Goal: Task Accomplishment & Management: Manage account settings

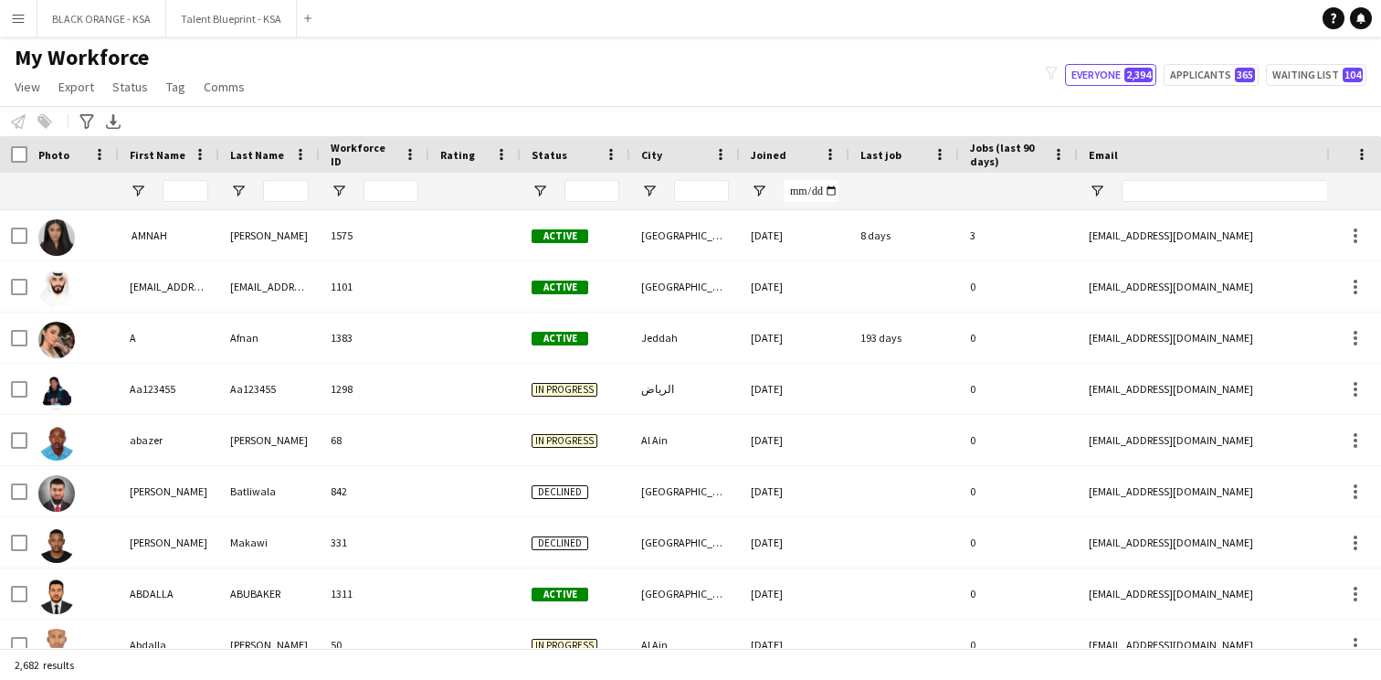
scroll to position [456, 0]
click at [1297, 71] on button "Waiting list 104" at bounding box center [1316, 75] width 101 height 22
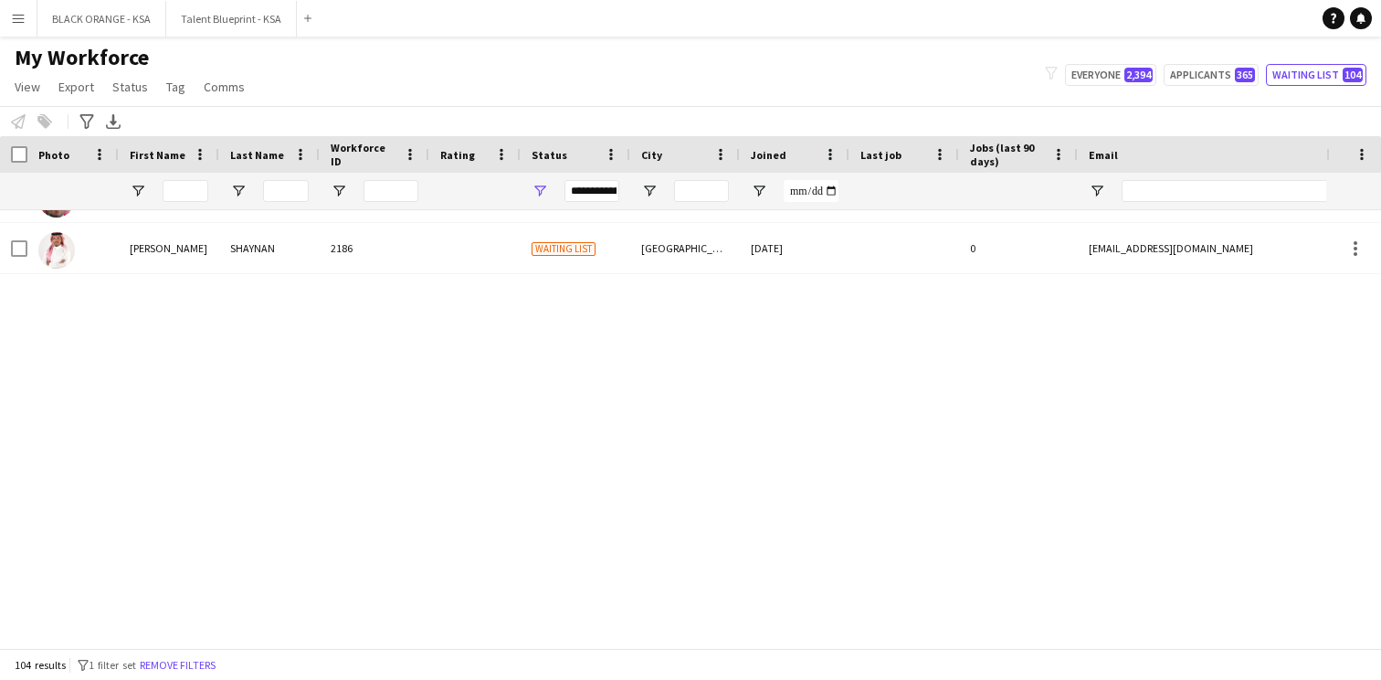
scroll to position [1753, 0]
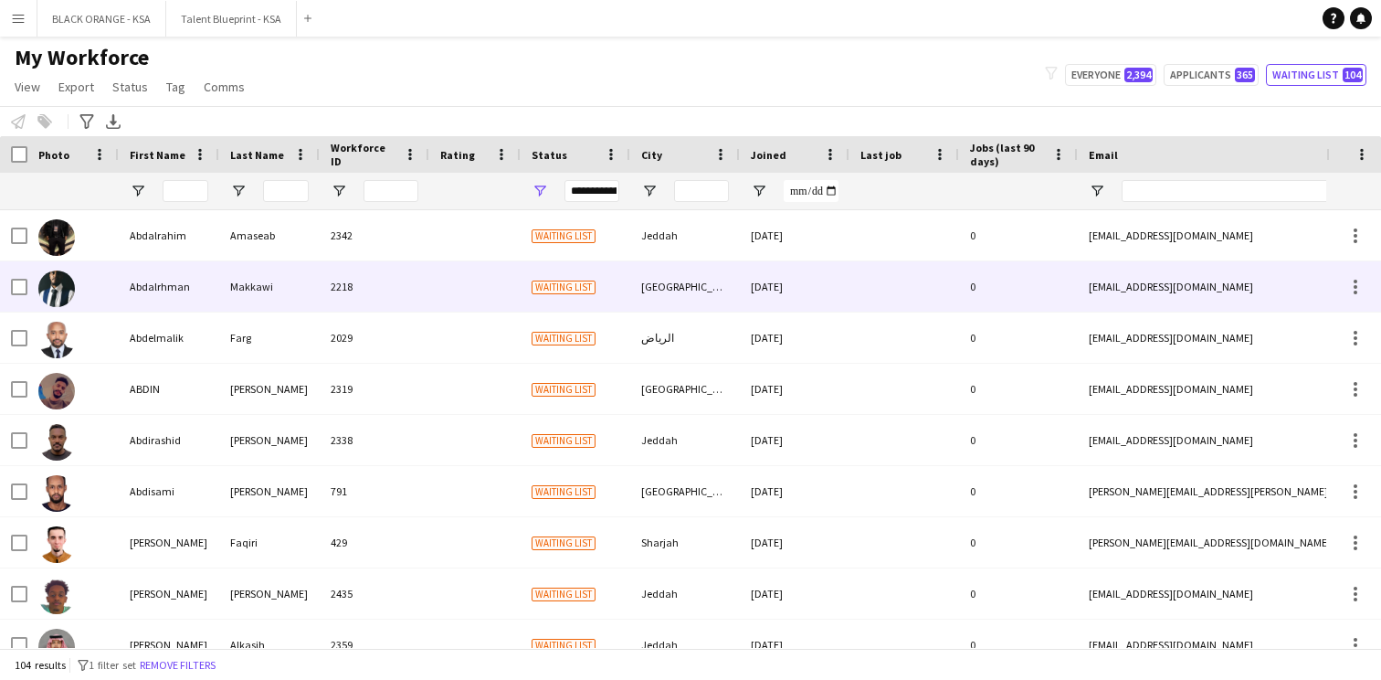
click at [310, 295] on div "Makkawi" at bounding box center [269, 286] width 101 height 50
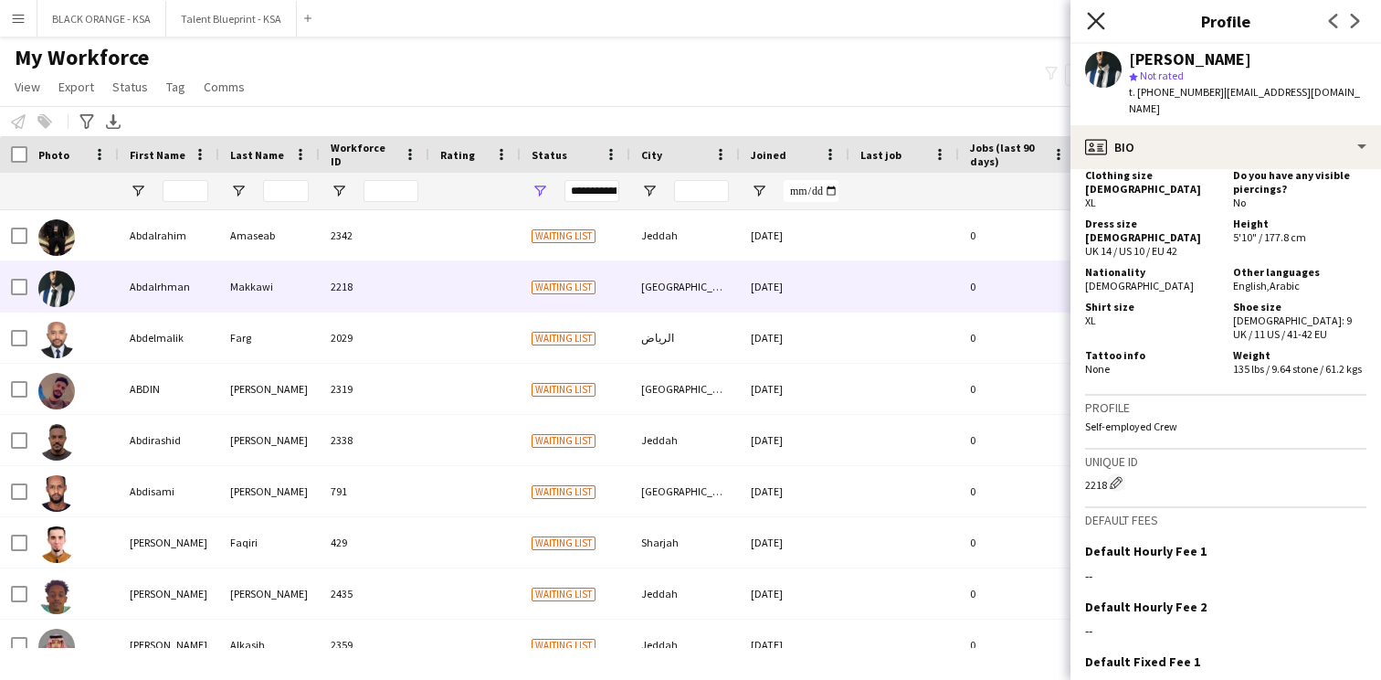
click at [1099, 21] on icon "Close pop-in" at bounding box center [1095, 20] width 17 height 17
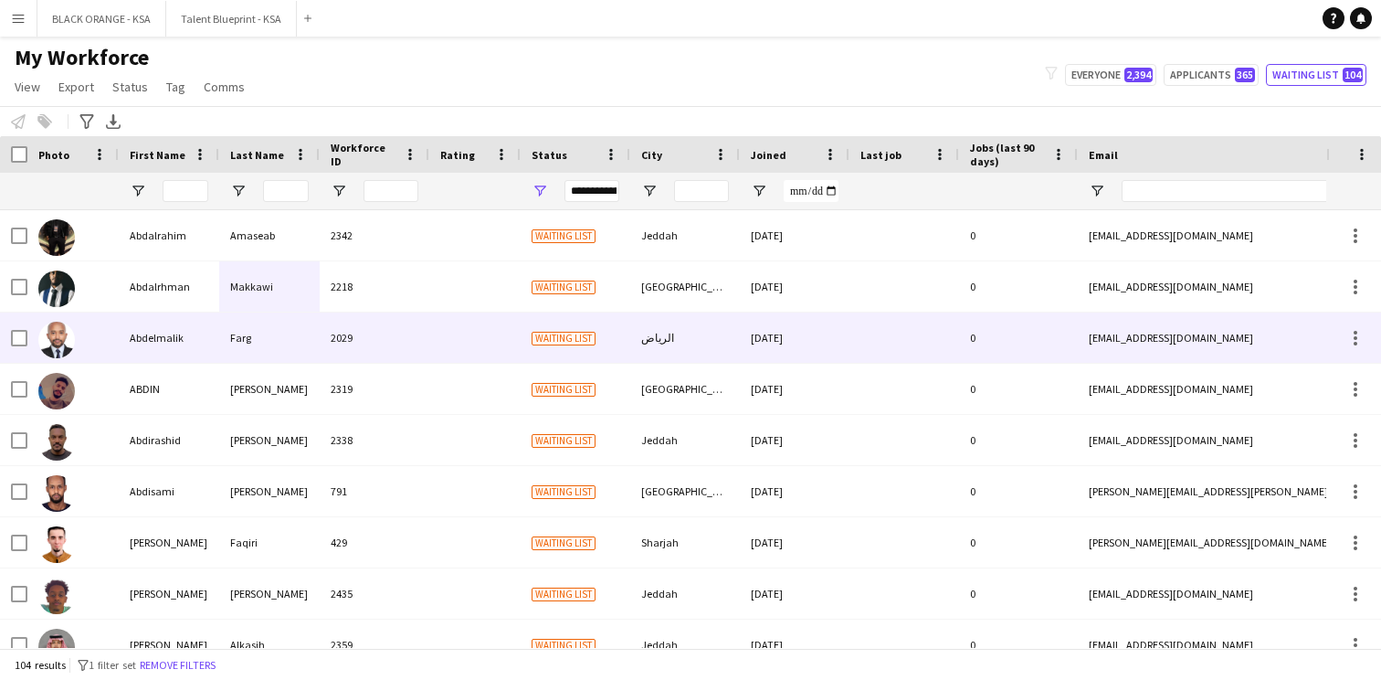
click at [521, 353] on div "Waiting list" at bounding box center [576, 337] width 110 height 50
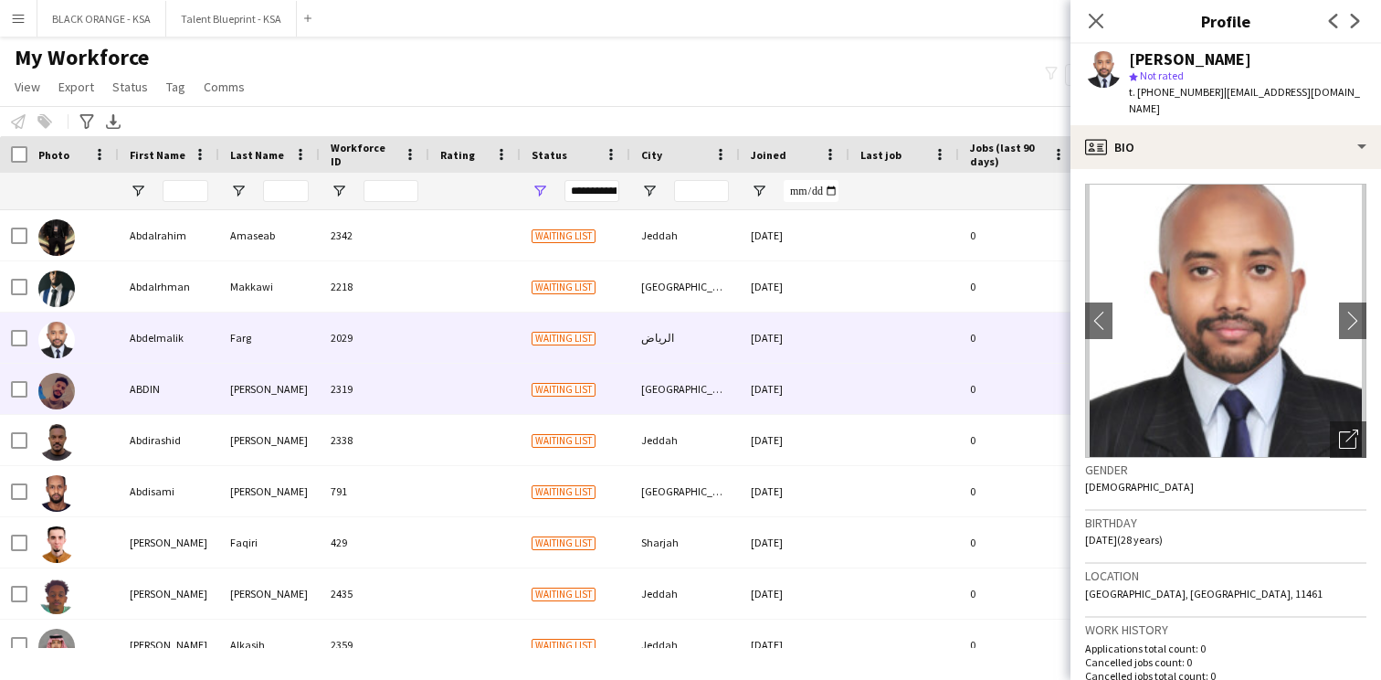
click at [503, 386] on div at bounding box center [474, 389] width 91 height 50
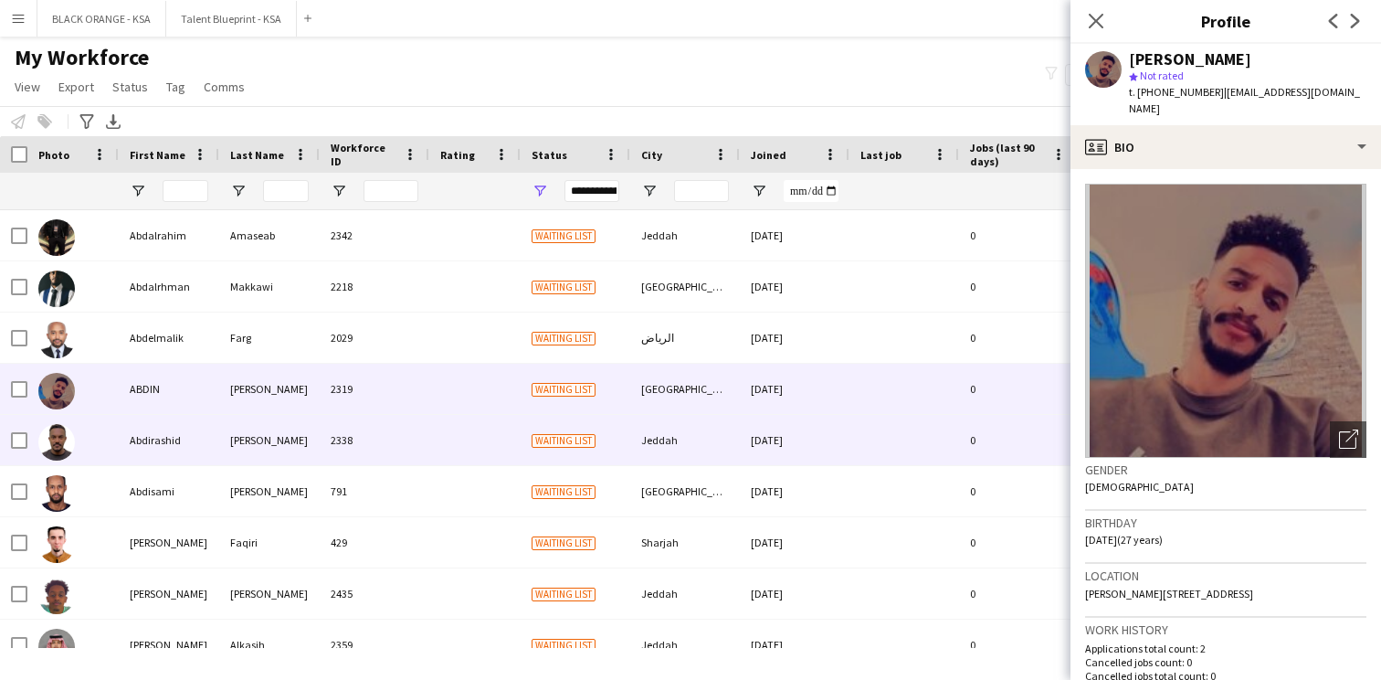
click at [481, 419] on div at bounding box center [474, 440] width 91 height 50
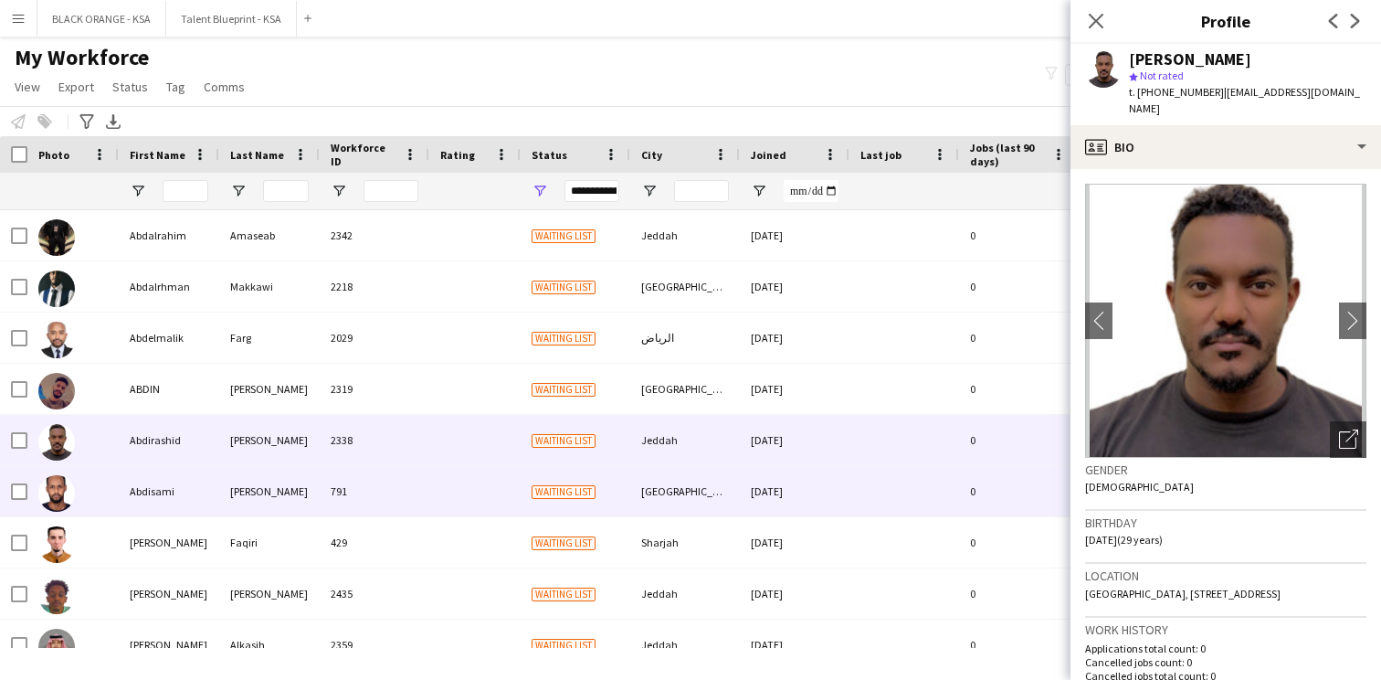
click at [462, 472] on div at bounding box center [474, 491] width 91 height 50
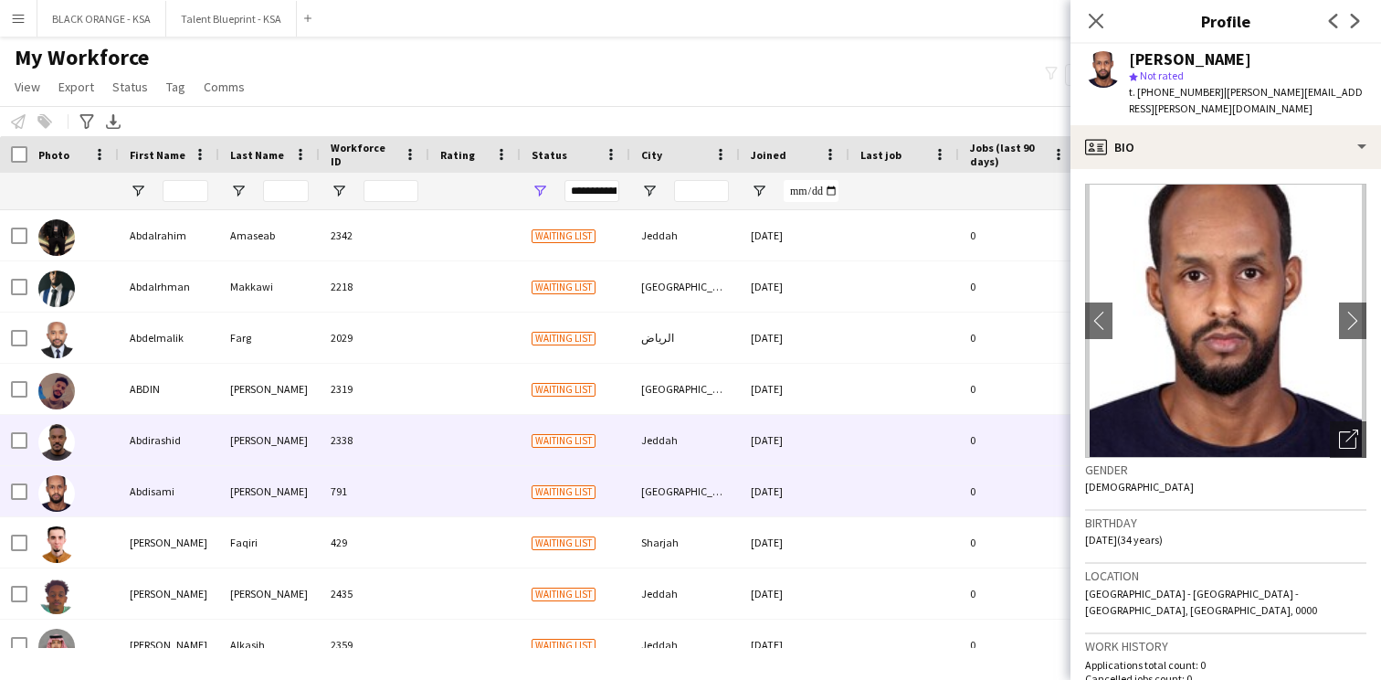
click at [471, 439] on div at bounding box center [474, 440] width 91 height 50
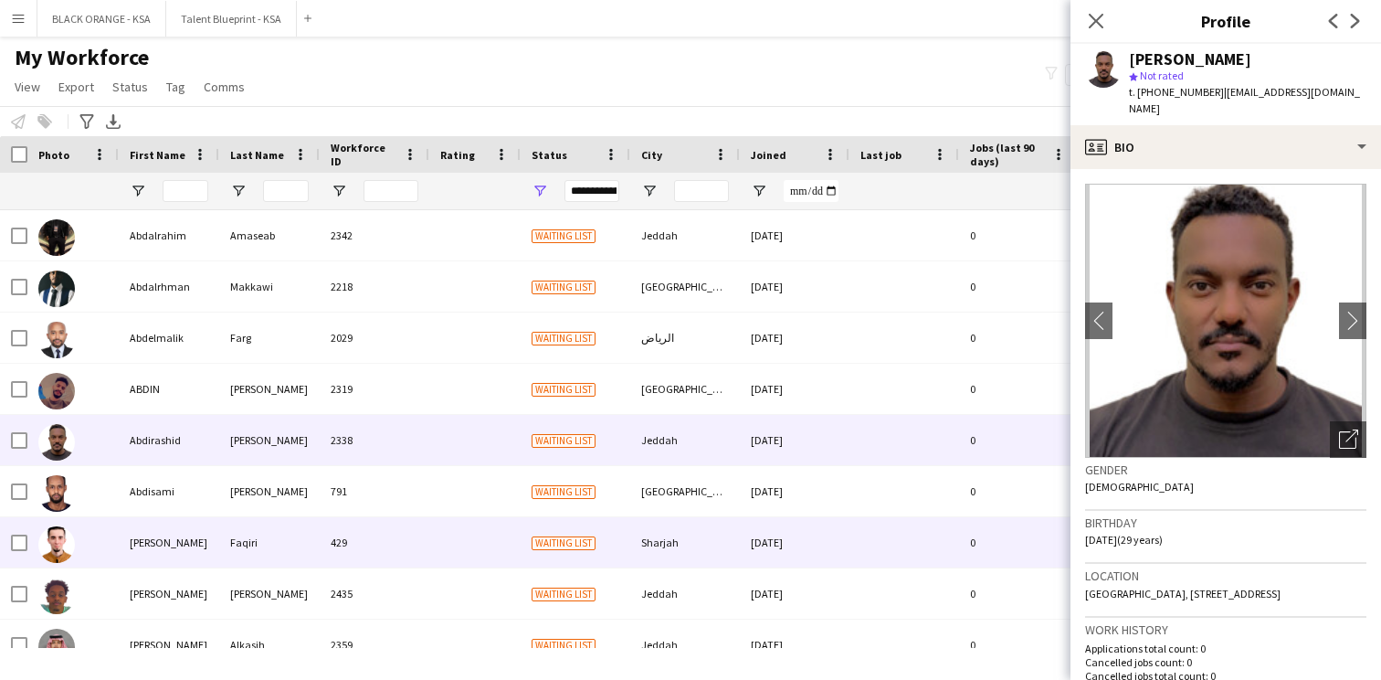
click at [444, 527] on div at bounding box center [474, 542] width 91 height 50
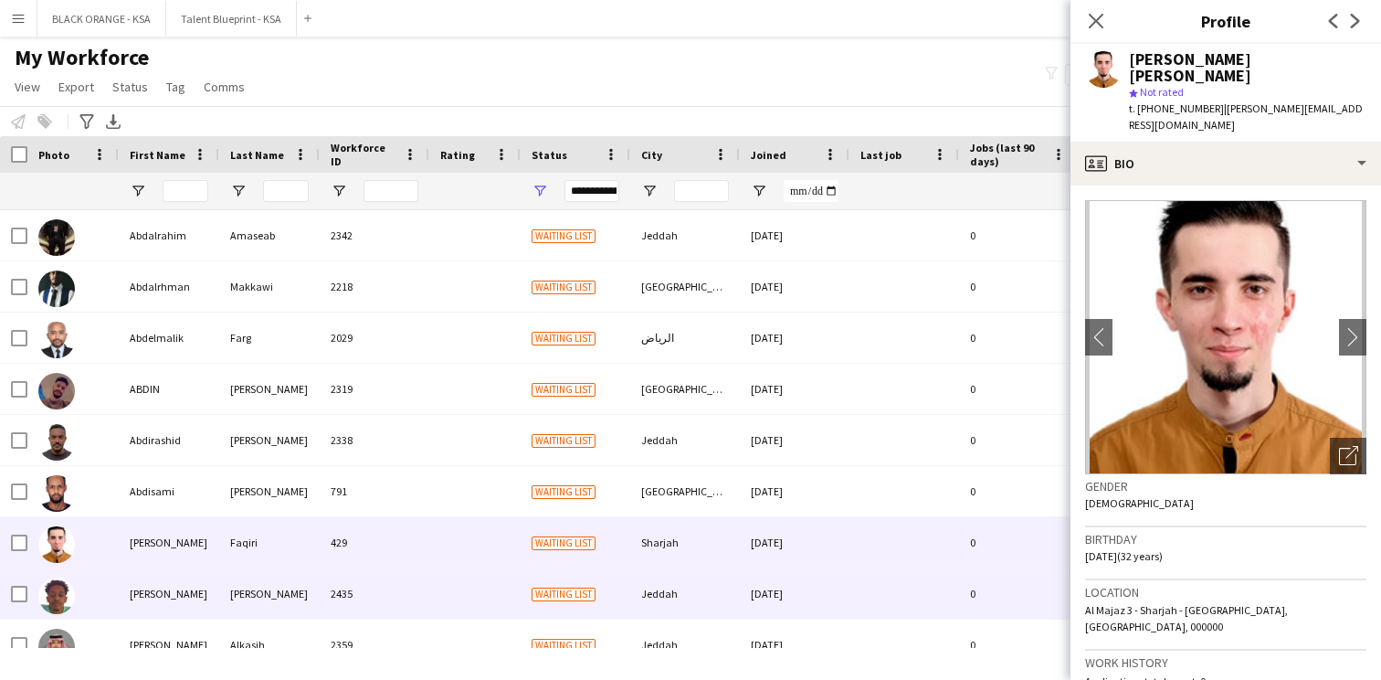
click at [445, 582] on div at bounding box center [474, 593] width 91 height 50
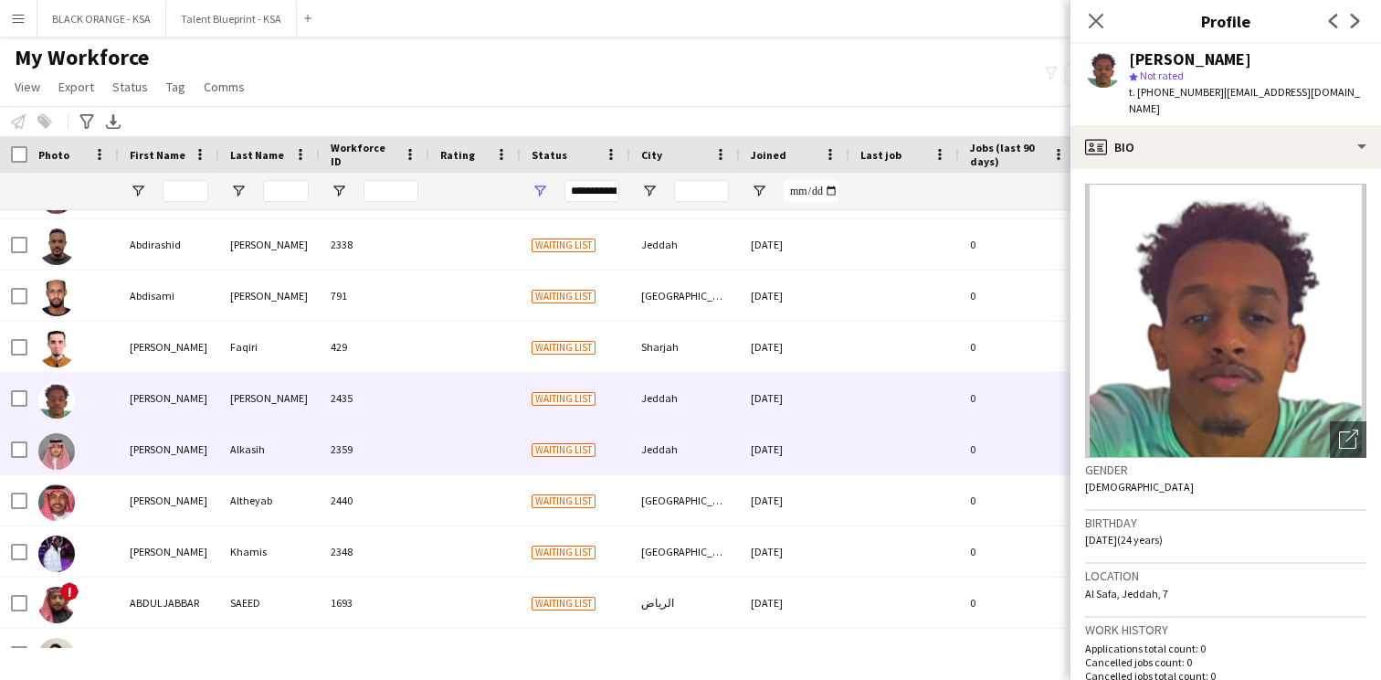
click at [433, 461] on div at bounding box center [474, 449] width 91 height 50
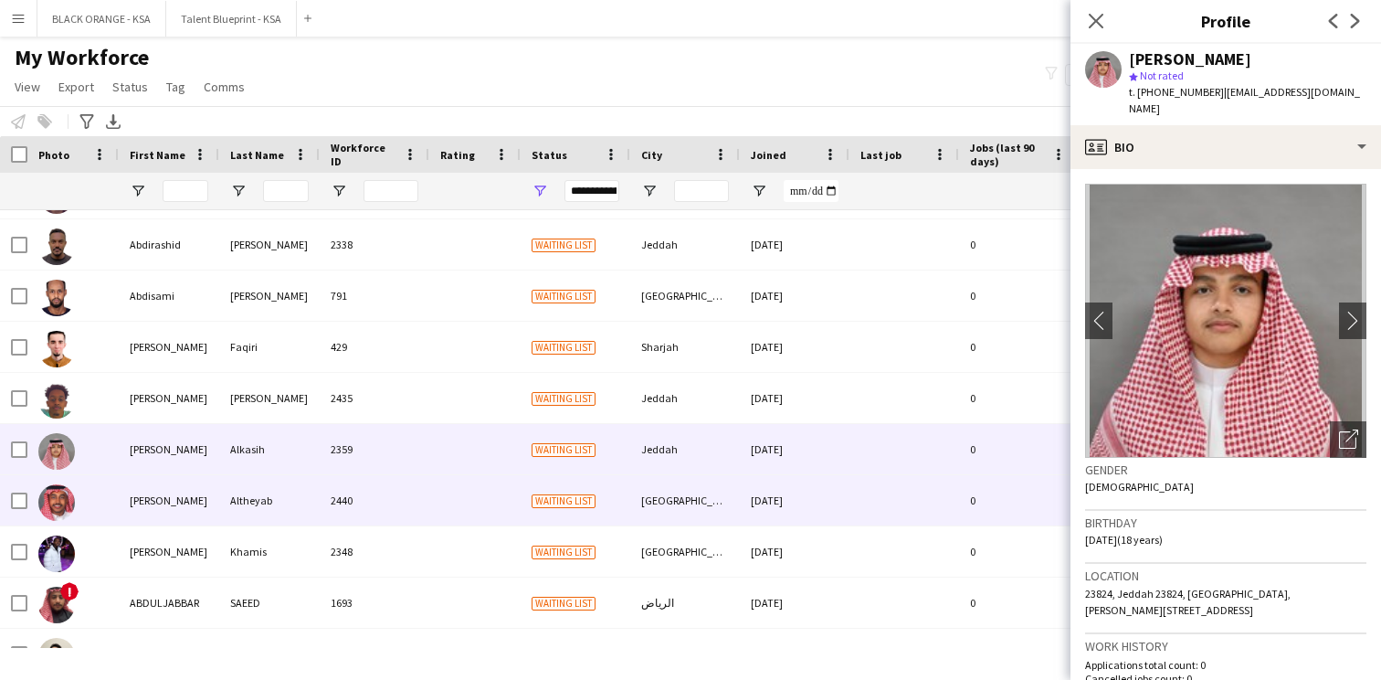
click at [424, 493] on div "2440" at bounding box center [375, 500] width 110 height 50
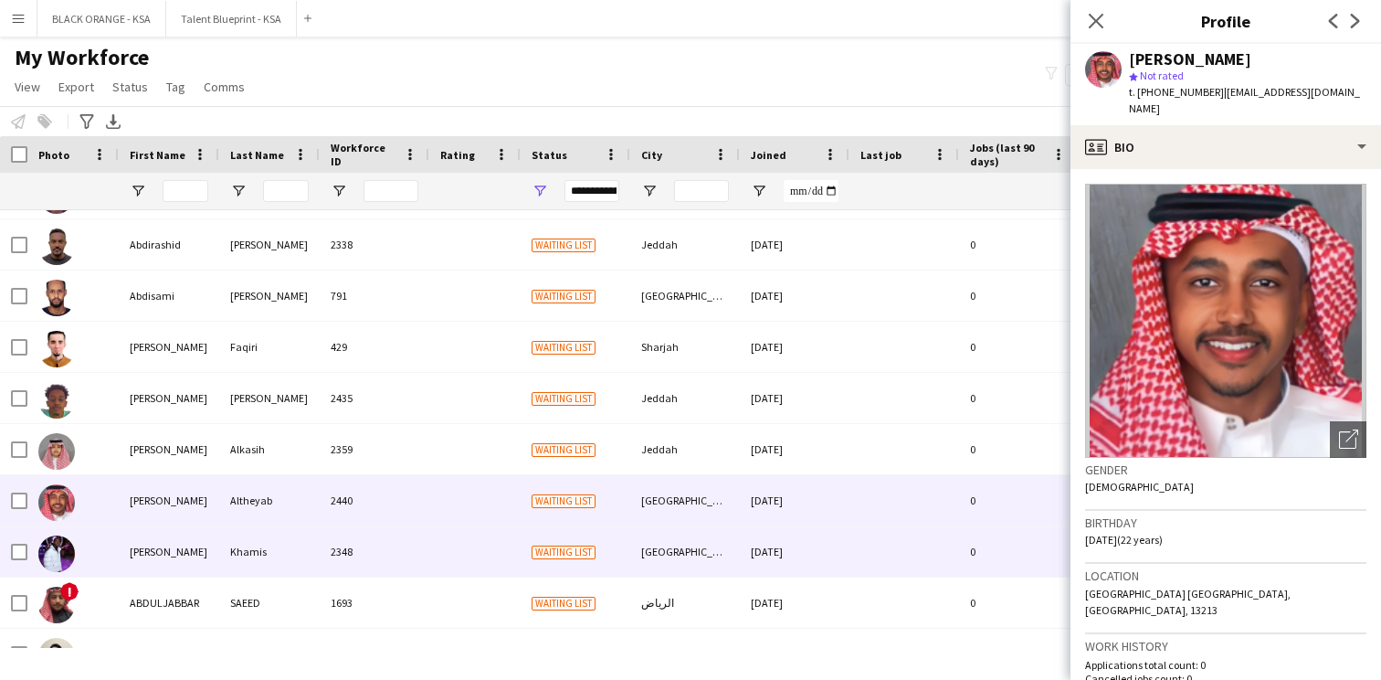
click at [414, 534] on div "2348" at bounding box center [375, 551] width 110 height 50
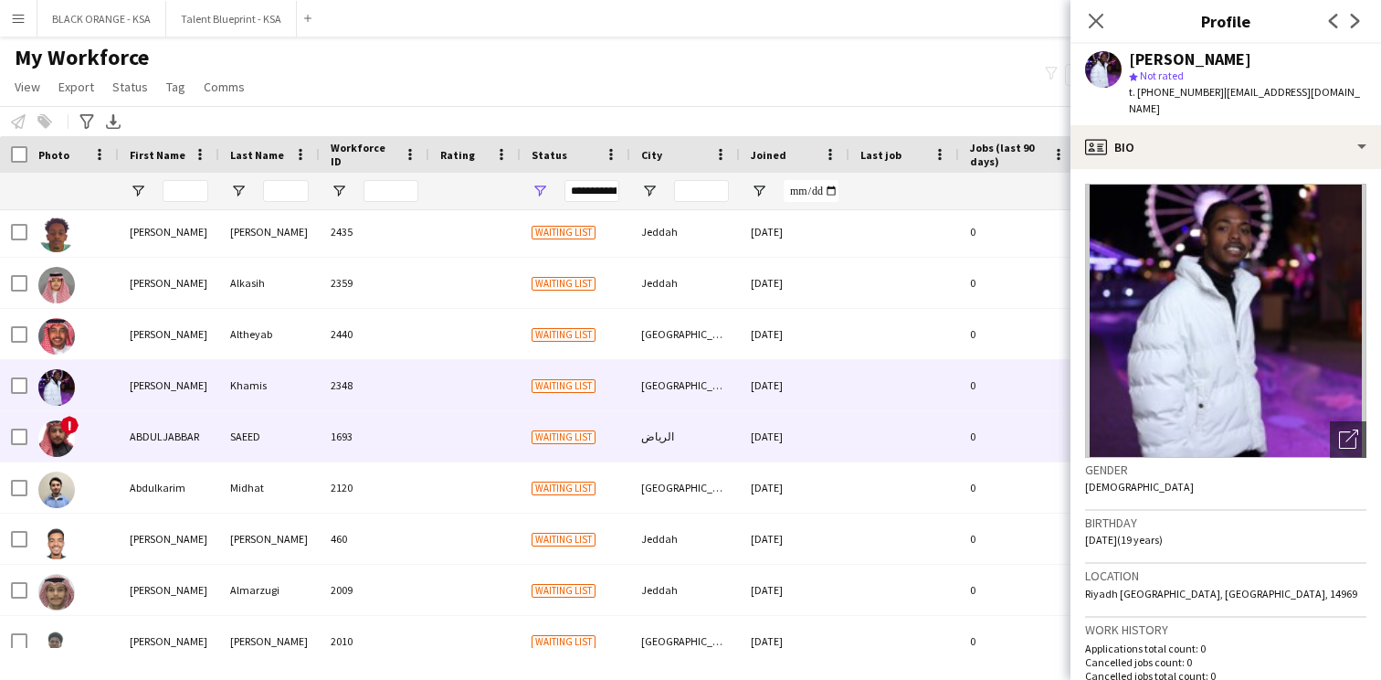
click at [418, 429] on div "1693" at bounding box center [375, 436] width 110 height 50
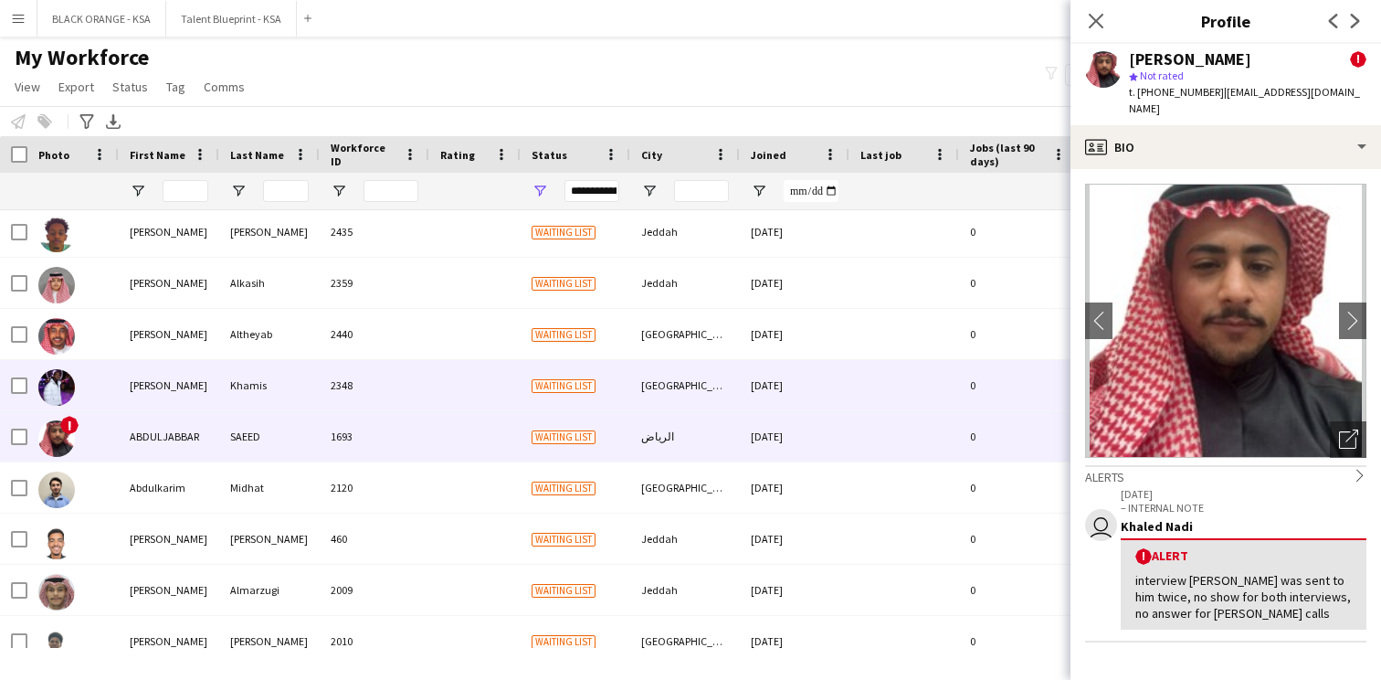
click at [427, 386] on div "2348" at bounding box center [375, 385] width 110 height 50
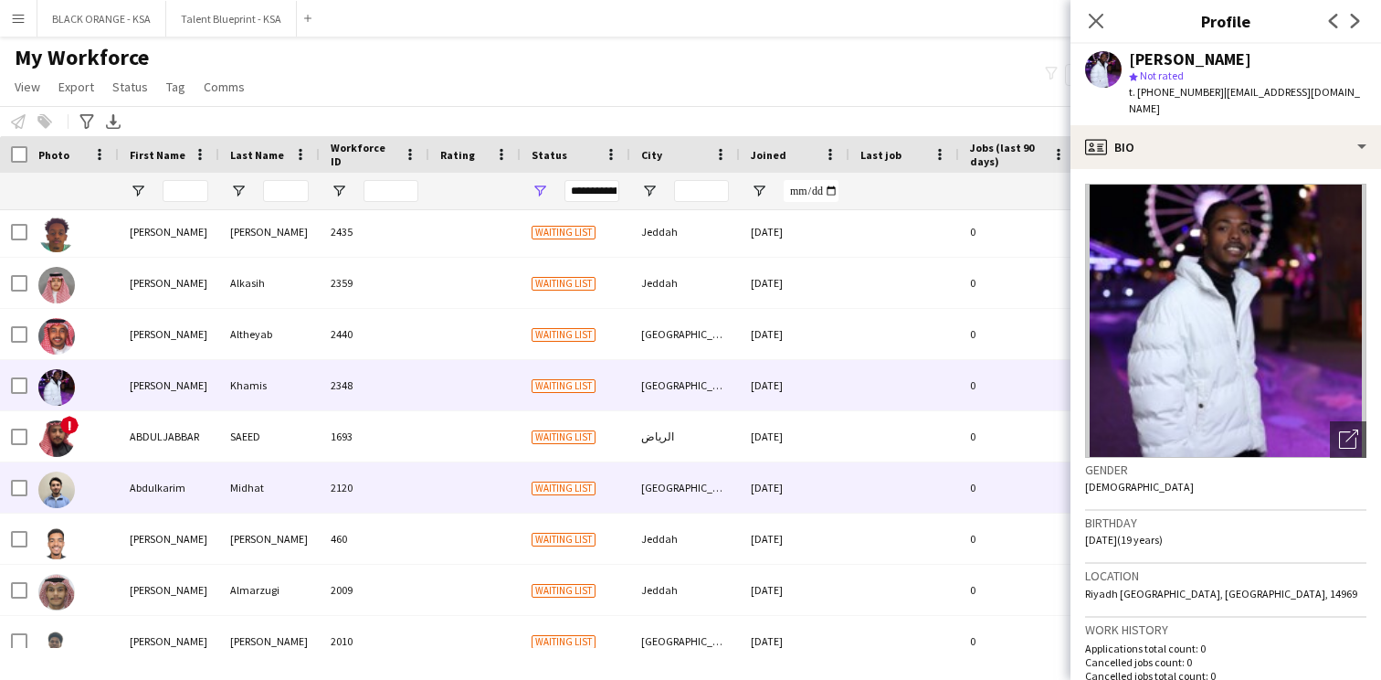
click at [418, 482] on div "2120" at bounding box center [375, 487] width 110 height 50
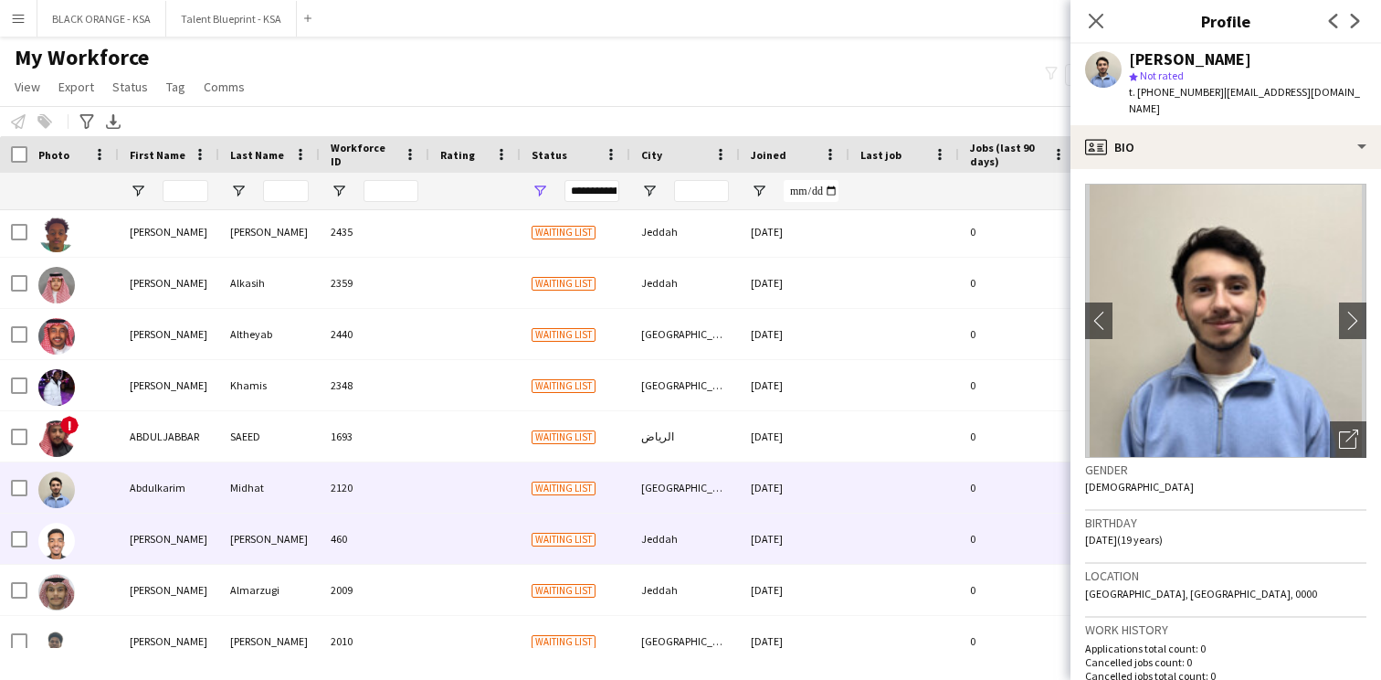
click at [414, 534] on div "460" at bounding box center [375, 538] width 110 height 50
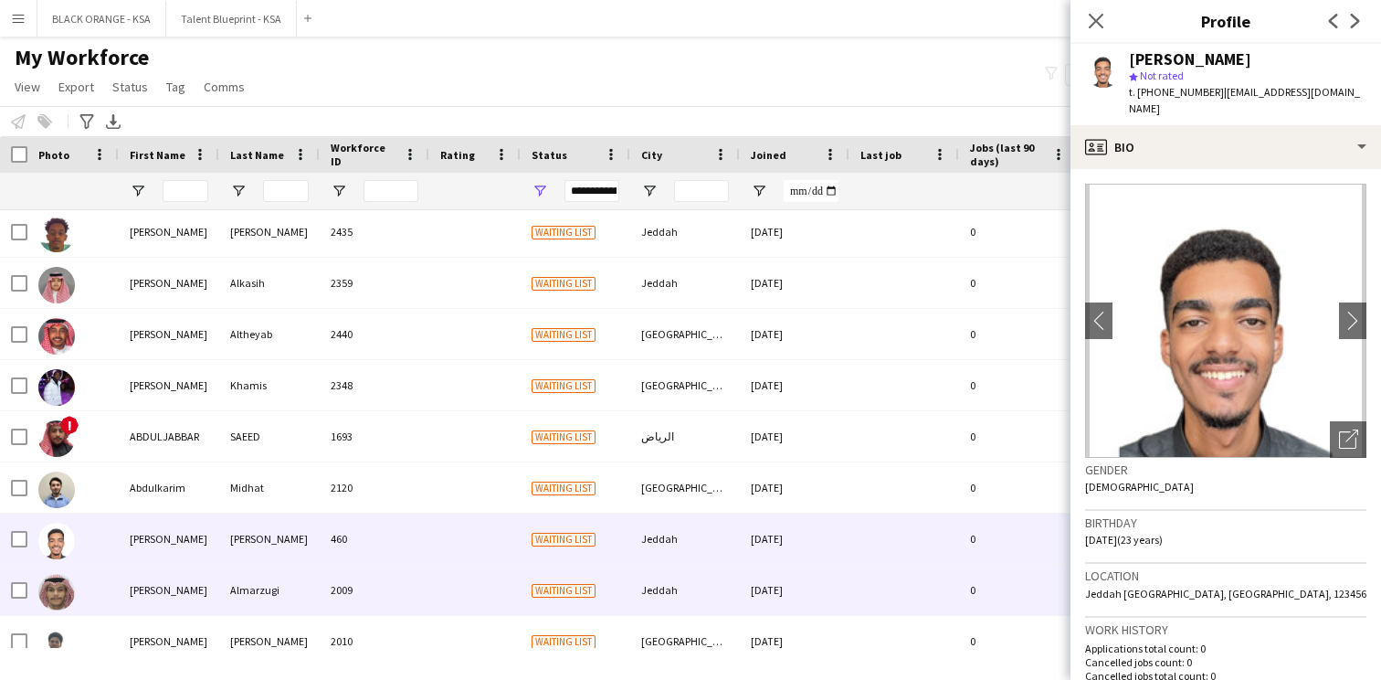
click at [408, 591] on div "2009" at bounding box center [375, 590] width 110 height 50
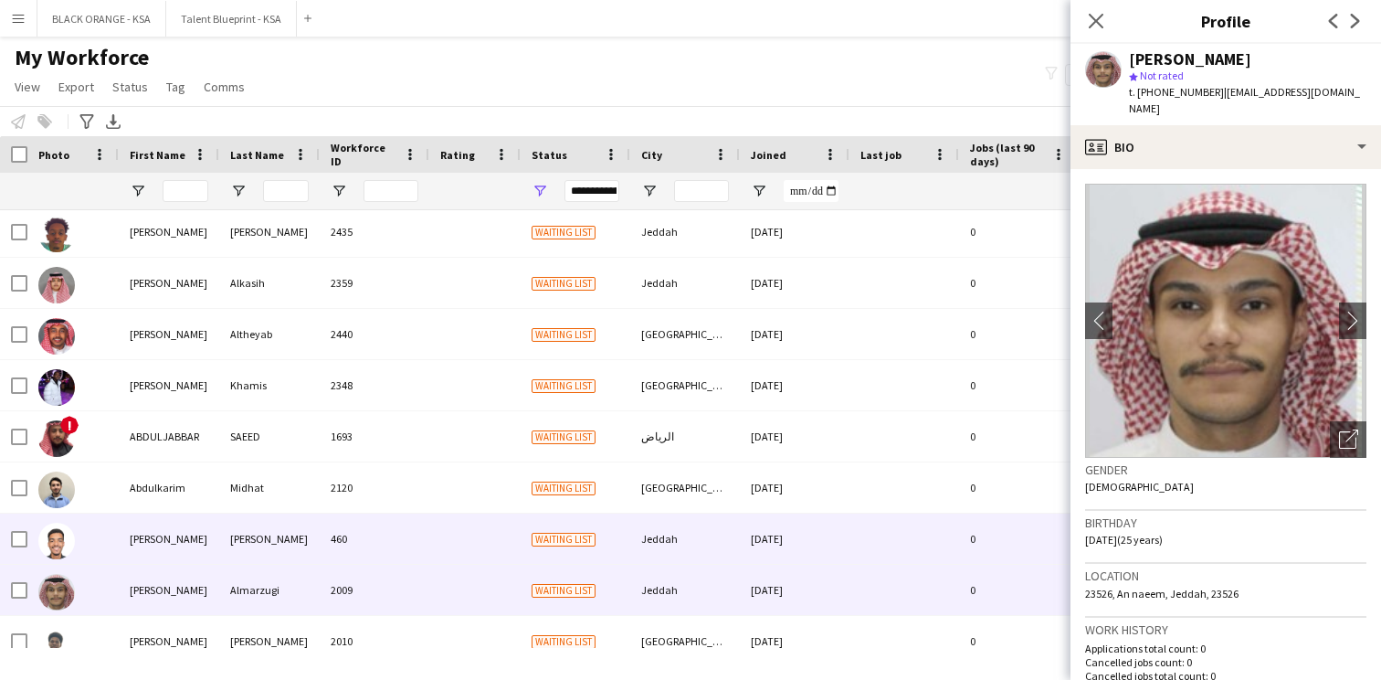
click at [433, 533] on div at bounding box center [474, 538] width 91 height 50
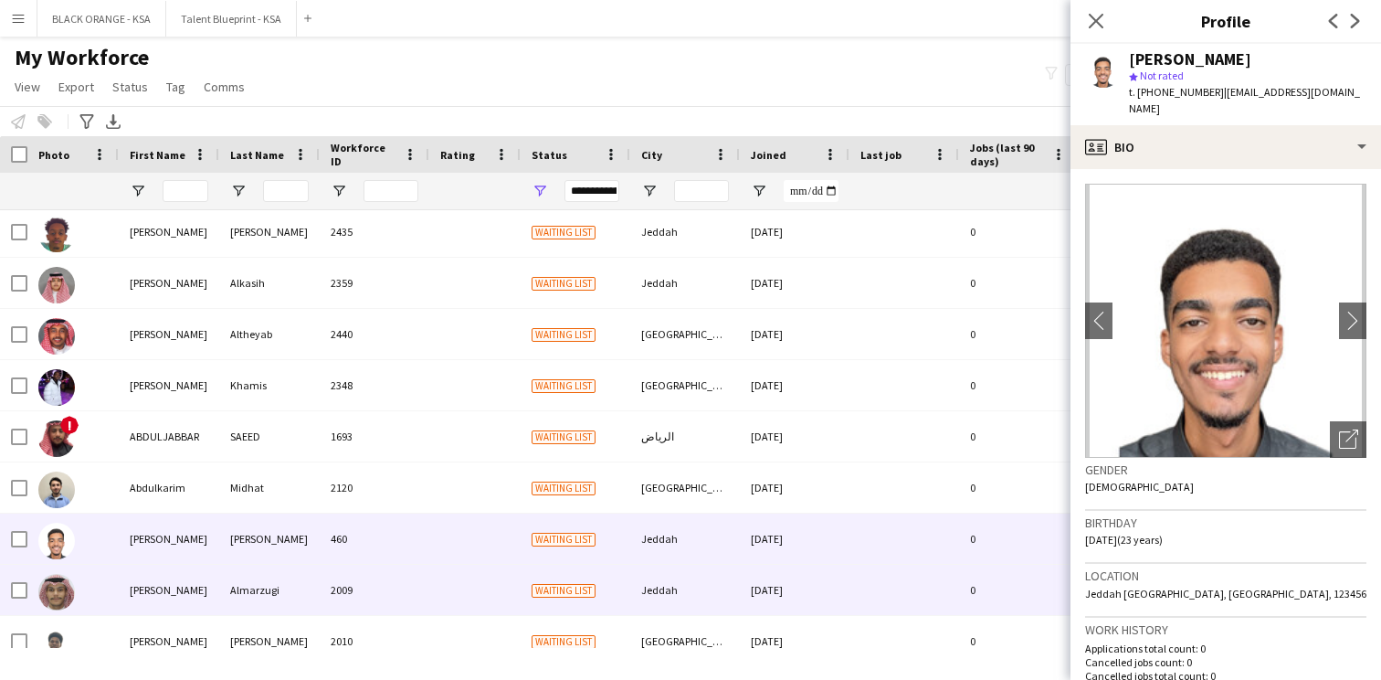
click at [433, 582] on div at bounding box center [474, 590] width 91 height 50
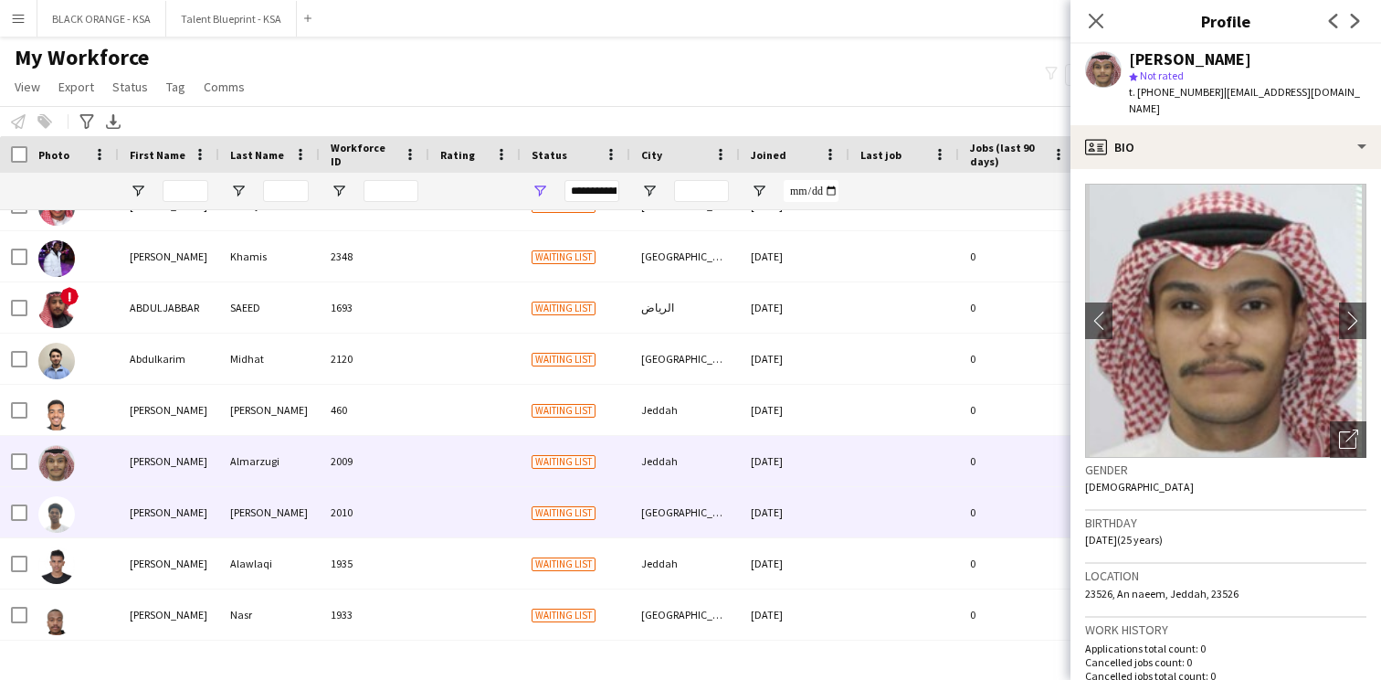
click at [426, 521] on div "2010" at bounding box center [375, 512] width 110 height 50
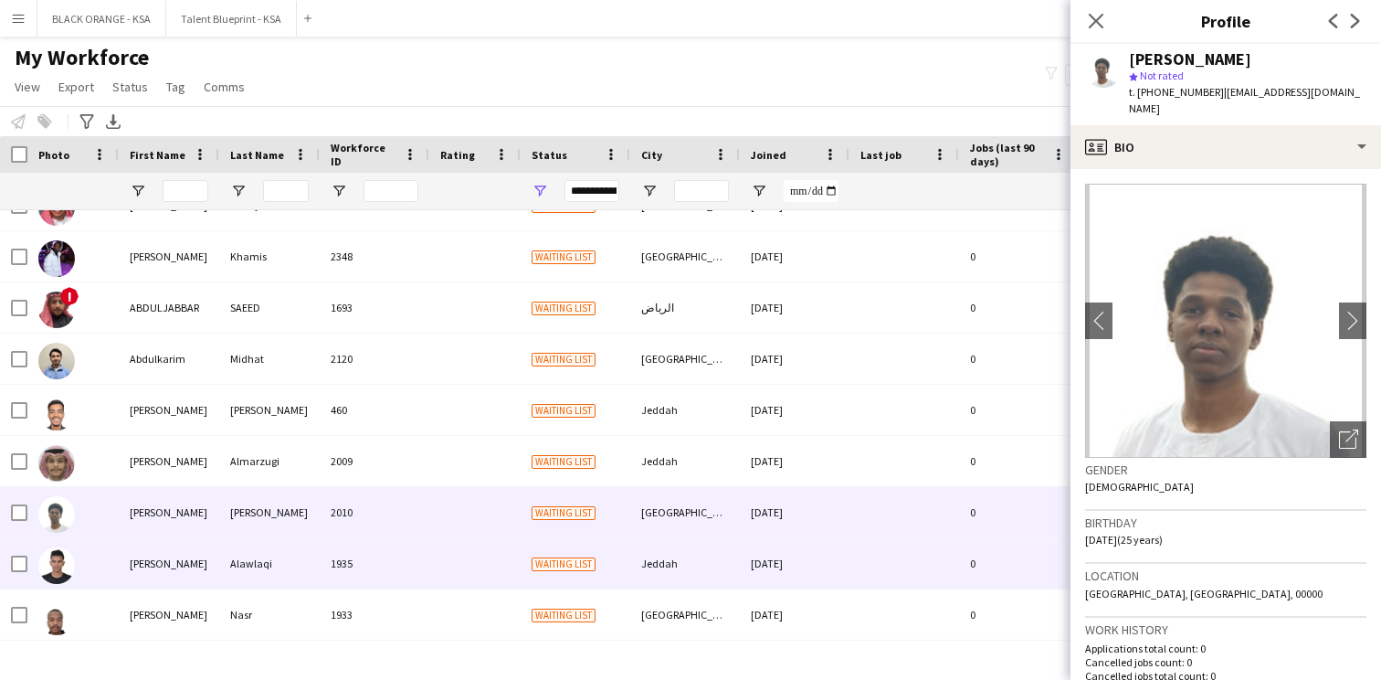
click at [424, 554] on div "1935" at bounding box center [375, 563] width 110 height 50
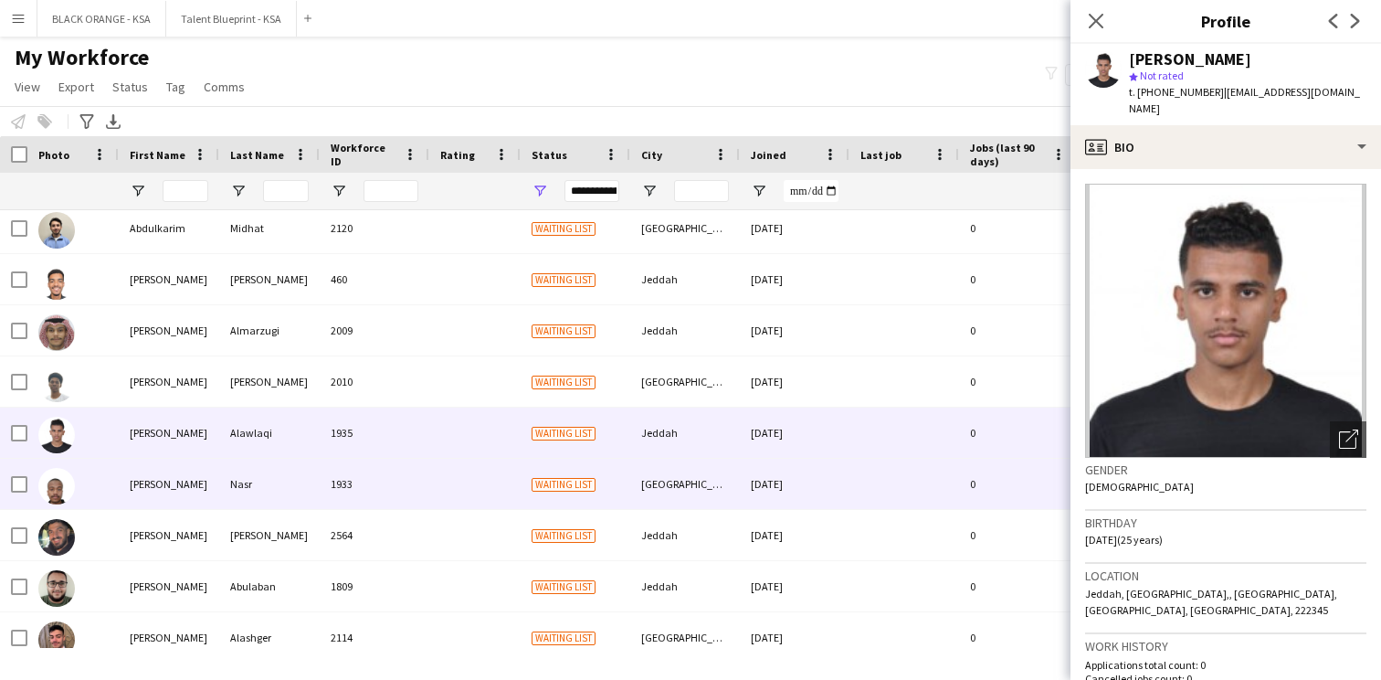
click at [418, 494] on div "1933" at bounding box center [375, 484] width 110 height 50
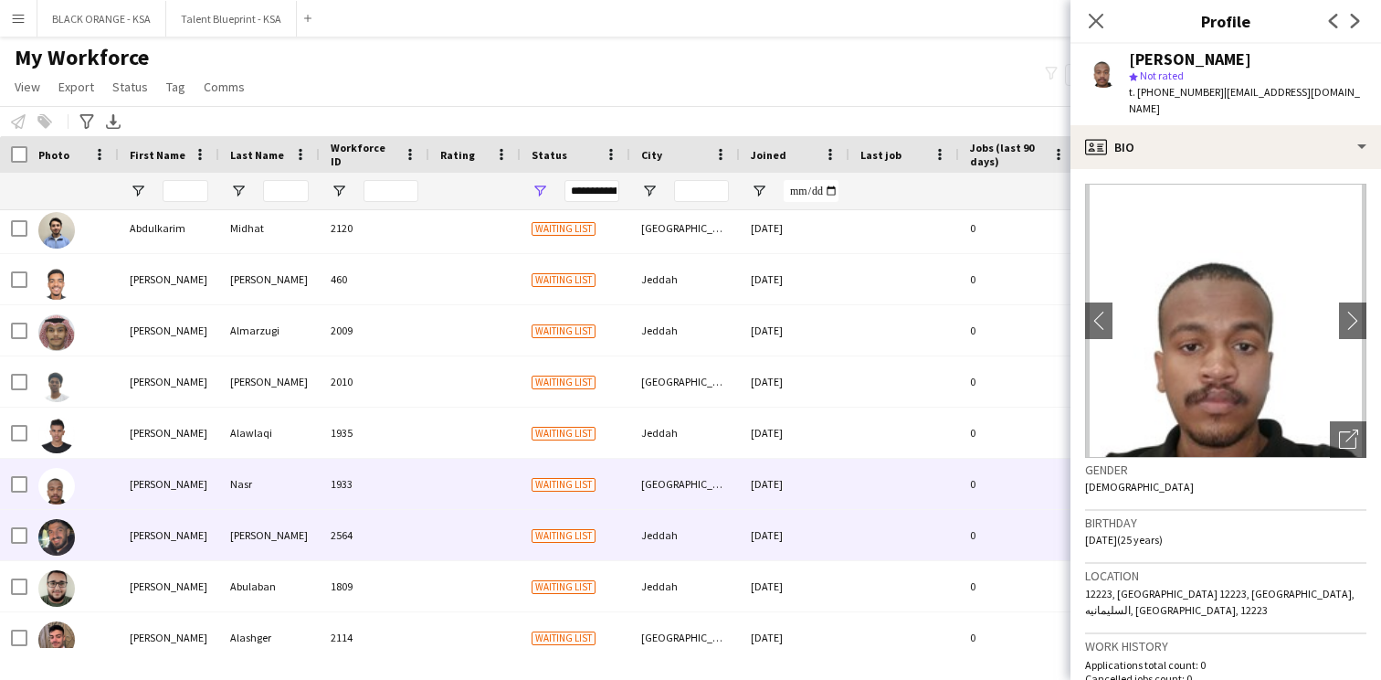
click at [411, 523] on div "2564" at bounding box center [375, 535] width 110 height 50
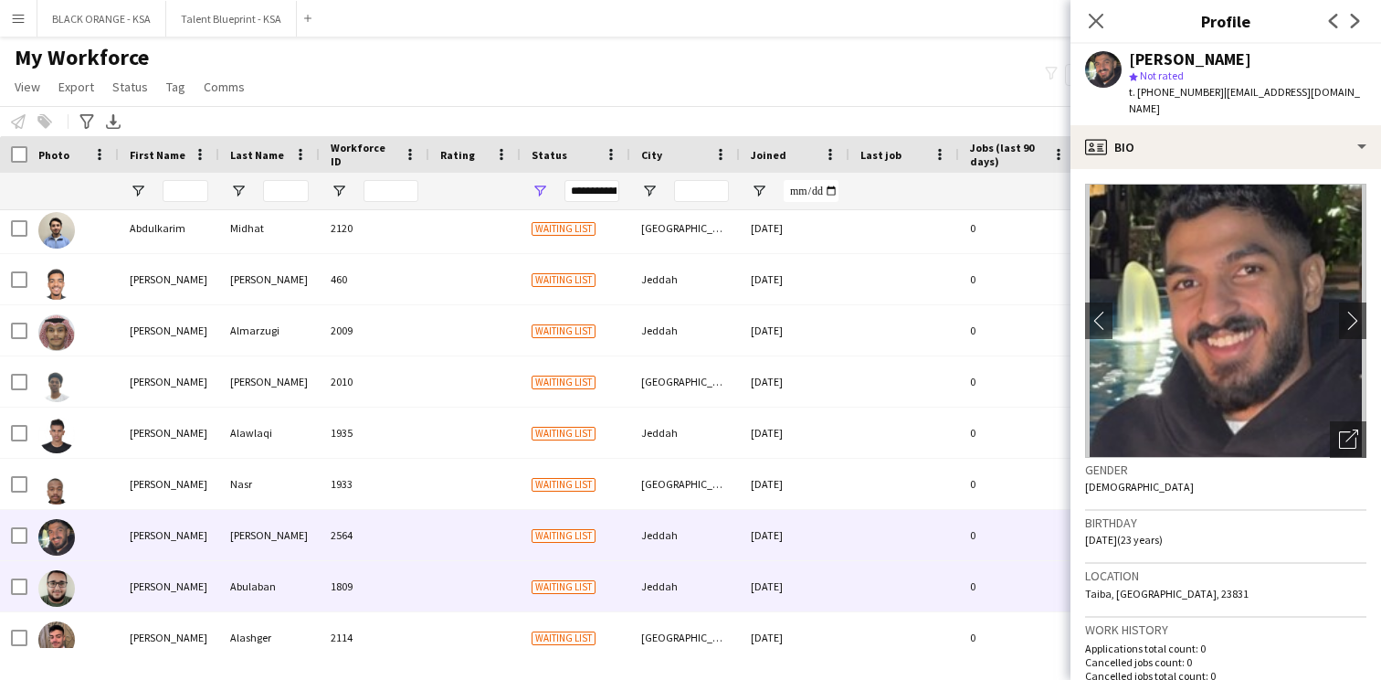
click at [416, 572] on div "1809" at bounding box center [375, 586] width 110 height 50
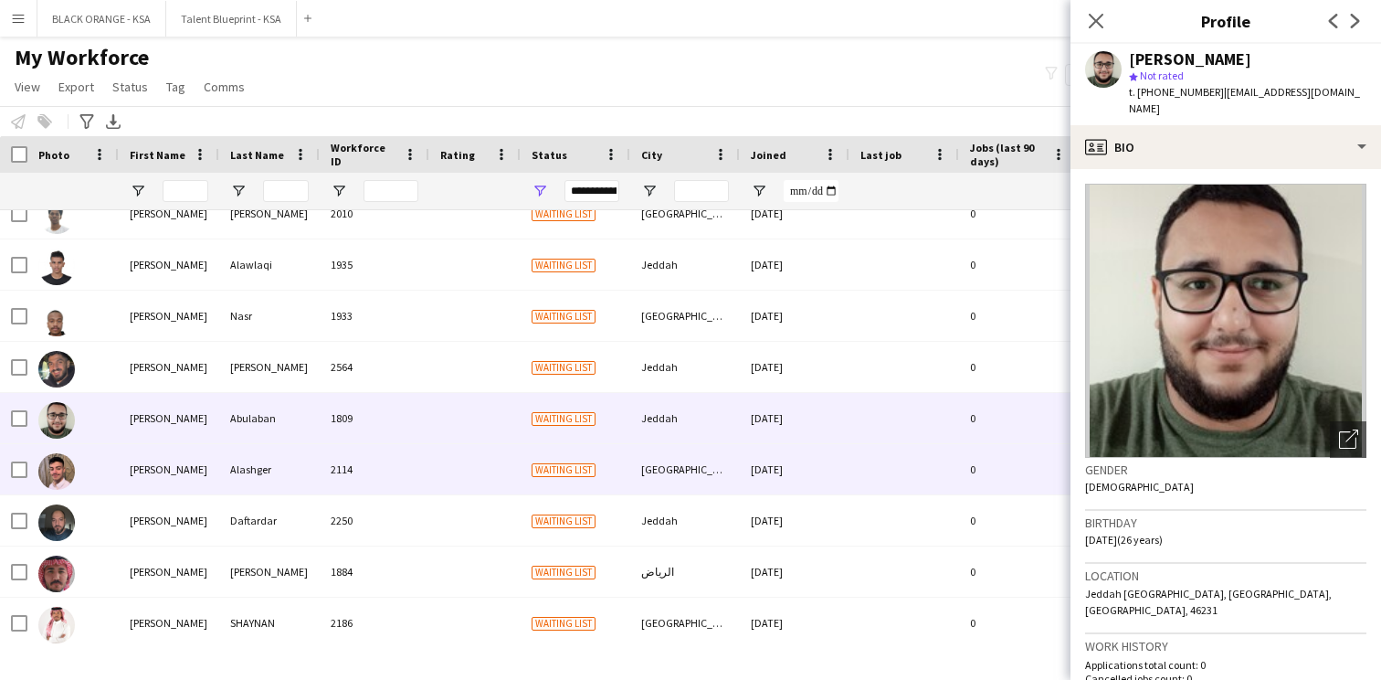
click at [418, 482] on div "2114" at bounding box center [375, 469] width 110 height 50
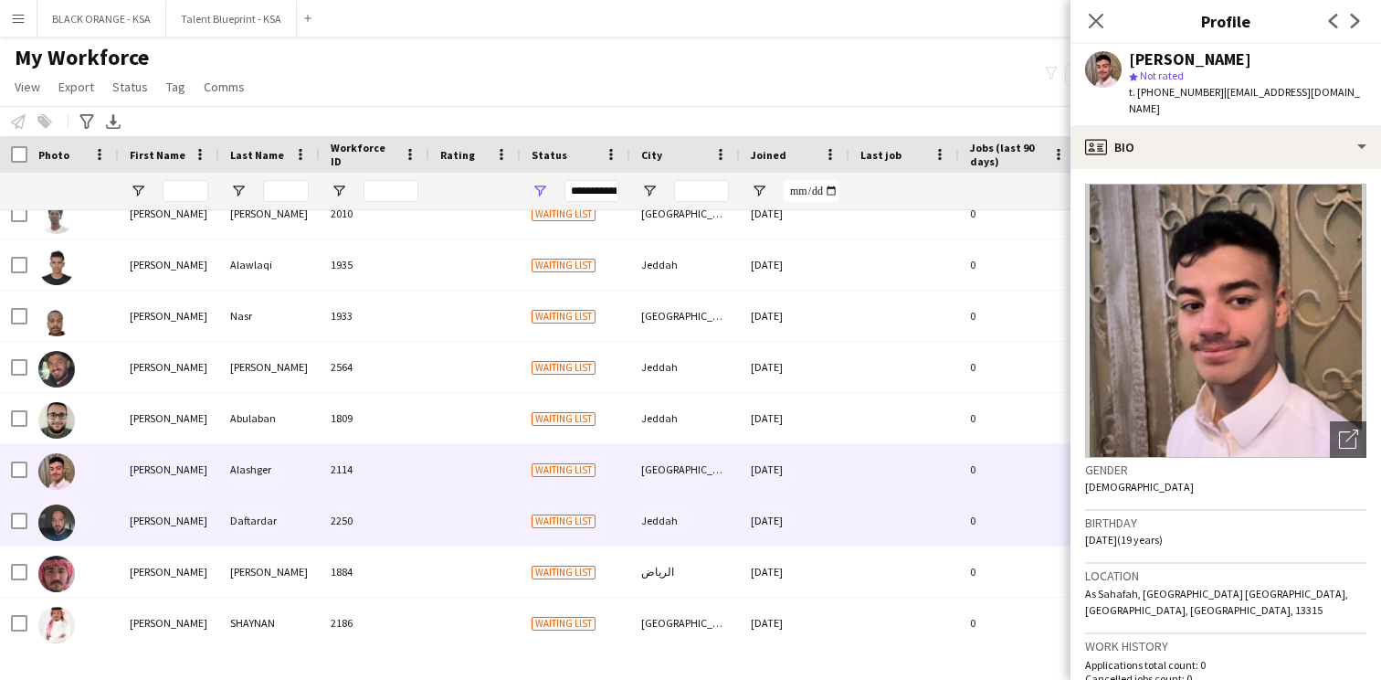
click at [418, 513] on div "2250" at bounding box center [375, 520] width 110 height 50
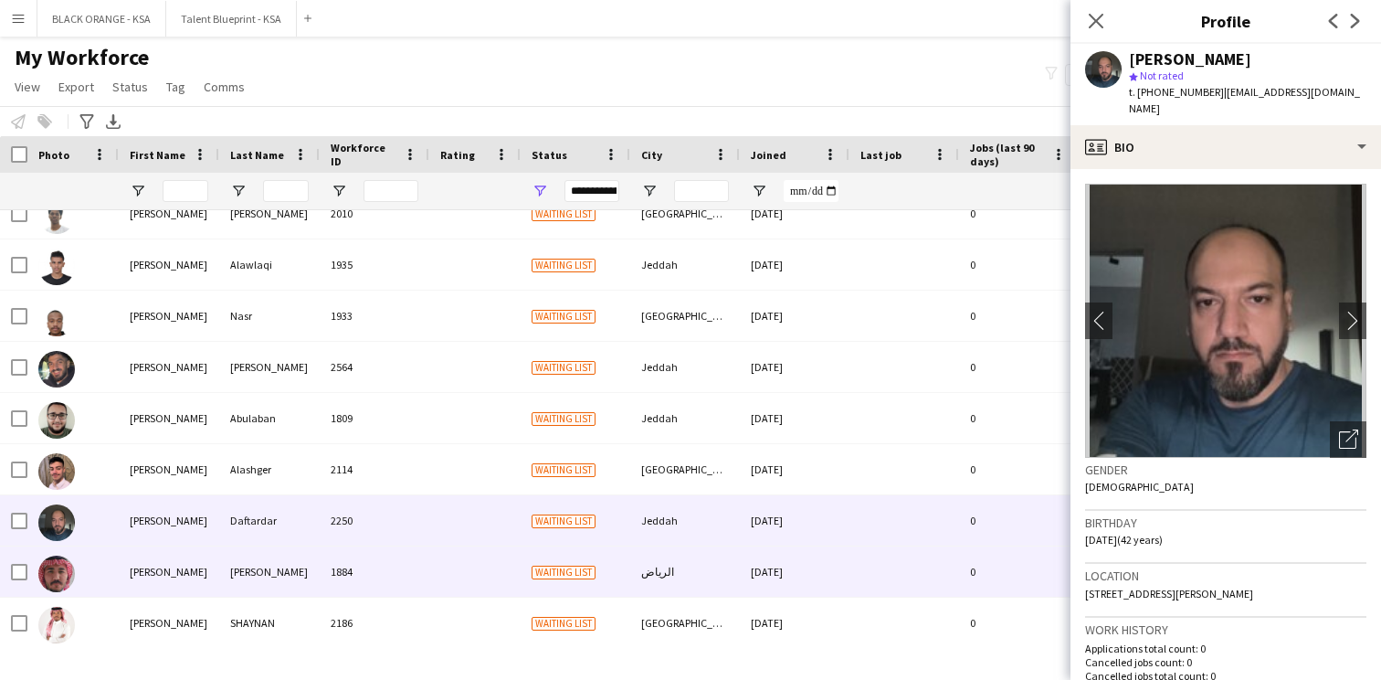
click at [417, 569] on div "1884" at bounding box center [375, 571] width 110 height 50
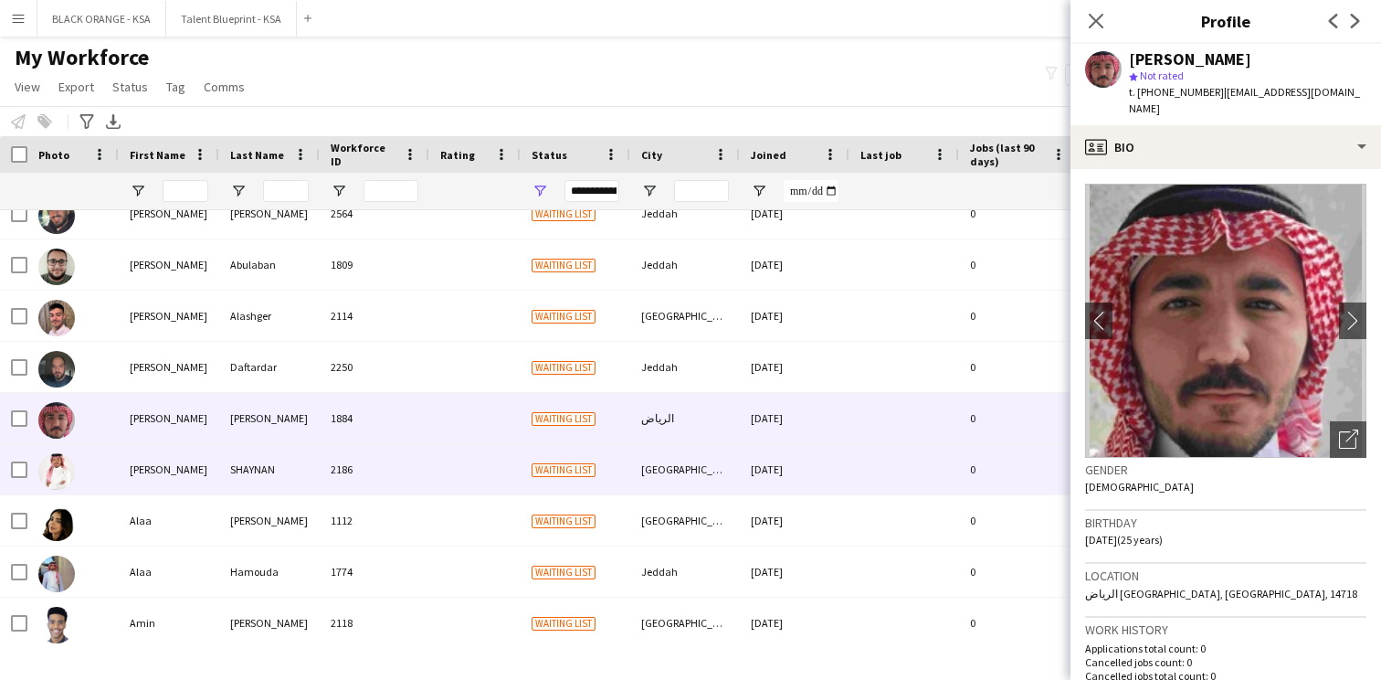
click at [409, 482] on div "2186" at bounding box center [375, 469] width 110 height 50
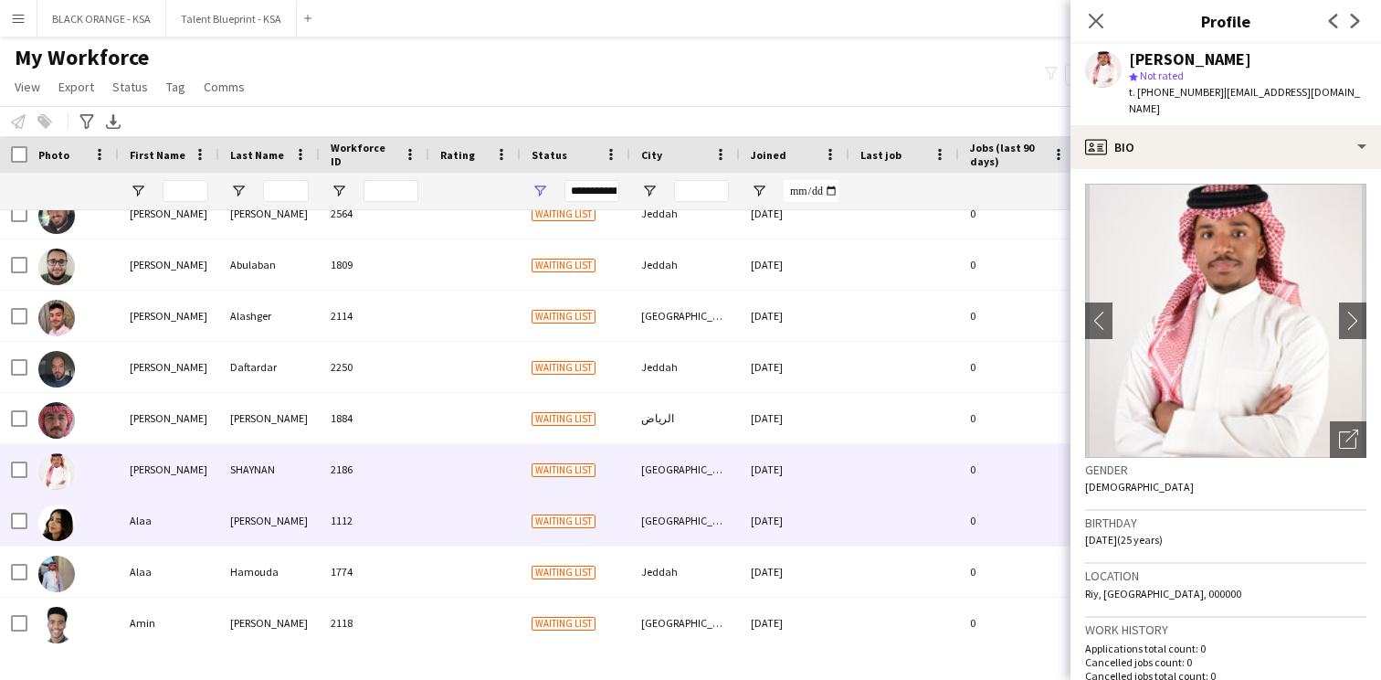
click at [409, 514] on div "1112" at bounding box center [375, 520] width 110 height 50
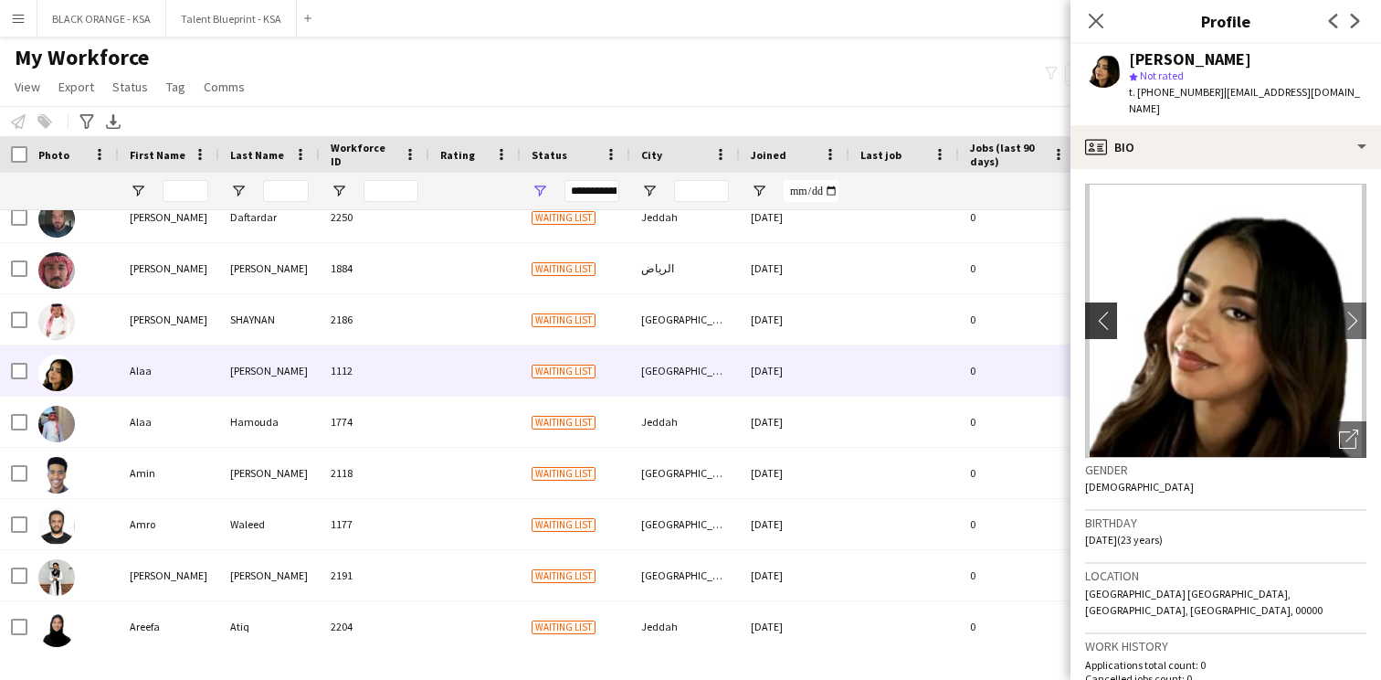
click at [1108, 311] on app-icon "chevron-left" at bounding box center [1099, 320] width 28 height 19
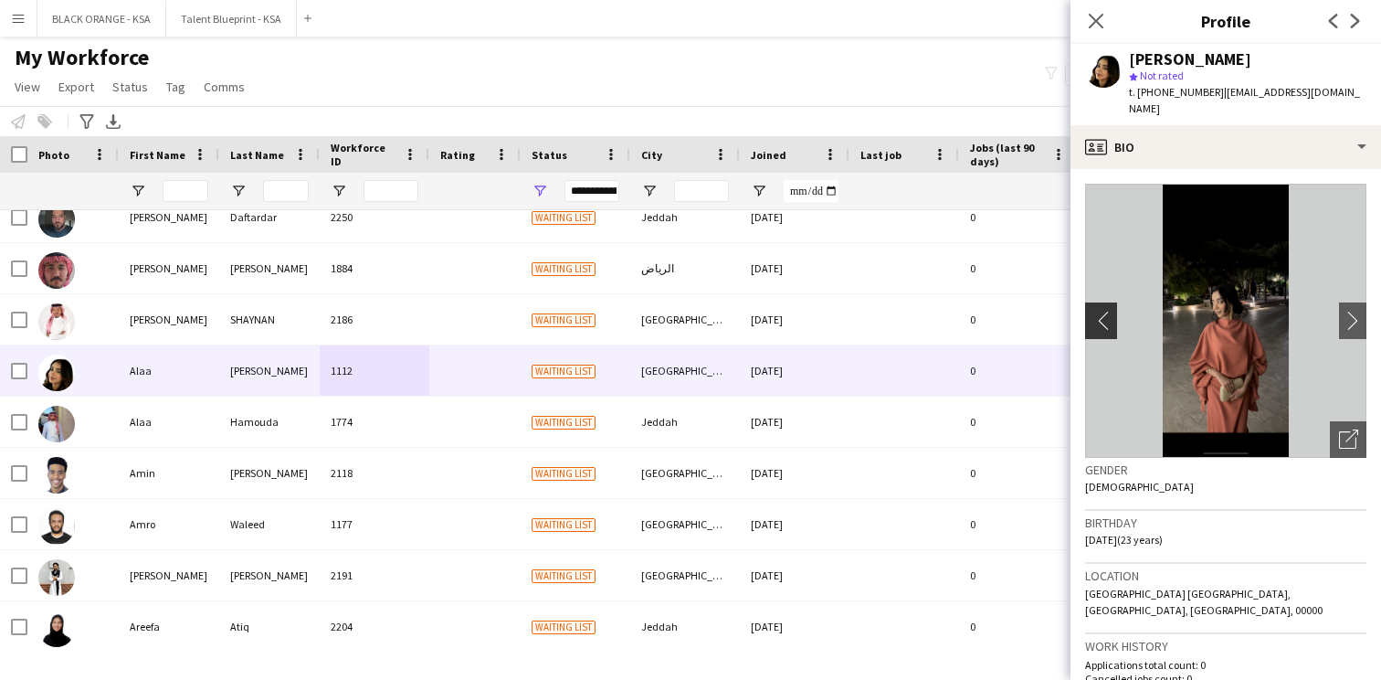
click at [1108, 311] on app-icon "chevron-left" at bounding box center [1099, 320] width 28 height 19
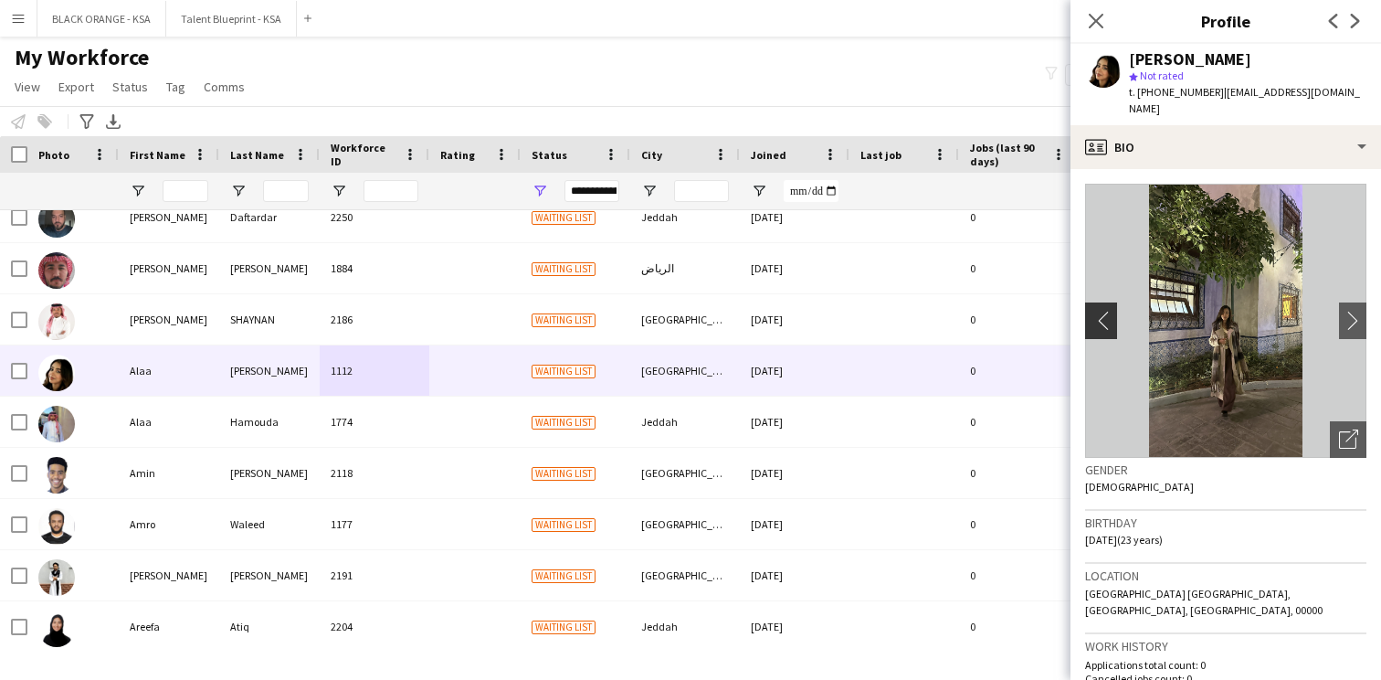
click at [1105, 312] on app-icon "chevron-left" at bounding box center [1099, 320] width 28 height 19
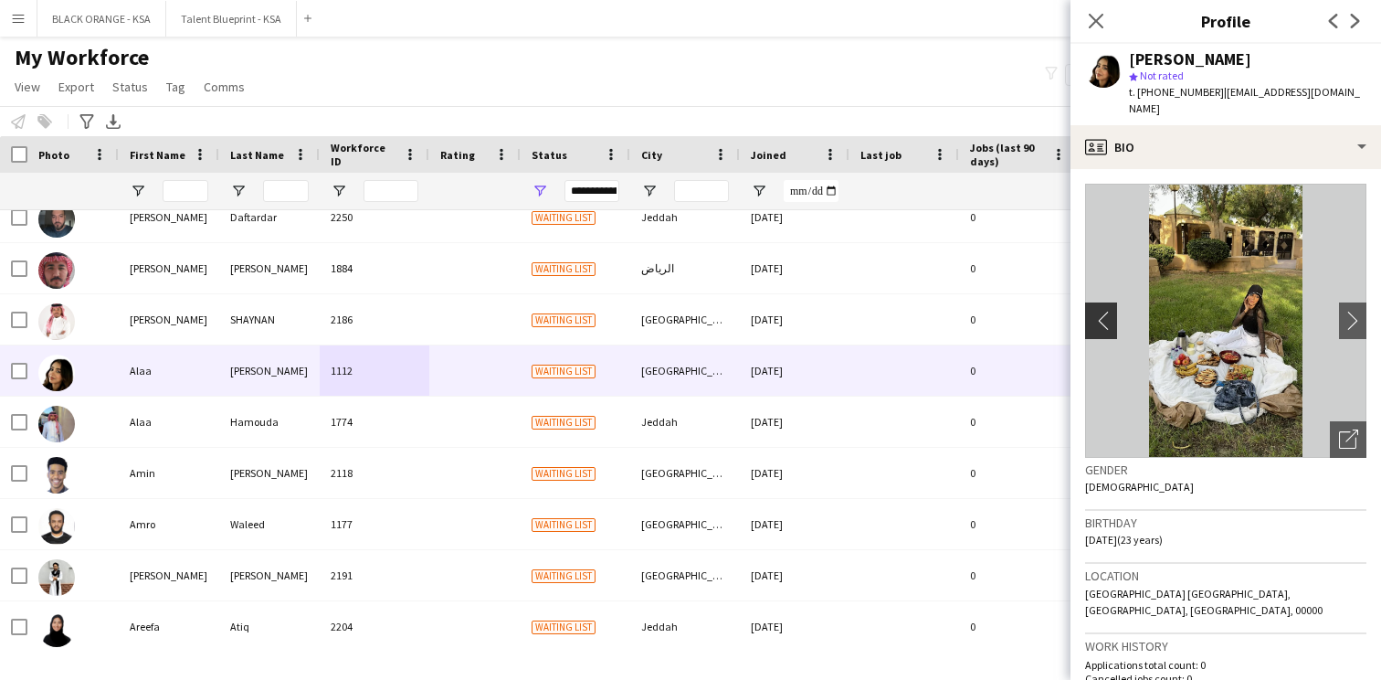
click at [1105, 312] on app-icon "chevron-left" at bounding box center [1099, 320] width 28 height 19
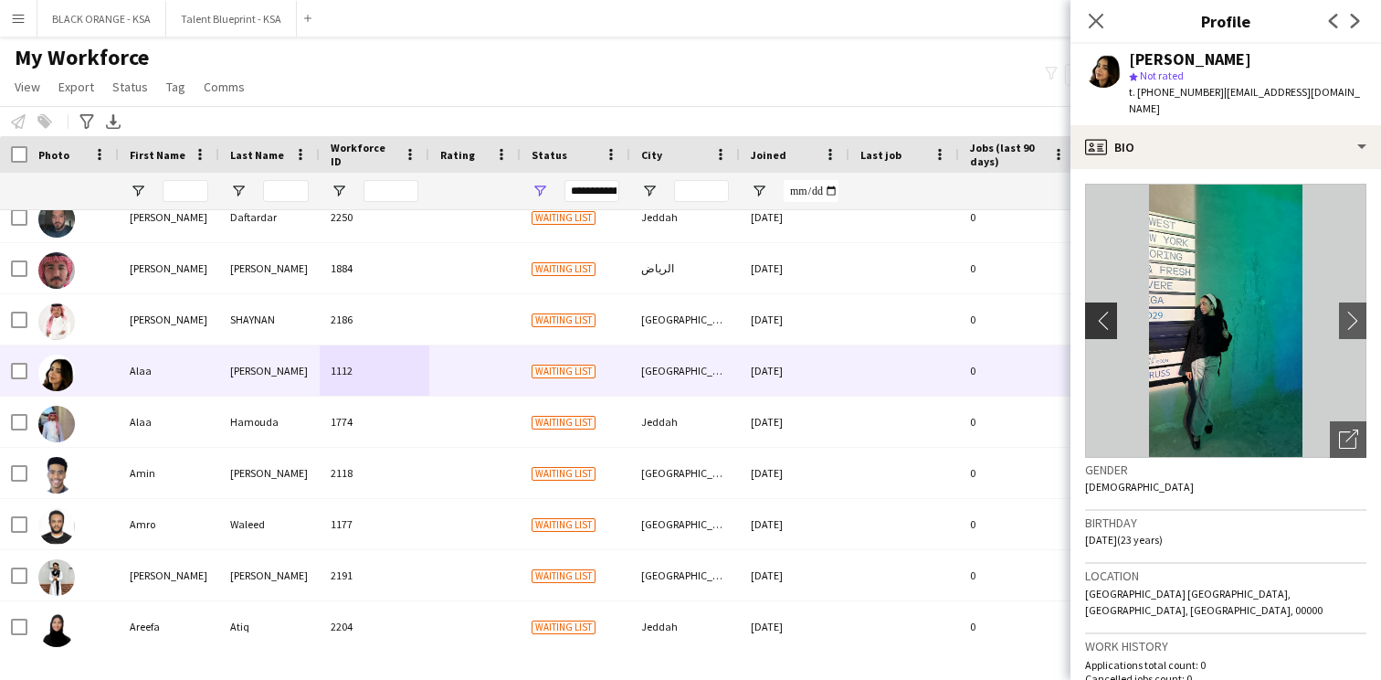
click at [1105, 312] on app-icon "chevron-left" at bounding box center [1099, 320] width 28 height 19
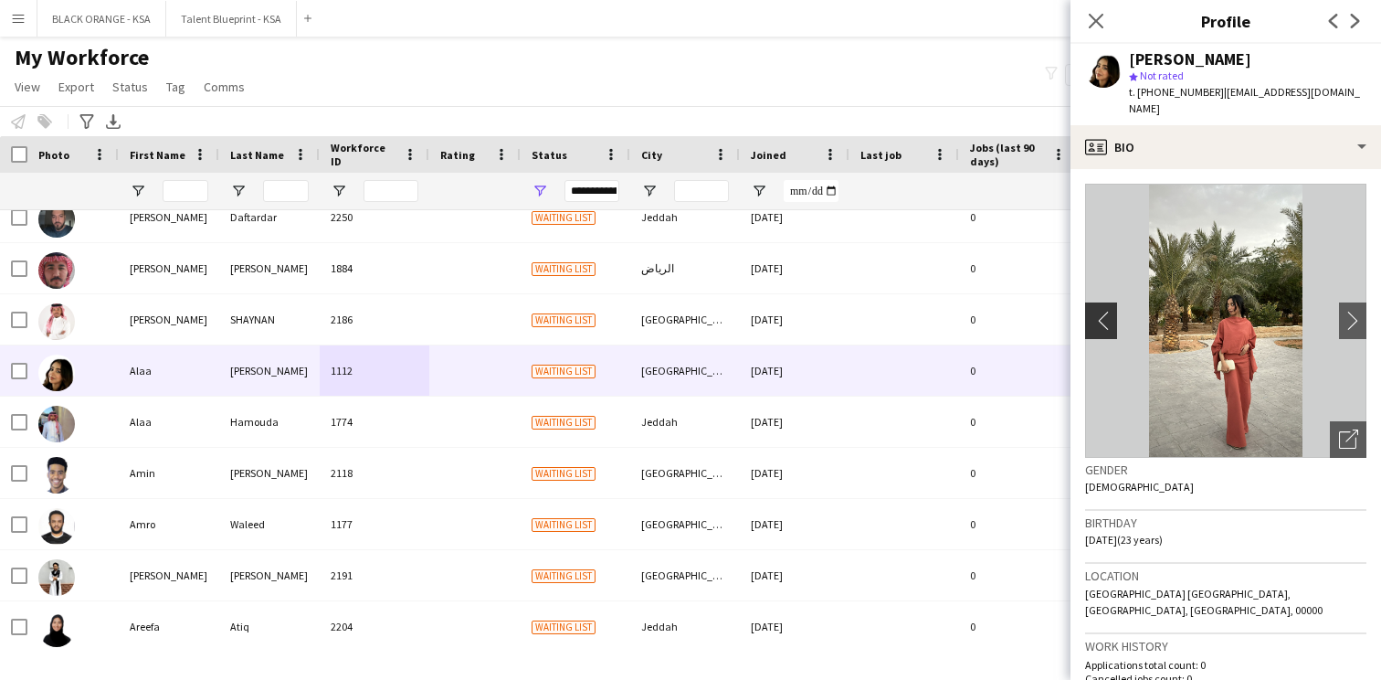
click at [1105, 312] on app-icon "chevron-left" at bounding box center [1099, 320] width 28 height 19
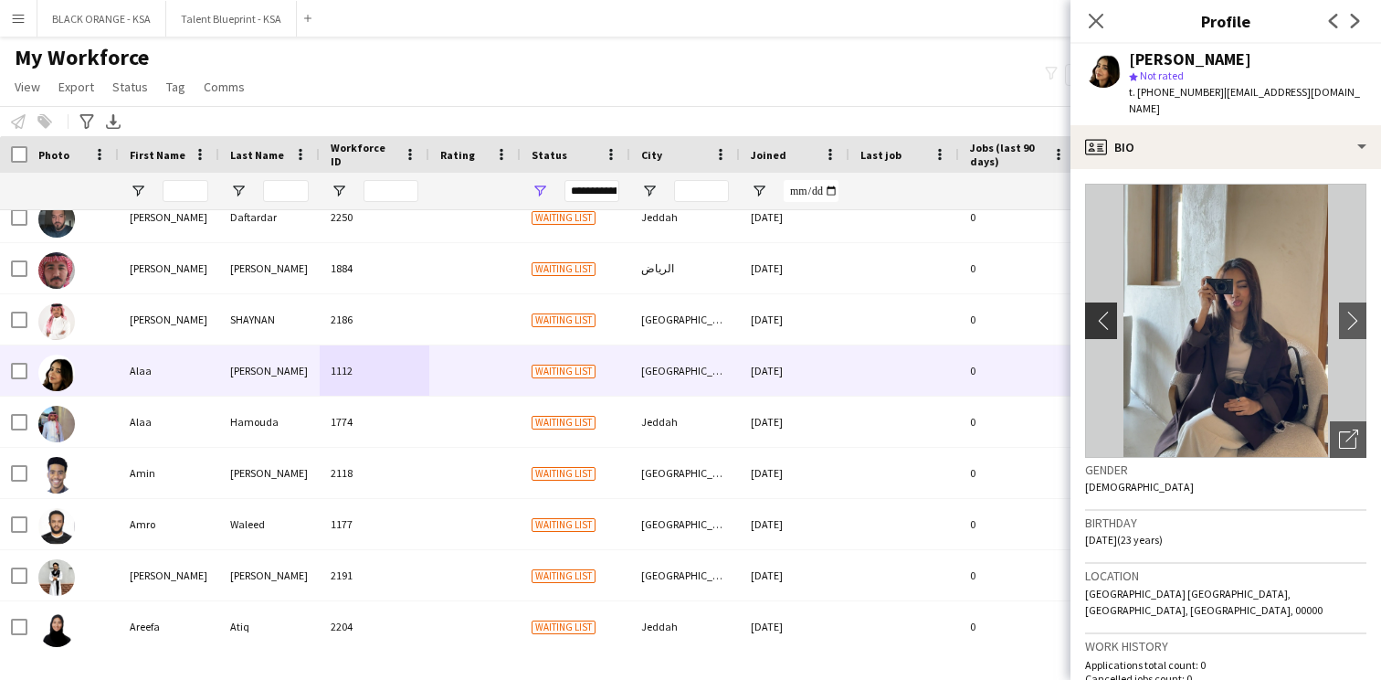
click at [1105, 312] on app-icon "chevron-left" at bounding box center [1099, 320] width 28 height 19
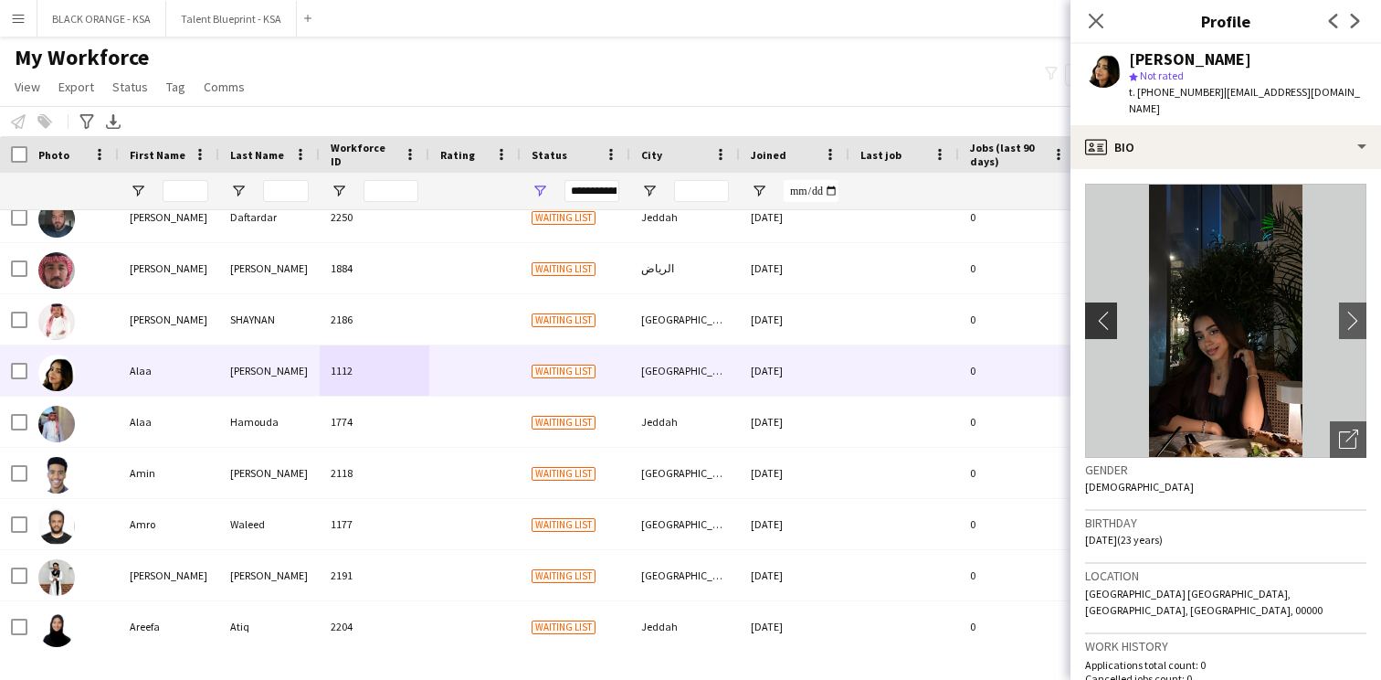
click at [1105, 312] on app-icon "chevron-left" at bounding box center [1099, 320] width 28 height 19
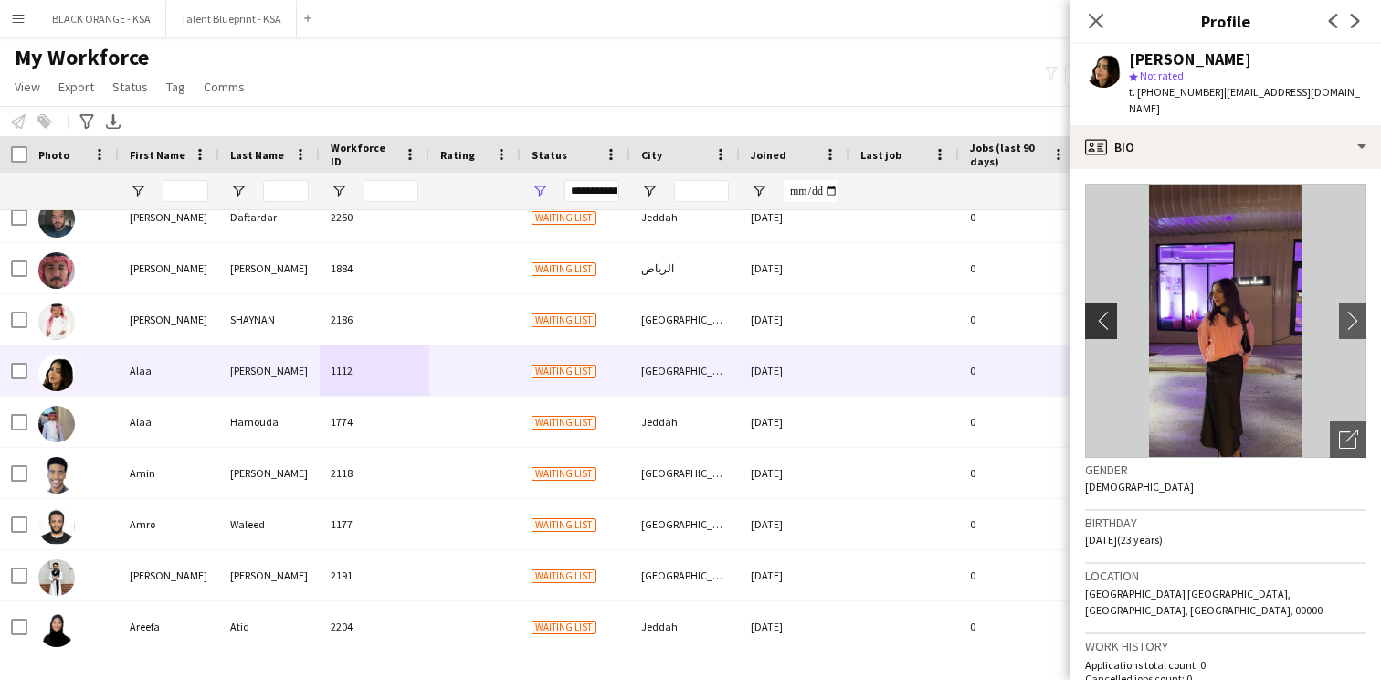
click at [1105, 312] on app-icon "chevron-left" at bounding box center [1099, 320] width 28 height 19
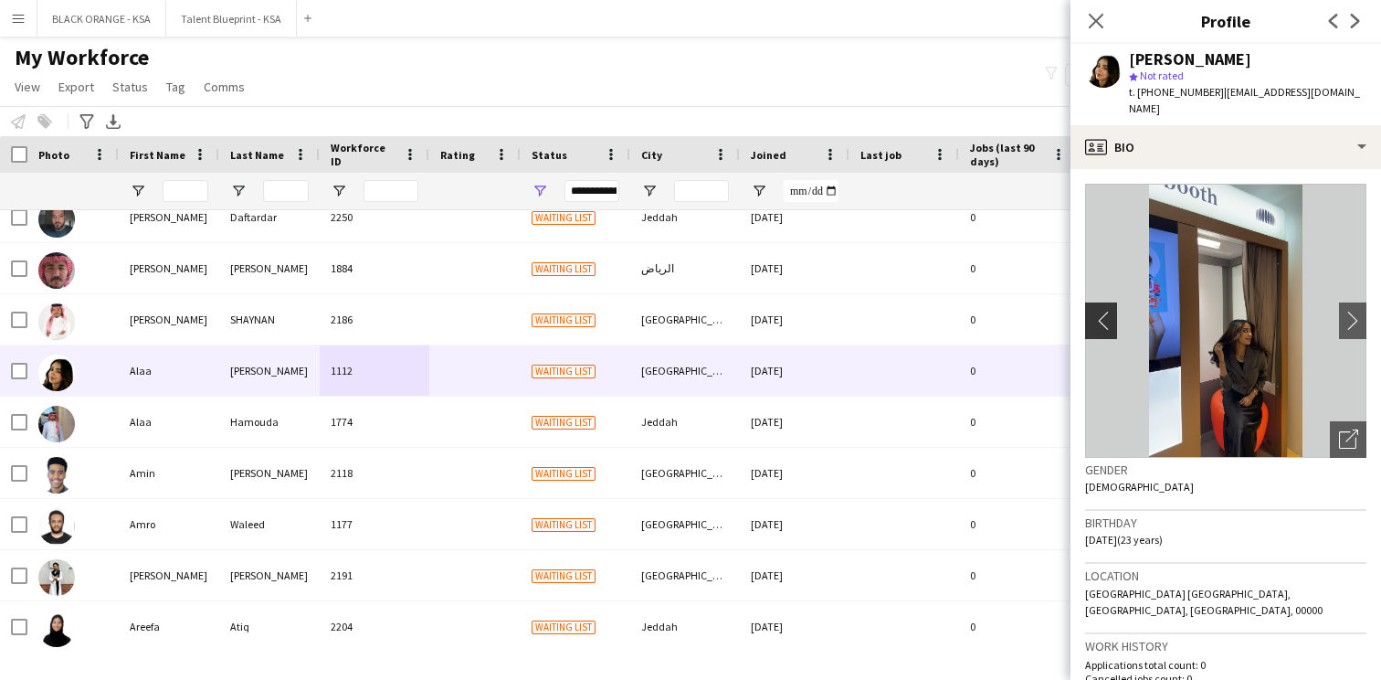
click at [1105, 312] on app-icon "chevron-left" at bounding box center [1099, 320] width 28 height 19
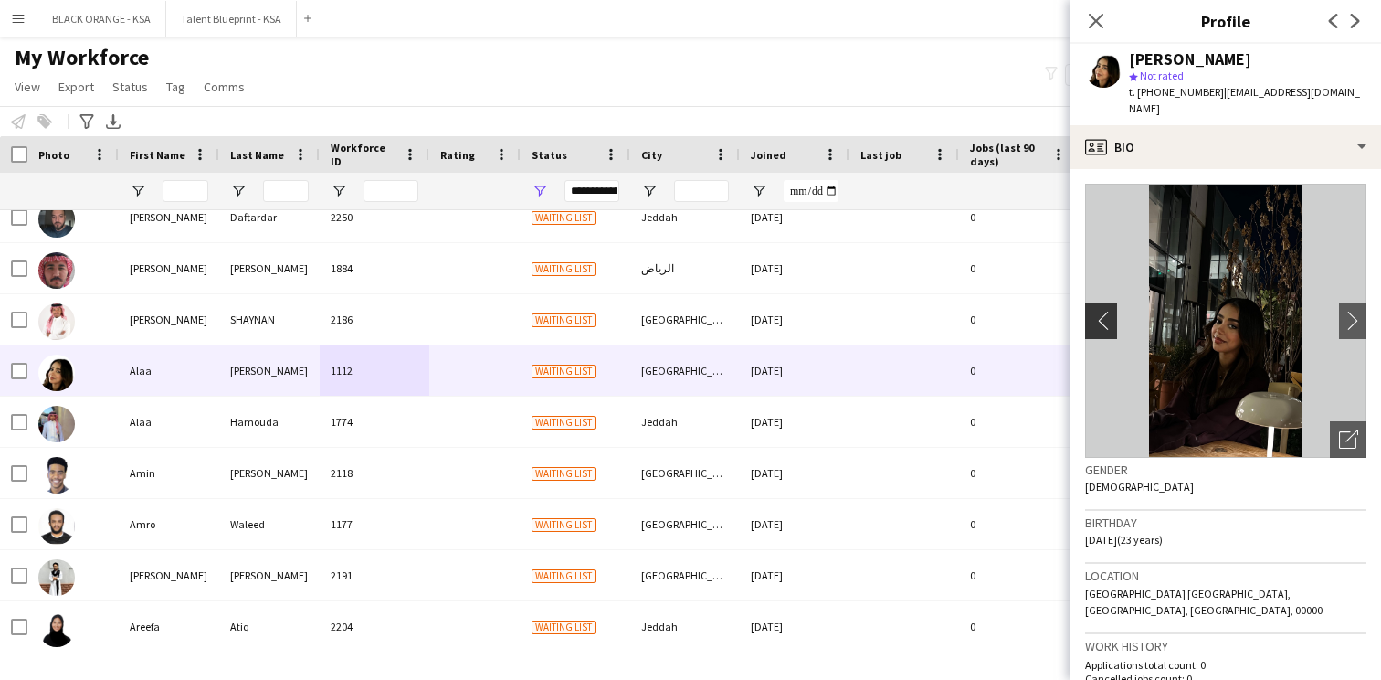
click at [1105, 312] on app-icon "chevron-left" at bounding box center [1099, 320] width 28 height 19
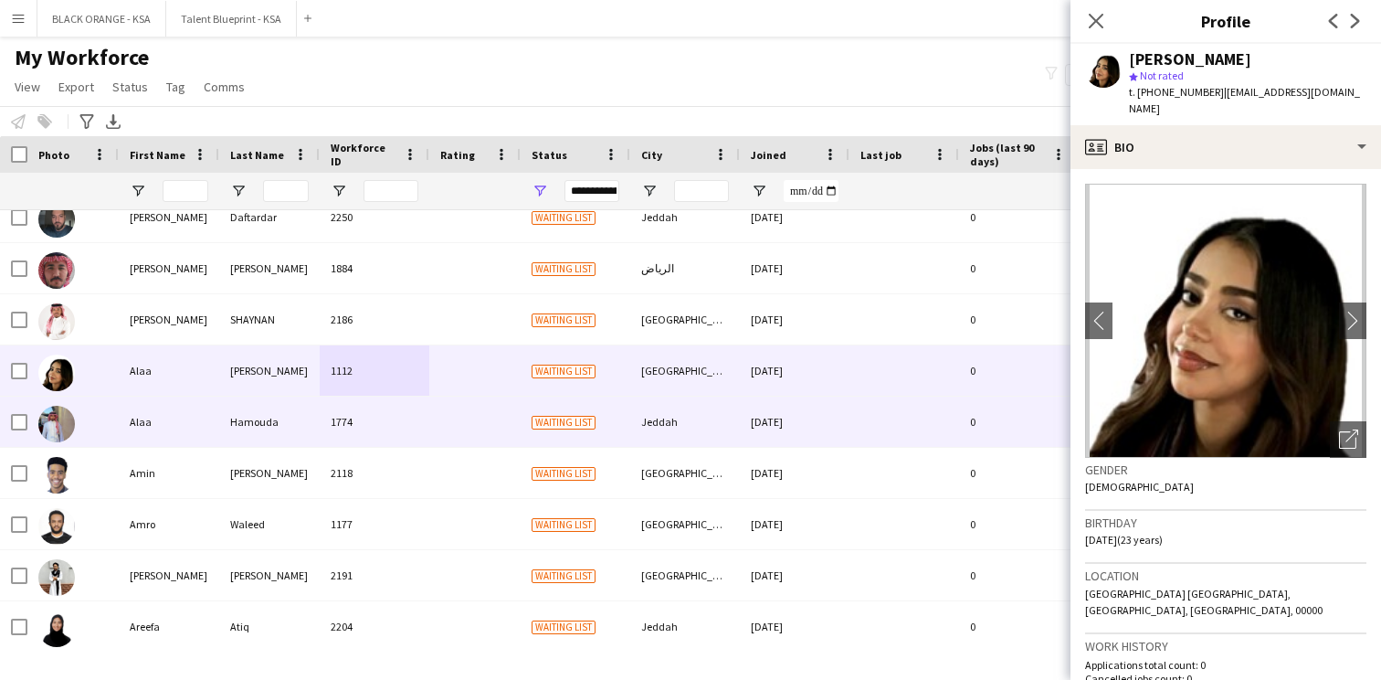
click at [470, 430] on div at bounding box center [474, 422] width 91 height 50
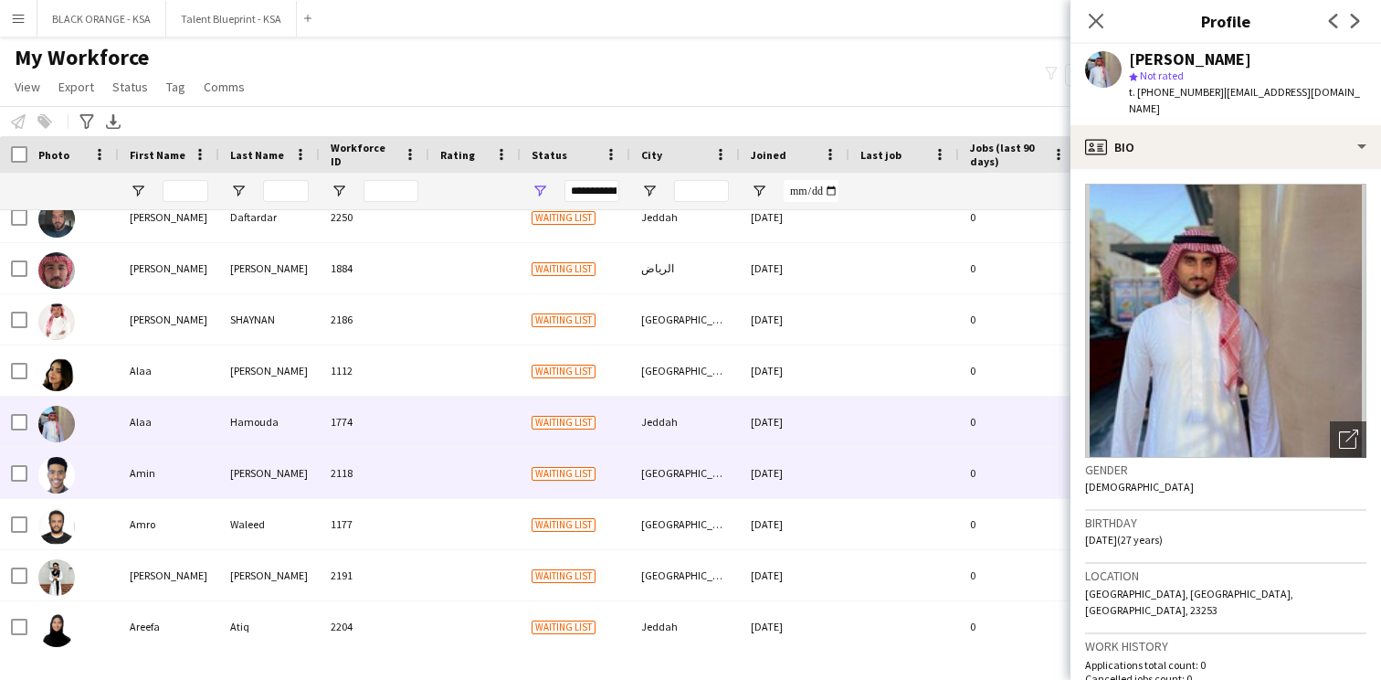
click at [448, 464] on div at bounding box center [474, 473] width 91 height 50
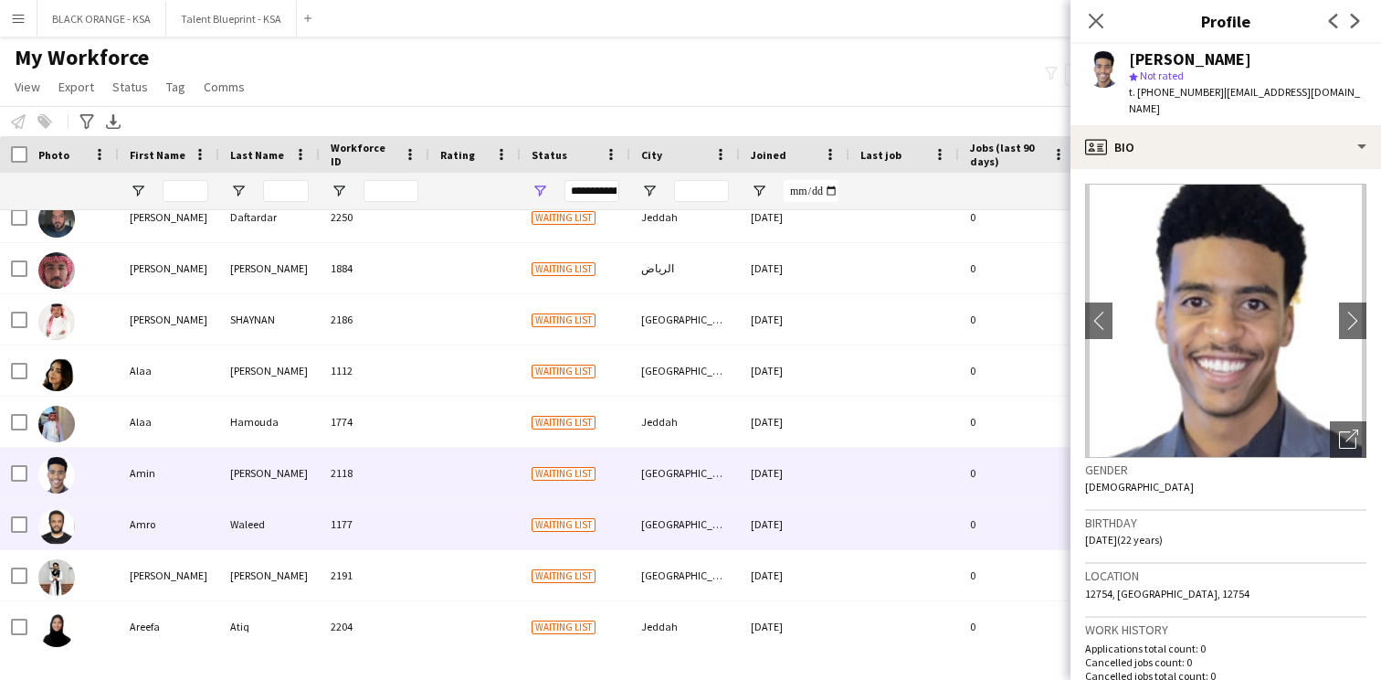
click at [429, 500] on div at bounding box center [474, 524] width 91 height 50
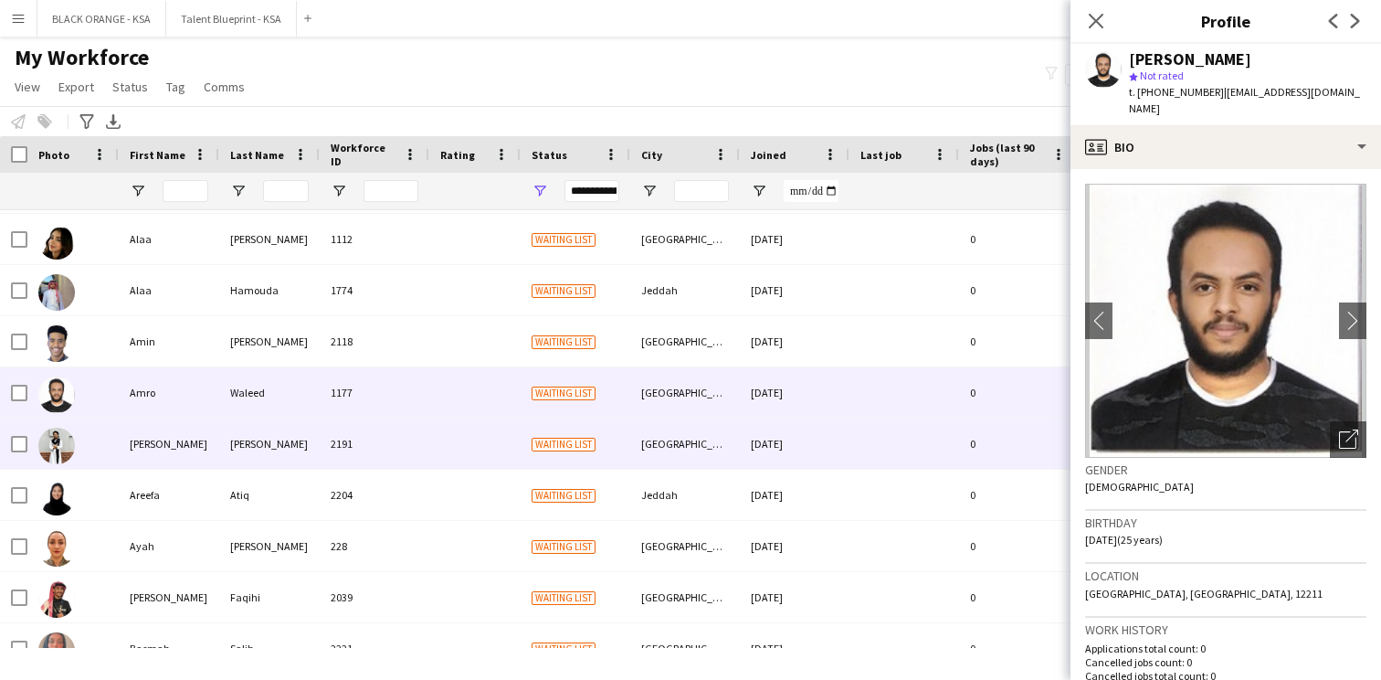
click at [437, 451] on div at bounding box center [474, 443] width 91 height 50
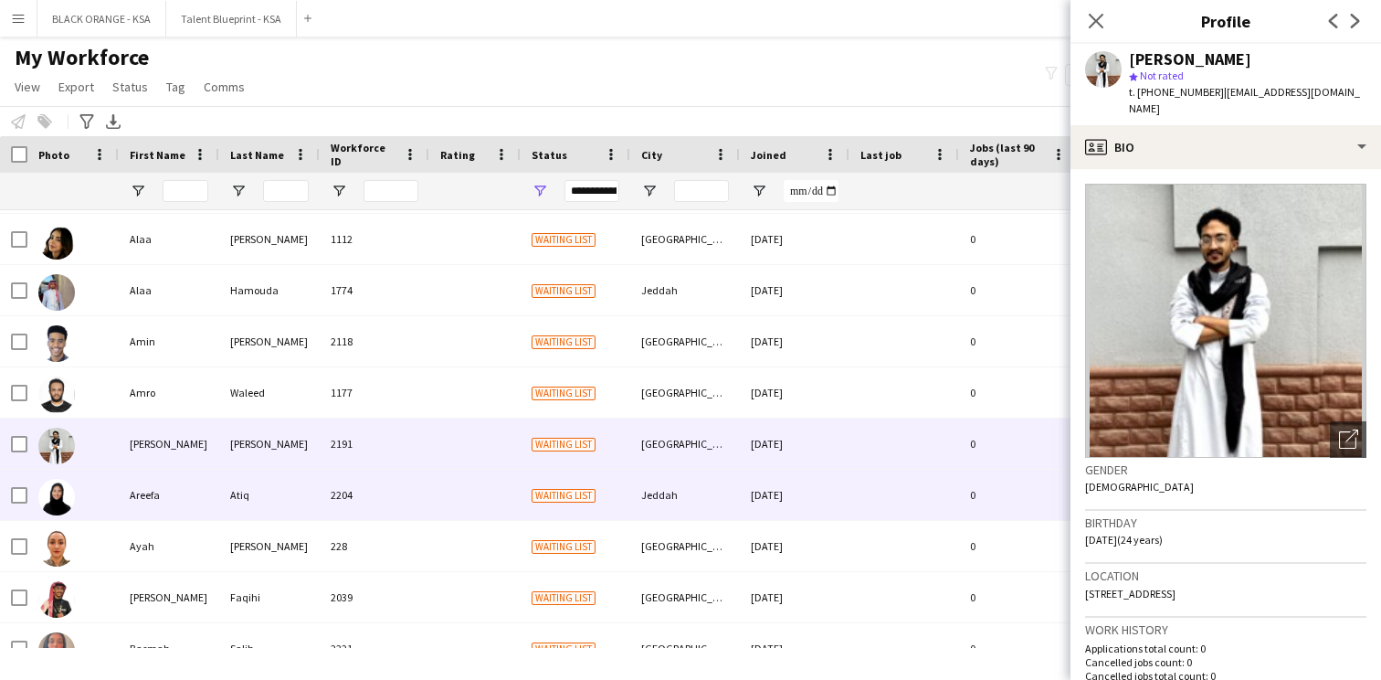
click at [436, 488] on div at bounding box center [474, 495] width 91 height 50
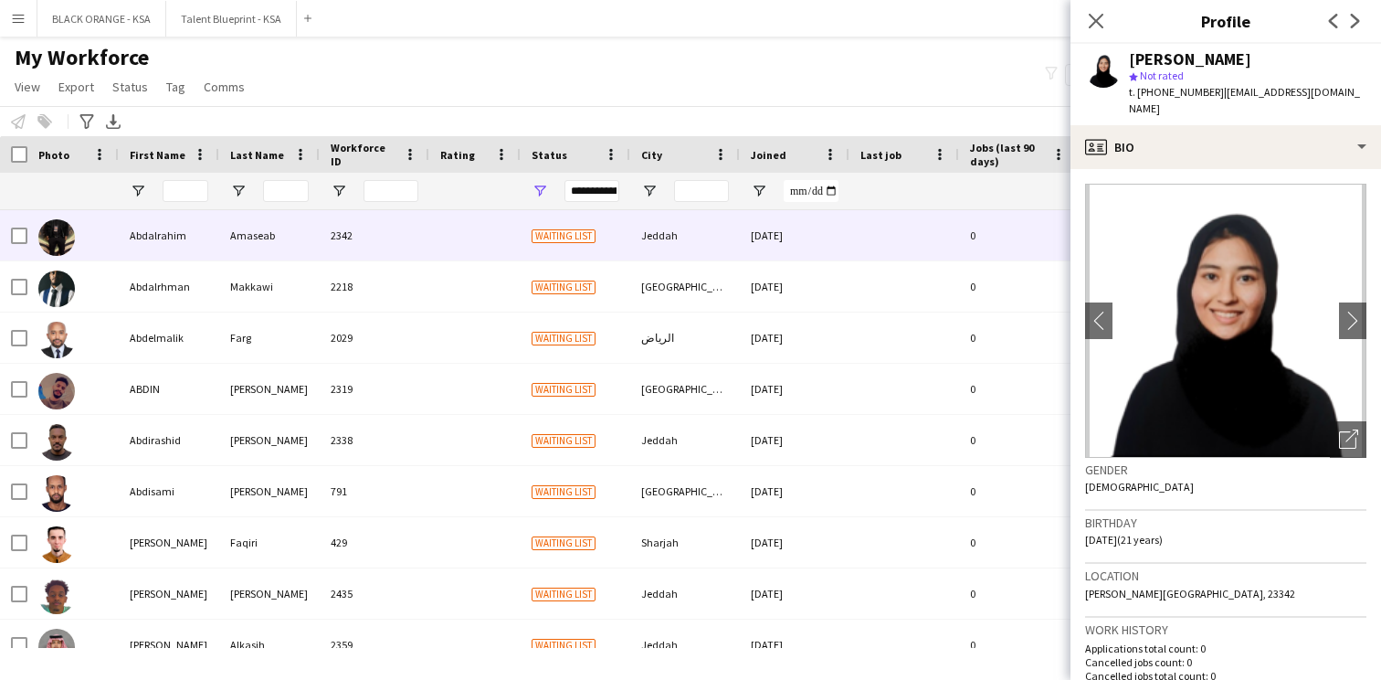
click at [251, 250] on div "Amaseab" at bounding box center [269, 235] width 101 height 50
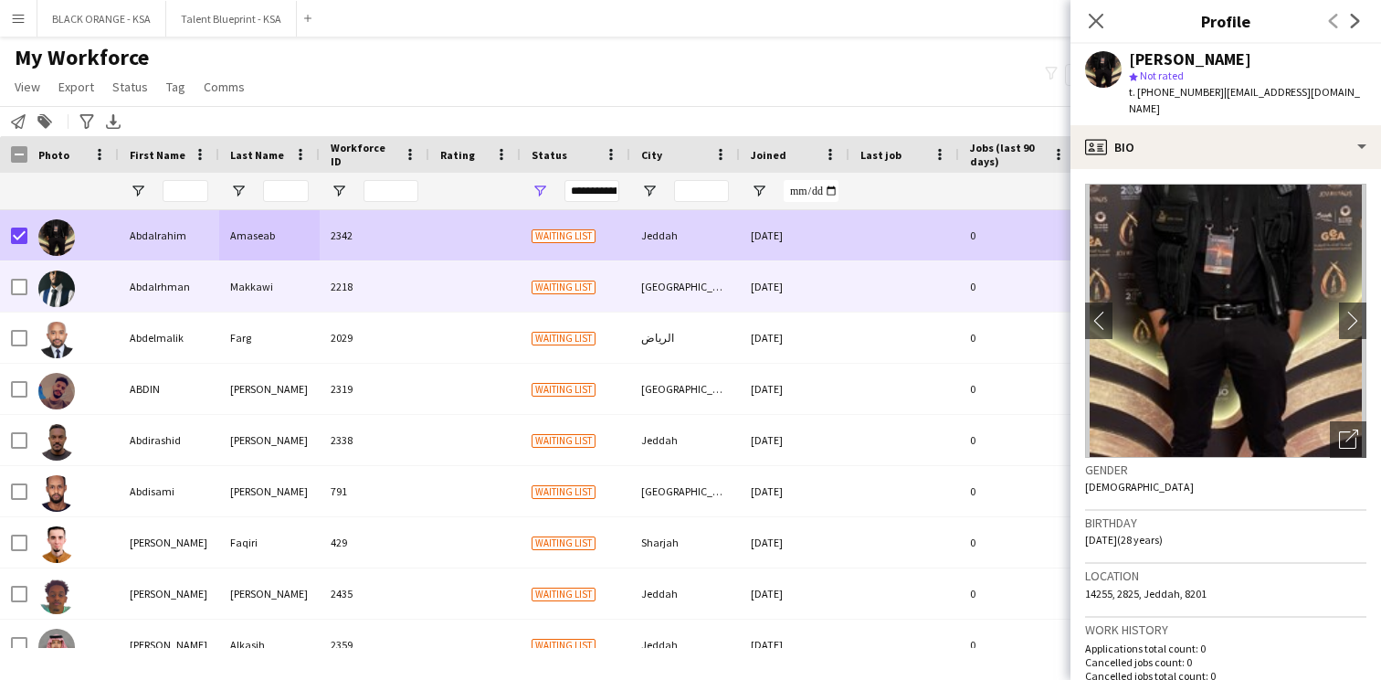
click at [57, 291] on img at bounding box center [56, 288] width 37 height 37
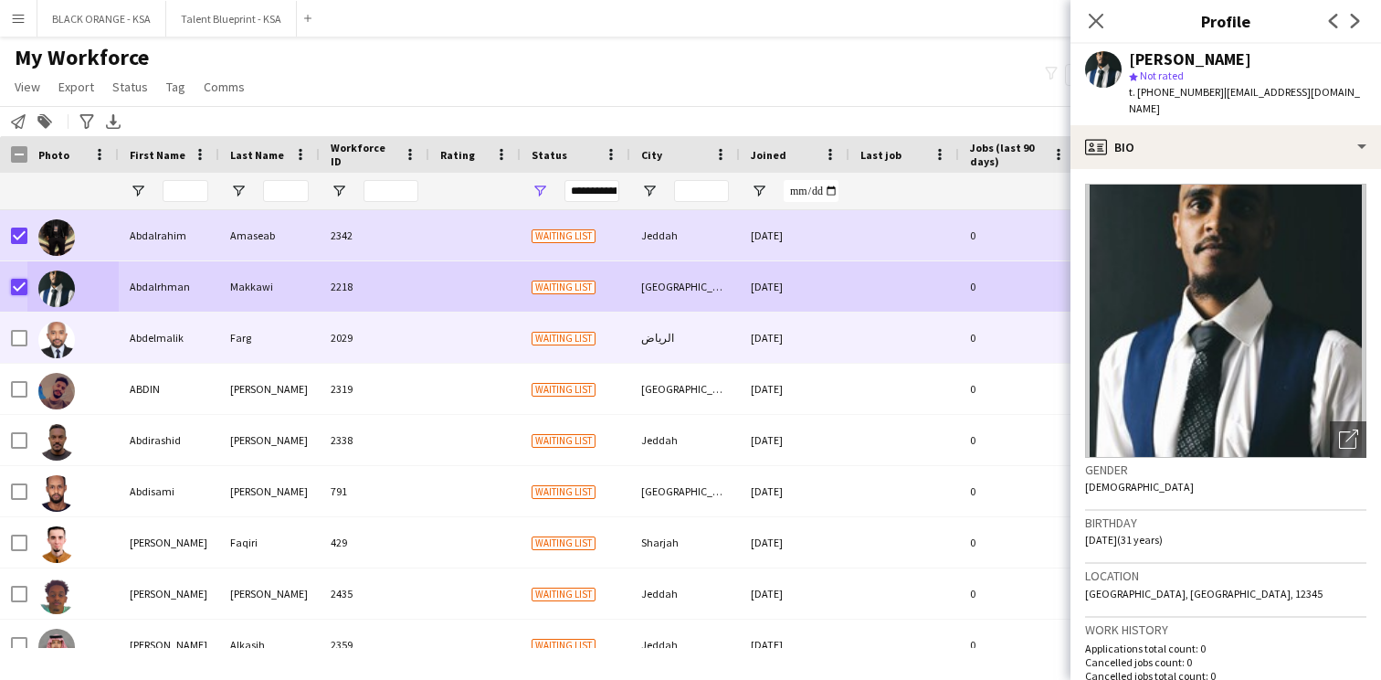
click at [41, 342] on img at bounding box center [56, 340] width 37 height 37
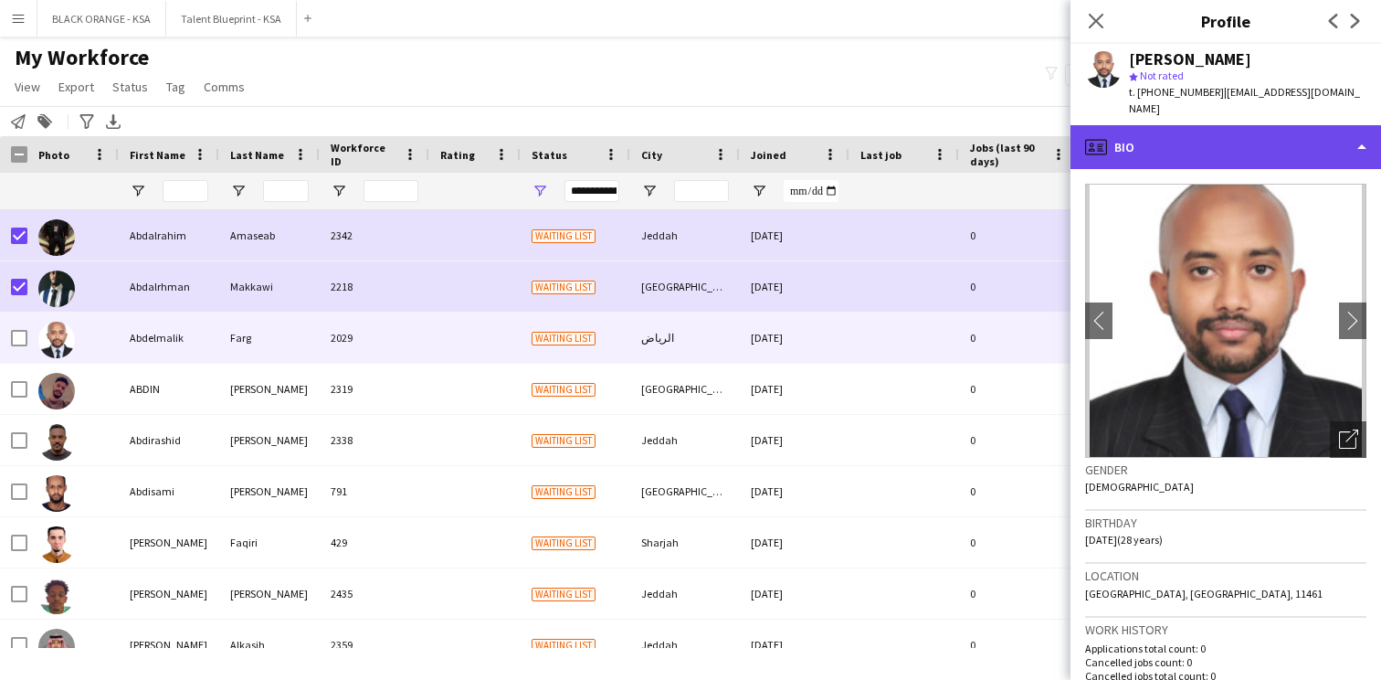
click at [1264, 125] on div "profile Bio" at bounding box center [1226, 147] width 311 height 44
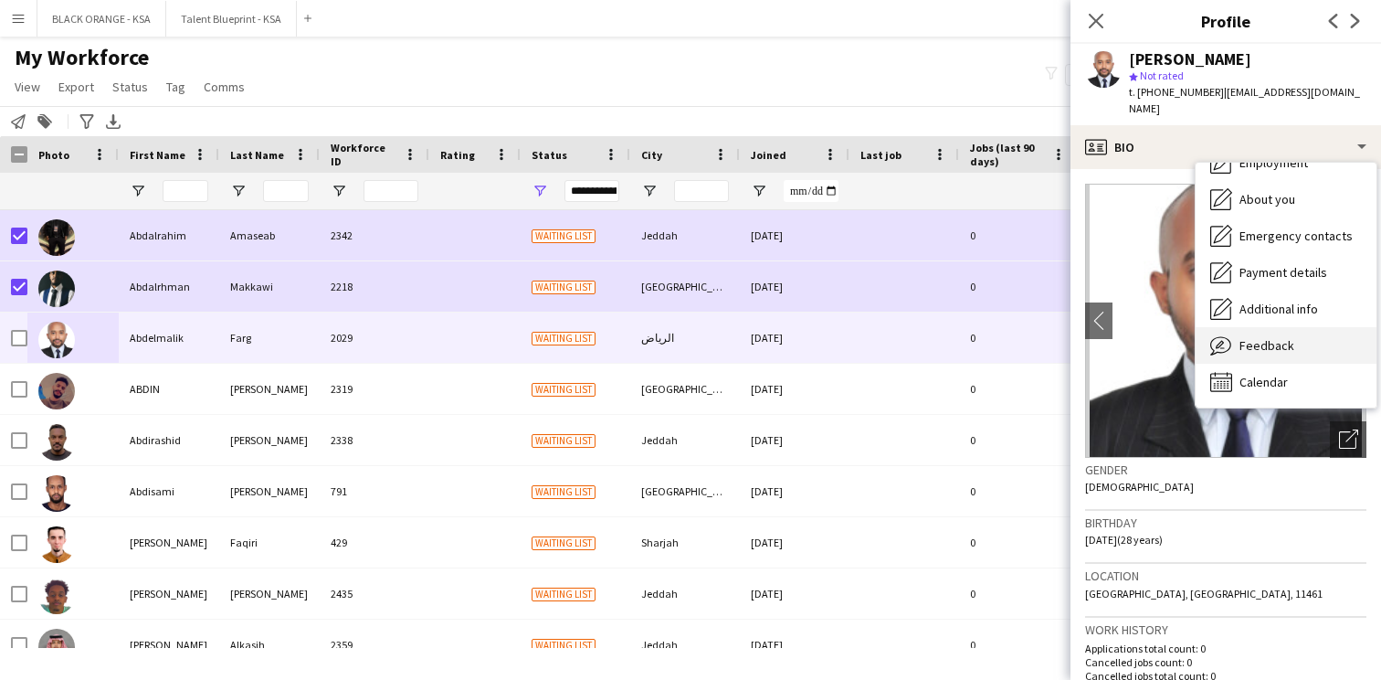
click at [1272, 337] on span "Feedback" at bounding box center [1267, 345] width 55 height 16
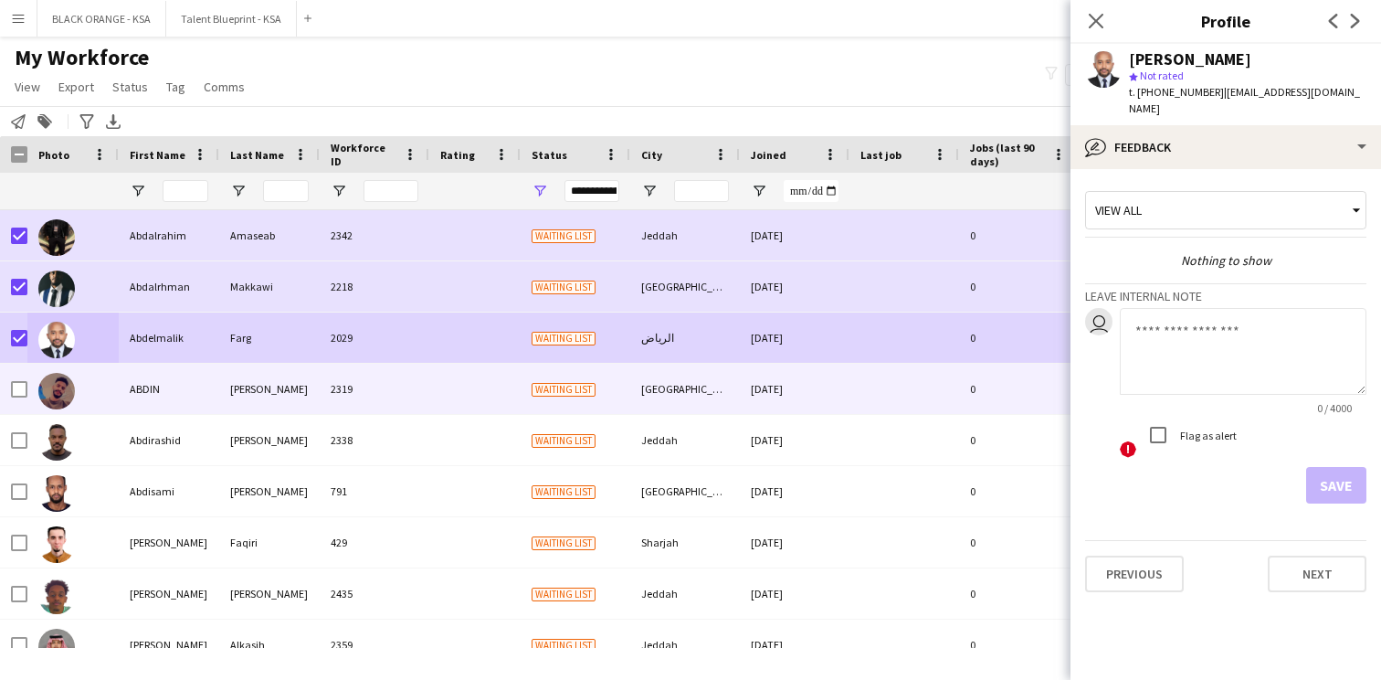
click at [104, 380] on div at bounding box center [72, 389] width 91 height 50
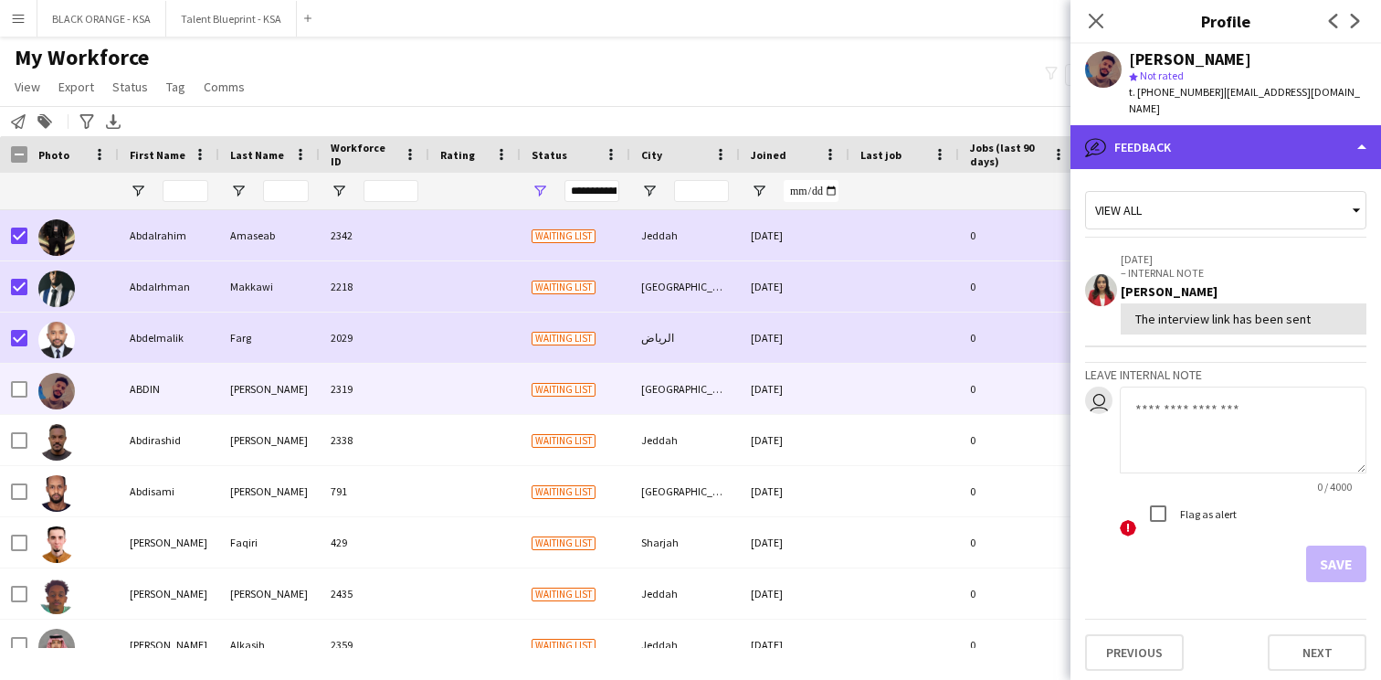
click at [1283, 138] on div "bubble-pencil Feedback" at bounding box center [1226, 147] width 311 height 44
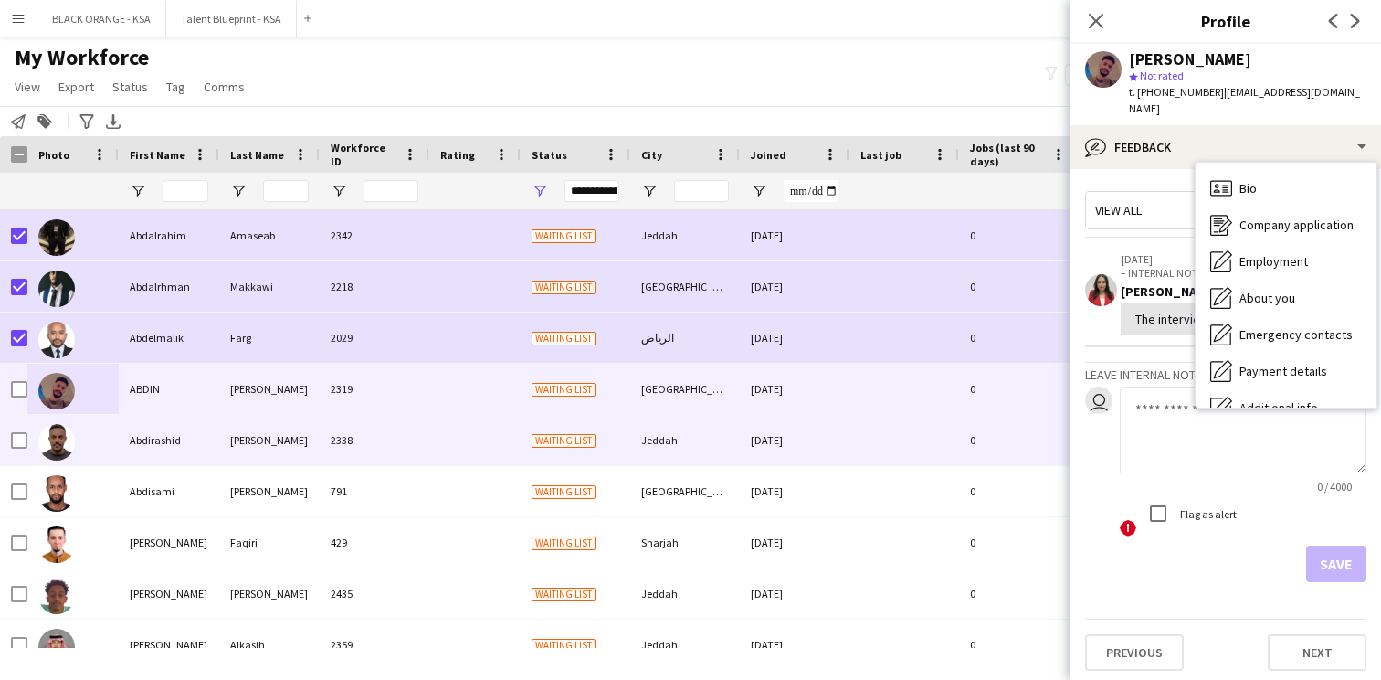
click at [435, 439] on div at bounding box center [474, 440] width 91 height 50
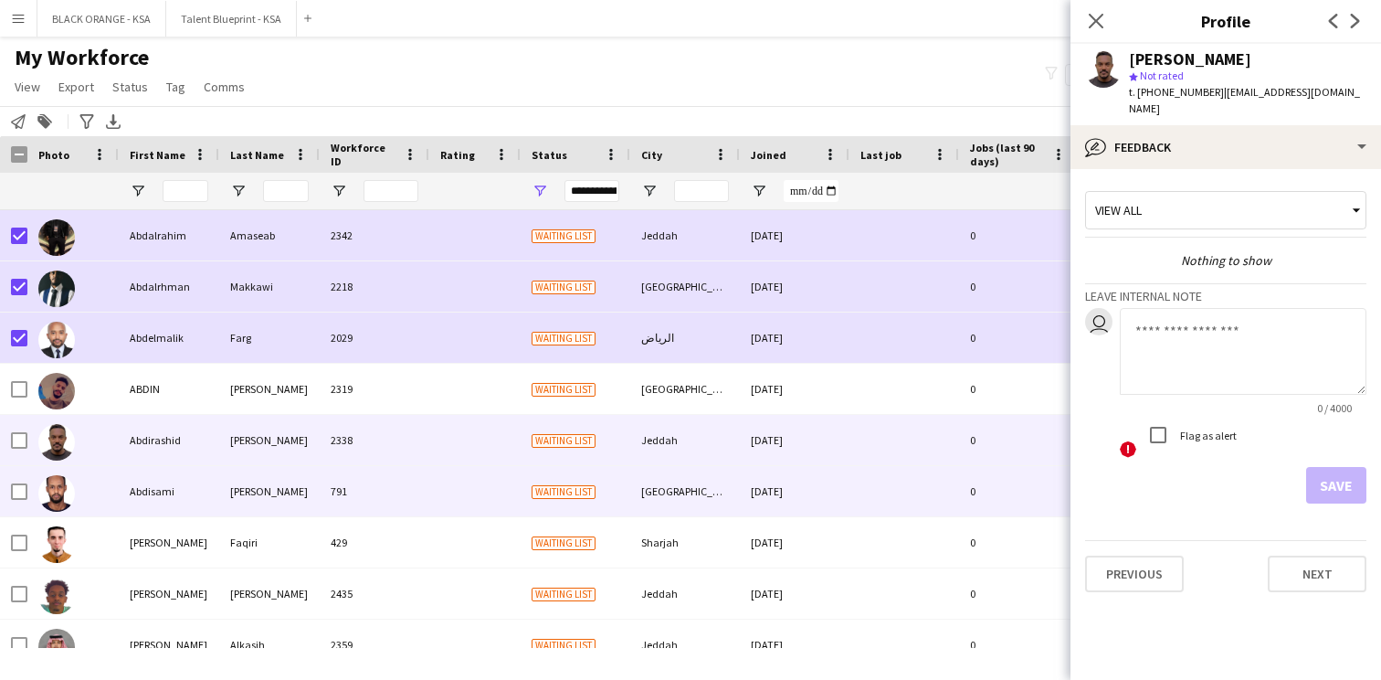
click at [376, 491] on div "791" at bounding box center [375, 491] width 110 height 50
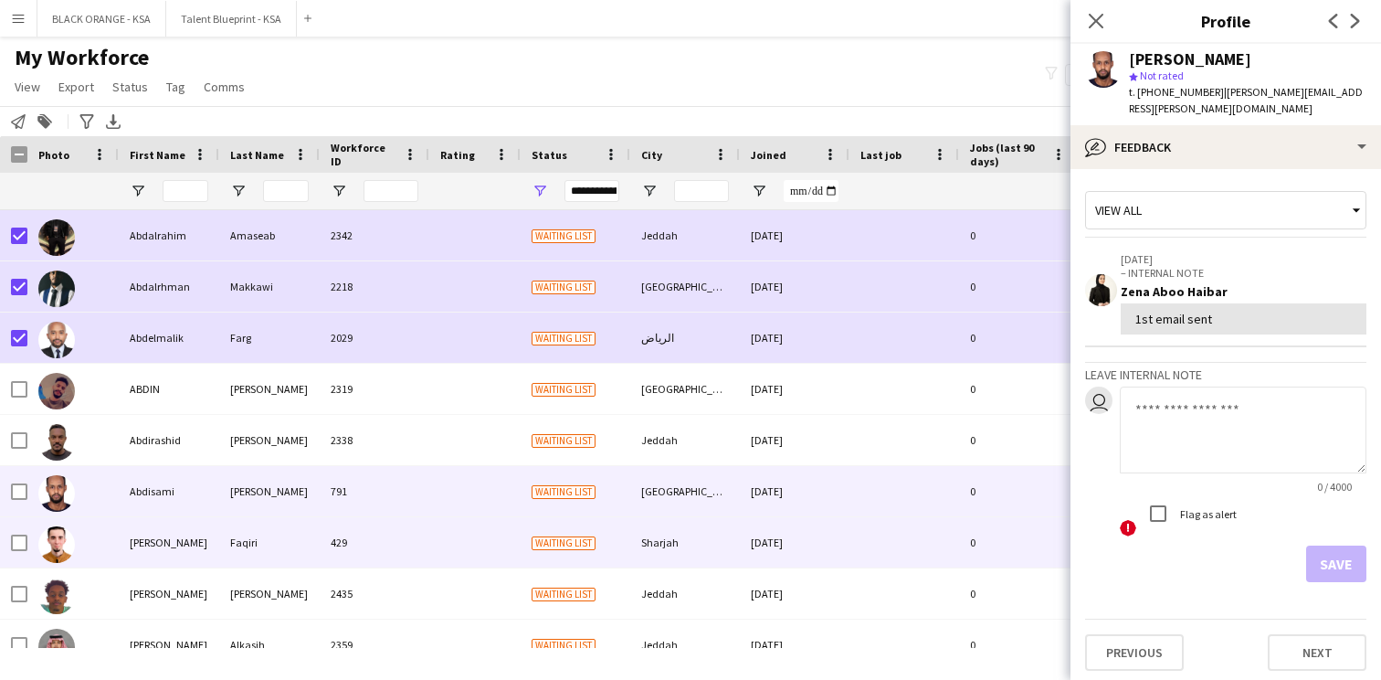
click at [361, 525] on div "429" at bounding box center [375, 542] width 110 height 50
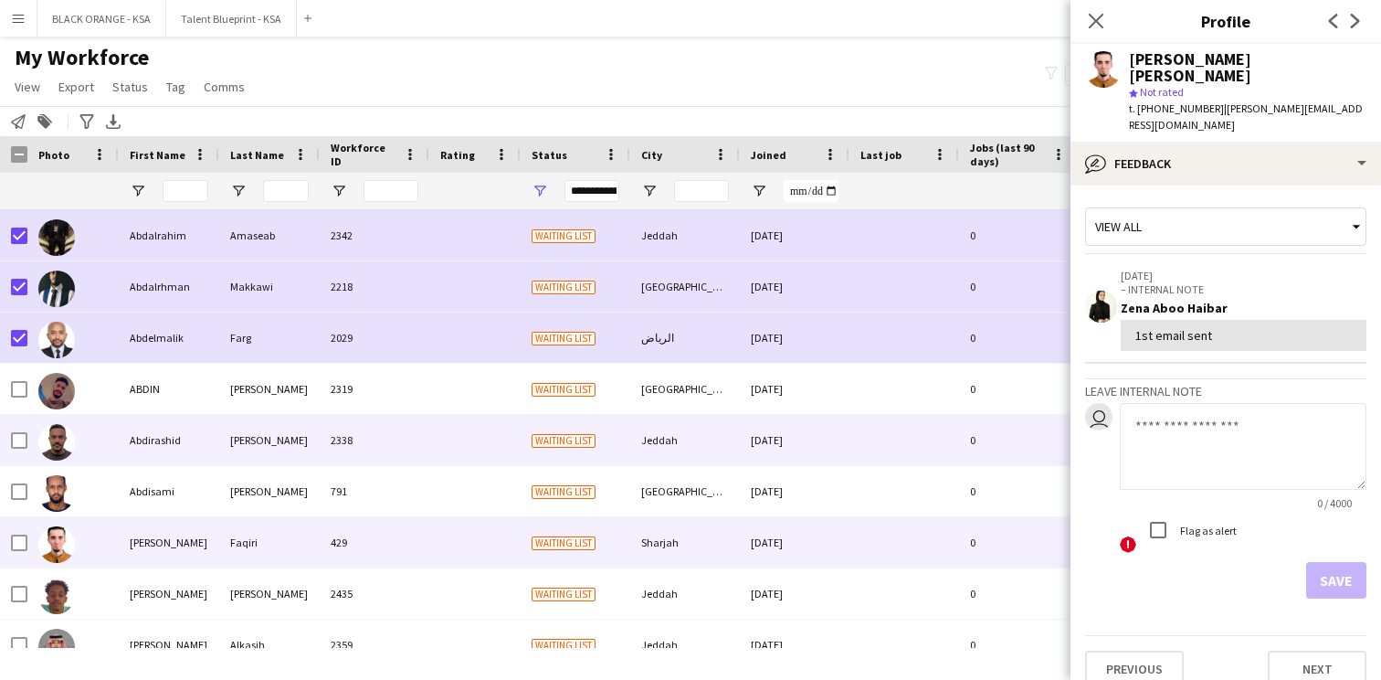
click at [397, 452] on div "2338" at bounding box center [375, 440] width 110 height 50
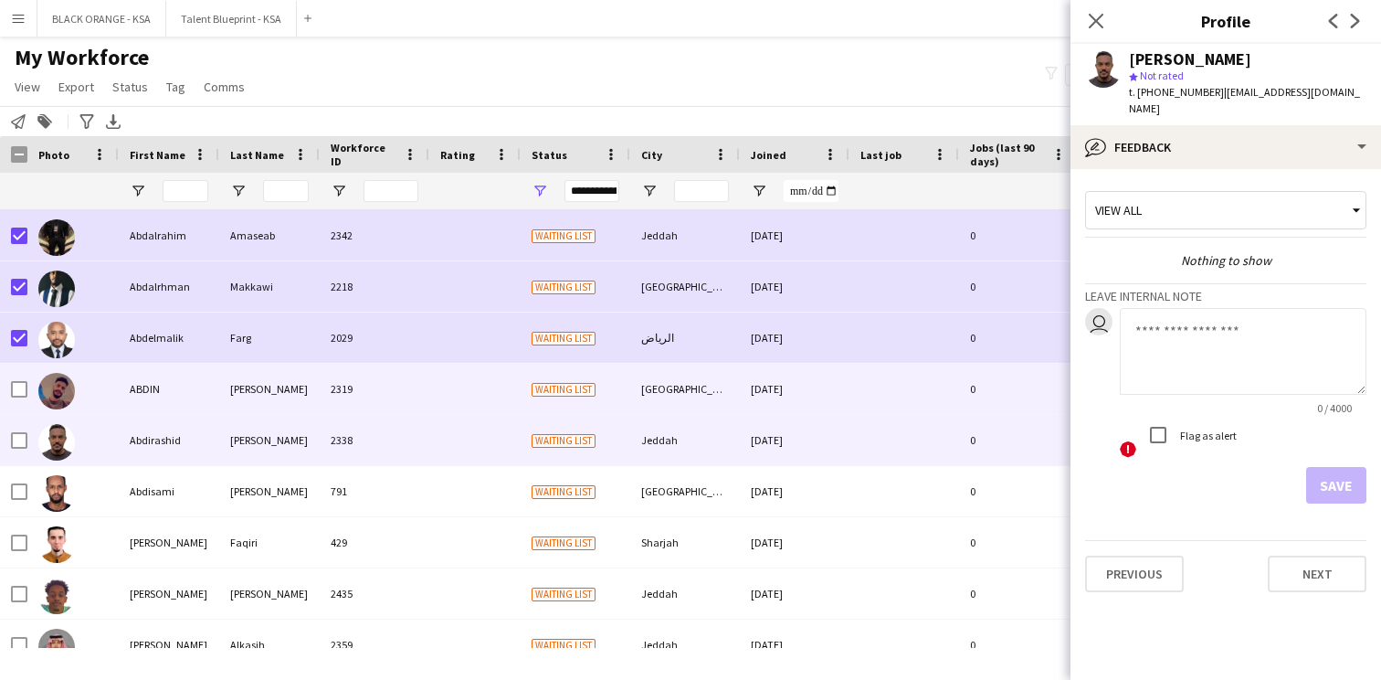
click at [167, 404] on div "ABDIN" at bounding box center [169, 389] width 101 height 50
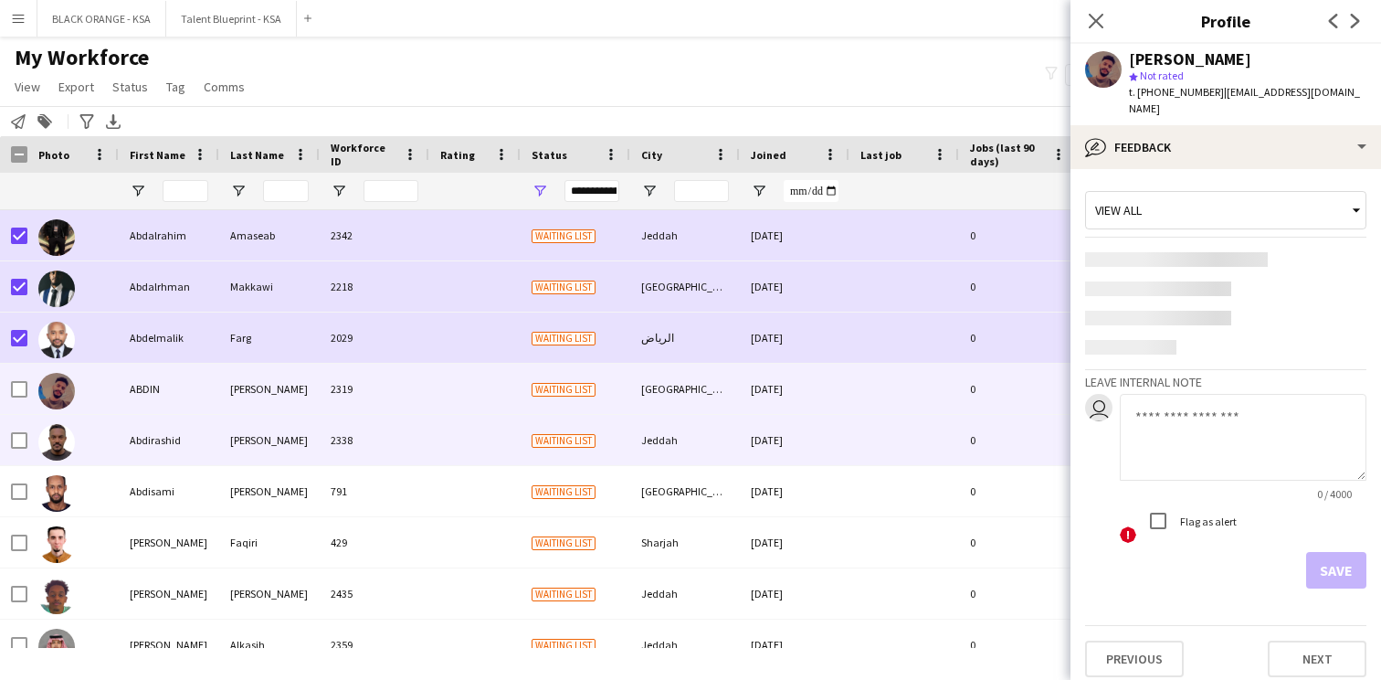
click at [176, 442] on div "Abdirashid" at bounding box center [169, 440] width 101 height 50
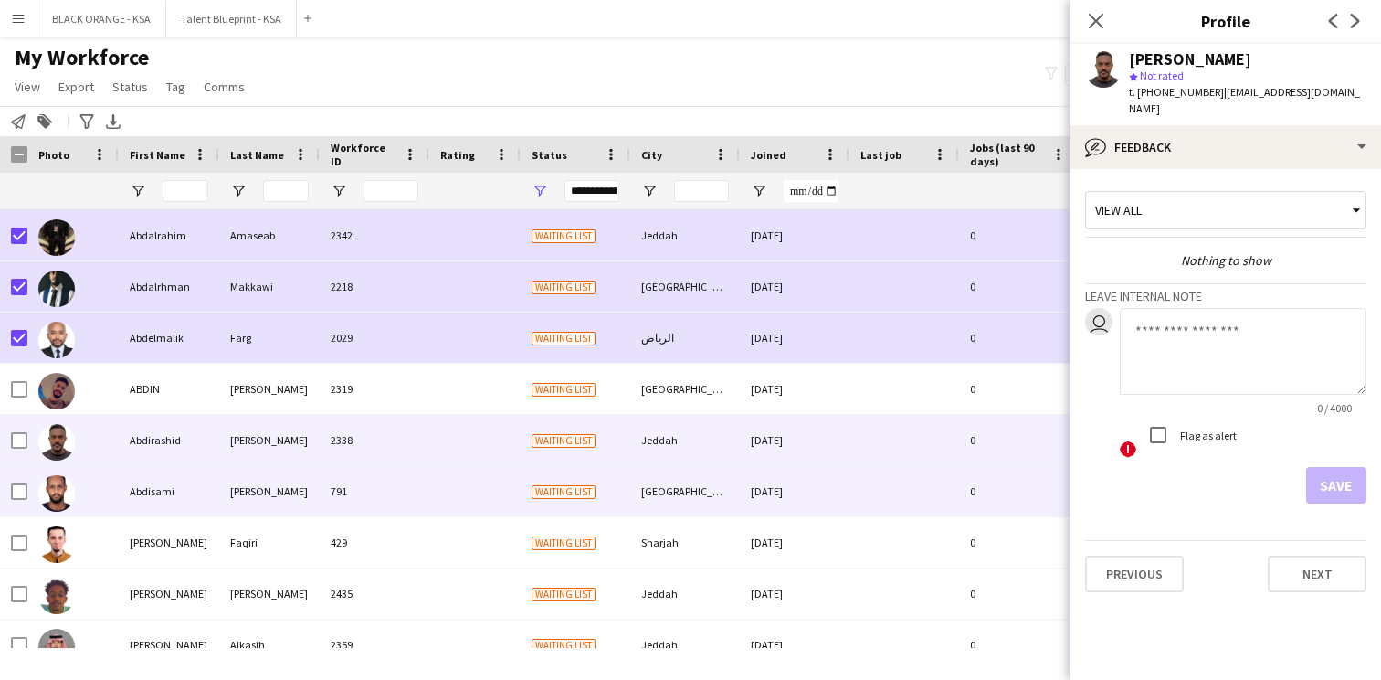
click at [185, 481] on div "Abdisami" at bounding box center [169, 491] width 101 height 50
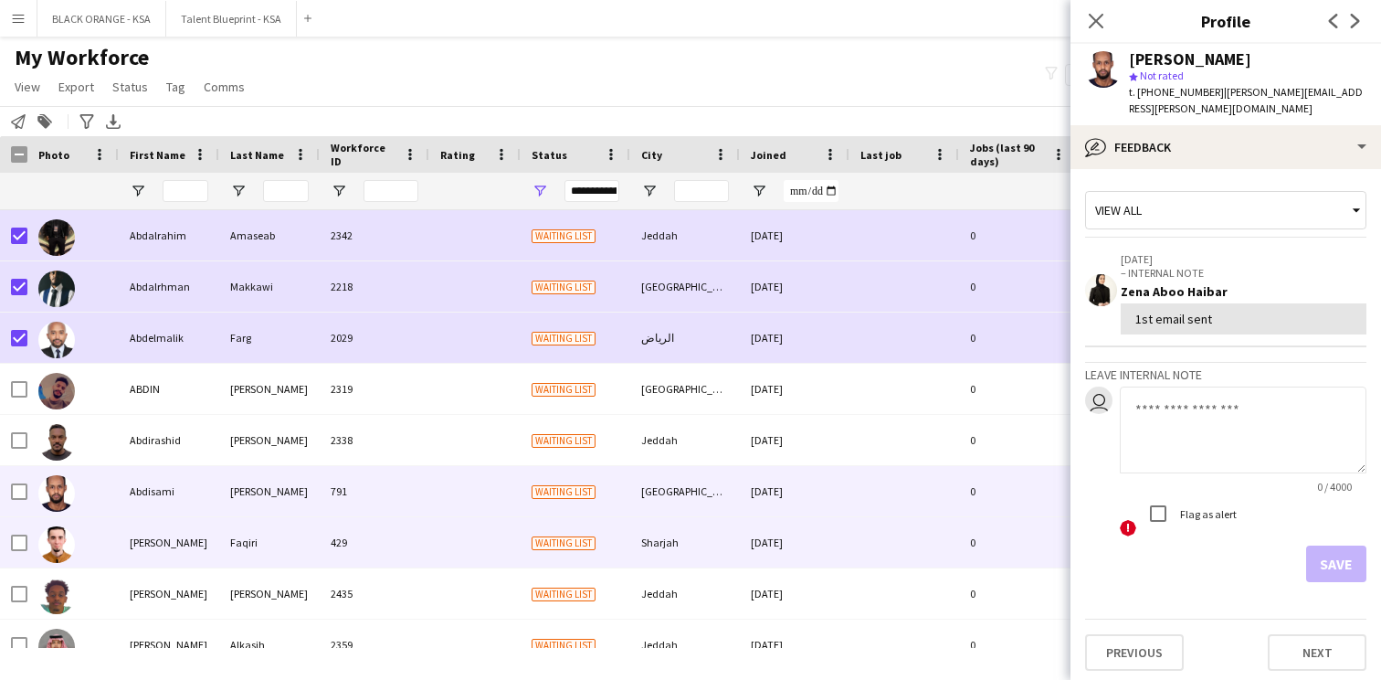
click at [206, 535] on div "Abdul Baset" at bounding box center [169, 542] width 101 height 50
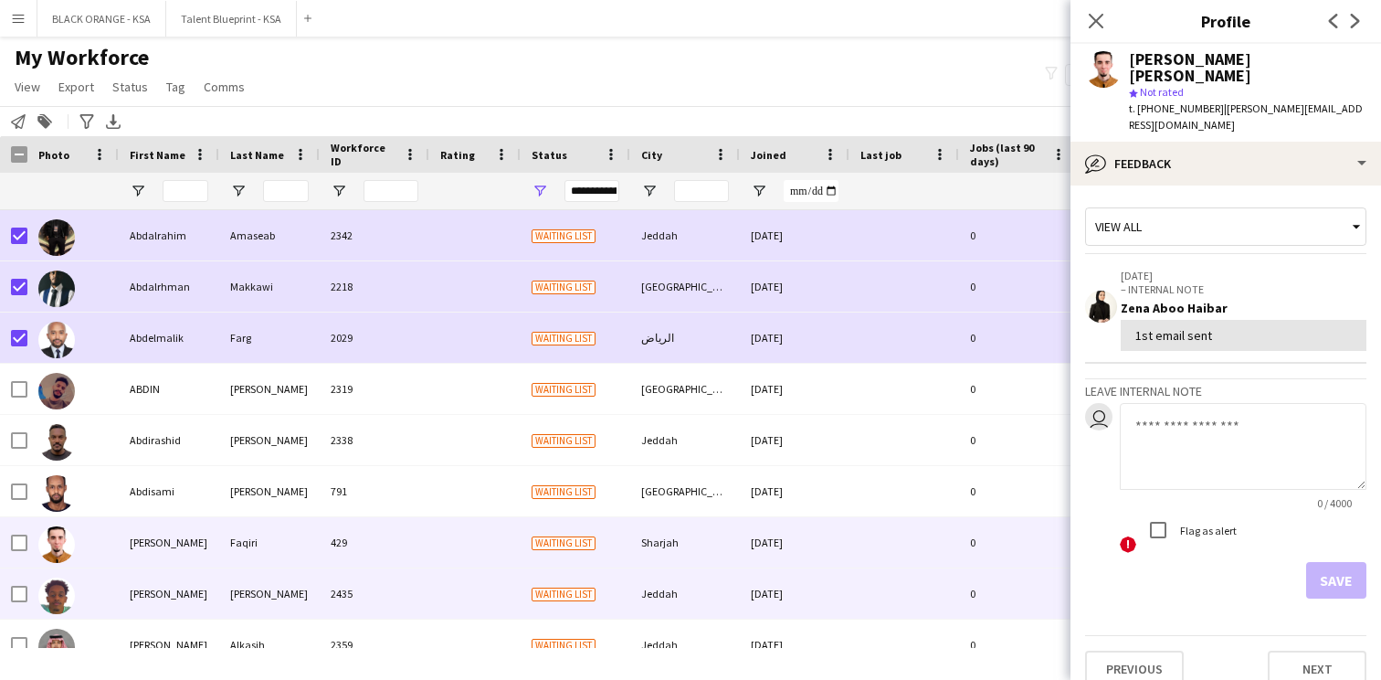
click at [193, 587] on div "[PERSON_NAME]" at bounding box center [169, 593] width 101 height 50
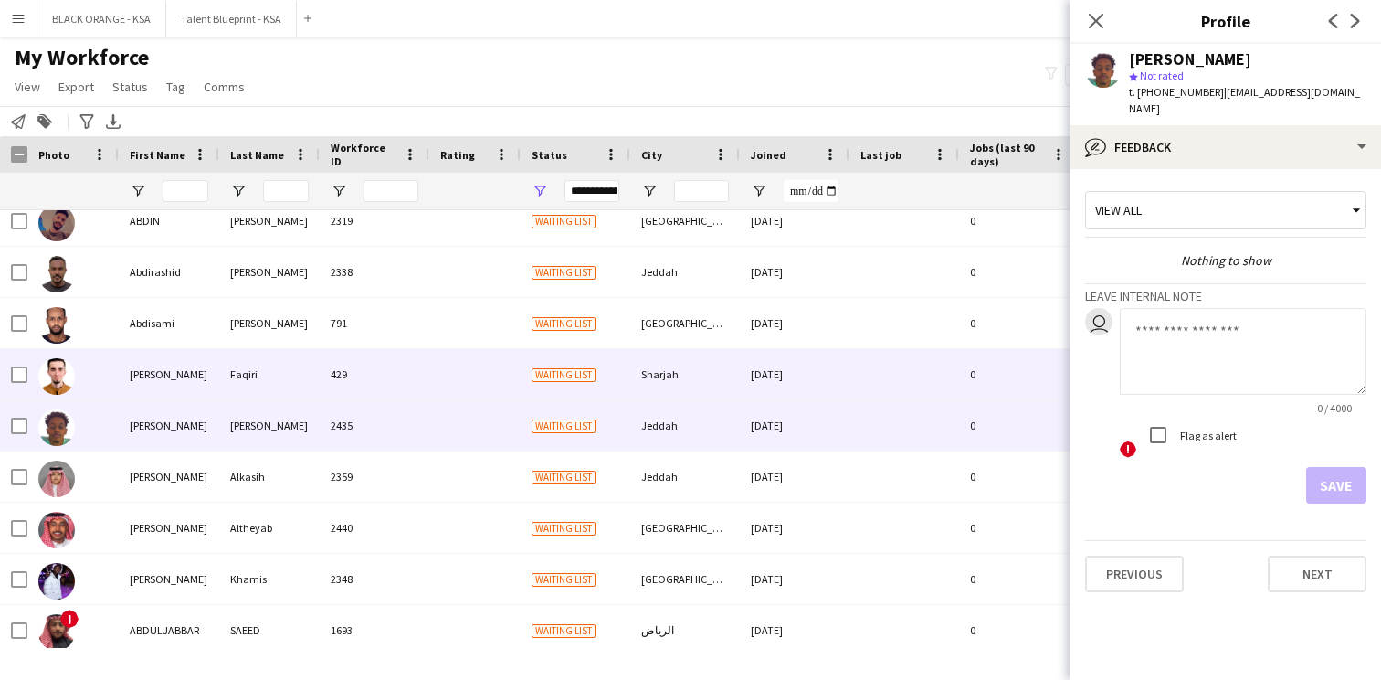
scroll to position [183, 0]
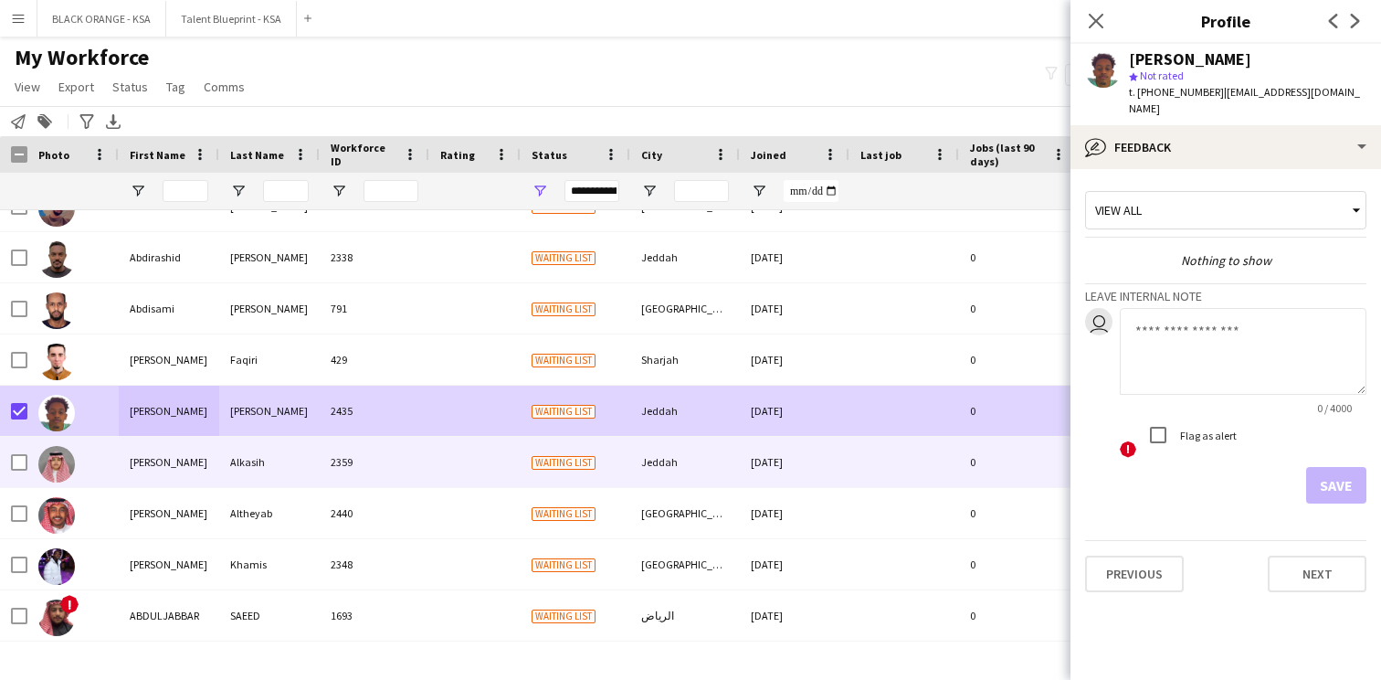
click at [101, 450] on div at bounding box center [72, 462] width 91 height 50
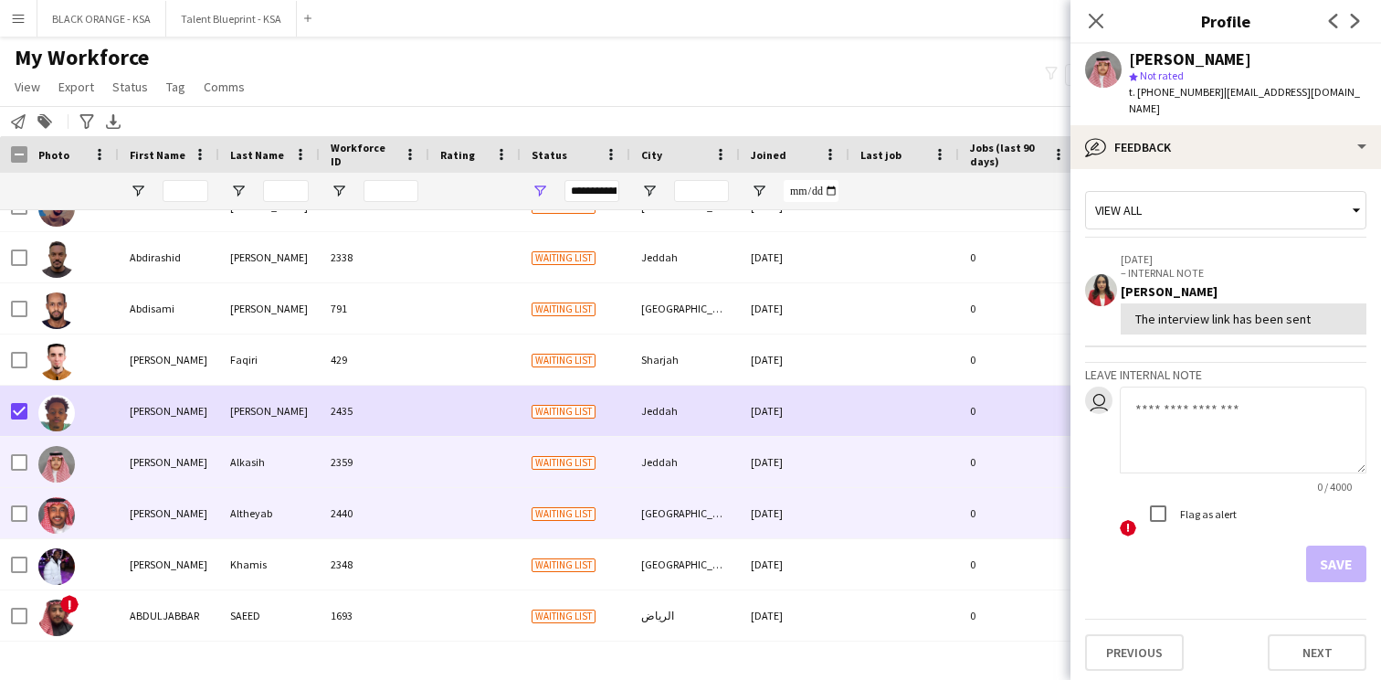
click at [161, 508] on div "[PERSON_NAME]" at bounding box center [169, 513] width 101 height 50
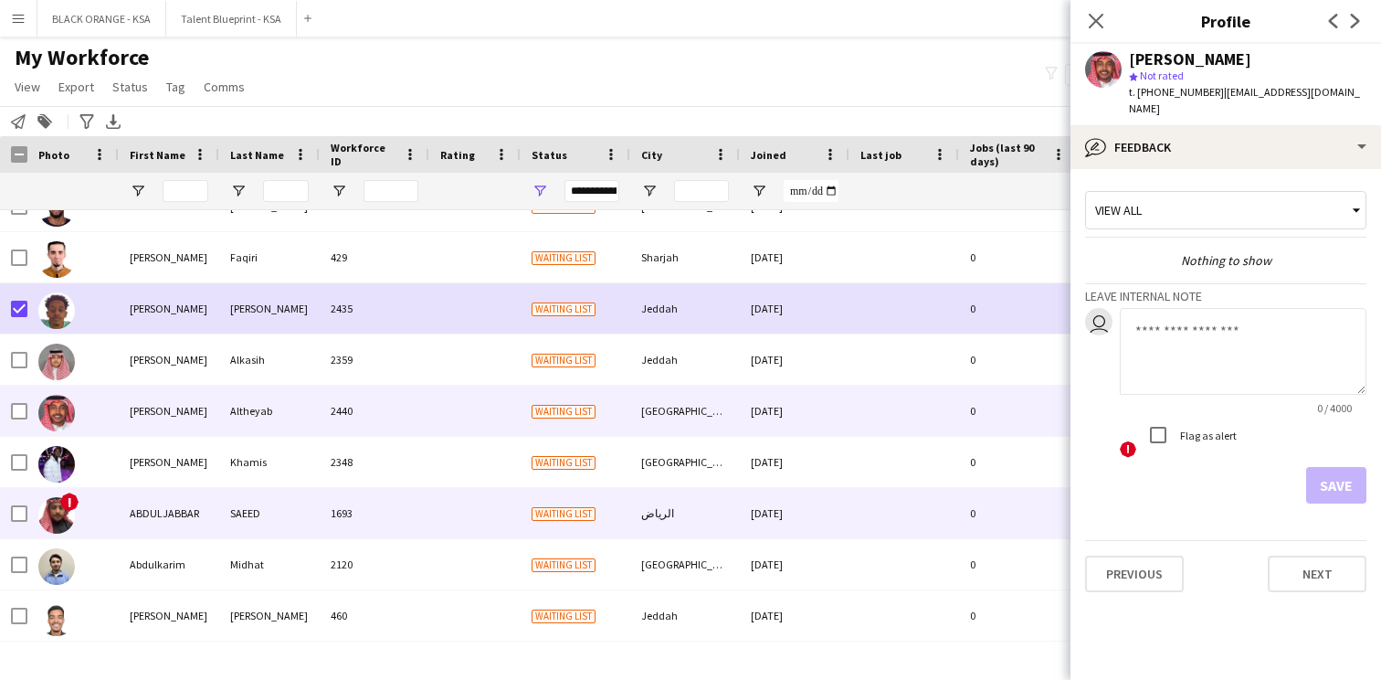
scroll to position [287, 0]
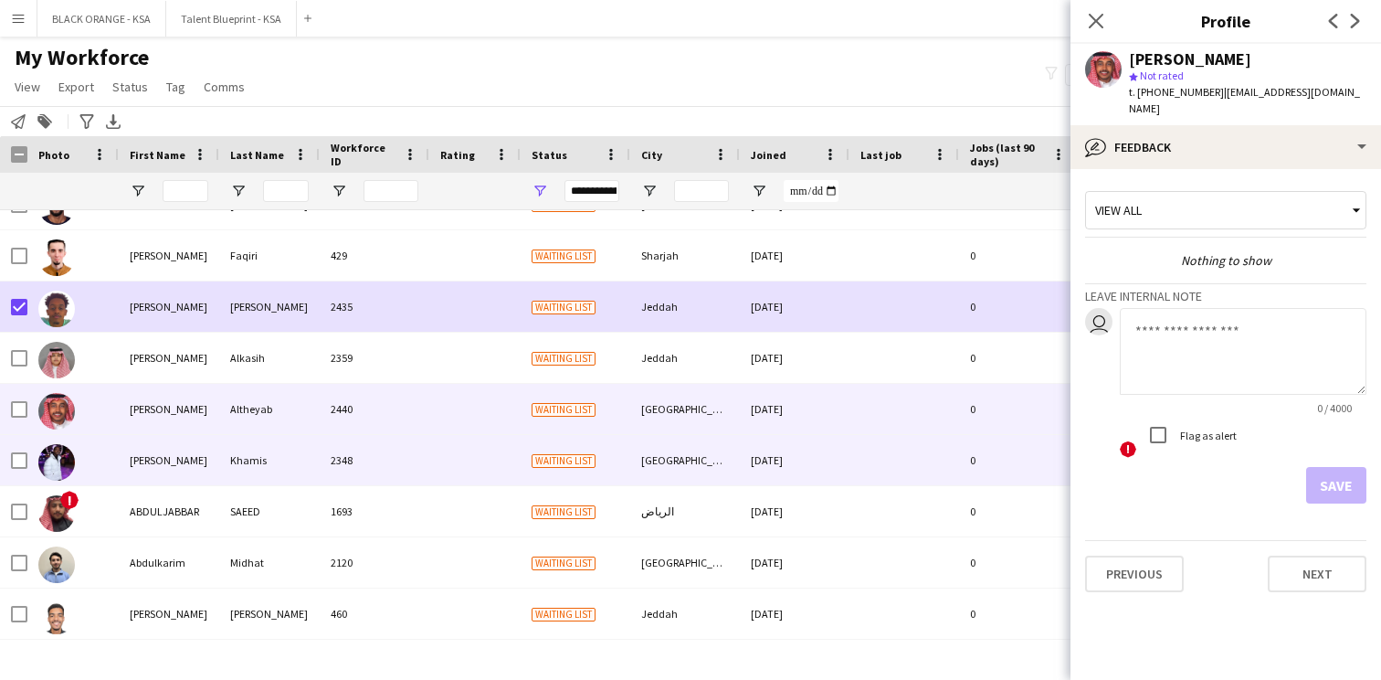
click at [240, 466] on div "Khamis" at bounding box center [269, 460] width 101 height 50
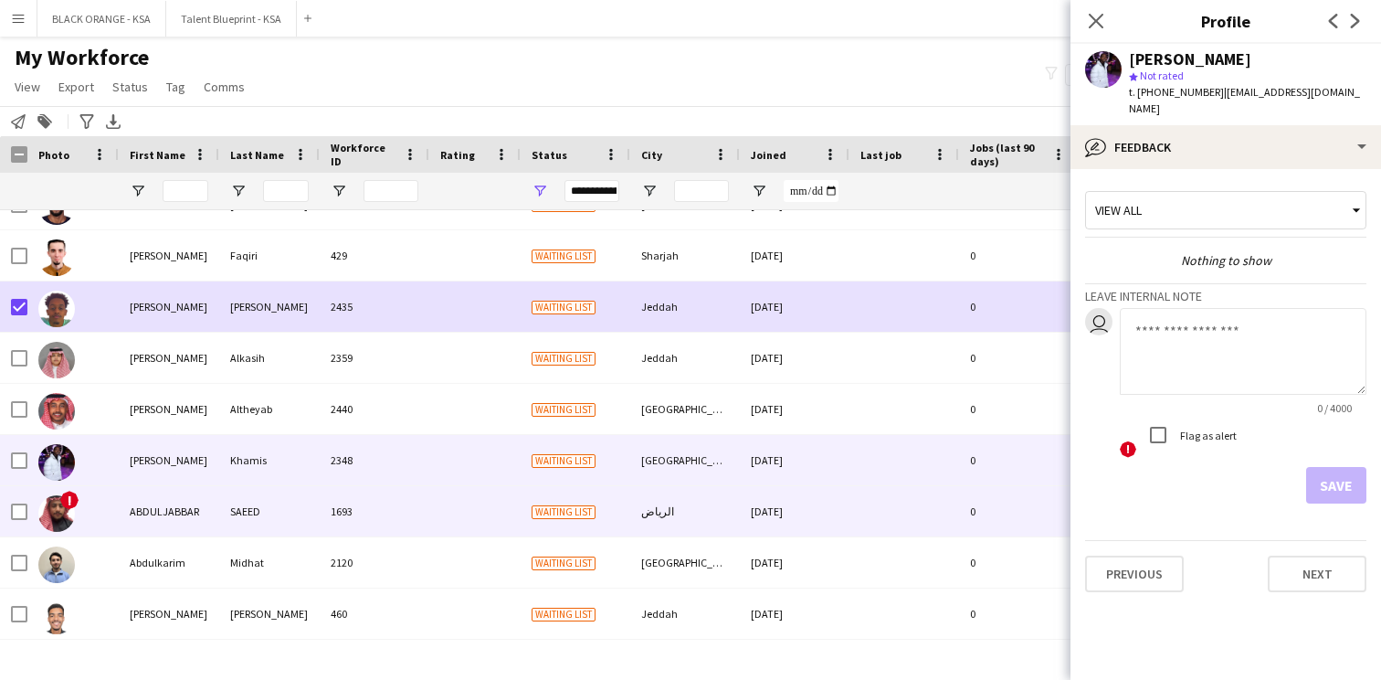
click at [212, 511] on div "ABDULJABBAR" at bounding box center [169, 511] width 101 height 50
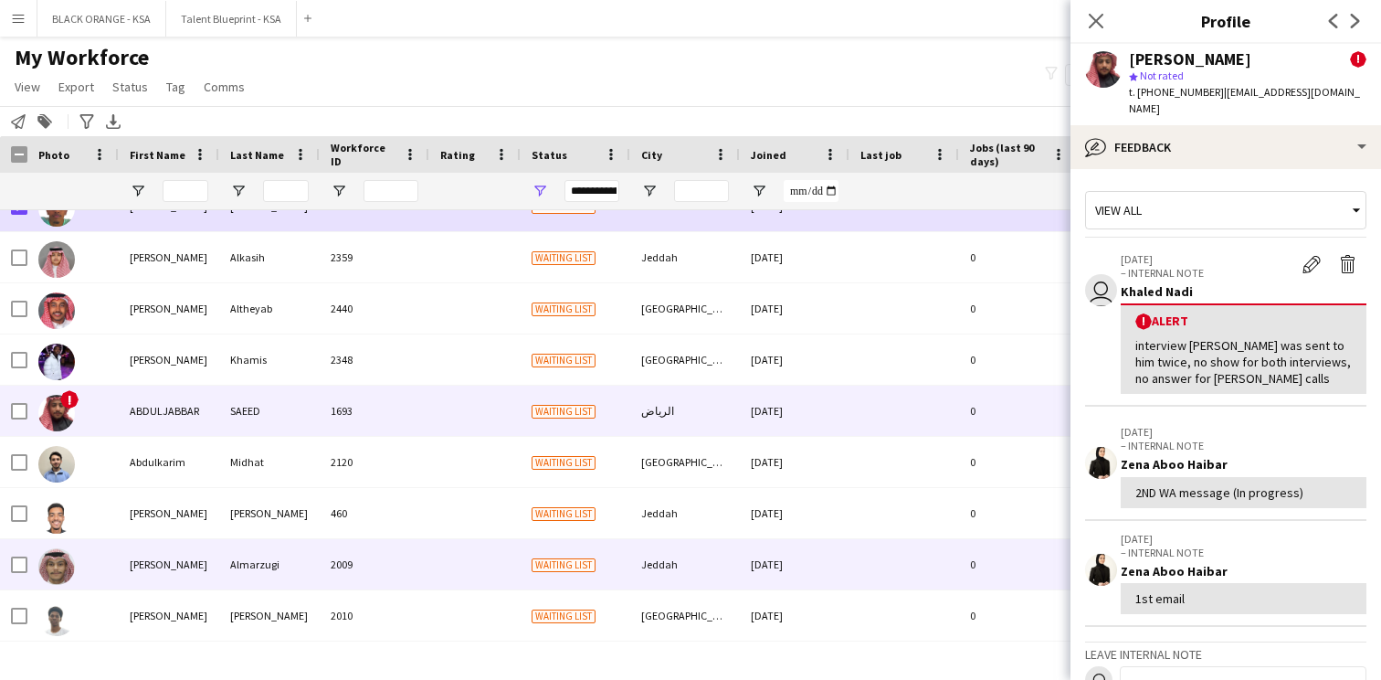
scroll to position [386, 0]
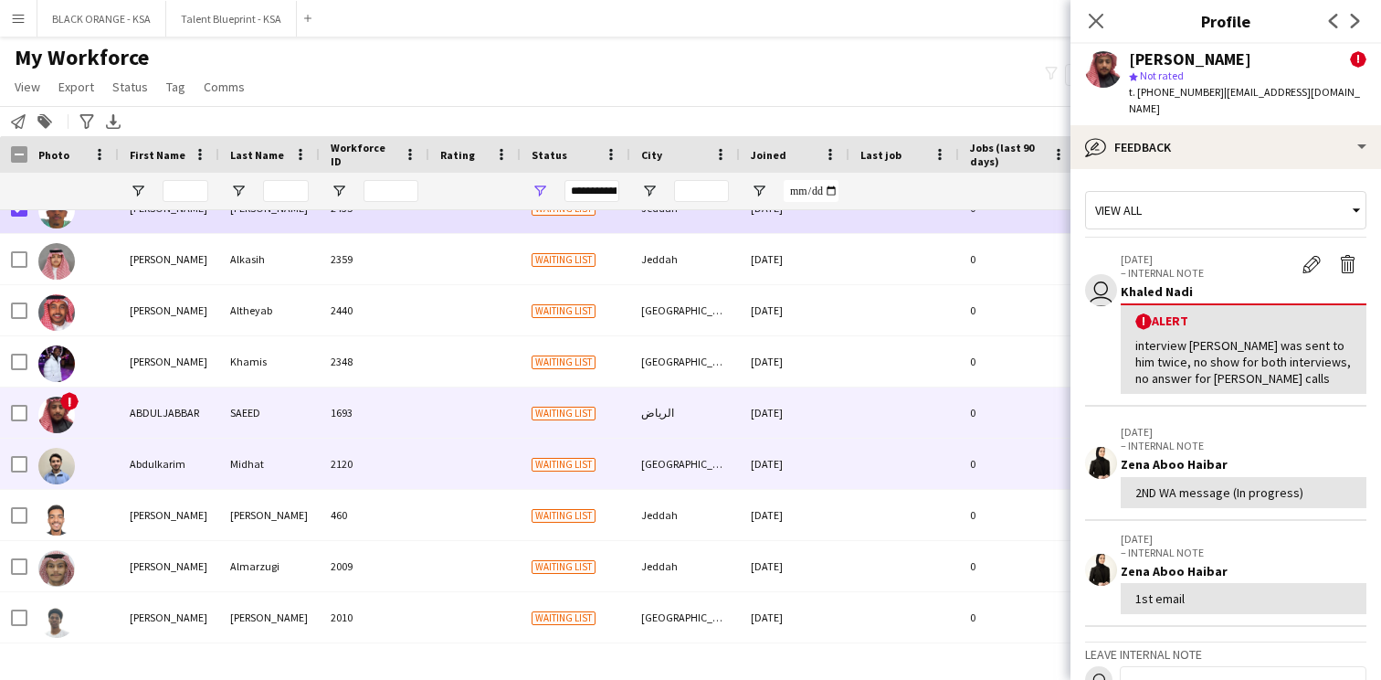
click at [221, 471] on div "Midhat" at bounding box center [269, 464] width 101 height 50
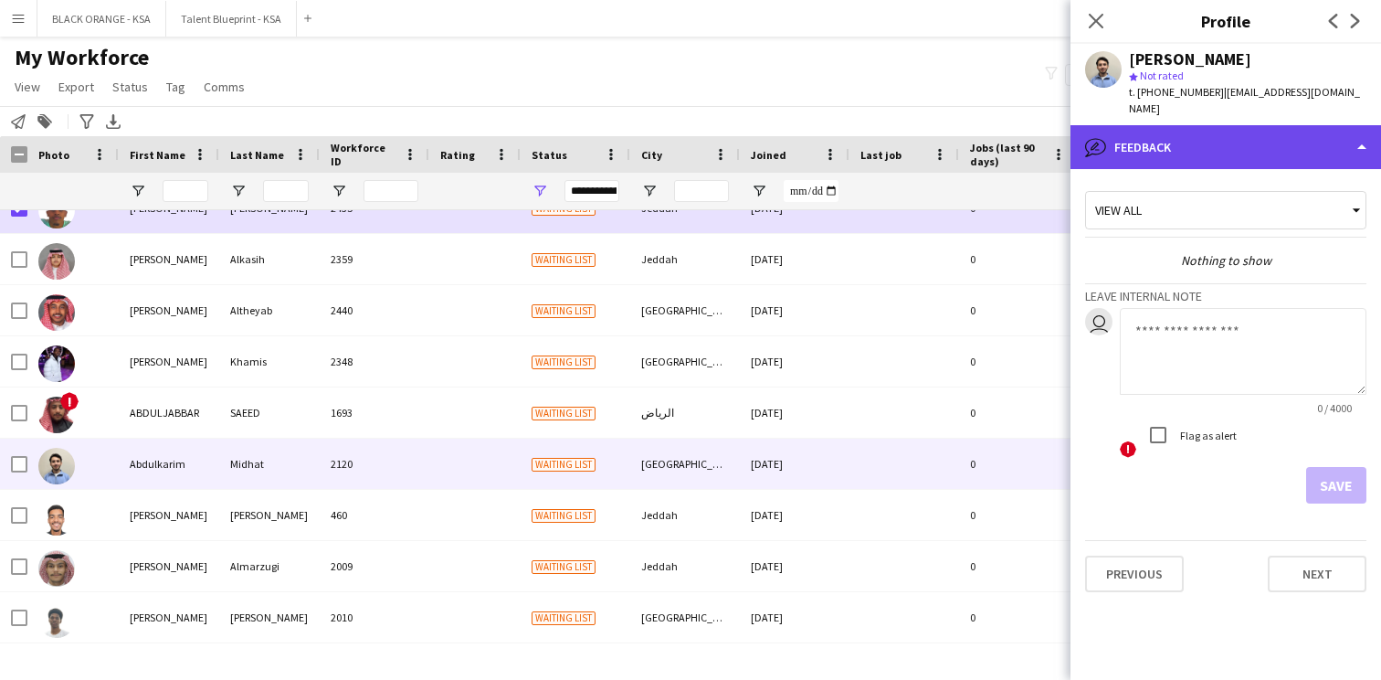
click at [1123, 134] on div "bubble-pencil Feedback" at bounding box center [1226, 147] width 311 height 44
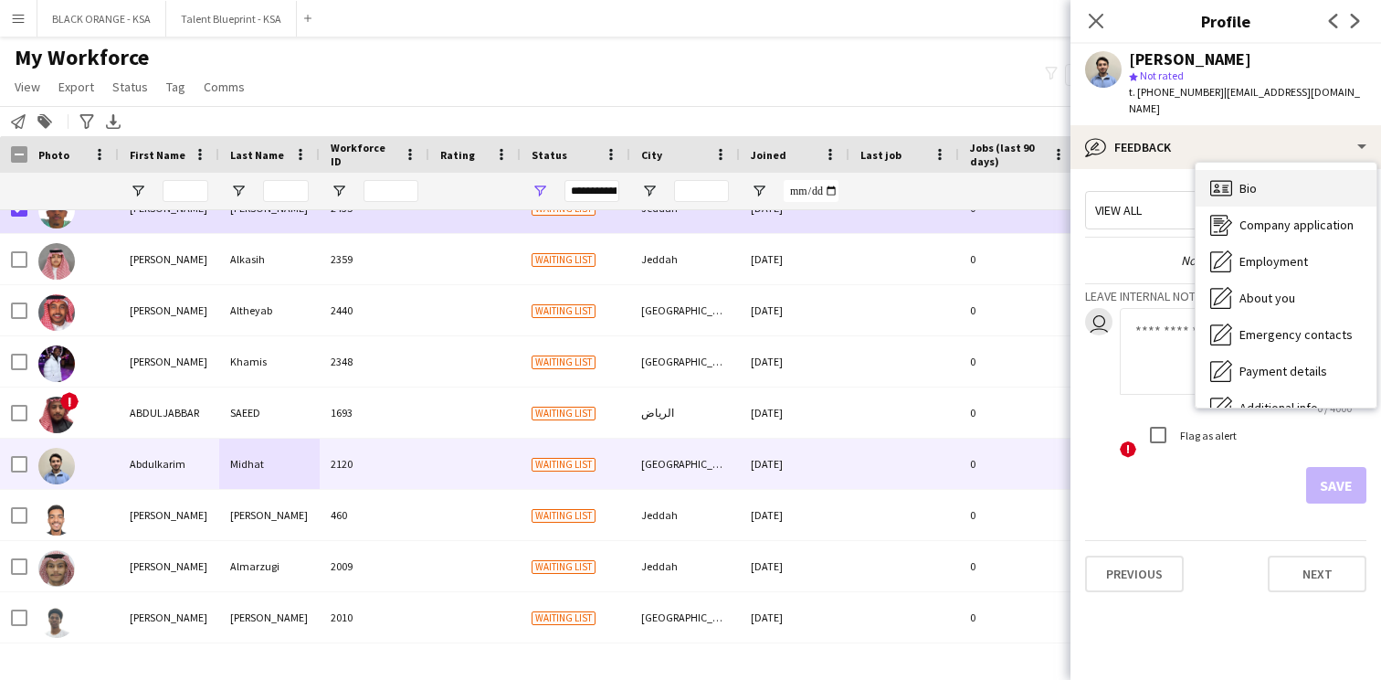
click at [1249, 180] on span "Bio" at bounding box center [1248, 188] width 17 height 16
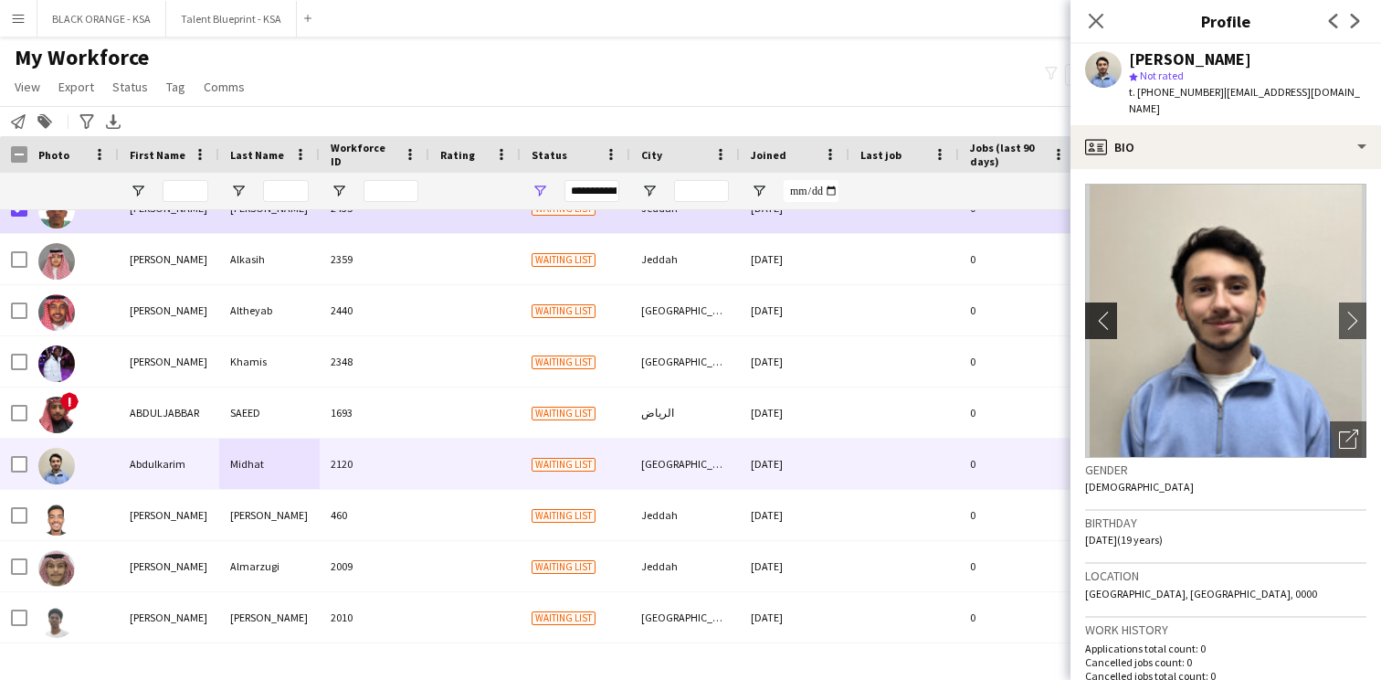
click at [1110, 311] on app-icon "chevron-left" at bounding box center [1099, 320] width 28 height 19
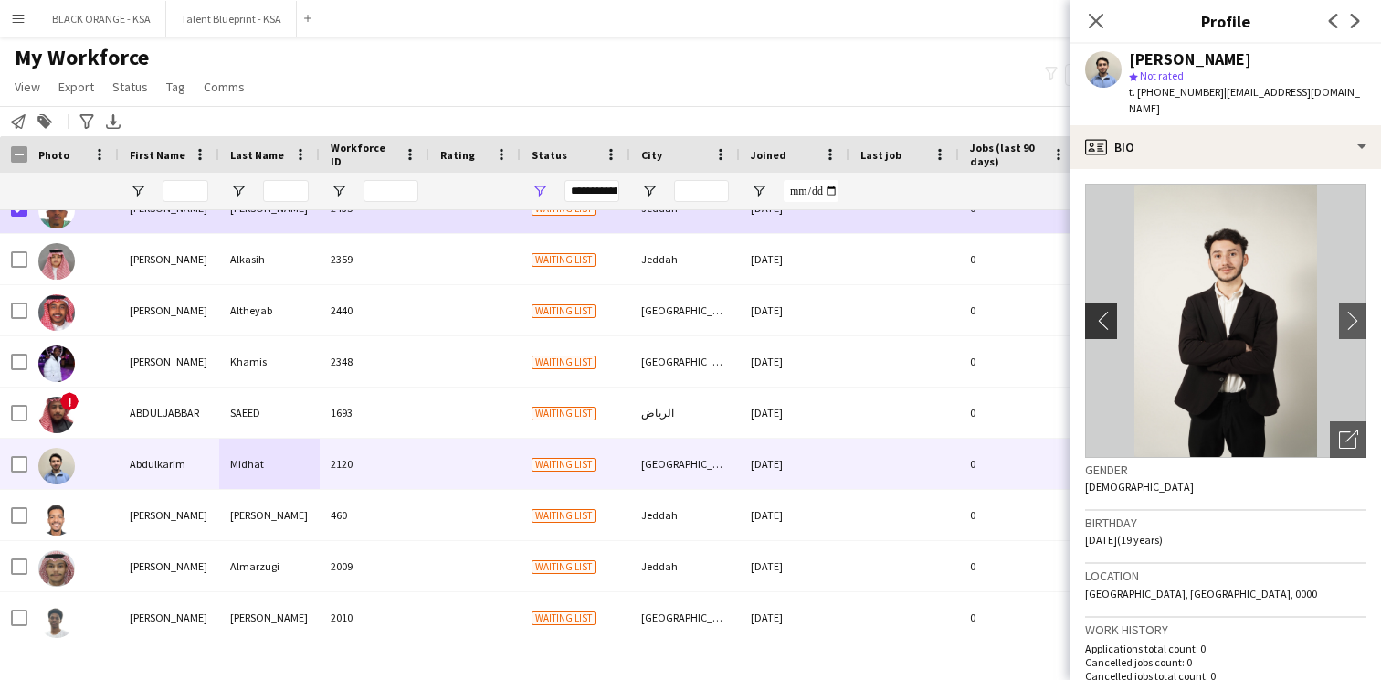
click at [1106, 311] on app-icon "chevron-left" at bounding box center [1099, 320] width 28 height 19
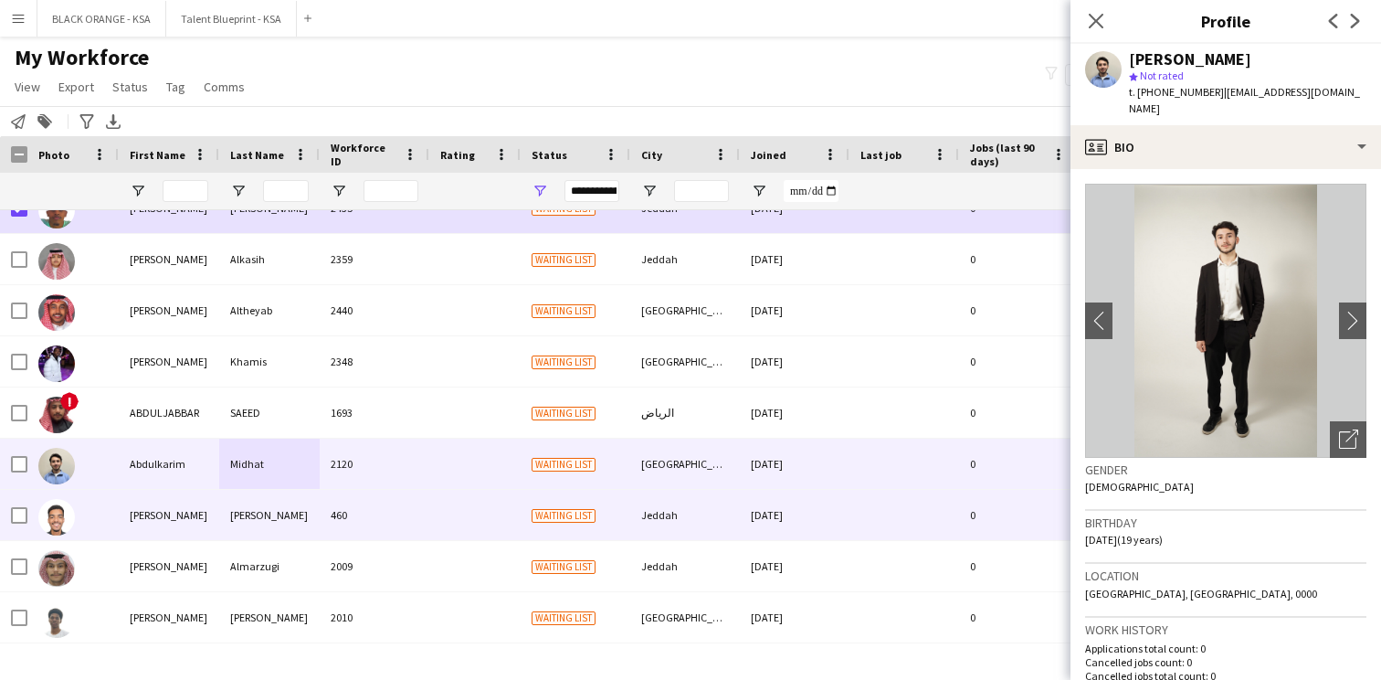
click at [217, 519] on div "[PERSON_NAME]" at bounding box center [169, 515] width 101 height 50
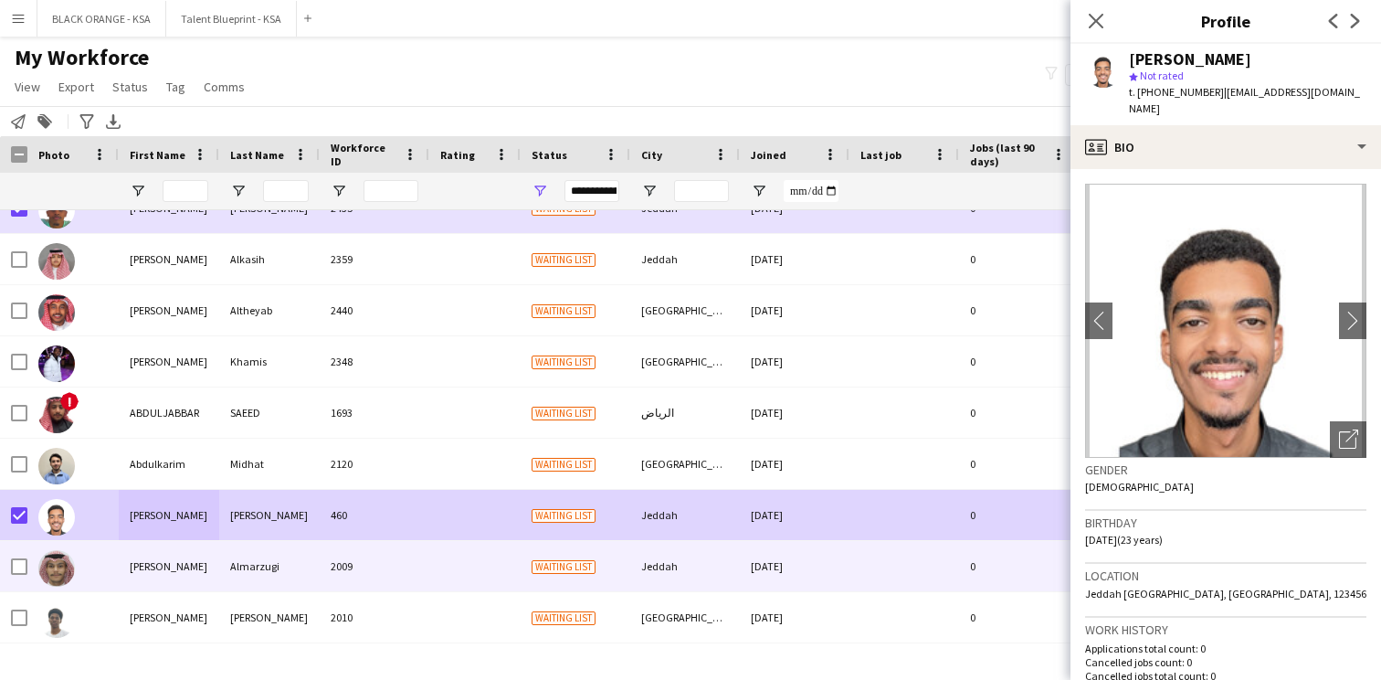
click at [171, 562] on div "[PERSON_NAME]" at bounding box center [169, 566] width 101 height 50
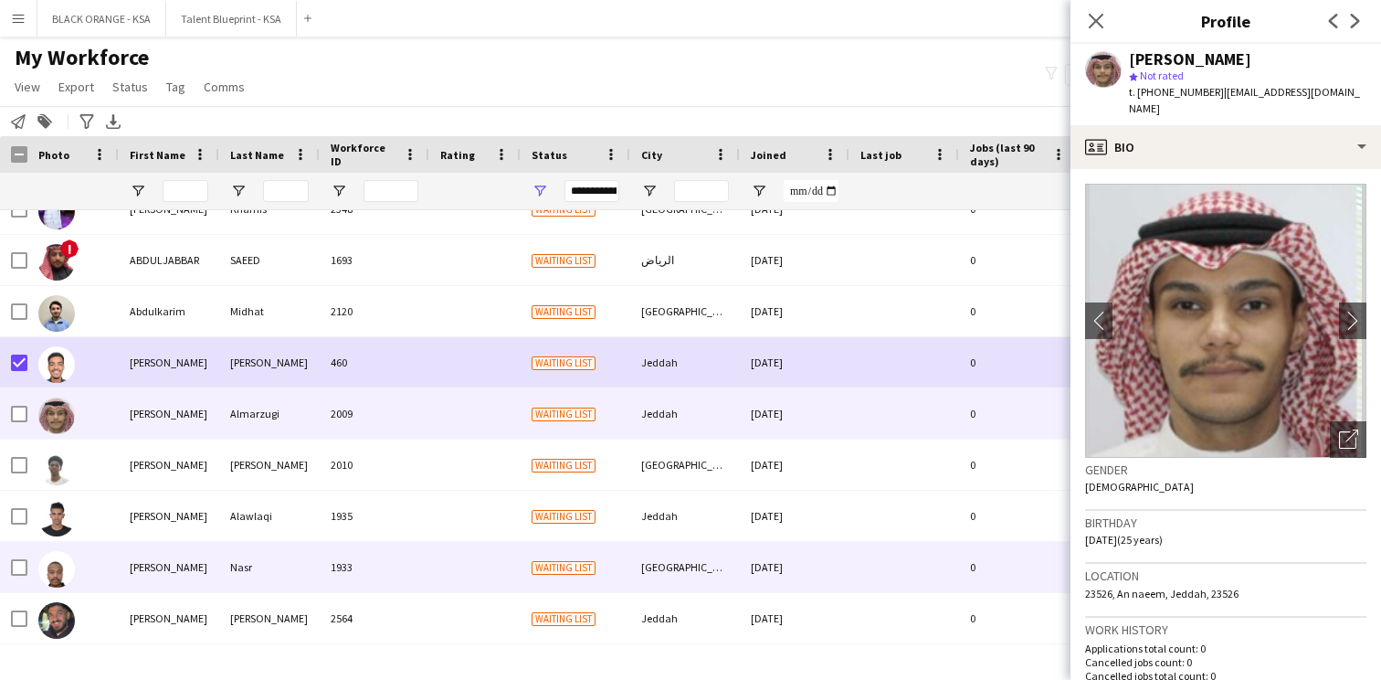
scroll to position [556, 0]
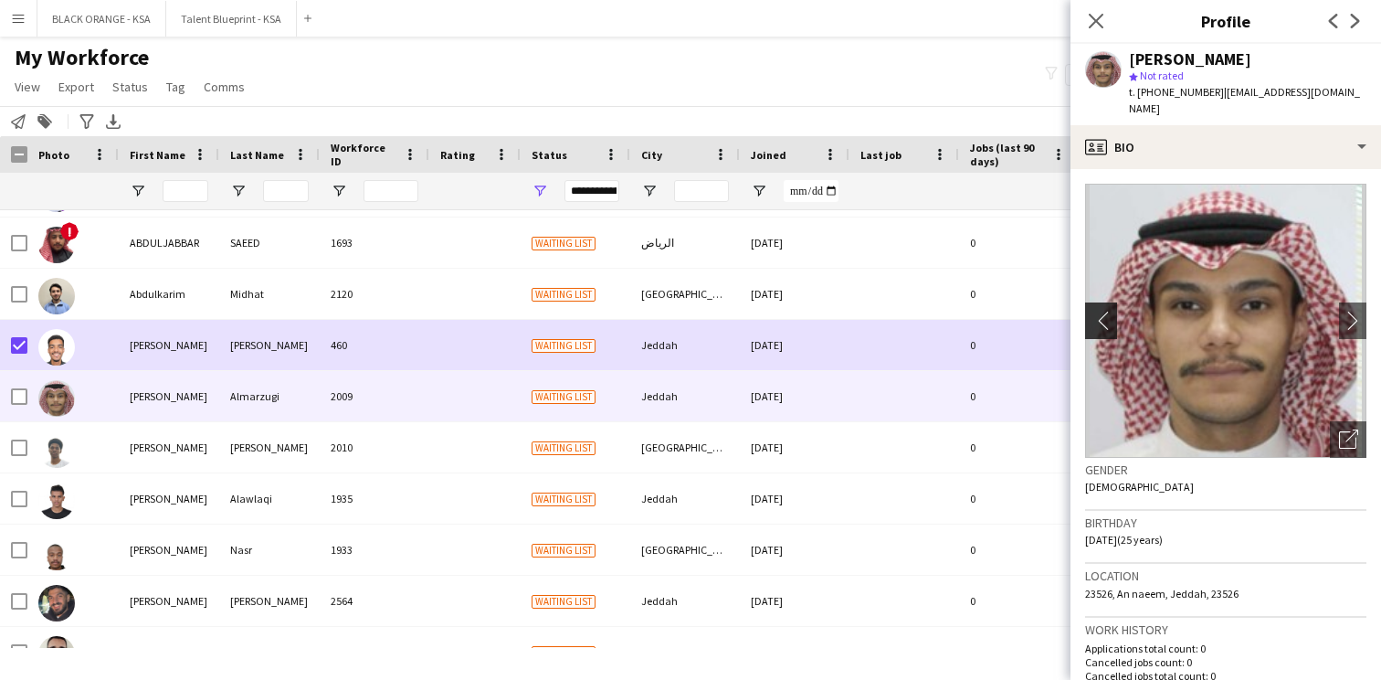
click at [1099, 311] on app-icon "chevron-left" at bounding box center [1099, 320] width 28 height 19
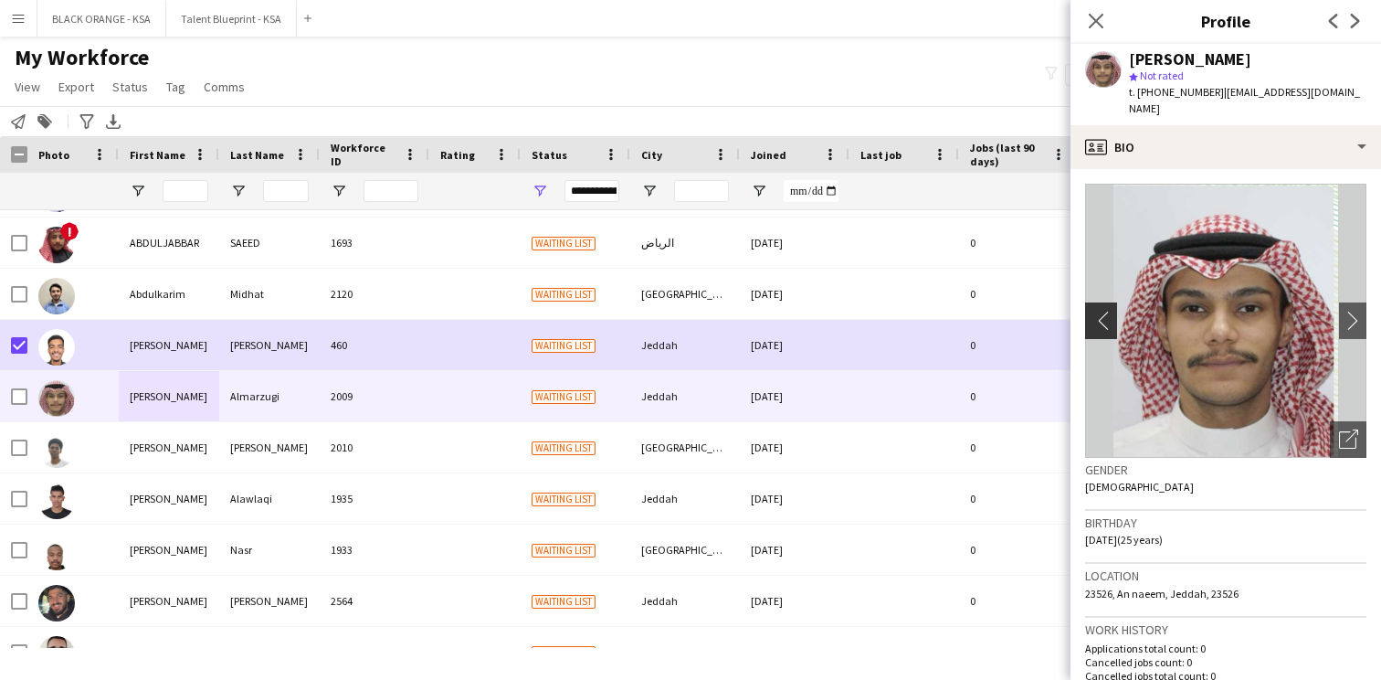
click at [1099, 311] on app-icon "chevron-left" at bounding box center [1099, 320] width 28 height 19
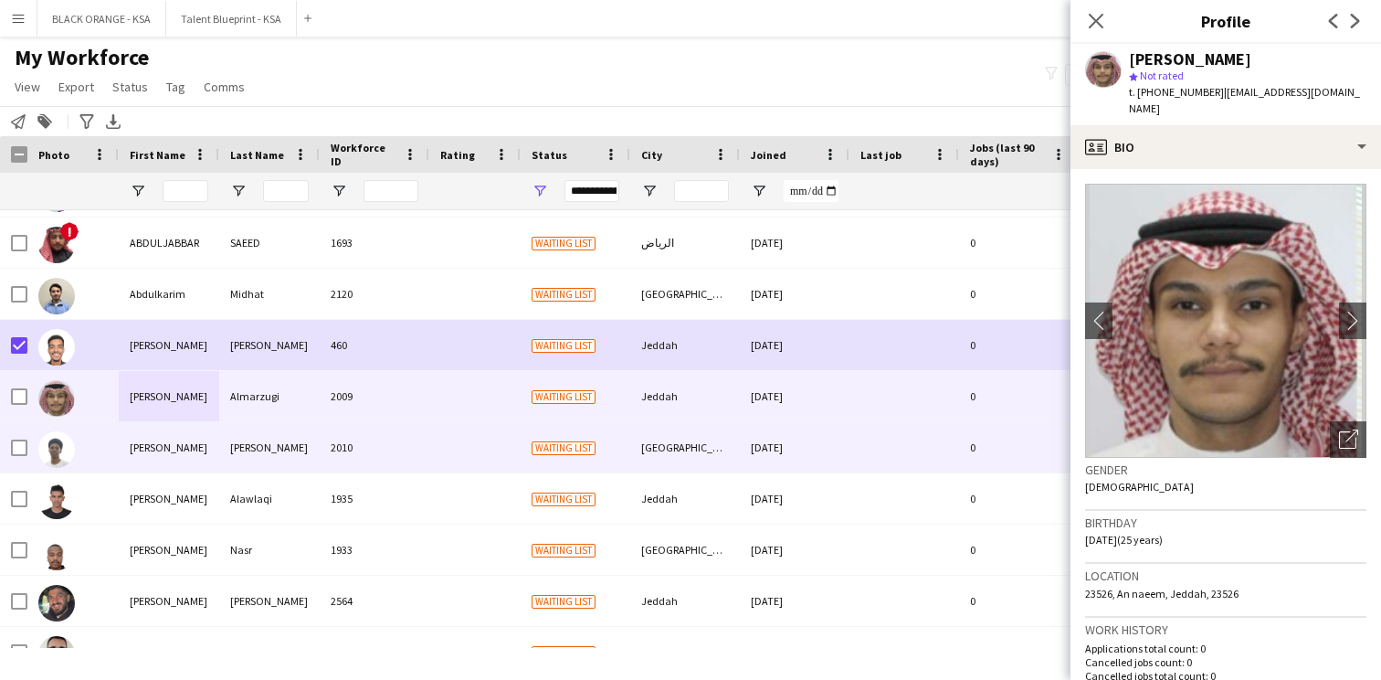
click at [347, 449] on div "2010" at bounding box center [375, 447] width 110 height 50
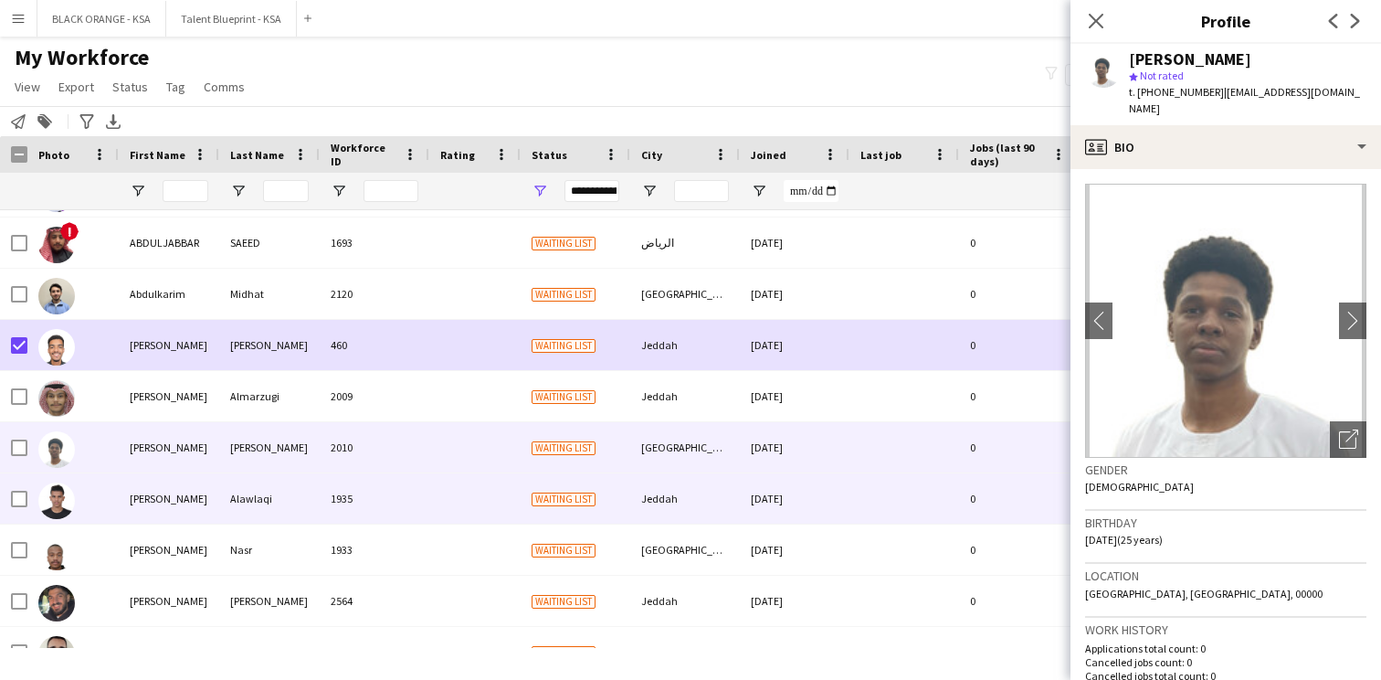
click at [330, 496] on div "1935" at bounding box center [375, 498] width 110 height 50
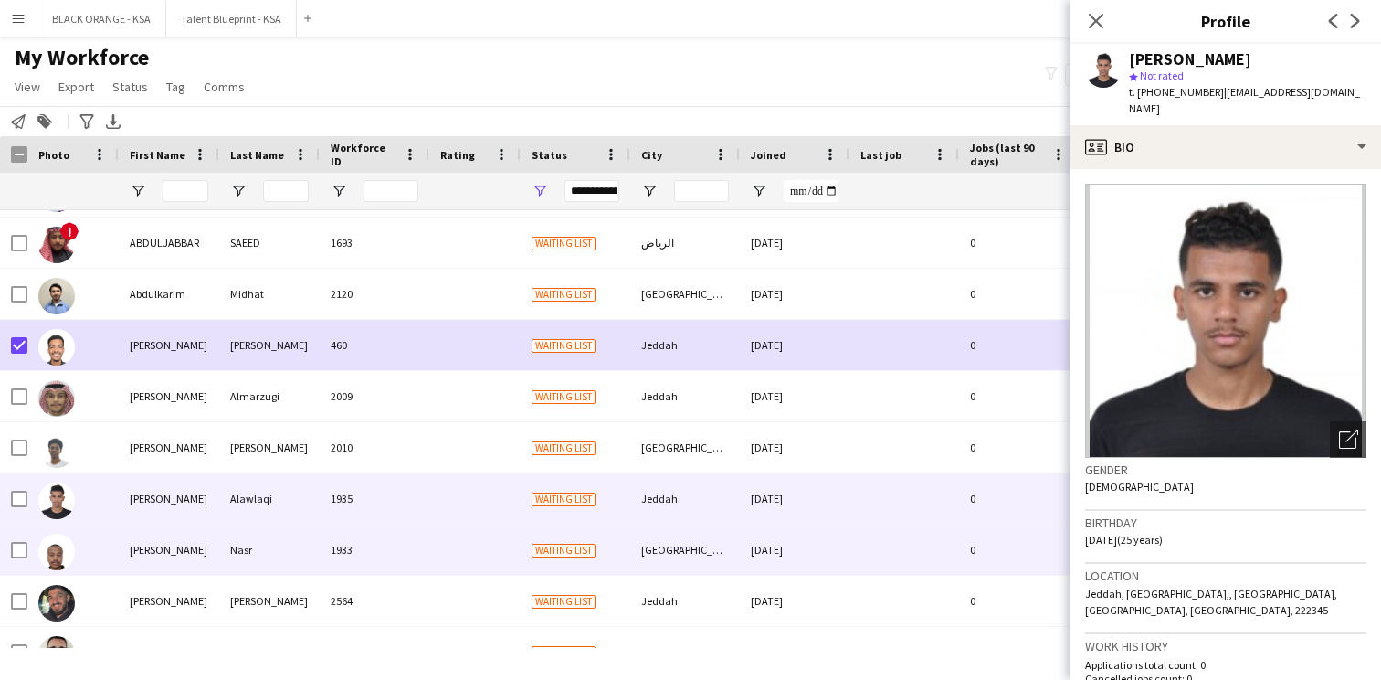
click at [315, 540] on div "Nasr" at bounding box center [269, 549] width 101 height 50
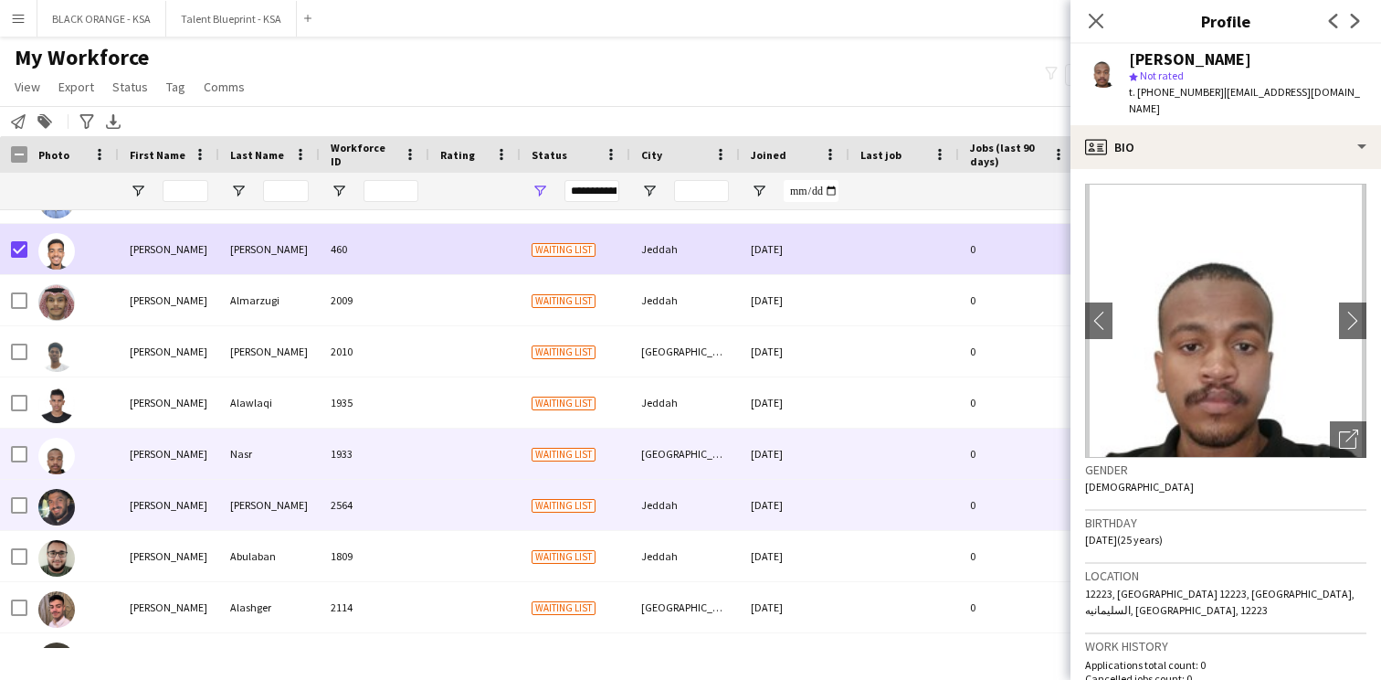
scroll to position [661, 0]
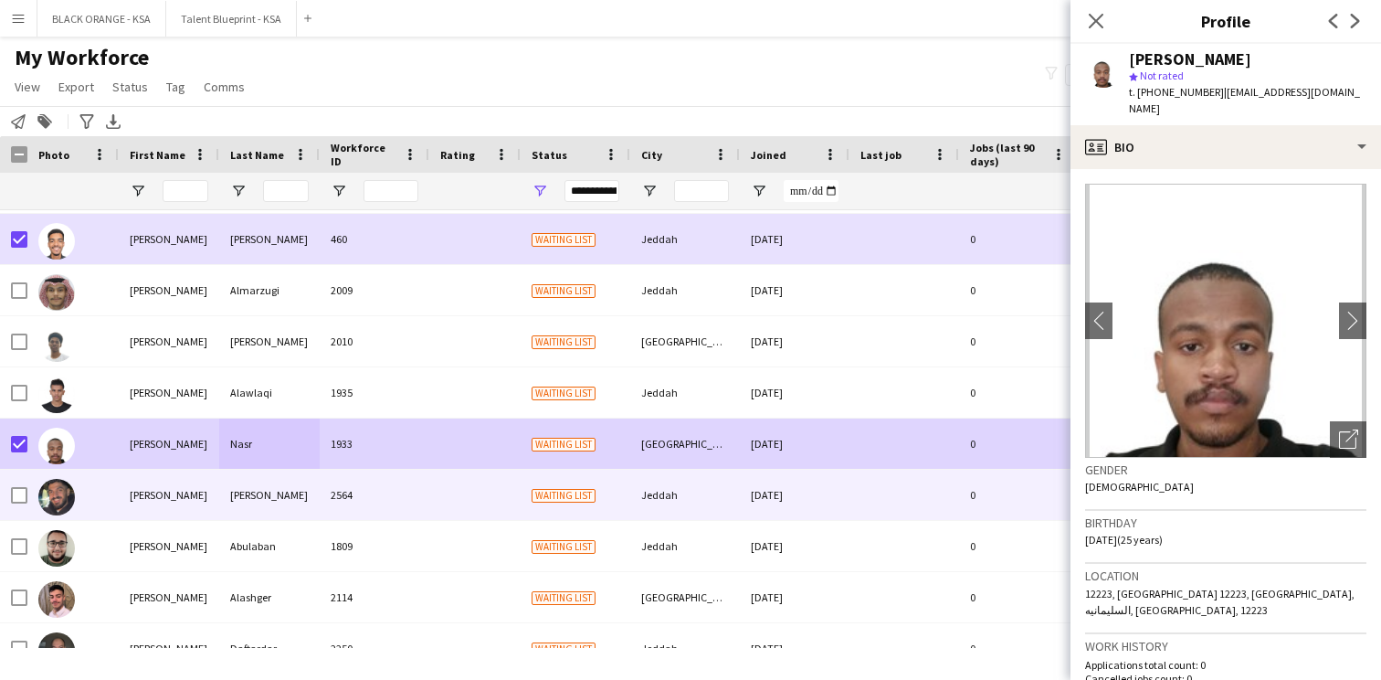
click at [183, 495] on div "[PERSON_NAME]" at bounding box center [169, 495] width 101 height 50
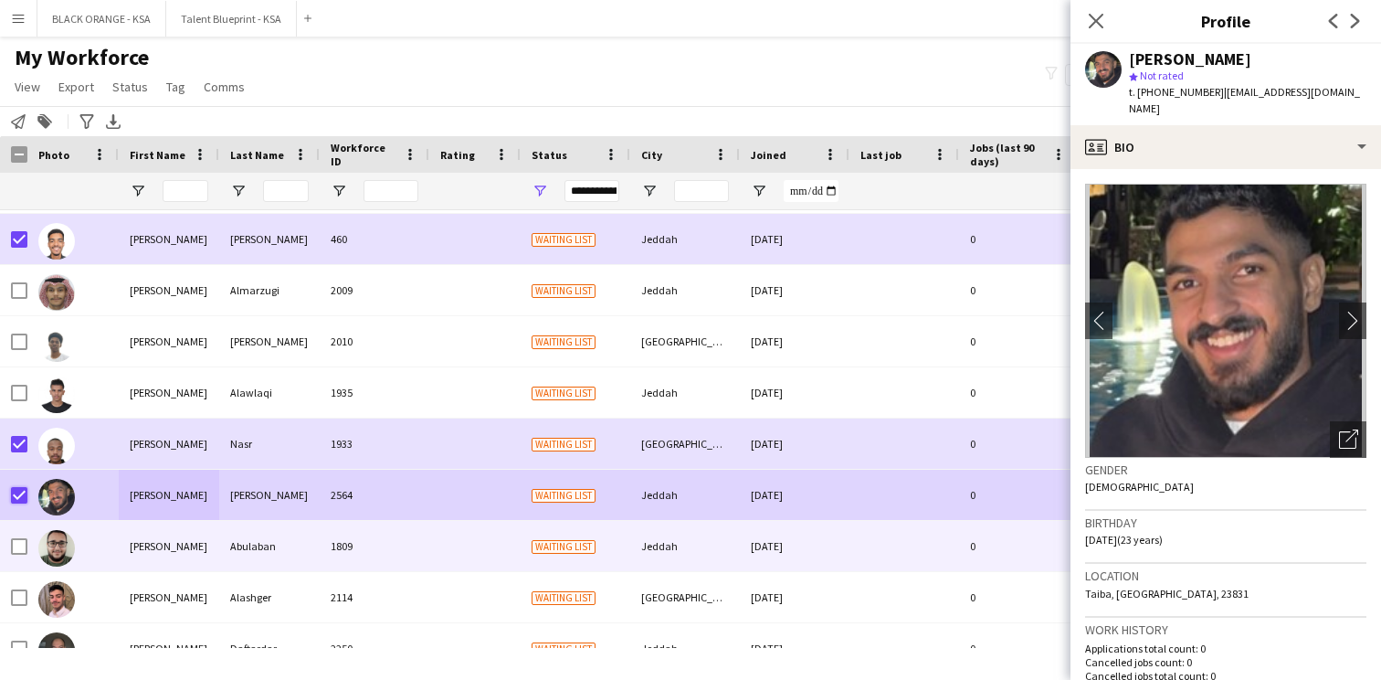
click at [253, 559] on div "Abulaban" at bounding box center [269, 546] width 101 height 50
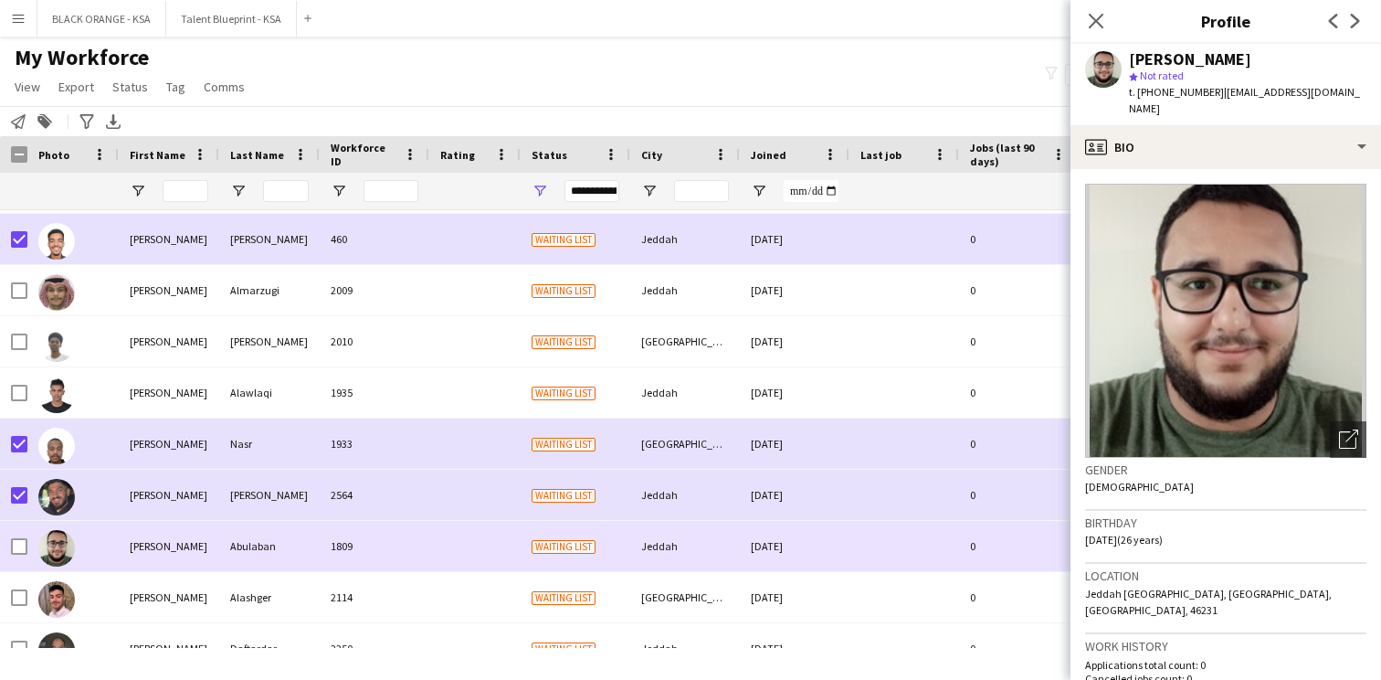
scroll to position [694, 0]
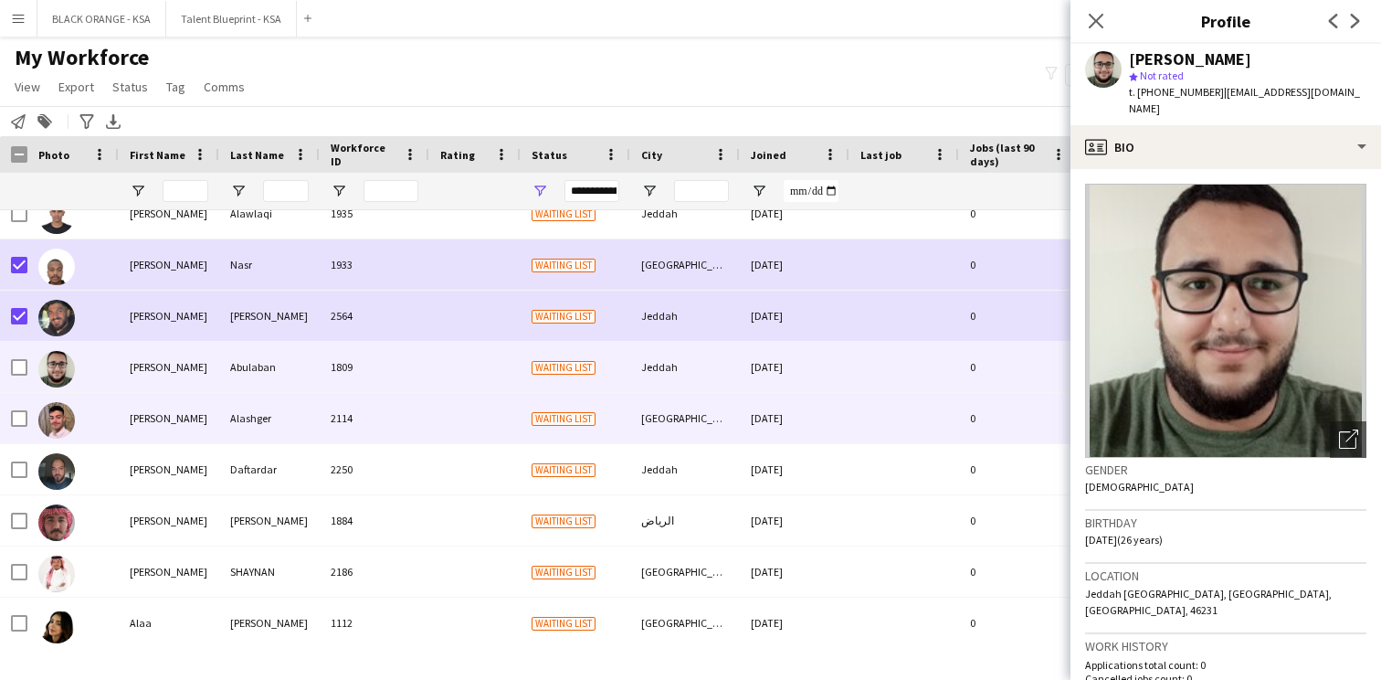
click at [266, 402] on div "Alashger" at bounding box center [269, 418] width 101 height 50
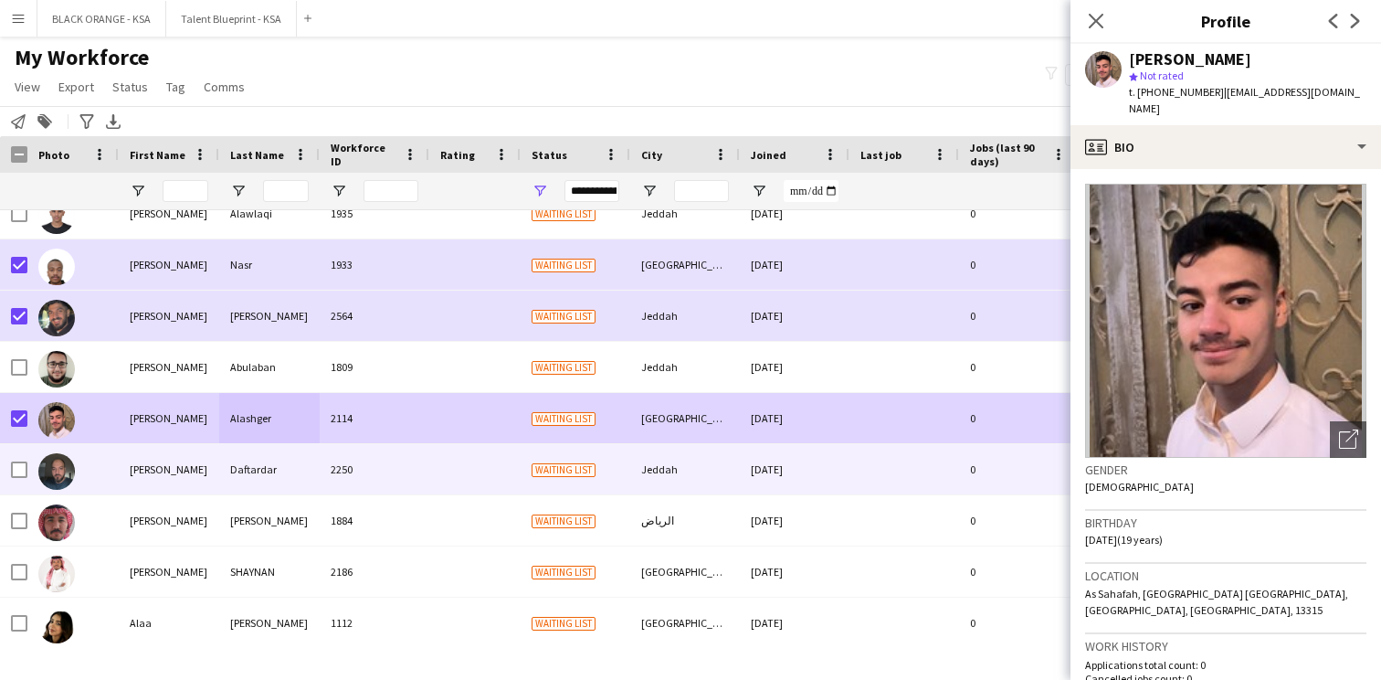
click at [104, 471] on div at bounding box center [72, 469] width 91 height 50
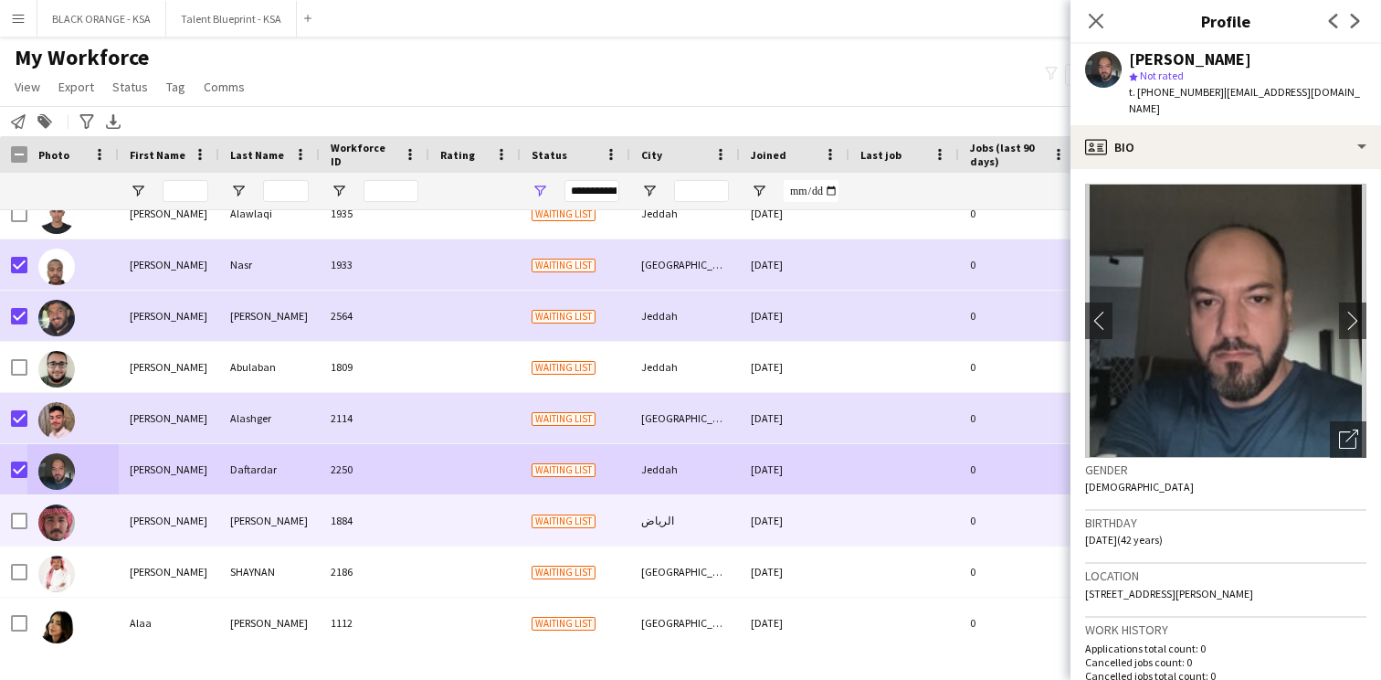
click at [122, 527] on div "[PERSON_NAME]" at bounding box center [169, 520] width 101 height 50
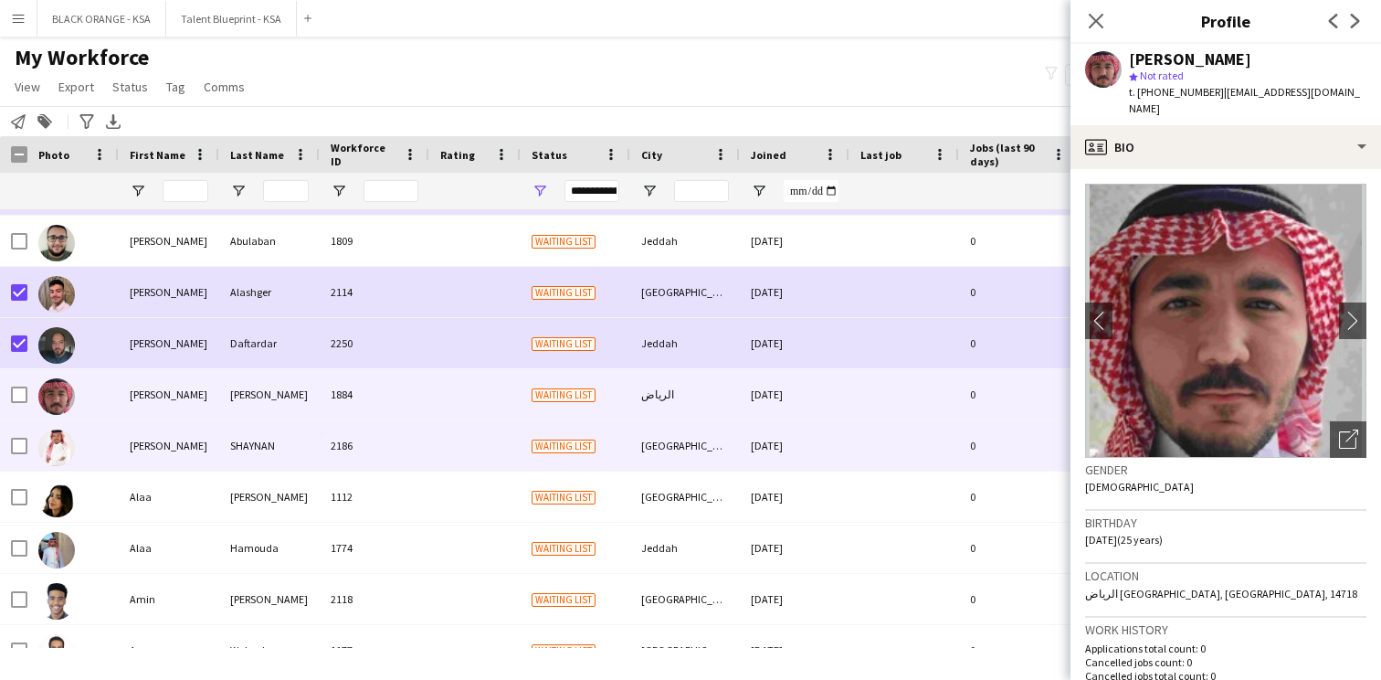
click at [154, 442] on div "AHMED" at bounding box center [169, 445] width 101 height 50
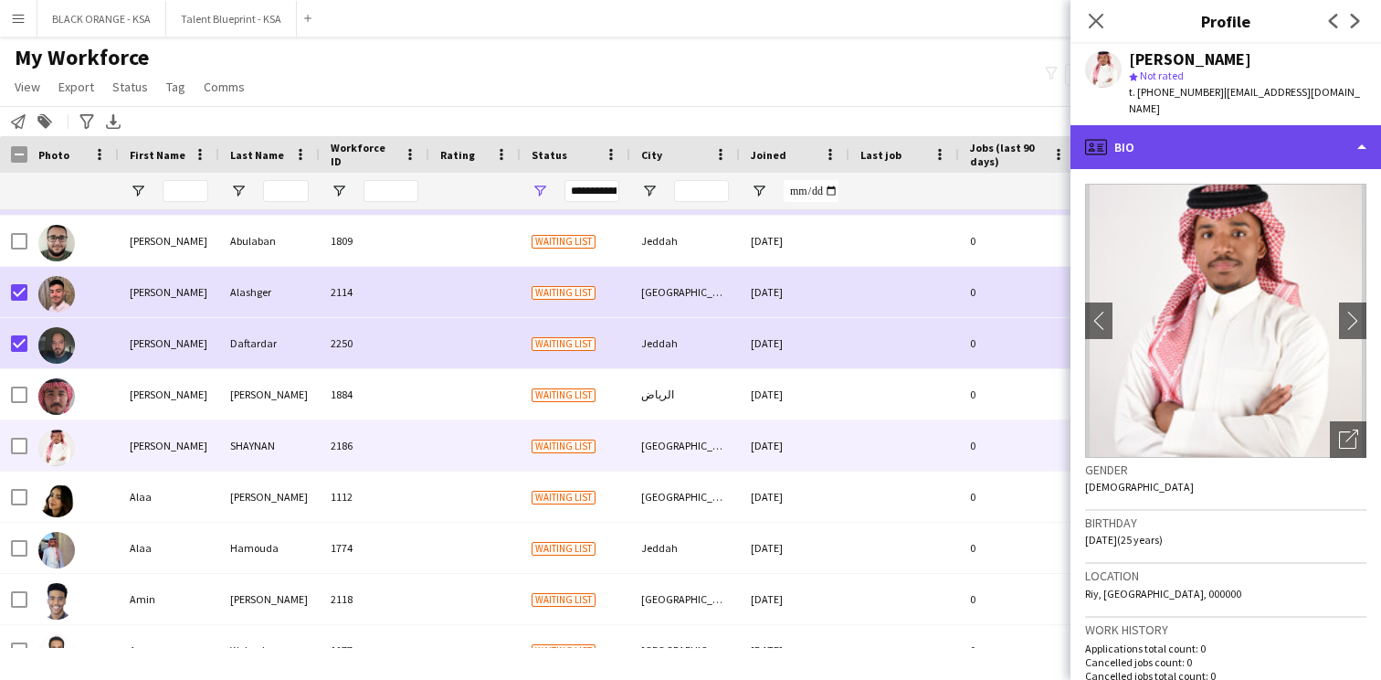
click at [1179, 134] on div "profile Bio" at bounding box center [1226, 147] width 311 height 44
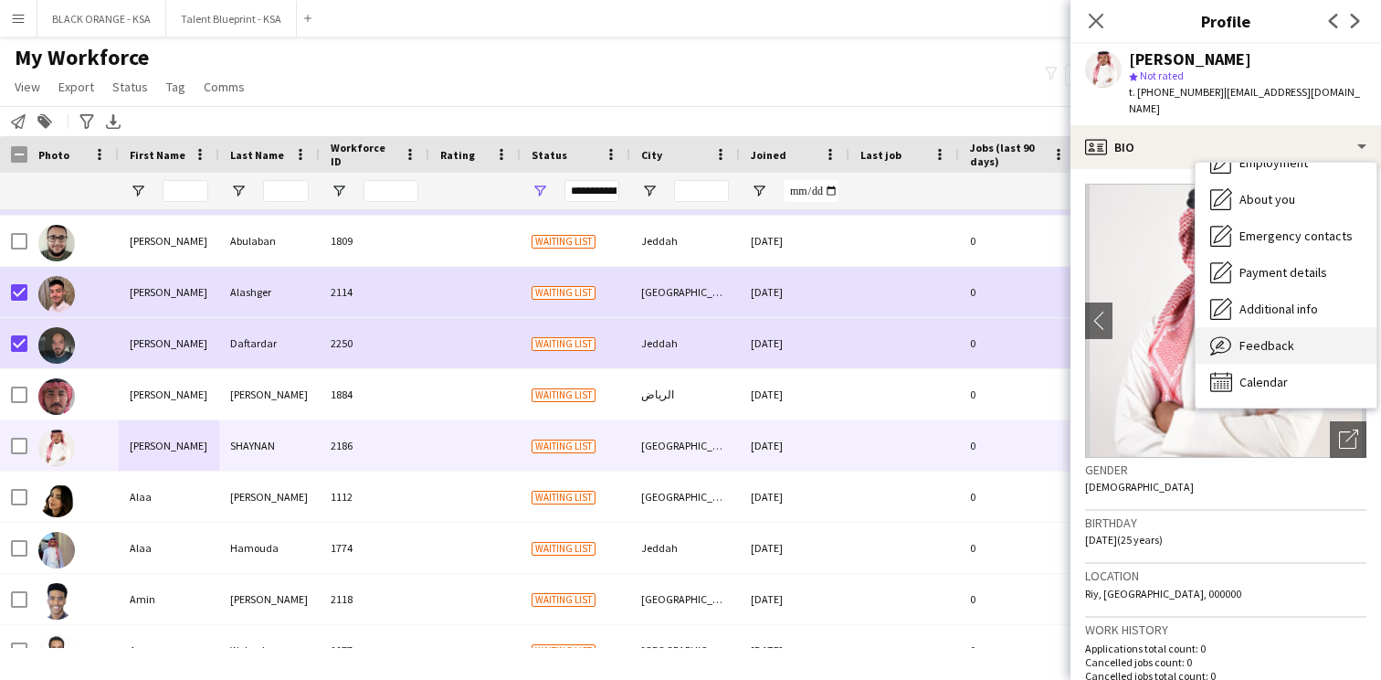
click at [1237, 333] on div "Feedback Feedback" at bounding box center [1286, 345] width 181 height 37
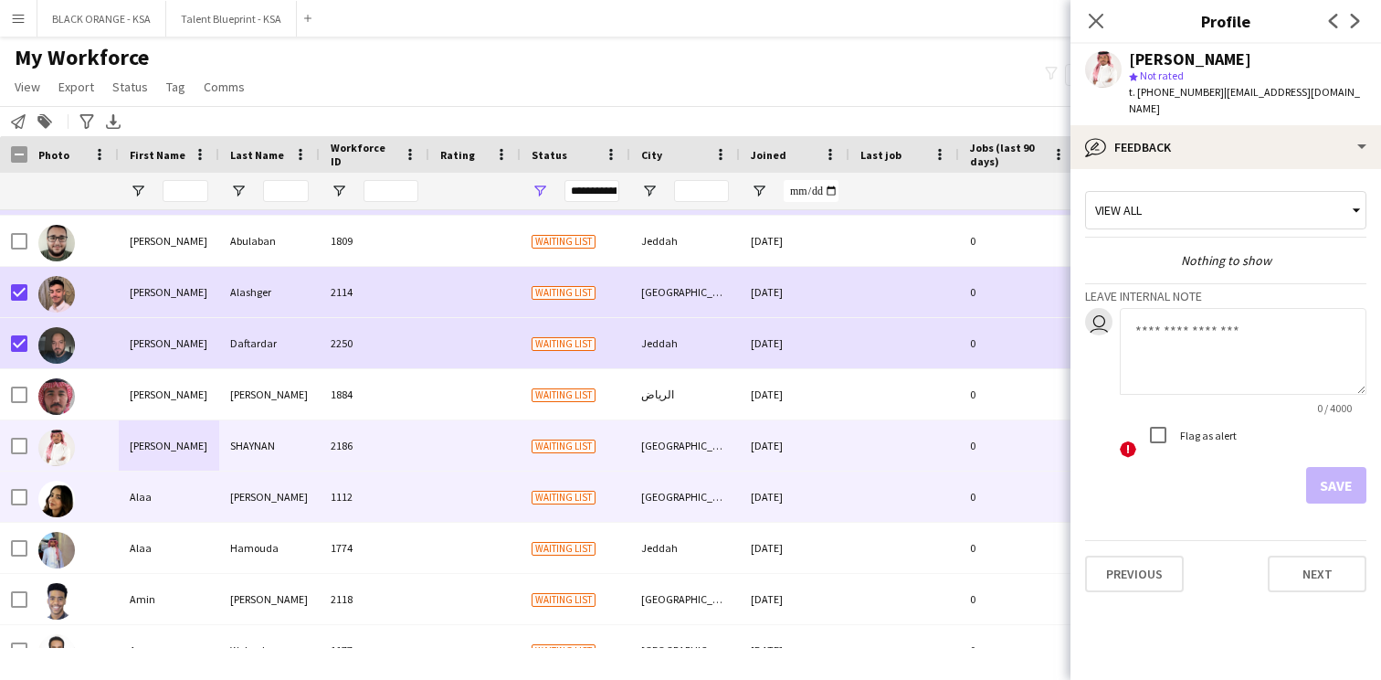
click at [235, 503] on div "[PERSON_NAME]" at bounding box center [269, 496] width 101 height 50
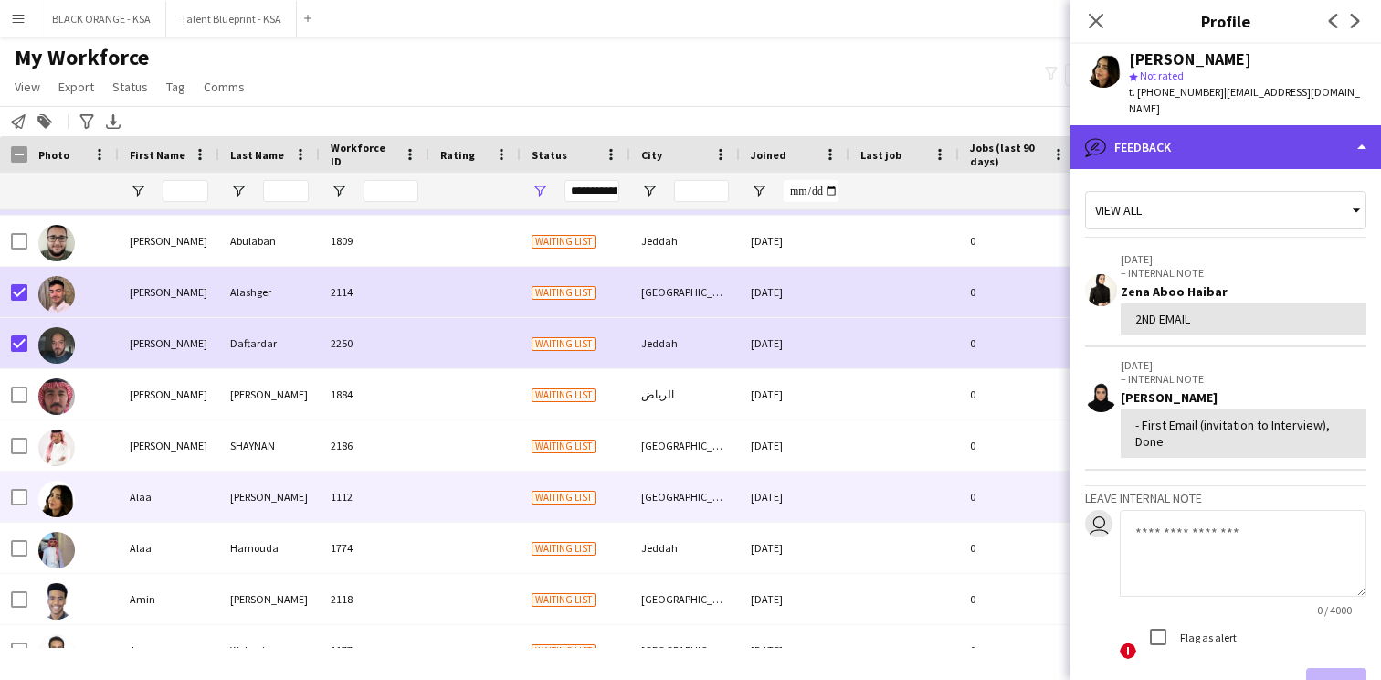
click at [1171, 142] on div "bubble-pencil Feedback" at bounding box center [1226, 147] width 311 height 44
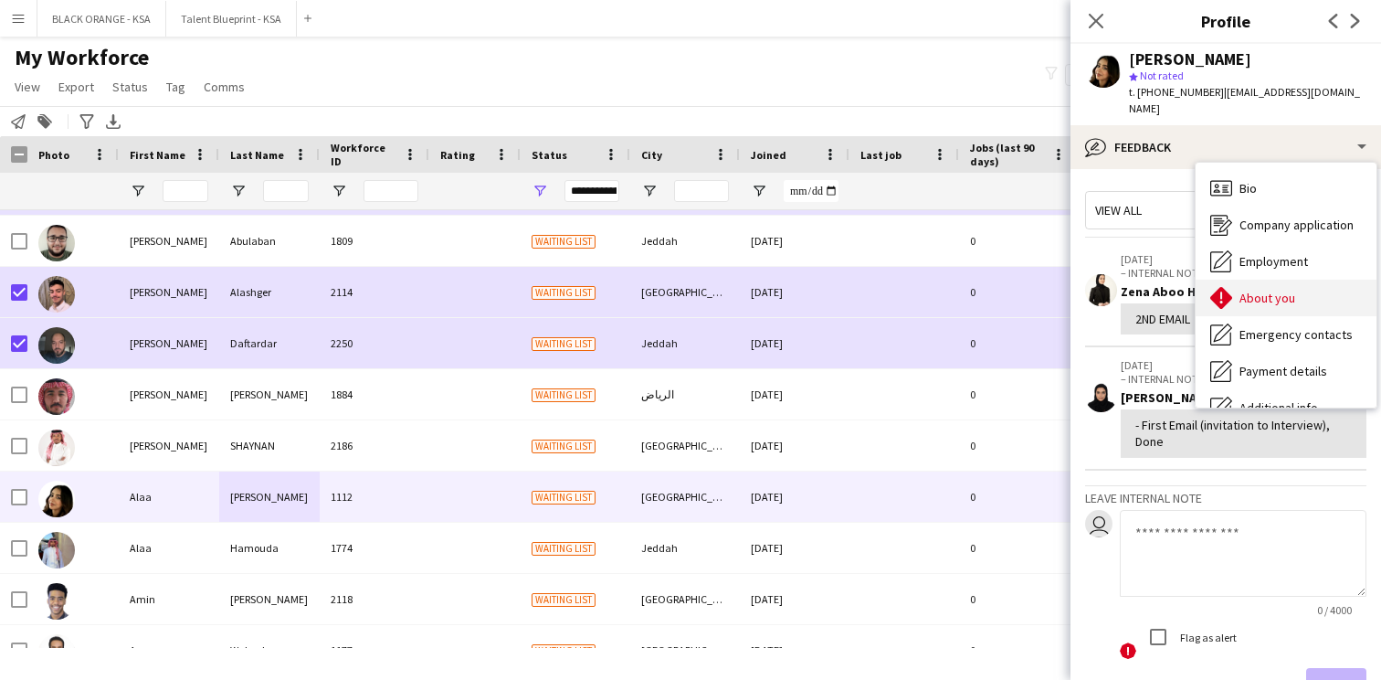
click at [1240, 290] on span "About you" at bounding box center [1268, 298] width 56 height 16
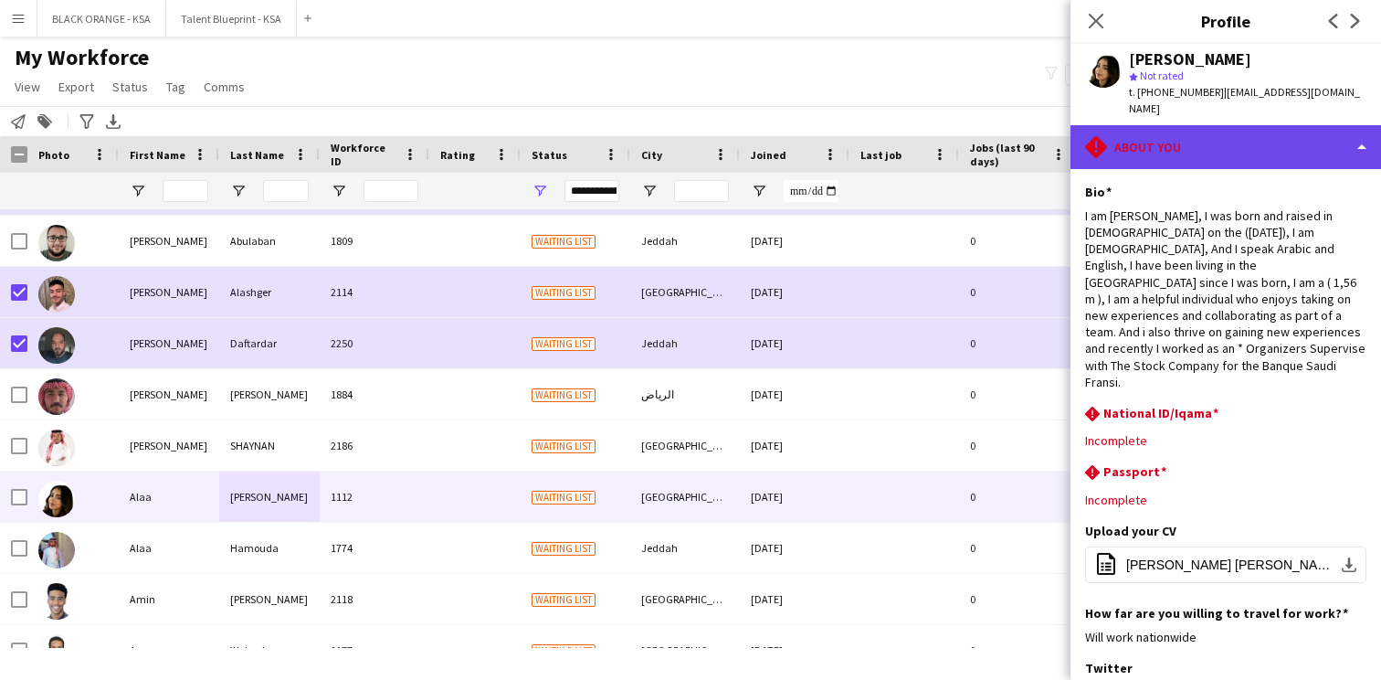
click at [1155, 132] on div "rhombus-alert About you" at bounding box center [1226, 147] width 311 height 44
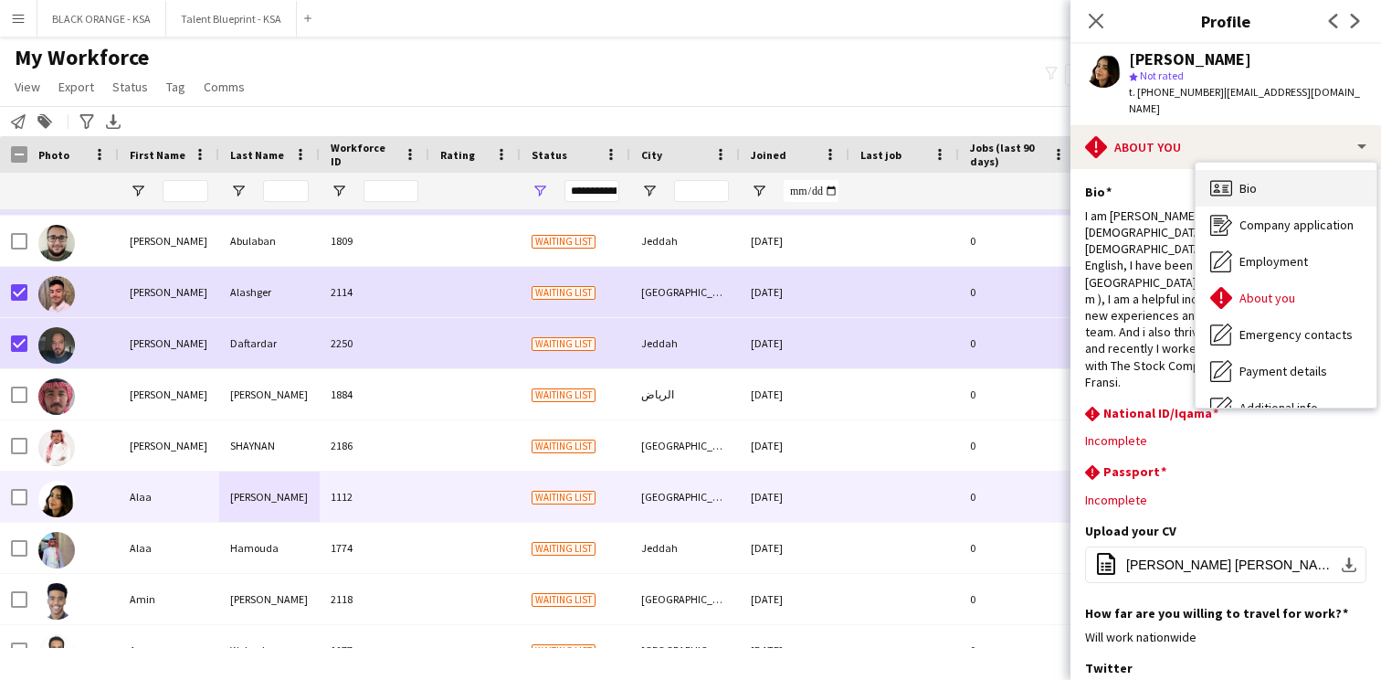
click at [1286, 184] on div "Bio Bio" at bounding box center [1286, 188] width 181 height 37
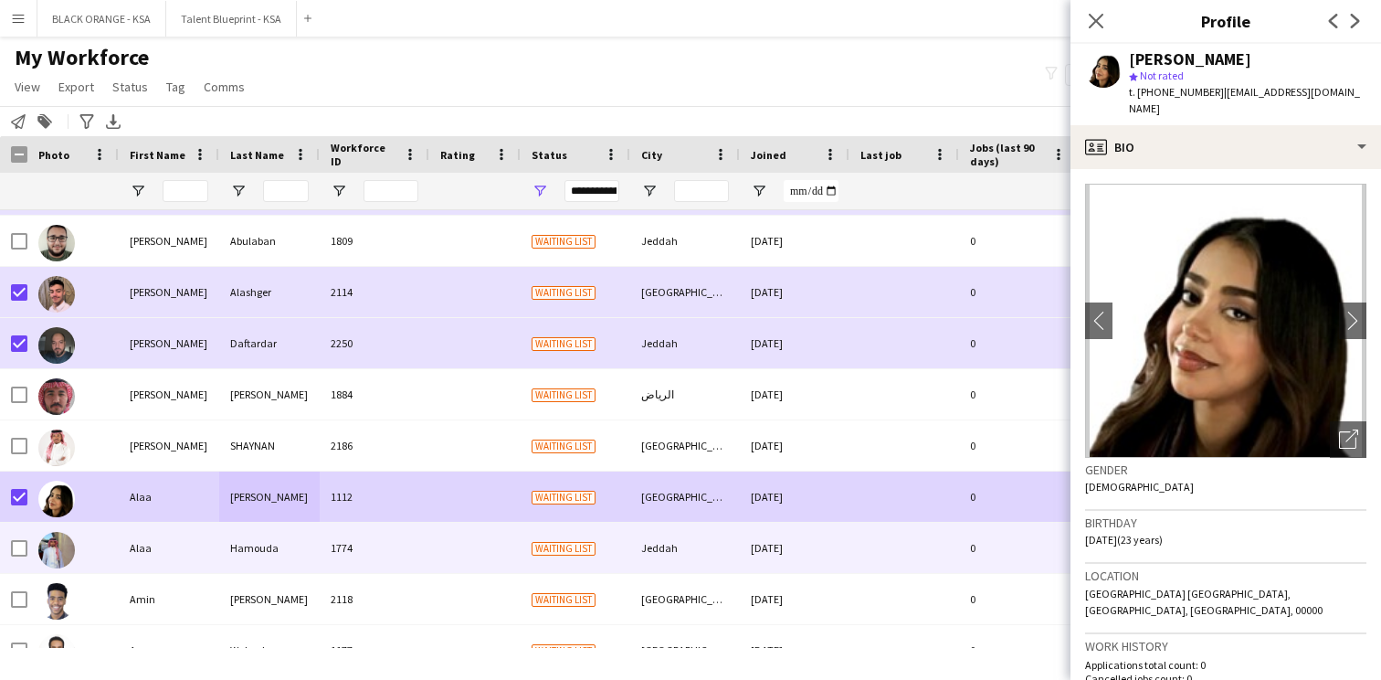
click at [103, 560] on div at bounding box center [72, 548] width 91 height 50
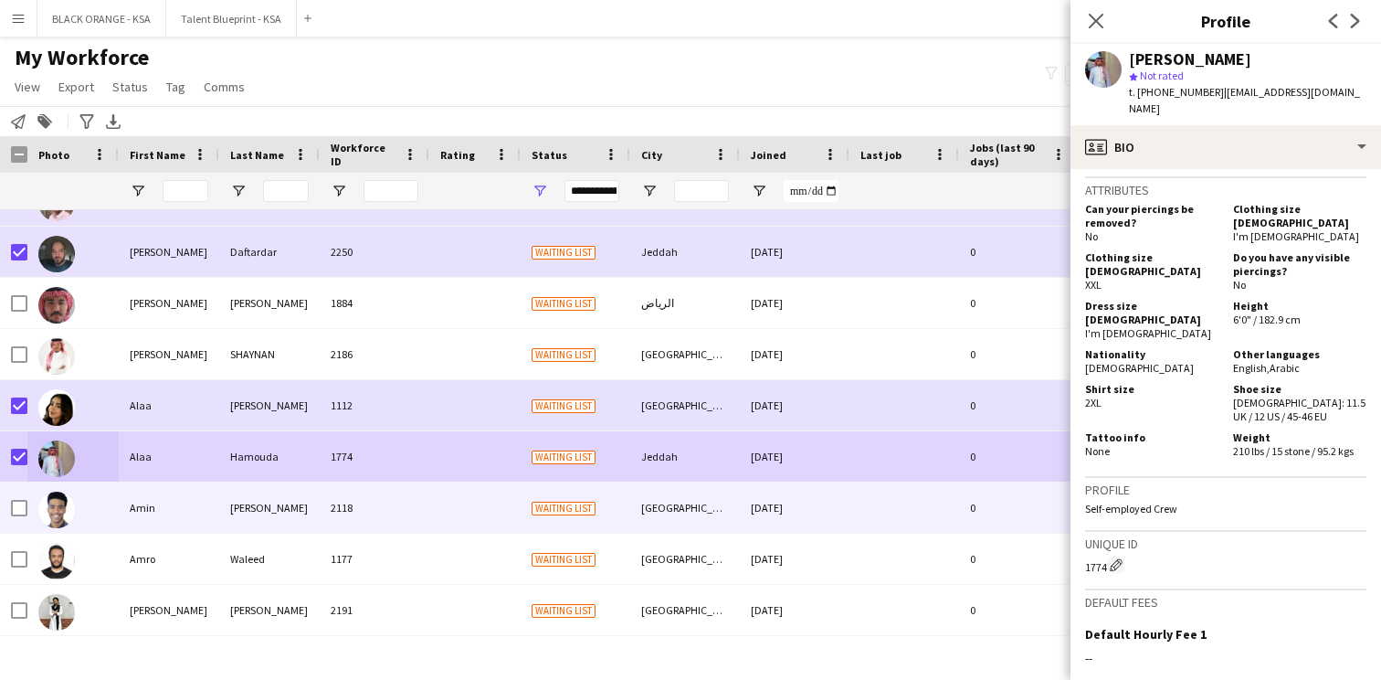
click at [108, 500] on div at bounding box center [72, 507] width 91 height 50
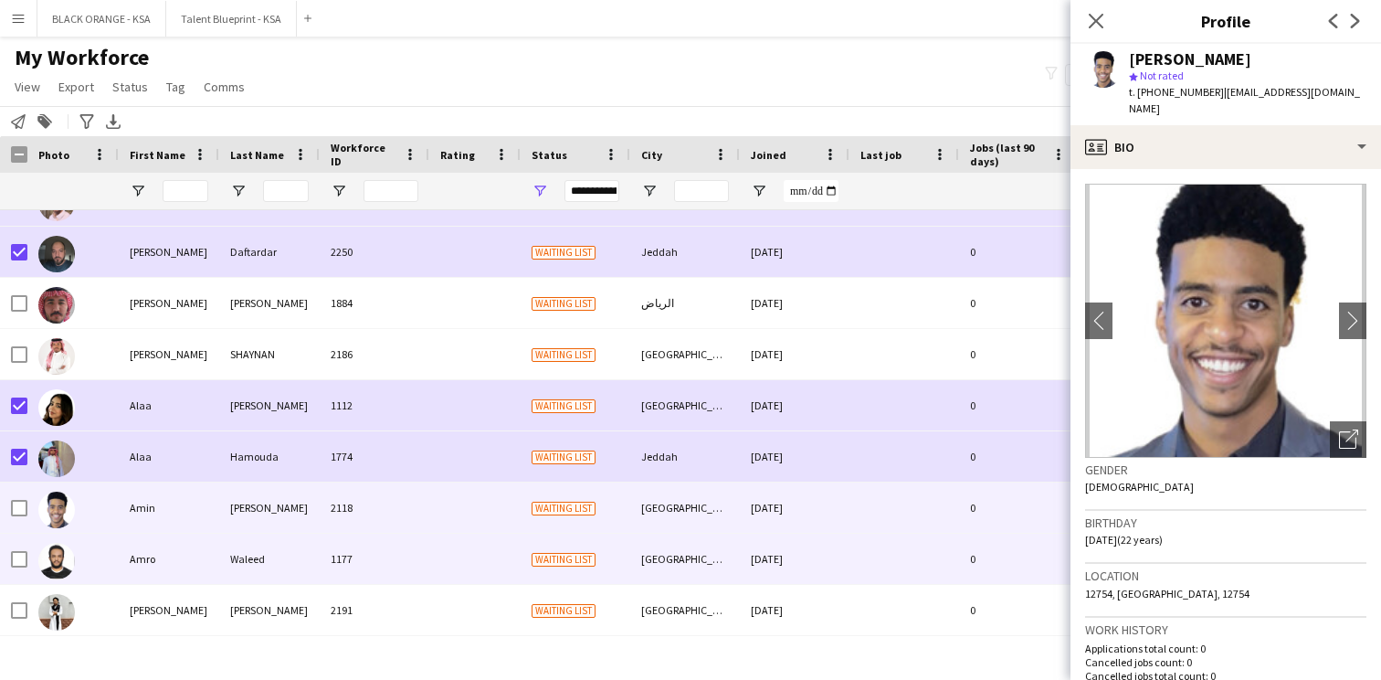
click at [165, 556] on div "Amro" at bounding box center [169, 559] width 101 height 50
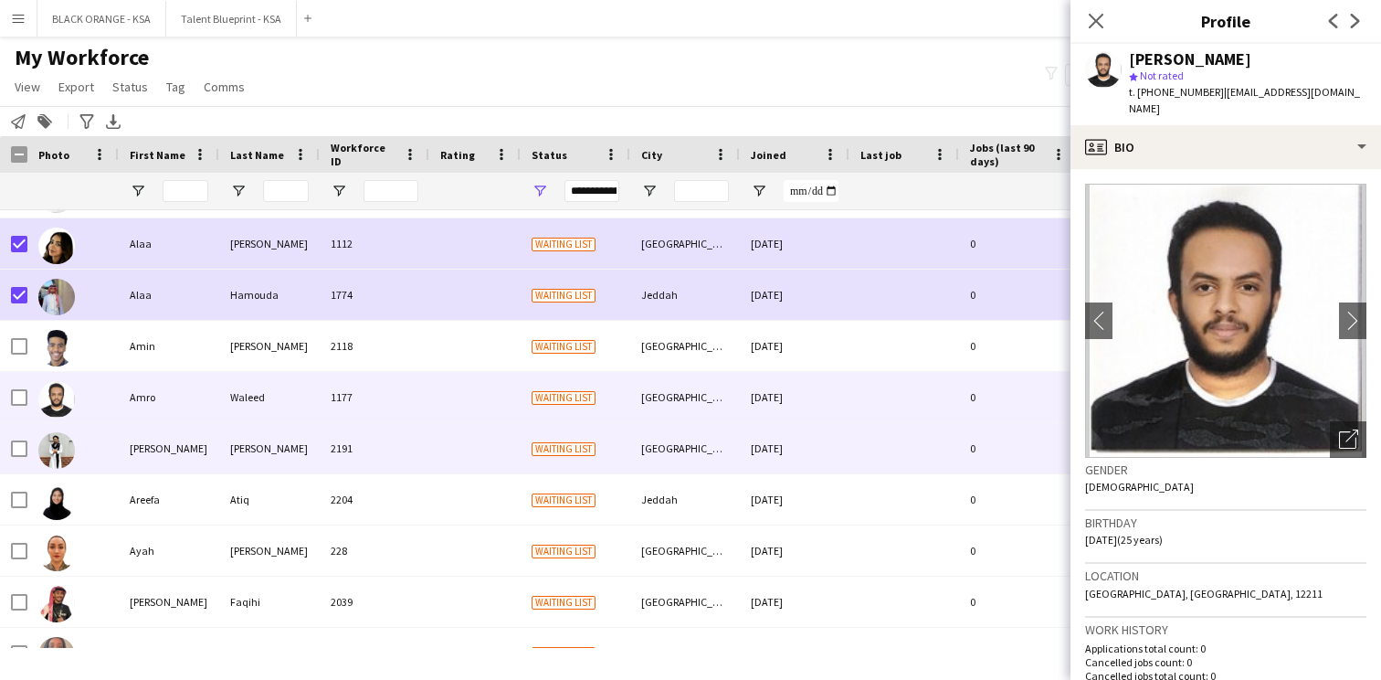
click at [196, 434] on div "Anas" at bounding box center [169, 448] width 101 height 50
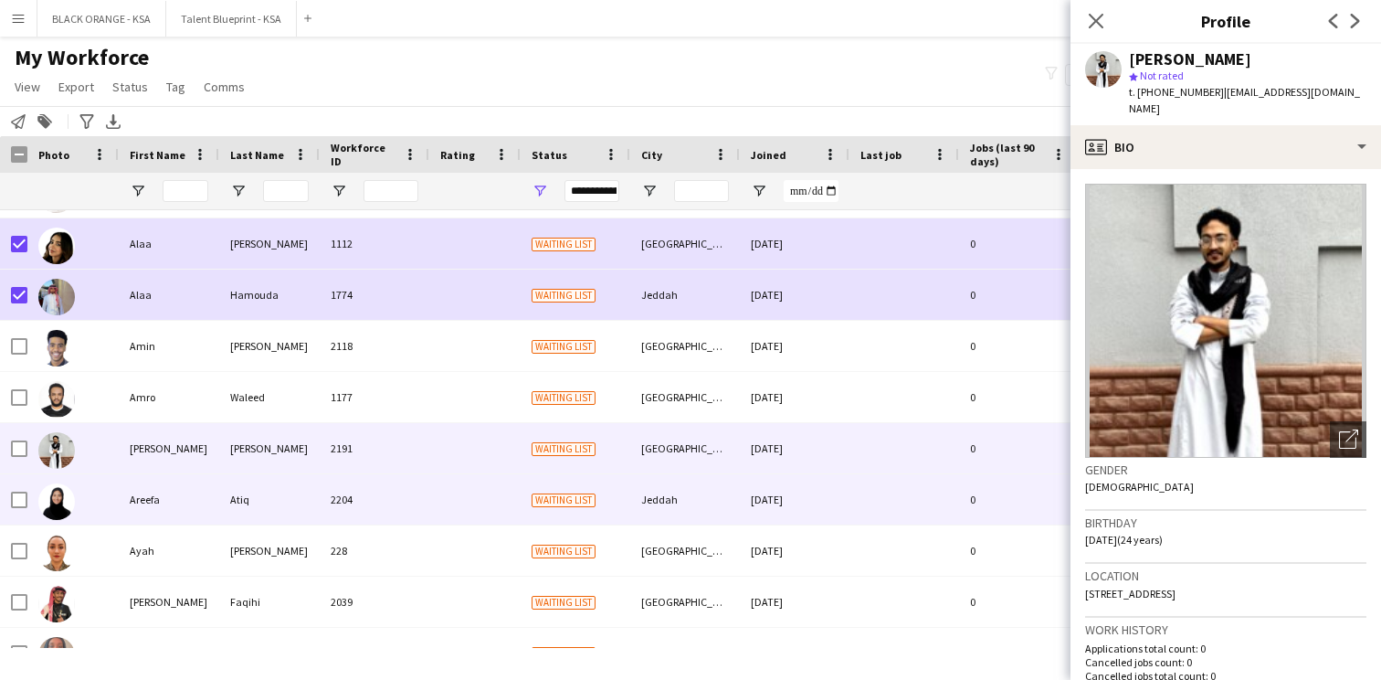
click at [177, 492] on div "Areefa" at bounding box center [169, 499] width 101 height 50
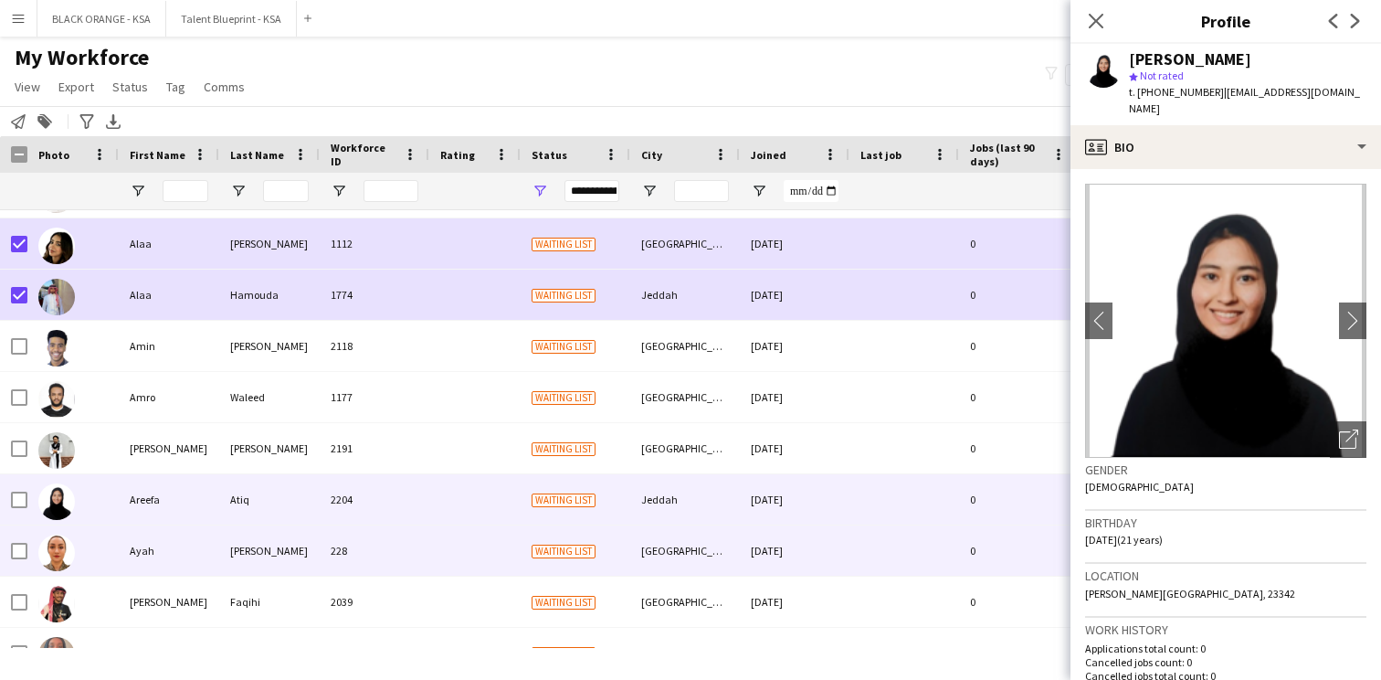
click at [161, 541] on div "Ayah" at bounding box center [169, 550] width 101 height 50
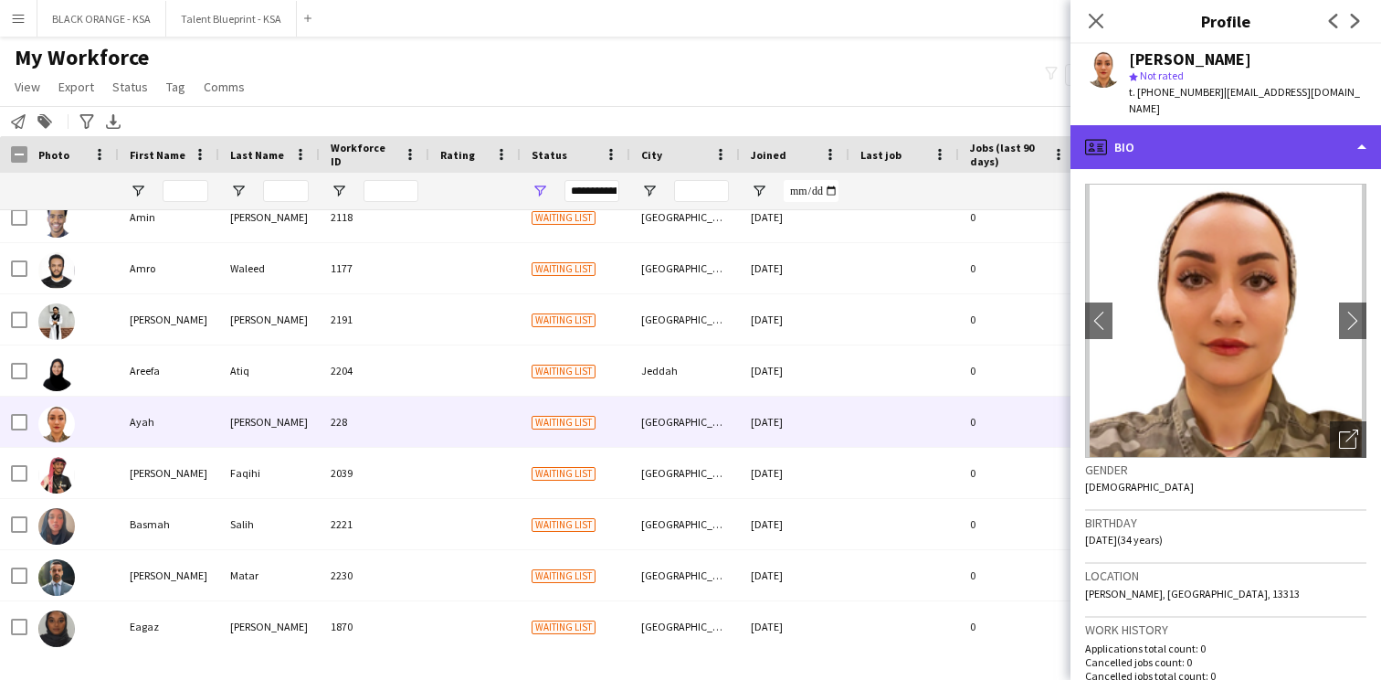
click at [1222, 141] on div "profile Bio" at bounding box center [1226, 147] width 311 height 44
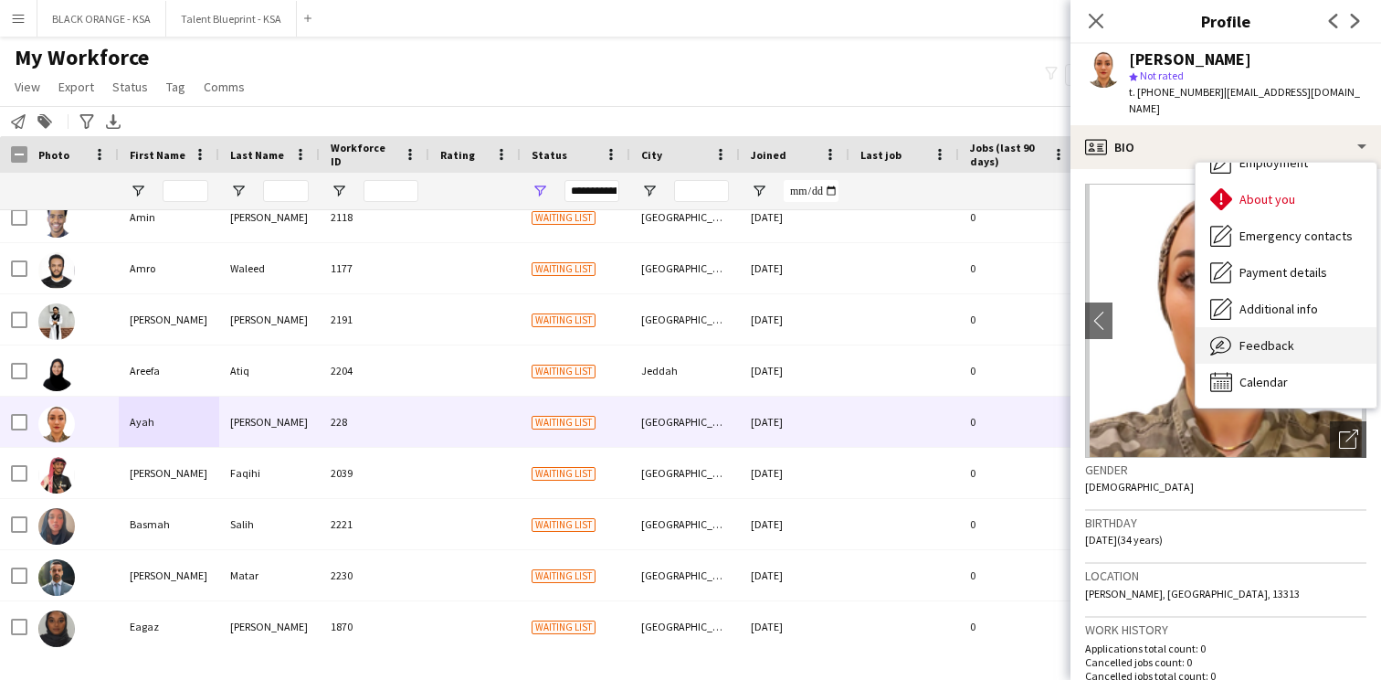
click at [1250, 337] on span "Feedback" at bounding box center [1267, 345] width 55 height 16
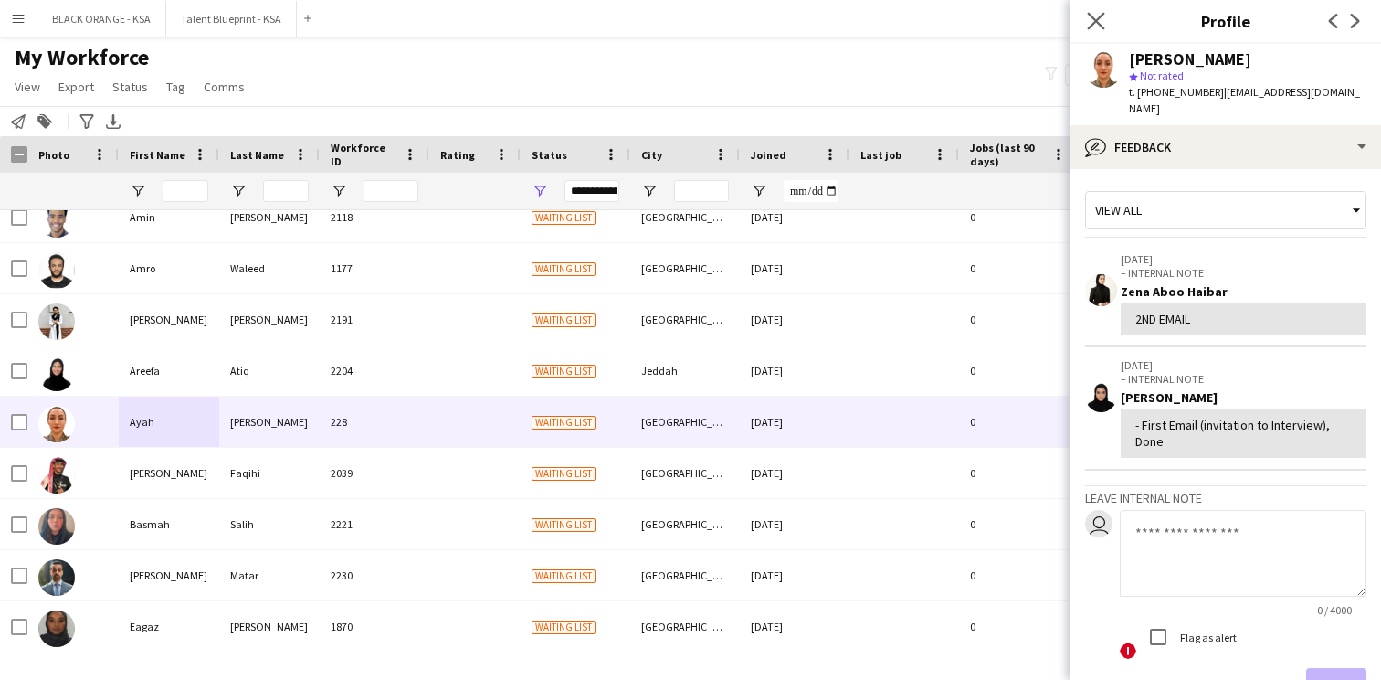
click at [1106, 26] on app-icon "Close pop-in" at bounding box center [1097, 21] width 26 height 26
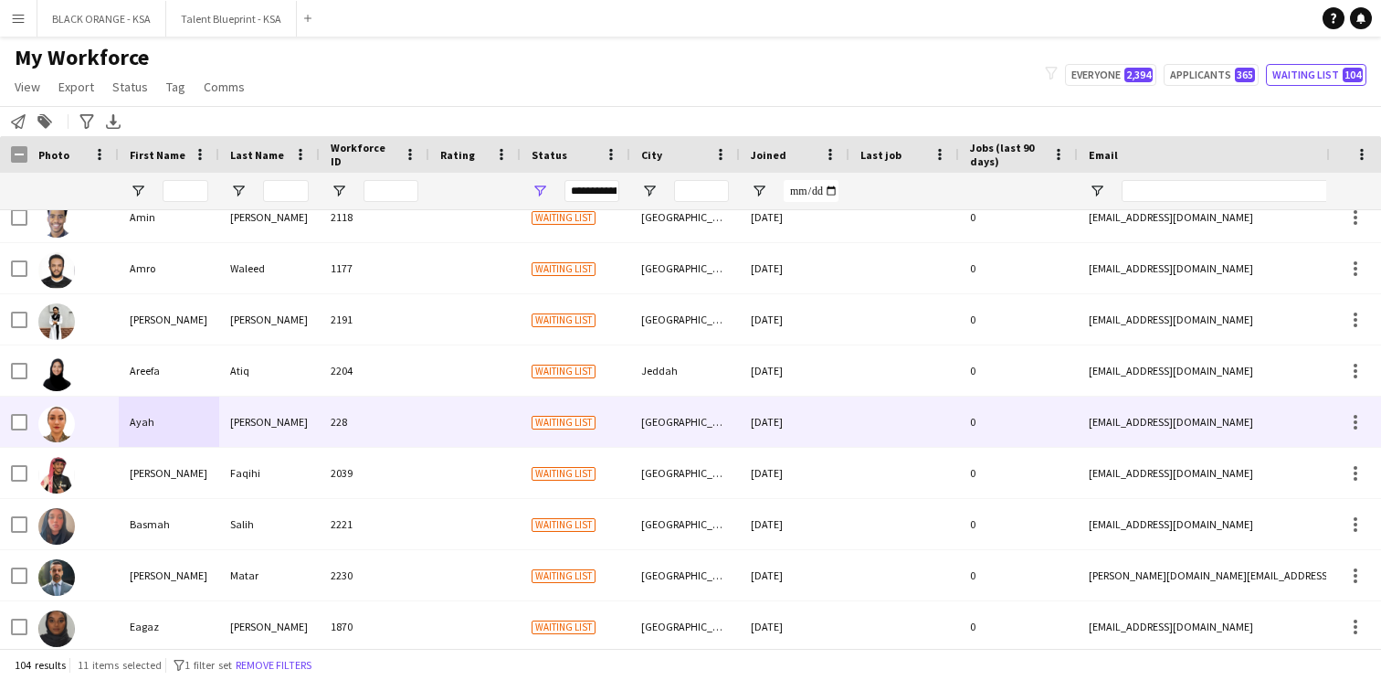
click at [233, 419] on div "Abu Hanak" at bounding box center [269, 422] width 101 height 50
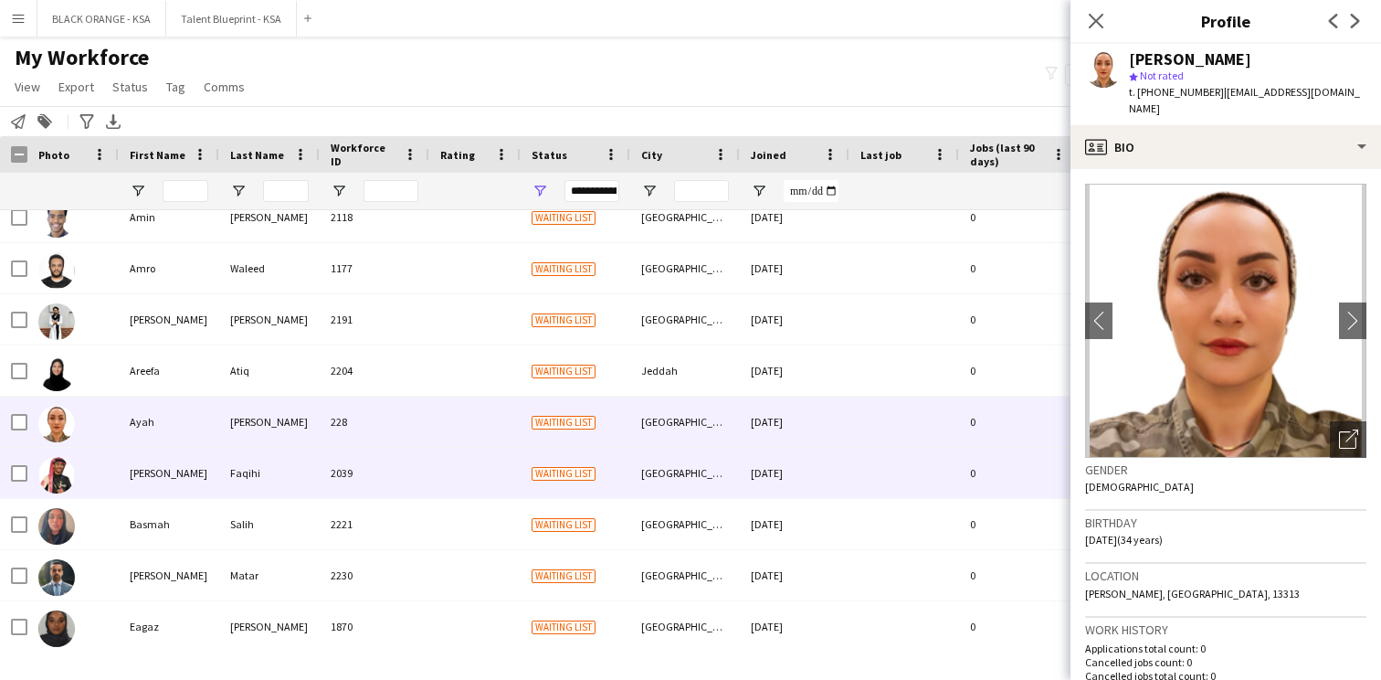
click at [197, 470] on div "Ayman" at bounding box center [169, 473] width 101 height 50
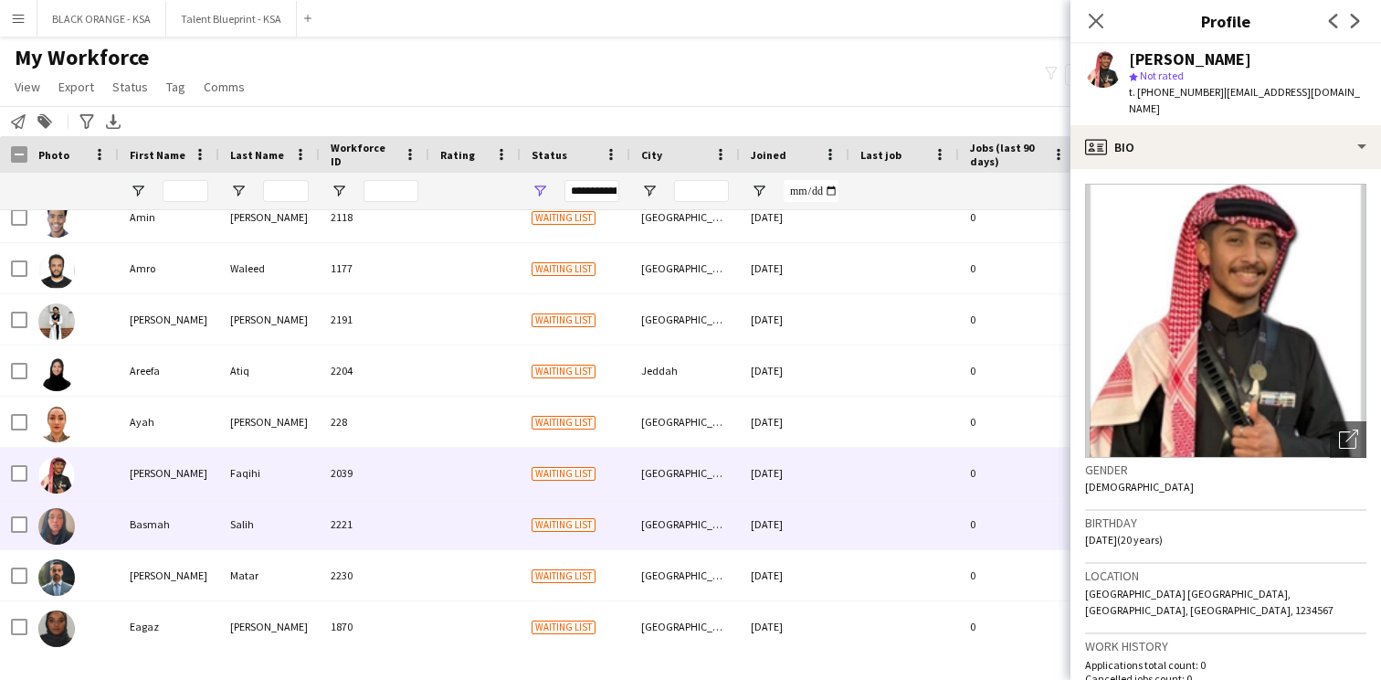
click at [182, 502] on div "Basmah" at bounding box center [169, 524] width 101 height 50
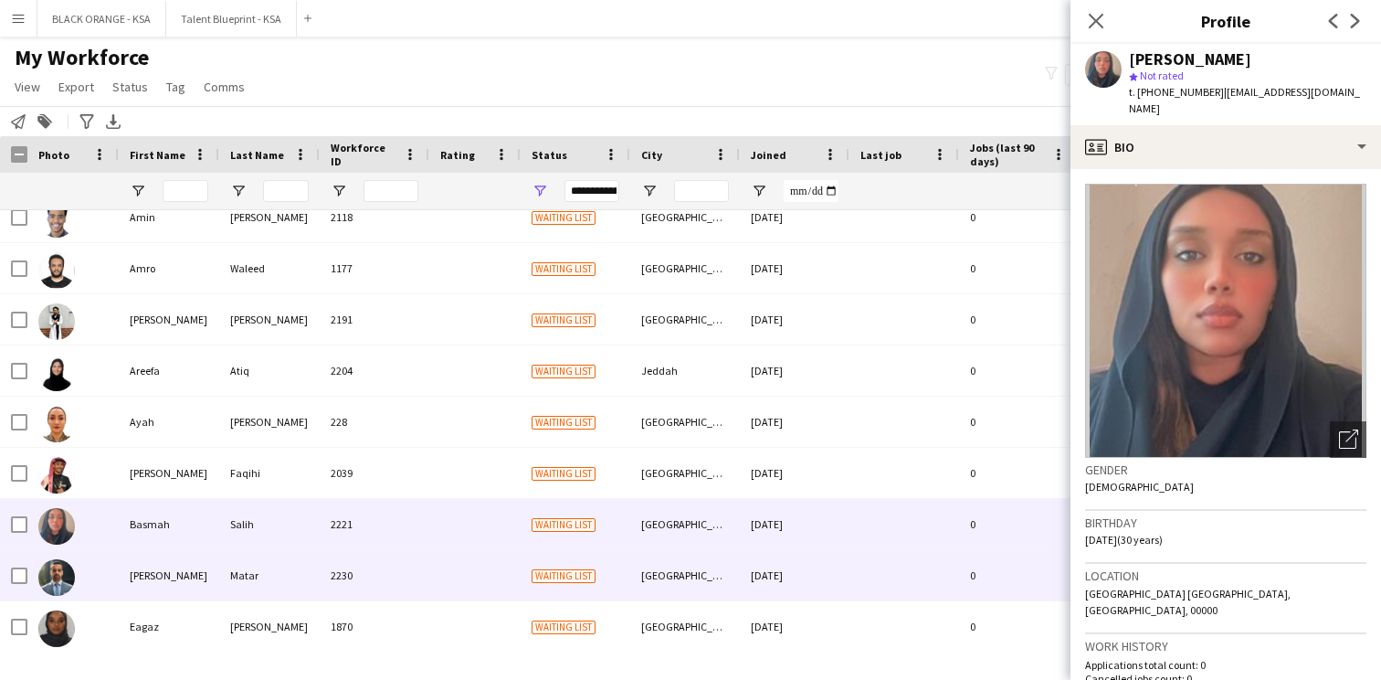
click at [182, 569] on div "Cesar" at bounding box center [169, 575] width 101 height 50
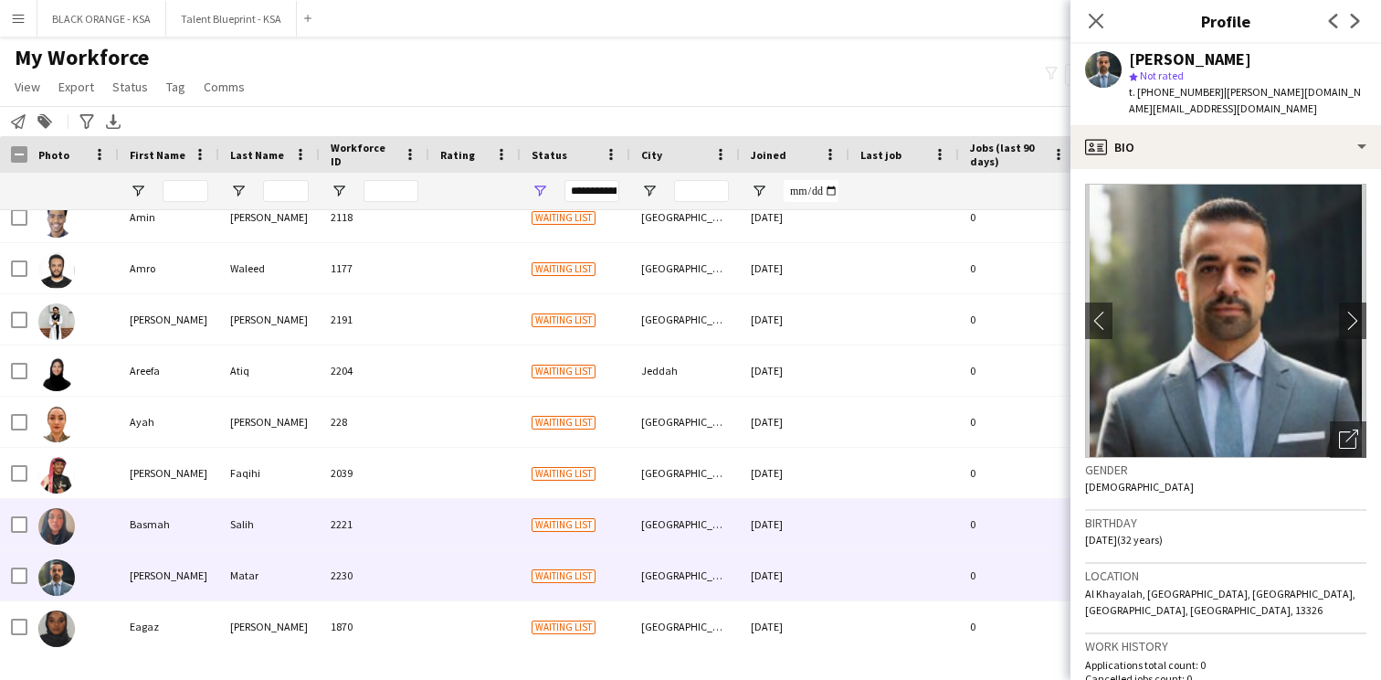
click at [183, 534] on div "Basmah" at bounding box center [169, 524] width 101 height 50
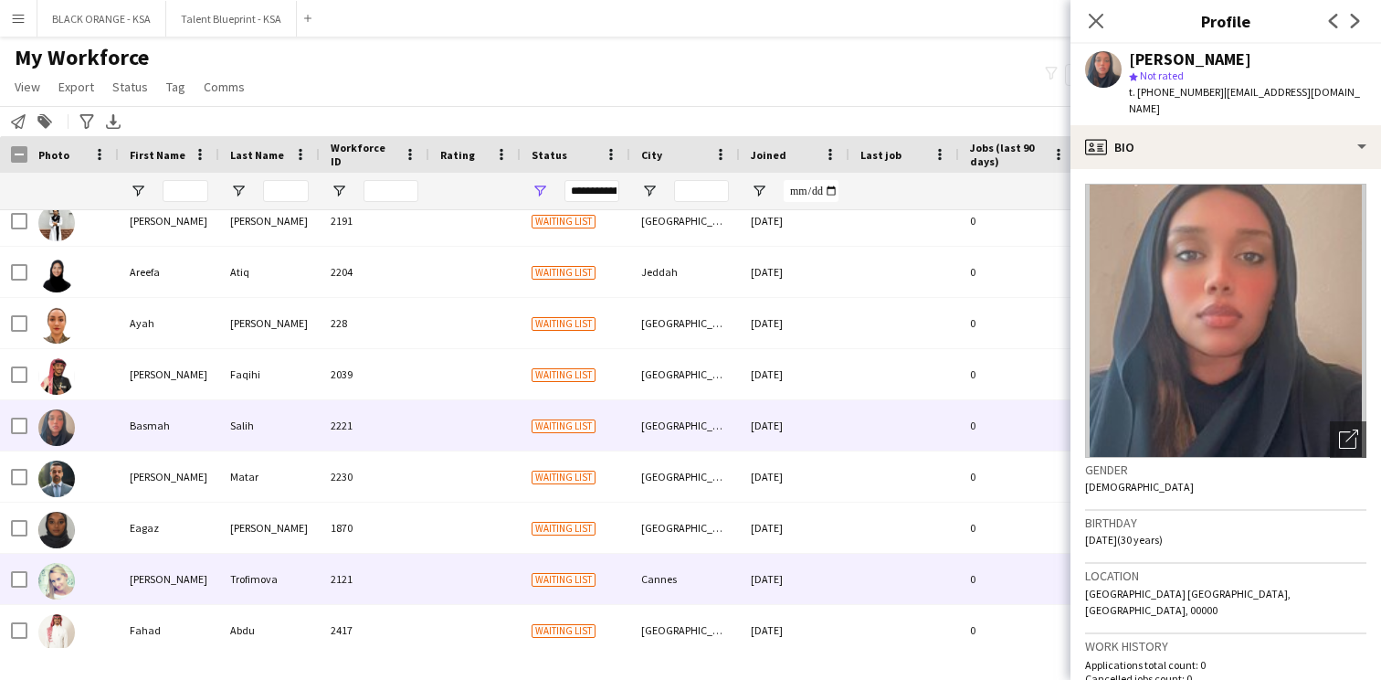
scroll to position [1461, 0]
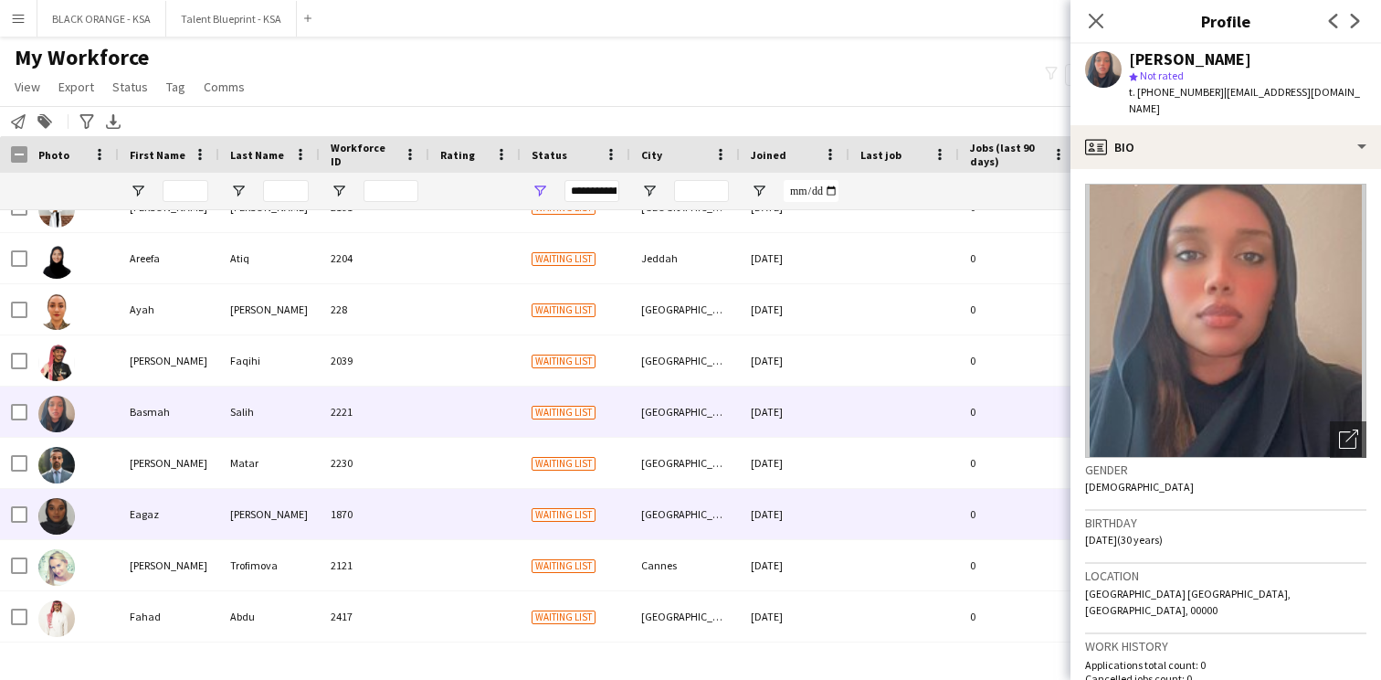
click at [191, 521] on div "Eagaz" at bounding box center [169, 514] width 101 height 50
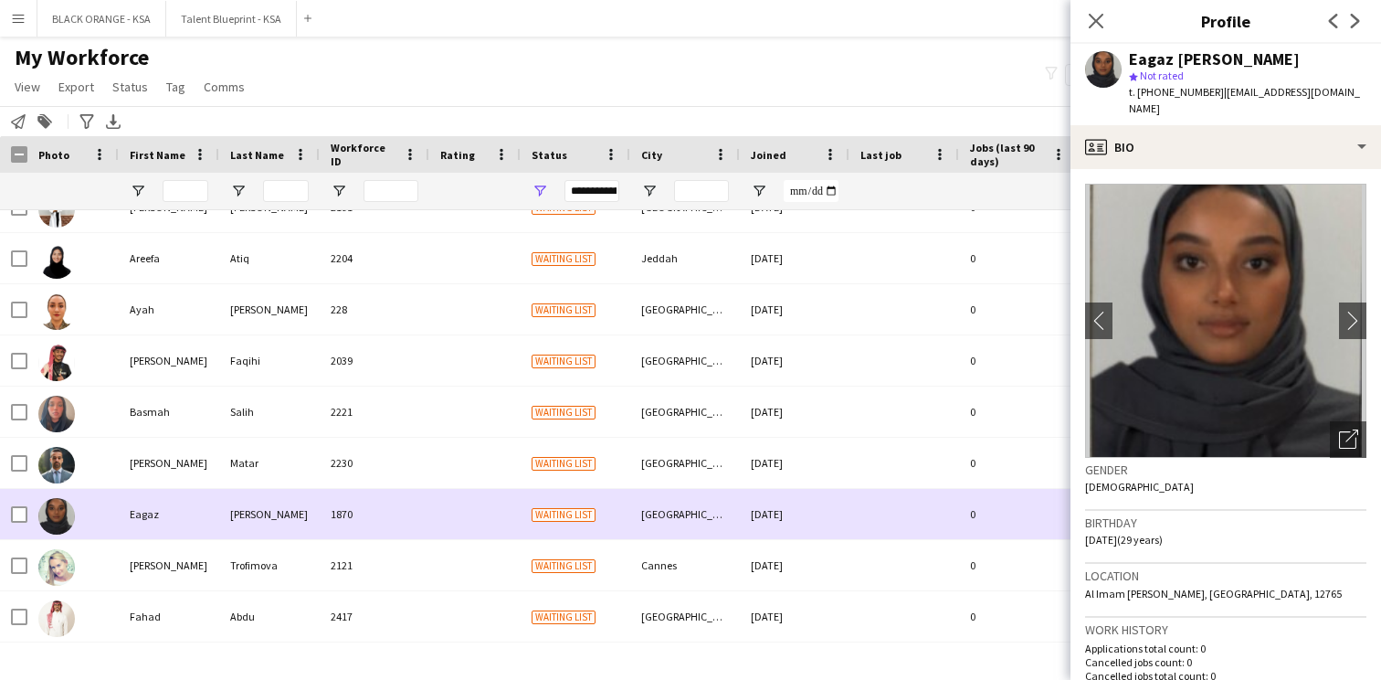
scroll to position [1519, 0]
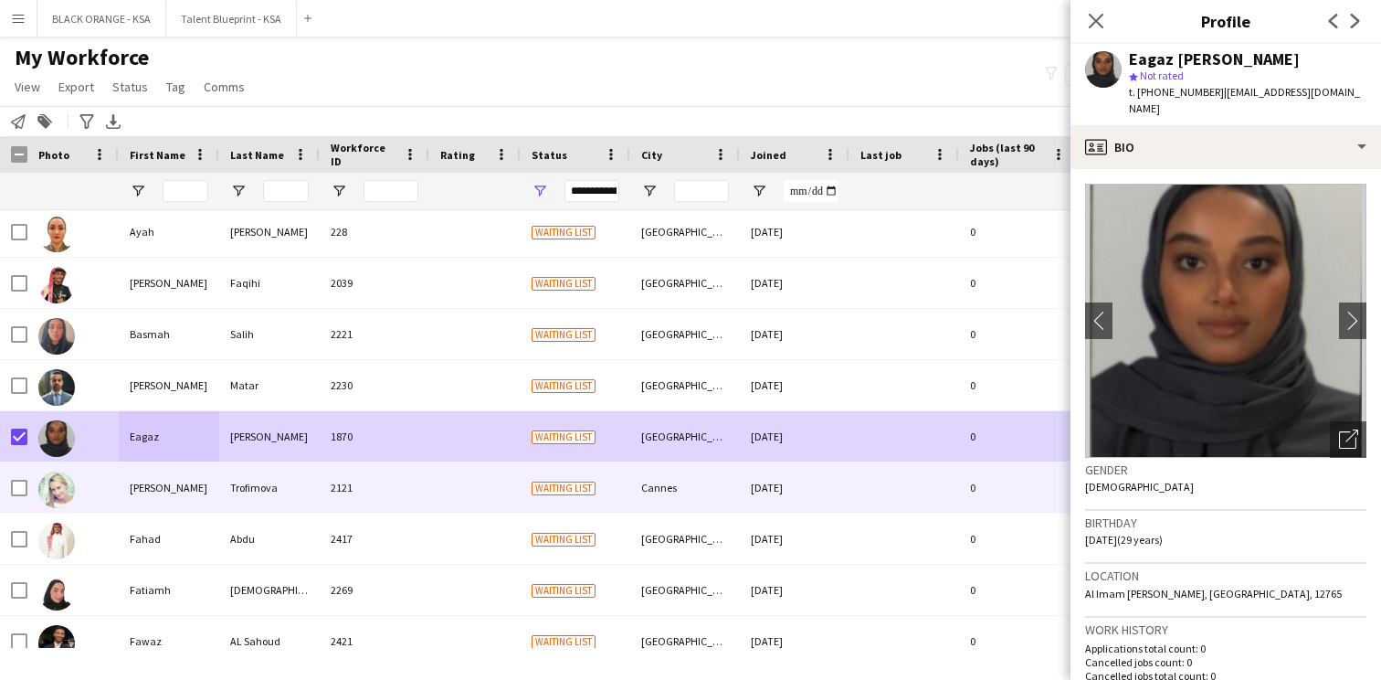
click at [86, 485] on div at bounding box center [72, 487] width 91 height 50
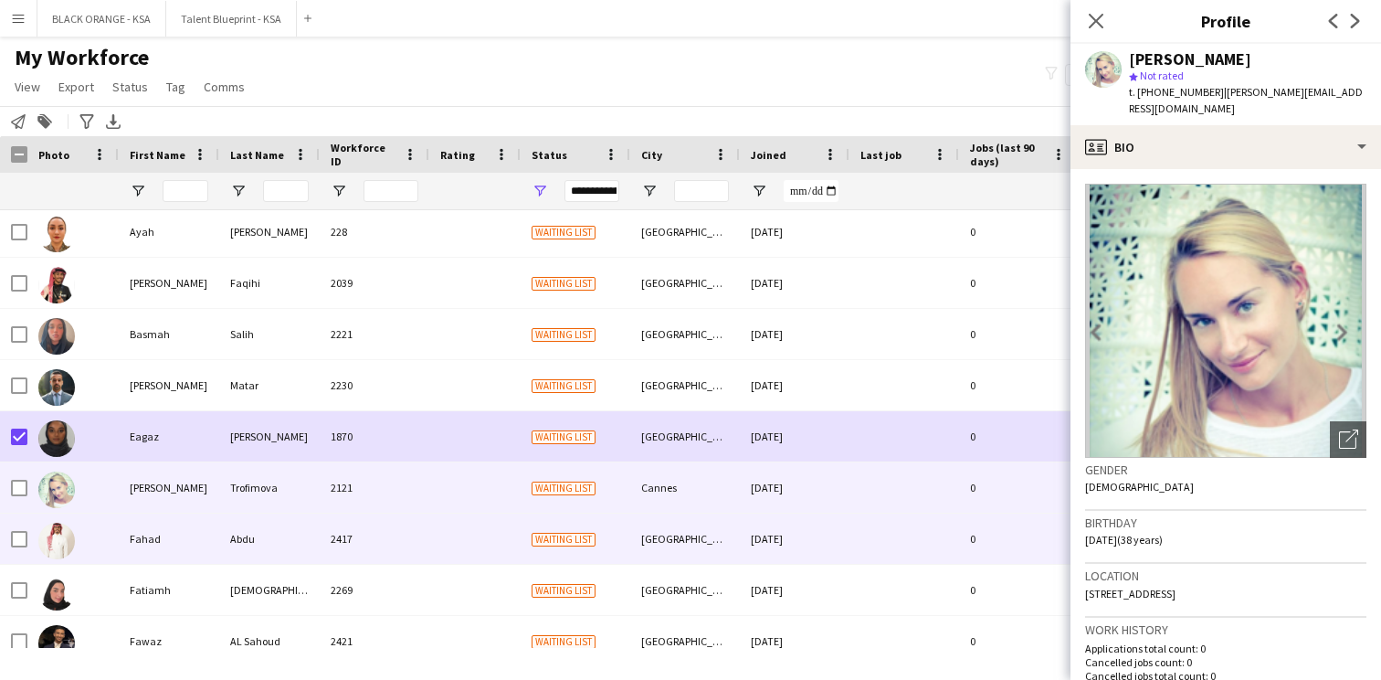
click at [114, 535] on div at bounding box center [72, 538] width 91 height 50
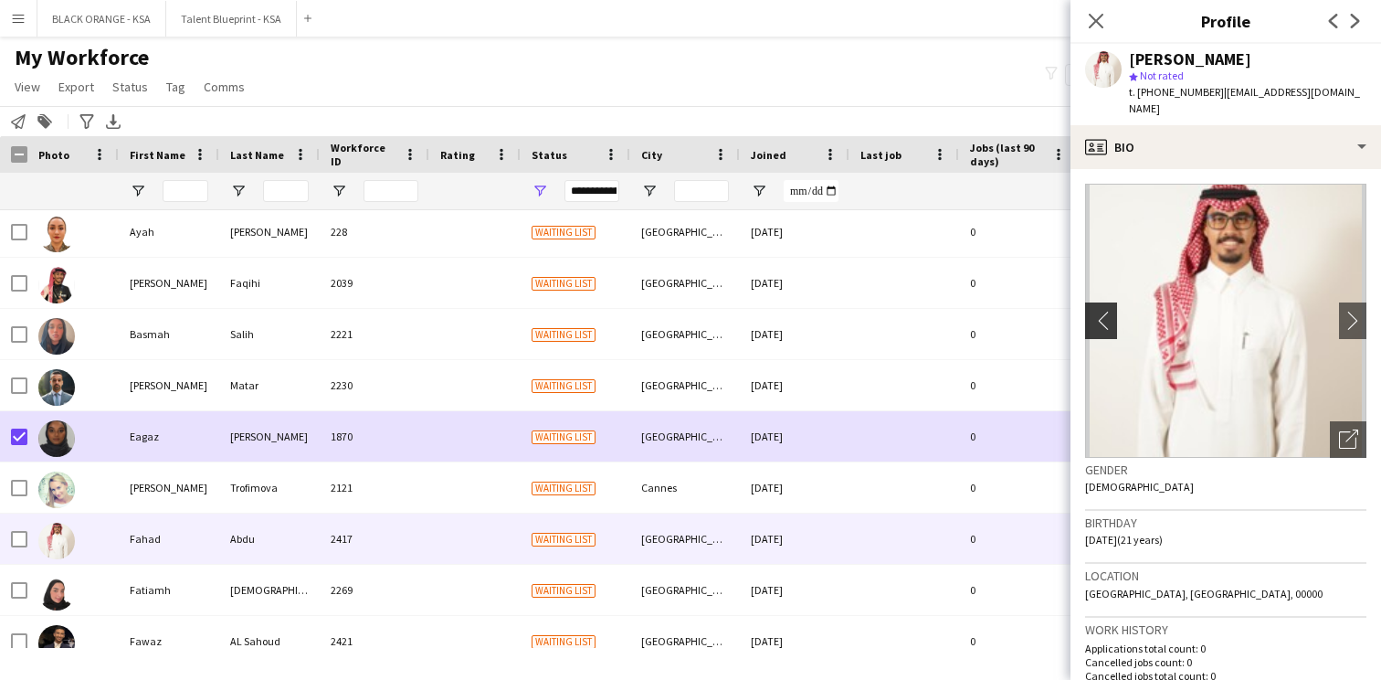
click at [1104, 311] on app-icon "chevron-left" at bounding box center [1099, 320] width 28 height 19
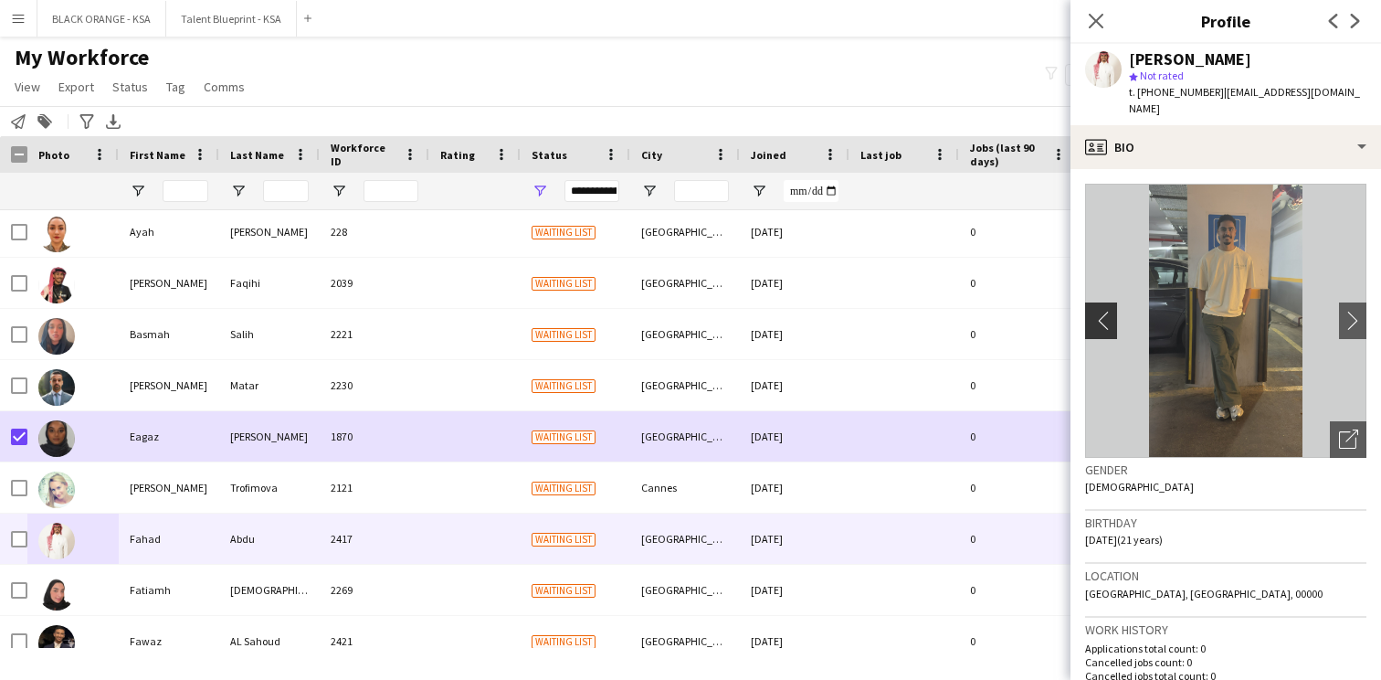
click at [1104, 311] on app-icon "chevron-left" at bounding box center [1099, 320] width 28 height 19
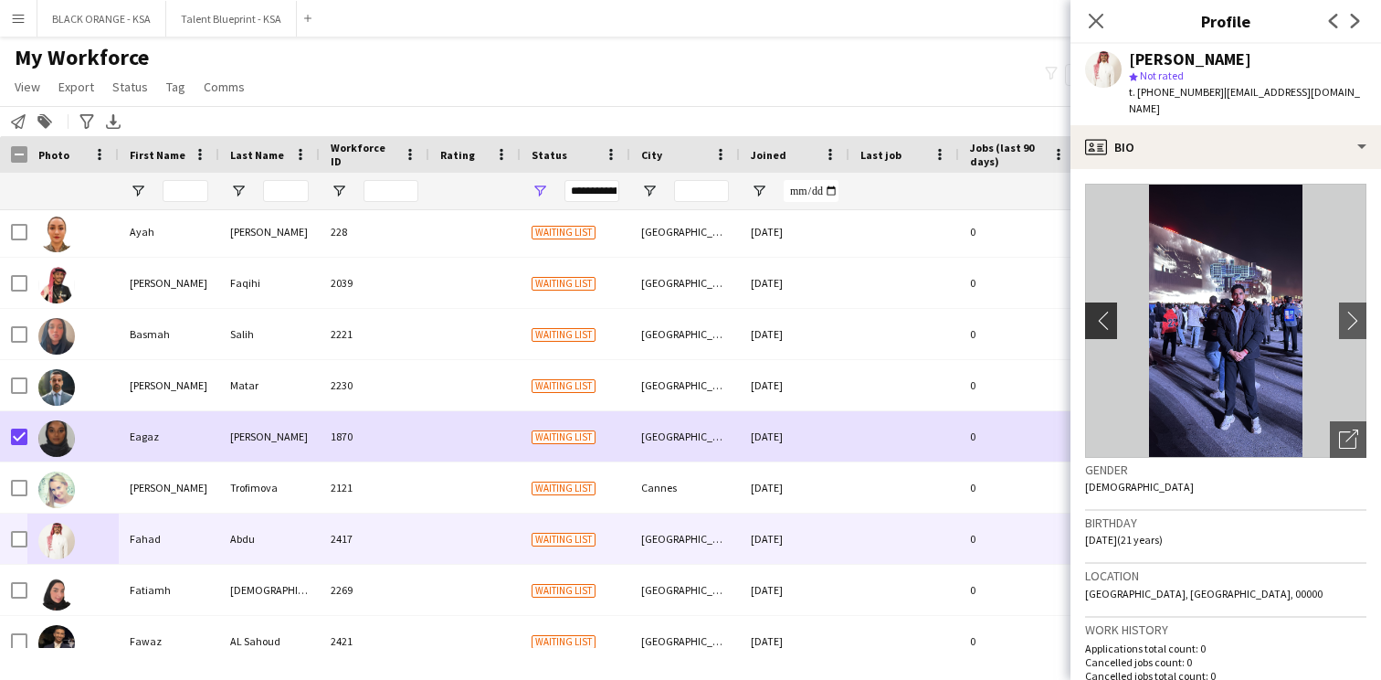
click at [1104, 311] on app-icon "chevron-left" at bounding box center [1099, 320] width 28 height 19
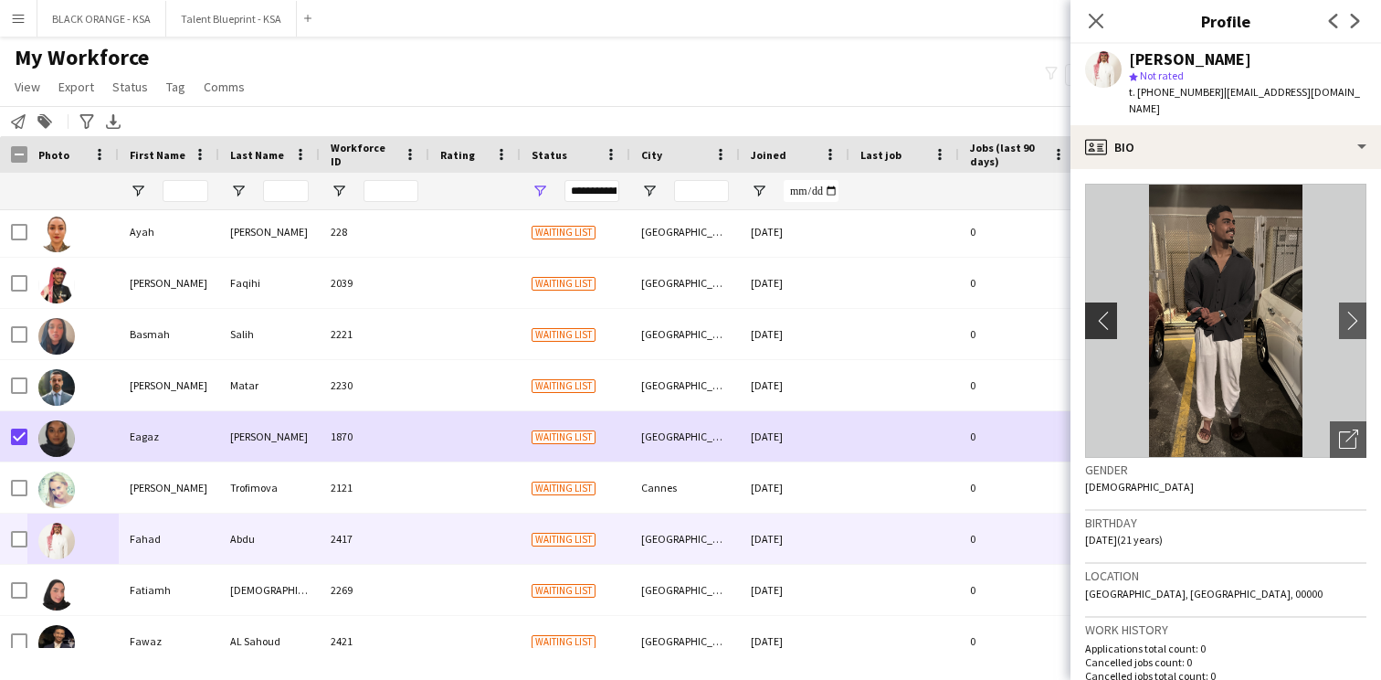
click at [1104, 311] on app-icon "chevron-left" at bounding box center [1099, 320] width 28 height 19
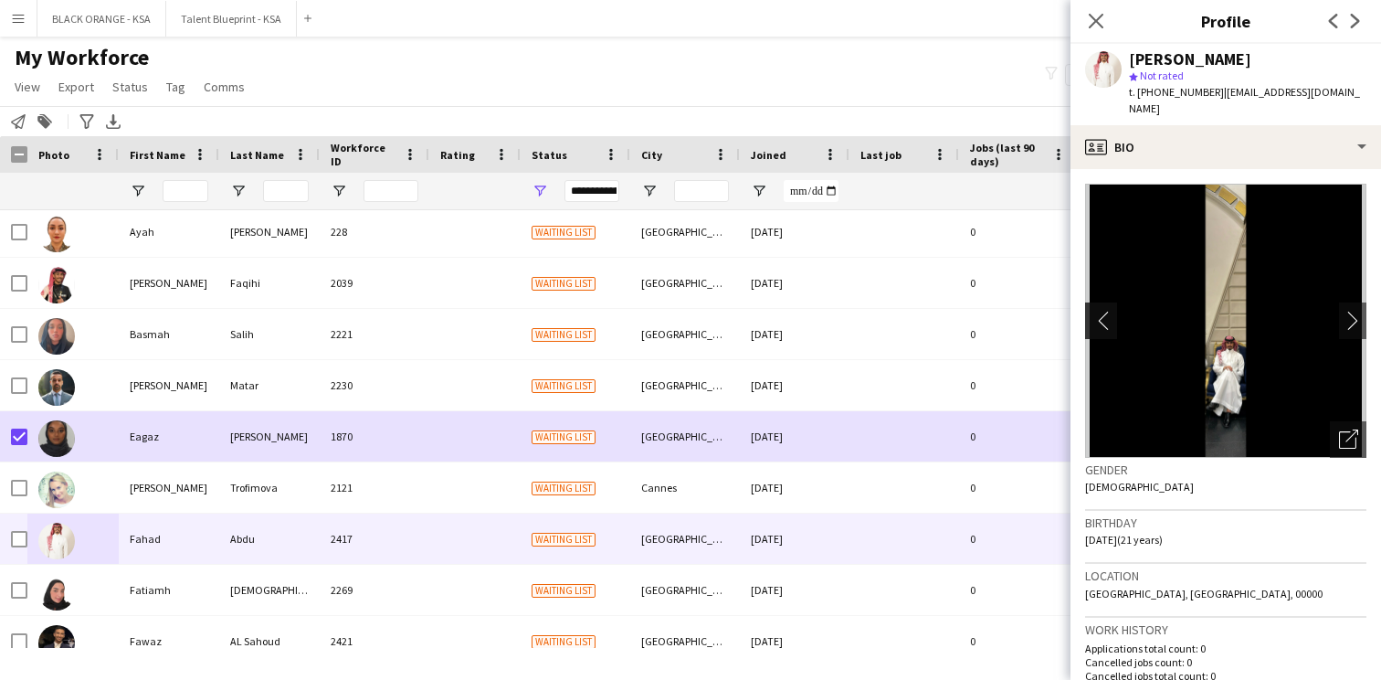
click at [1104, 311] on app-icon "chevron-left" at bounding box center [1099, 320] width 28 height 19
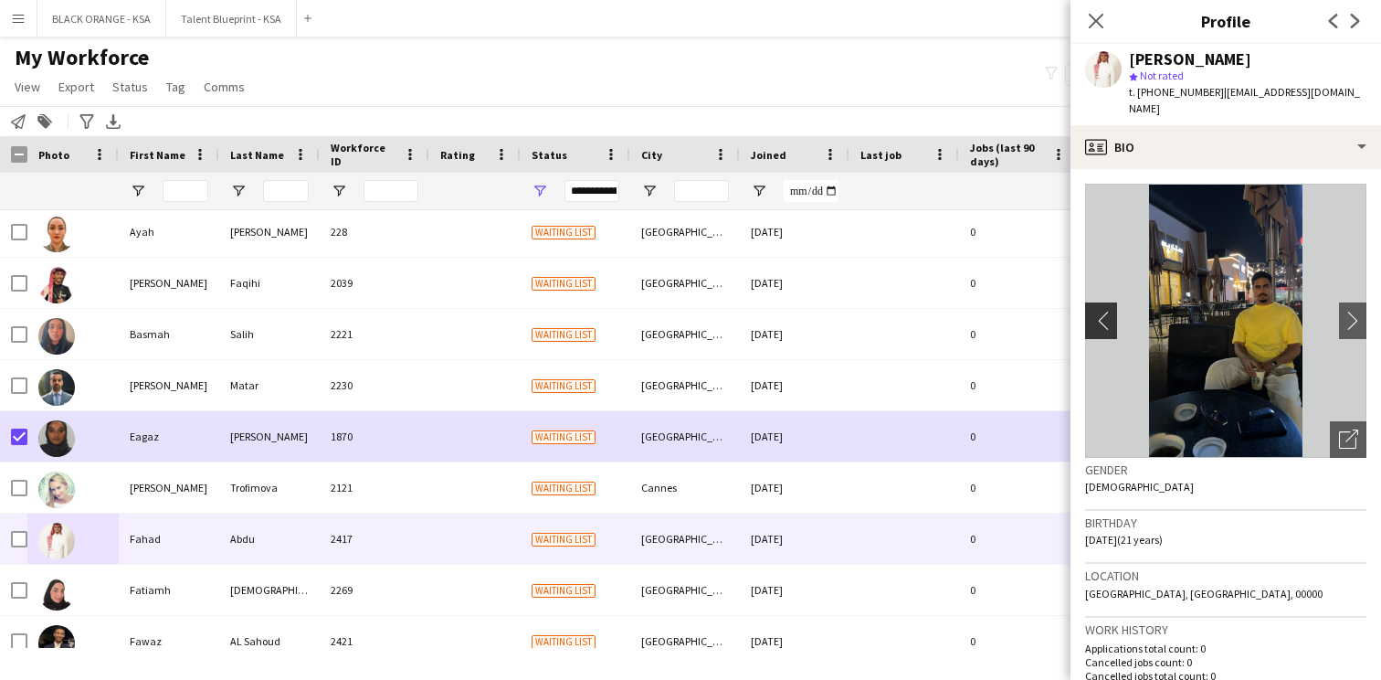
click at [1104, 311] on app-icon "chevron-left" at bounding box center [1099, 320] width 28 height 19
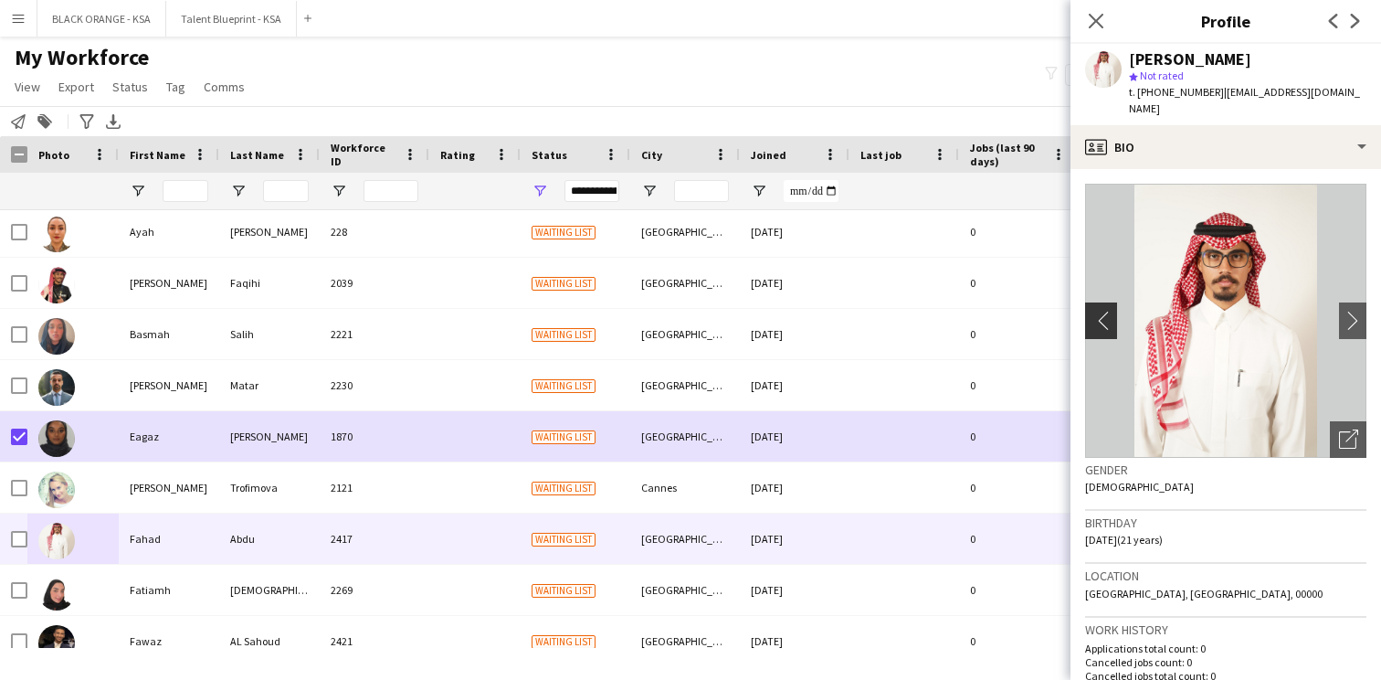
click at [1104, 311] on app-icon "chevron-left" at bounding box center [1099, 320] width 28 height 19
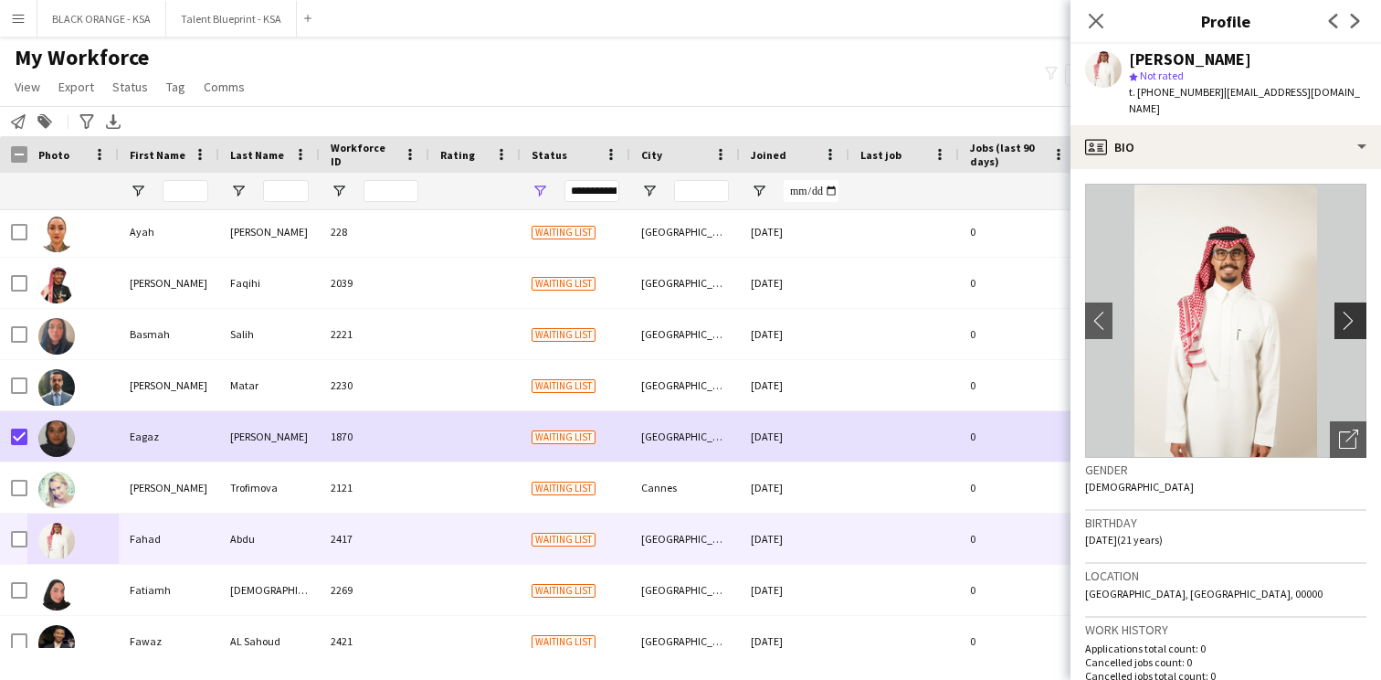
click at [1350, 312] on app-icon "chevron-right" at bounding box center [1353, 320] width 28 height 19
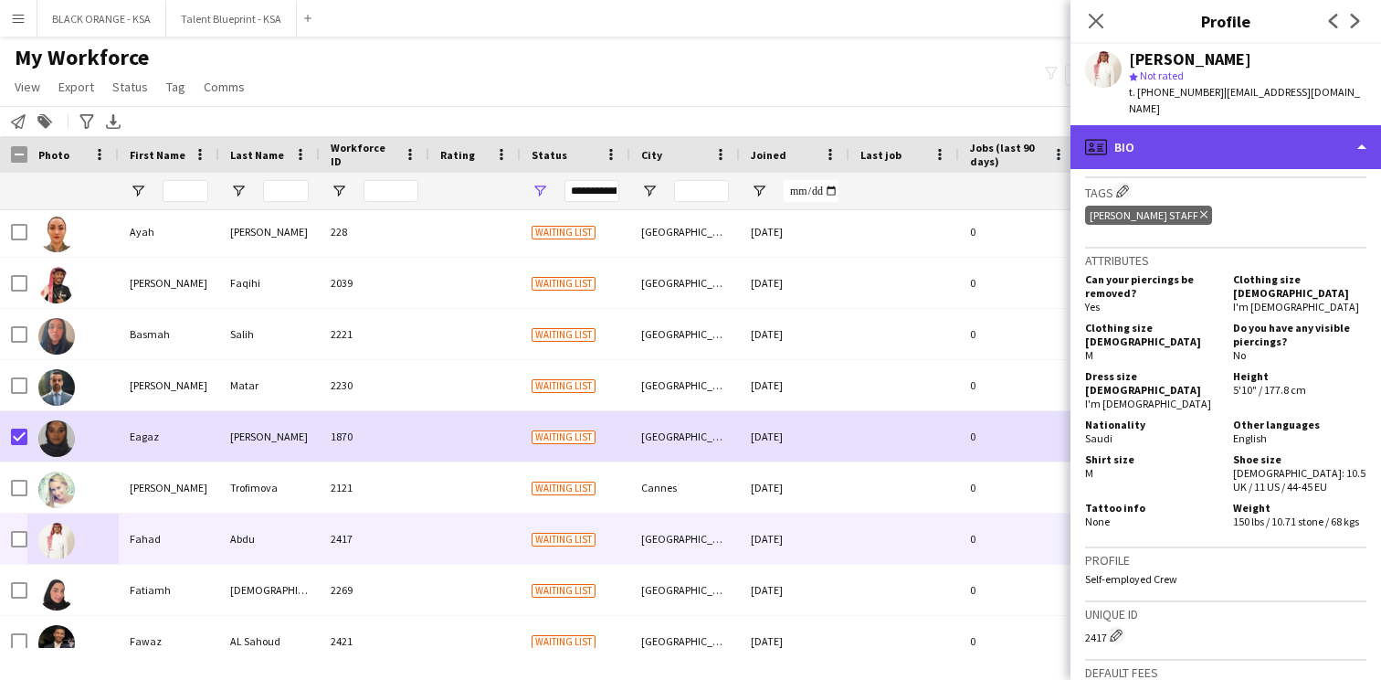
click at [1222, 125] on div "profile Bio" at bounding box center [1226, 147] width 311 height 44
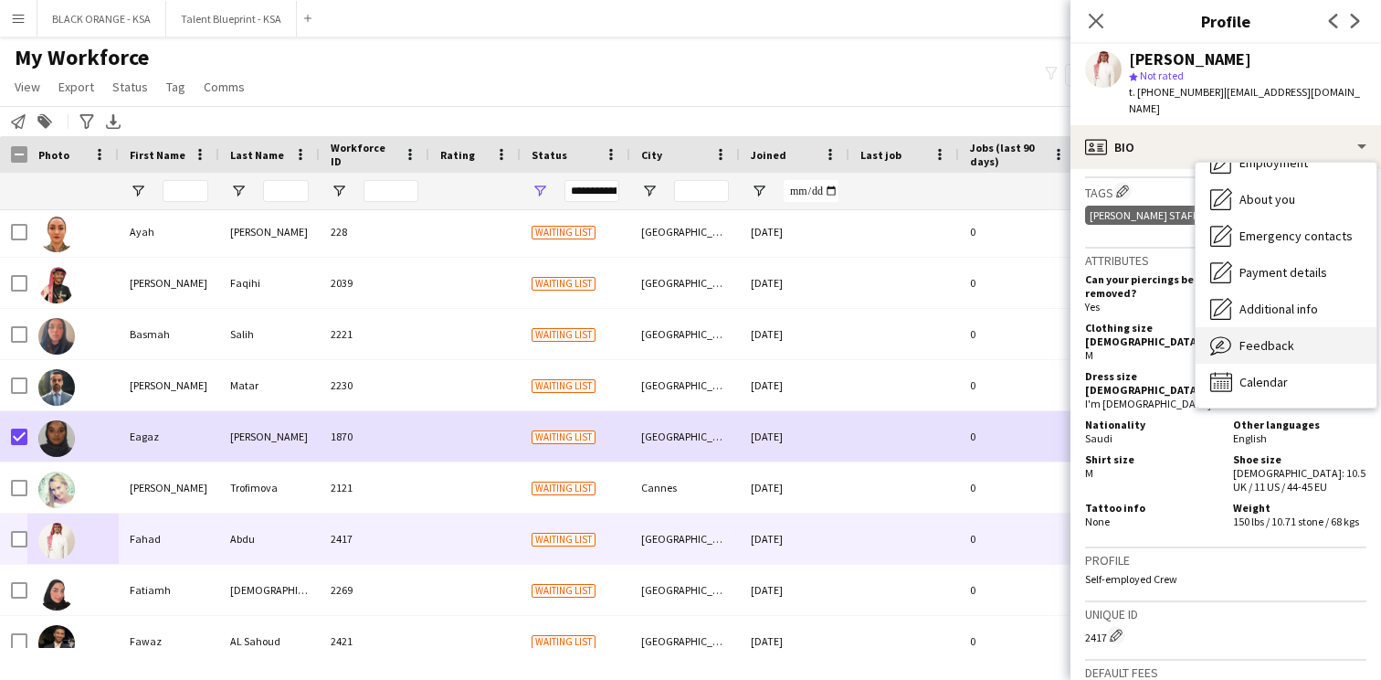
click at [1237, 337] on div "Feedback Feedback" at bounding box center [1286, 345] width 181 height 37
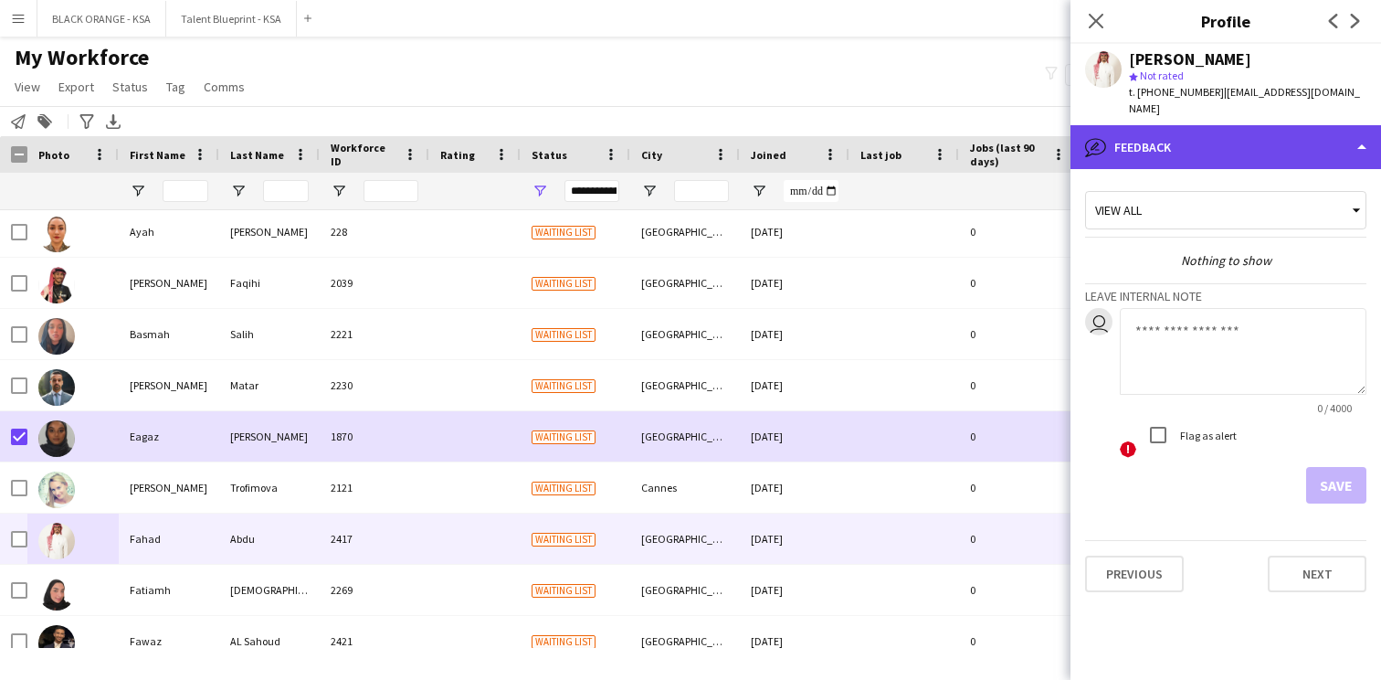
click at [1196, 132] on div "bubble-pencil Feedback" at bounding box center [1226, 147] width 311 height 44
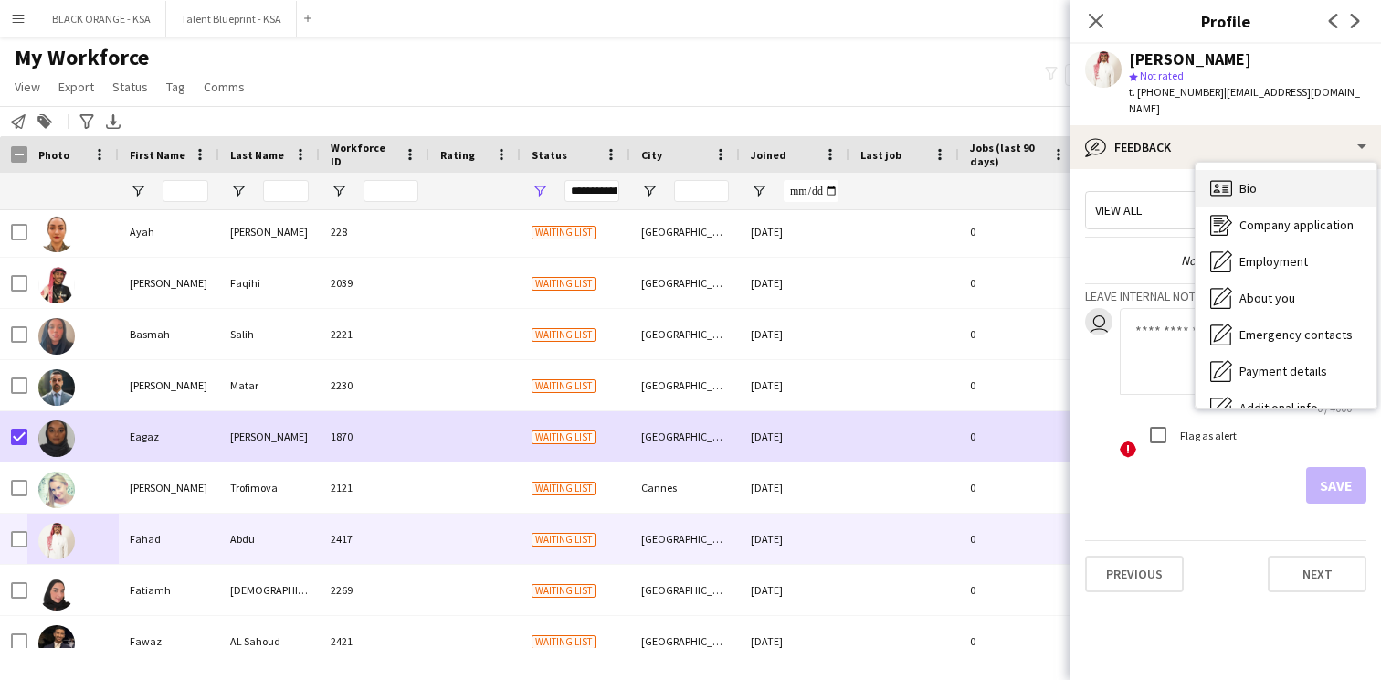
click at [1288, 174] on div "Bio Bio" at bounding box center [1286, 188] width 181 height 37
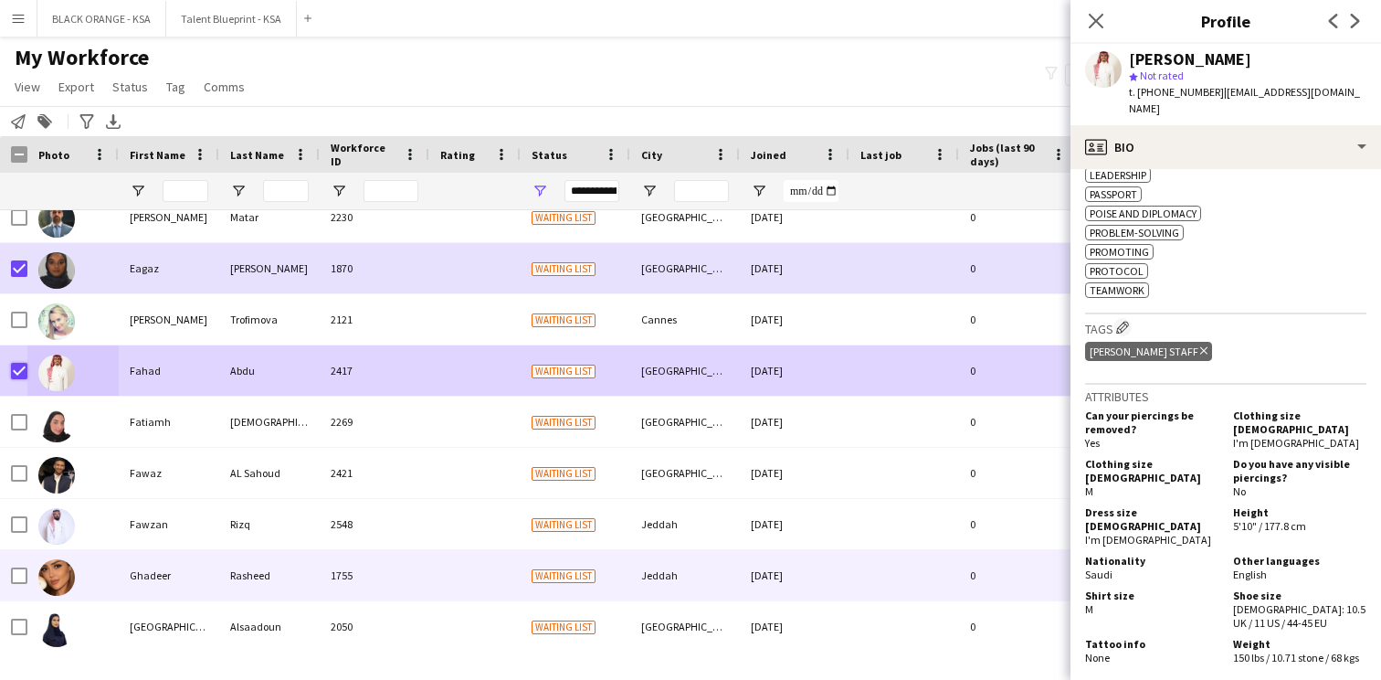
scroll to position [1737, 0]
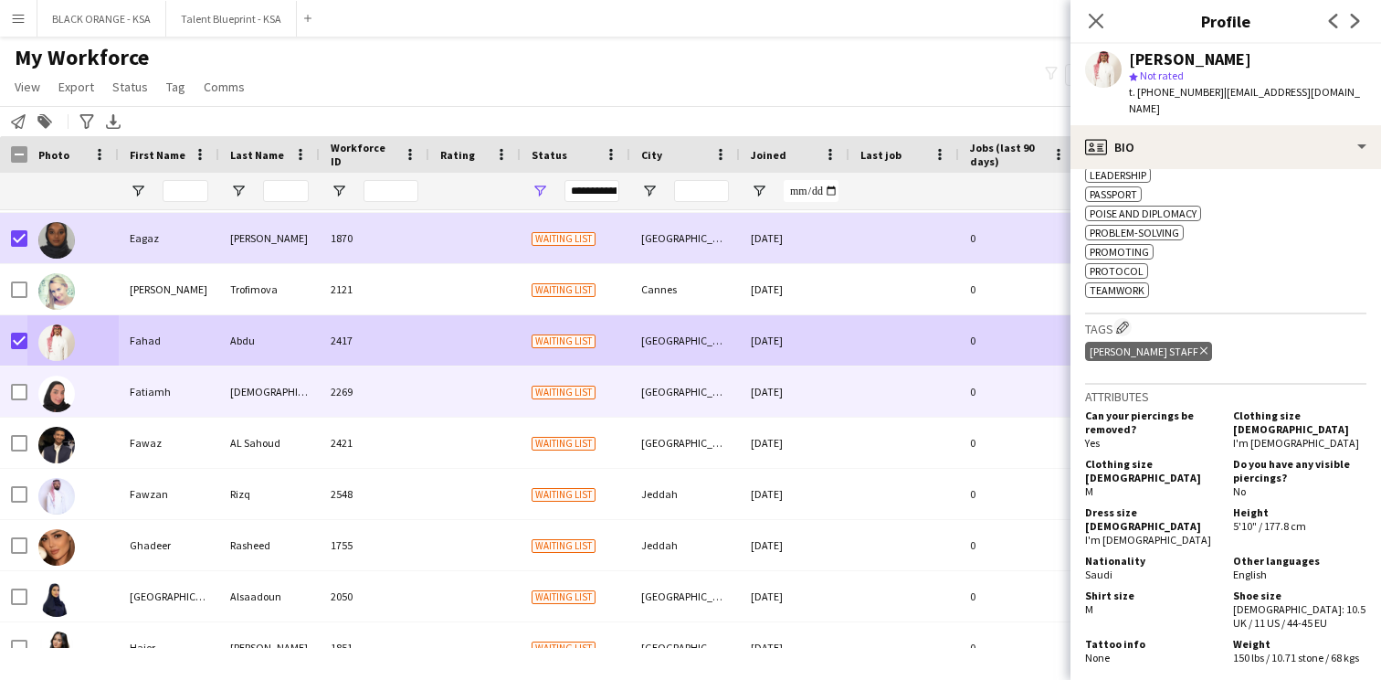
click at [577, 394] on span "Waiting list" at bounding box center [564, 393] width 64 height 14
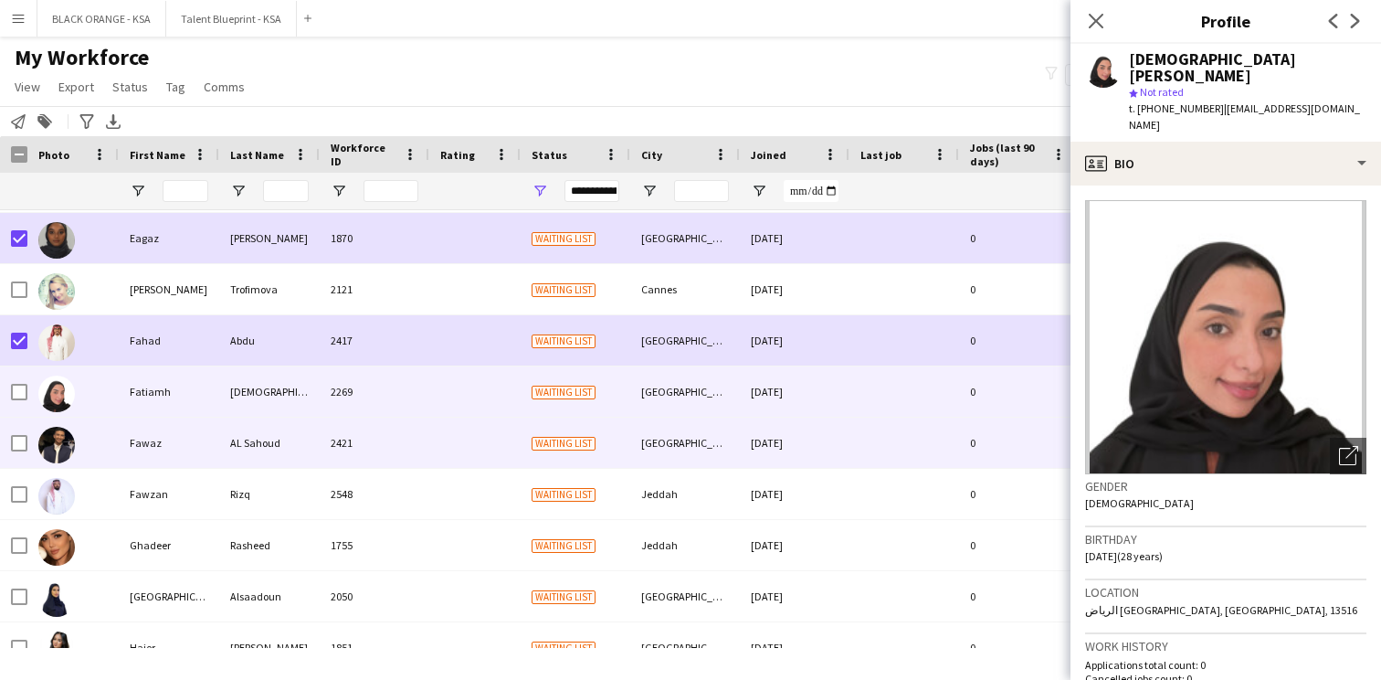
click at [519, 460] on div at bounding box center [474, 443] width 91 height 50
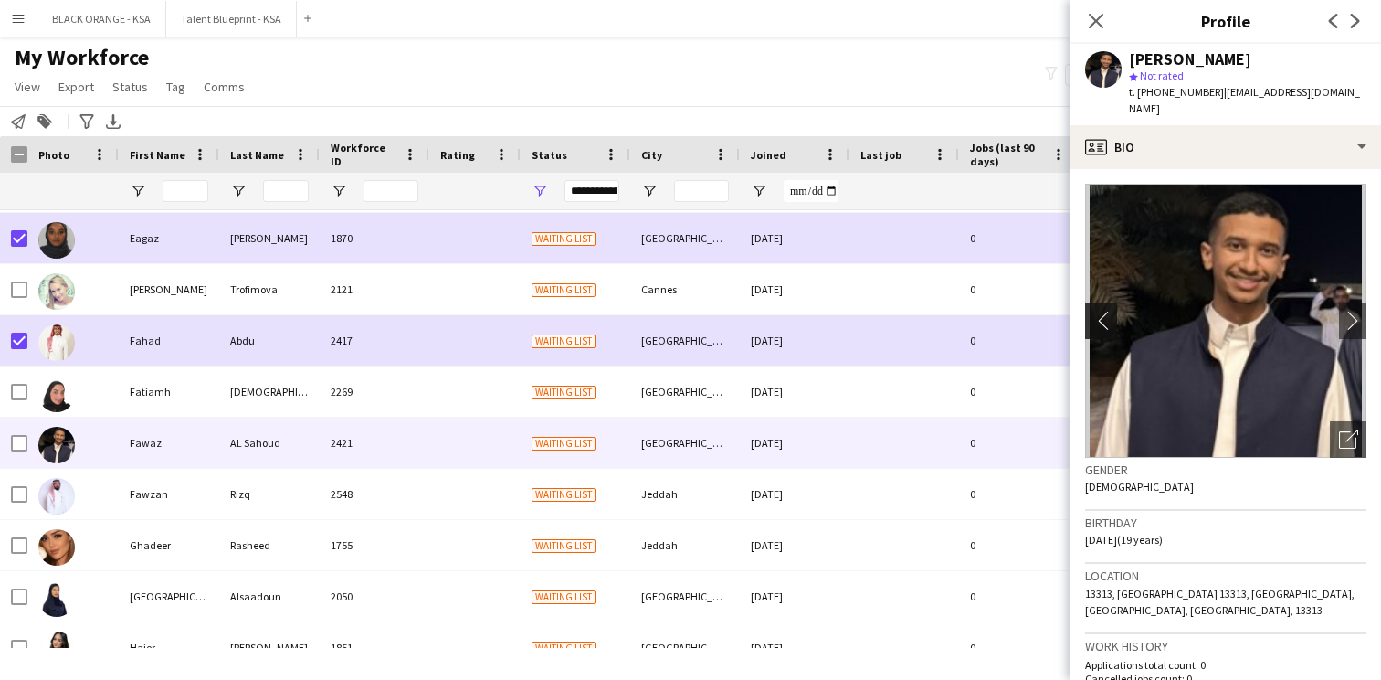
click at [1102, 312] on app-icon "chevron-left" at bounding box center [1099, 320] width 28 height 19
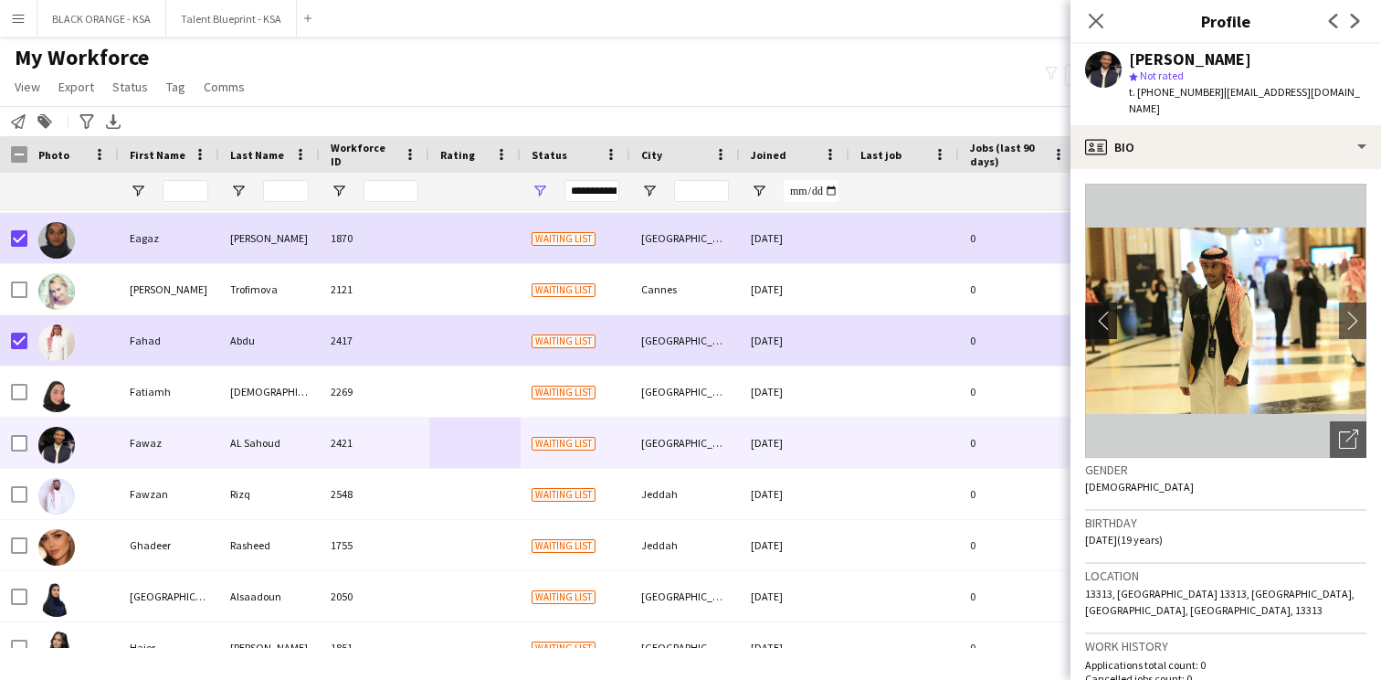
click at [1102, 312] on app-icon "chevron-left" at bounding box center [1099, 320] width 28 height 19
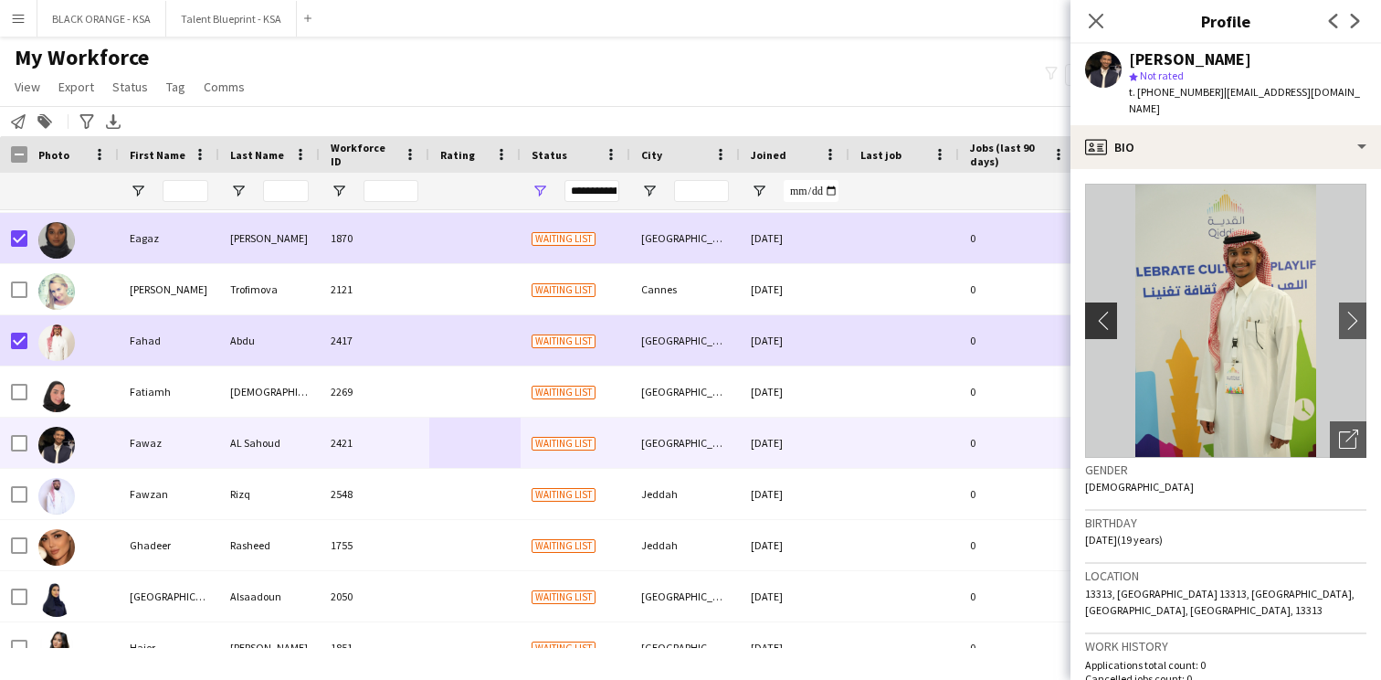
click at [1102, 312] on app-icon "chevron-left" at bounding box center [1099, 320] width 28 height 19
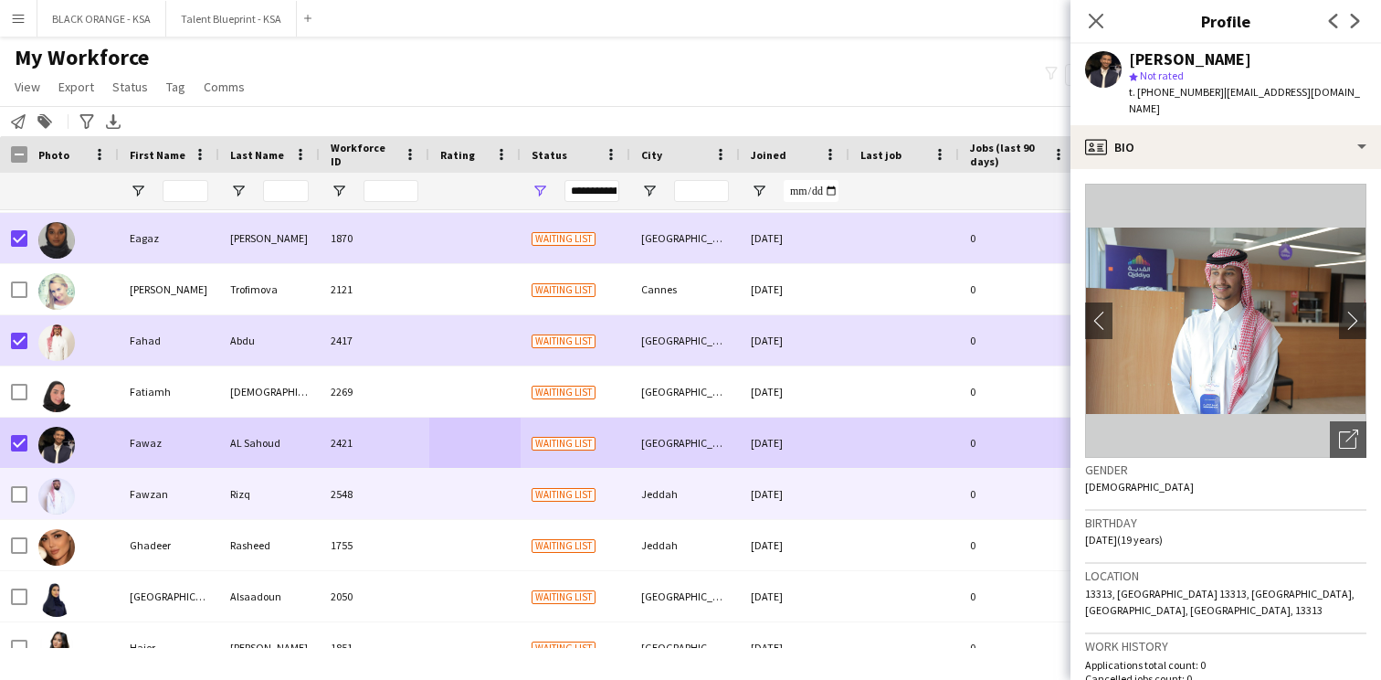
click at [164, 480] on div "Fawzan" at bounding box center [169, 494] width 101 height 50
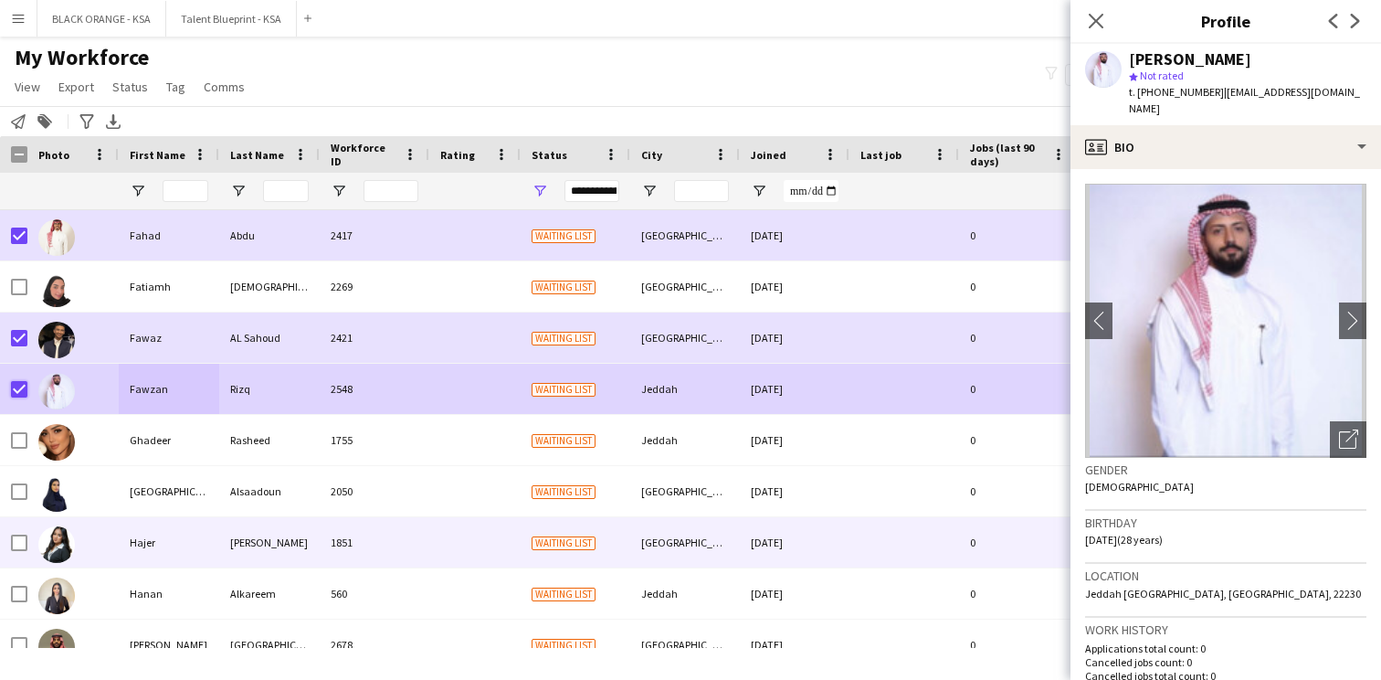
scroll to position [1846, 0]
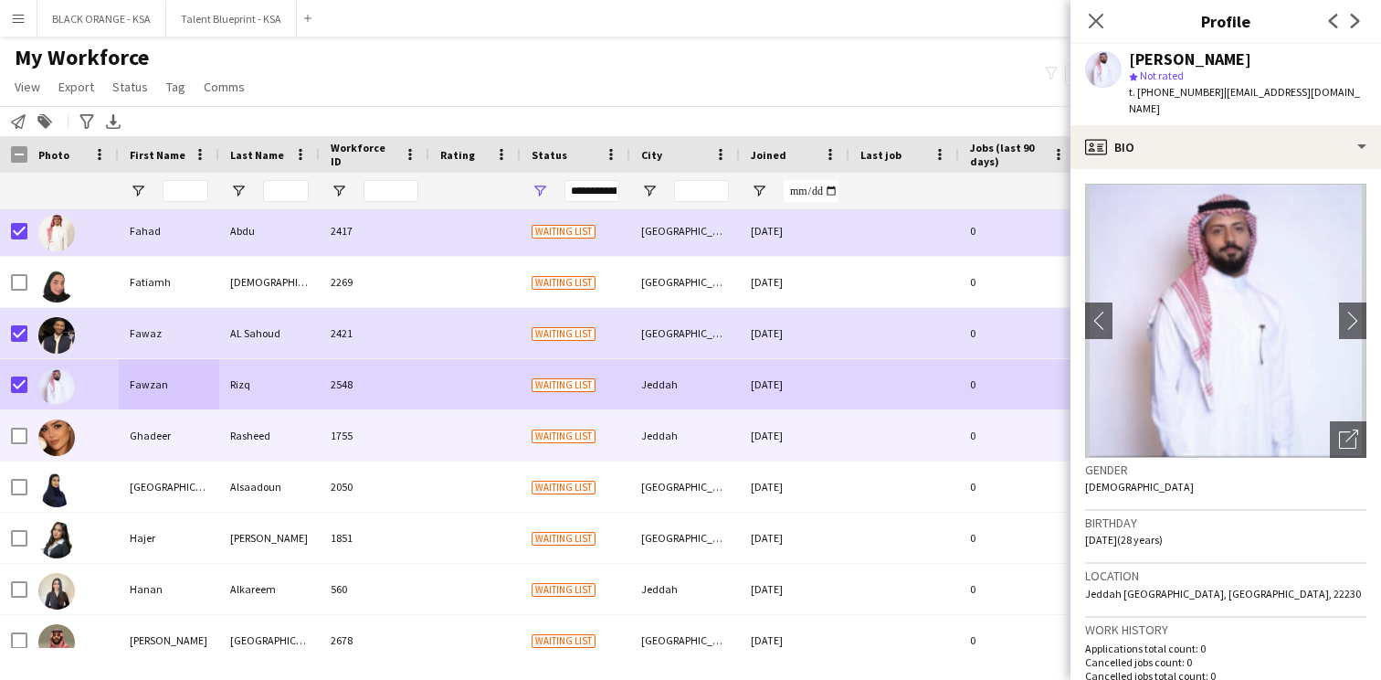
click at [211, 432] on div "Ghadeer" at bounding box center [169, 435] width 101 height 50
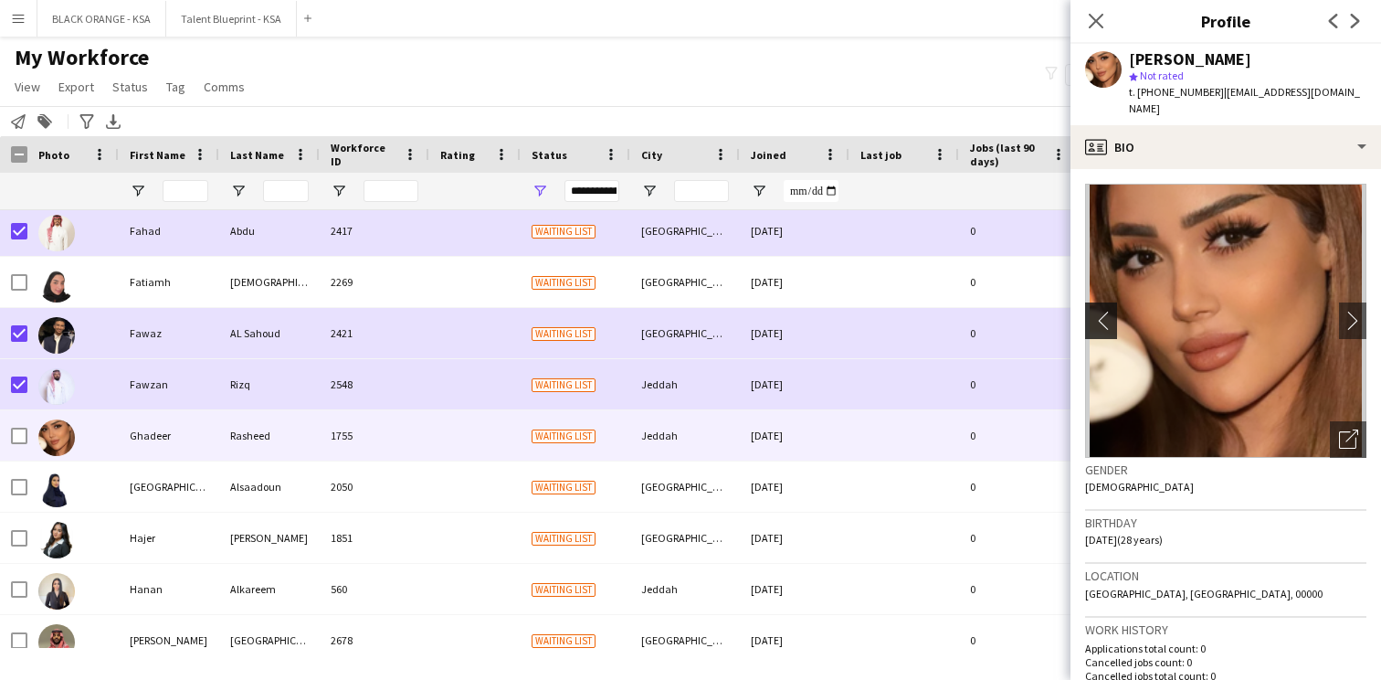
click at [1099, 333] on button "chevron-left" at bounding box center [1099, 320] width 37 height 37
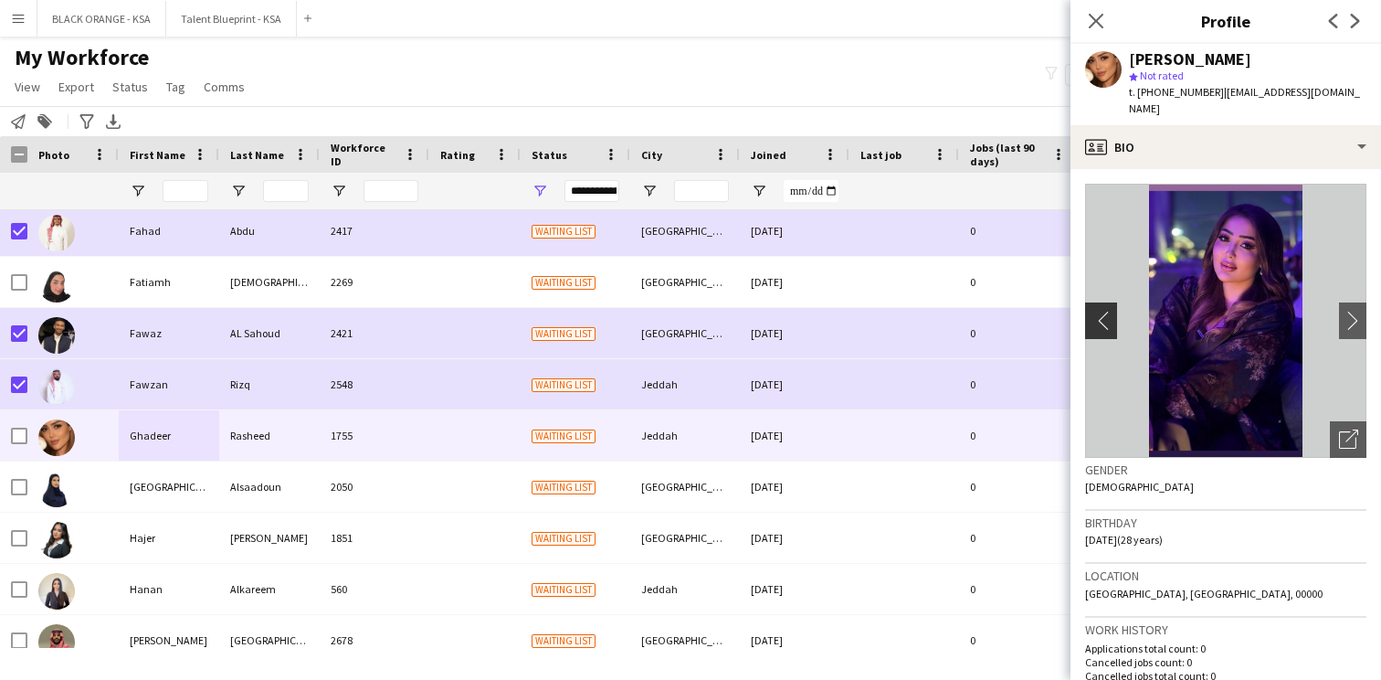
click at [1099, 333] on button "chevron-left" at bounding box center [1099, 320] width 37 height 37
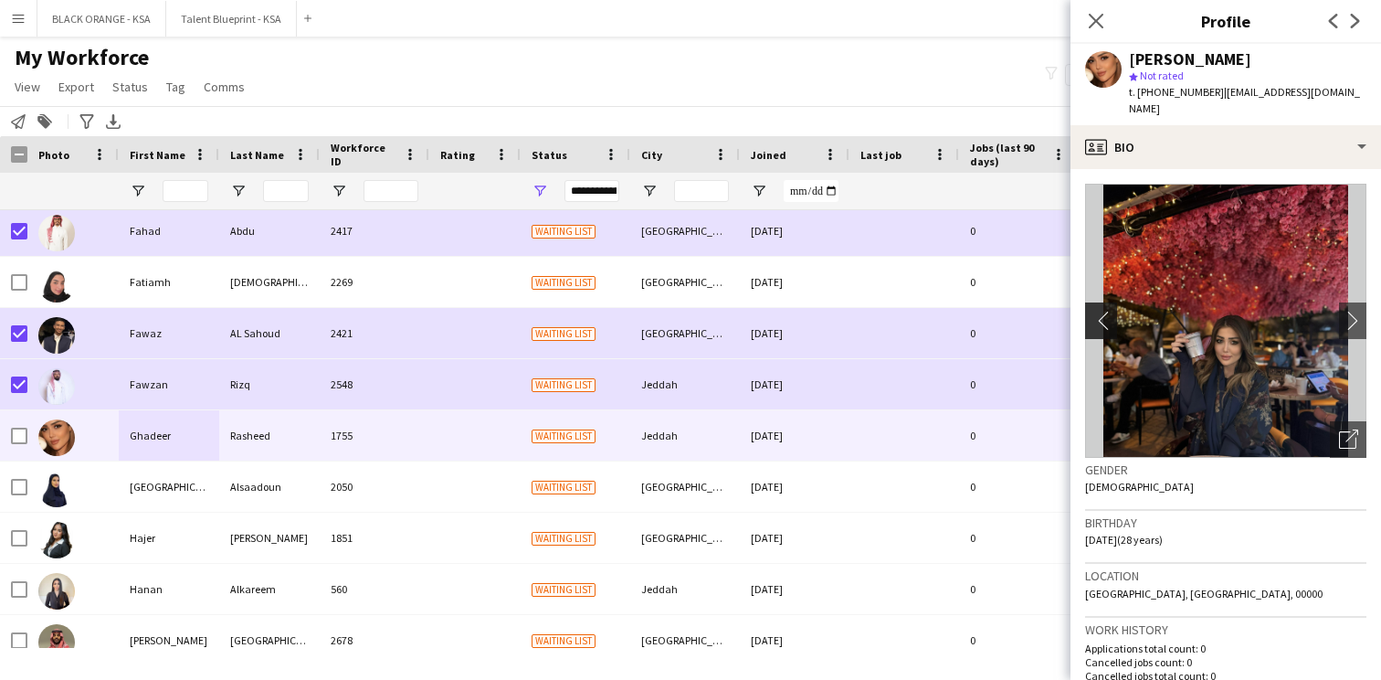
click at [1099, 333] on button "chevron-left" at bounding box center [1099, 320] width 37 height 37
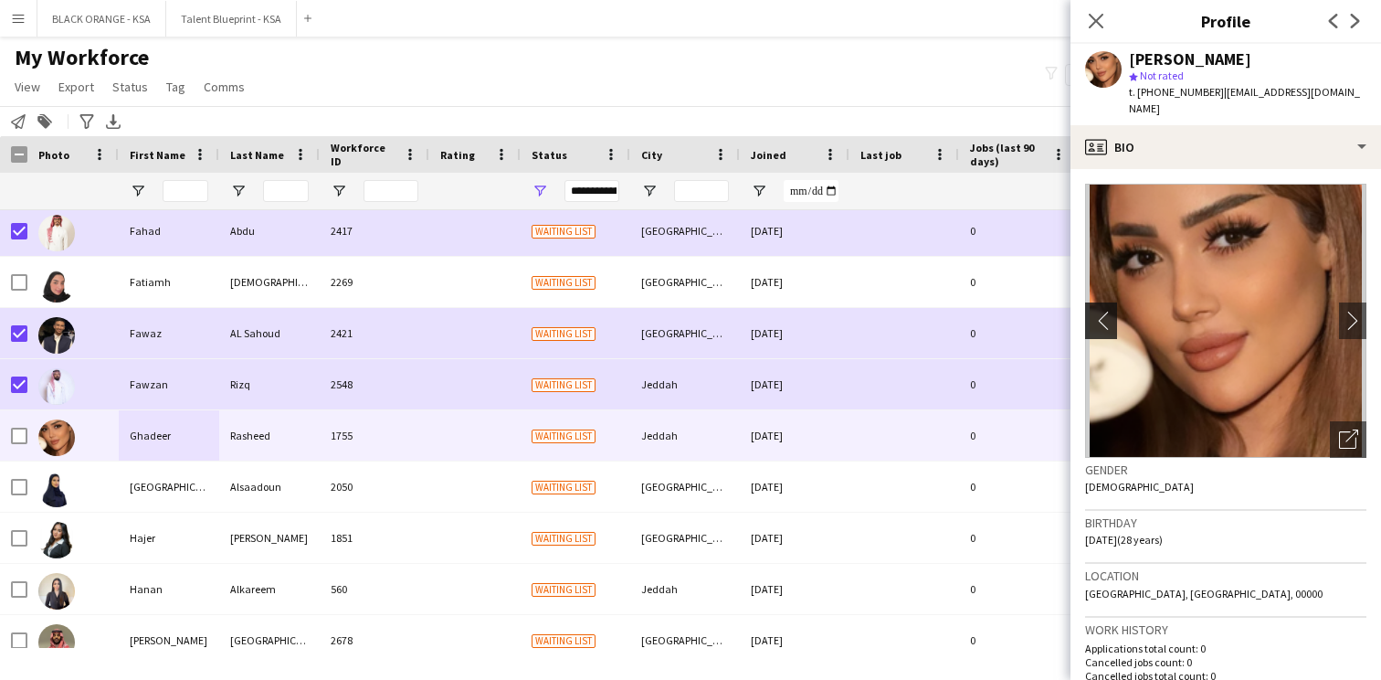
click at [1099, 333] on button "chevron-left" at bounding box center [1099, 320] width 37 height 37
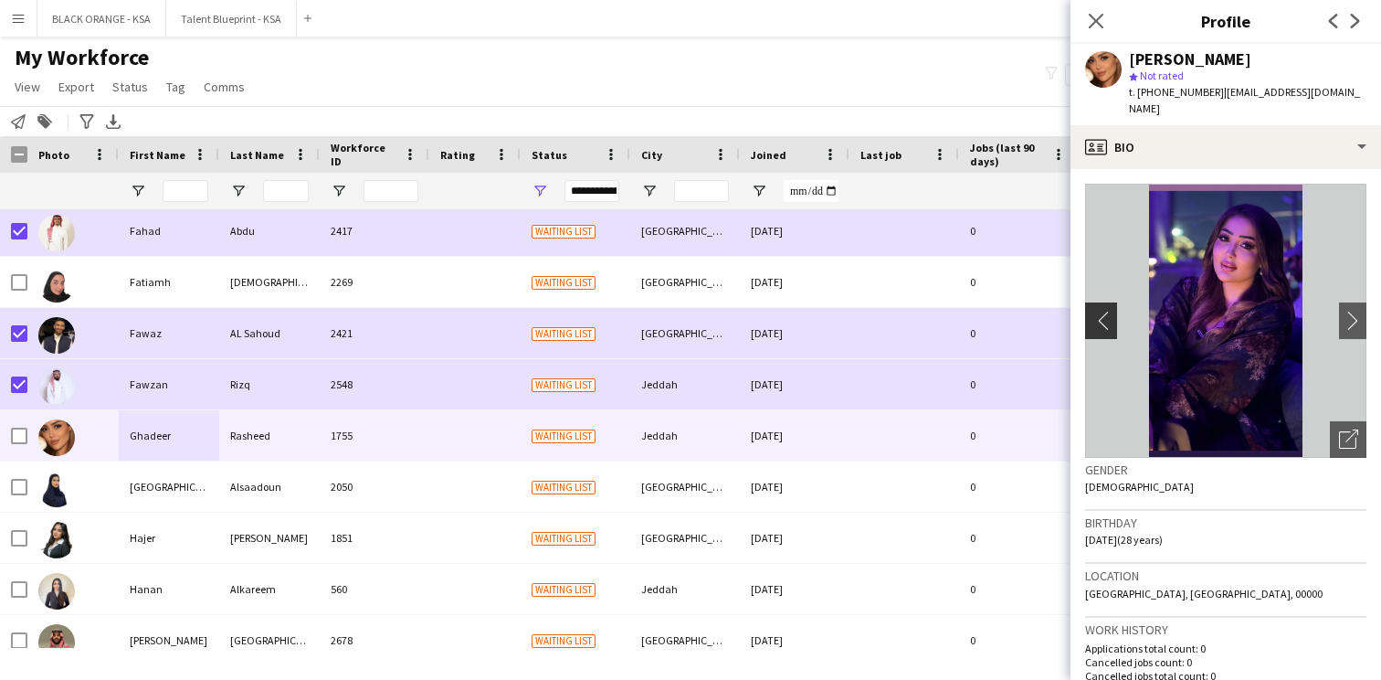
click at [1099, 333] on button "chevron-left" at bounding box center [1099, 320] width 37 height 37
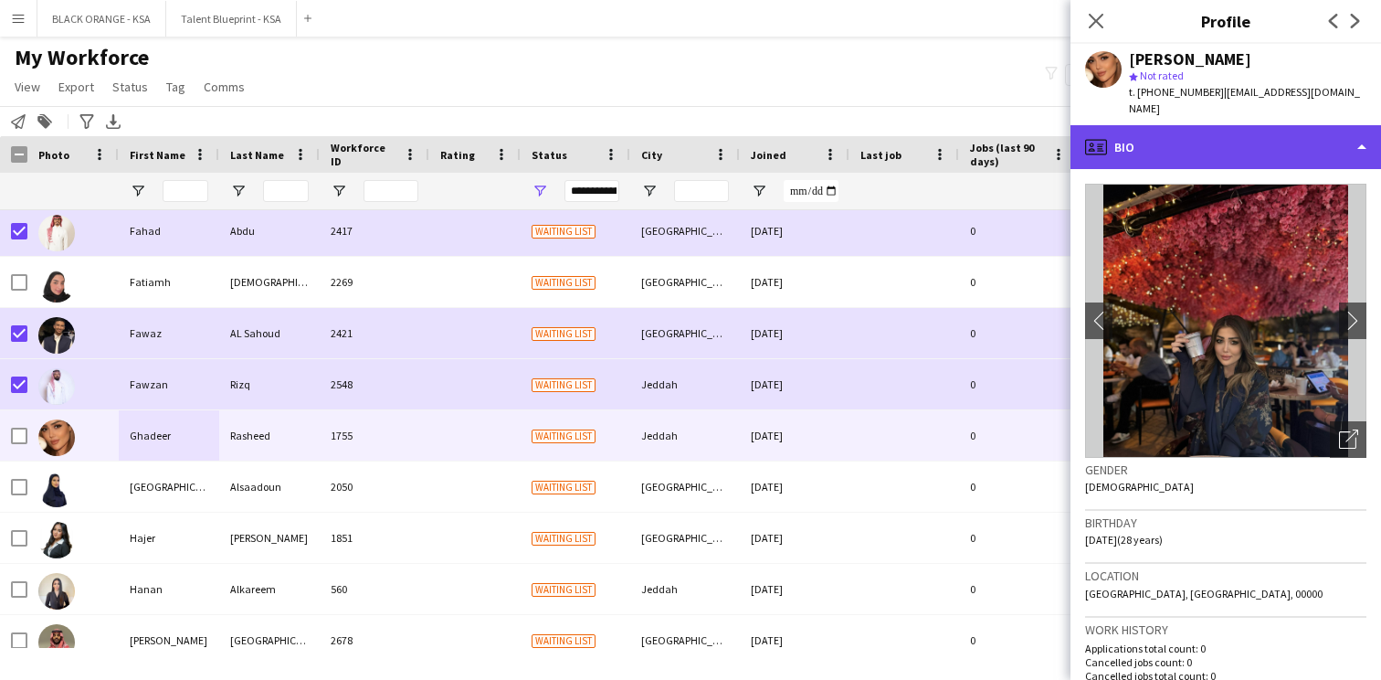
click at [1196, 167] on div "profile Bio" at bounding box center [1226, 147] width 311 height 44
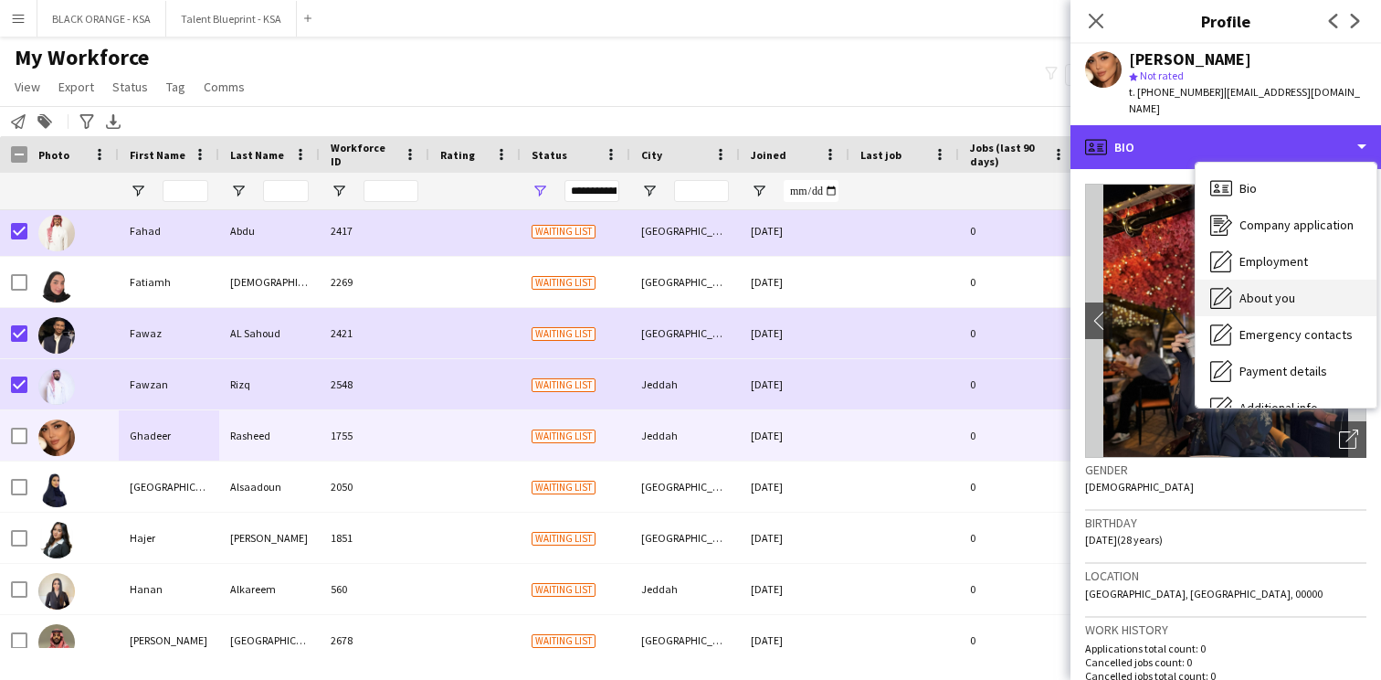
scroll to position [99, 0]
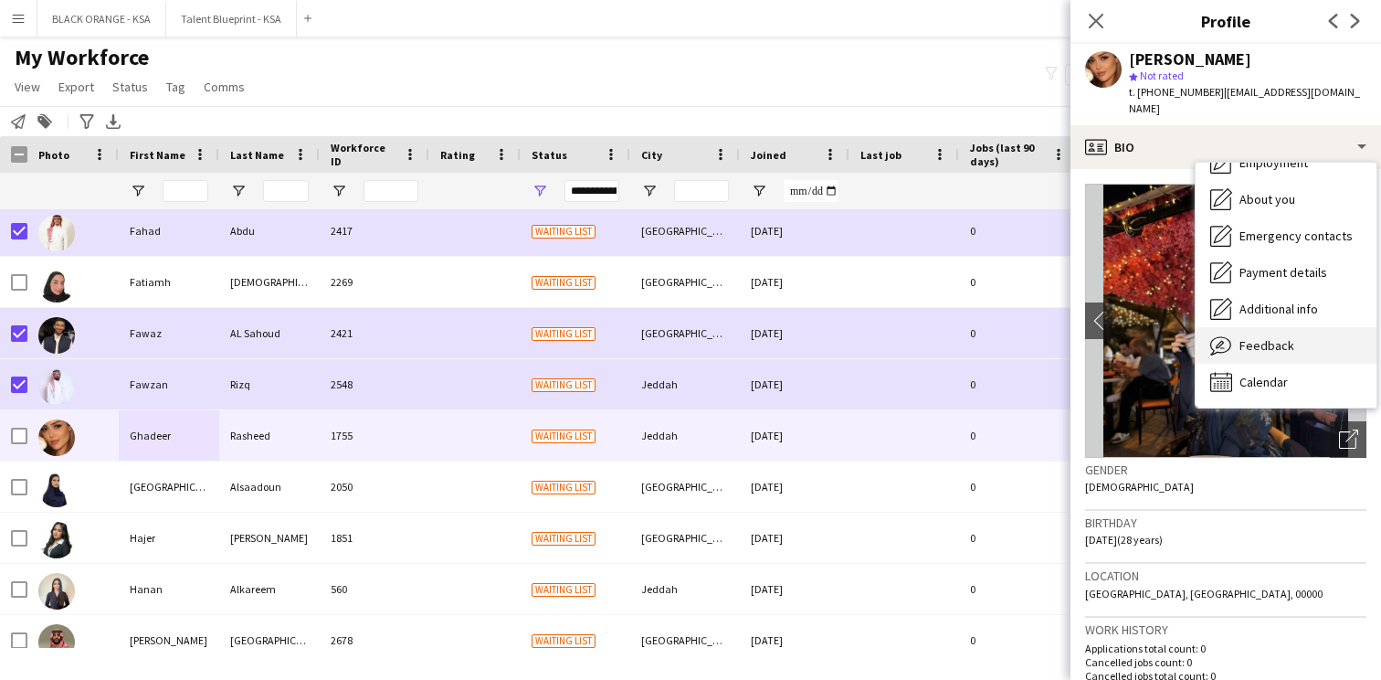
click at [1242, 348] on span "Feedback" at bounding box center [1267, 345] width 55 height 16
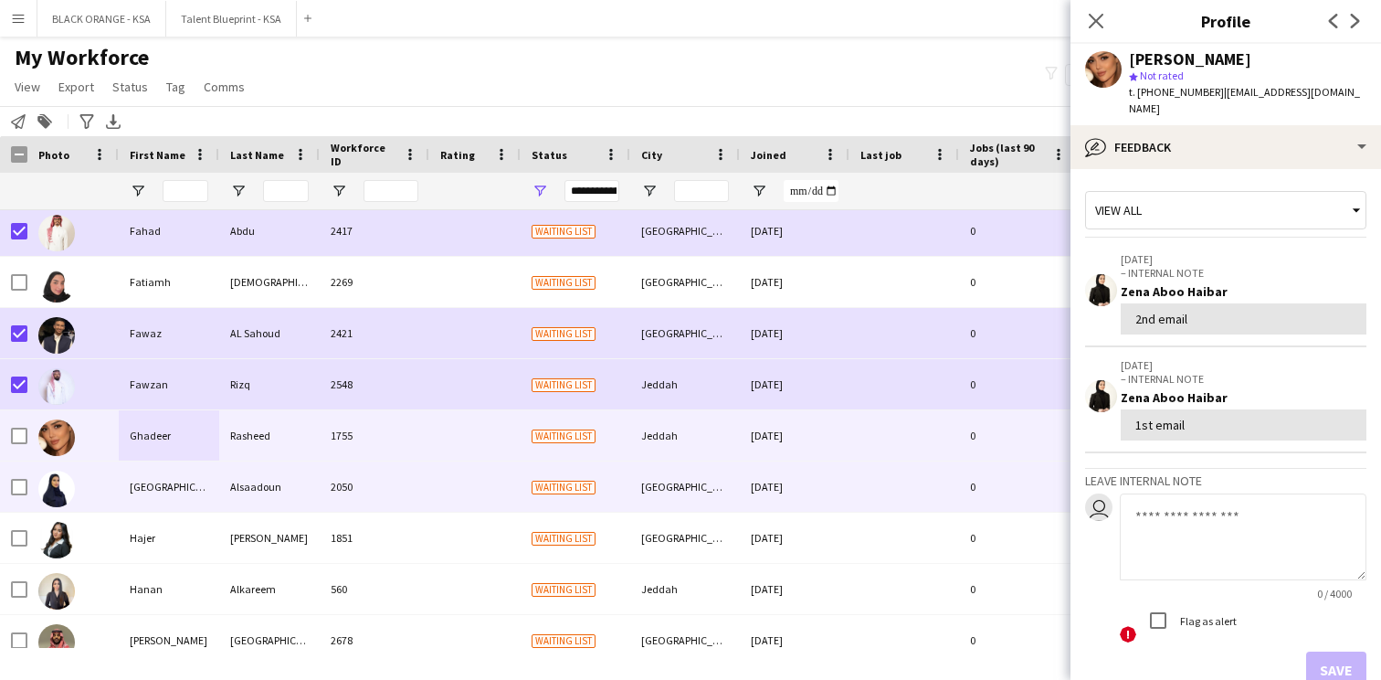
click at [137, 490] on div "Haifa" at bounding box center [169, 486] width 101 height 50
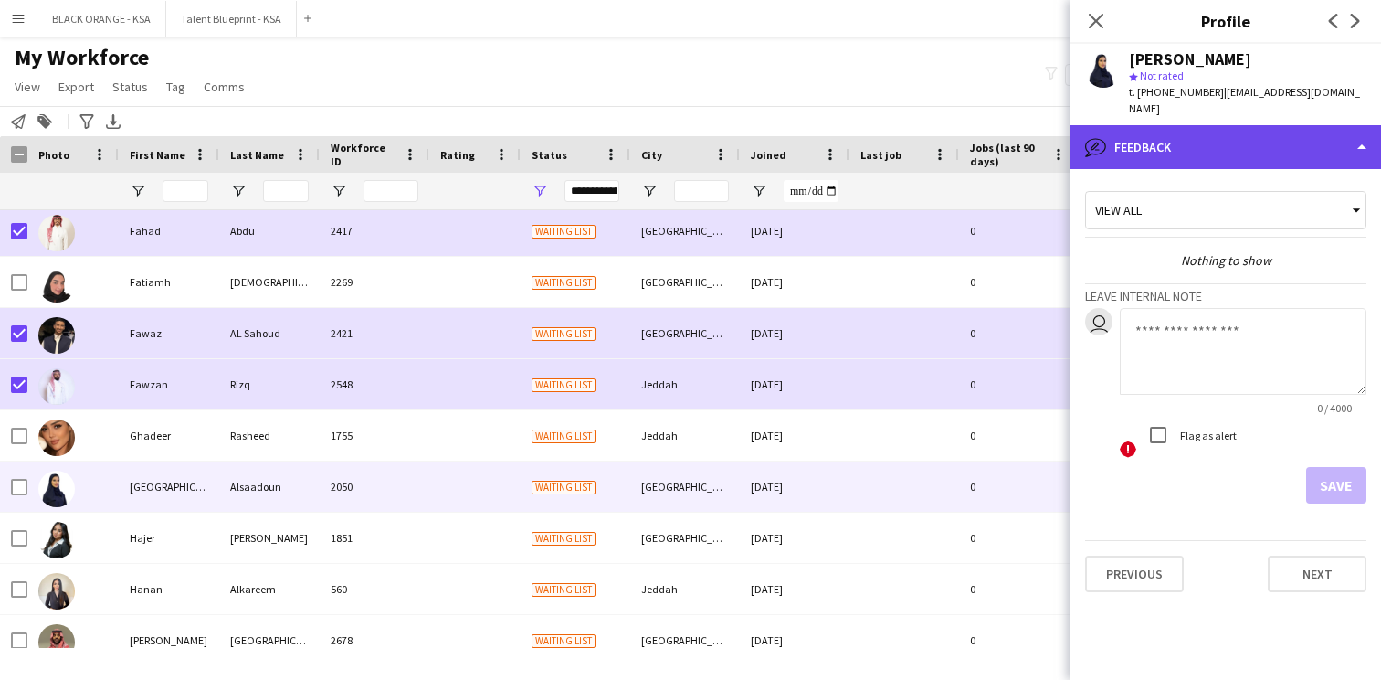
click at [1202, 143] on div "bubble-pencil Feedback" at bounding box center [1226, 147] width 311 height 44
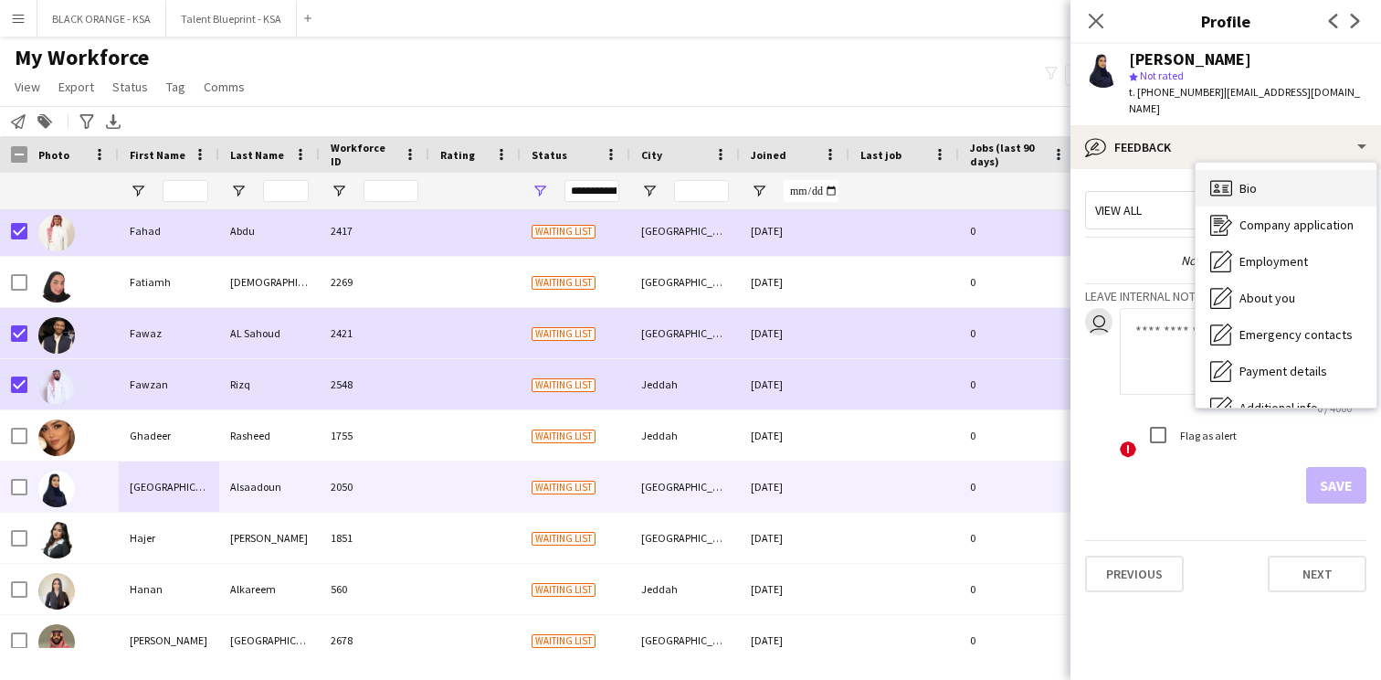
click at [1268, 170] on div "Bio Bio" at bounding box center [1286, 188] width 181 height 37
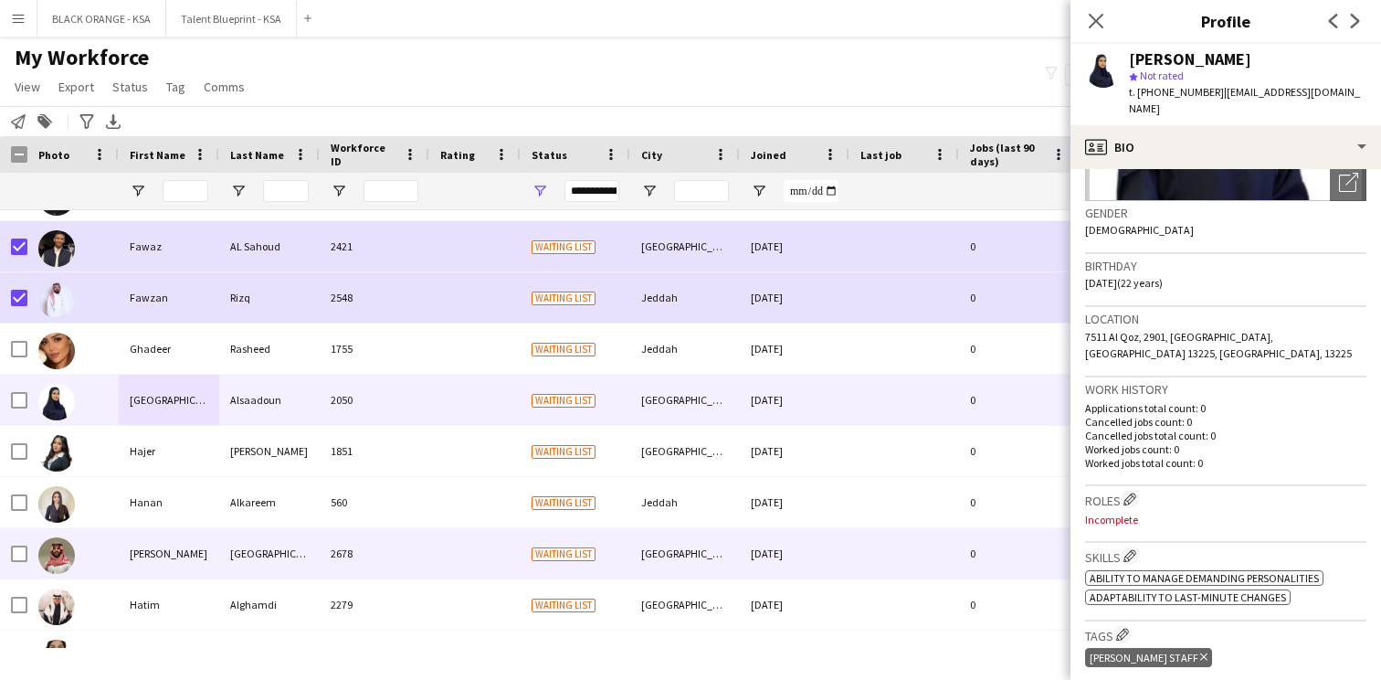
scroll to position [1942, 0]
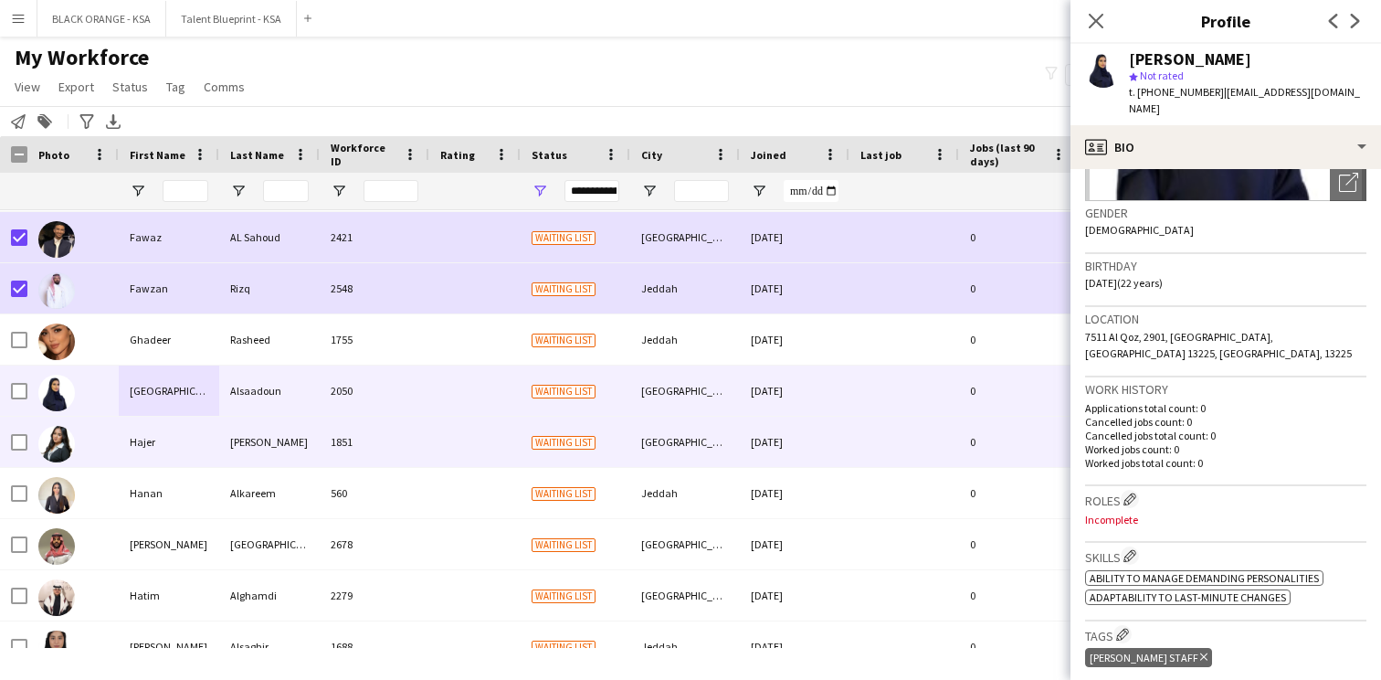
click at [187, 451] on div "Hajer" at bounding box center [169, 442] width 101 height 50
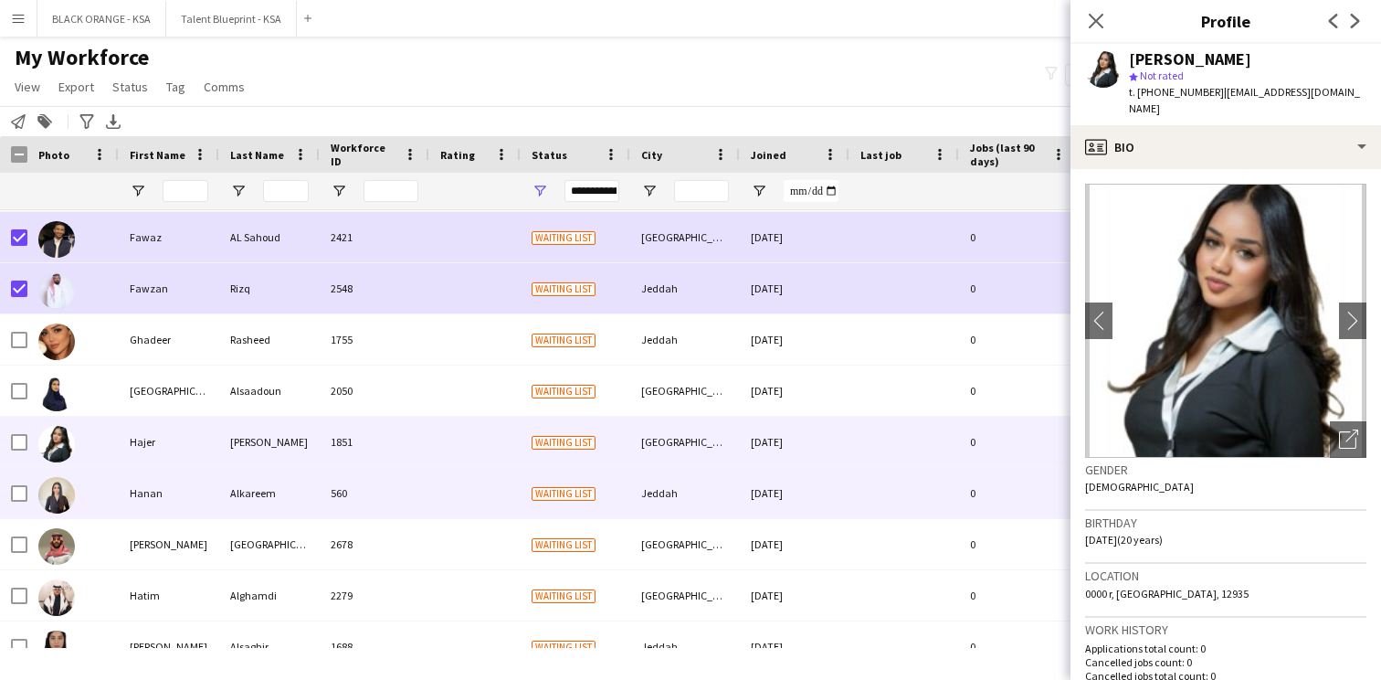
click at [185, 496] on div "Hanan" at bounding box center [169, 493] width 101 height 50
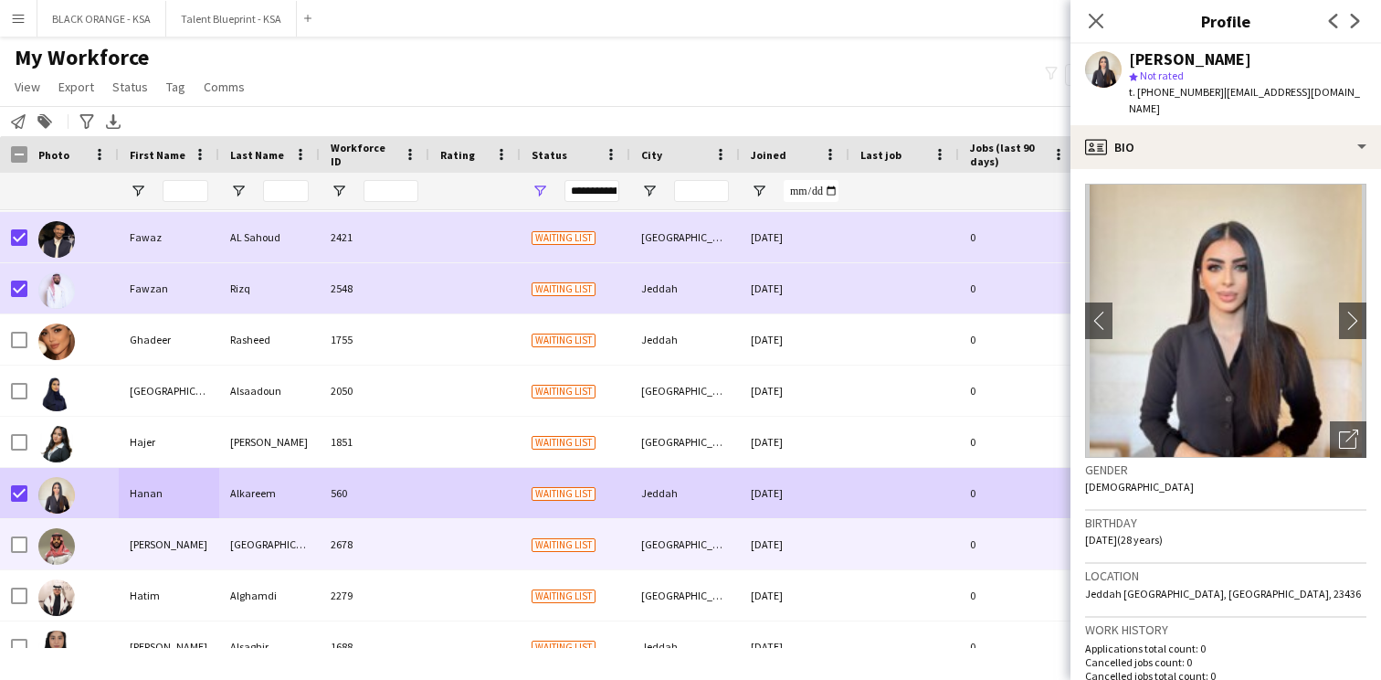
click at [126, 544] on div "[PERSON_NAME]" at bounding box center [169, 544] width 101 height 50
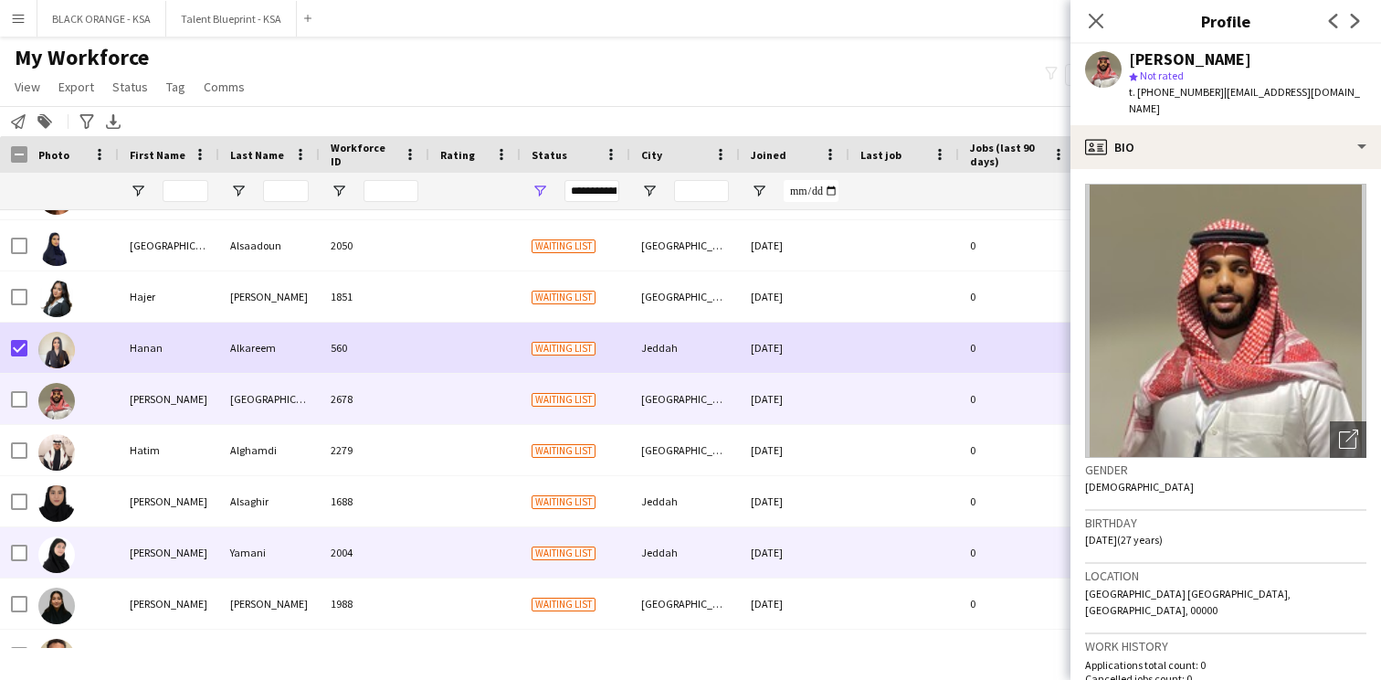
scroll to position [2091, 0]
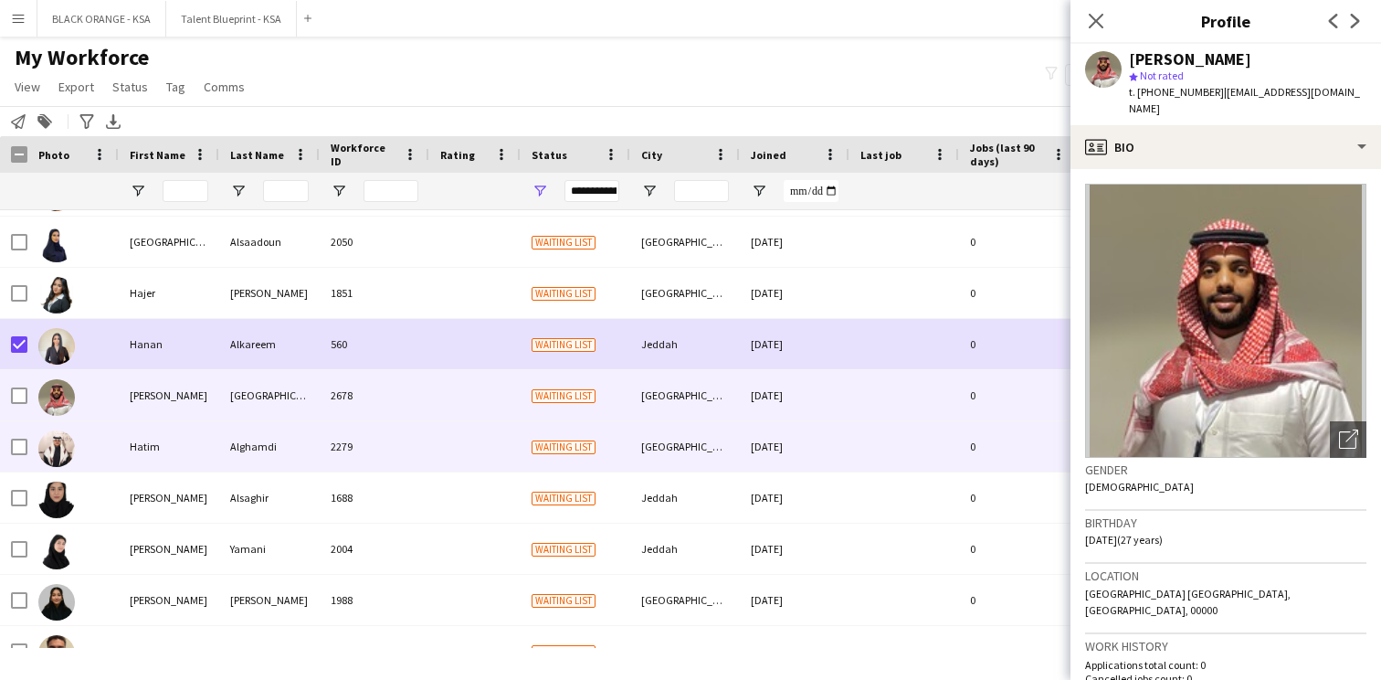
click at [242, 453] on div "Alghamdi" at bounding box center [269, 446] width 101 height 50
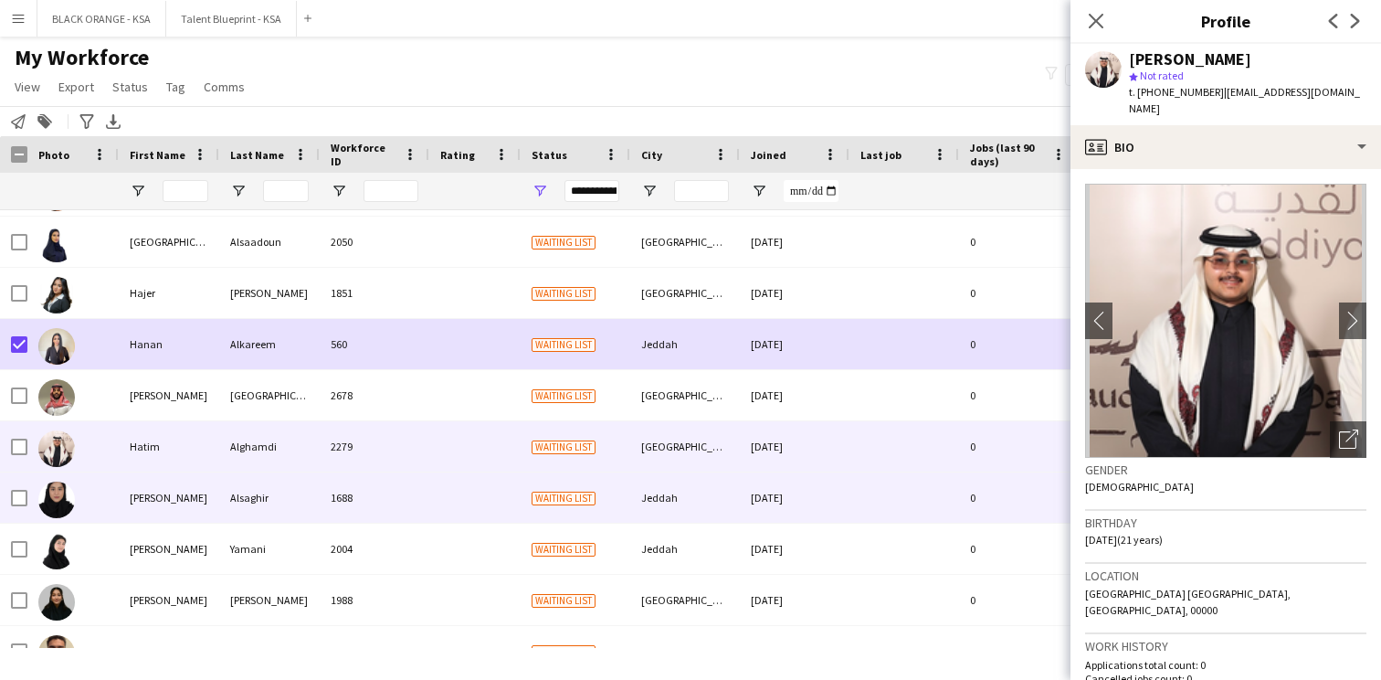
click at [226, 489] on div "Alsaghir" at bounding box center [269, 497] width 101 height 50
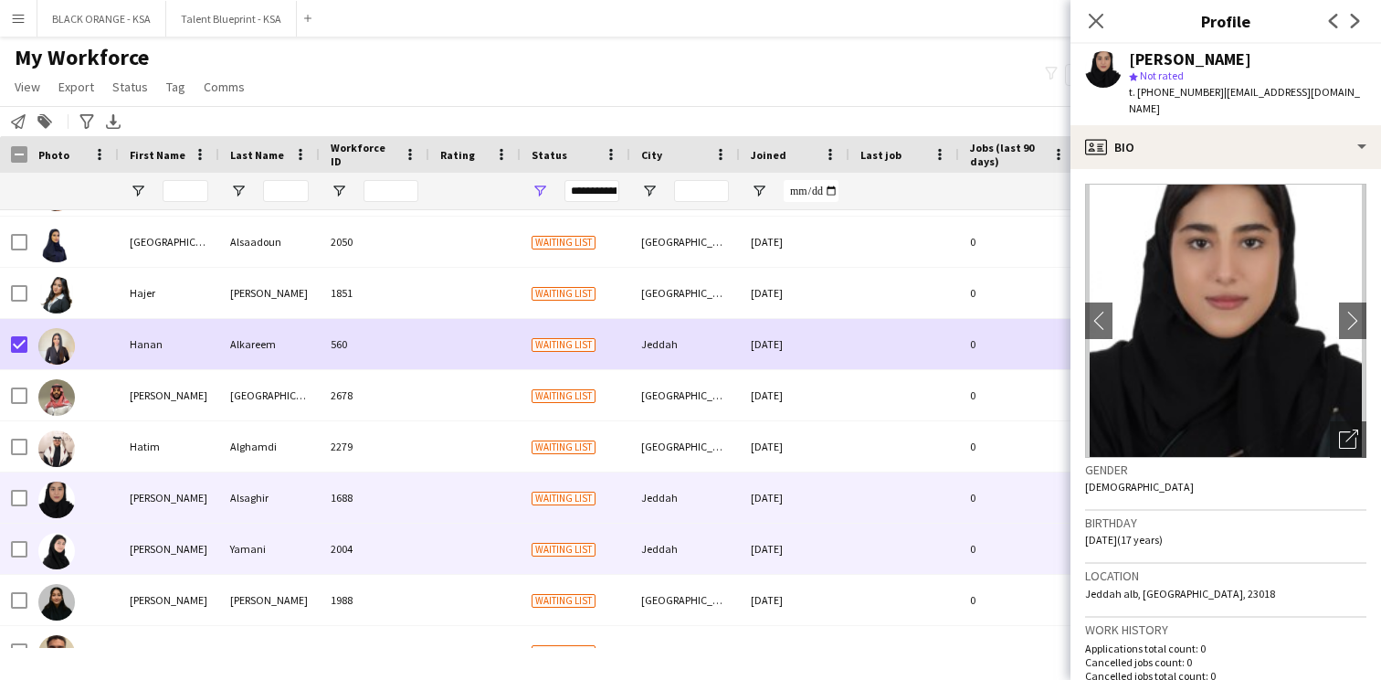
click at [202, 557] on div "Jana" at bounding box center [169, 549] width 101 height 50
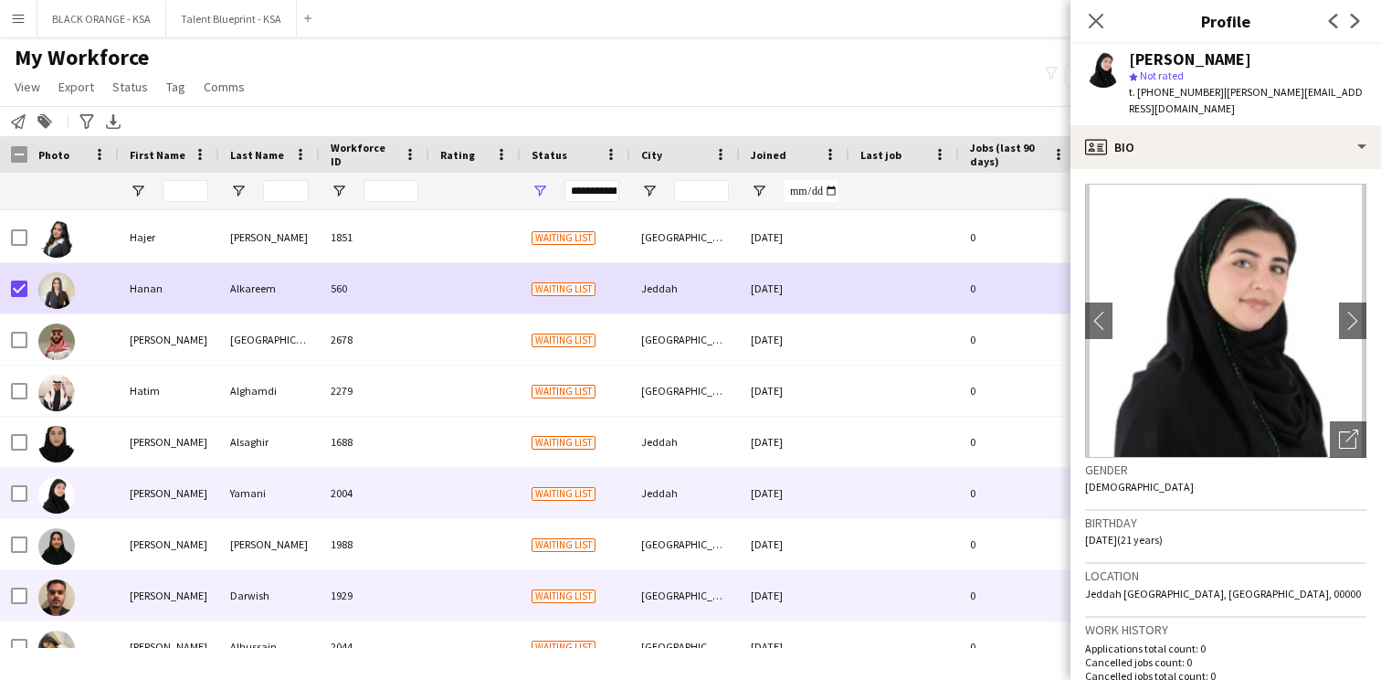
scroll to position [2206, 0]
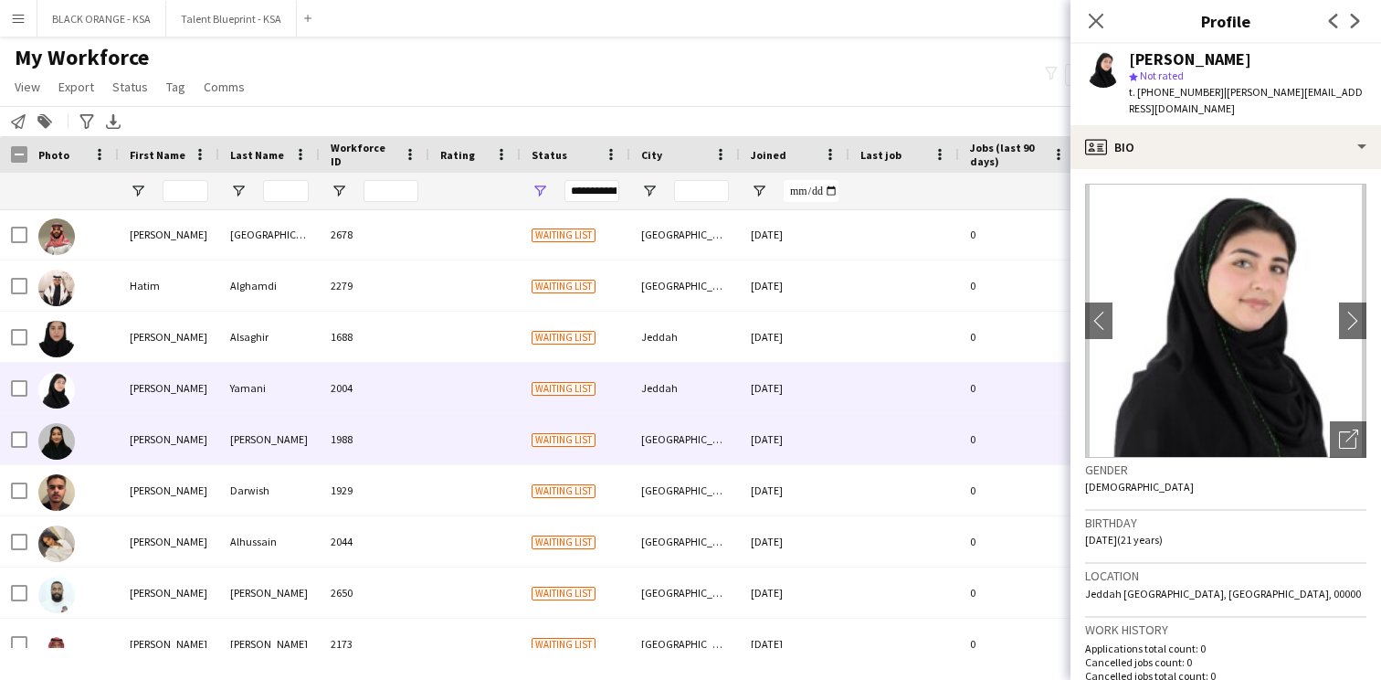
click at [206, 452] on div "Jeehan" at bounding box center [169, 439] width 101 height 50
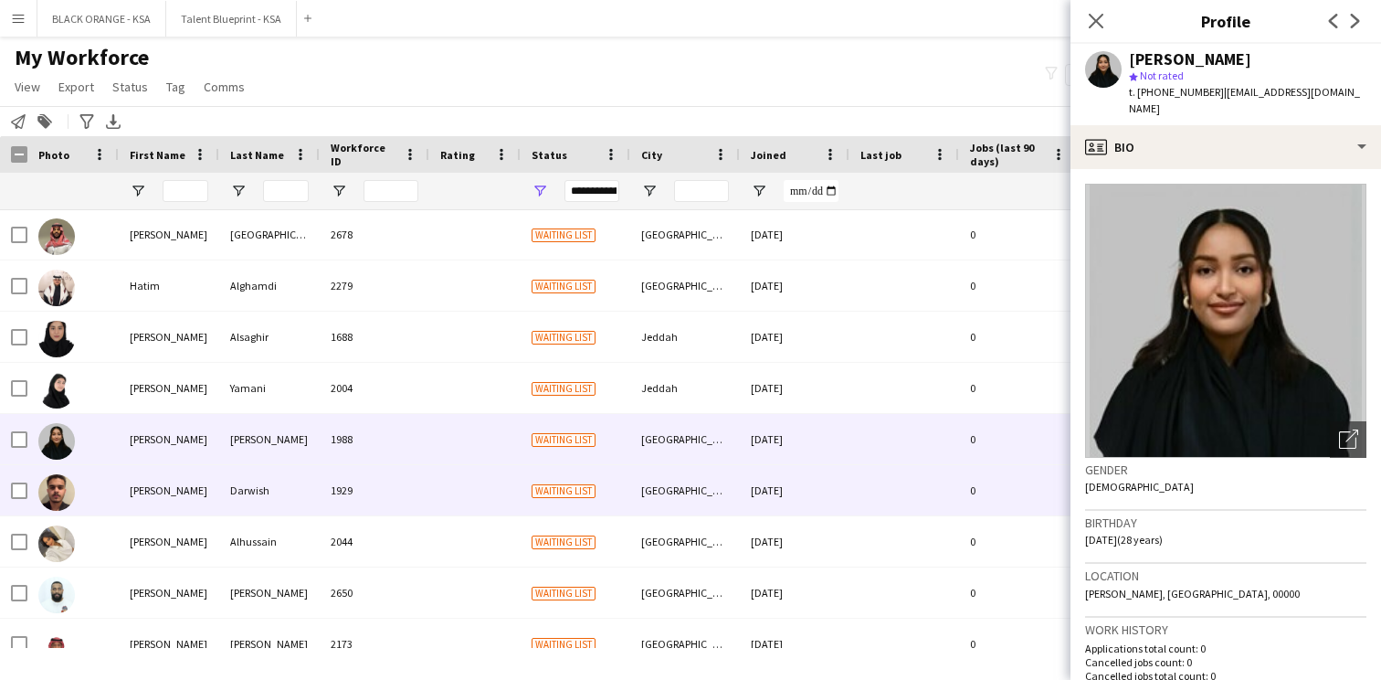
click at [204, 486] on div "[PERSON_NAME]" at bounding box center [169, 490] width 101 height 50
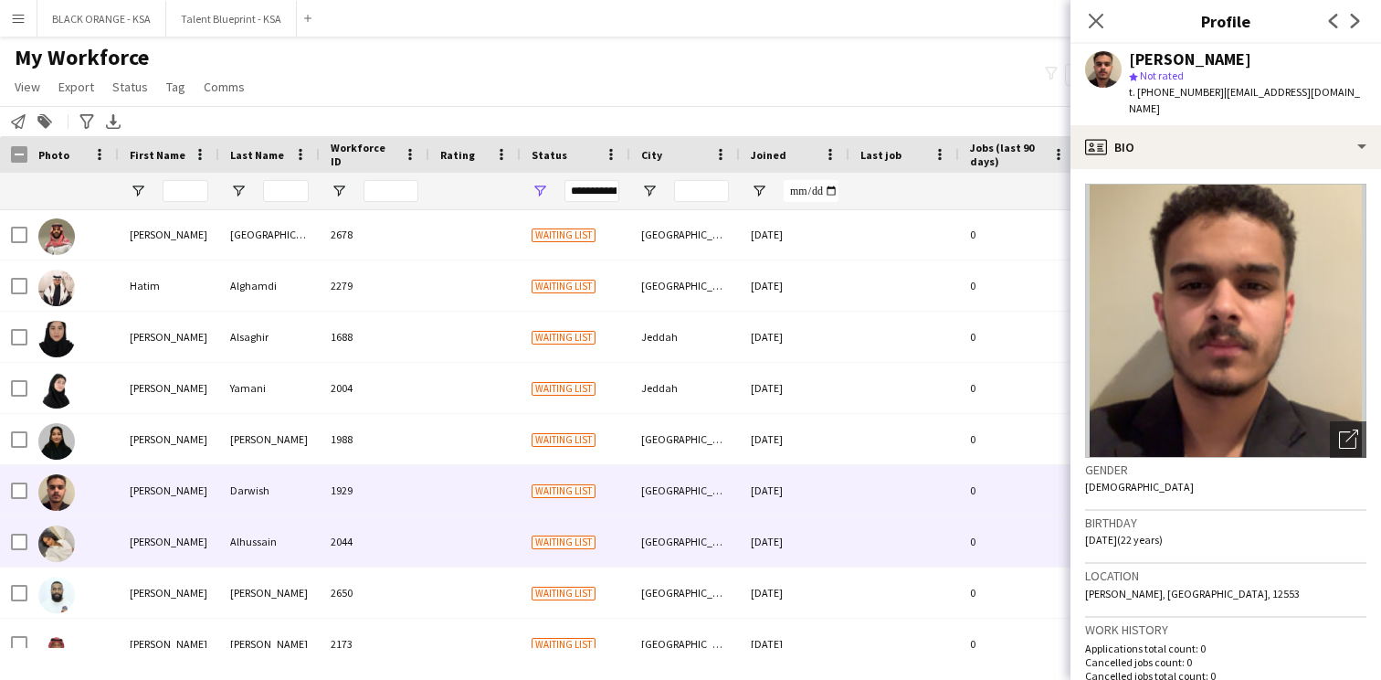
click at [206, 542] on div "Khadija" at bounding box center [169, 541] width 101 height 50
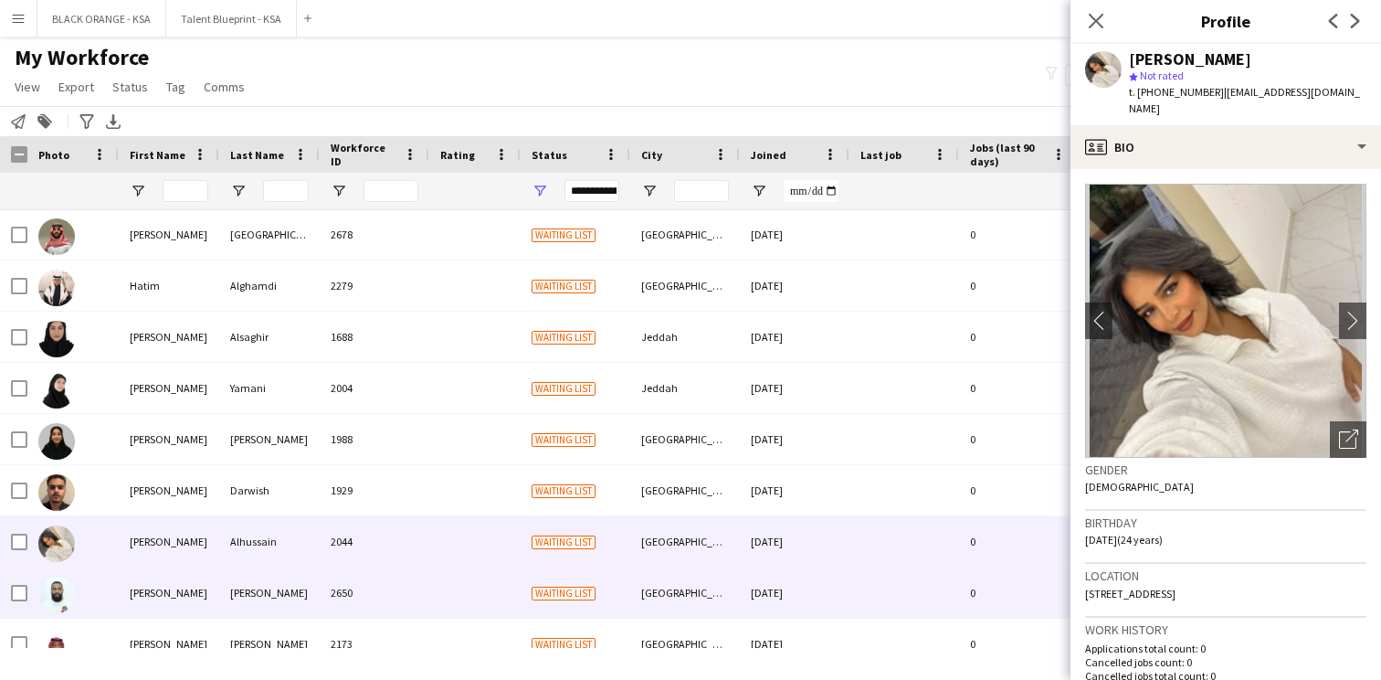
click at [205, 581] on div "[PERSON_NAME]" at bounding box center [169, 592] width 101 height 50
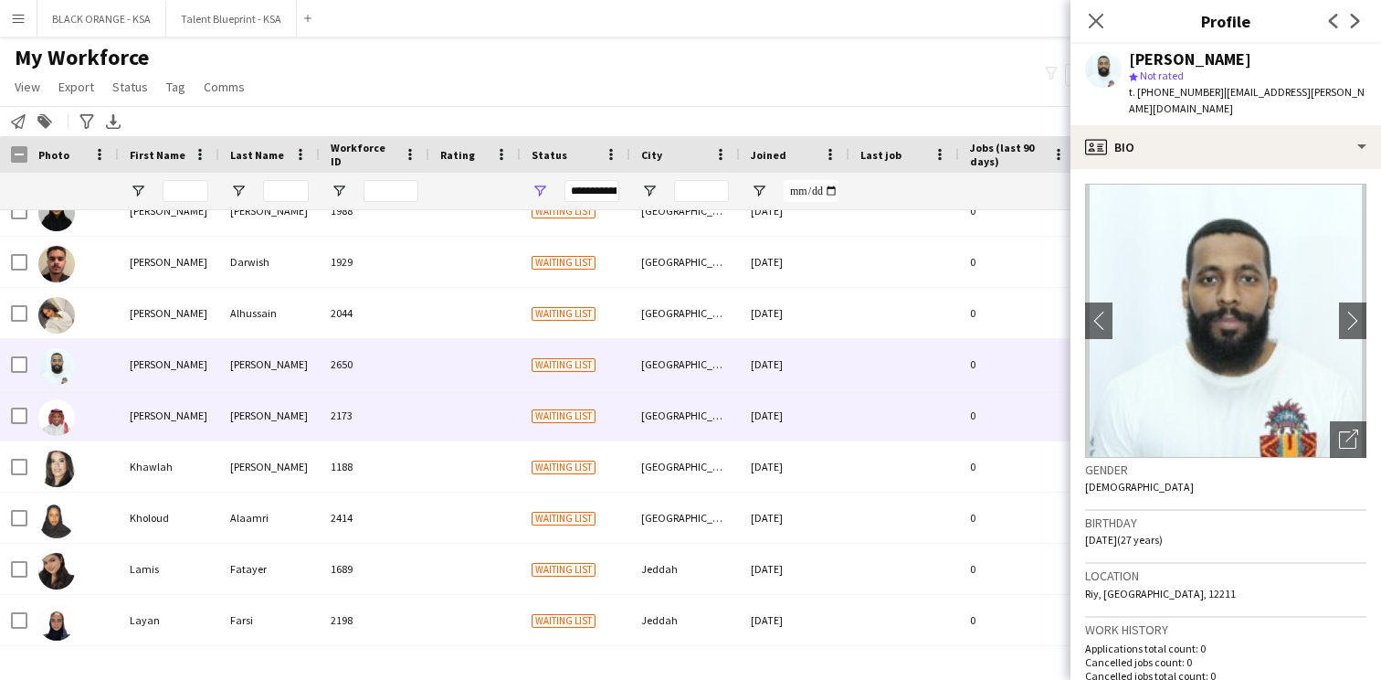
click at [183, 423] on div "[PERSON_NAME]" at bounding box center [169, 415] width 101 height 50
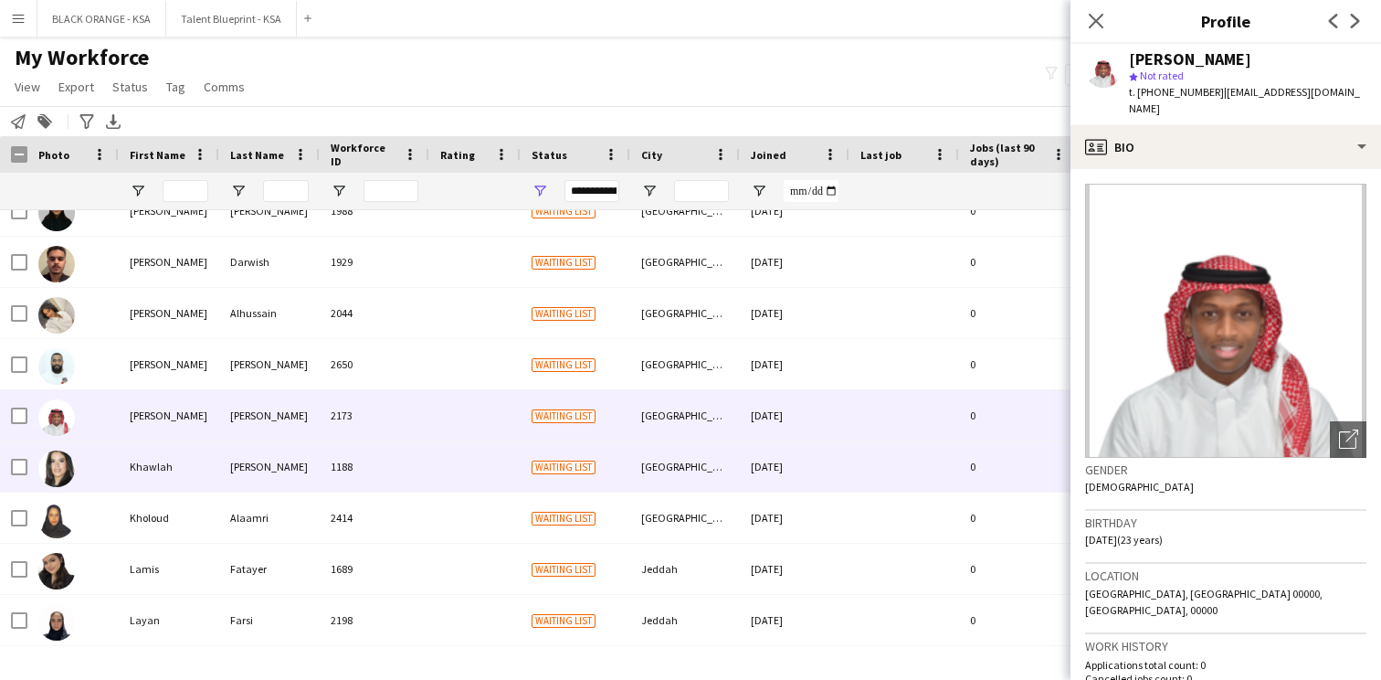
click at [178, 460] on div "Khawlah" at bounding box center [169, 466] width 101 height 50
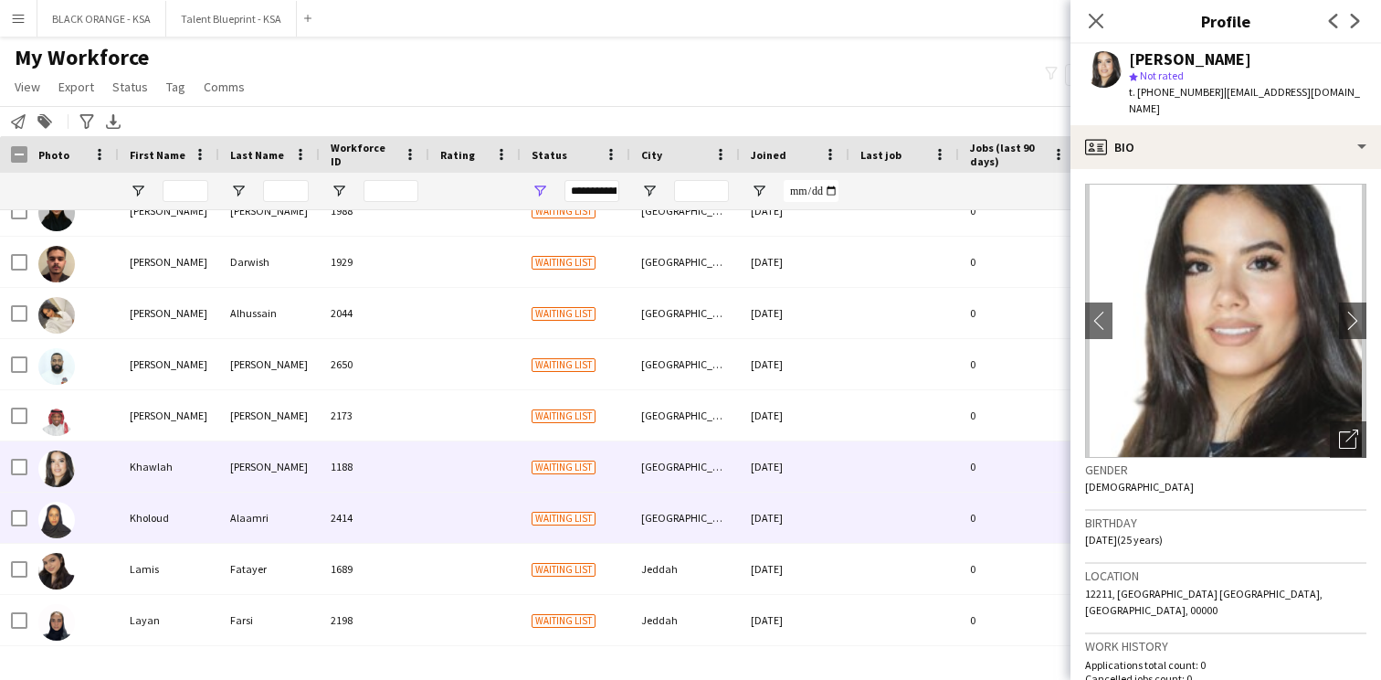
click at [153, 504] on div "Kholoud" at bounding box center [169, 517] width 101 height 50
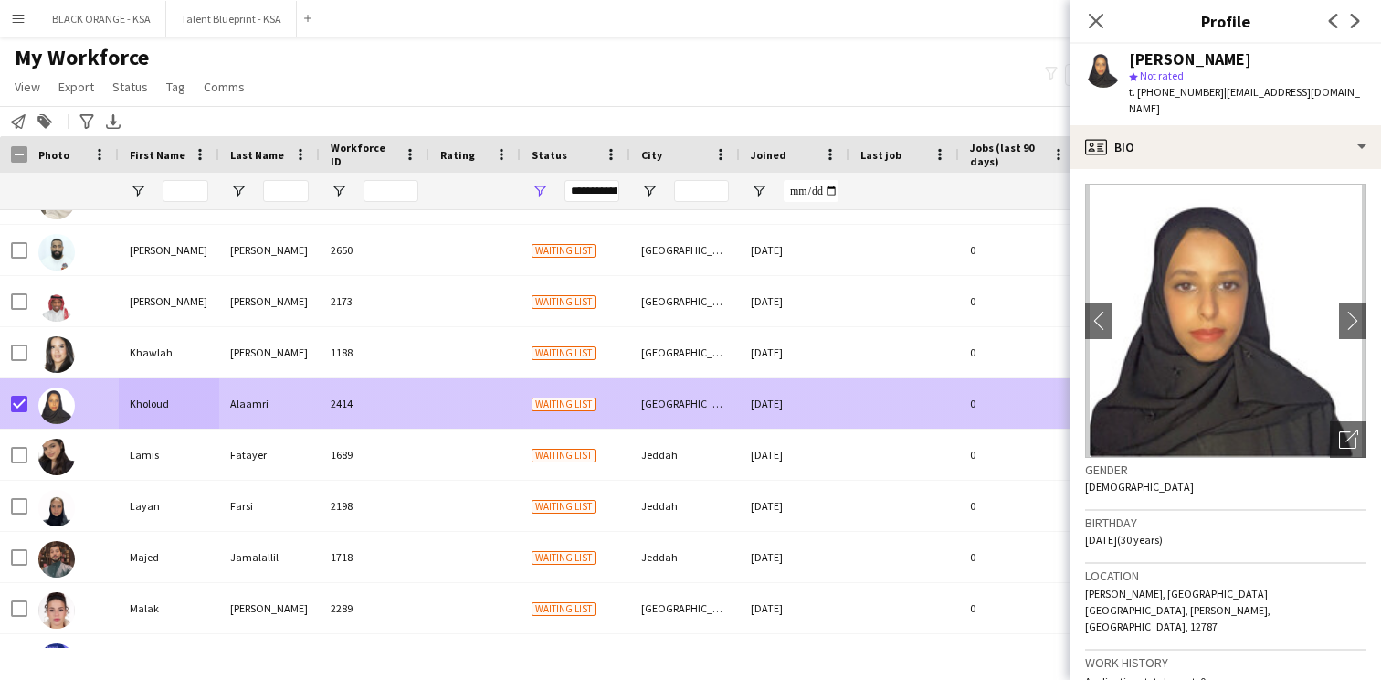
click at [404, 399] on div "2414" at bounding box center [375, 403] width 110 height 50
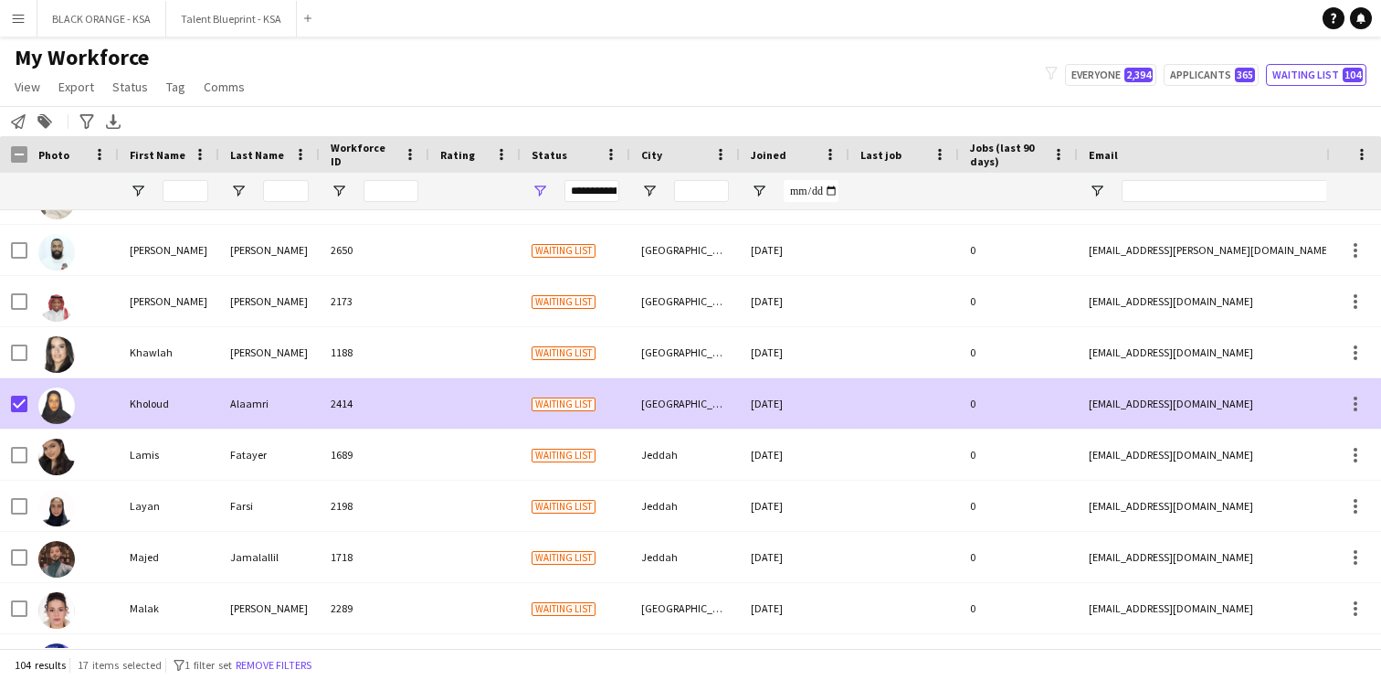
click at [476, 403] on div at bounding box center [474, 403] width 91 height 50
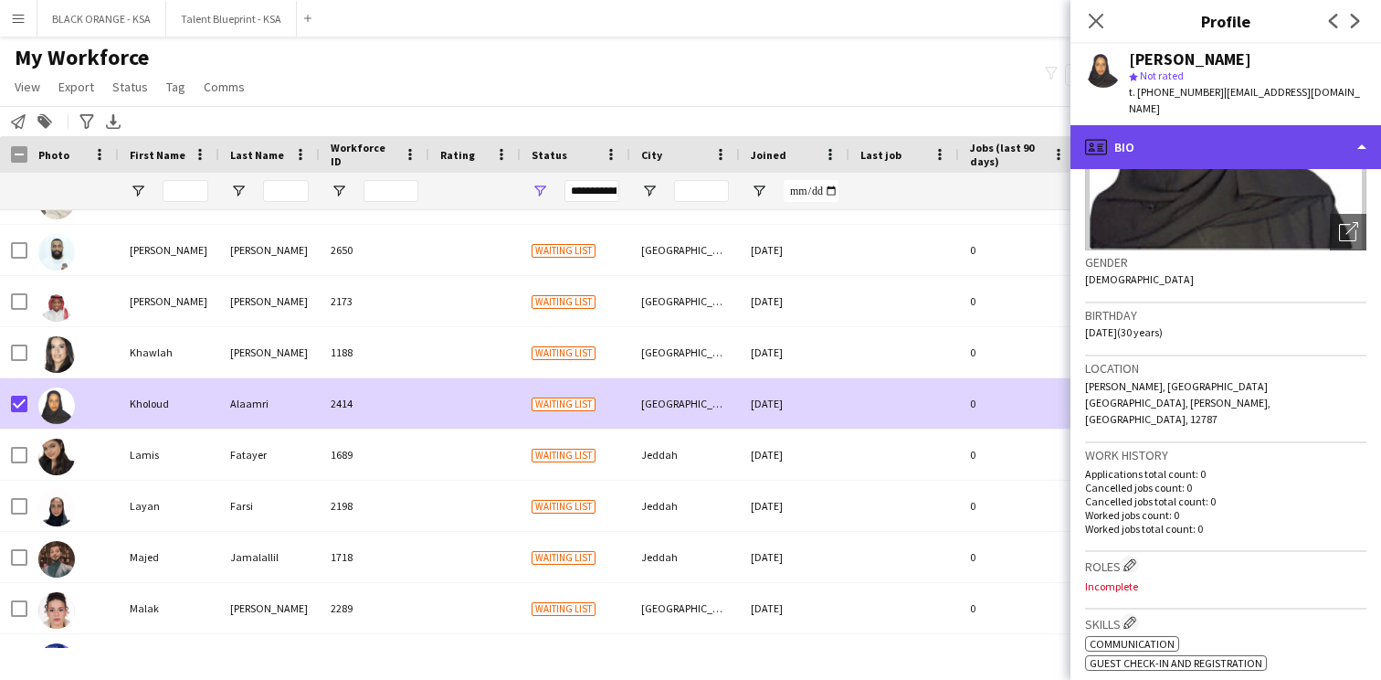
click at [1223, 144] on div "profile Bio" at bounding box center [1226, 147] width 311 height 44
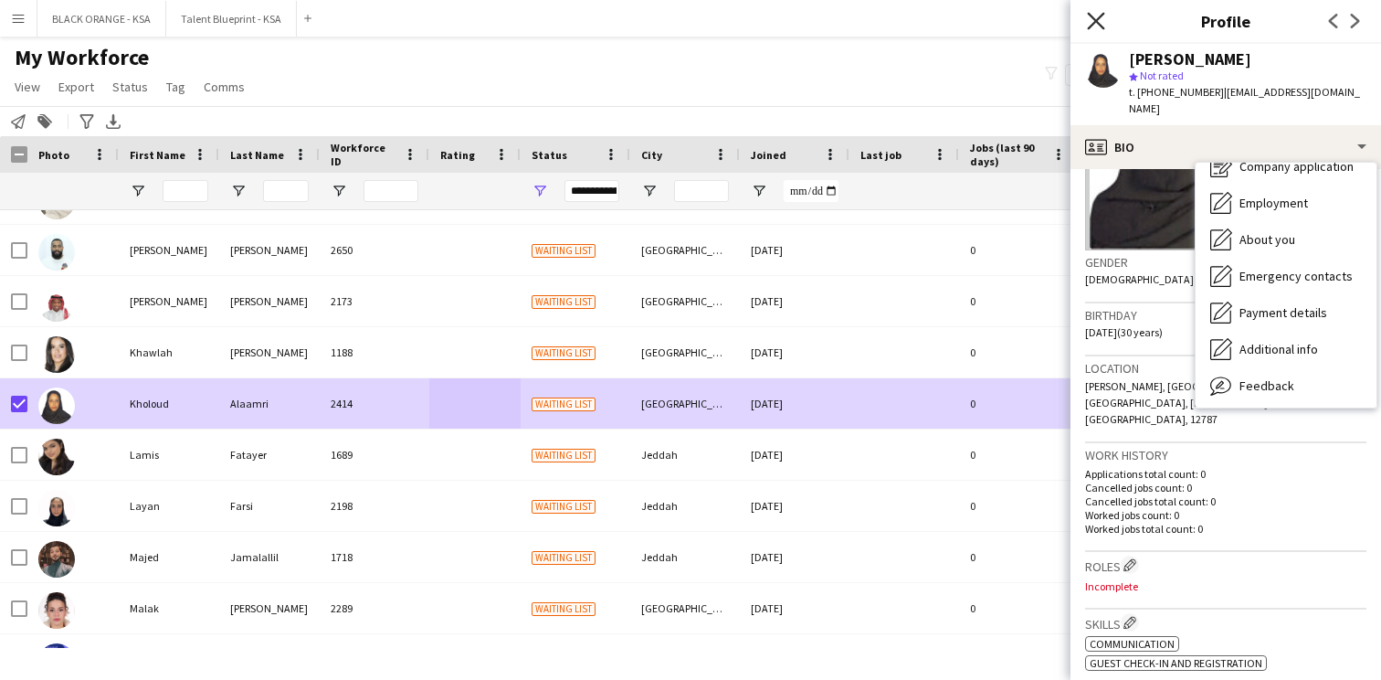
click at [1099, 25] on icon at bounding box center [1095, 20] width 17 height 17
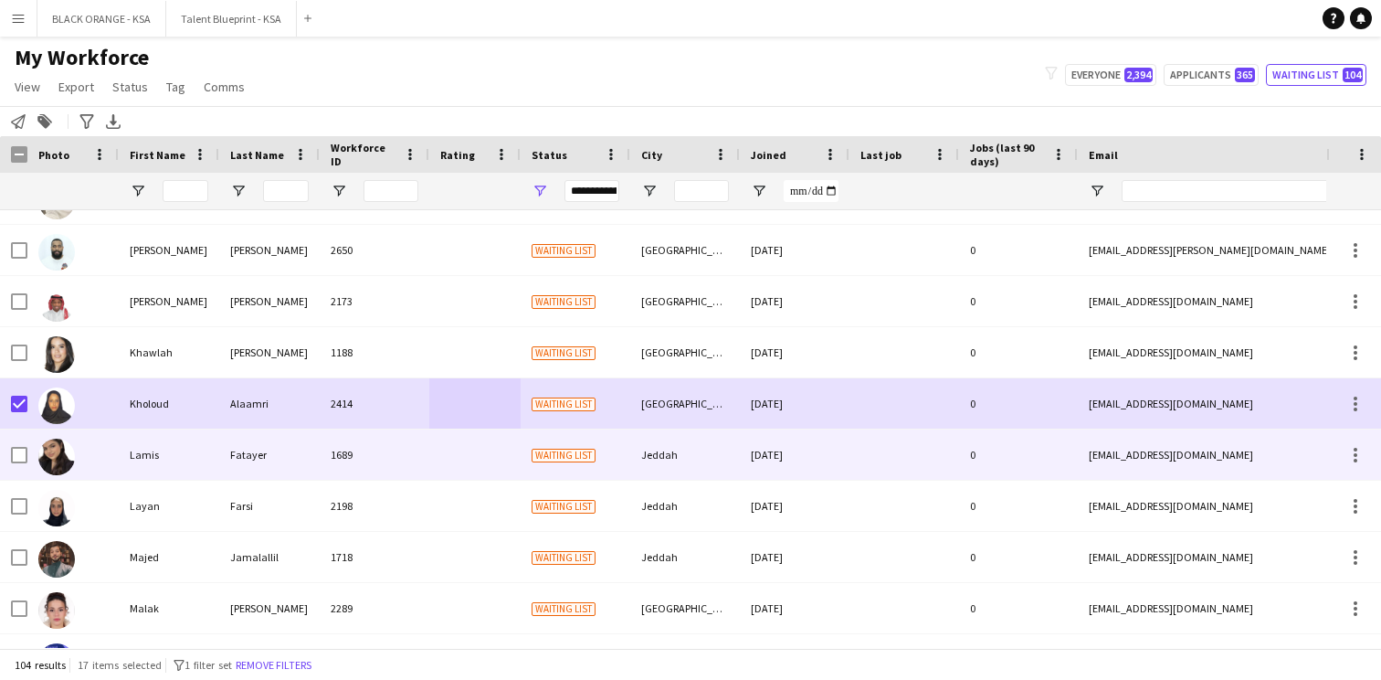
click at [229, 454] on div "Fatayer" at bounding box center [269, 454] width 101 height 50
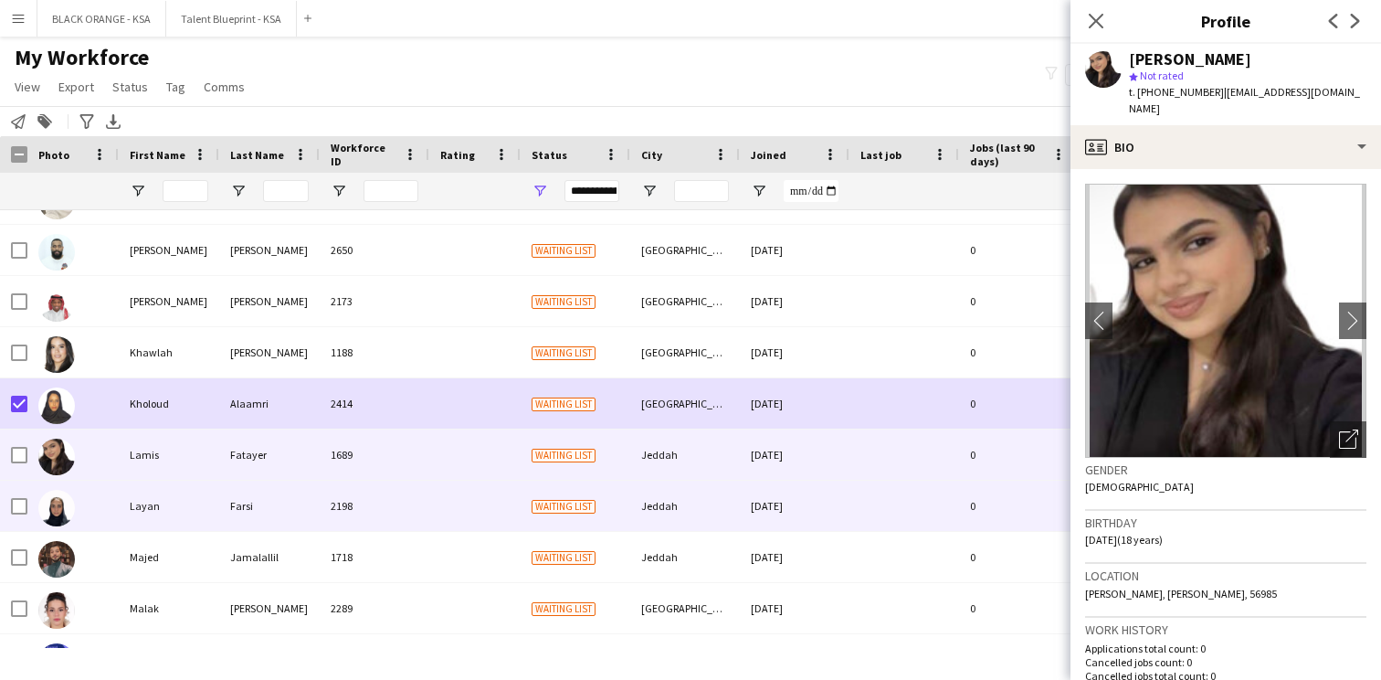
click at [220, 493] on div "Farsi" at bounding box center [269, 506] width 101 height 50
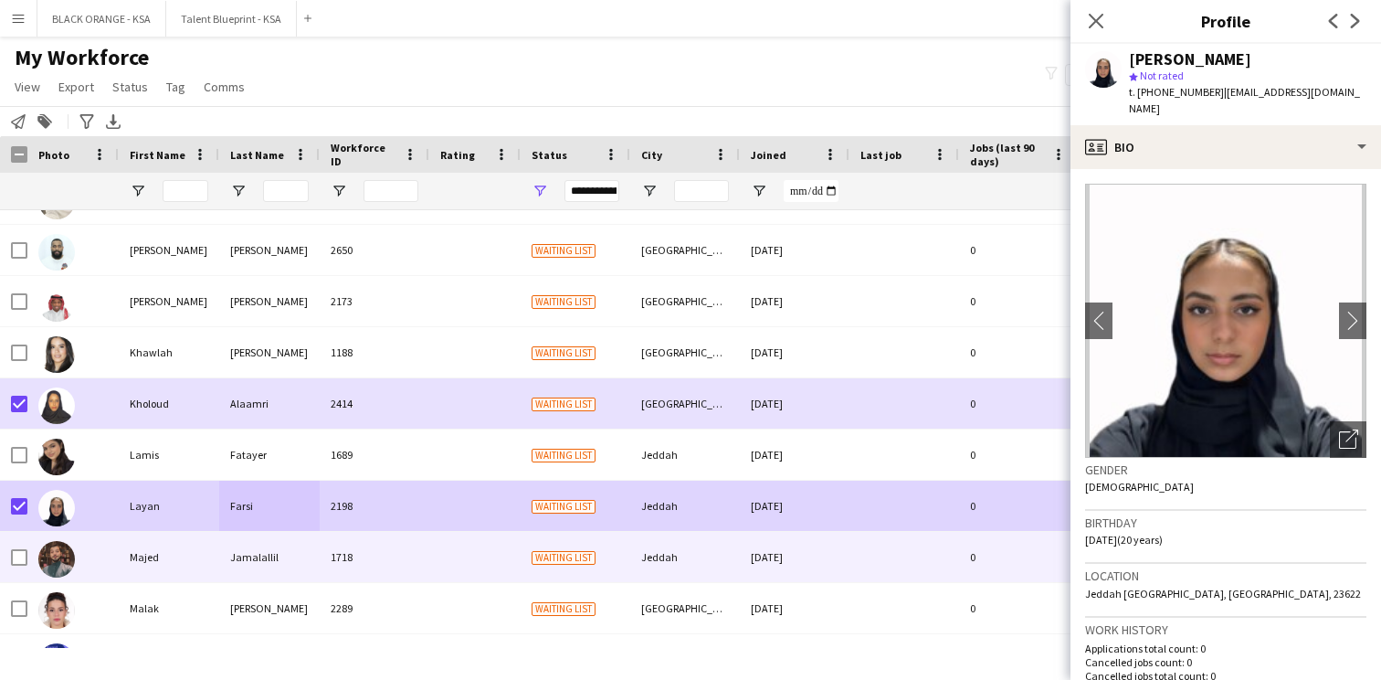
click at [116, 565] on div at bounding box center [72, 557] width 91 height 50
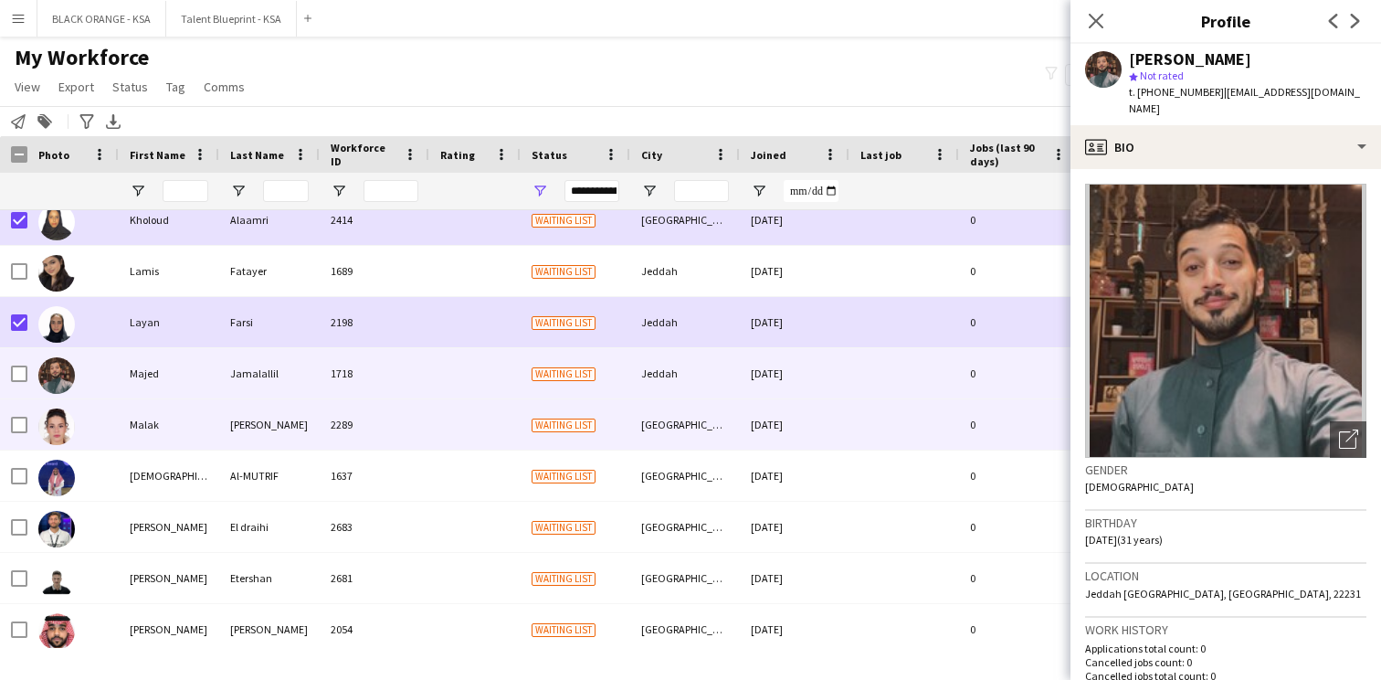
click at [145, 441] on div "Malak" at bounding box center [169, 424] width 101 height 50
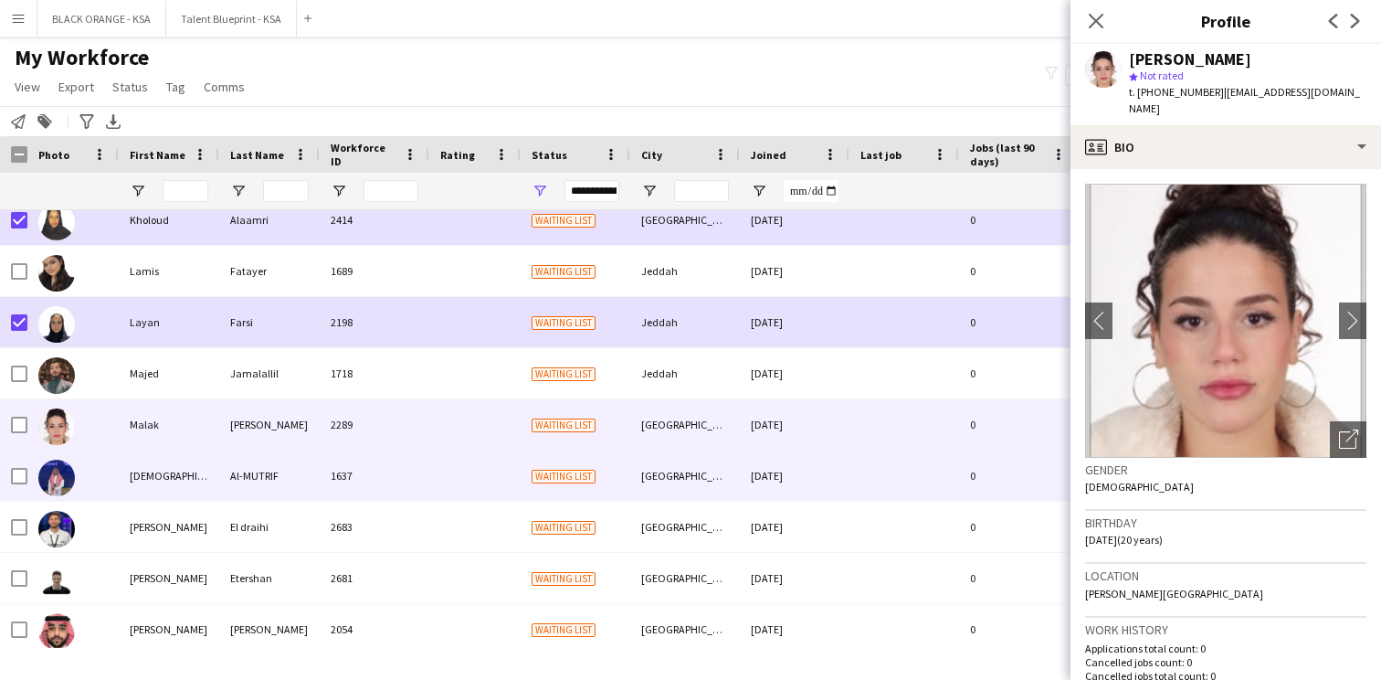
click at [145, 479] on div "MESHARI" at bounding box center [169, 475] width 101 height 50
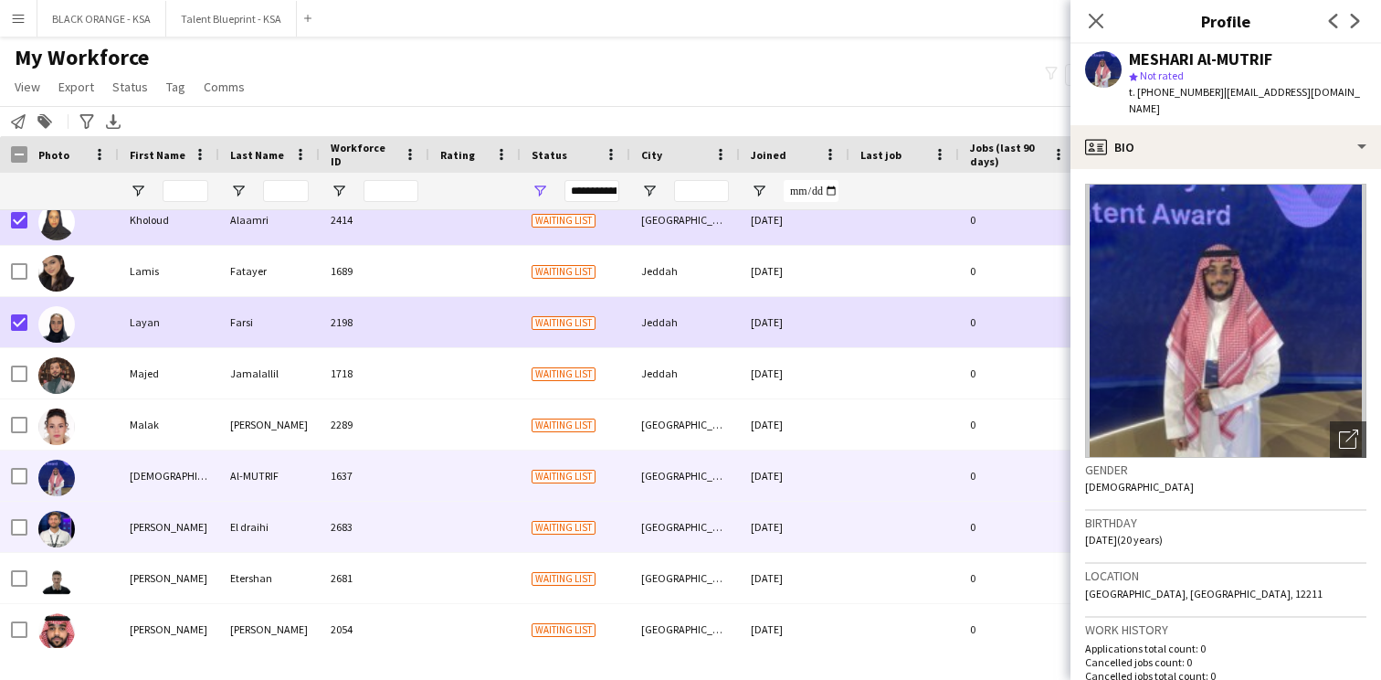
click at [145, 503] on div "Mohamad" at bounding box center [169, 527] width 101 height 50
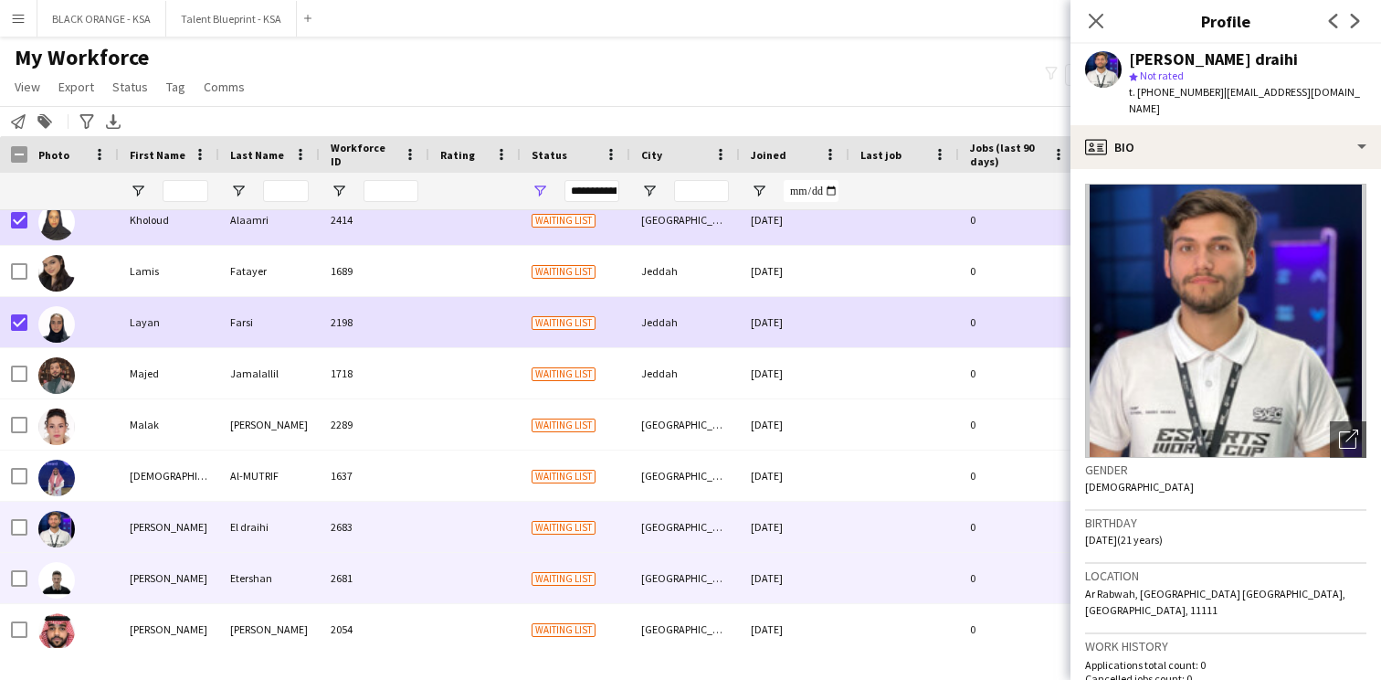
click at [157, 573] on div "[PERSON_NAME]" at bounding box center [169, 578] width 101 height 50
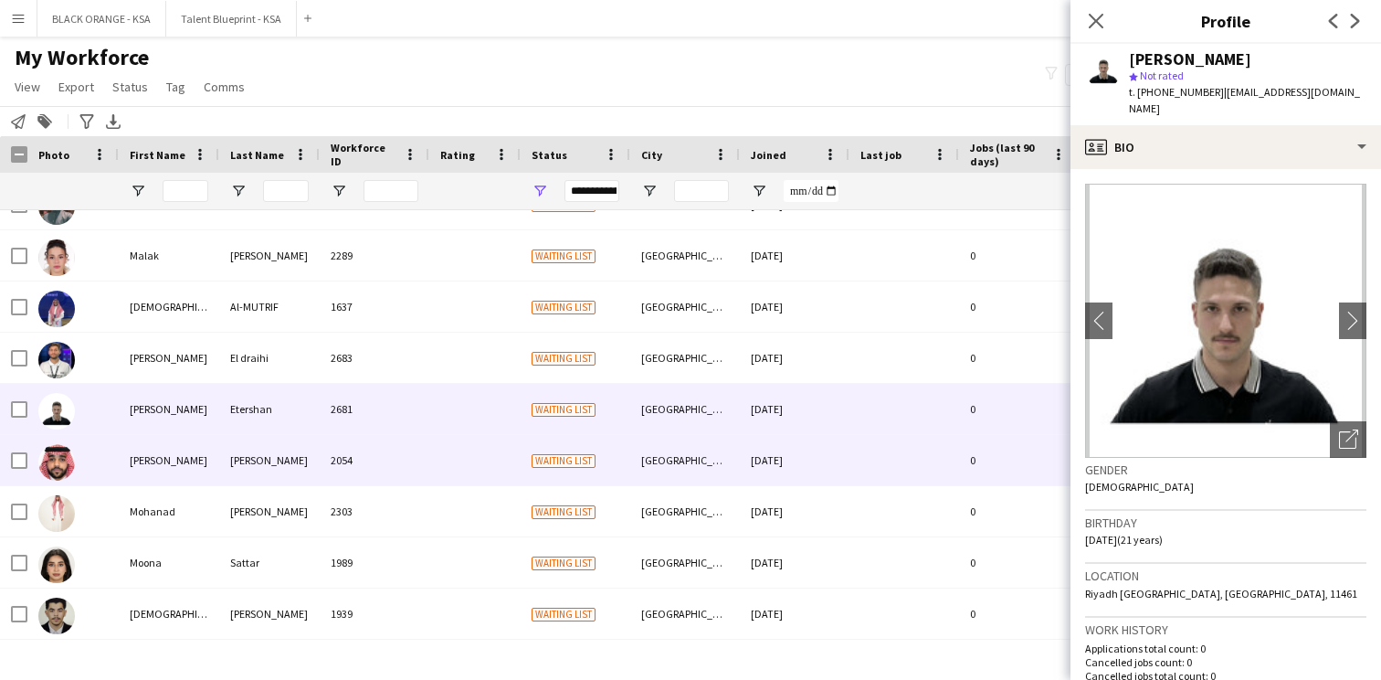
click at [157, 453] on div "[PERSON_NAME]" at bounding box center [169, 460] width 101 height 50
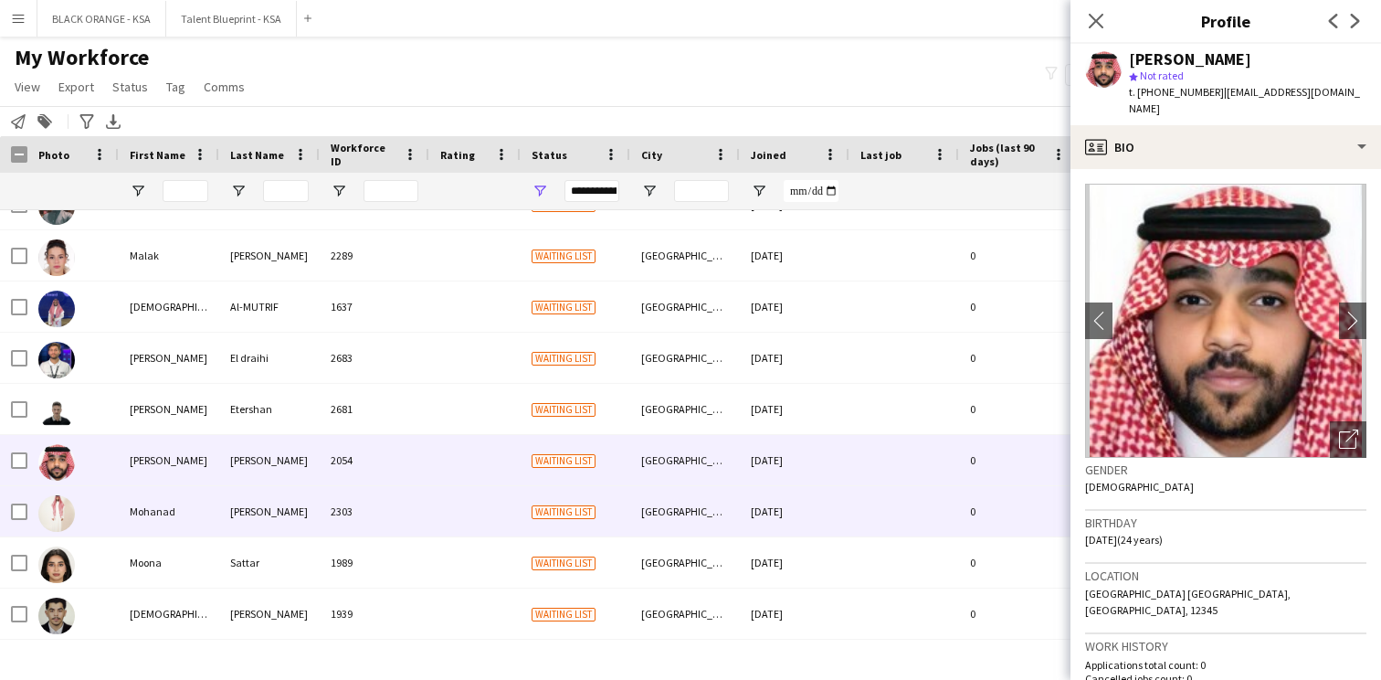
click at [164, 522] on div "Mohanad" at bounding box center [169, 511] width 101 height 50
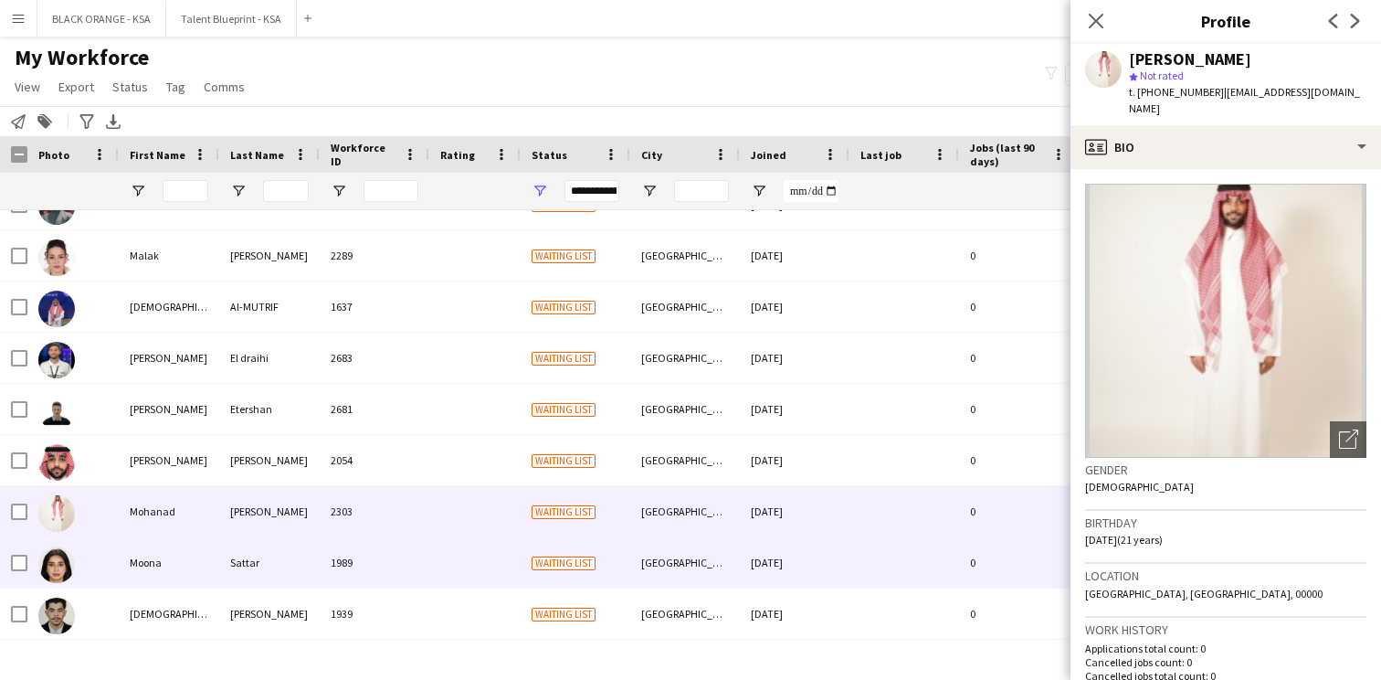
click at [165, 564] on div "Moona" at bounding box center [169, 562] width 101 height 50
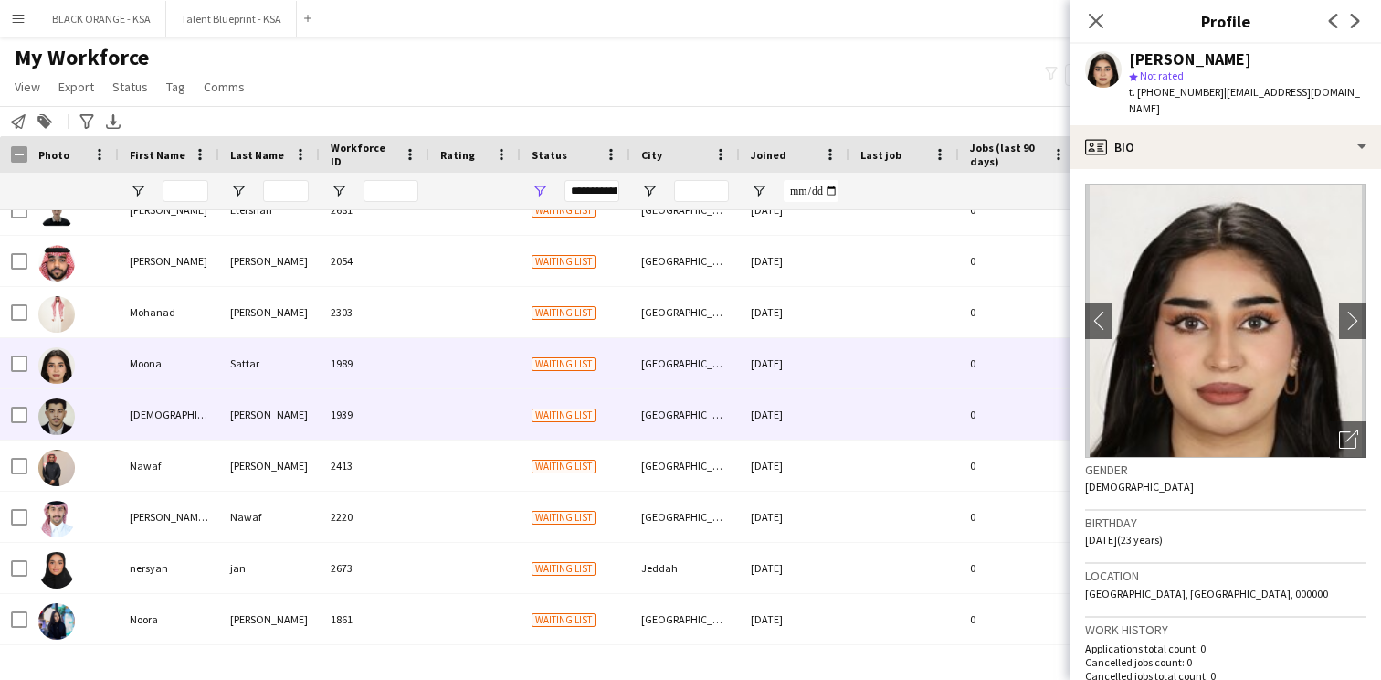
click at [180, 403] on div "[DEMOGRAPHIC_DATA]" at bounding box center [169, 414] width 101 height 50
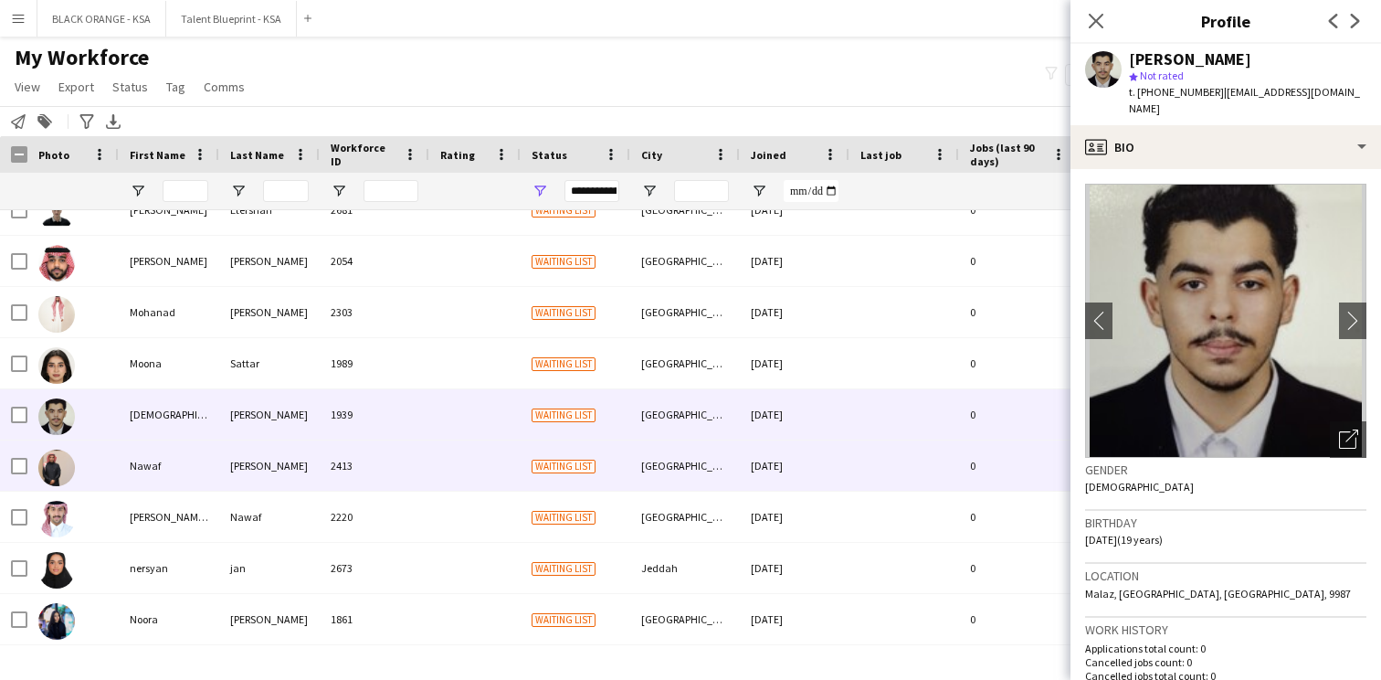
click at [180, 460] on div "Nawaf" at bounding box center [169, 465] width 101 height 50
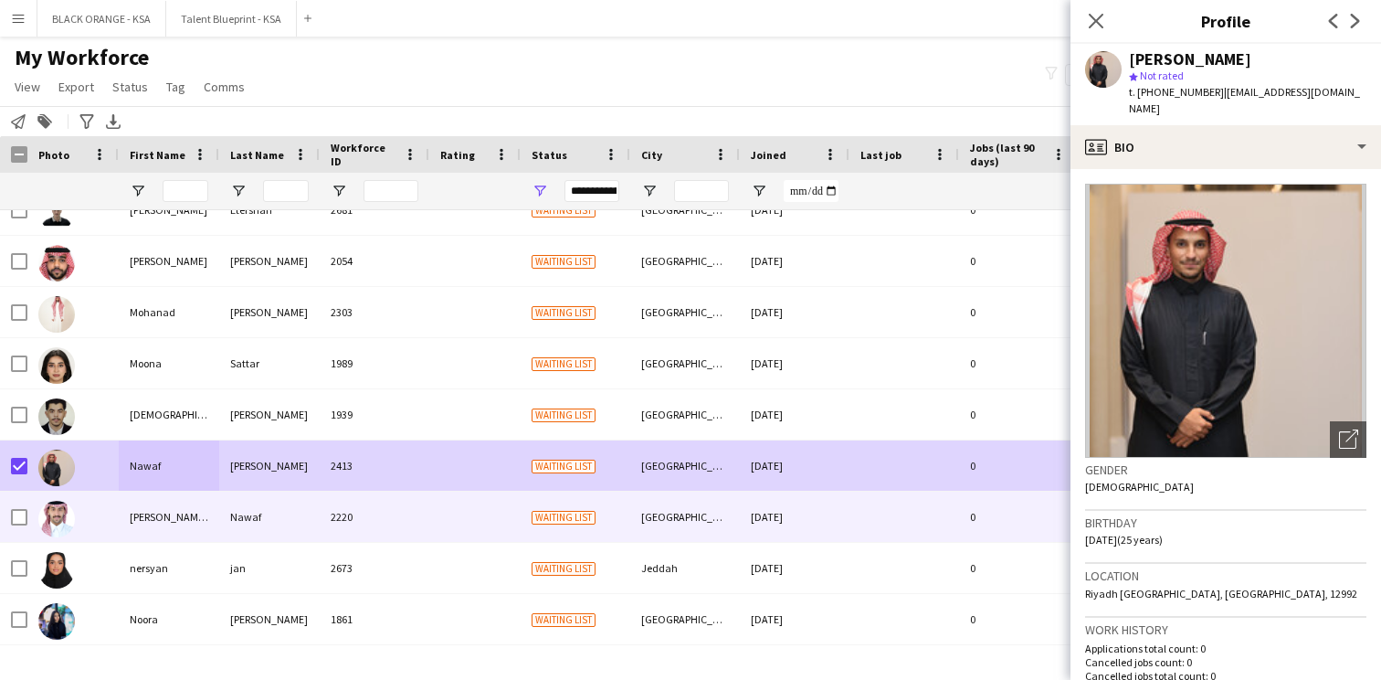
click at [117, 507] on div at bounding box center [72, 517] width 91 height 50
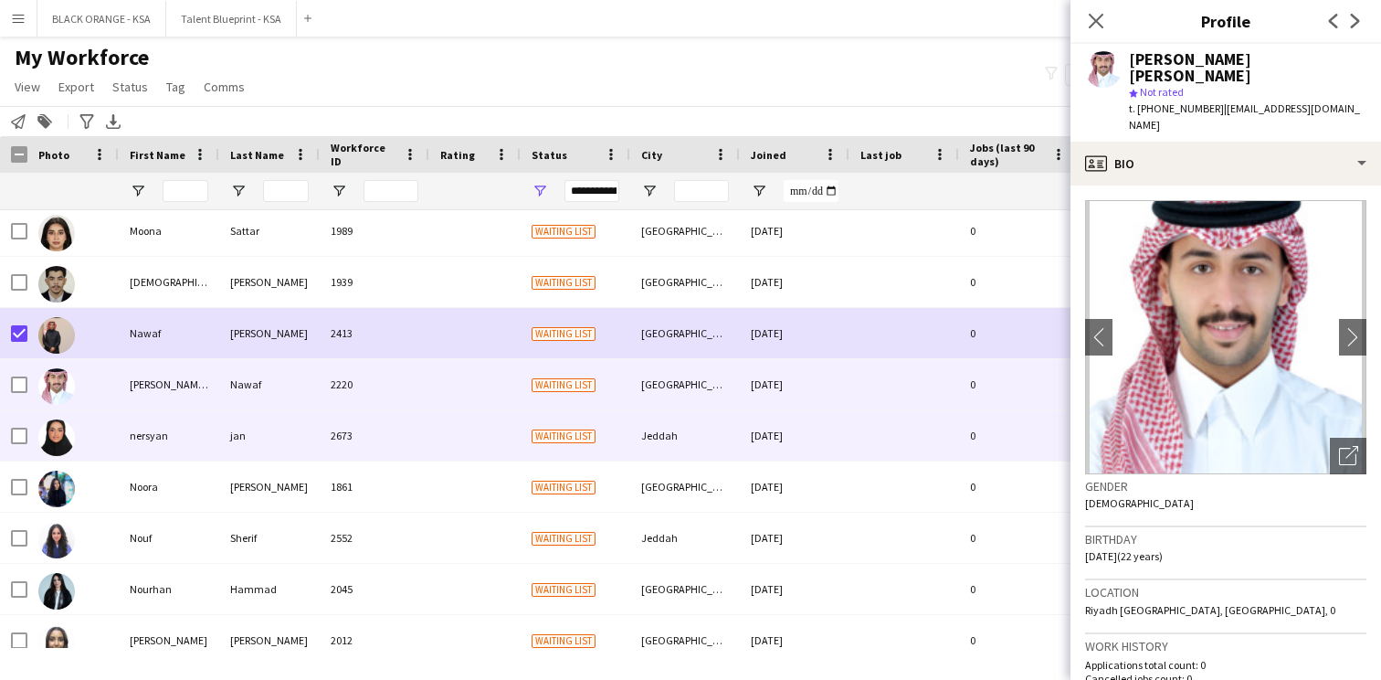
click at [220, 454] on div "jan" at bounding box center [269, 435] width 101 height 50
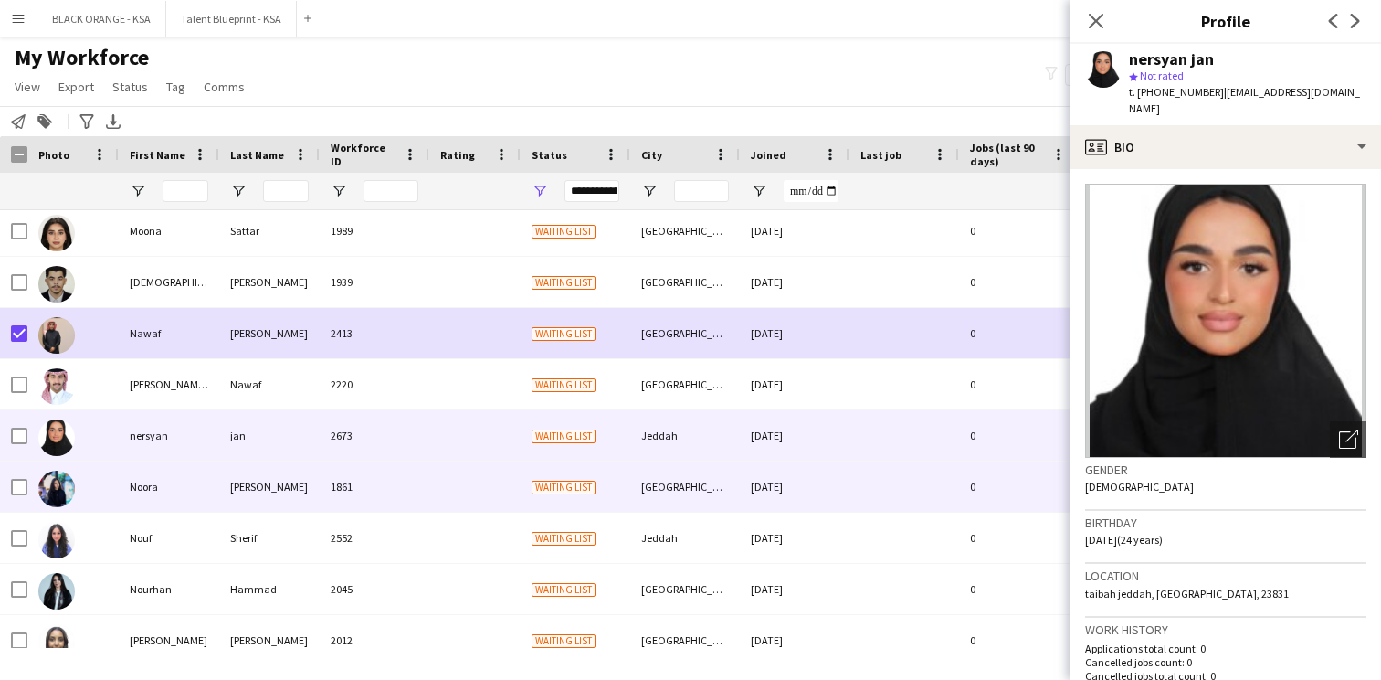
click at [221, 488] on div "[PERSON_NAME]" at bounding box center [269, 486] width 101 height 50
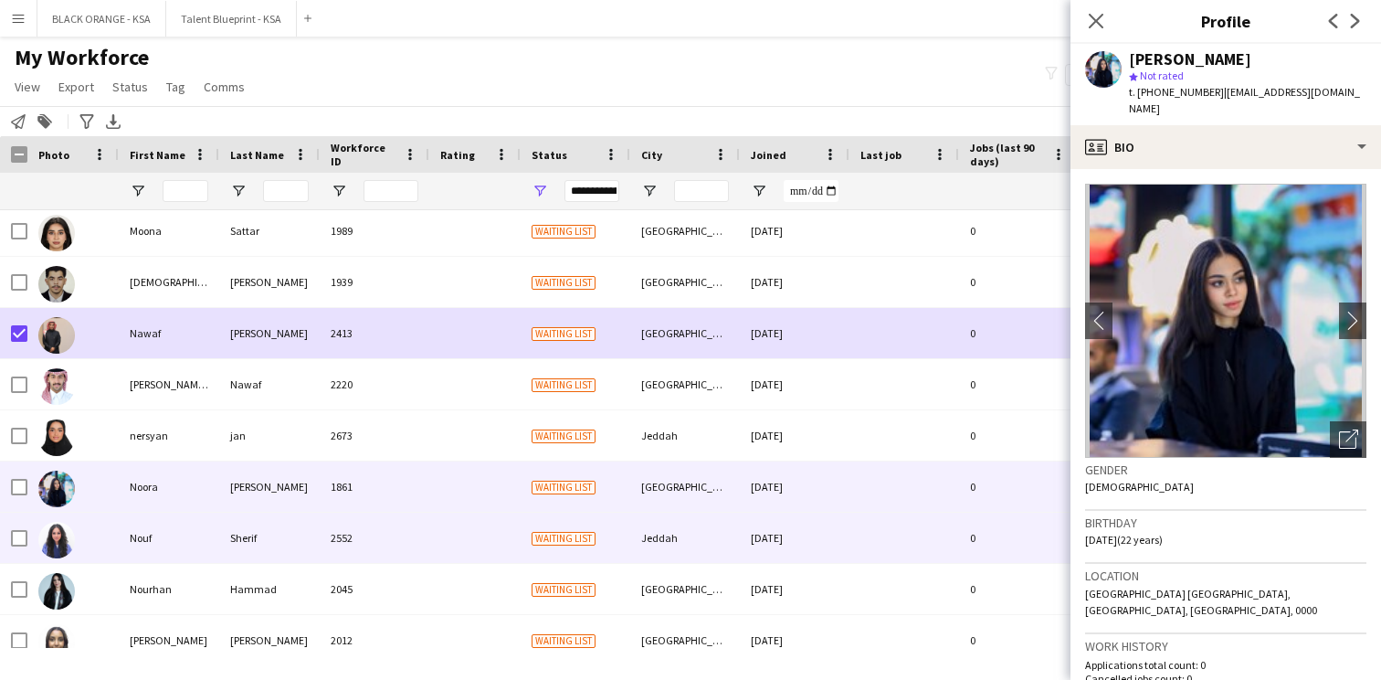
click at [298, 524] on div "Sherif" at bounding box center [269, 538] width 101 height 50
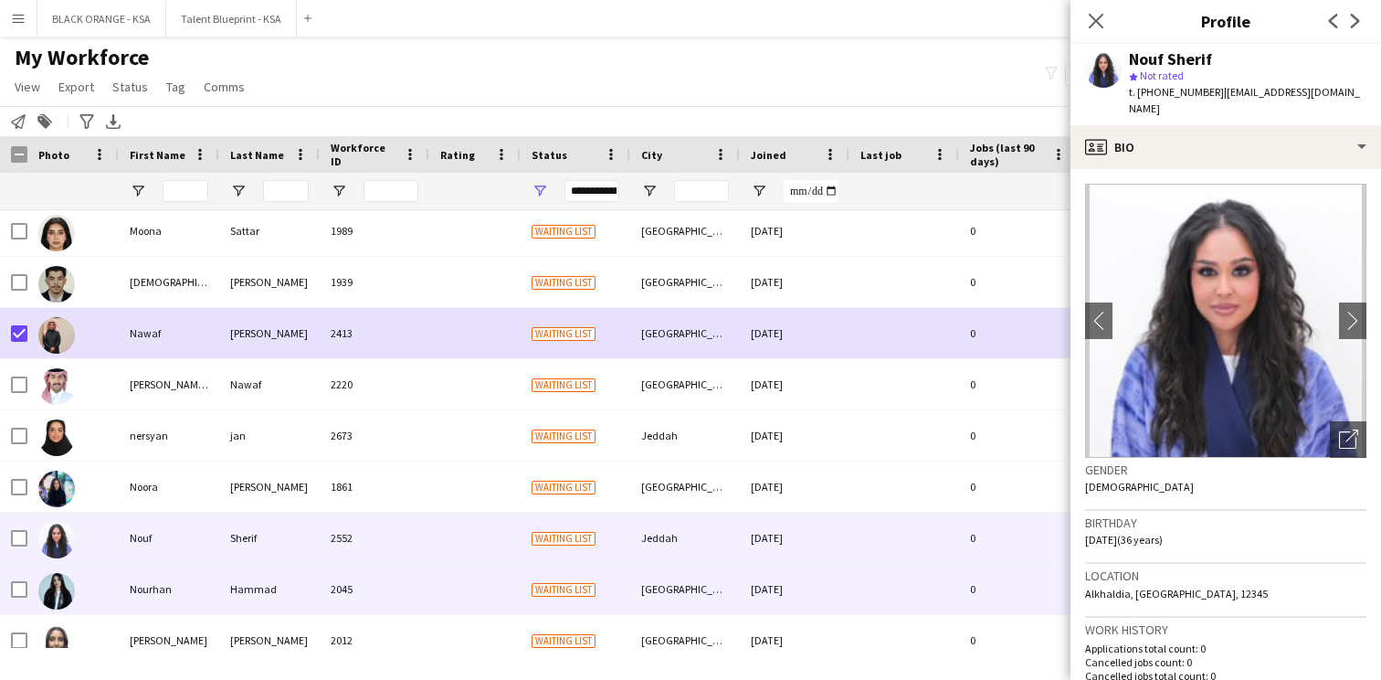
click at [276, 594] on div "Hammad" at bounding box center [269, 589] width 101 height 50
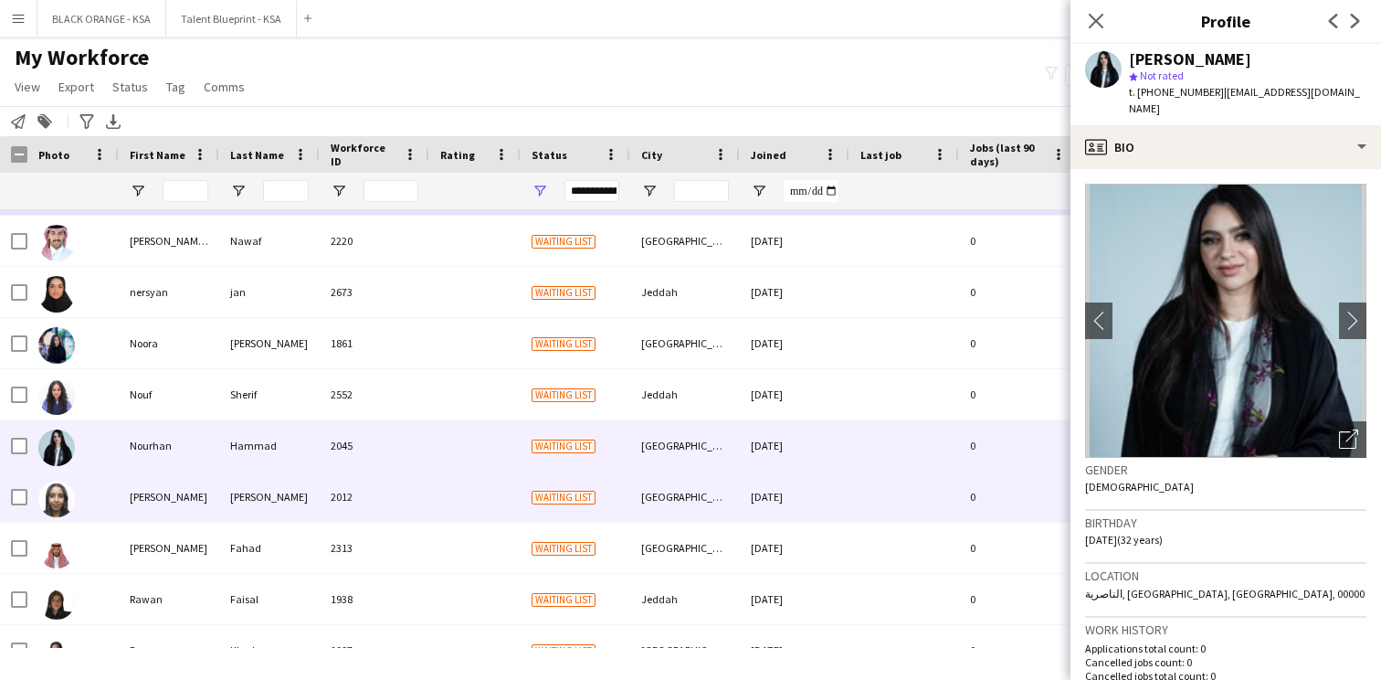
click at [263, 509] on div "[PERSON_NAME]" at bounding box center [269, 496] width 101 height 50
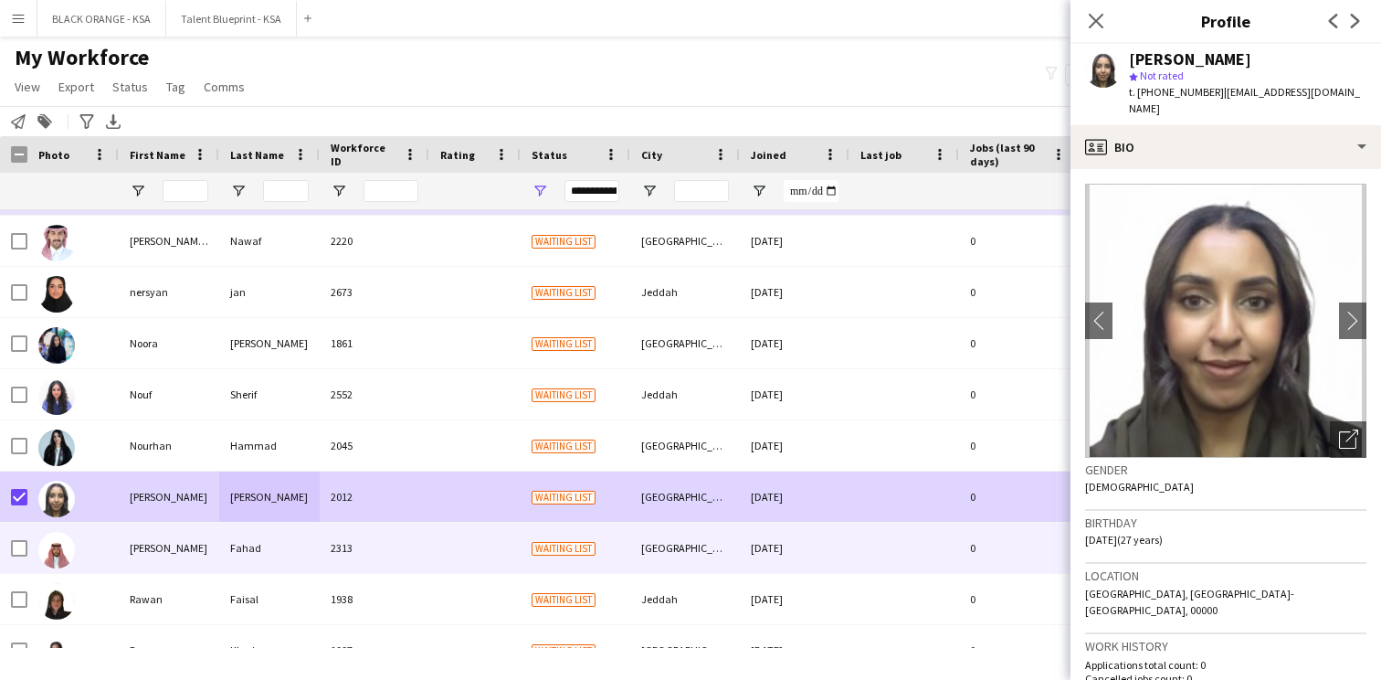
click at [147, 546] on div "Omar" at bounding box center [169, 548] width 101 height 50
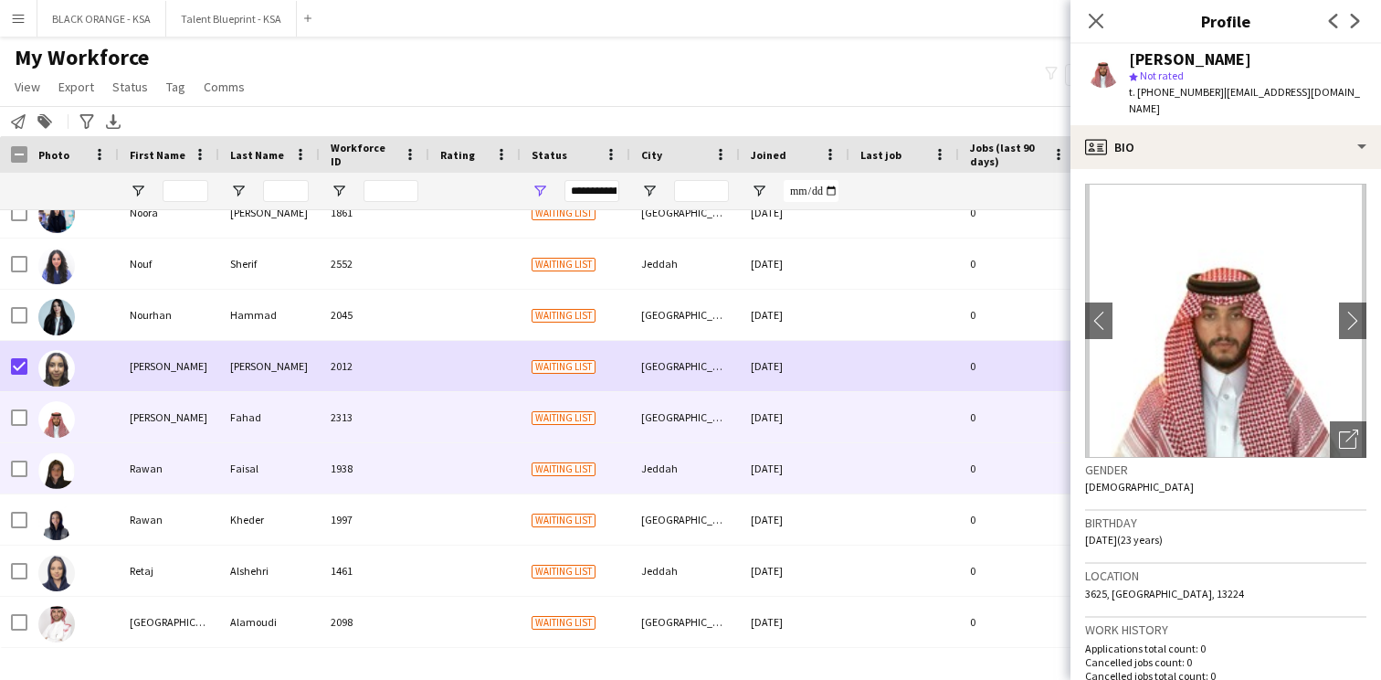
click at [223, 458] on div "Faisal" at bounding box center [269, 468] width 101 height 50
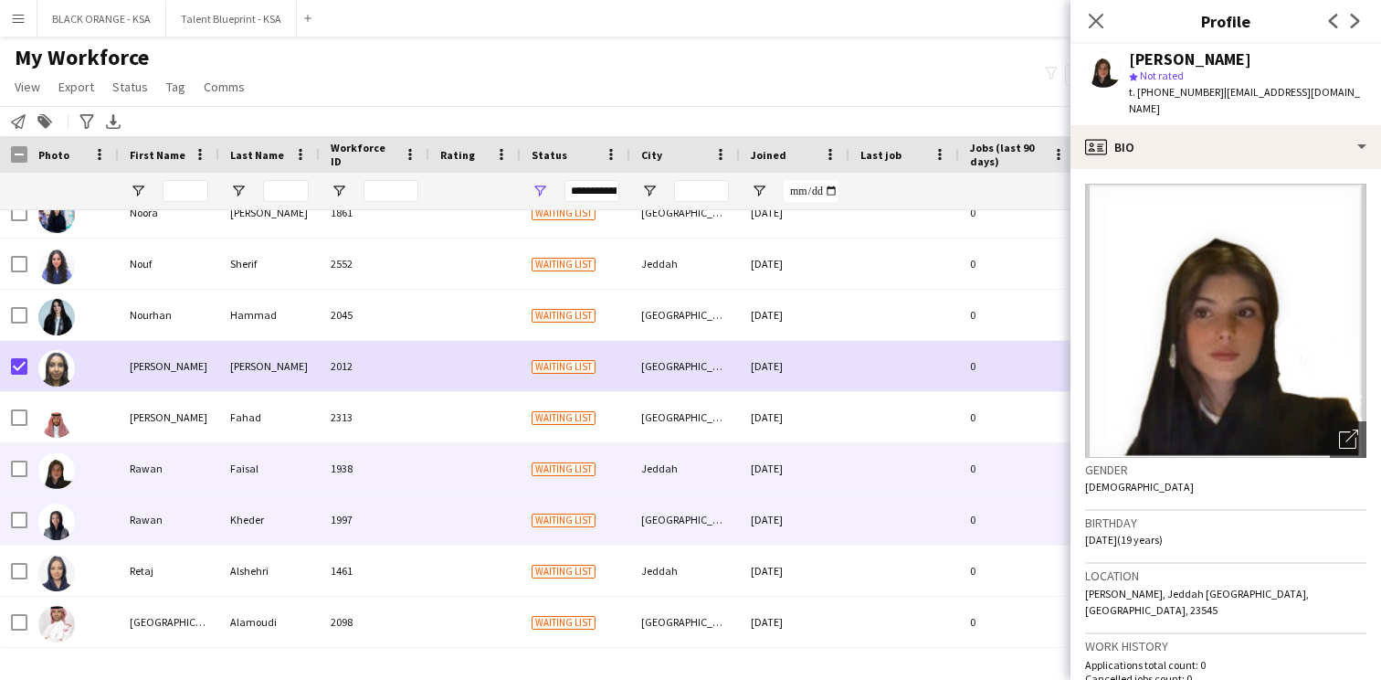
click at [210, 525] on div "Rawan" at bounding box center [169, 519] width 101 height 50
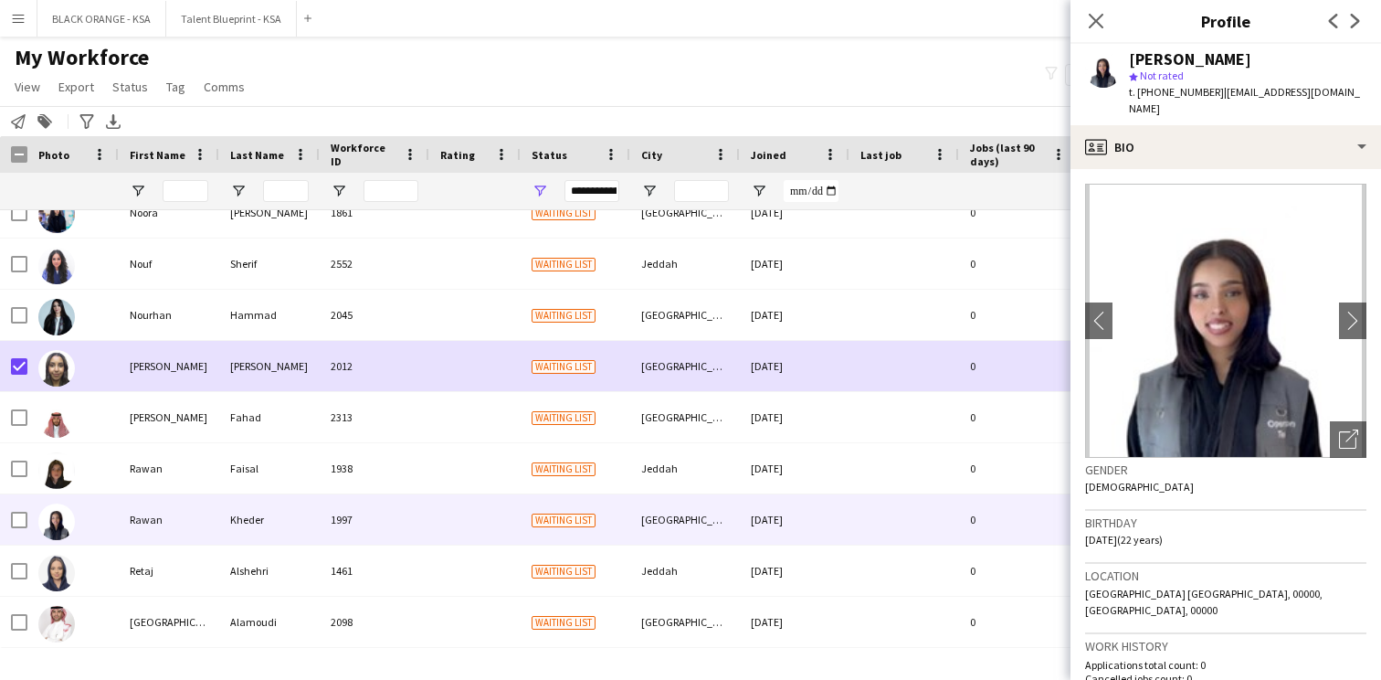
click at [1113, 309] on img at bounding box center [1225, 321] width 281 height 274
click at [1100, 311] on app-icon "chevron-left" at bounding box center [1099, 320] width 28 height 19
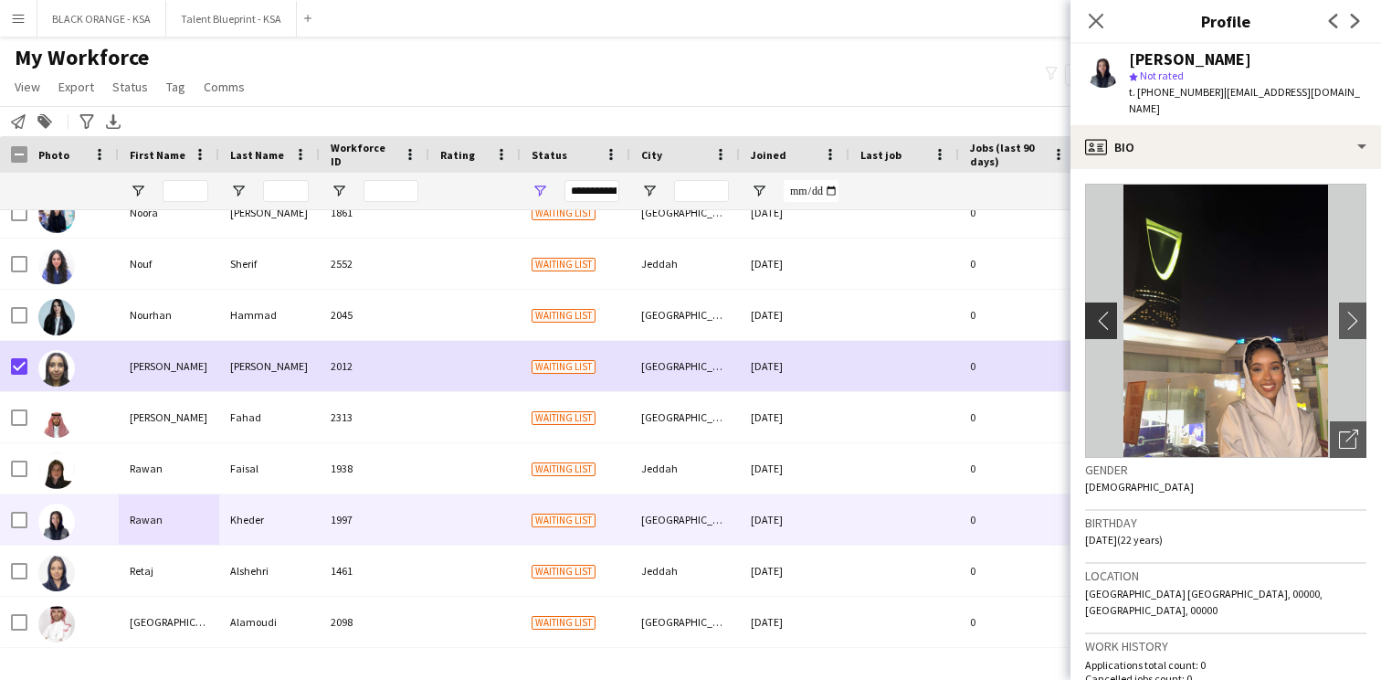
click at [1100, 311] on app-icon "chevron-left" at bounding box center [1099, 320] width 28 height 19
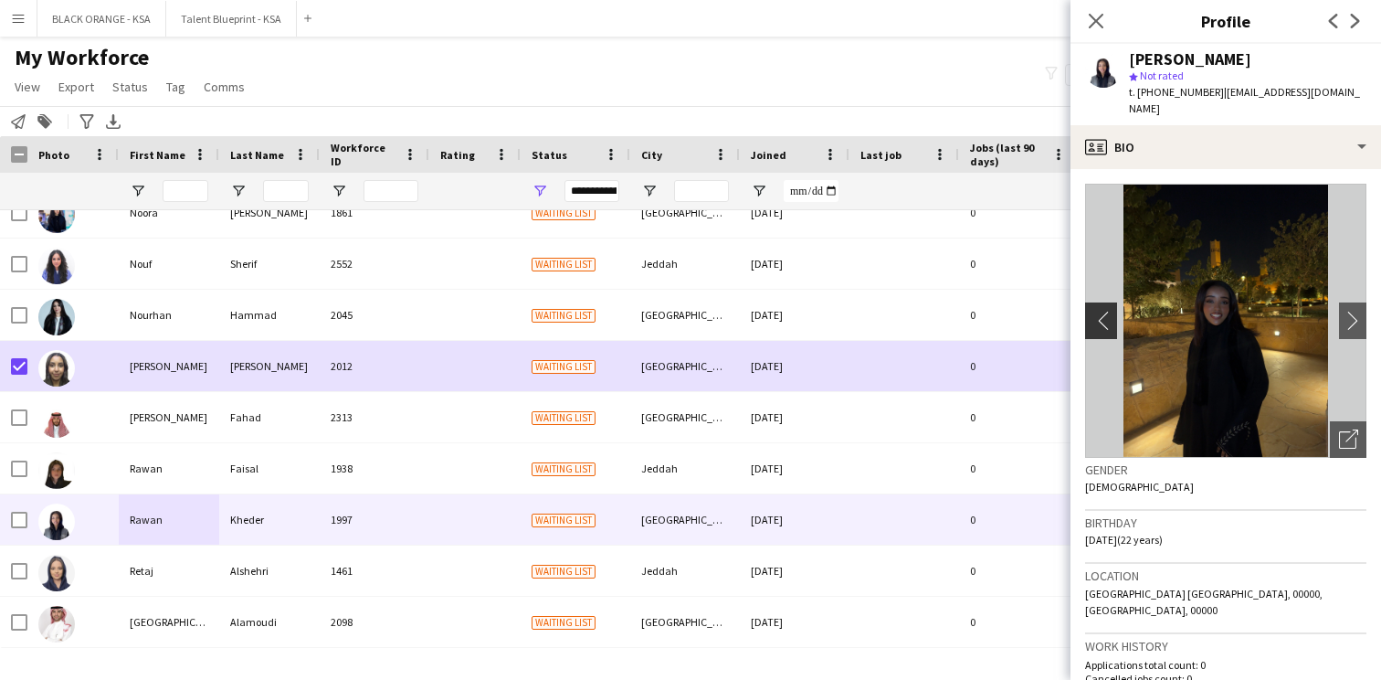
click at [1100, 311] on app-icon "chevron-left" at bounding box center [1099, 320] width 28 height 19
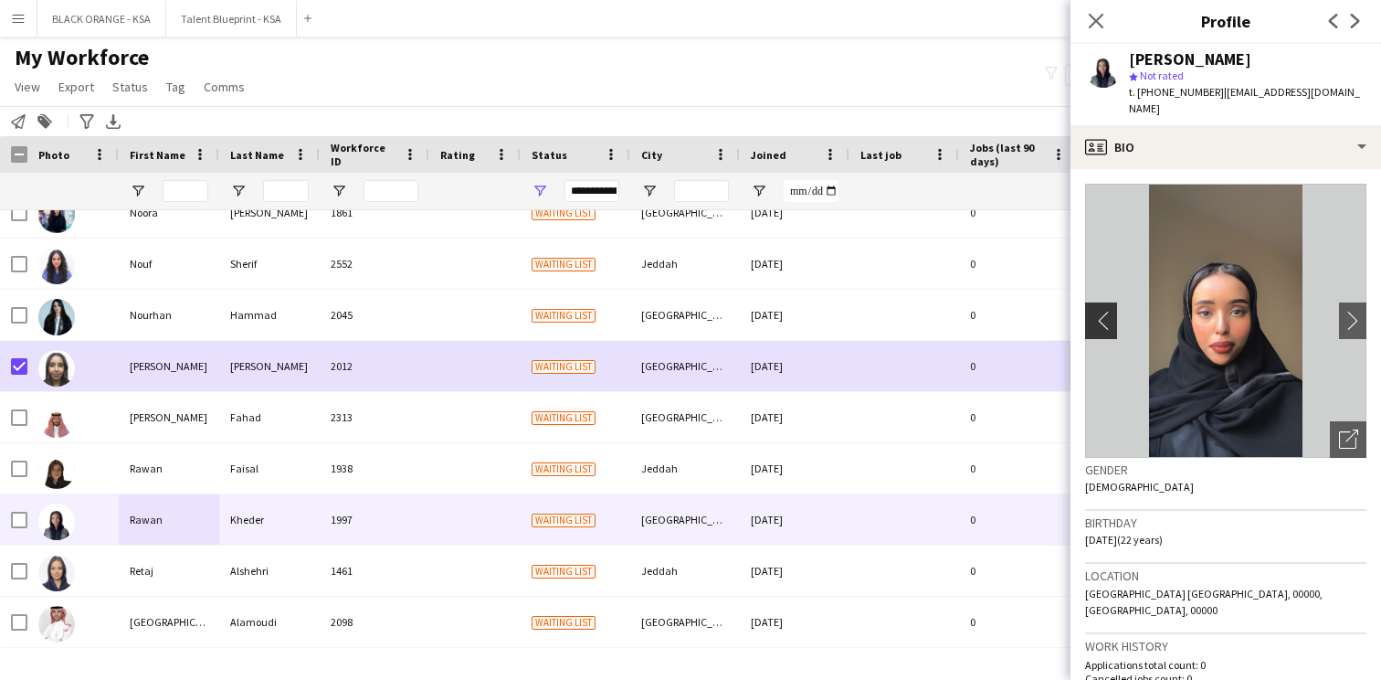
click at [1100, 311] on app-icon "chevron-left" at bounding box center [1099, 320] width 28 height 19
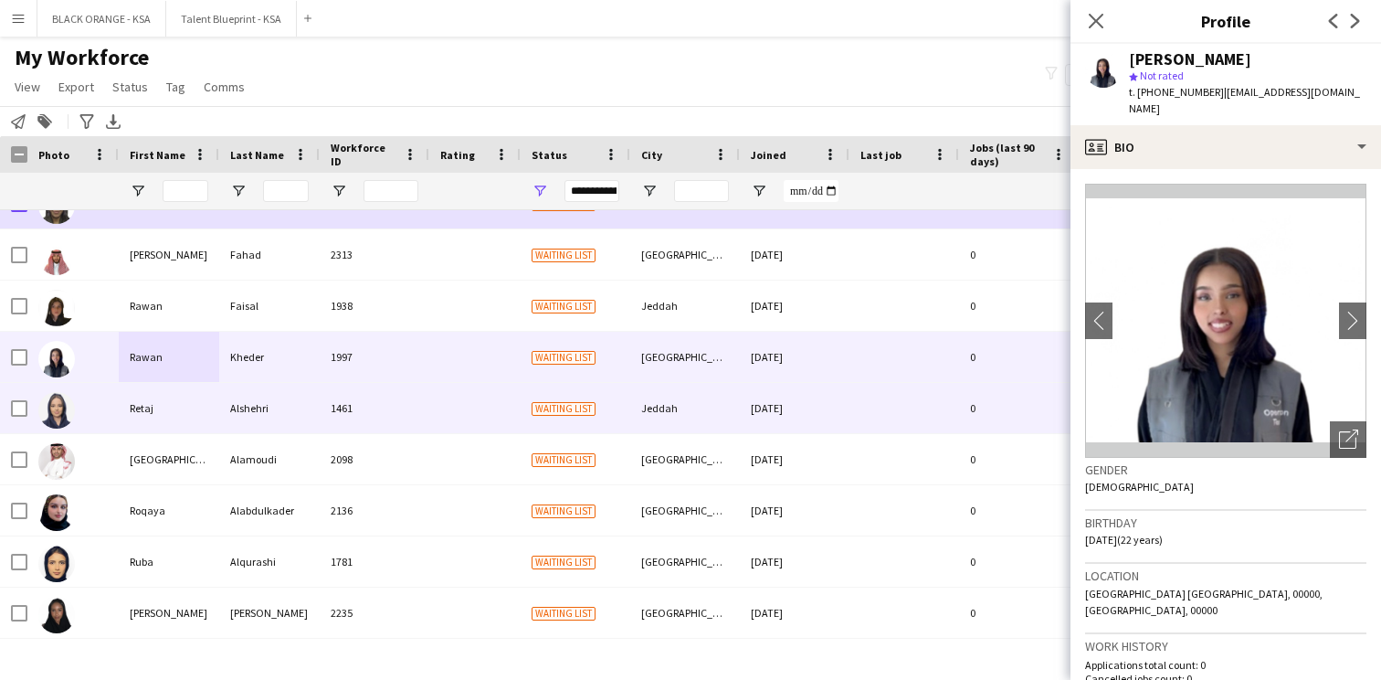
click at [247, 421] on div "Alshehri" at bounding box center [269, 408] width 101 height 50
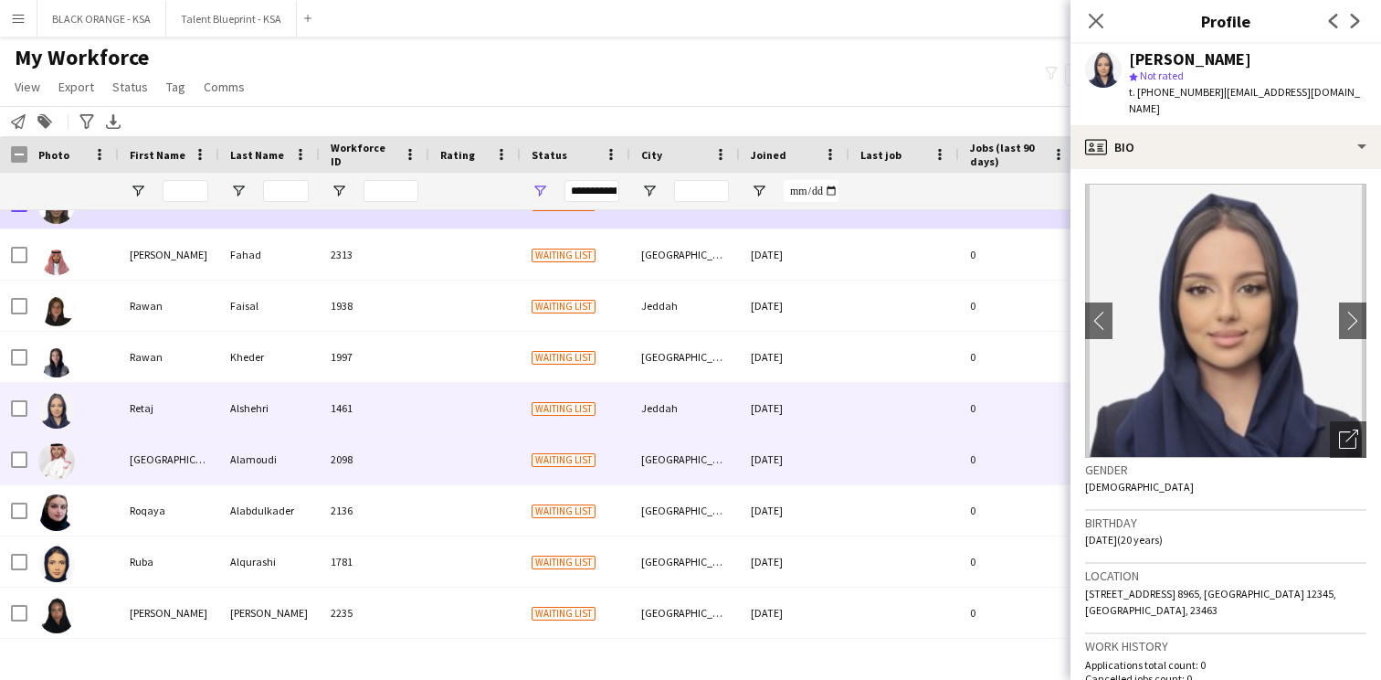
click at [242, 454] on div "Alamoudi" at bounding box center [269, 459] width 101 height 50
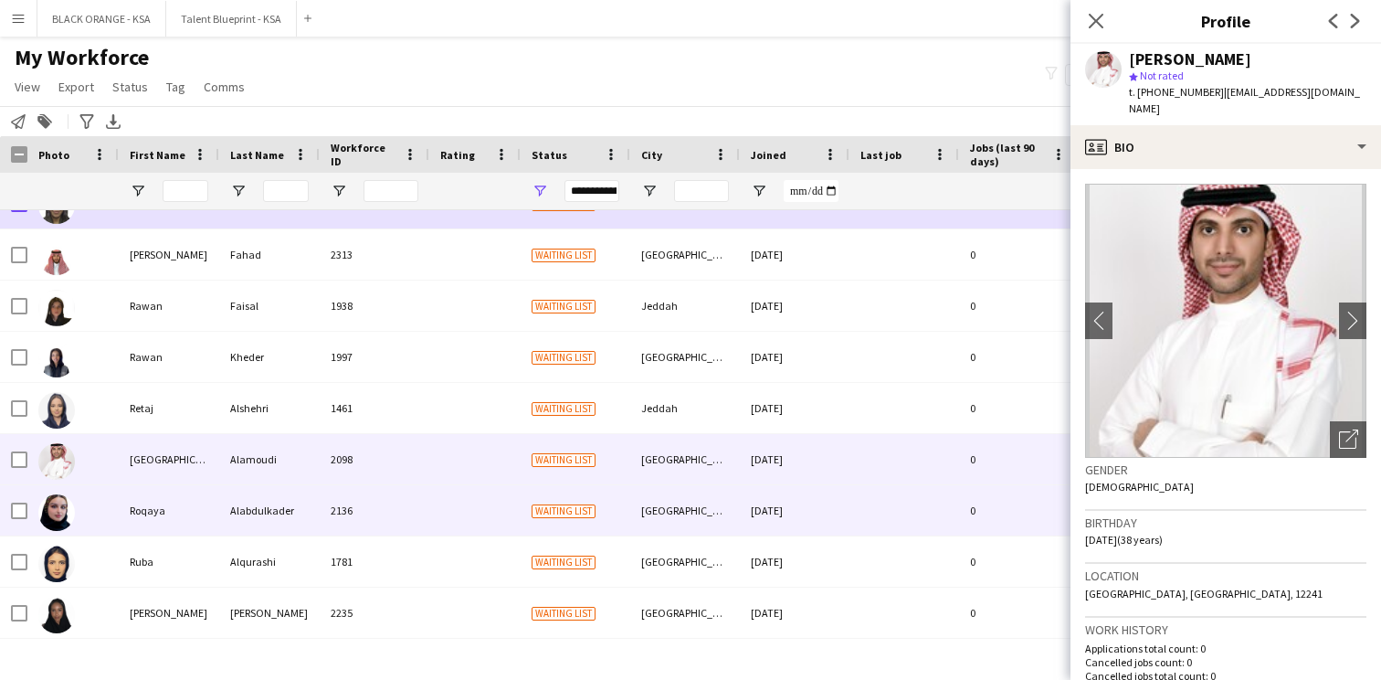
click at [237, 511] on div "Alabdulkader" at bounding box center [269, 510] width 101 height 50
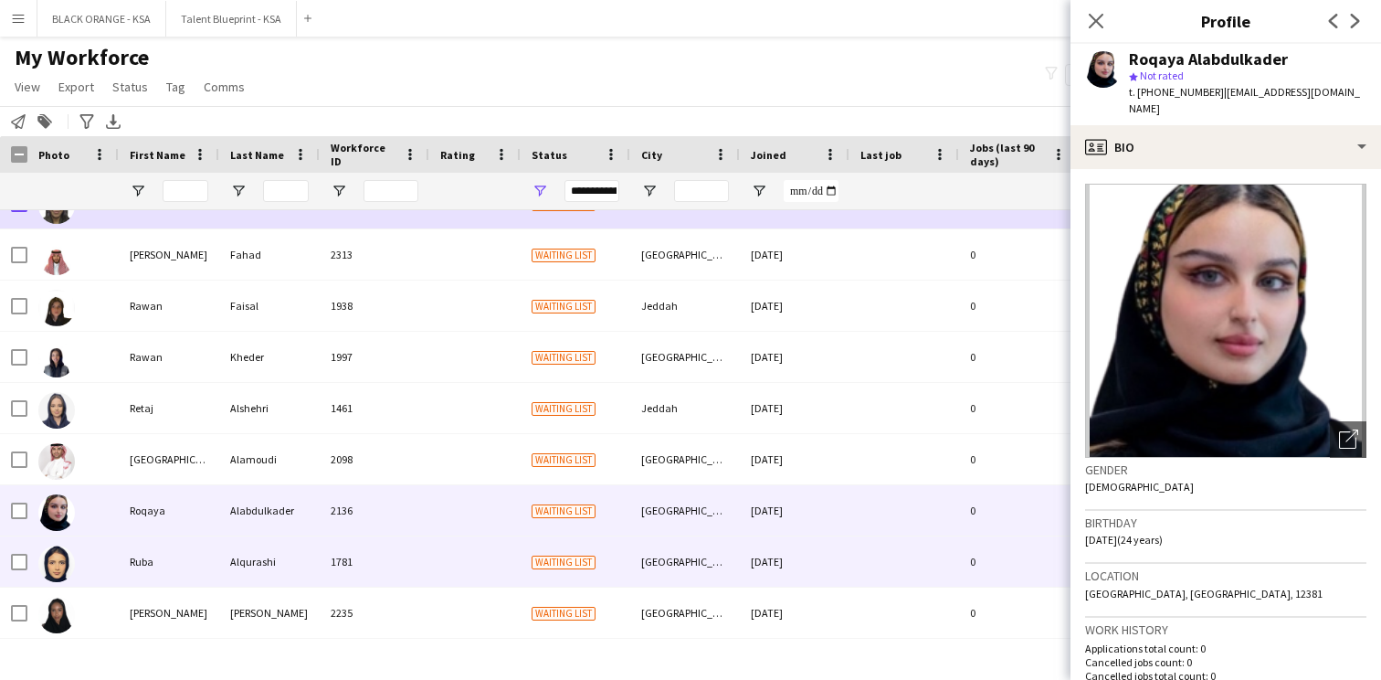
click at [226, 553] on div "Alqurashi" at bounding box center [269, 561] width 101 height 50
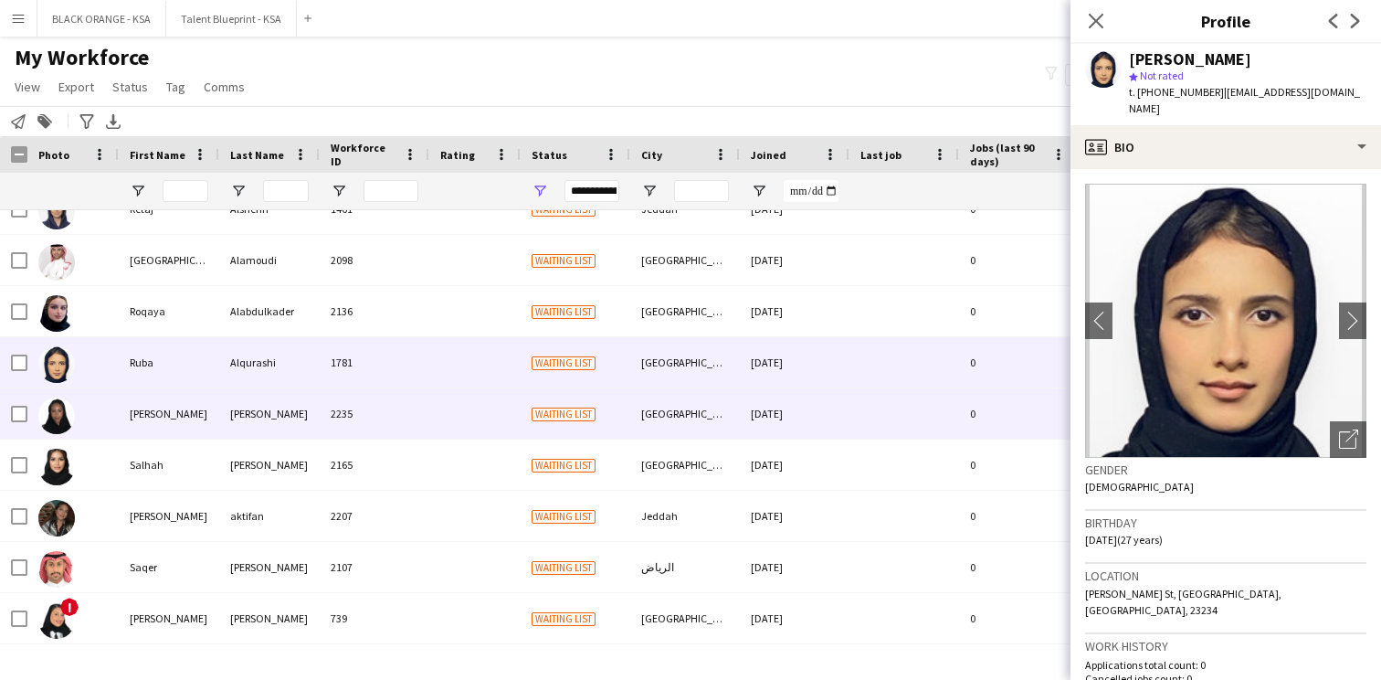
click at [213, 429] on div "Saadia" at bounding box center [169, 413] width 101 height 50
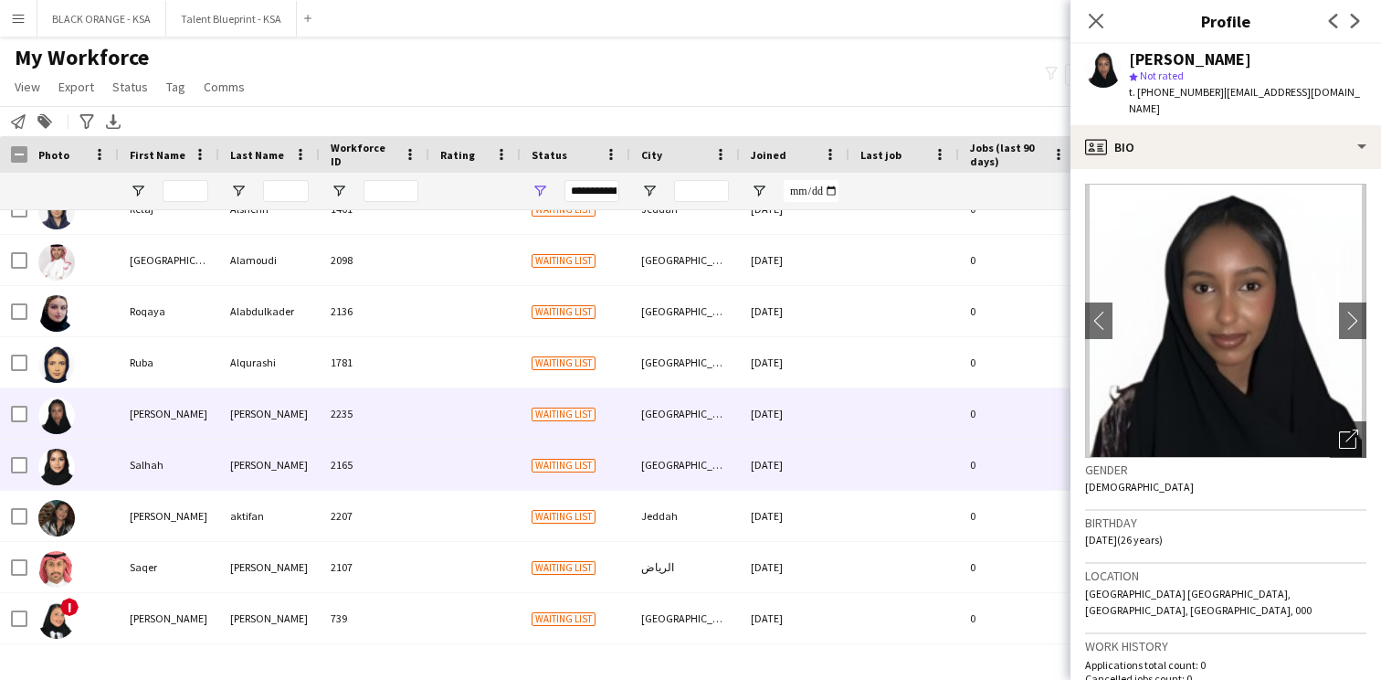
click at [212, 471] on div "Salhah" at bounding box center [169, 464] width 101 height 50
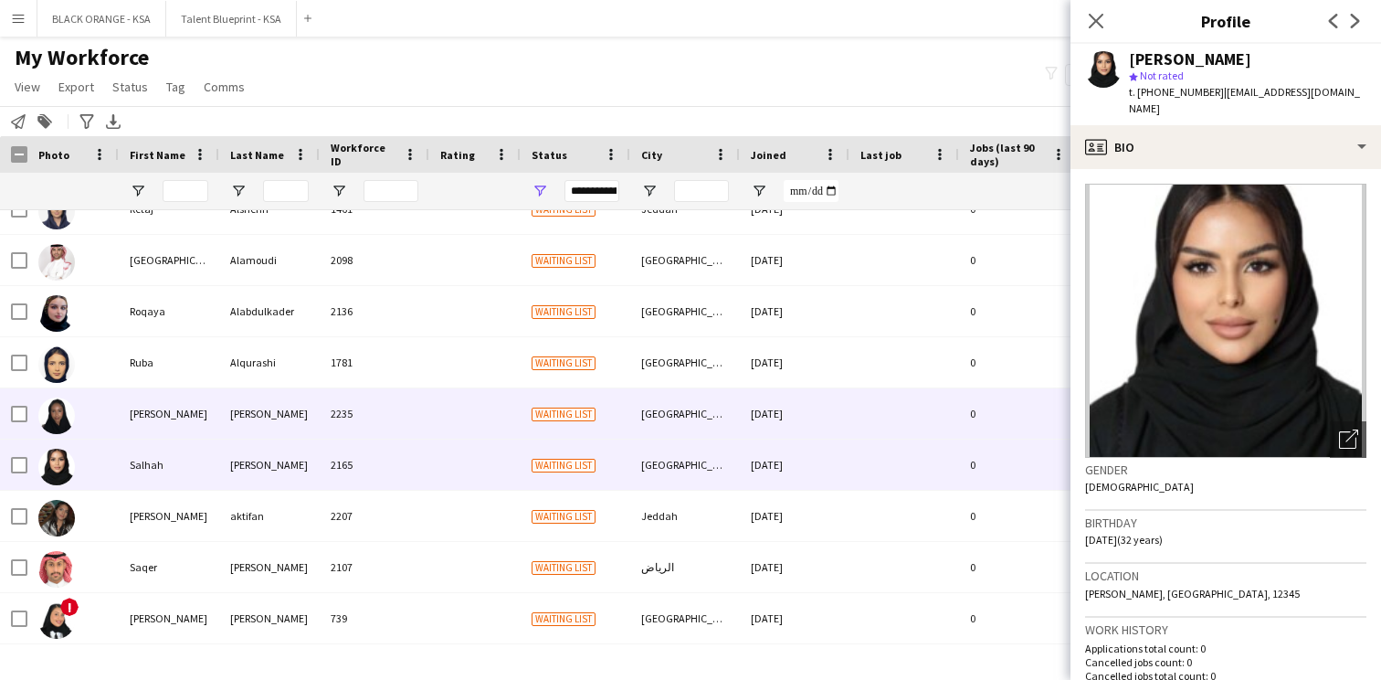
click at [211, 434] on div "Saadia" at bounding box center [169, 413] width 101 height 50
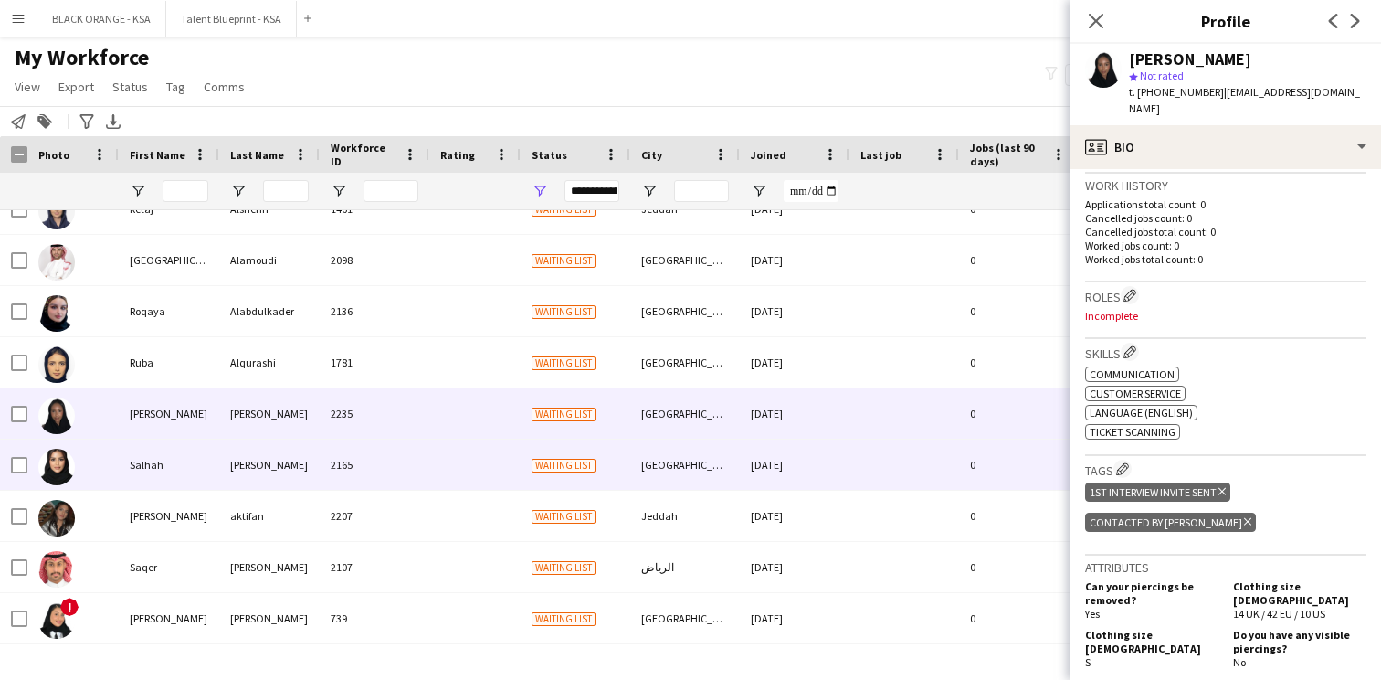
click at [725, 455] on div "[GEOGRAPHIC_DATA]" at bounding box center [685, 464] width 110 height 50
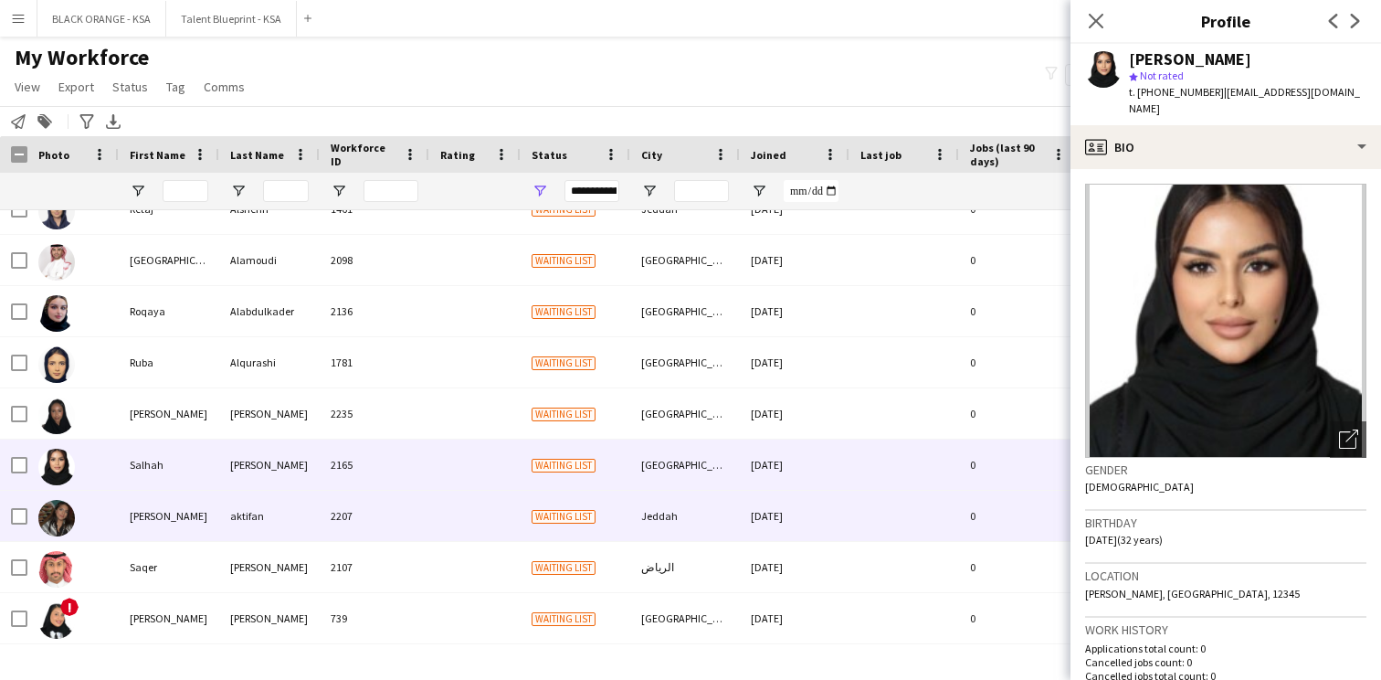
click at [638, 497] on div "Jeddah" at bounding box center [685, 516] width 110 height 50
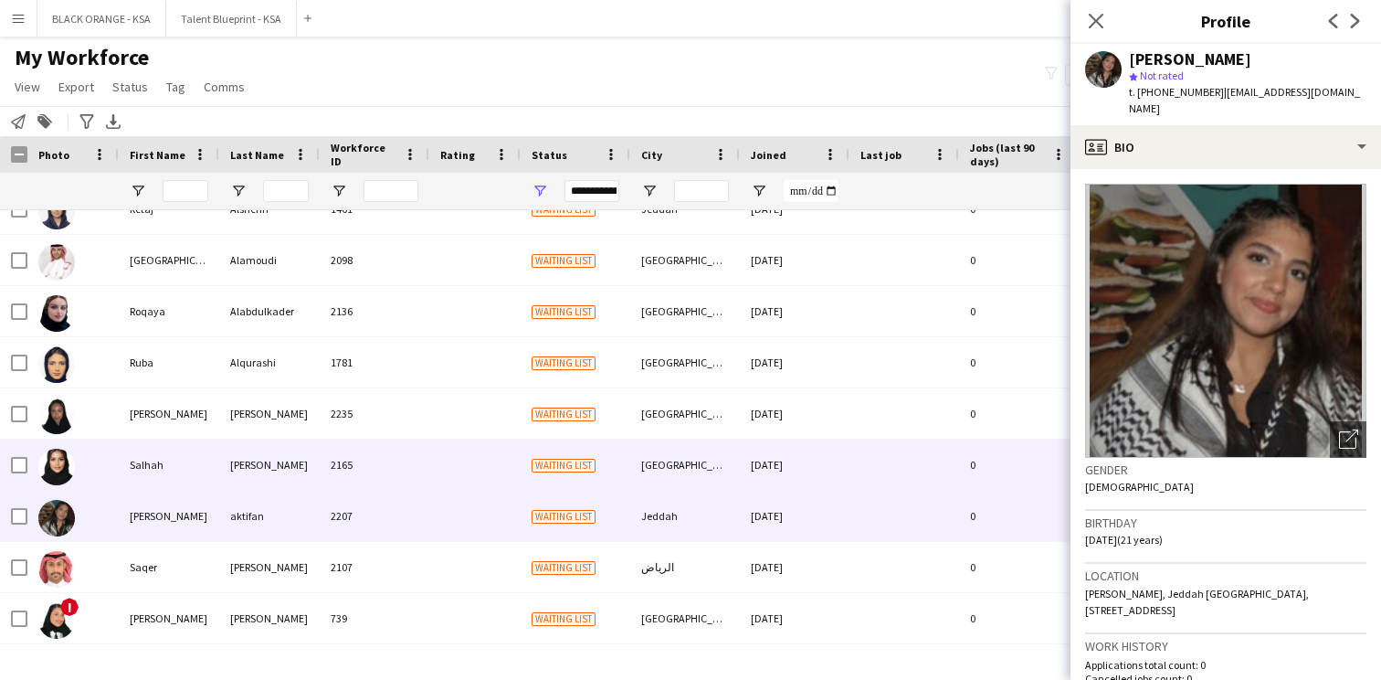
click at [639, 471] on div "[GEOGRAPHIC_DATA]" at bounding box center [685, 464] width 110 height 50
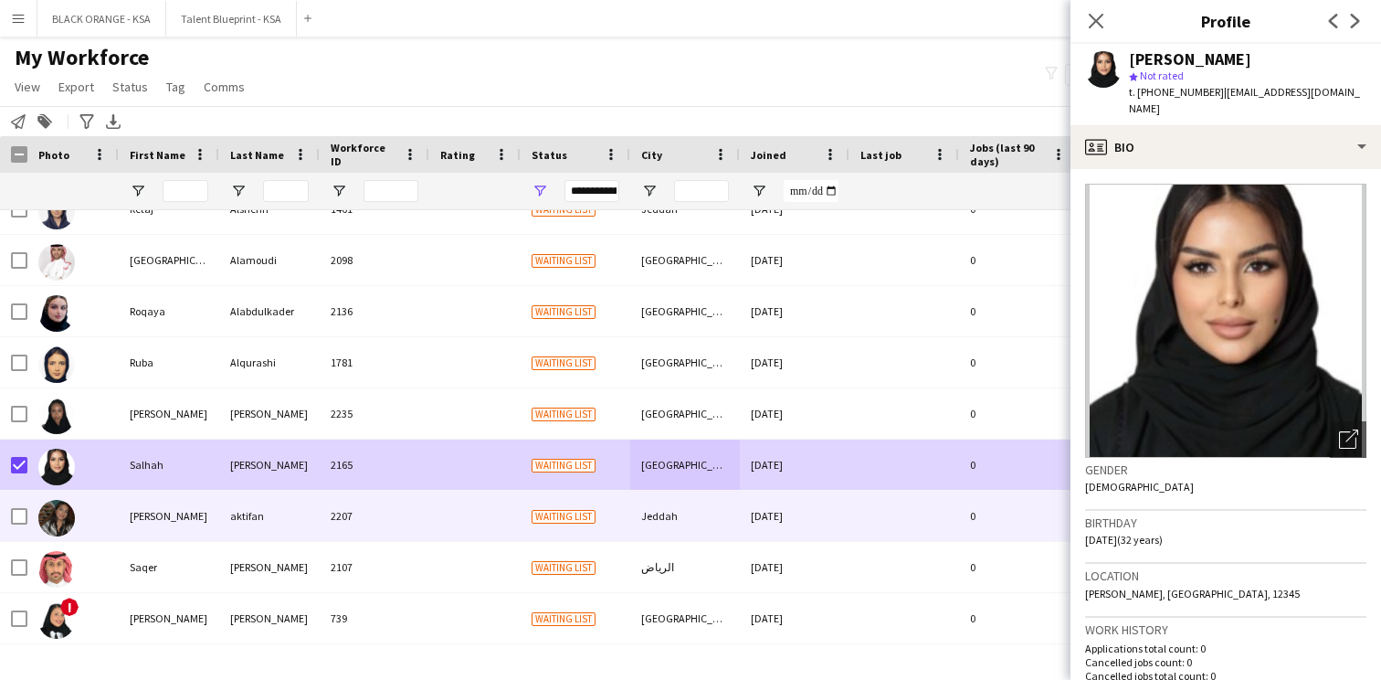
click at [123, 509] on div "sally" at bounding box center [169, 516] width 101 height 50
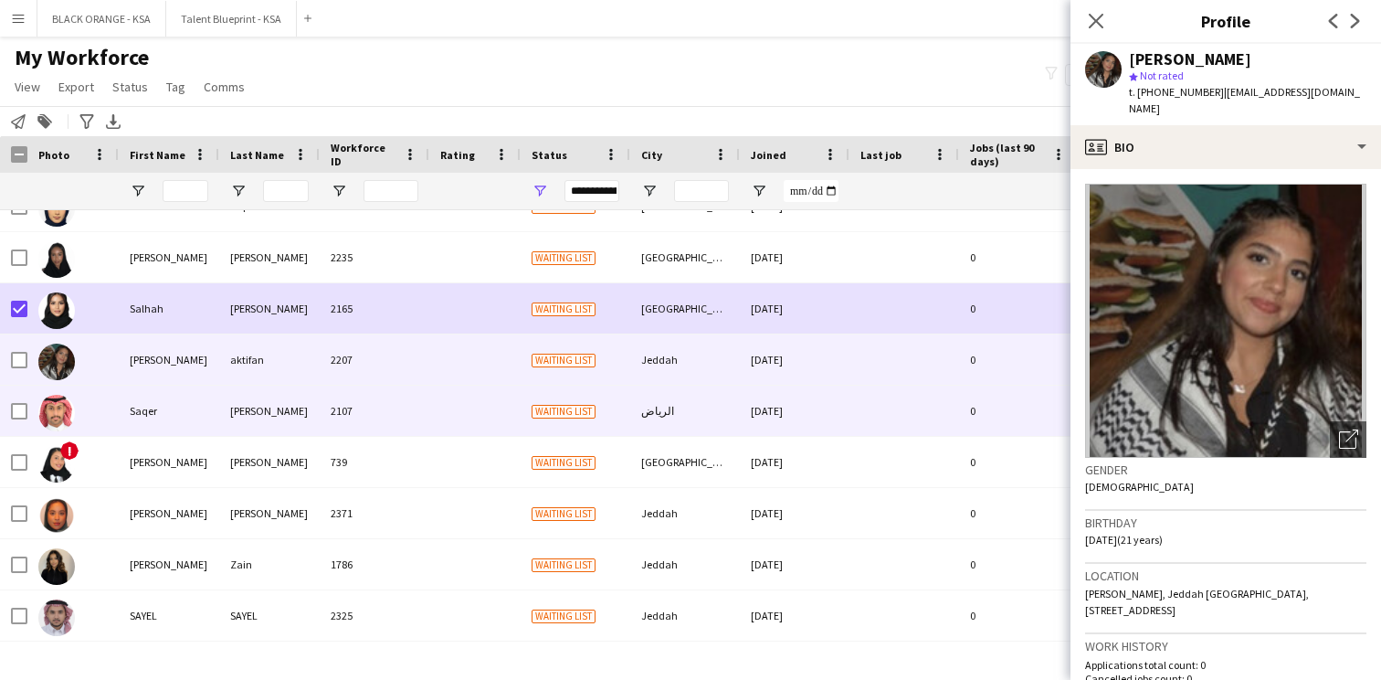
click at [239, 418] on div "[PERSON_NAME]" at bounding box center [269, 411] width 101 height 50
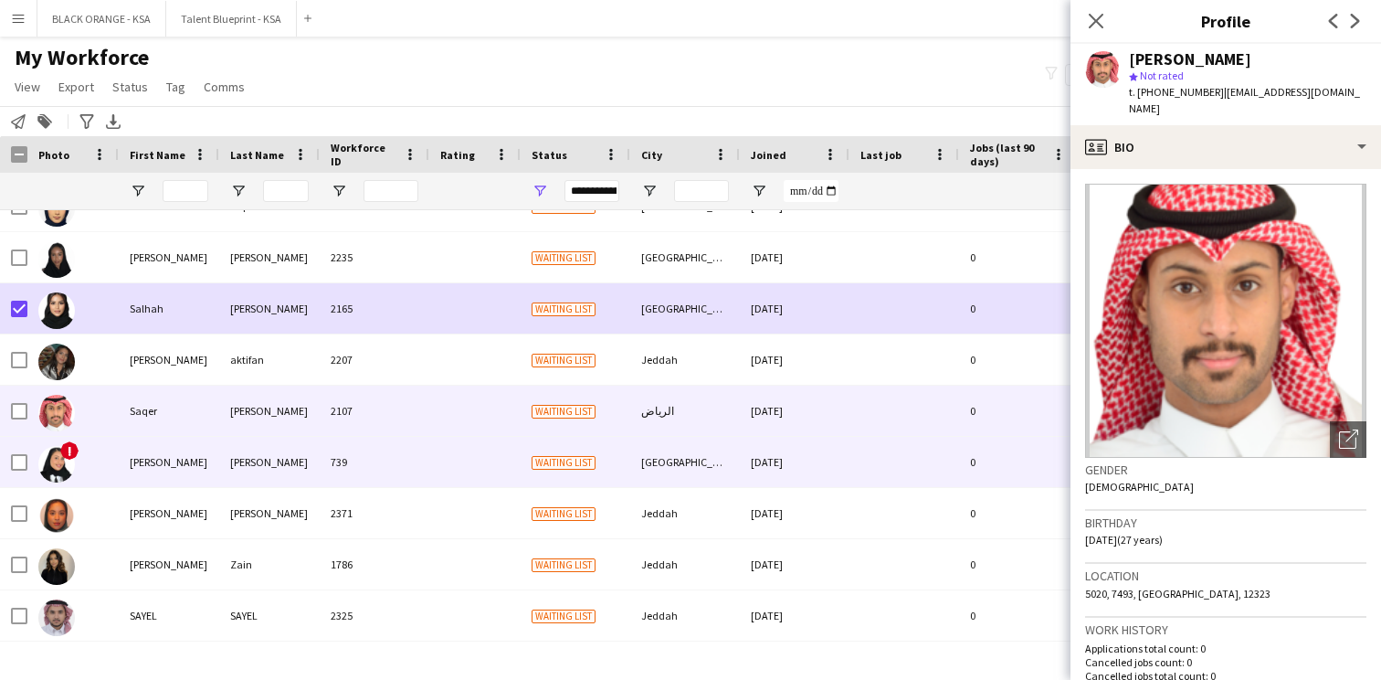
click at [231, 458] on div "[PERSON_NAME]" at bounding box center [269, 462] width 101 height 50
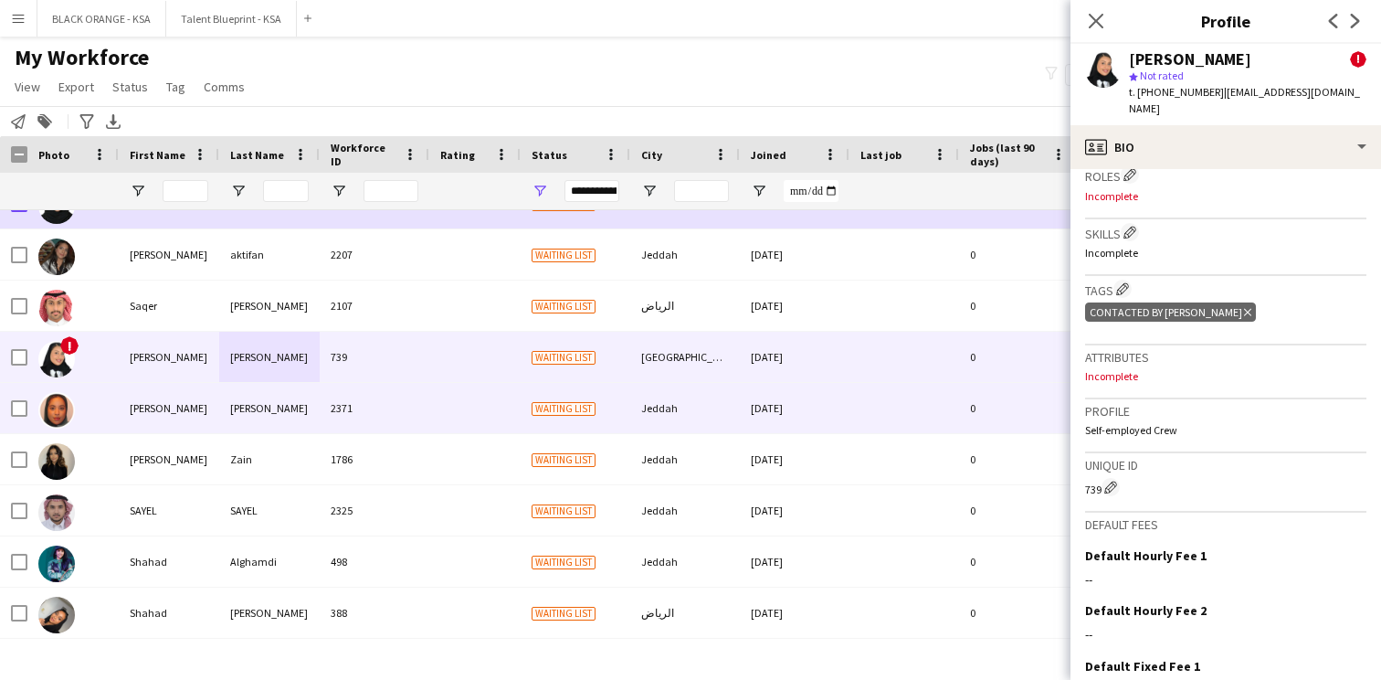
click at [139, 420] on div "Sarah" at bounding box center [169, 408] width 101 height 50
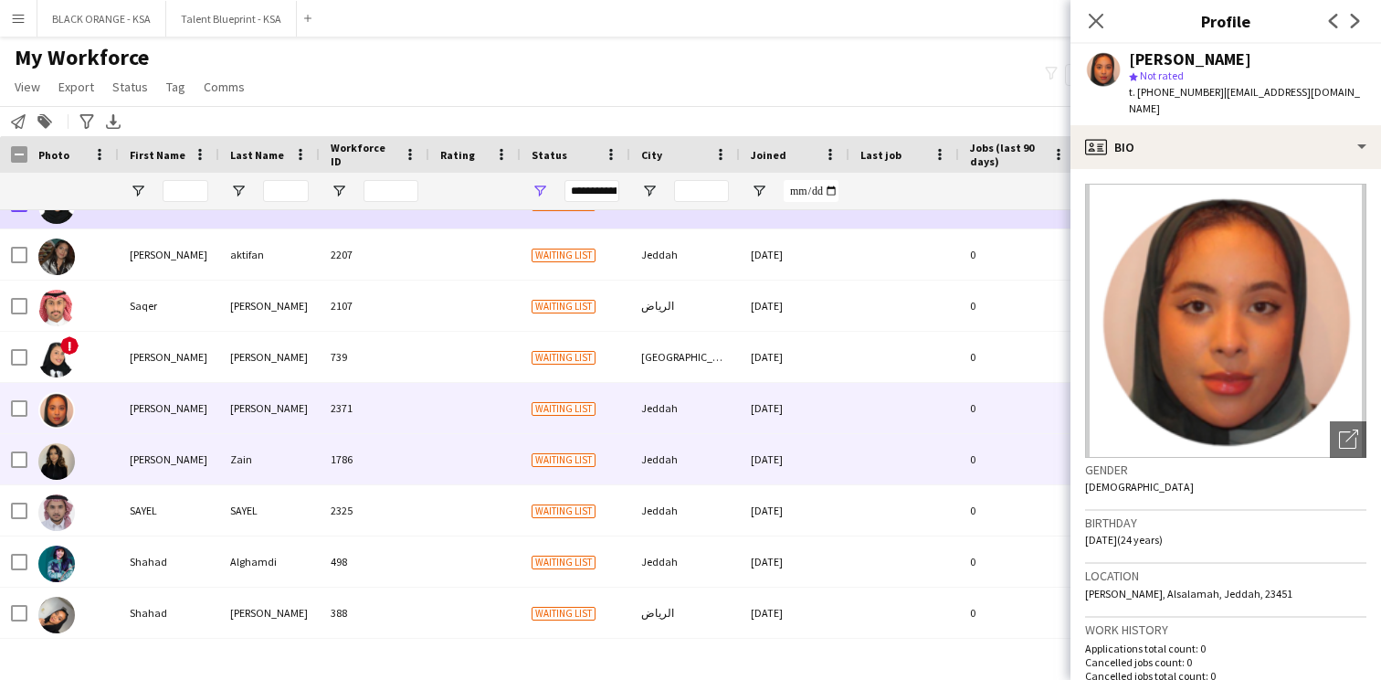
click at [139, 451] on div "Sarah" at bounding box center [169, 459] width 101 height 50
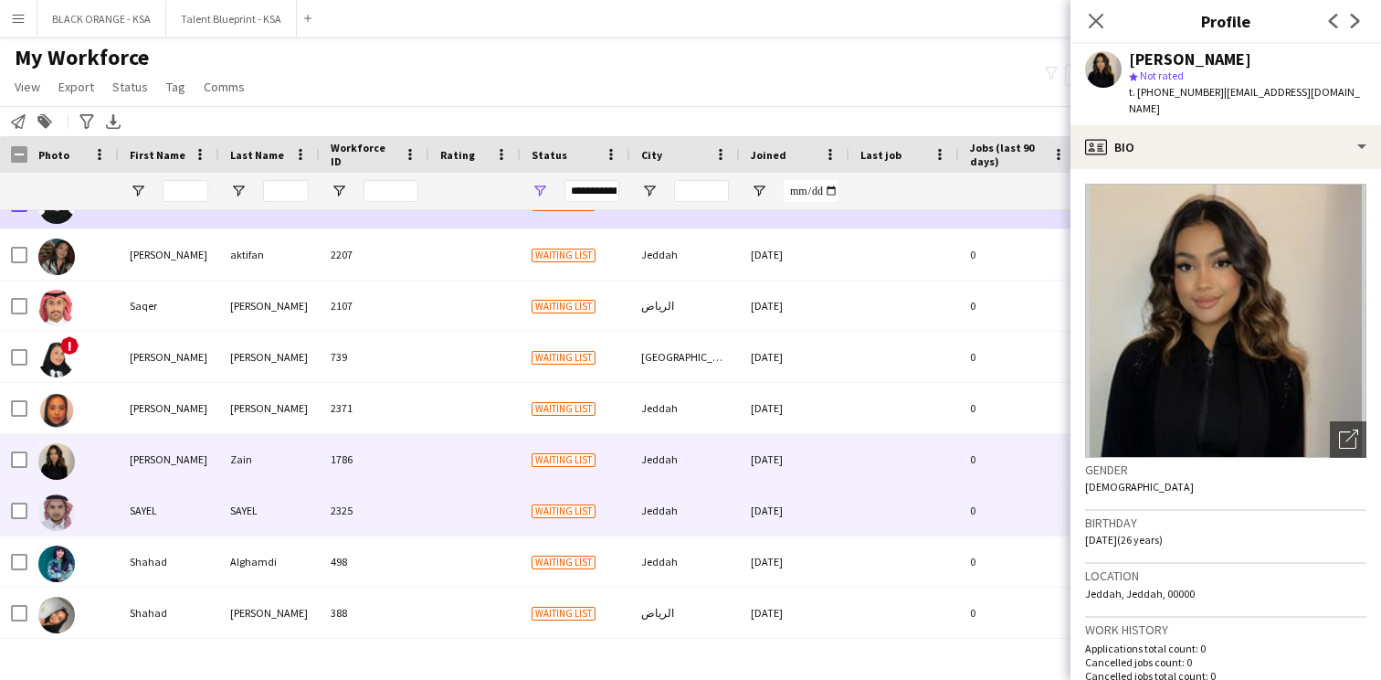
click at [136, 500] on div "SAYEL" at bounding box center [169, 510] width 101 height 50
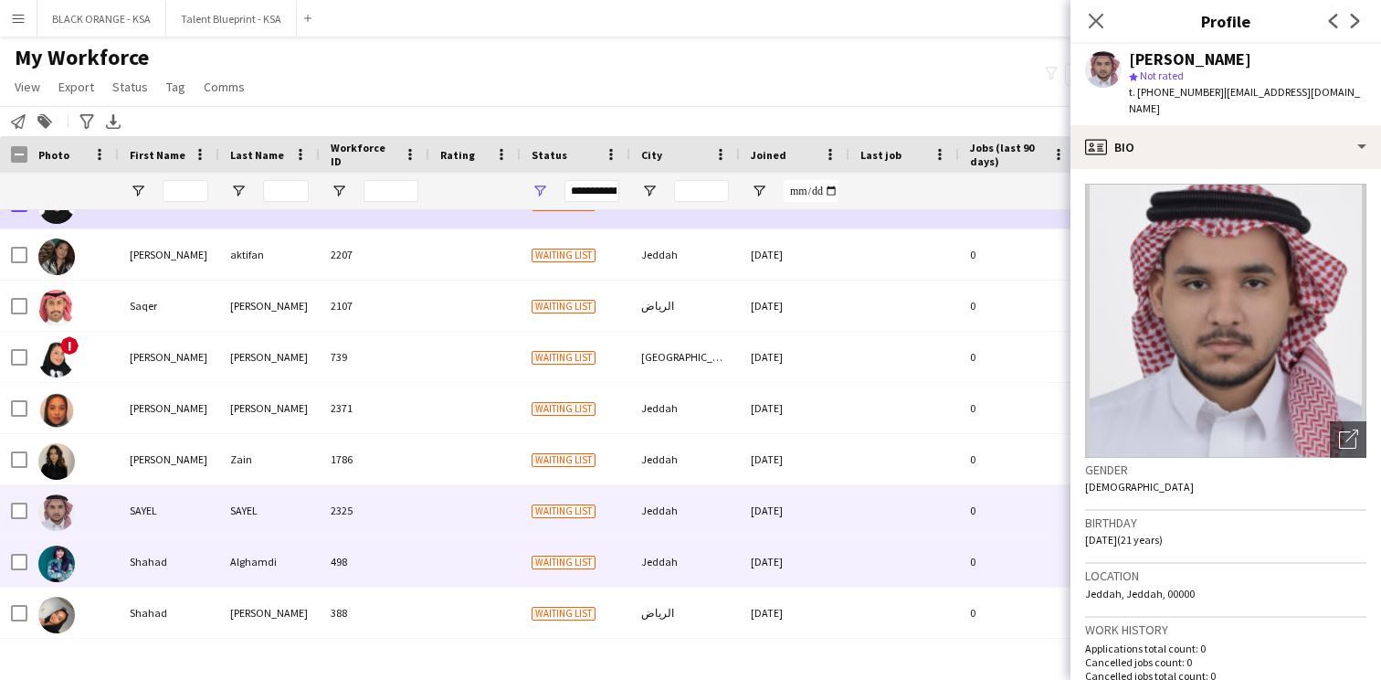
click at [137, 542] on div "Shahad" at bounding box center [169, 561] width 101 height 50
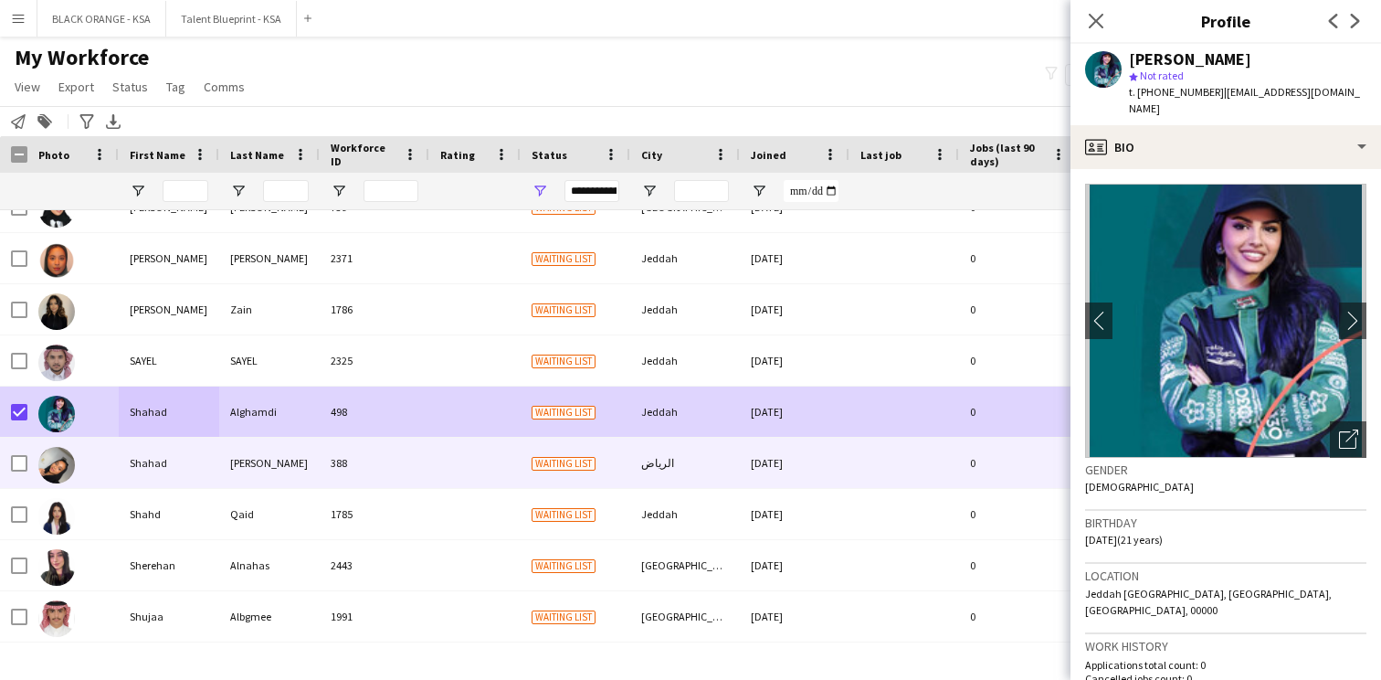
click at [113, 464] on div at bounding box center [72, 463] width 91 height 50
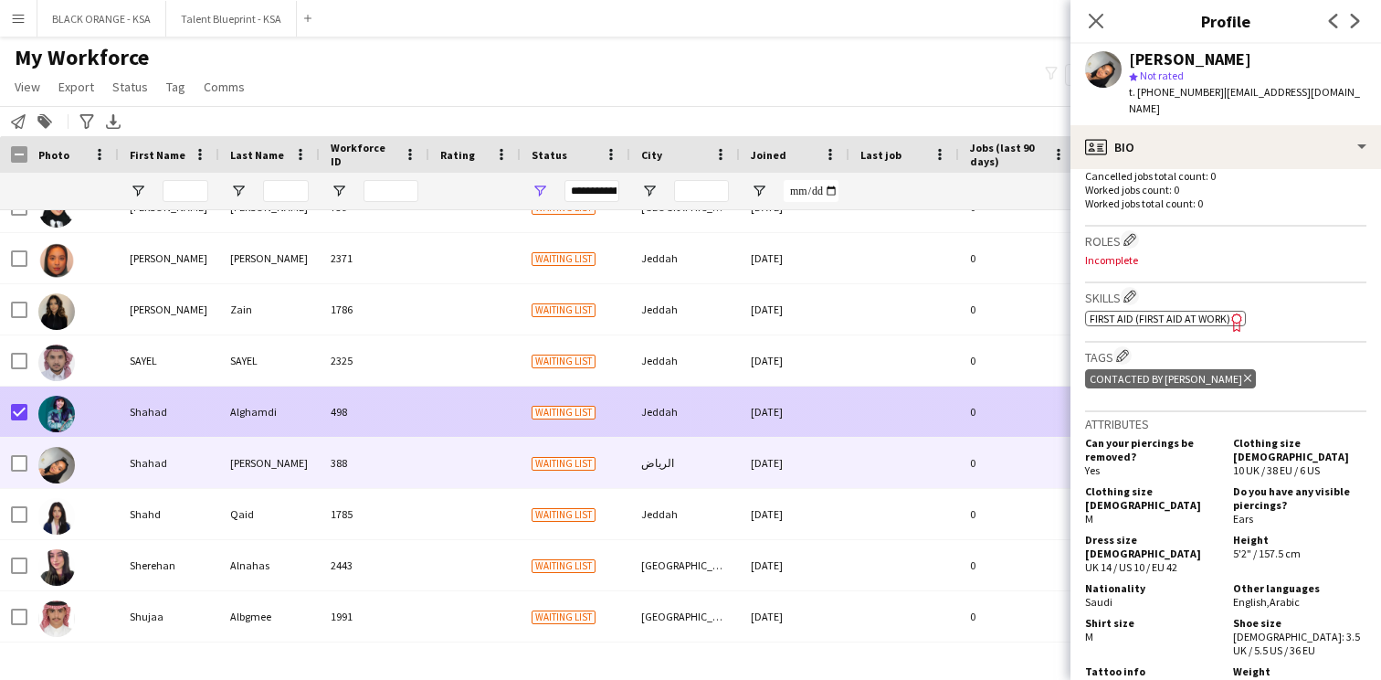
click at [302, 418] on div "Alghamdi" at bounding box center [269, 411] width 101 height 50
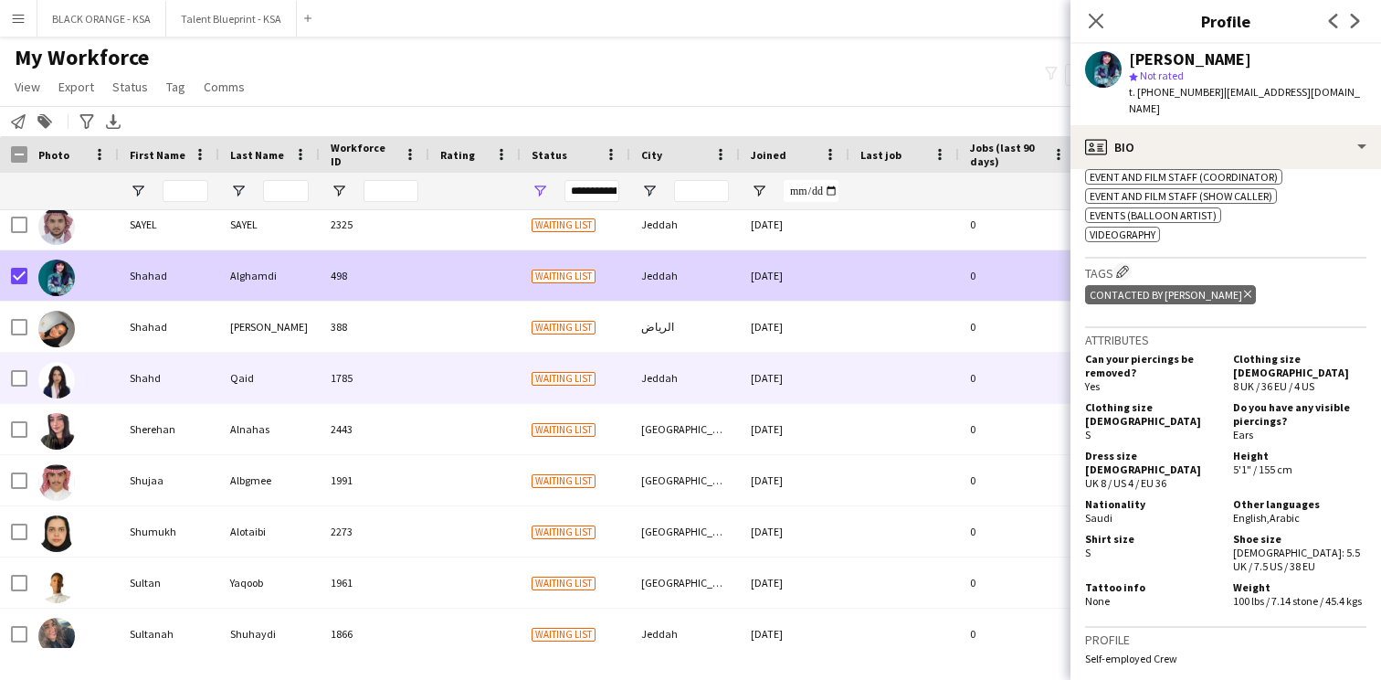
click at [234, 385] on div "Qaid" at bounding box center [269, 378] width 101 height 50
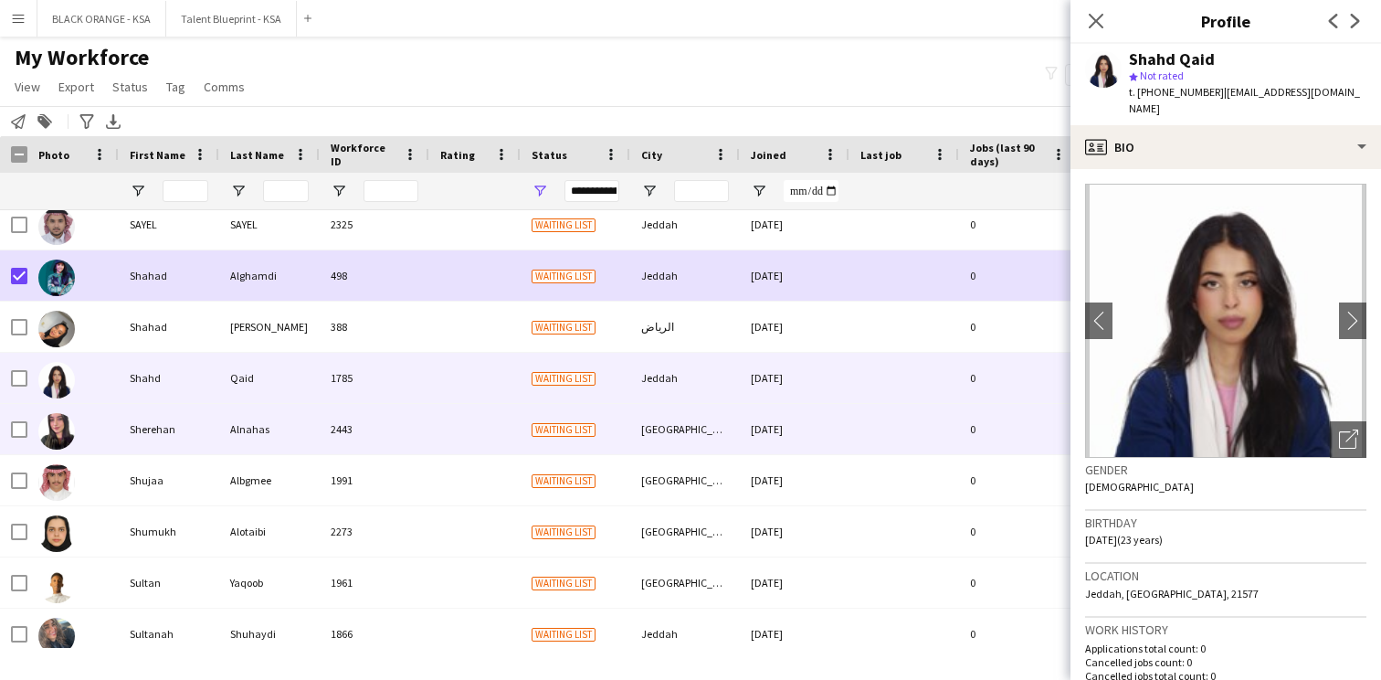
click at [238, 439] on div "Alnahas" at bounding box center [269, 429] width 101 height 50
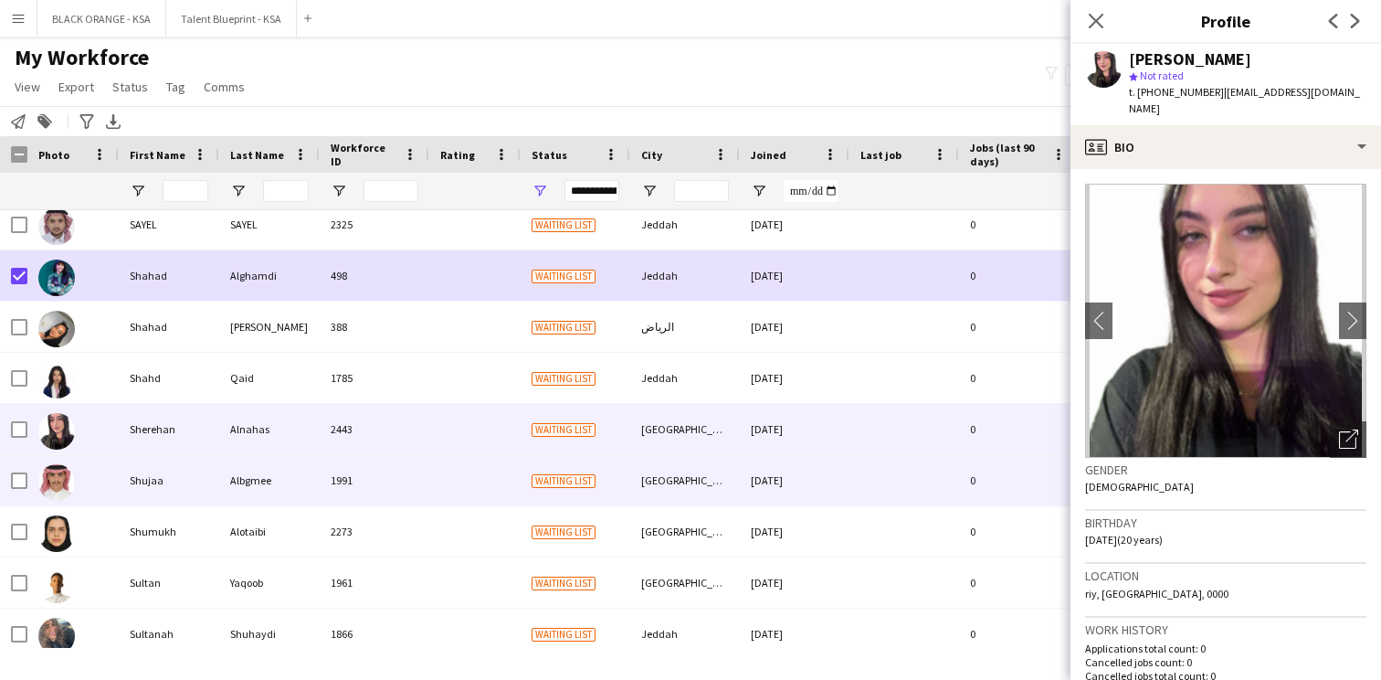
click at [233, 477] on div "Albgmee" at bounding box center [269, 480] width 101 height 50
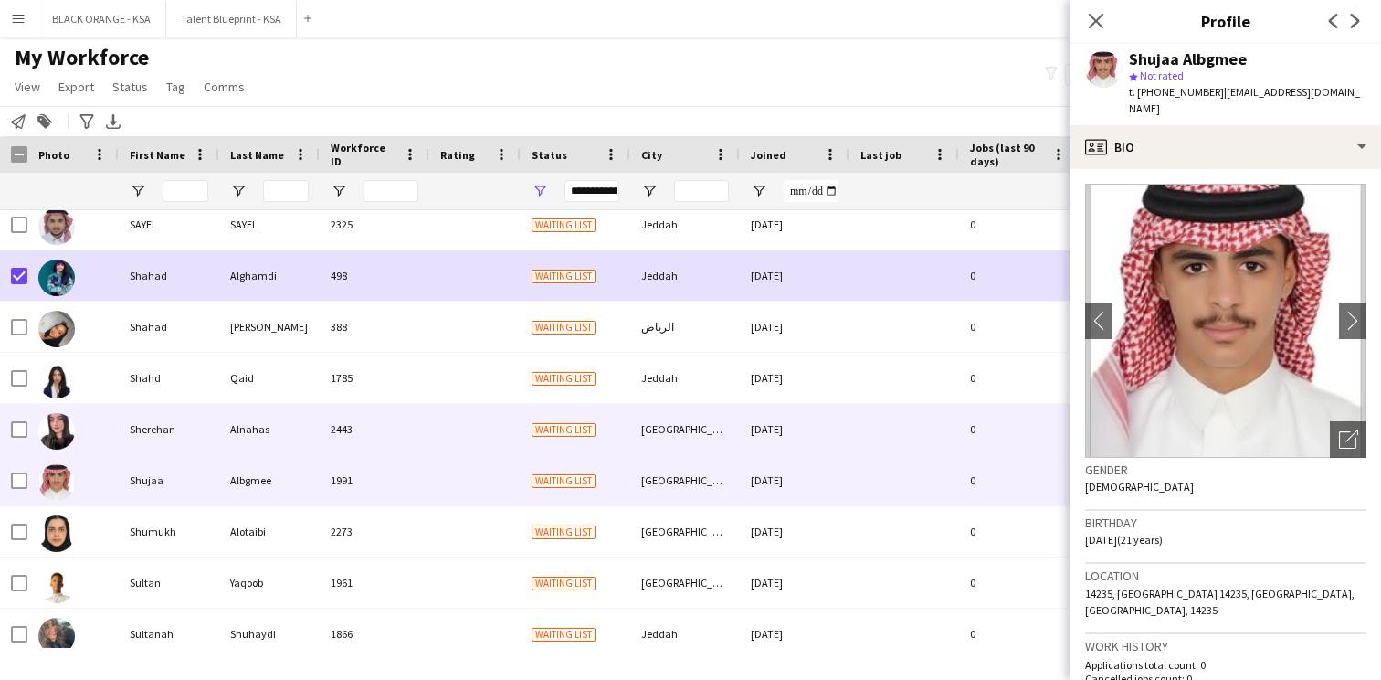
click at [233, 433] on div "Alnahas" at bounding box center [269, 429] width 101 height 50
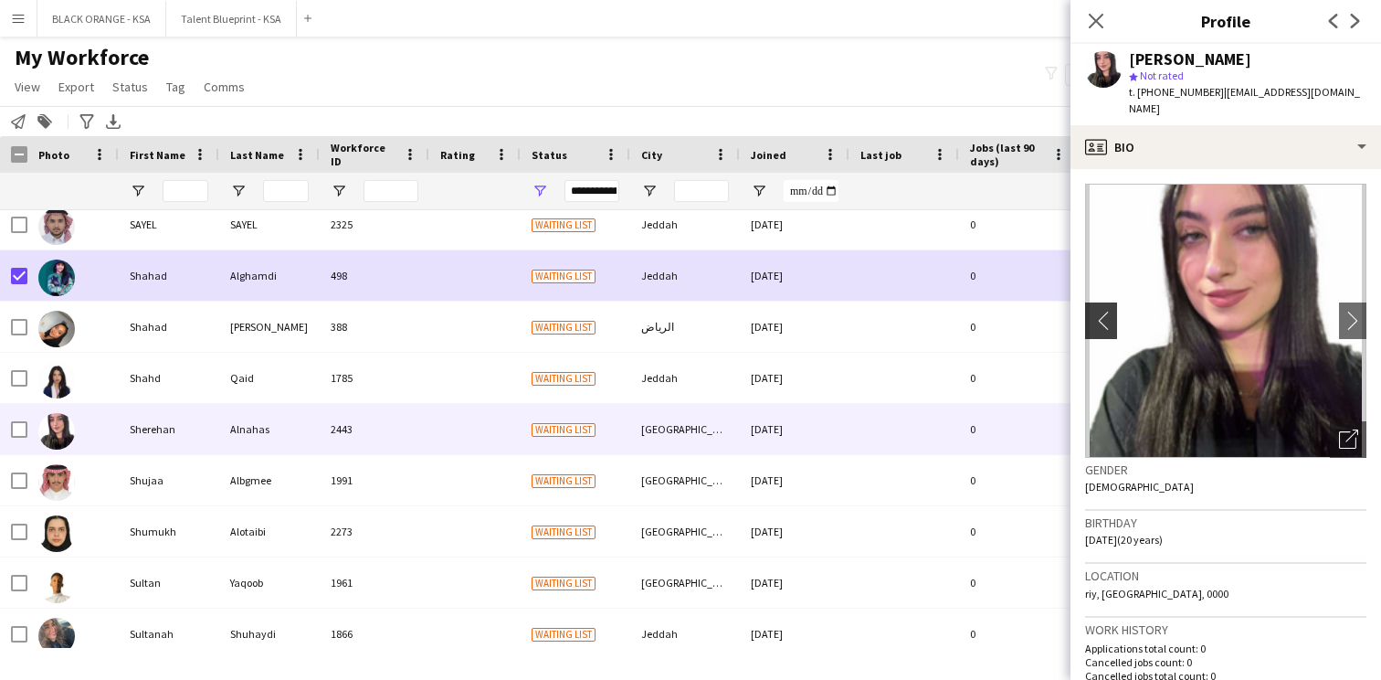
click at [1105, 311] on app-icon "chevron-left" at bounding box center [1099, 320] width 28 height 19
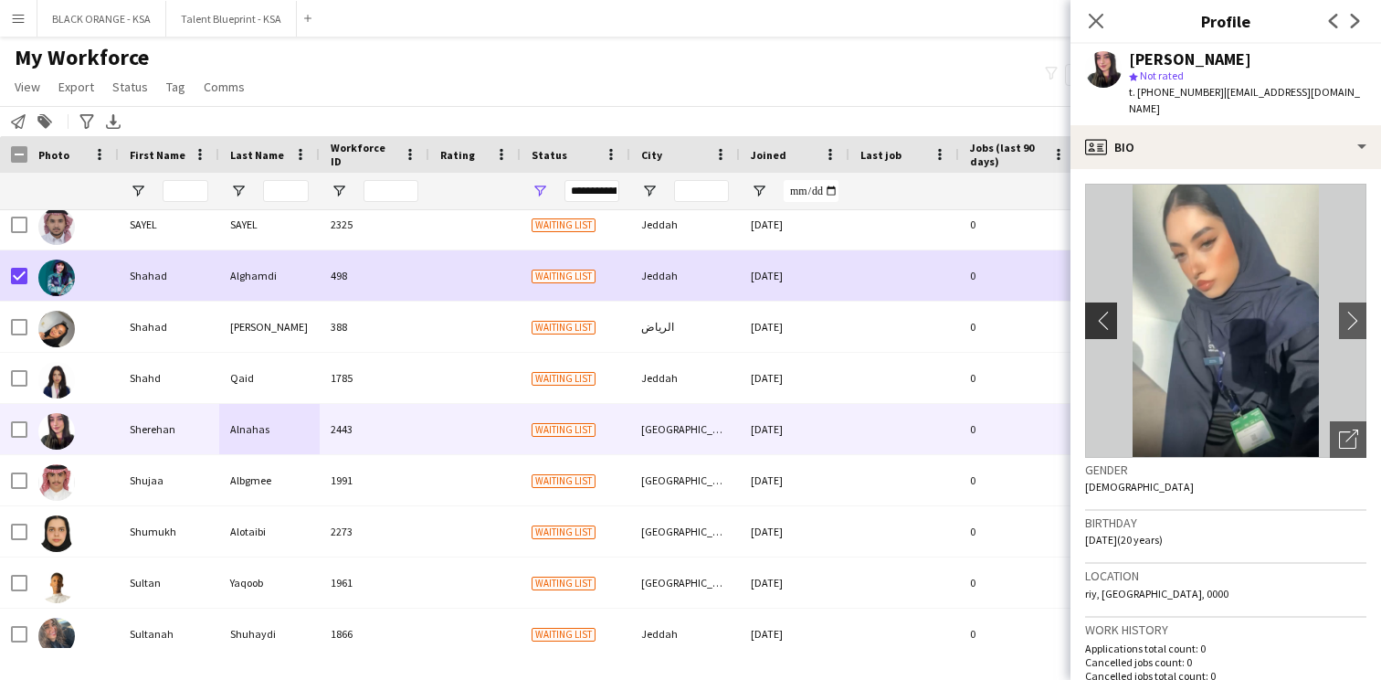
click at [1105, 311] on app-icon "chevron-left" at bounding box center [1099, 320] width 28 height 19
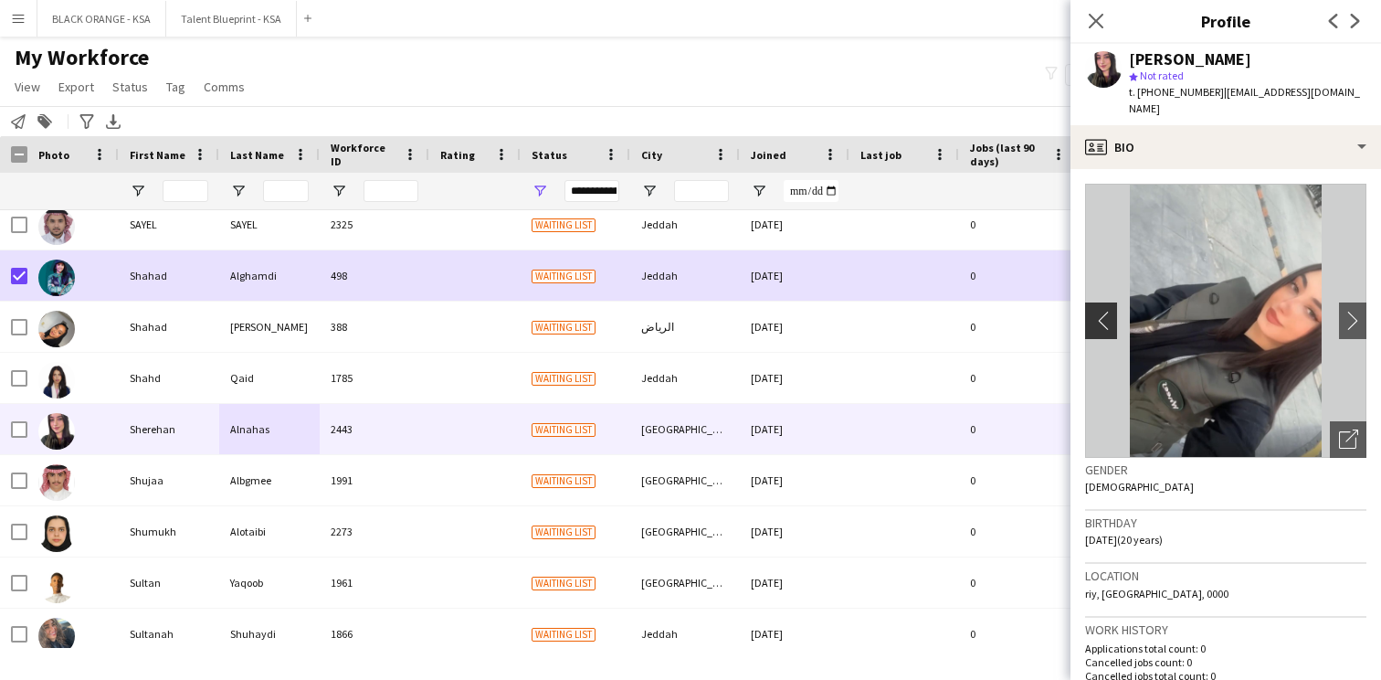
click at [1105, 311] on app-icon "chevron-left" at bounding box center [1099, 320] width 28 height 19
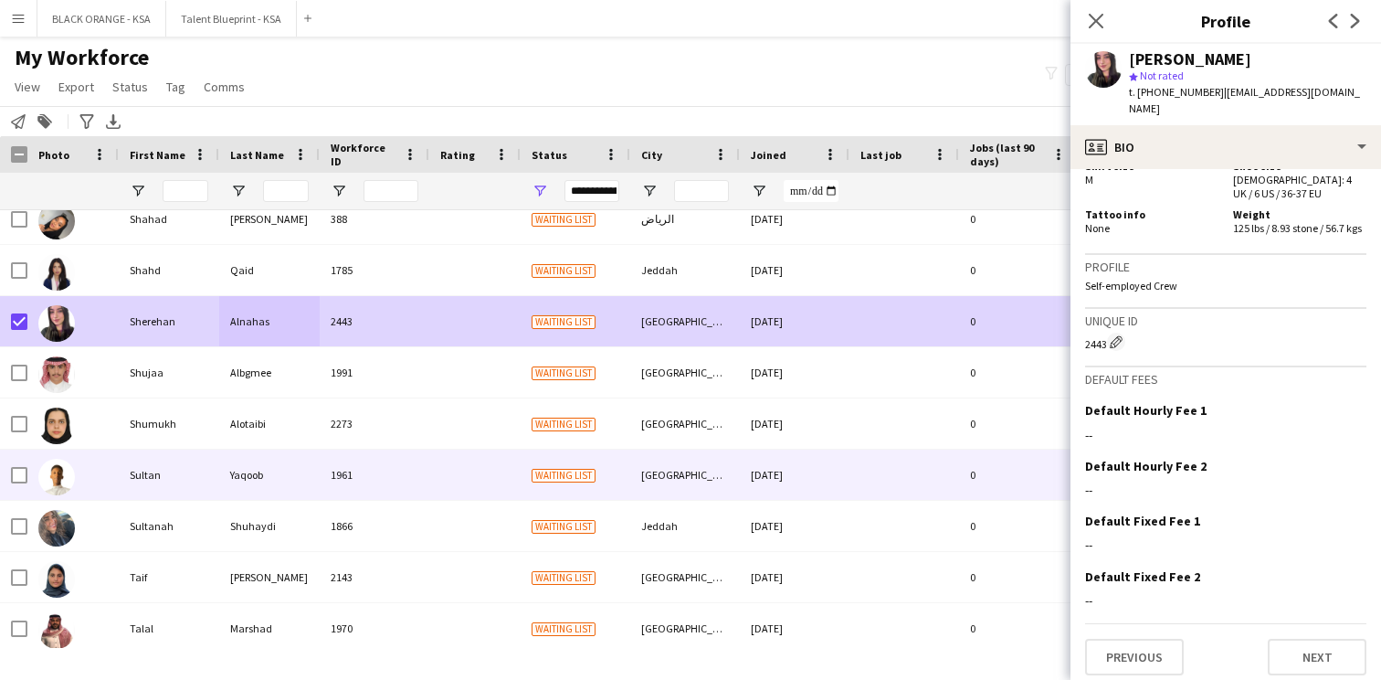
click at [174, 492] on div "Sultan" at bounding box center [169, 475] width 101 height 50
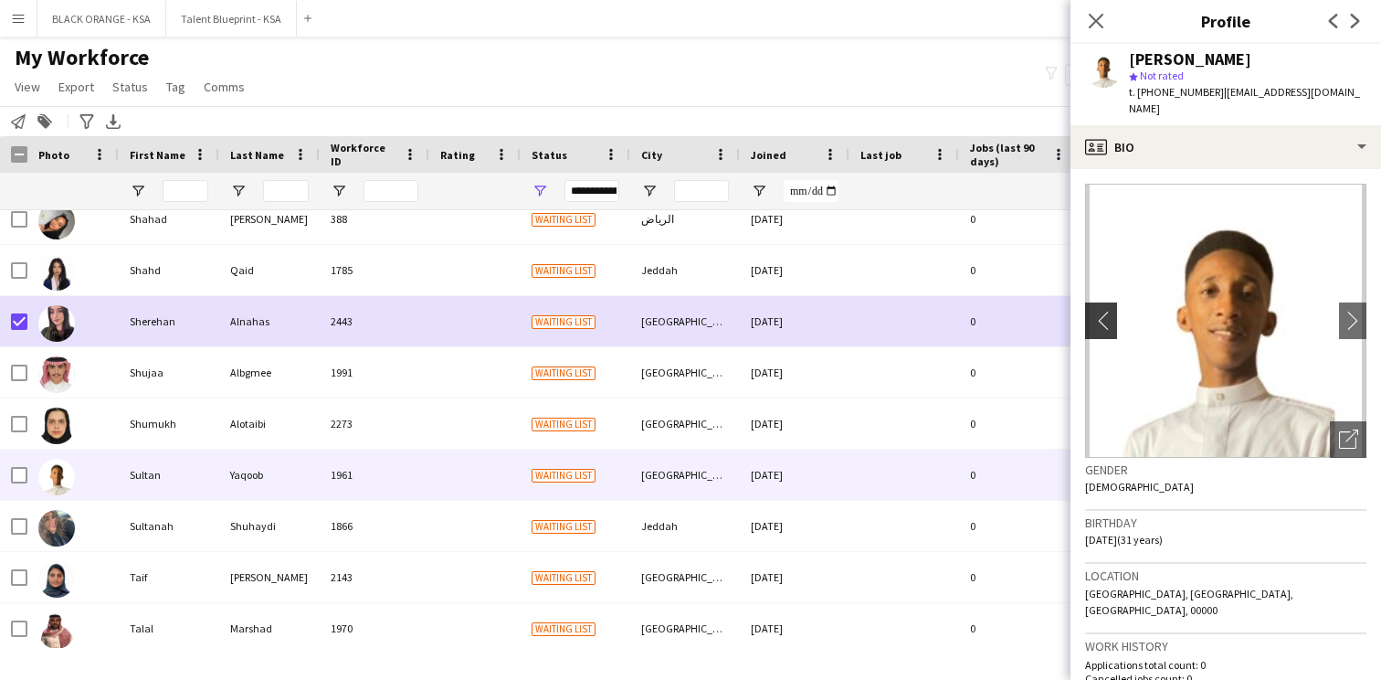
click at [1101, 311] on app-icon "chevron-left" at bounding box center [1099, 320] width 28 height 19
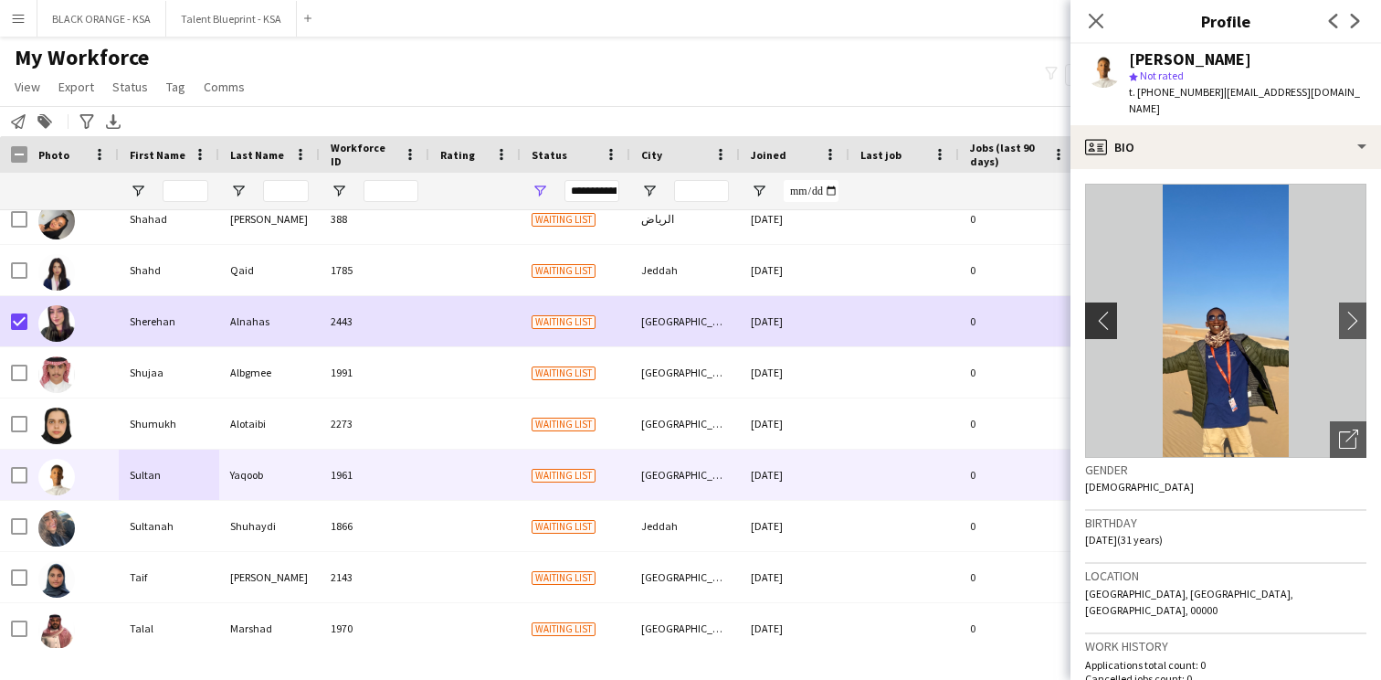
click at [1101, 311] on app-icon "chevron-left" at bounding box center [1099, 320] width 28 height 19
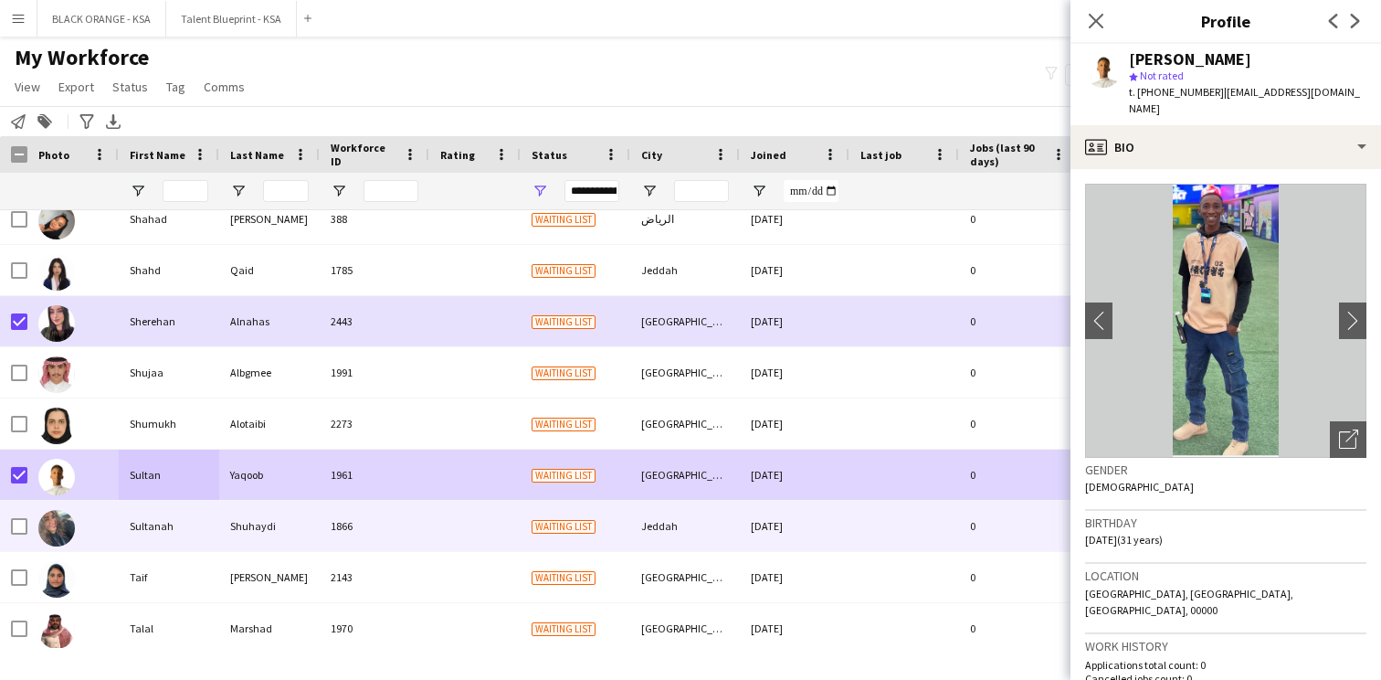
click at [122, 517] on div "Sultanah" at bounding box center [169, 526] width 101 height 50
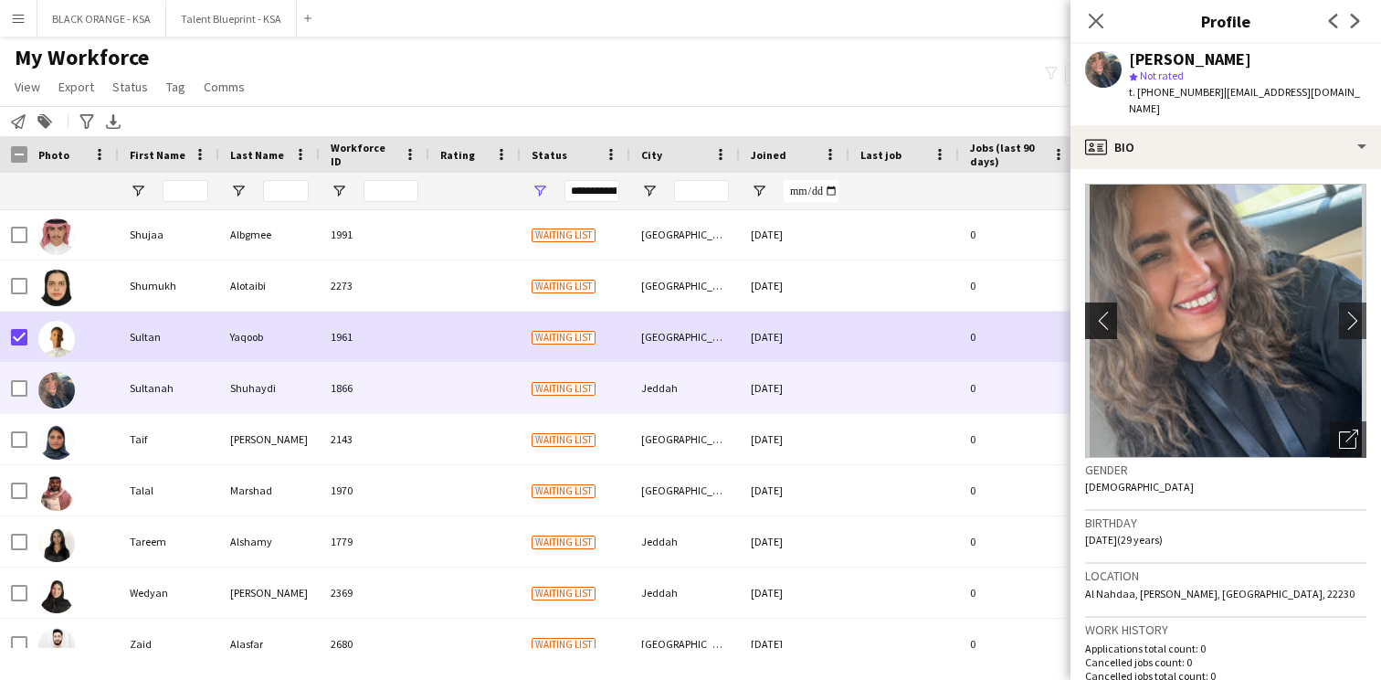
click at [1102, 311] on app-icon "chevron-left" at bounding box center [1099, 320] width 28 height 19
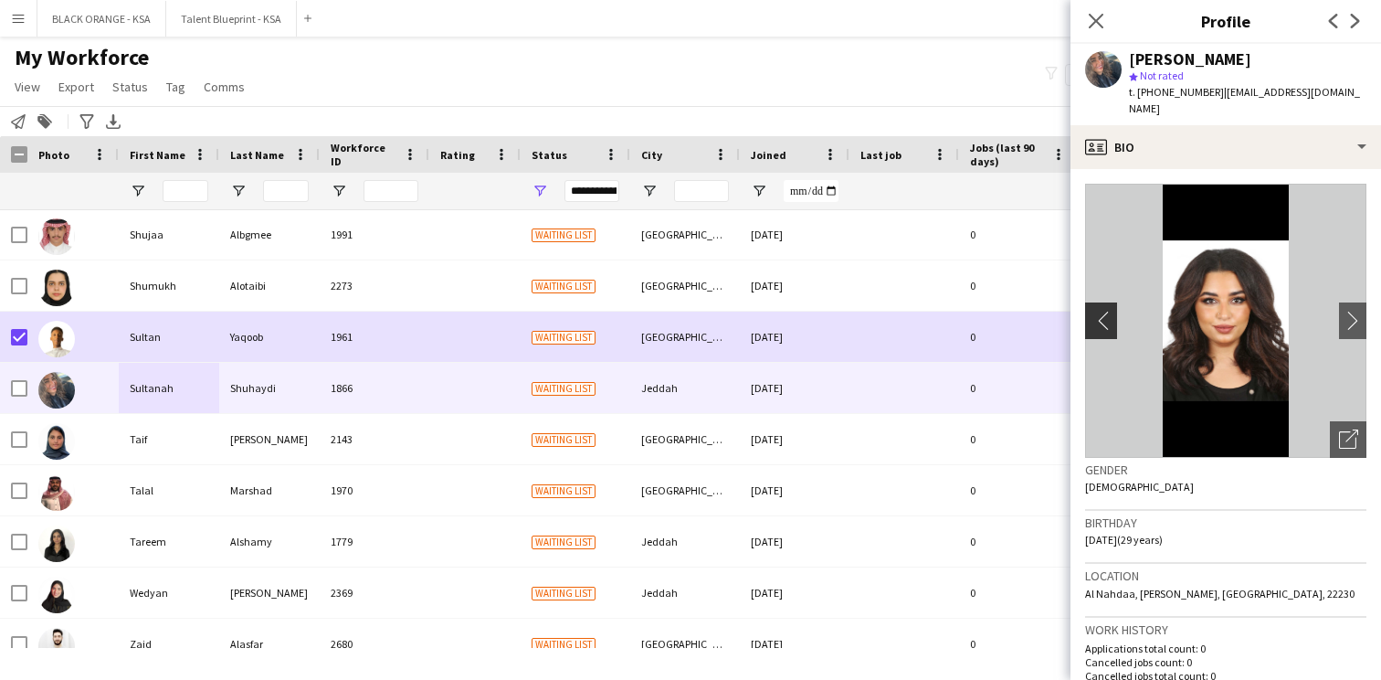
click at [1102, 311] on app-icon "chevron-left" at bounding box center [1099, 320] width 28 height 19
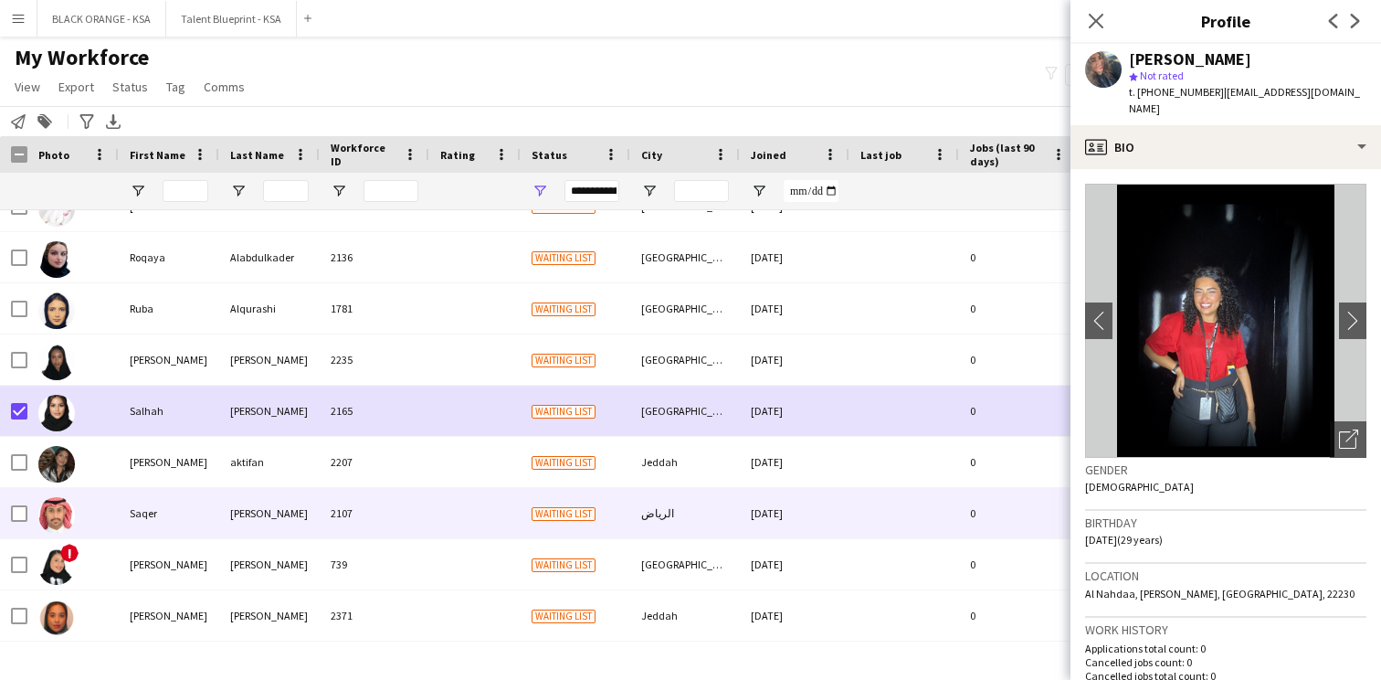
scroll to position [3910, 0]
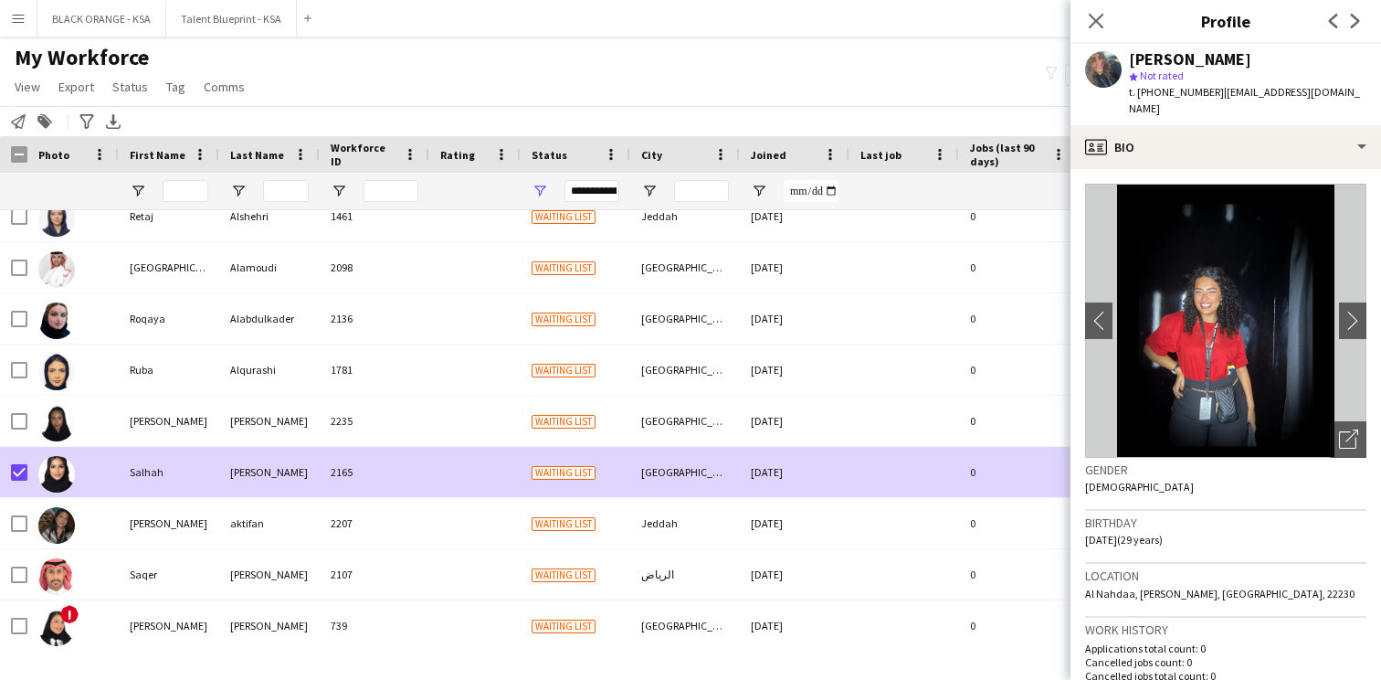
click at [282, 480] on div "[PERSON_NAME]" at bounding box center [269, 472] width 101 height 50
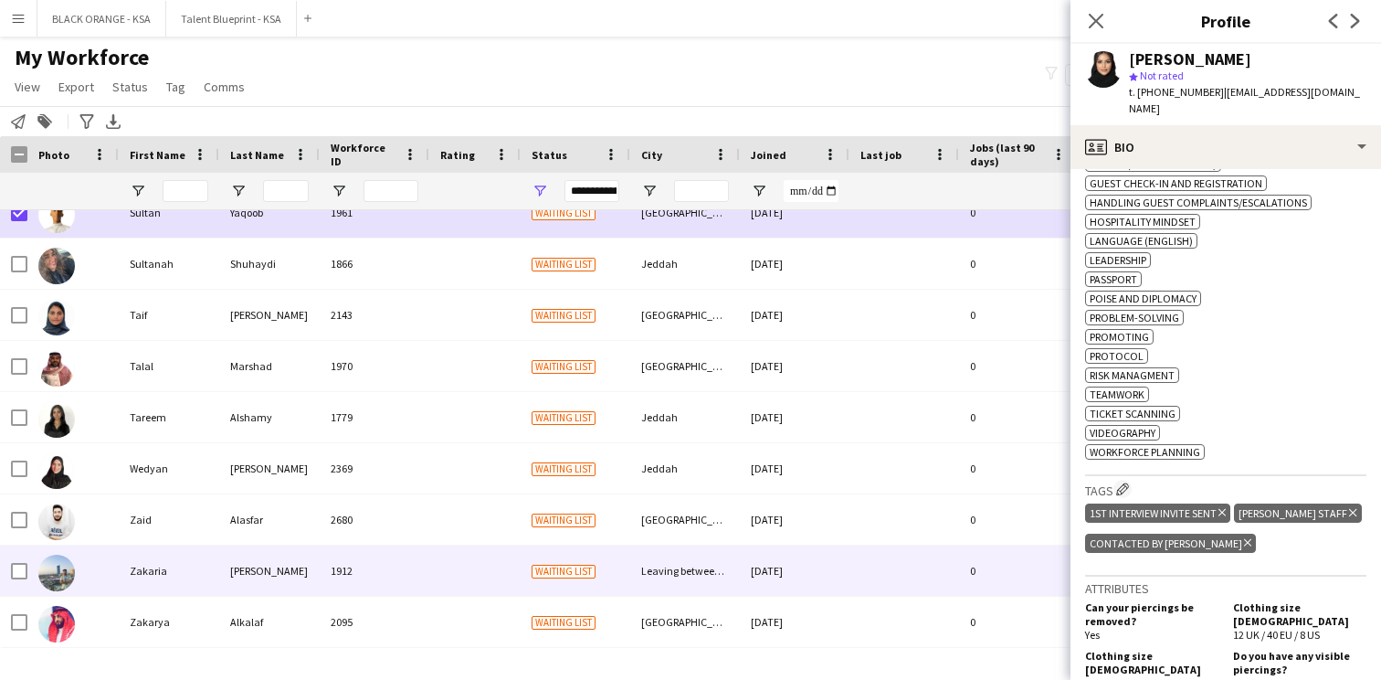
scroll to position [4867, 0]
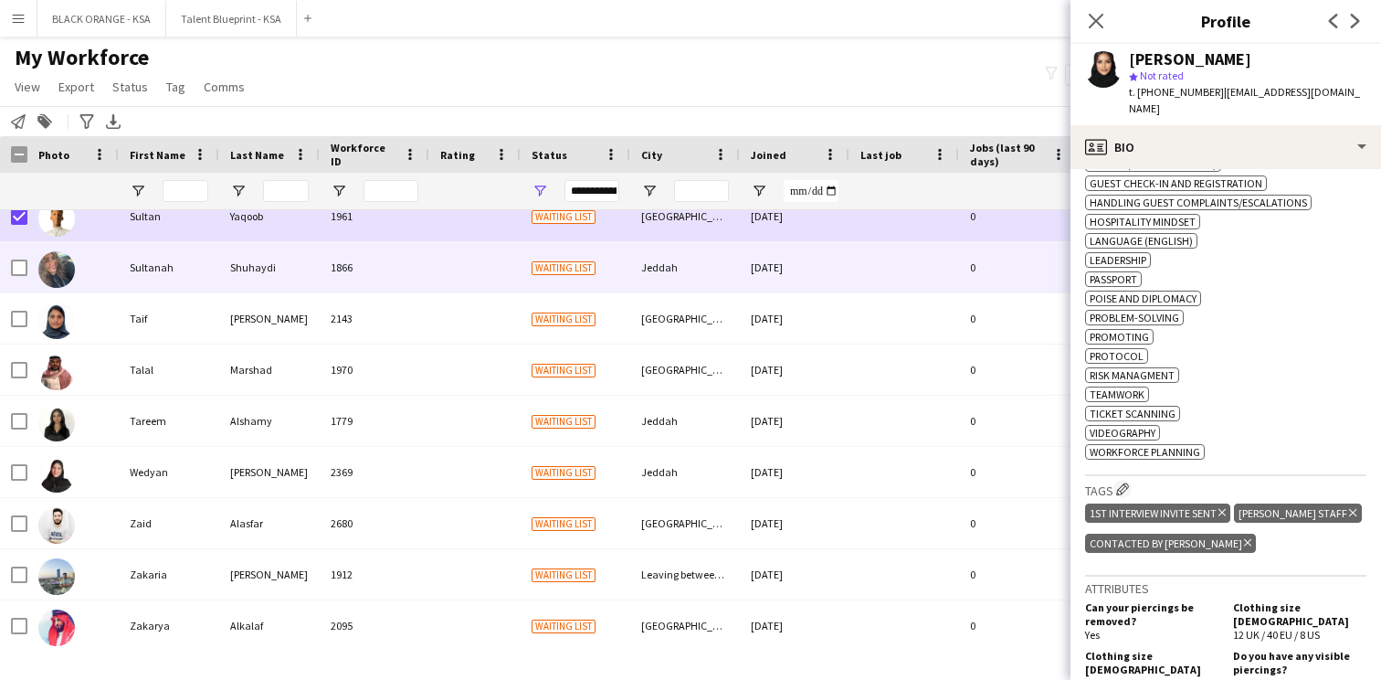
click at [333, 279] on div "1866" at bounding box center [375, 267] width 110 height 50
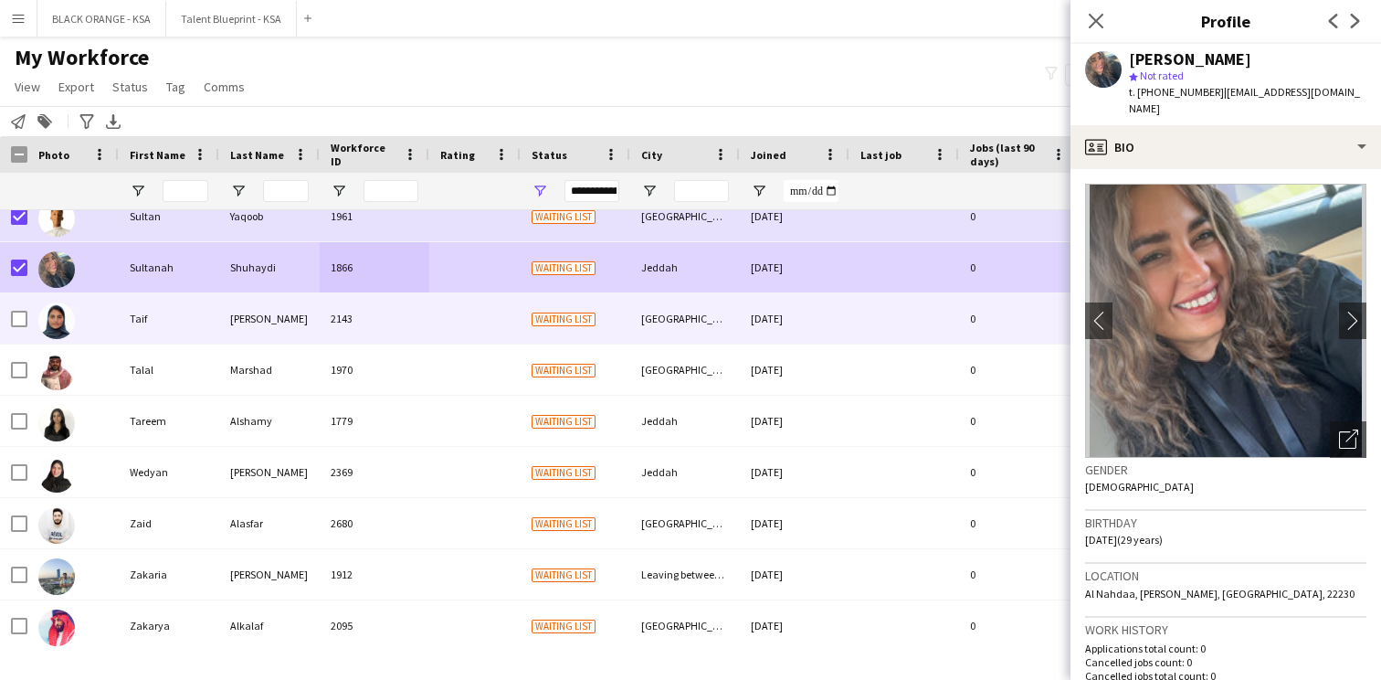
click at [60, 321] on img at bounding box center [56, 320] width 37 height 37
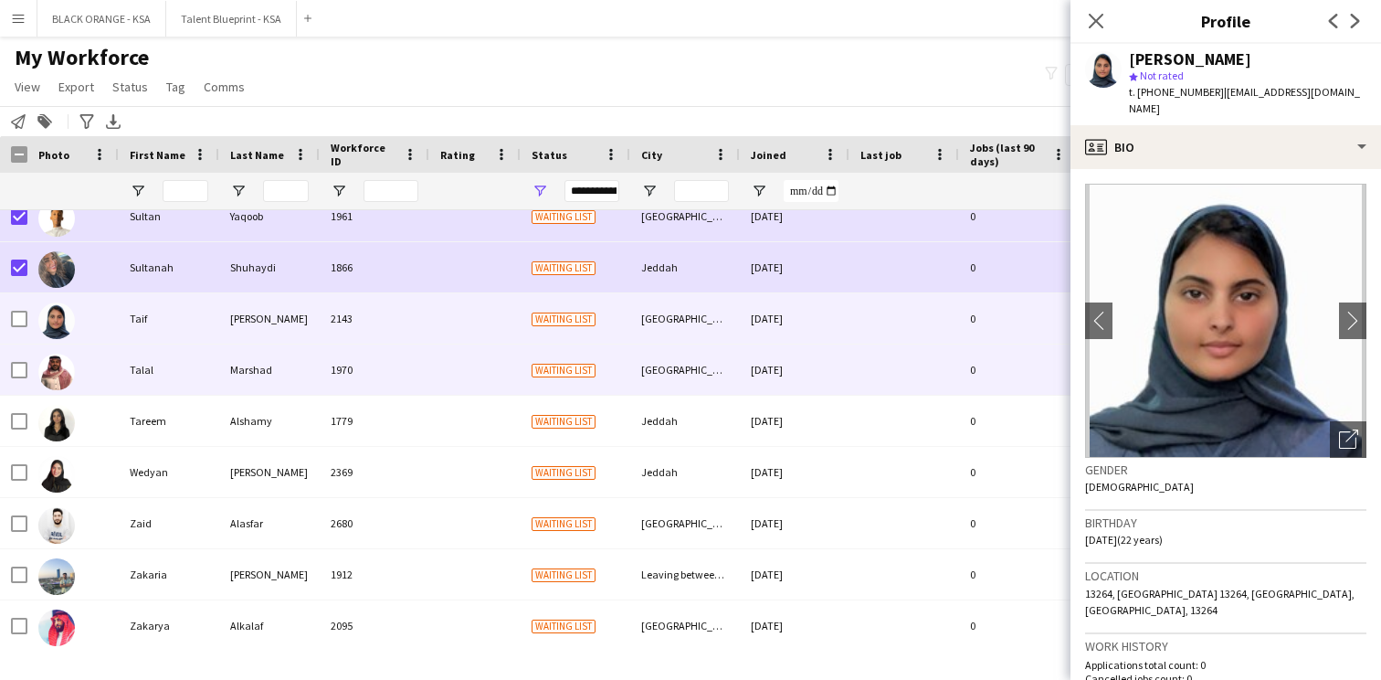
click at [111, 377] on div at bounding box center [72, 369] width 91 height 50
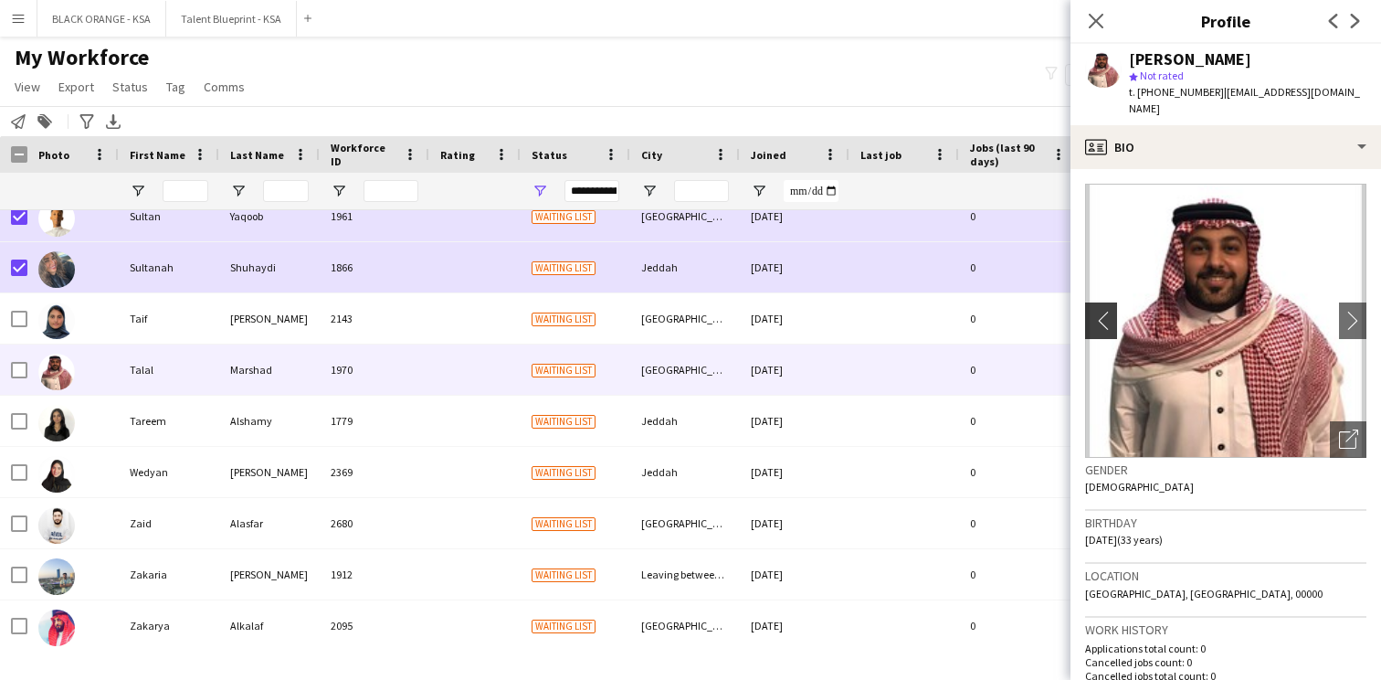
click at [1107, 311] on app-icon "chevron-left" at bounding box center [1099, 320] width 28 height 19
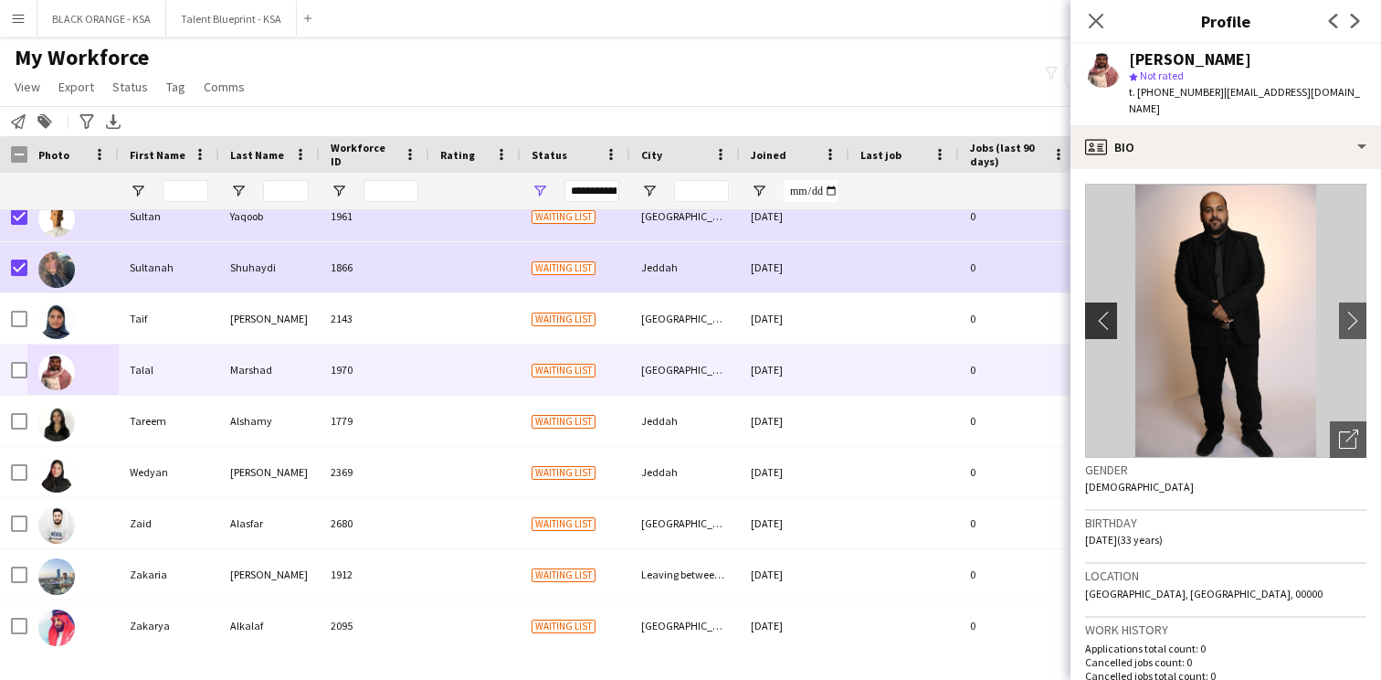
click at [1107, 311] on app-icon "chevron-left" at bounding box center [1099, 320] width 28 height 19
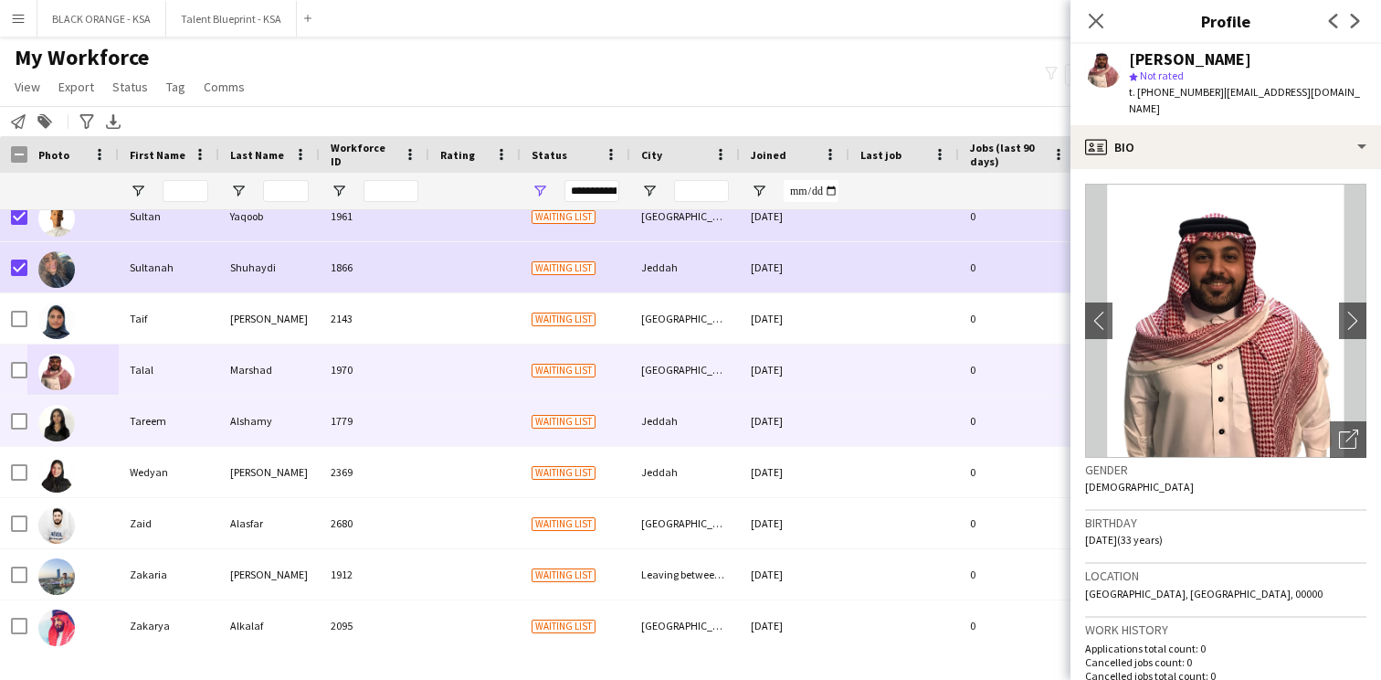
click at [372, 416] on div "1779" at bounding box center [375, 421] width 110 height 50
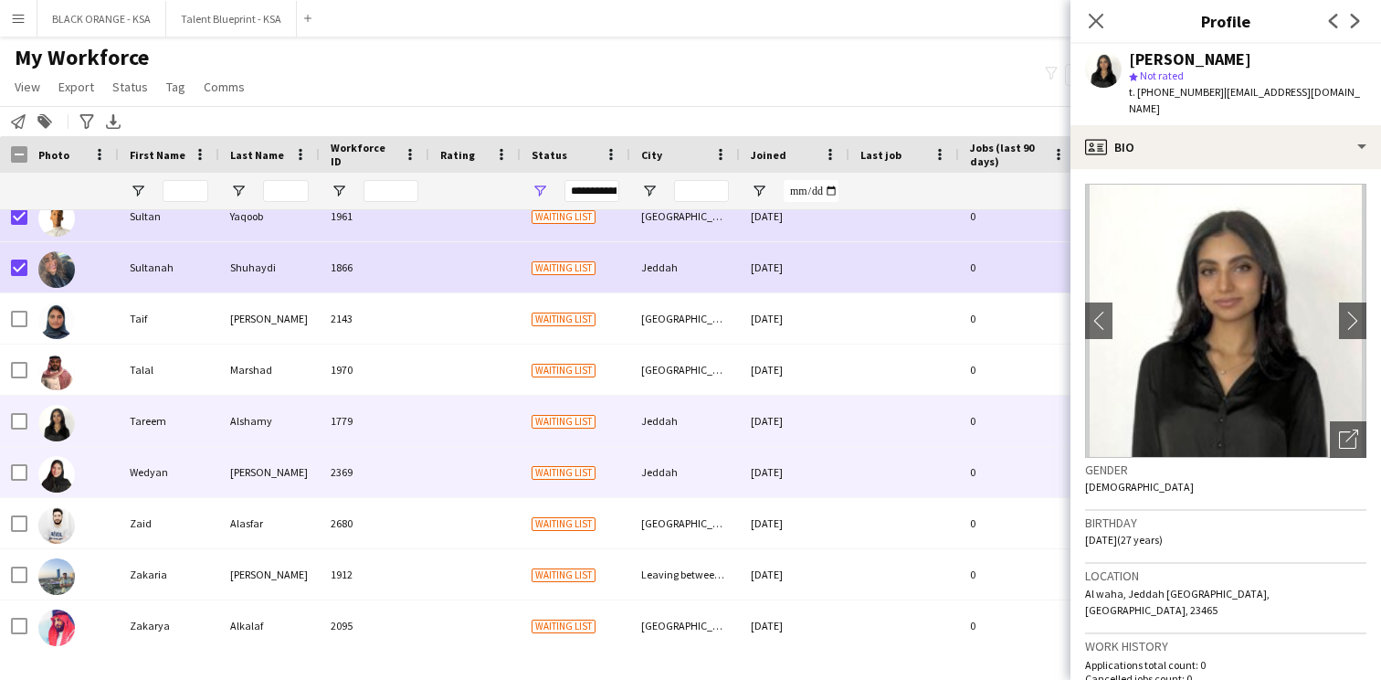
click at [360, 458] on div "2369" at bounding box center [375, 472] width 110 height 50
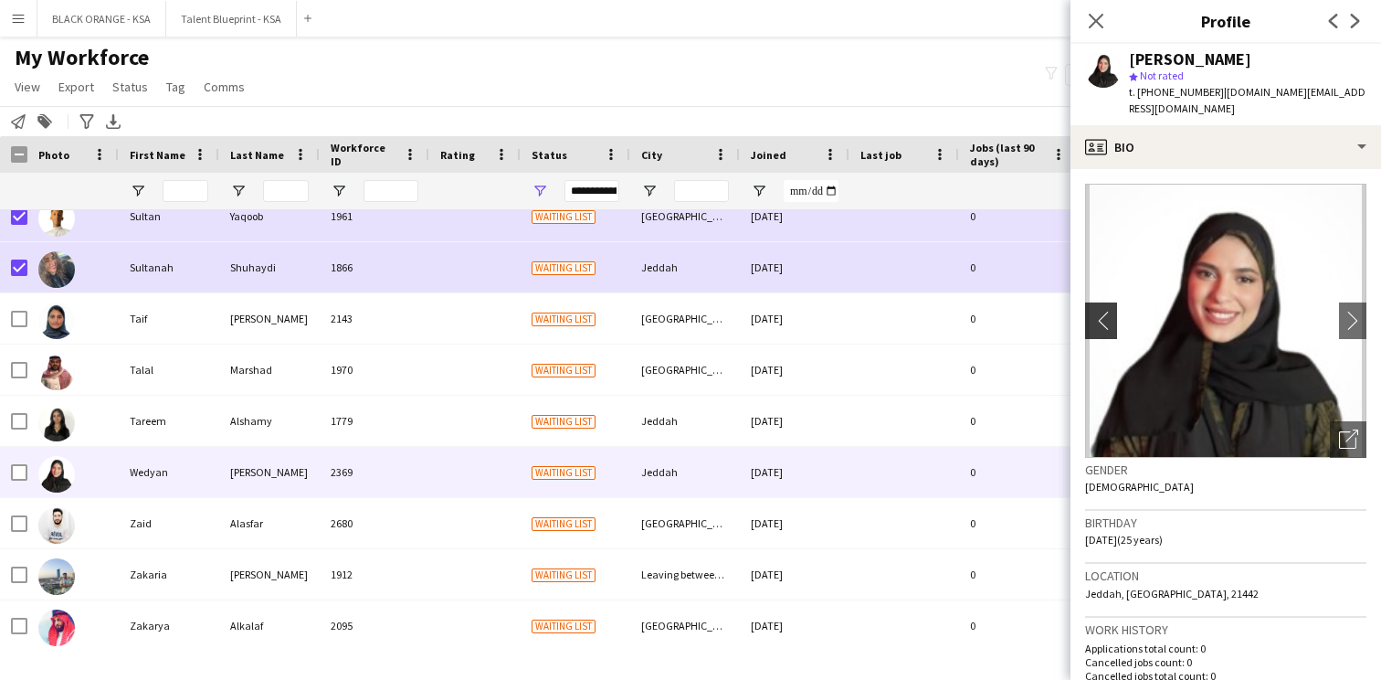
click at [1102, 311] on app-icon "chevron-left" at bounding box center [1099, 320] width 28 height 19
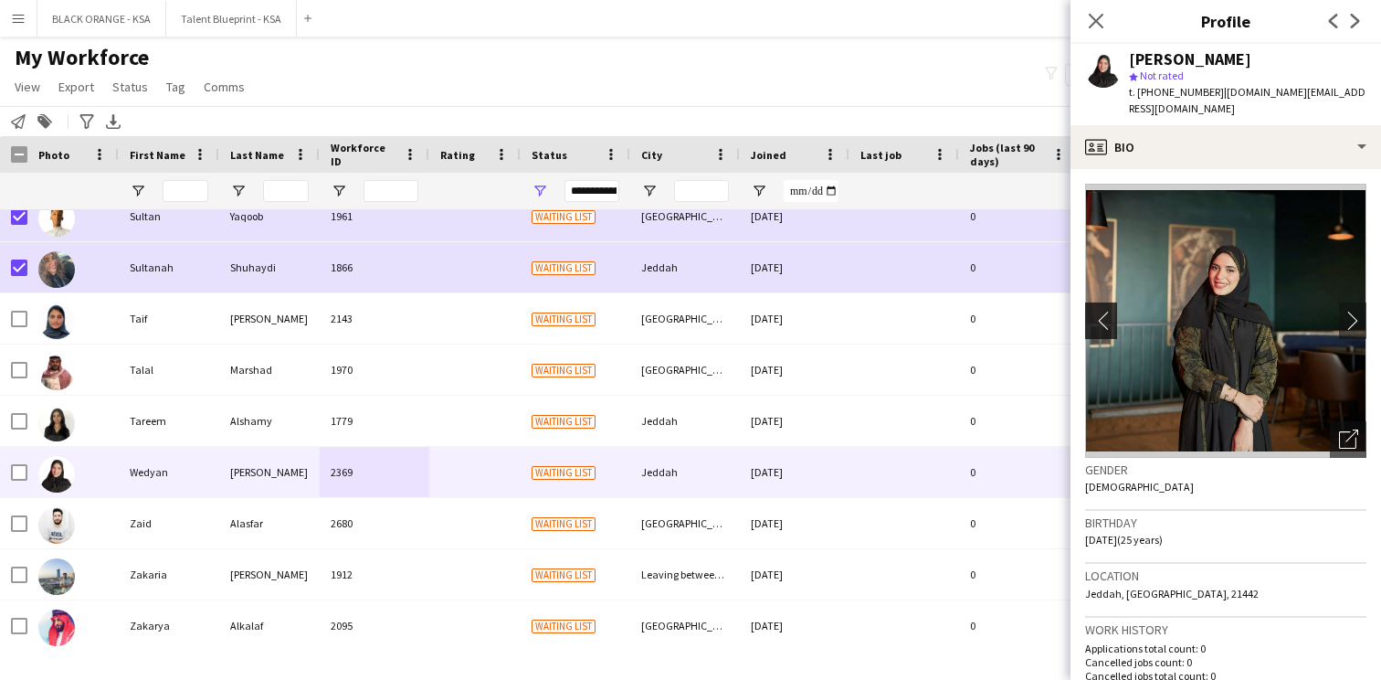
click at [1102, 311] on app-icon "chevron-left" at bounding box center [1099, 320] width 28 height 19
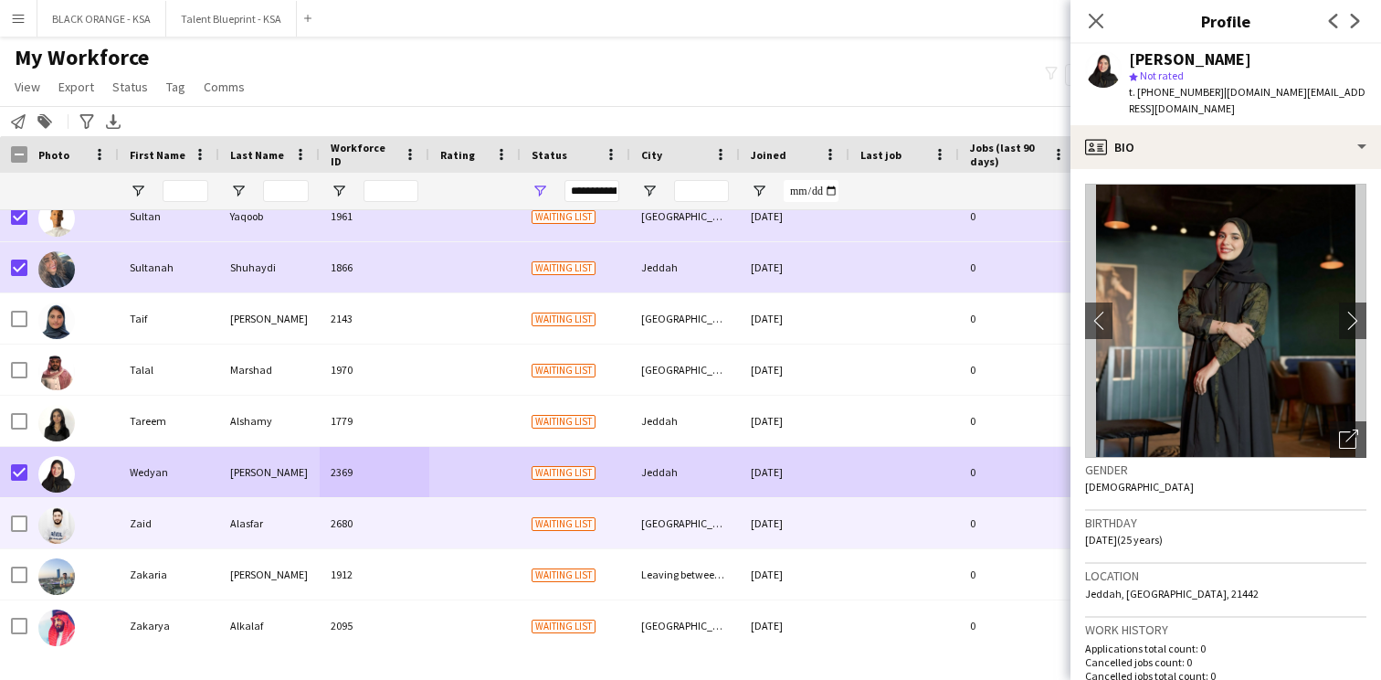
click at [143, 515] on div "Zaid" at bounding box center [169, 523] width 101 height 50
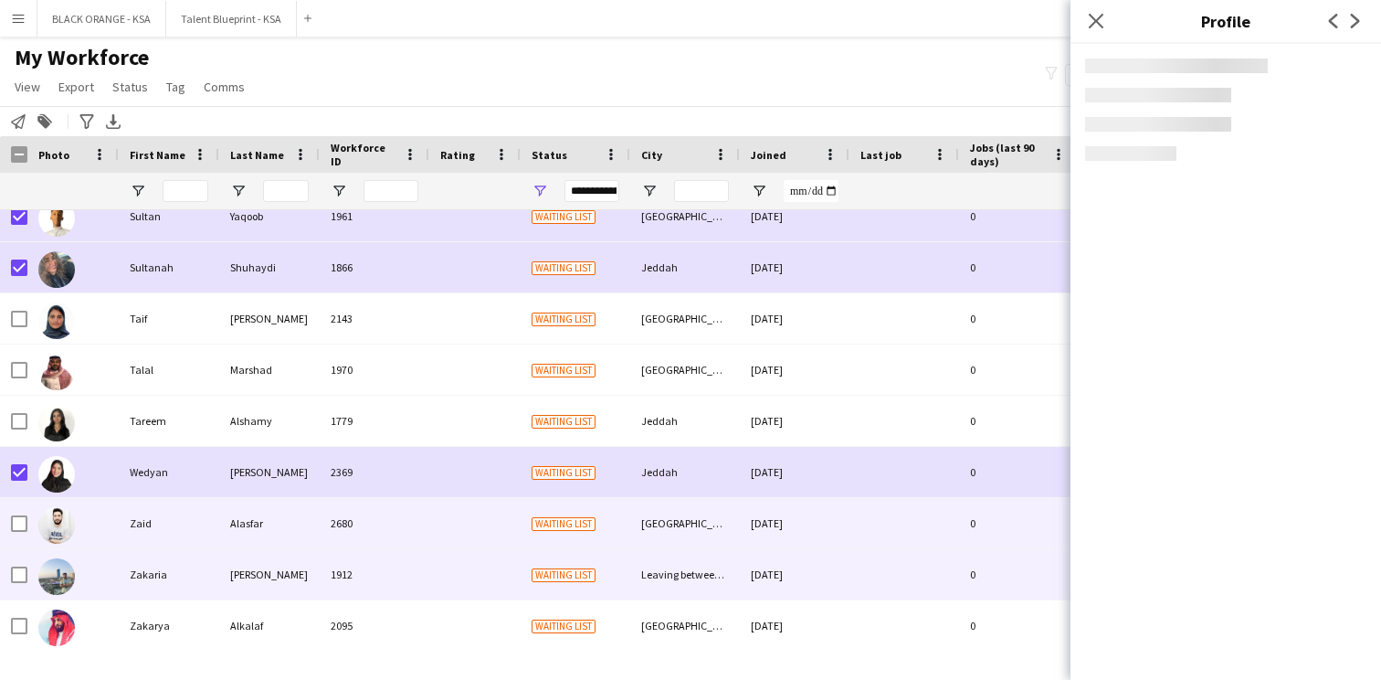
click at [234, 571] on div "Farhan" at bounding box center [269, 574] width 101 height 50
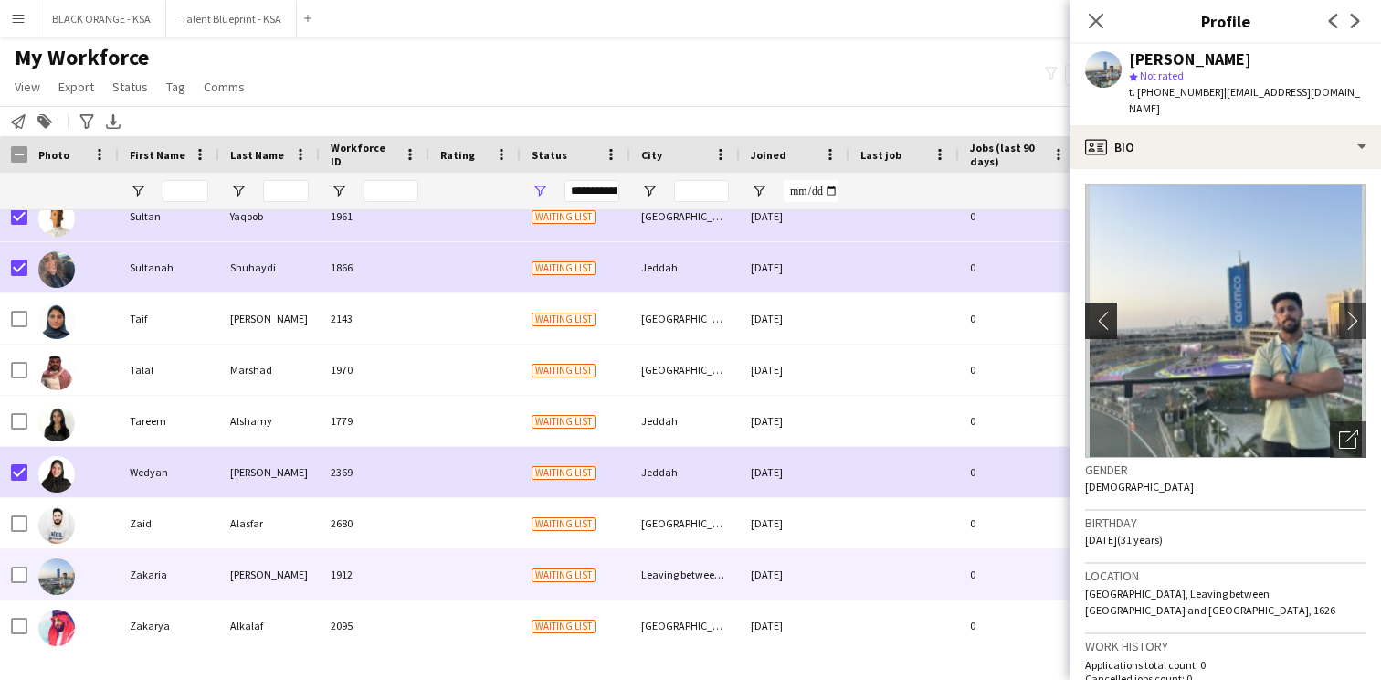
click at [1097, 302] on button "chevron-left" at bounding box center [1099, 320] width 37 height 37
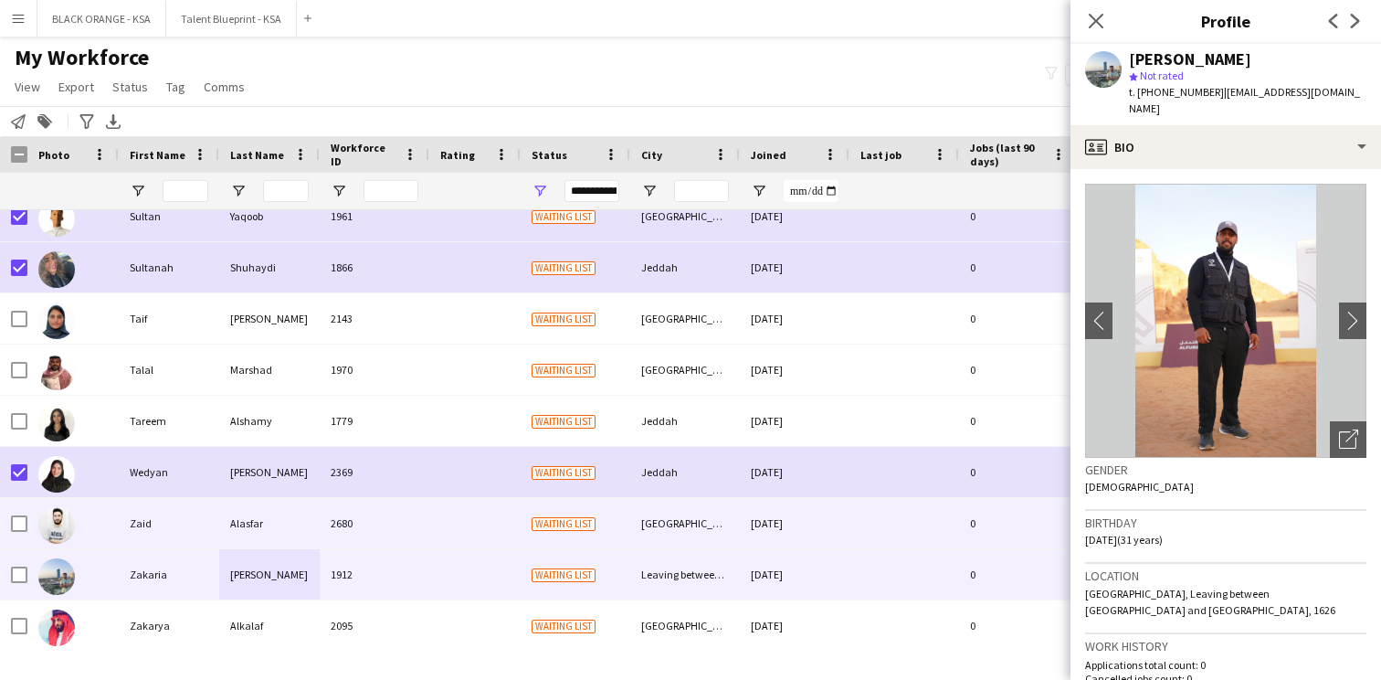
click at [341, 524] on div "2680" at bounding box center [375, 523] width 110 height 50
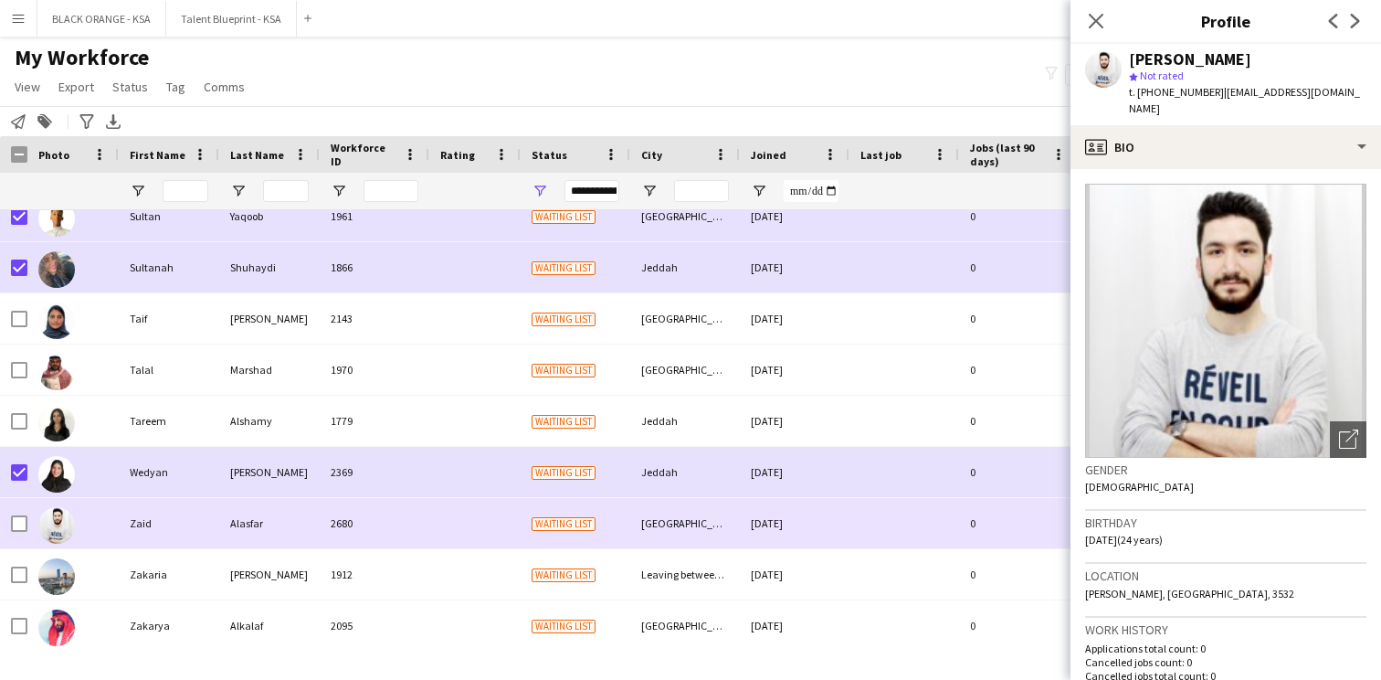
scroll to position [4883, 0]
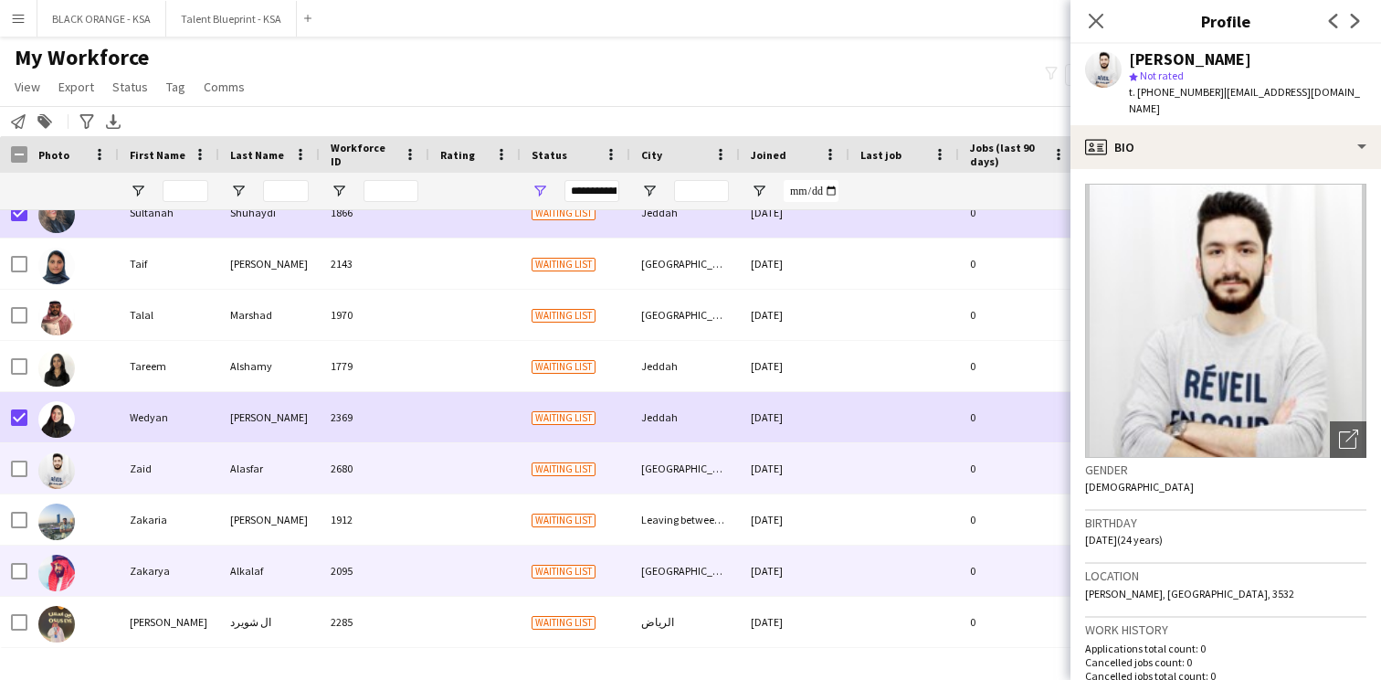
click at [279, 568] on div "Alkalaf" at bounding box center [269, 570] width 101 height 50
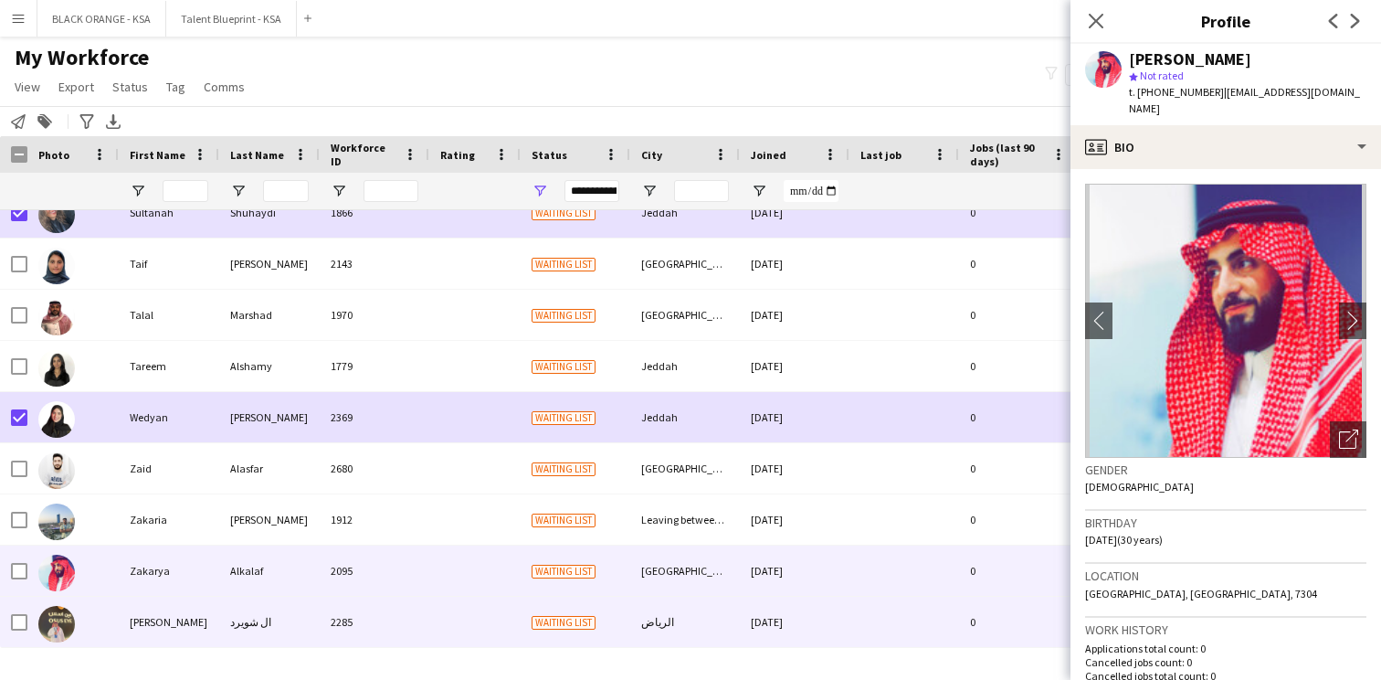
click at [273, 607] on div "ال شويرد" at bounding box center [269, 622] width 101 height 50
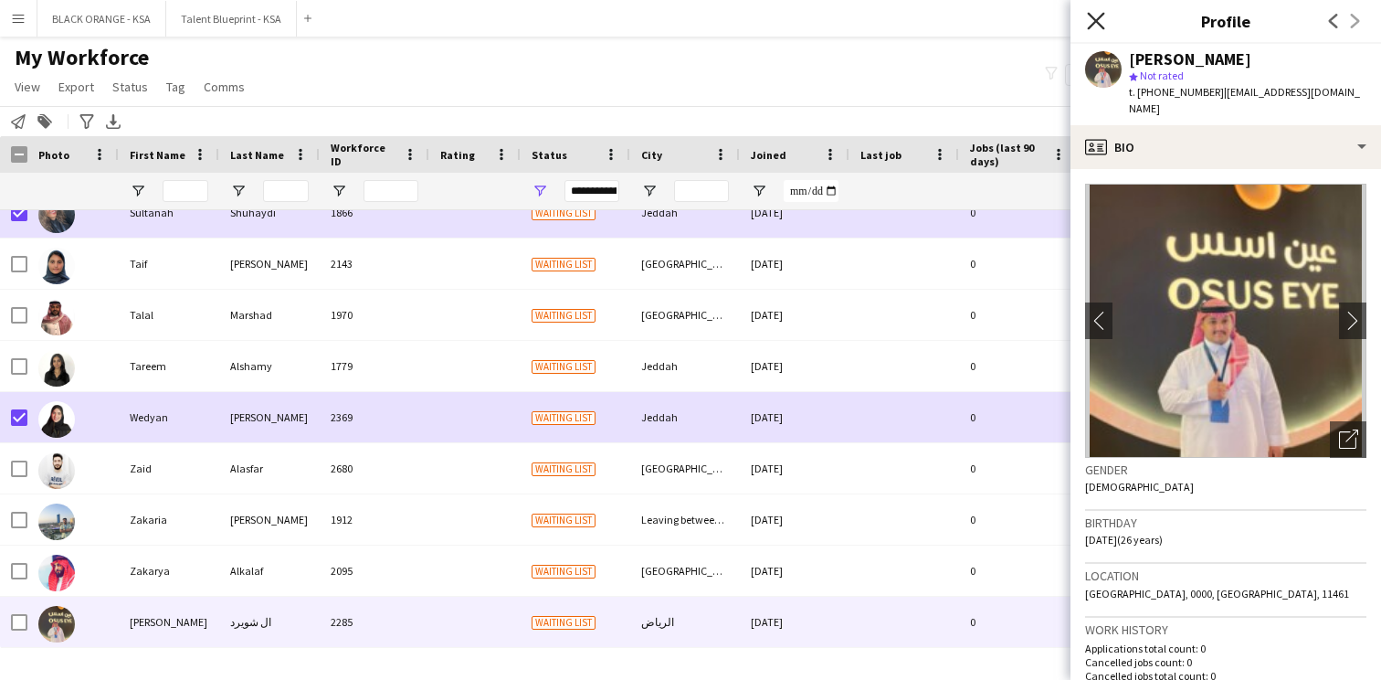
click at [1101, 13] on icon "Close pop-in" at bounding box center [1095, 20] width 17 height 17
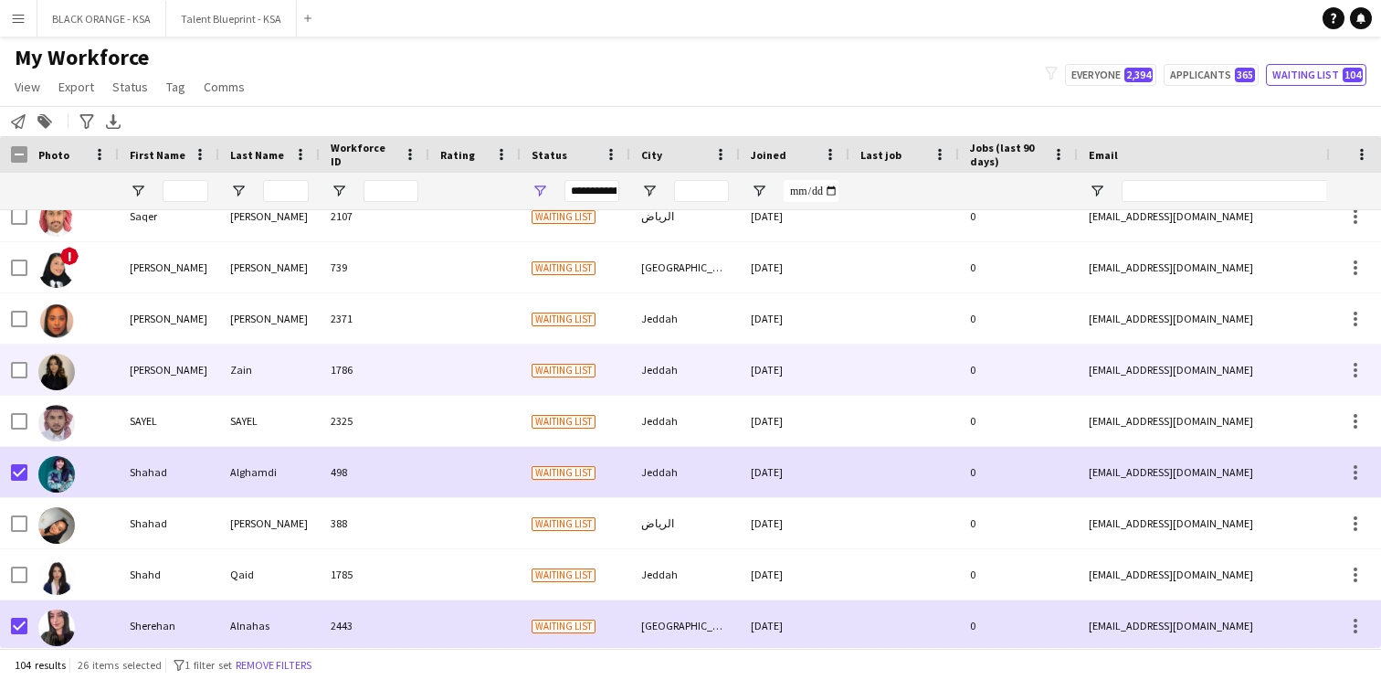
scroll to position [3383, 0]
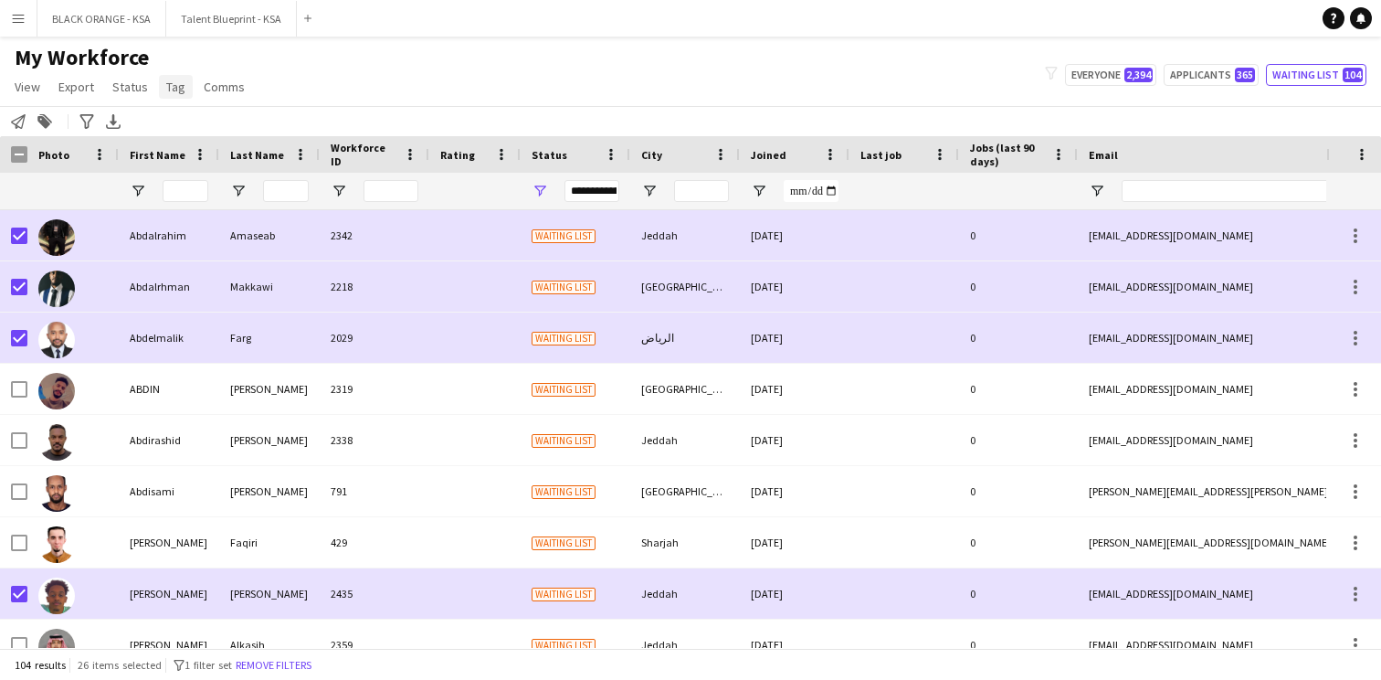
click at [173, 79] on span "Tag" at bounding box center [175, 87] width 19 height 16
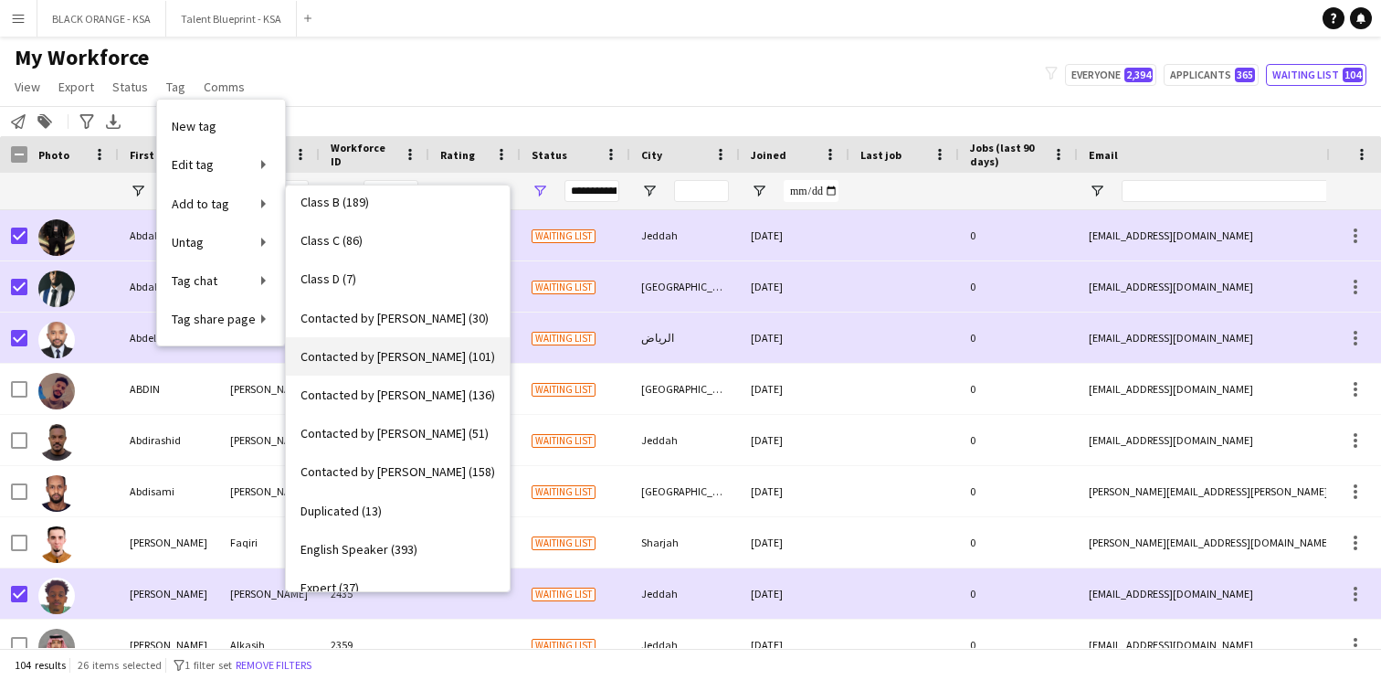
click at [374, 361] on span "Contacted by Khaled (101)" at bounding box center [398, 356] width 195 height 16
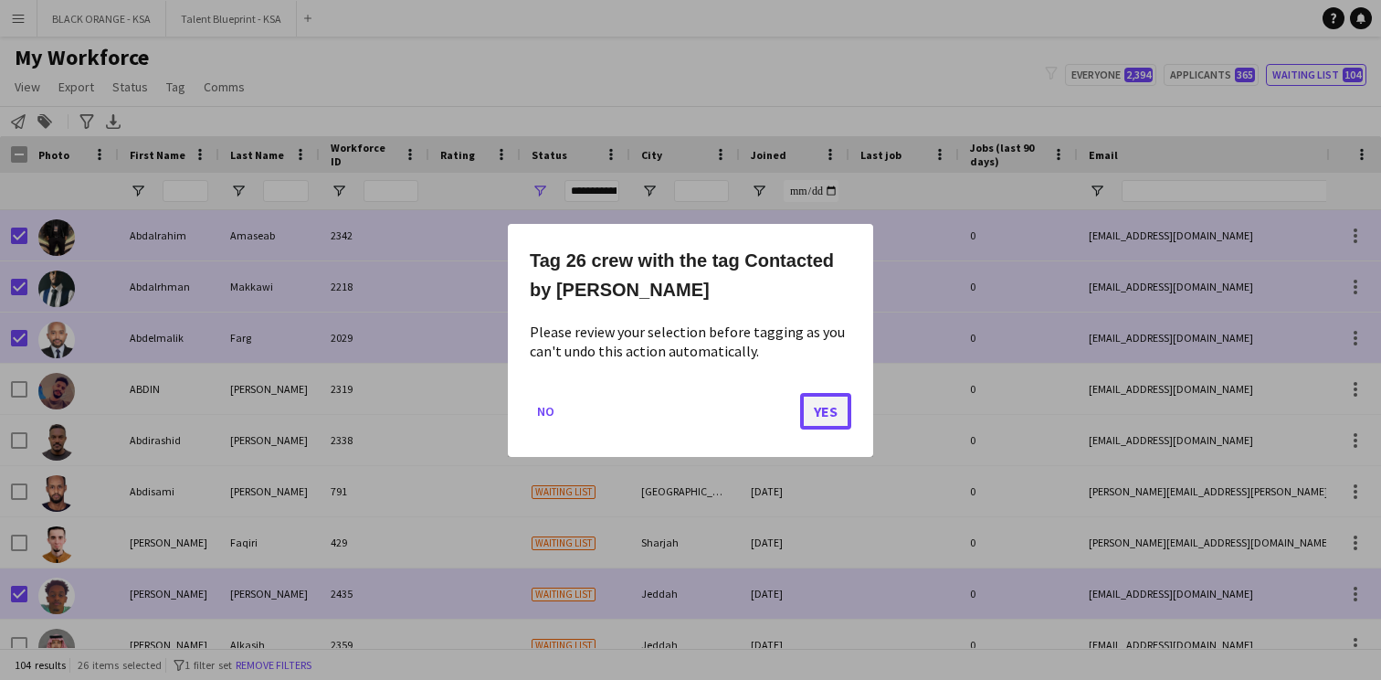
click at [838, 407] on button "Yes" at bounding box center [825, 410] width 51 height 37
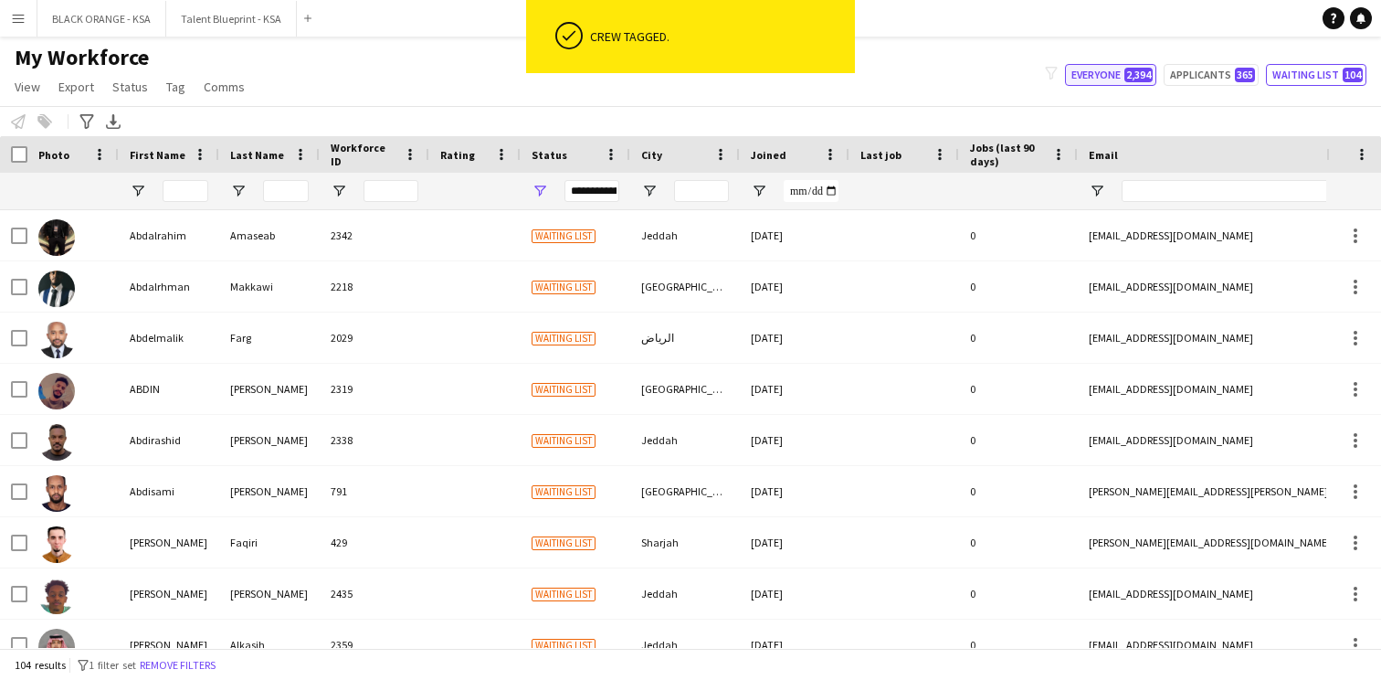
click at [1127, 76] on button "Everyone 2,394" at bounding box center [1110, 75] width 91 height 22
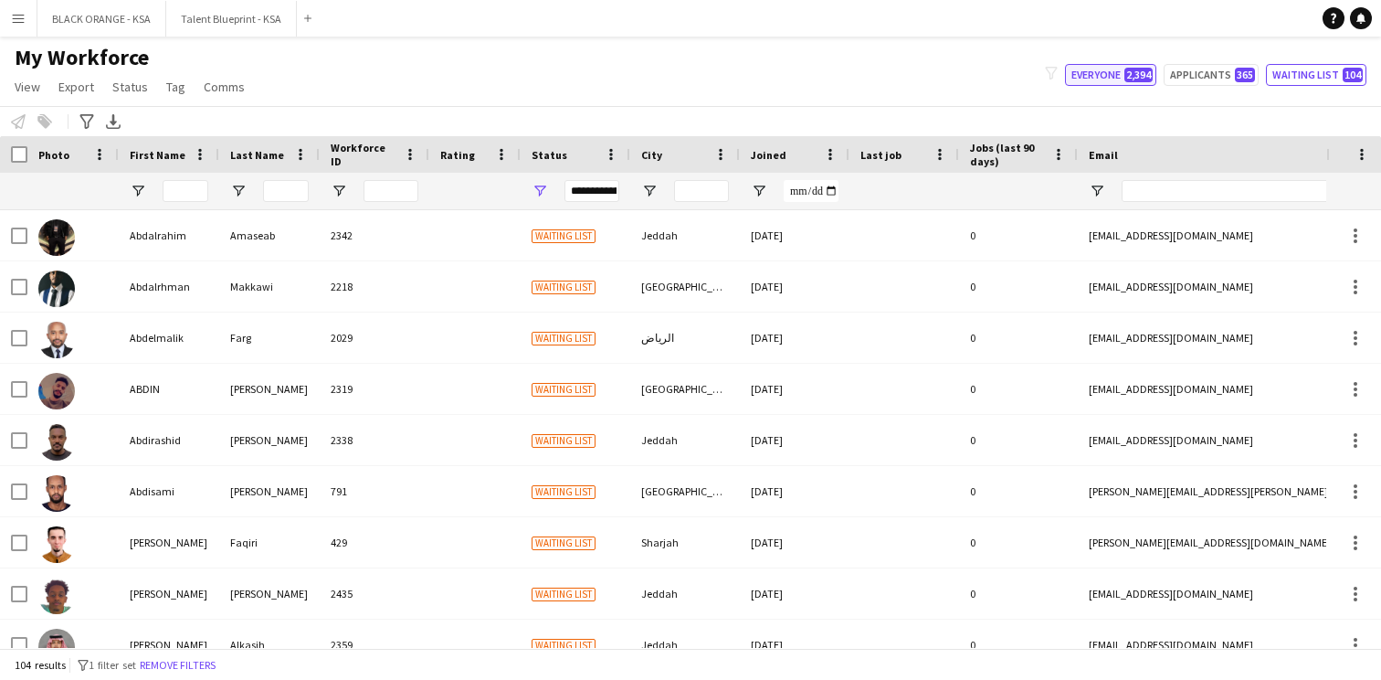
type input "**********"
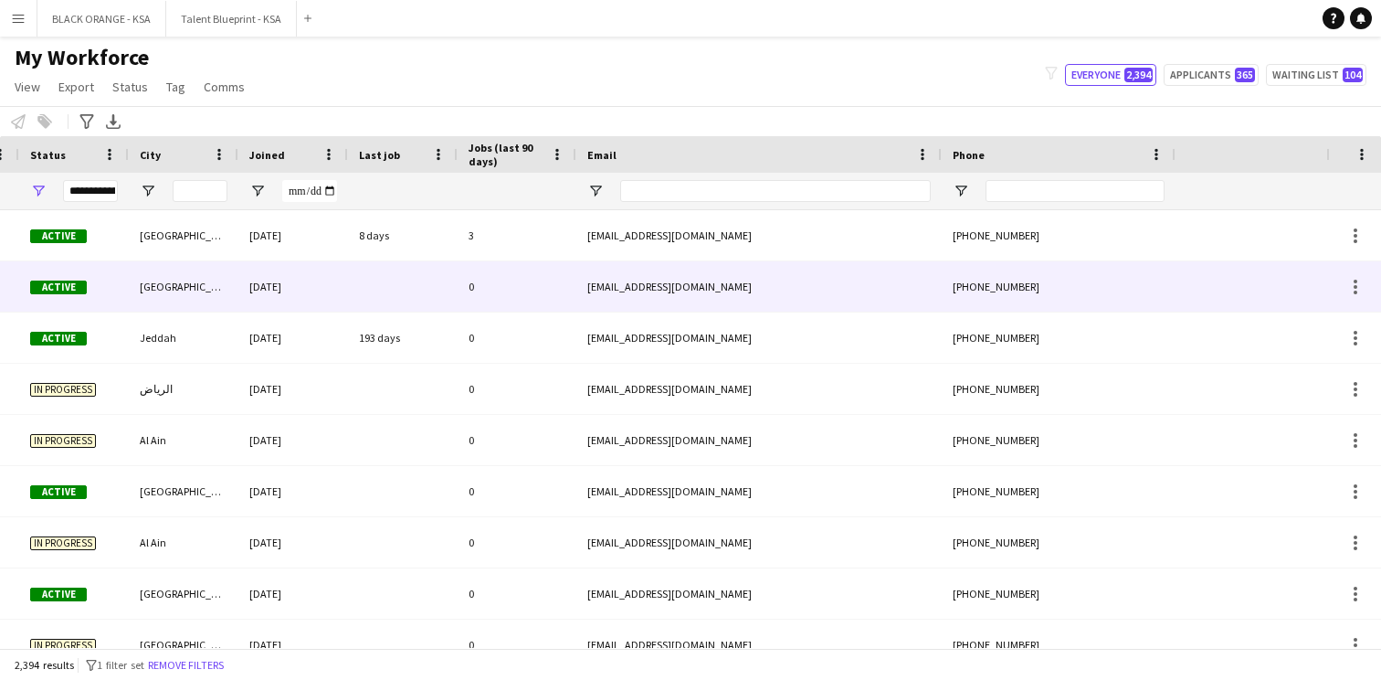
scroll to position [0, 654]
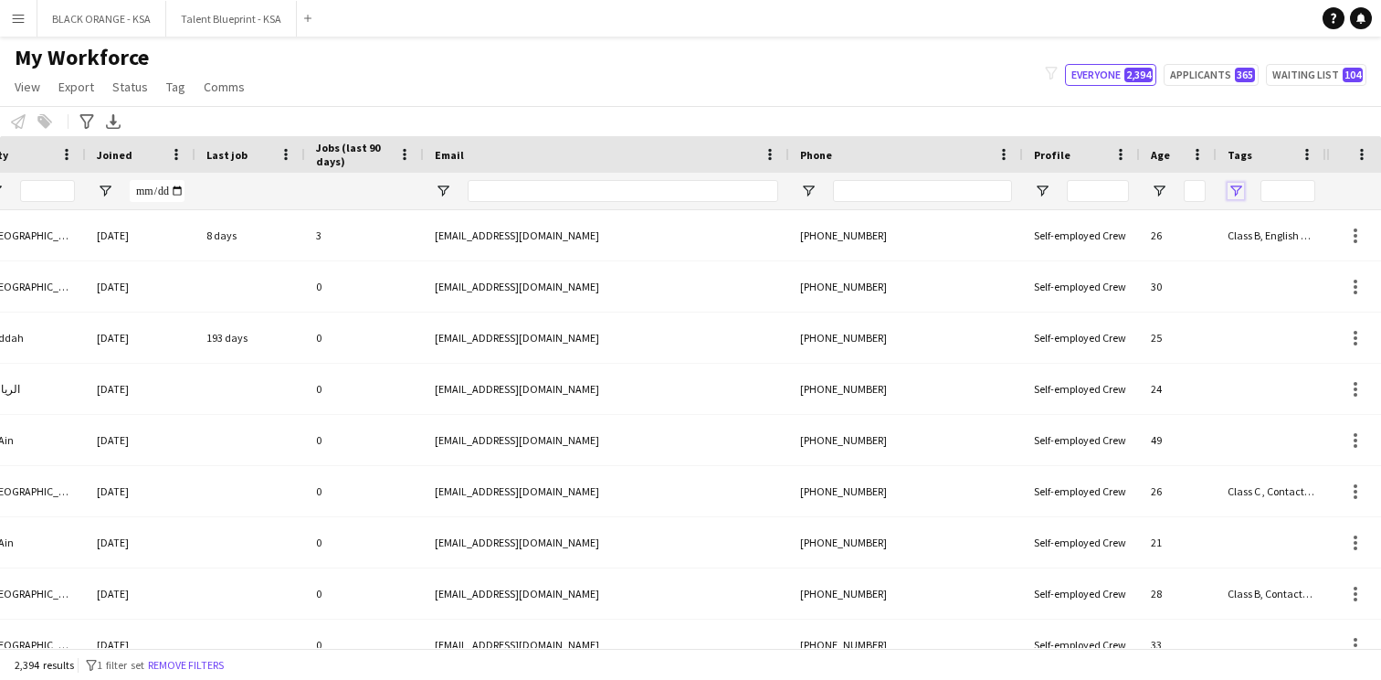
click at [1239, 191] on span "Open Filter Menu" at bounding box center [1236, 191] width 16 height 16
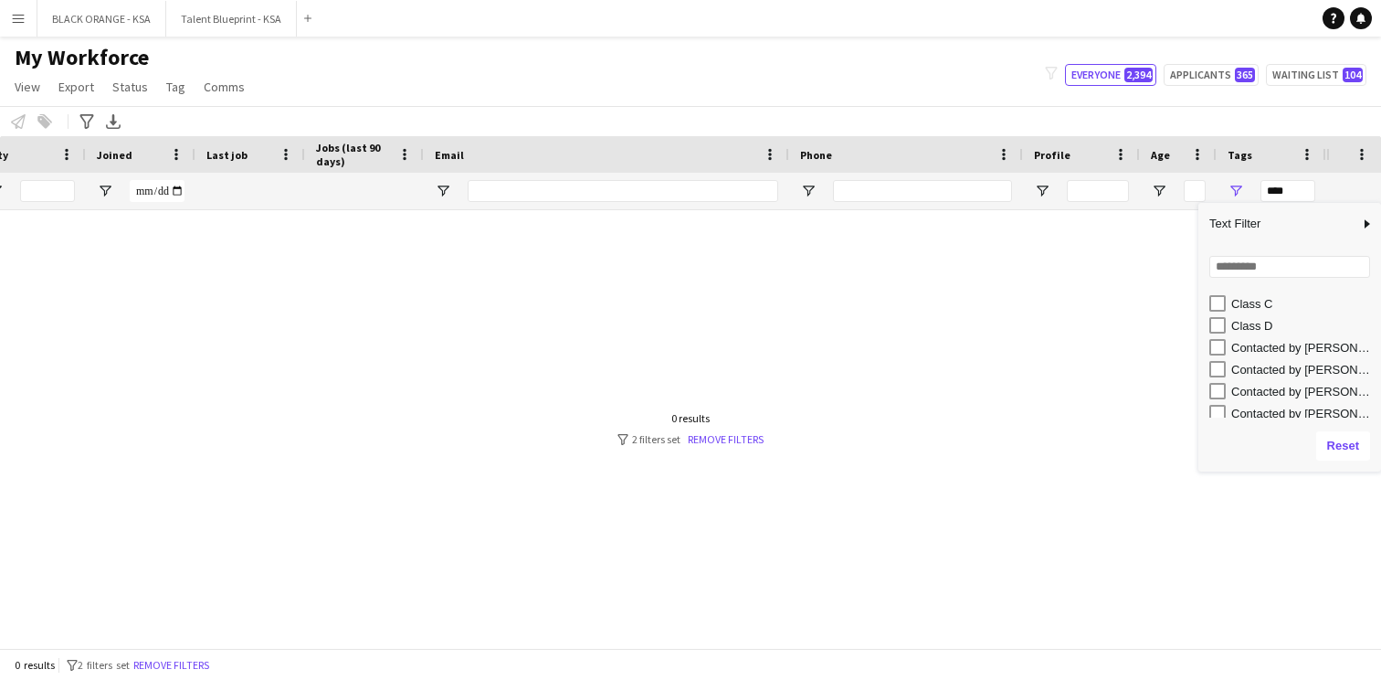
scroll to position [184, 0]
click at [1254, 357] on div "Contacted by [PERSON_NAME]" at bounding box center [1304, 361] width 144 height 14
type input "**********"
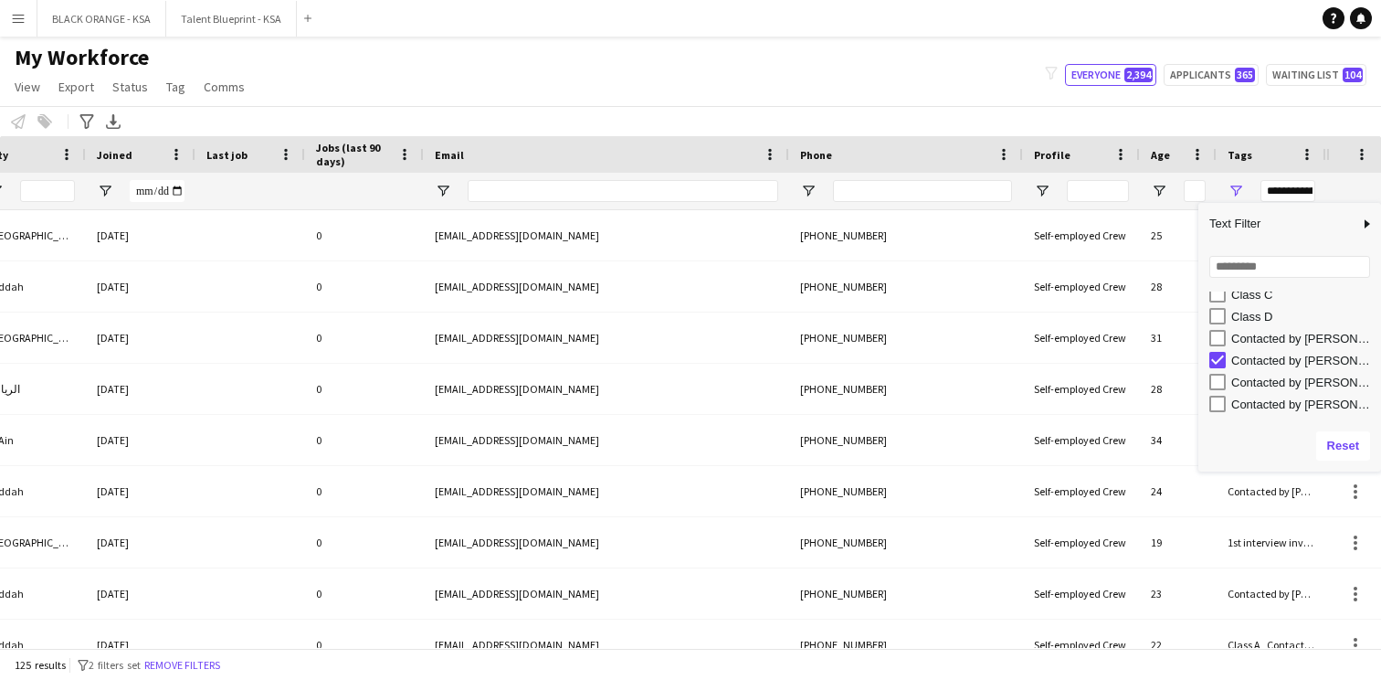
click at [1059, 110] on div "Notify workforce Add to tag Select at least one crew to tag him or her. Advance…" at bounding box center [690, 121] width 1381 height 30
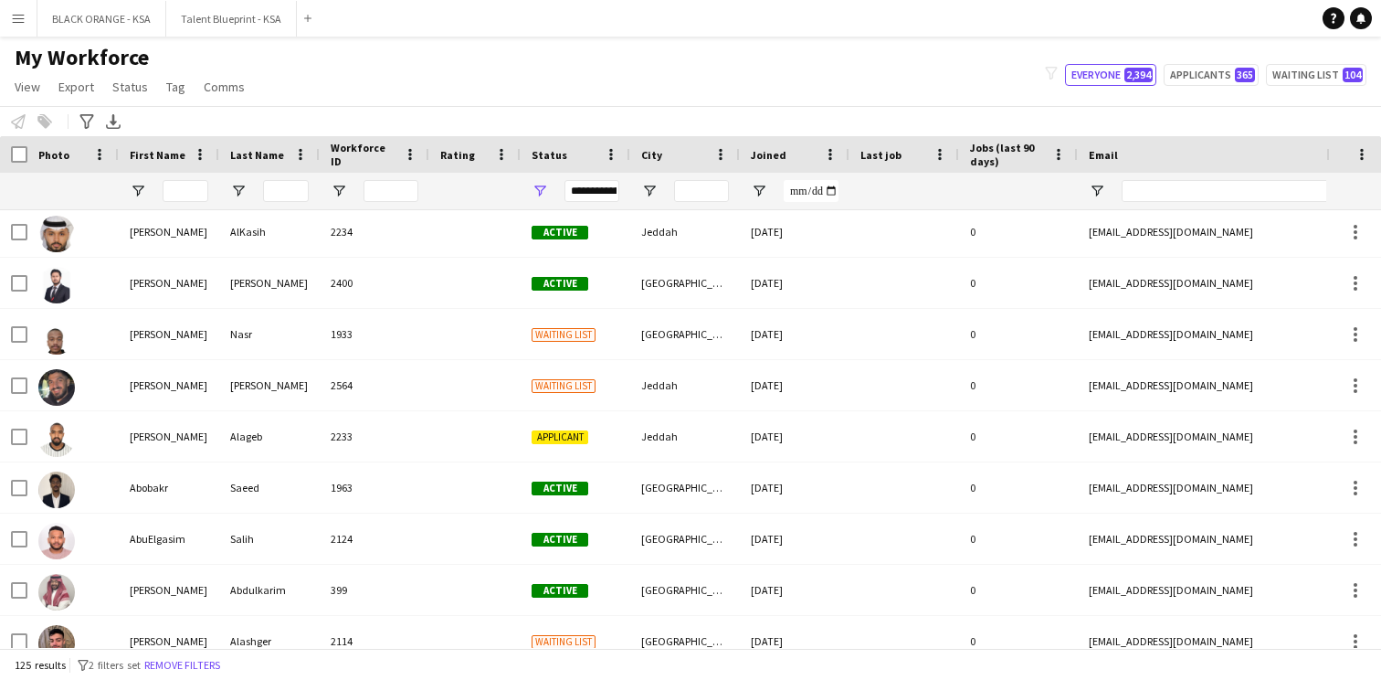
scroll to position [1114, 0]
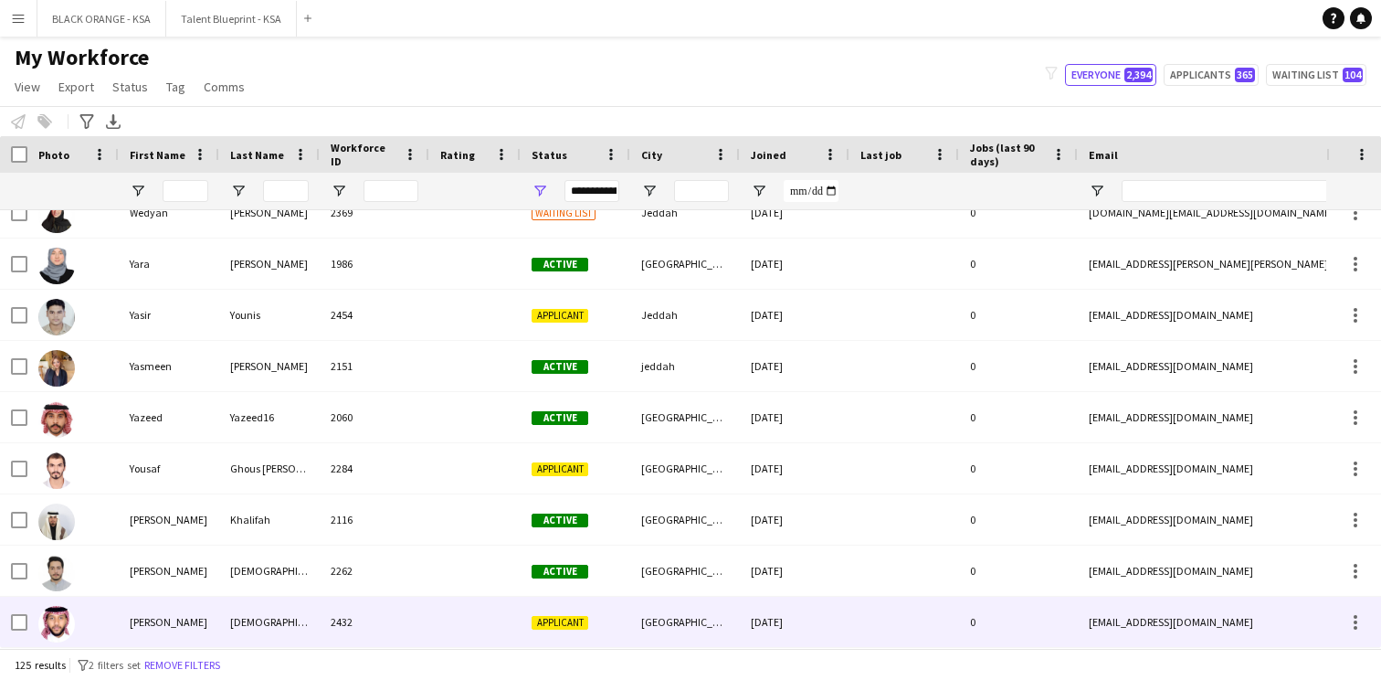
click at [396, 620] on div "2432" at bounding box center [375, 622] width 110 height 50
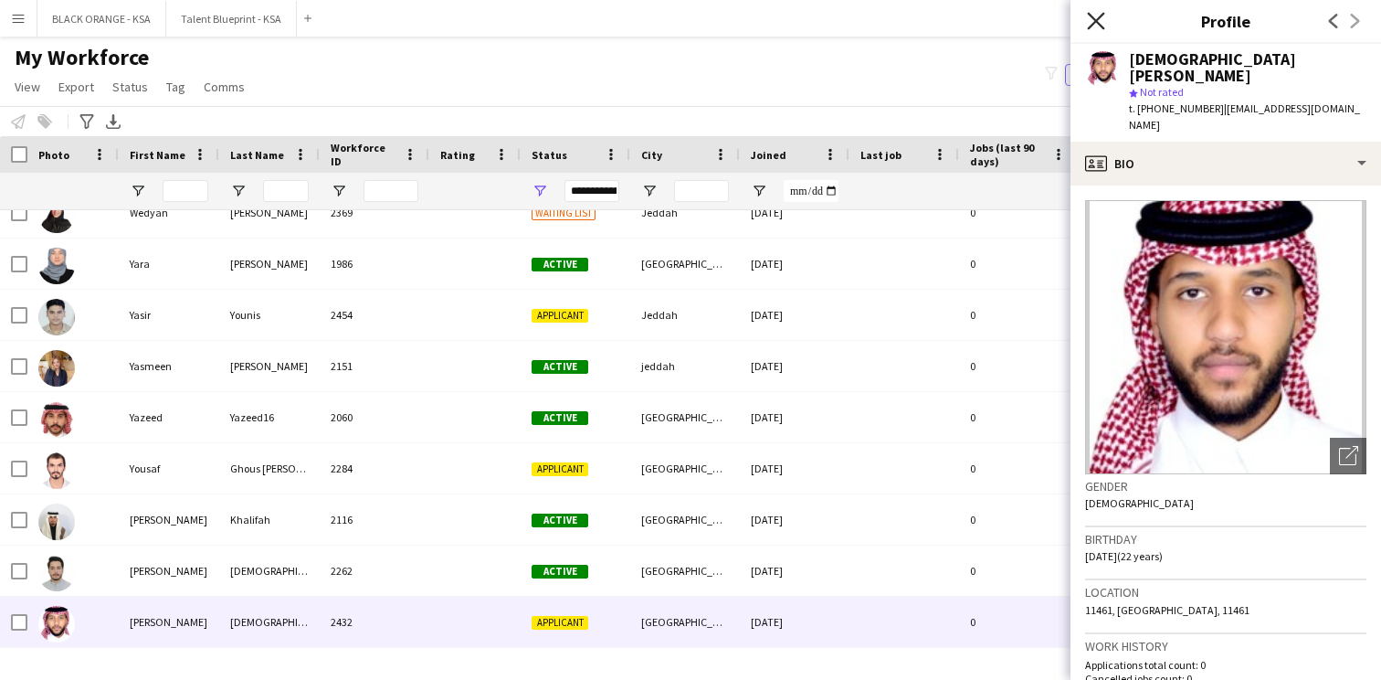
click at [1099, 13] on icon "Close pop-in" at bounding box center [1095, 20] width 17 height 17
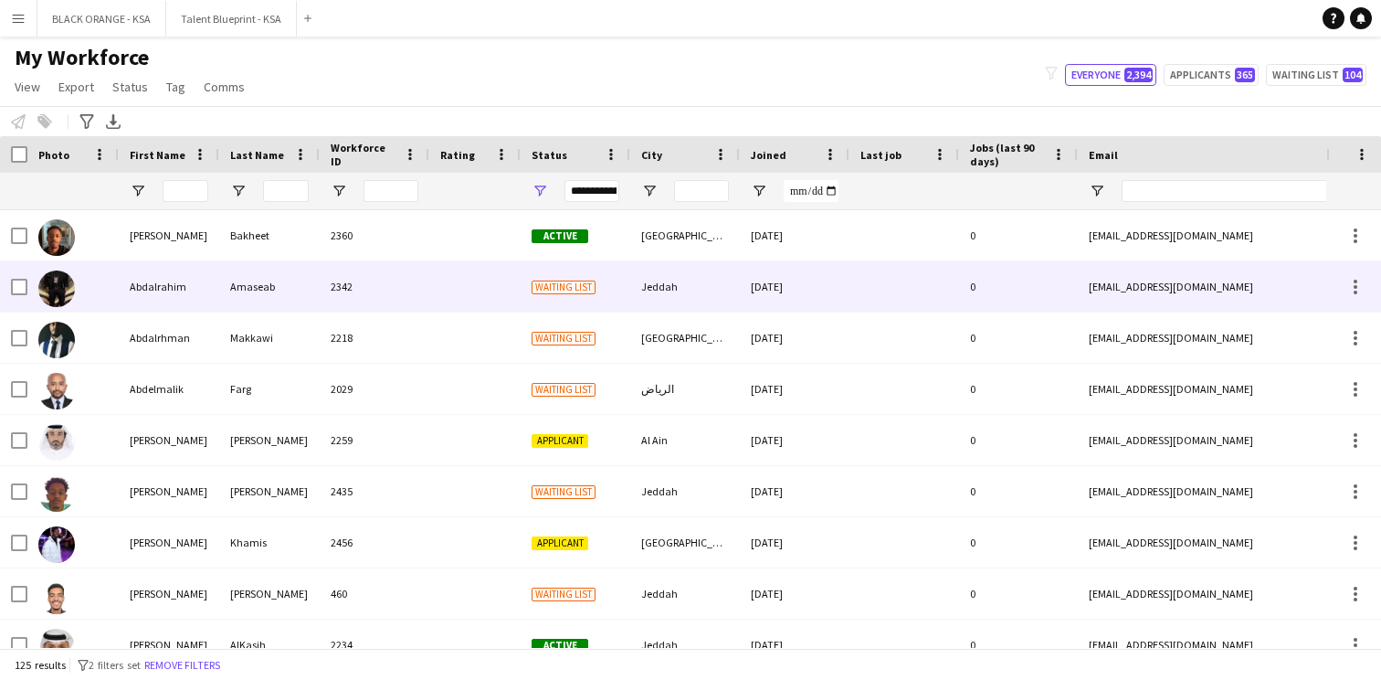
click at [502, 290] on div at bounding box center [474, 286] width 91 height 50
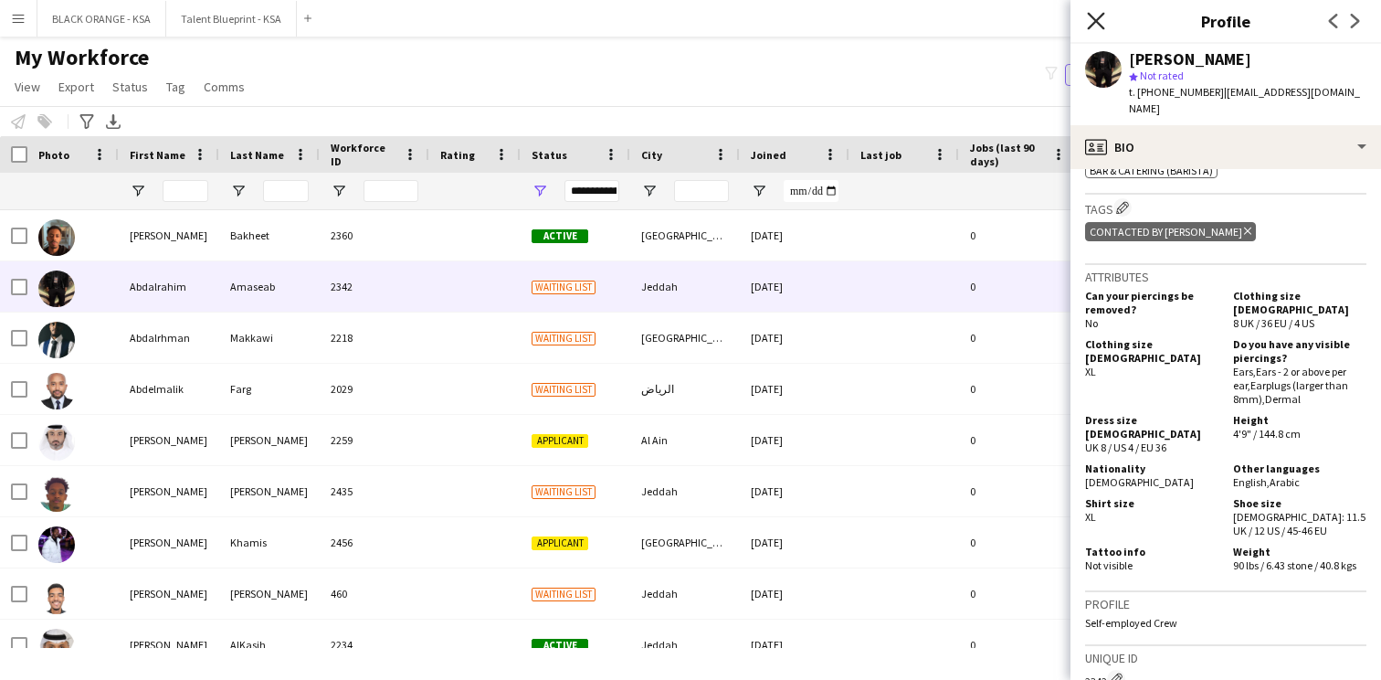
click at [1099, 18] on icon at bounding box center [1095, 20] width 17 height 17
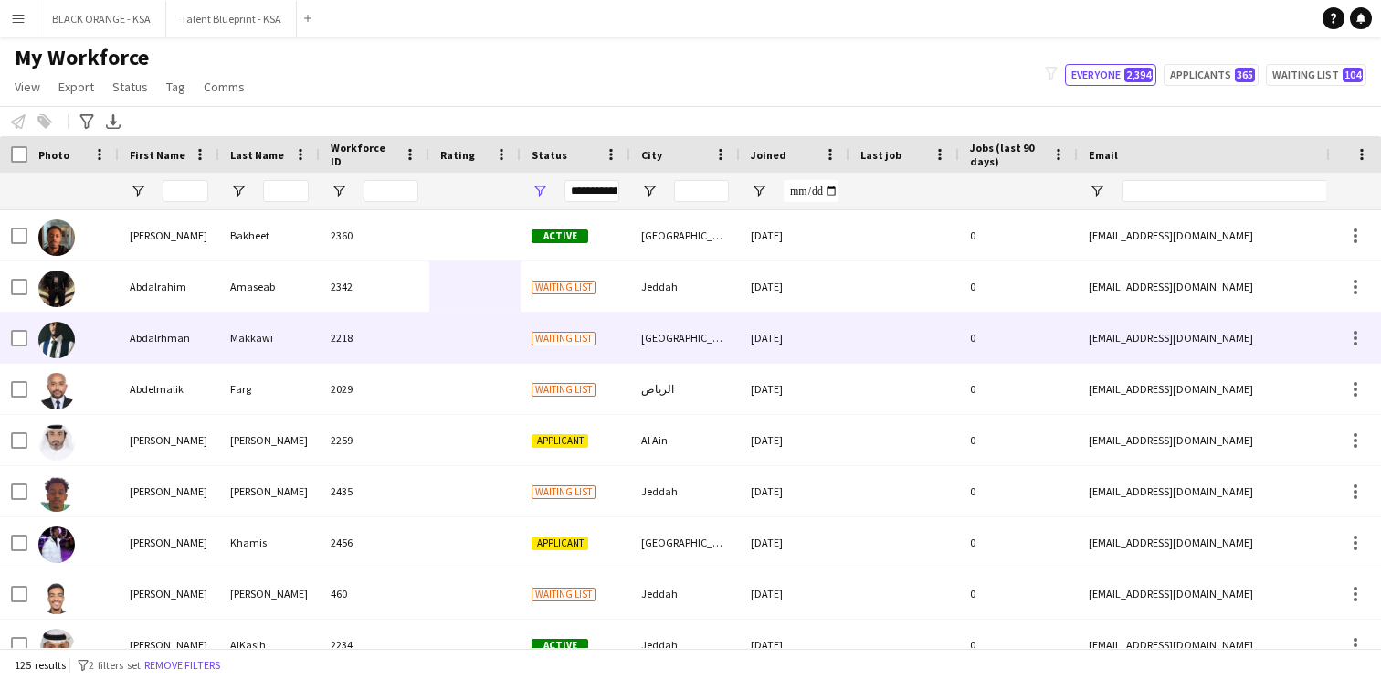
click at [646, 357] on div "[GEOGRAPHIC_DATA]" at bounding box center [685, 337] width 110 height 50
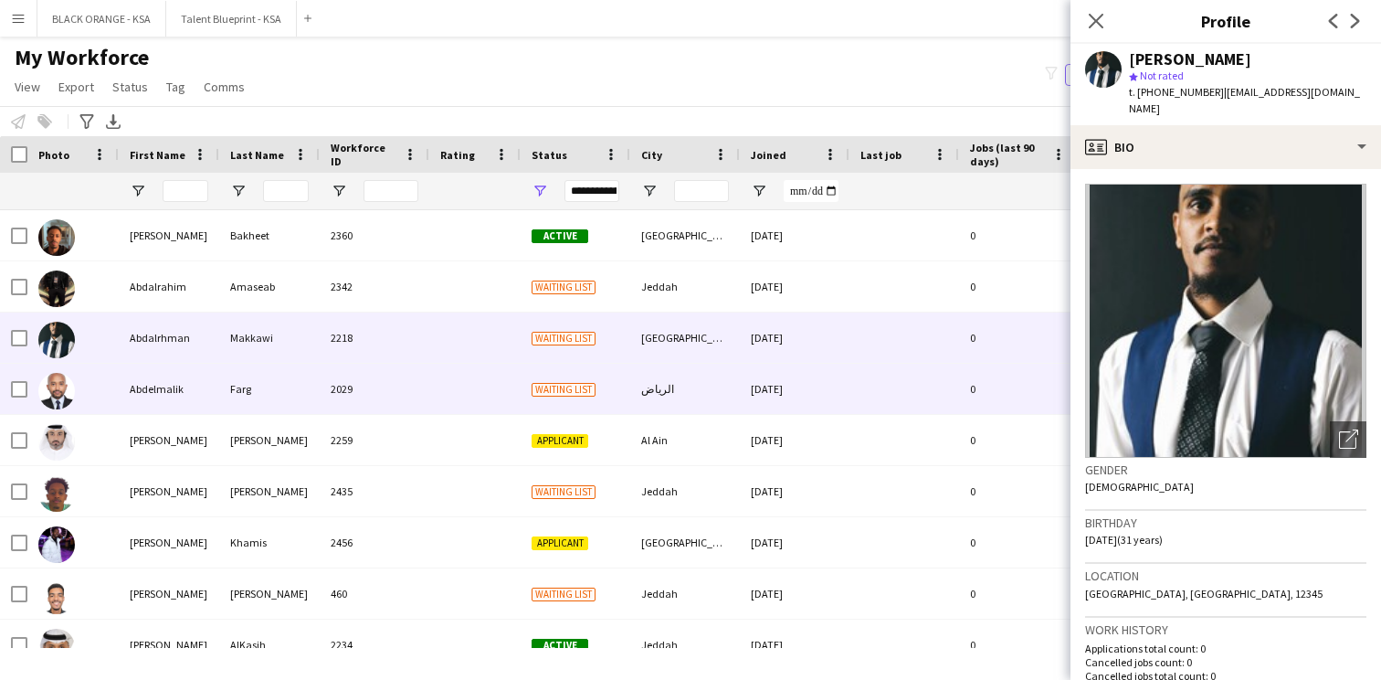
click at [627, 390] on div "Waiting list" at bounding box center [576, 389] width 110 height 50
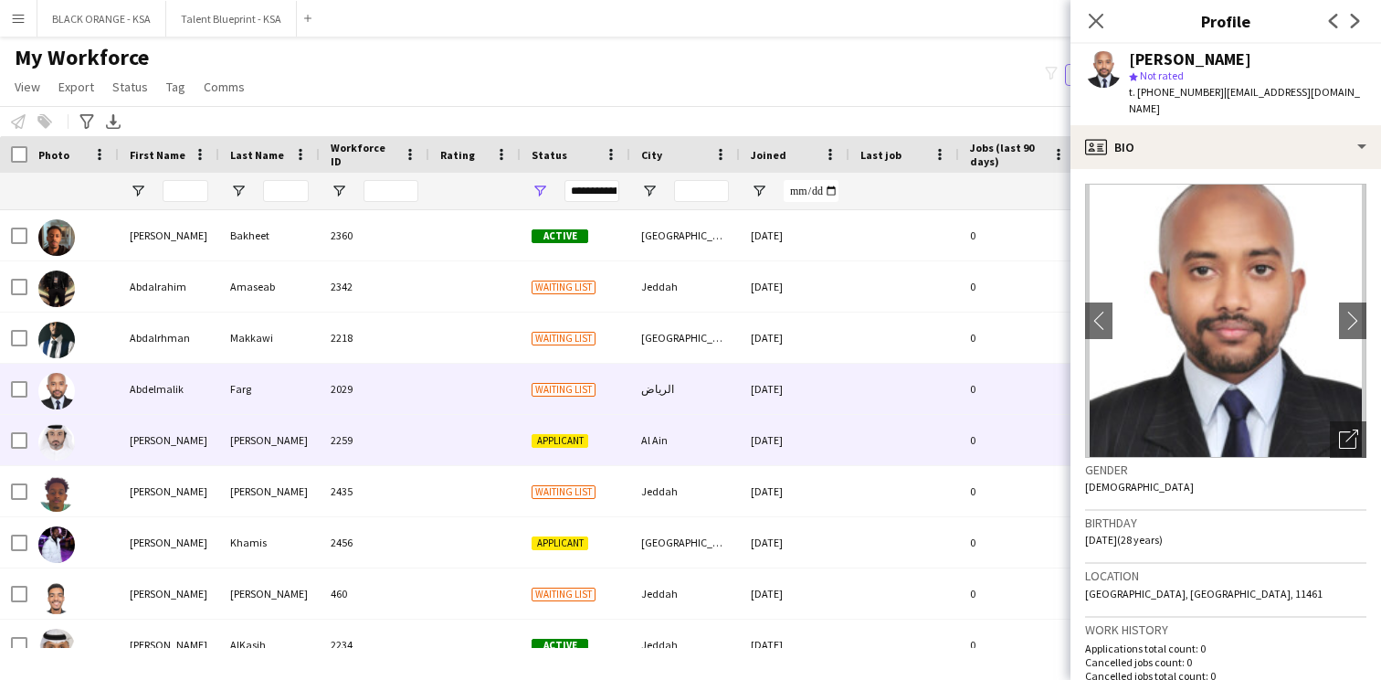
click at [609, 446] on div "Applicant" at bounding box center [576, 440] width 110 height 50
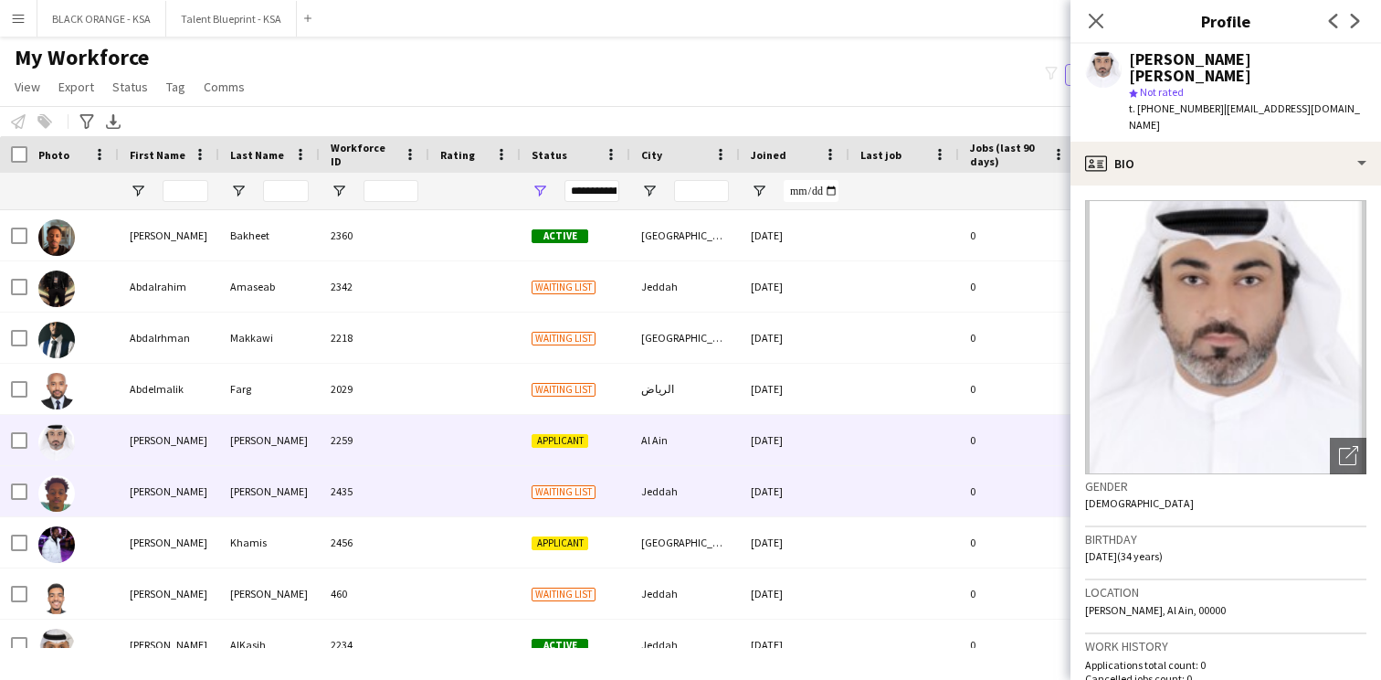
click at [593, 498] on span "Waiting list" at bounding box center [564, 492] width 64 height 14
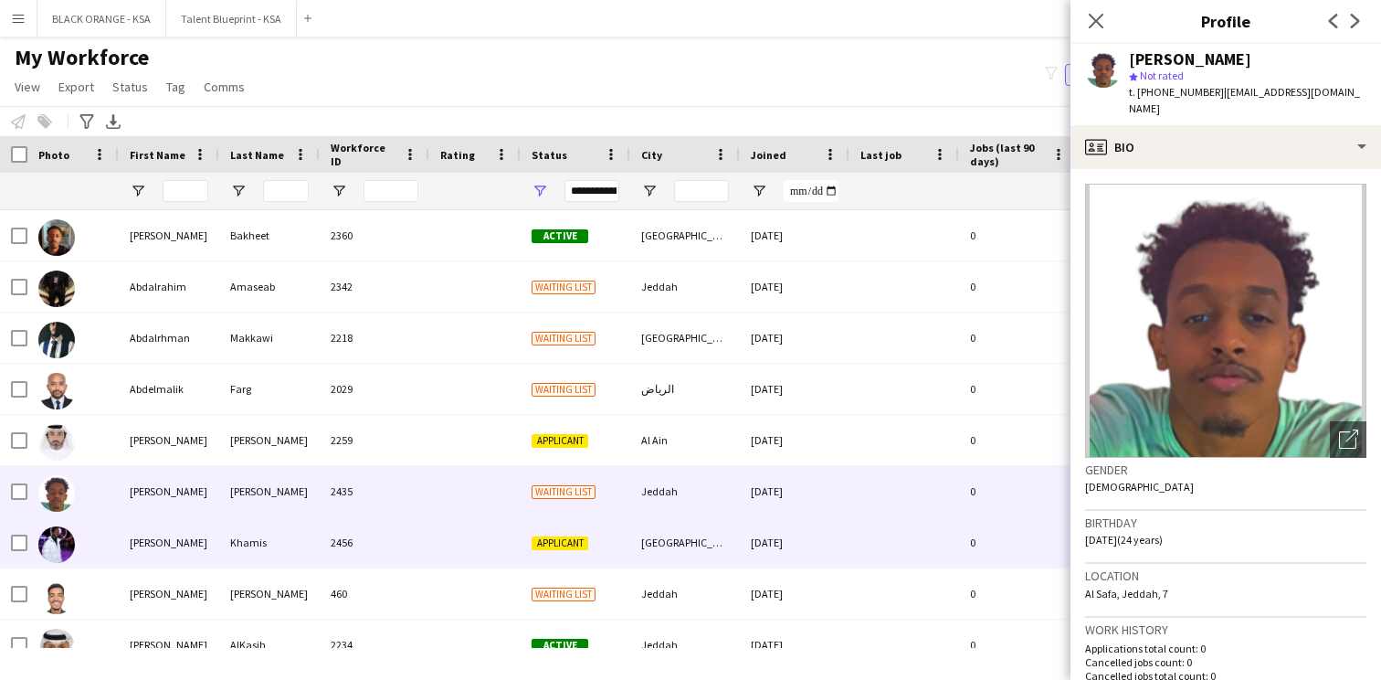
click at [590, 536] on div "Applicant" at bounding box center [576, 542] width 110 height 50
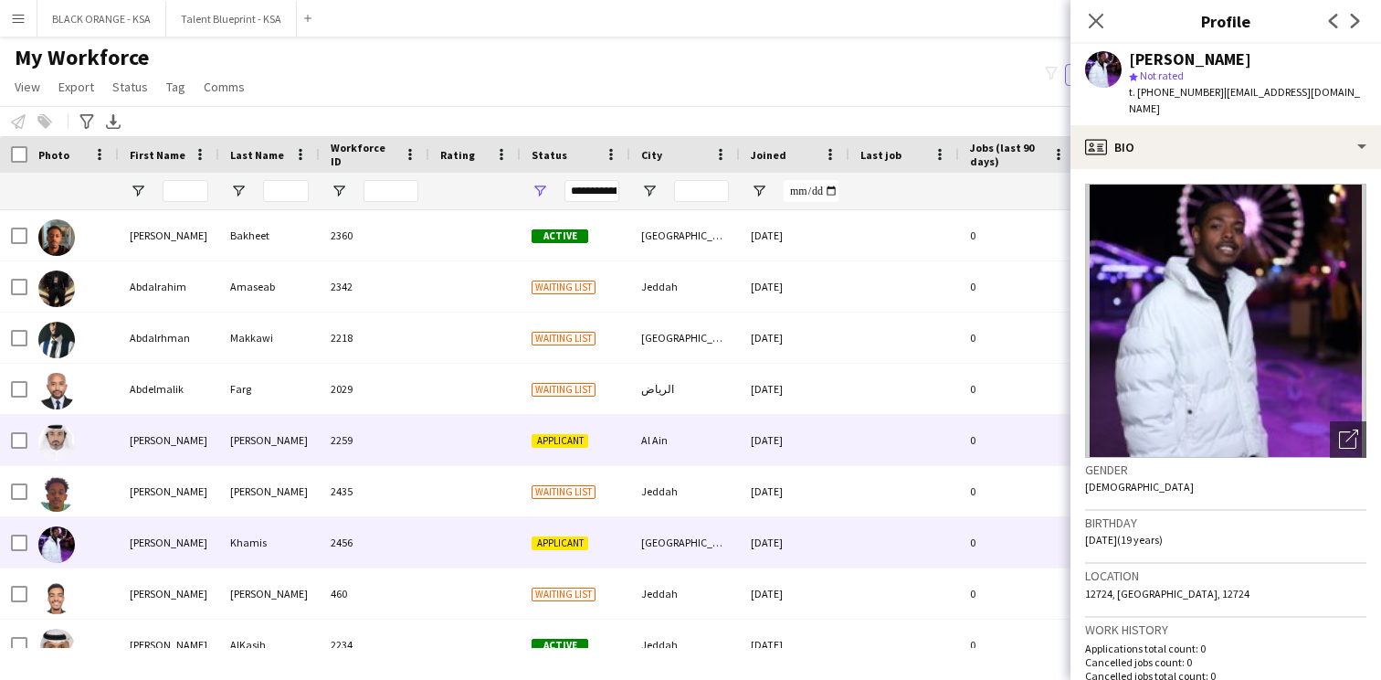
click at [641, 449] on div "Al Ain" at bounding box center [685, 440] width 110 height 50
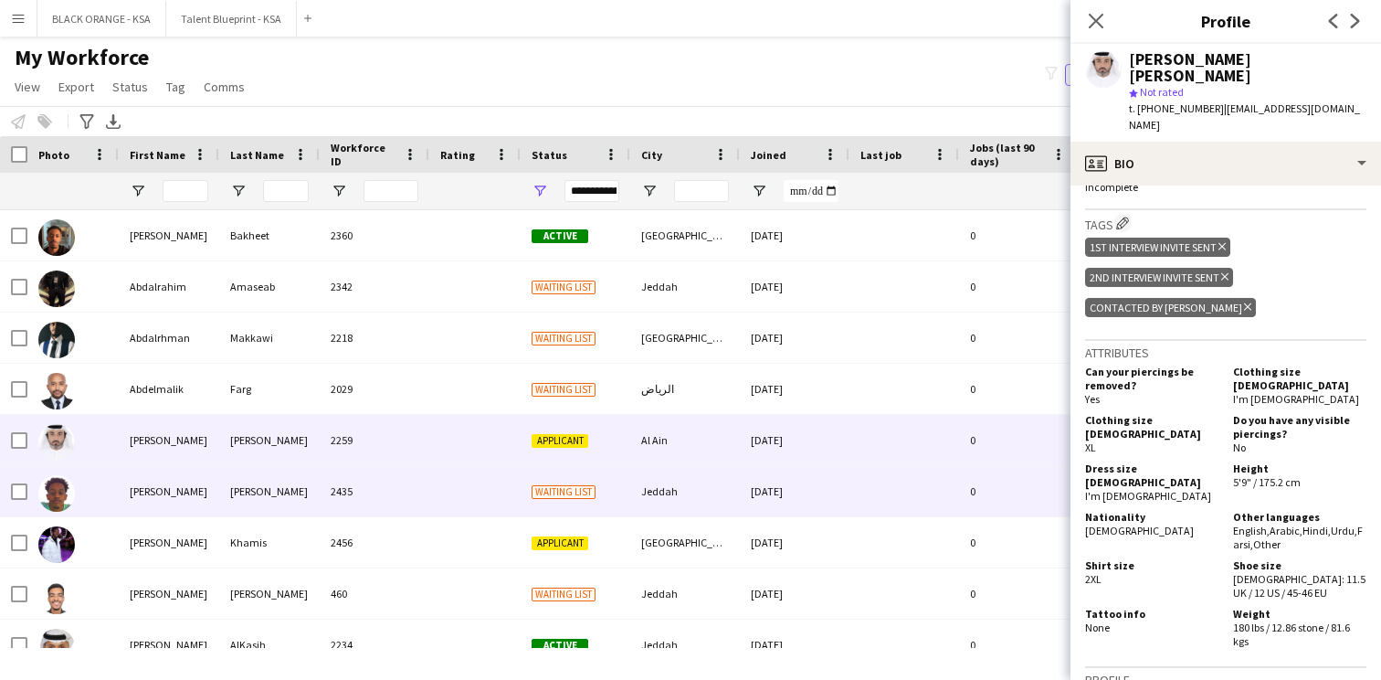
click at [638, 494] on div "Jeddah" at bounding box center [685, 491] width 110 height 50
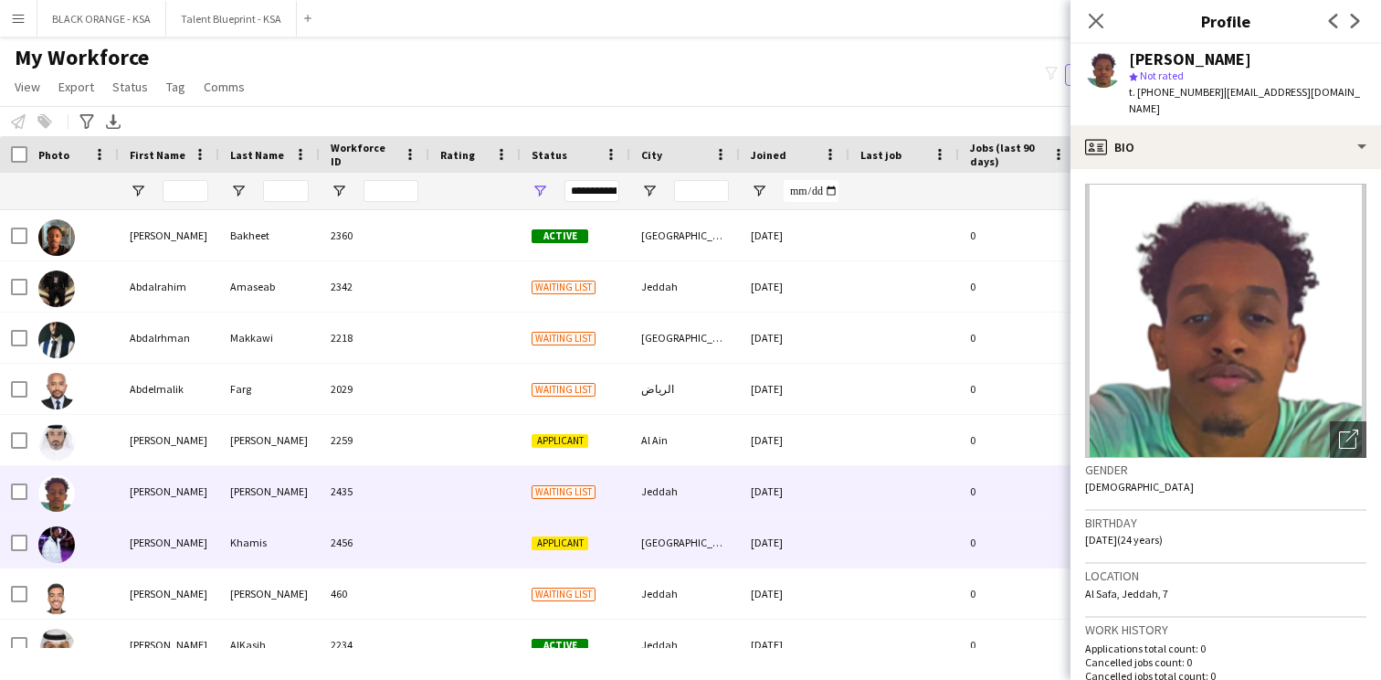
click at [615, 533] on div "Applicant" at bounding box center [576, 542] width 110 height 50
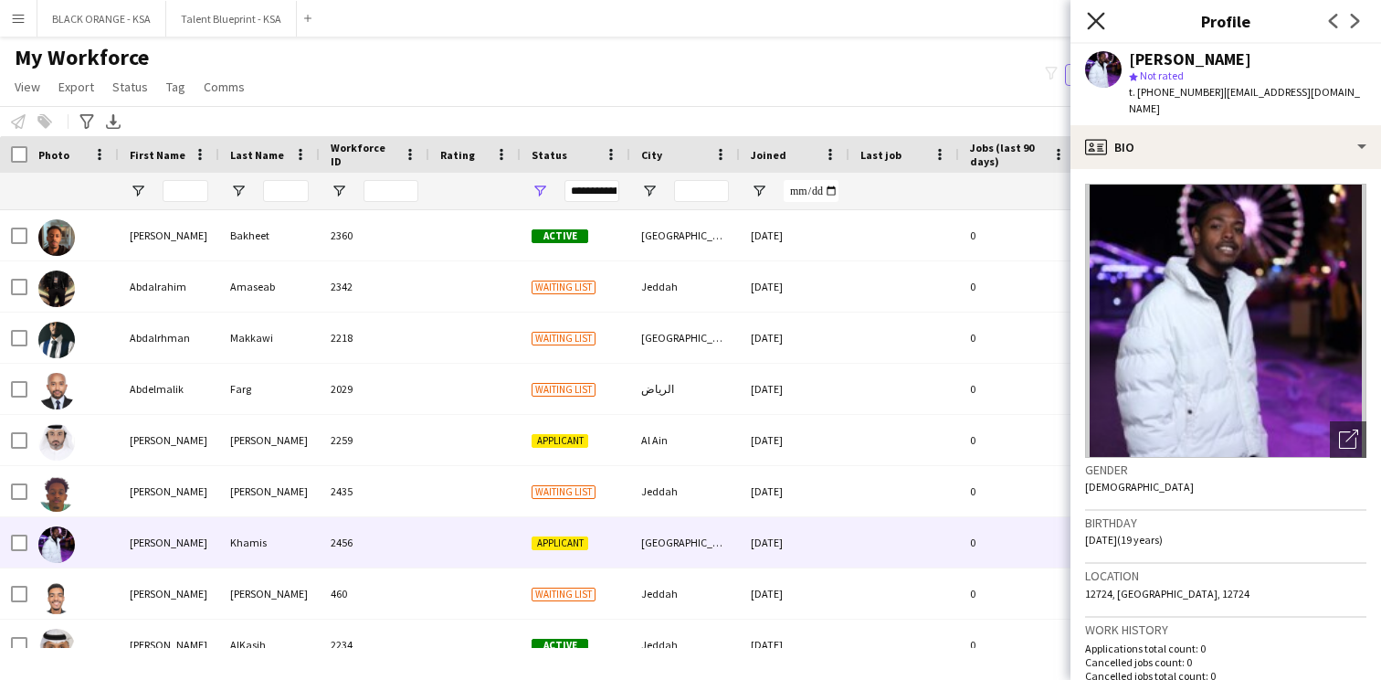
click at [1095, 24] on icon "Close pop-in" at bounding box center [1095, 20] width 17 height 17
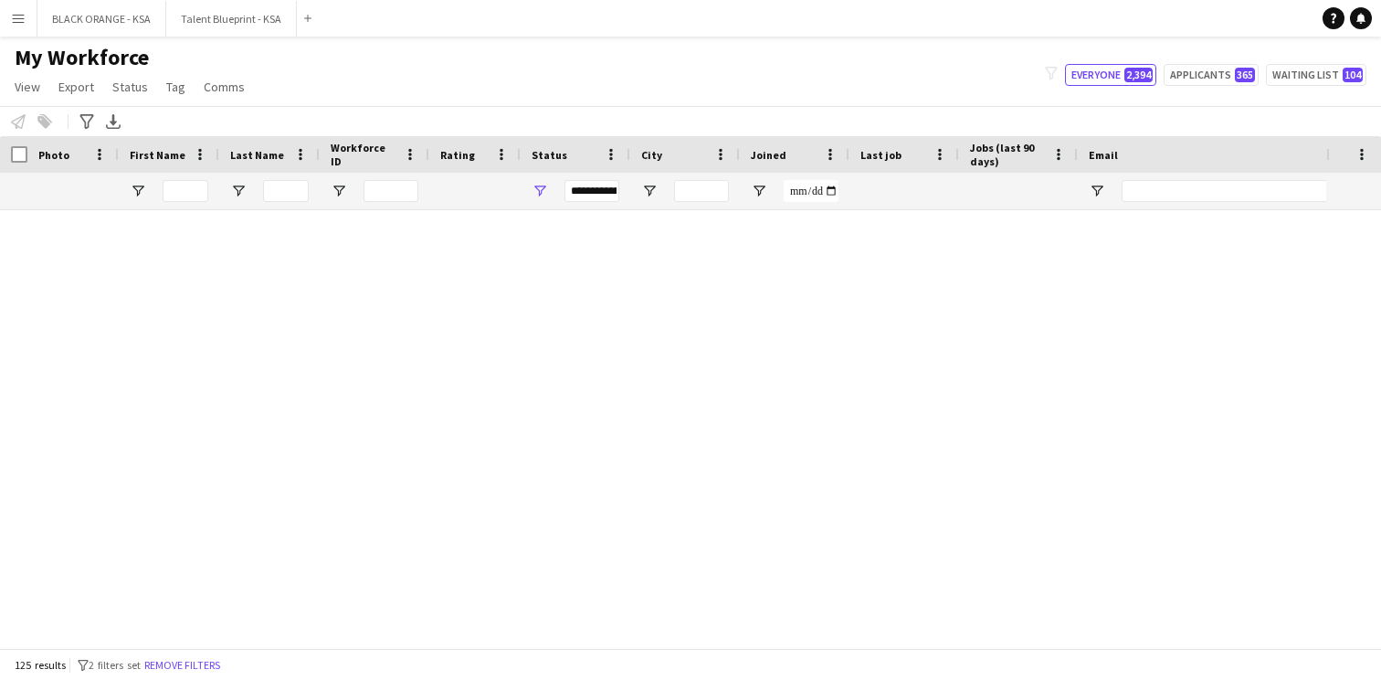
scroll to position [3722, 0]
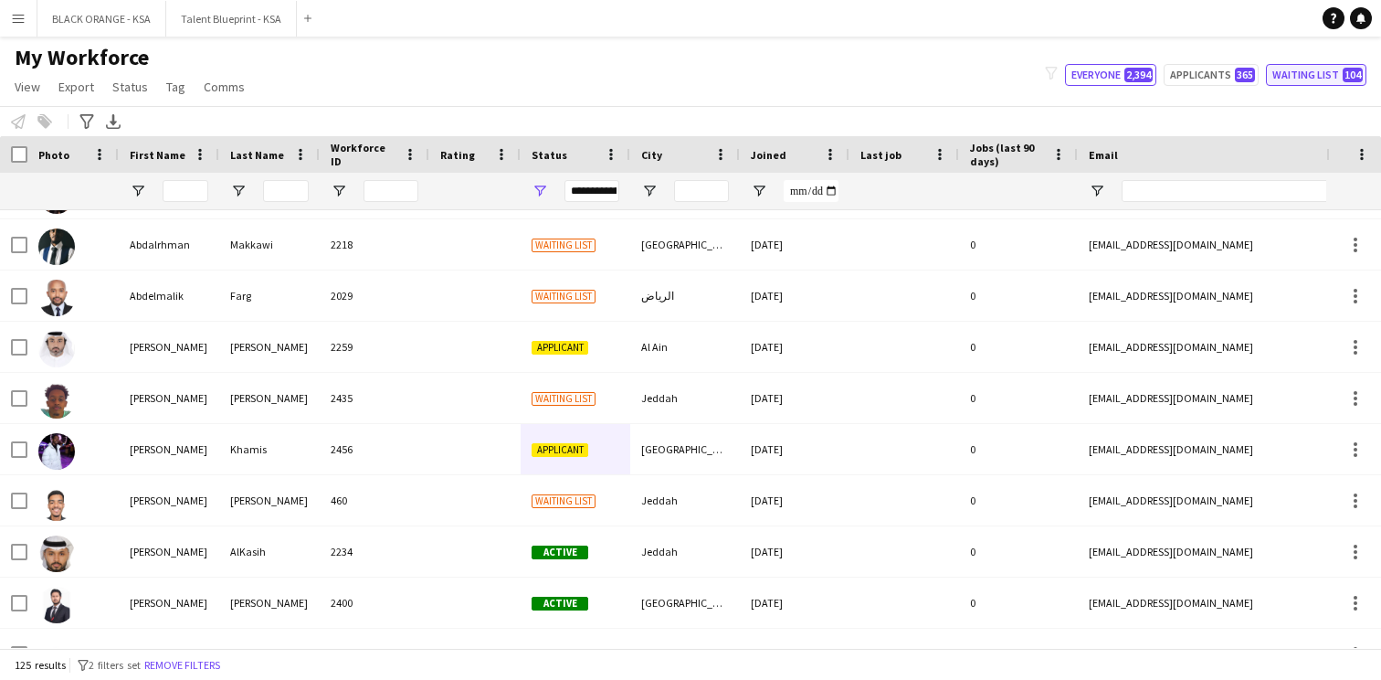
click at [1317, 73] on button "Waiting list 104" at bounding box center [1316, 75] width 101 height 22
type input "**********"
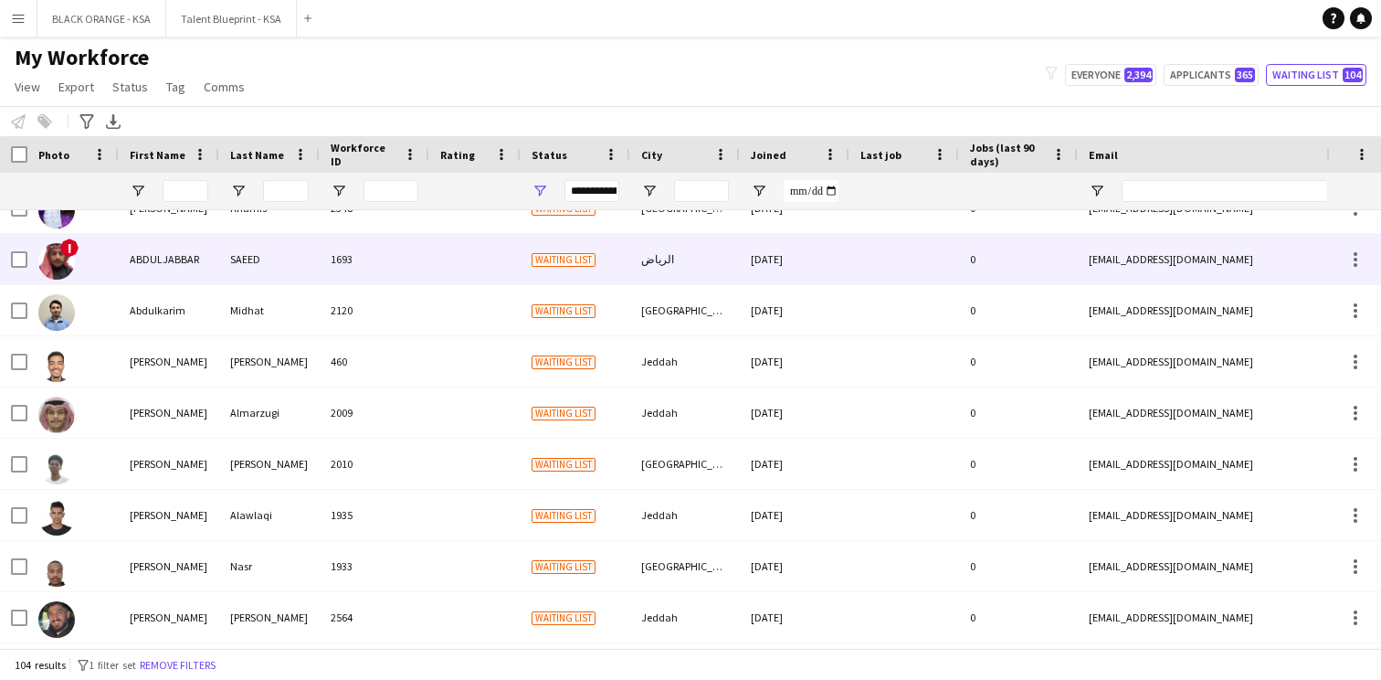
click at [447, 259] on div at bounding box center [474, 259] width 91 height 50
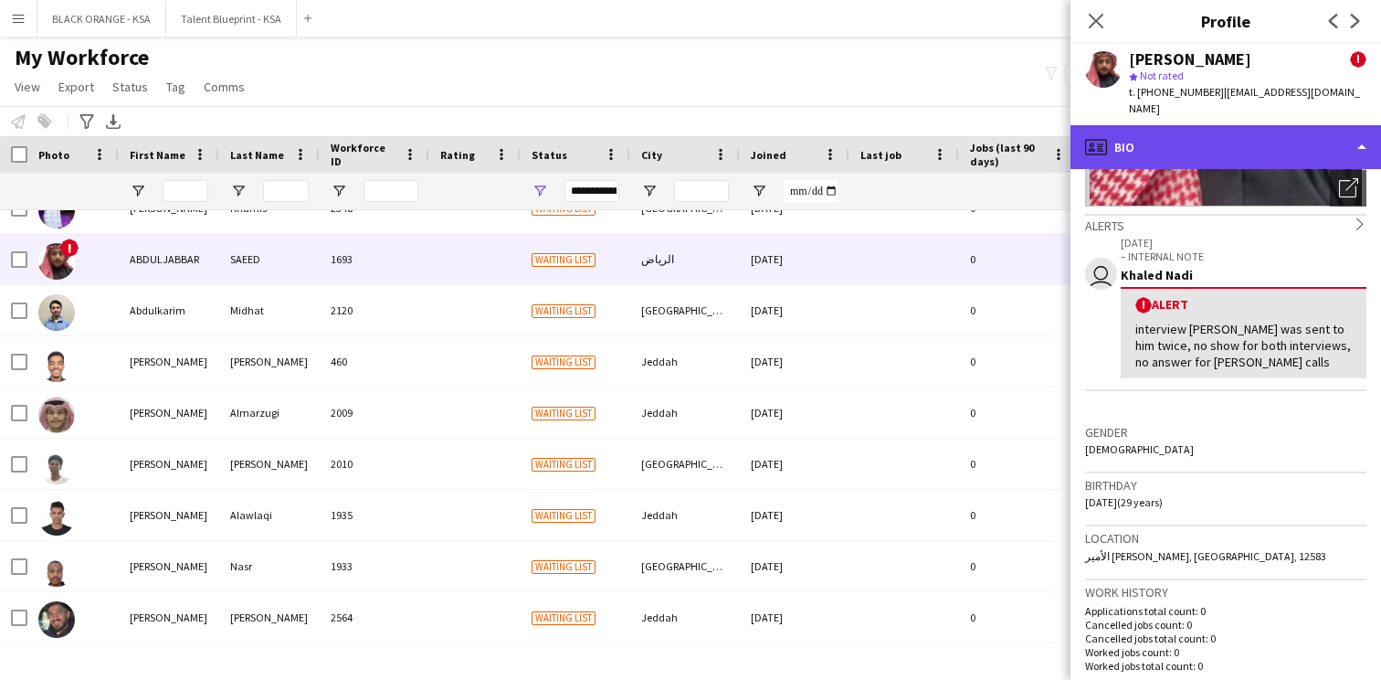
click at [1266, 125] on div "profile Bio" at bounding box center [1226, 147] width 311 height 44
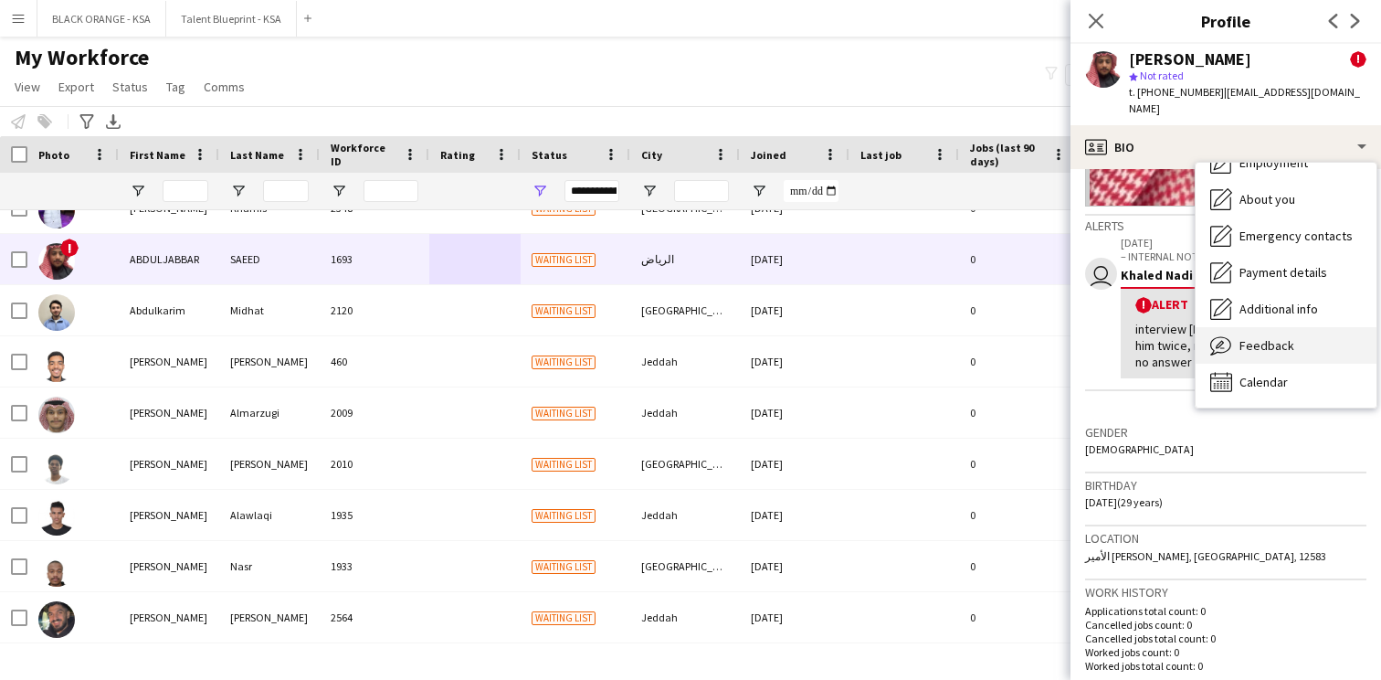
click at [1259, 337] on span "Feedback" at bounding box center [1267, 345] width 55 height 16
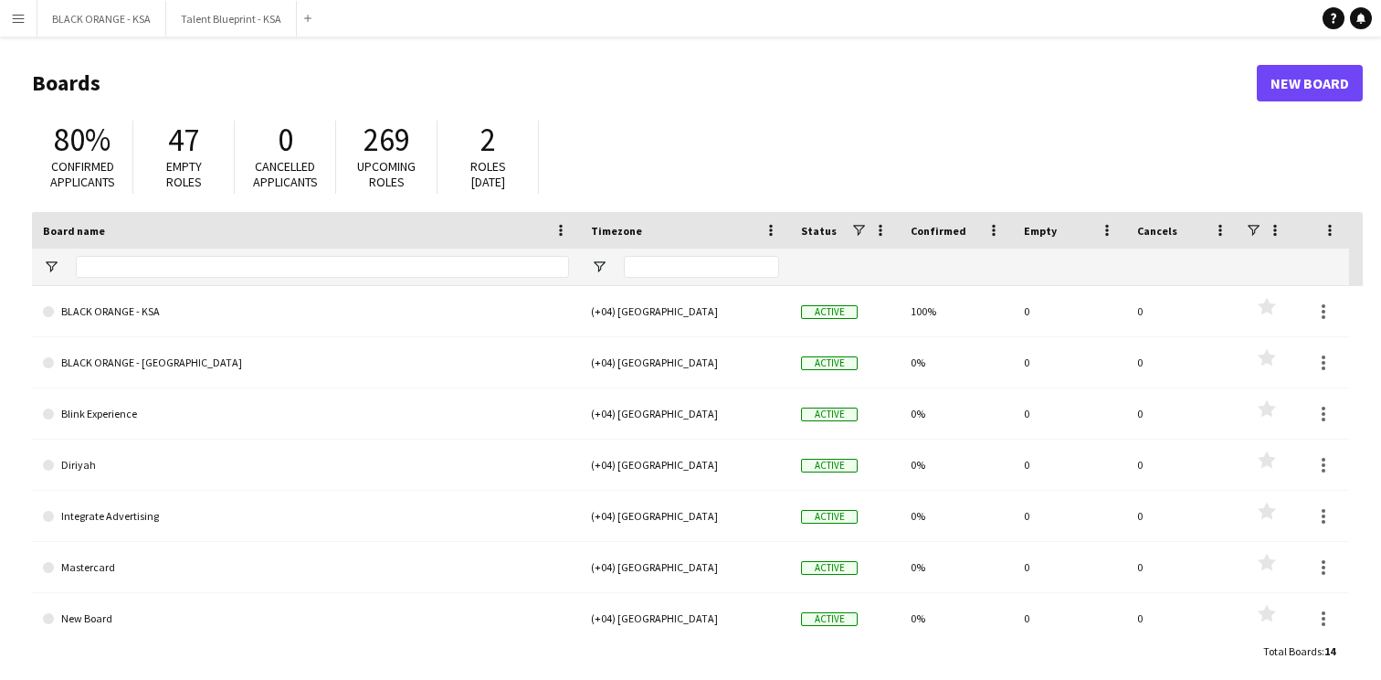
click at [20, 14] on app-icon "Menu" at bounding box center [18, 18] width 15 height 15
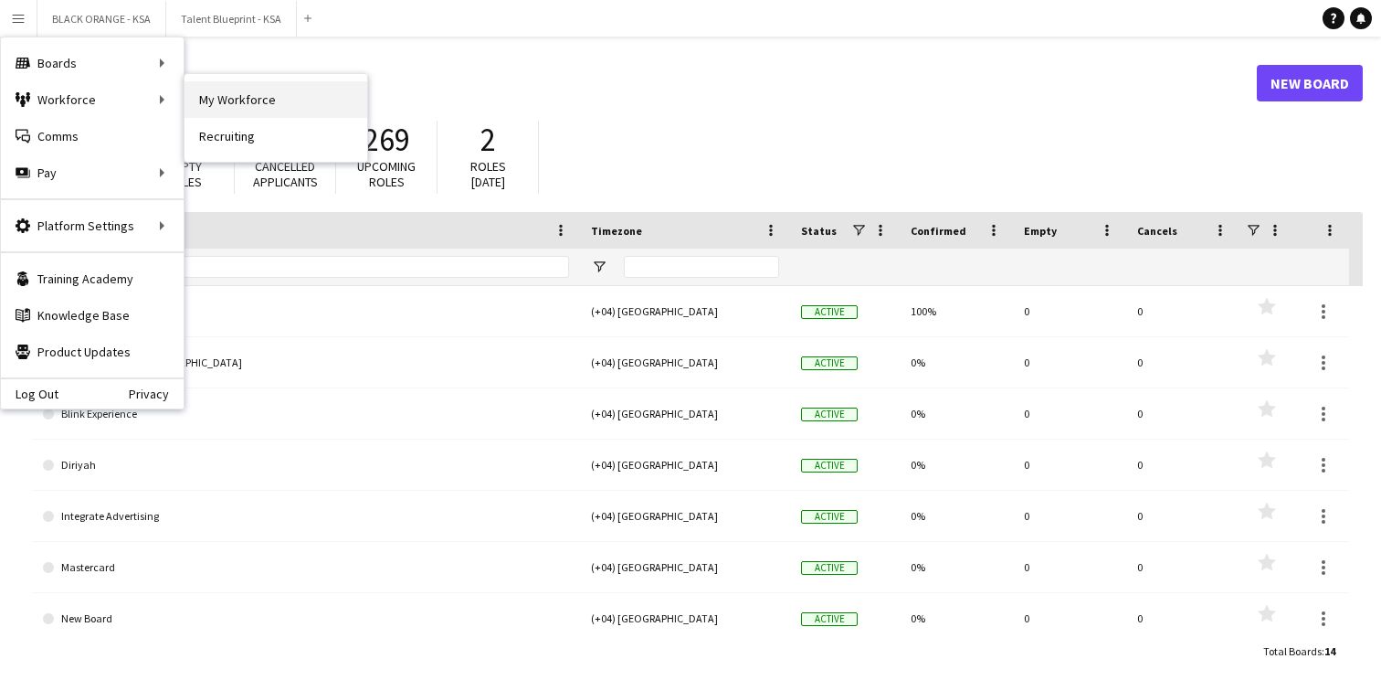
click at [212, 93] on link "My Workforce" at bounding box center [276, 99] width 183 height 37
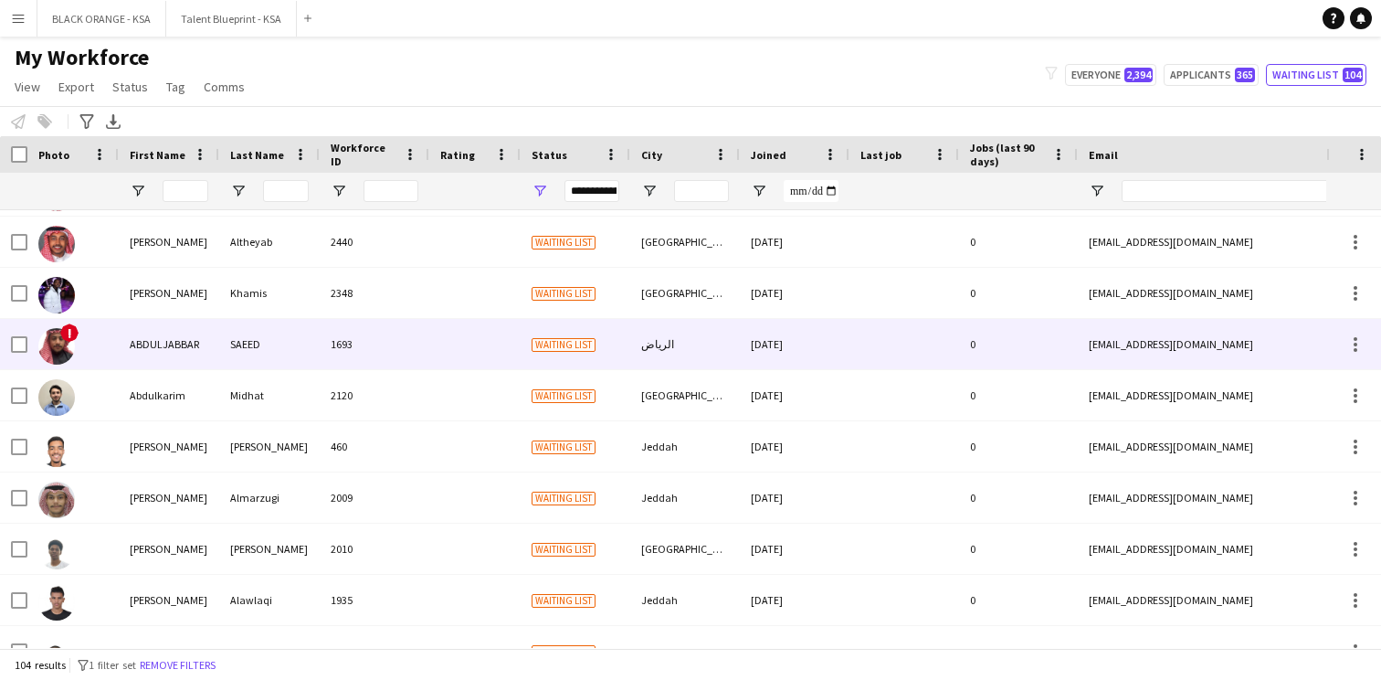
click at [466, 359] on div at bounding box center [474, 344] width 91 height 50
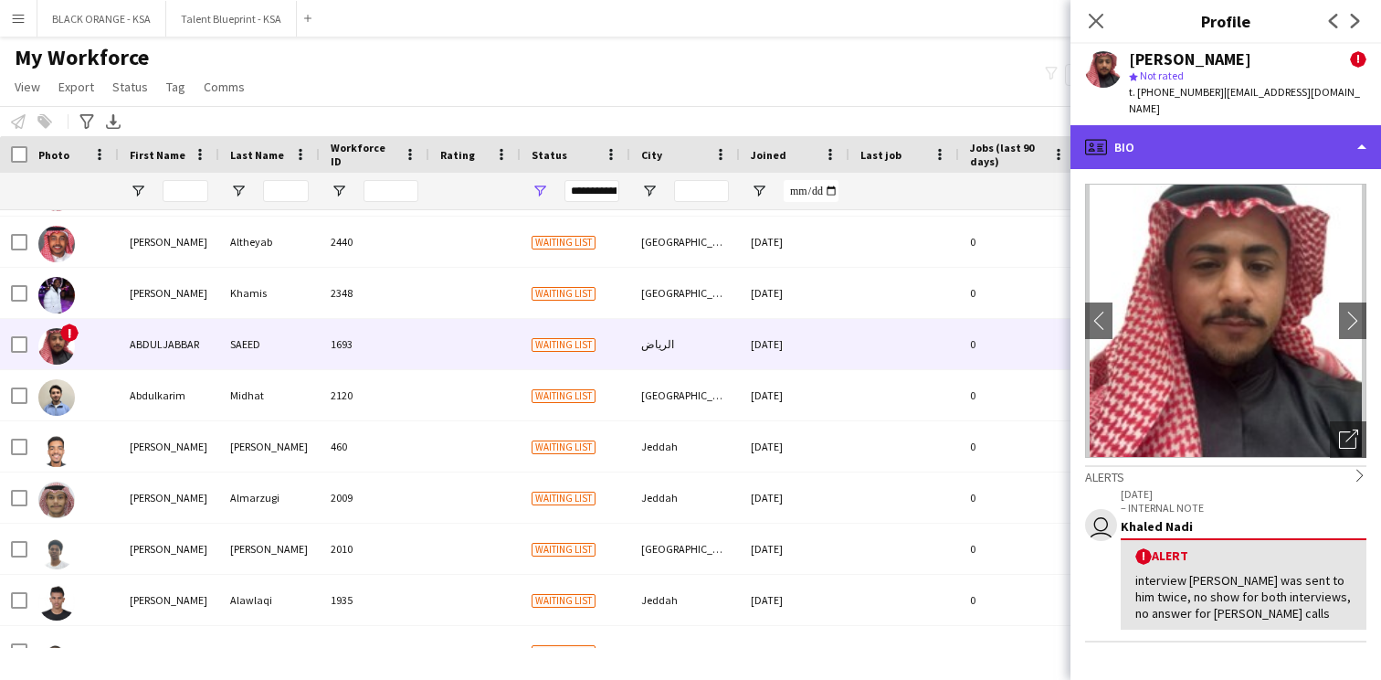
click at [1197, 125] on div "profile Bio" at bounding box center [1226, 147] width 311 height 44
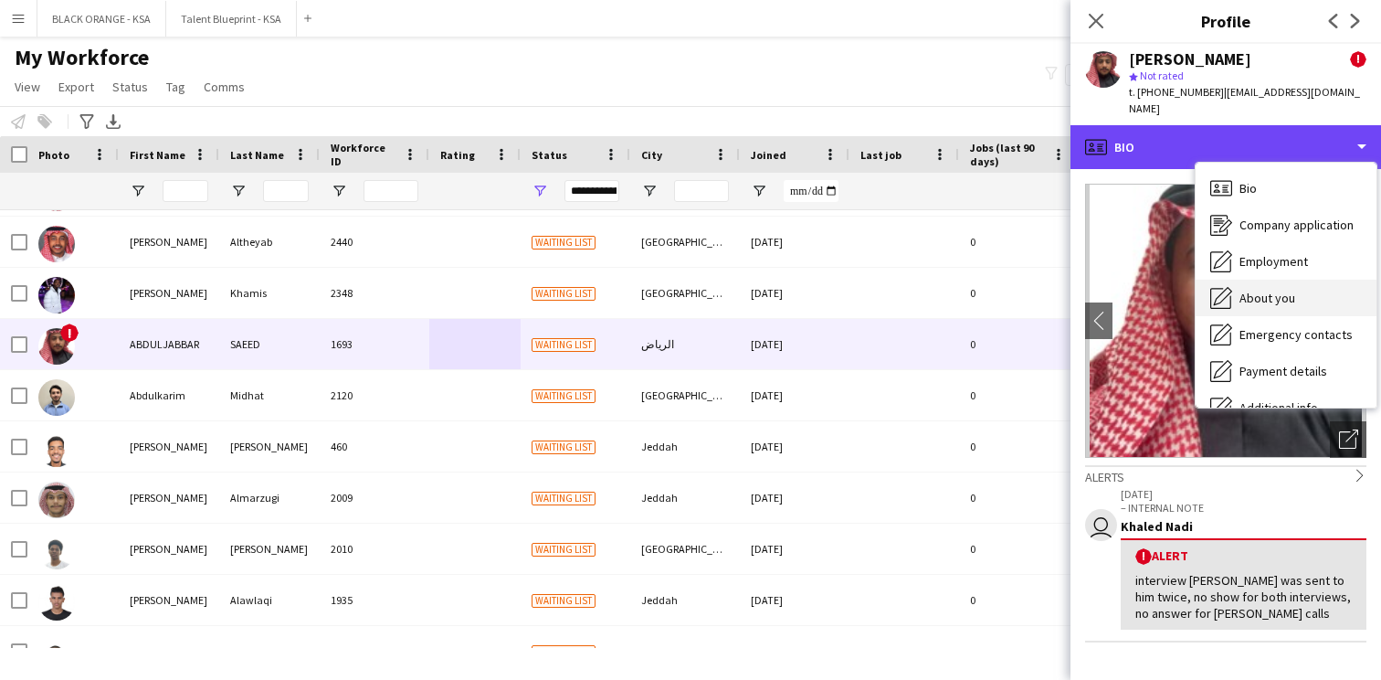
scroll to position [99, 0]
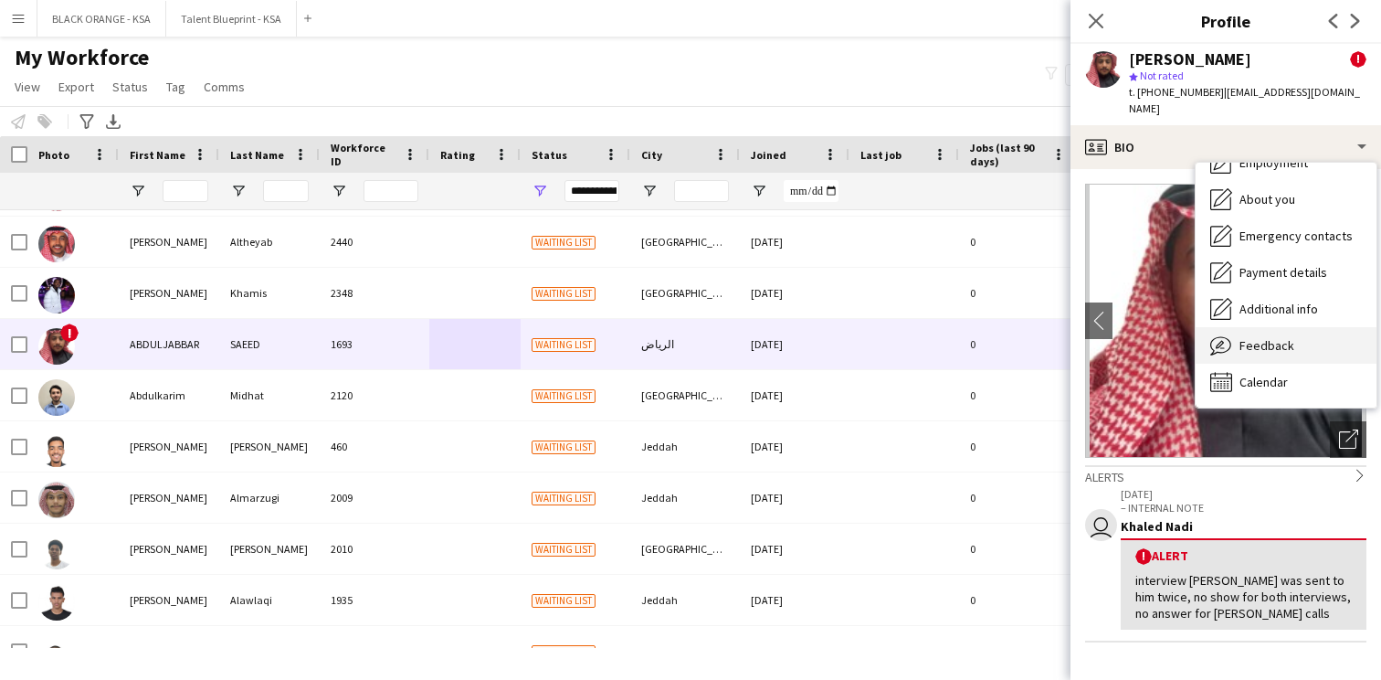
click at [1242, 343] on div "Feedback Feedback" at bounding box center [1286, 345] width 181 height 37
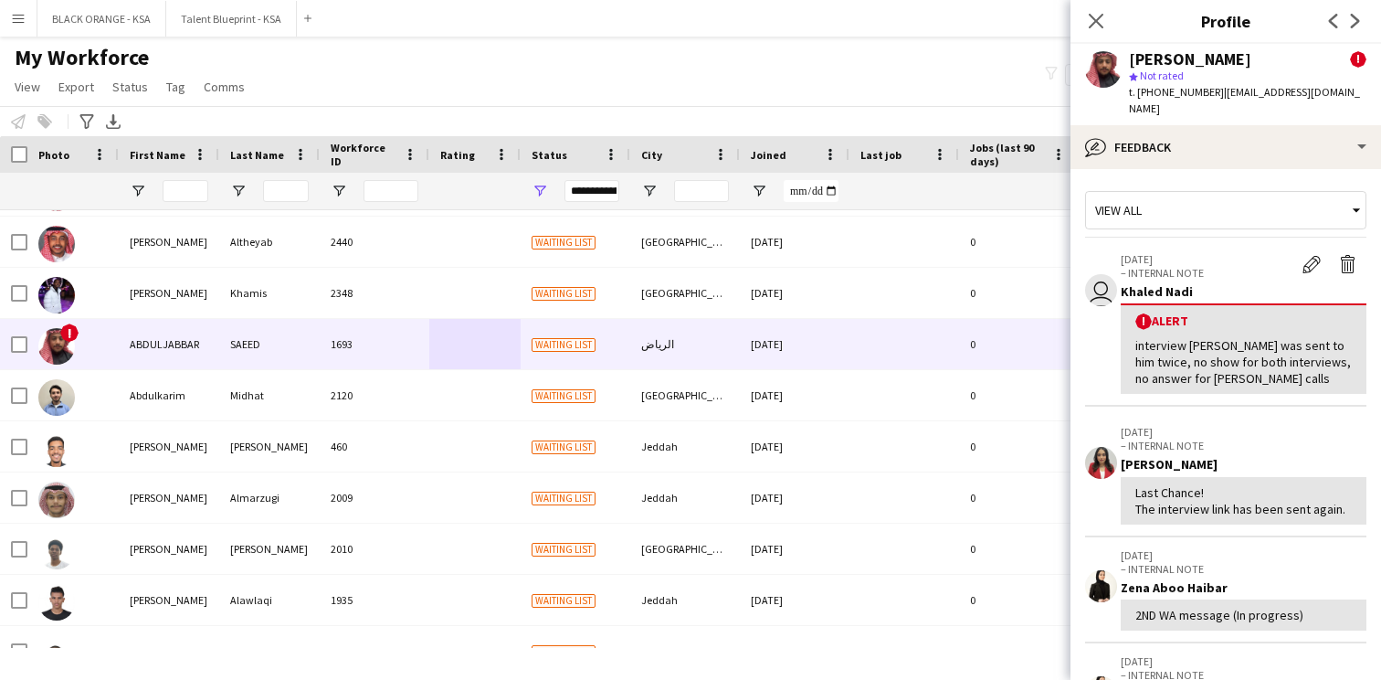
click at [1135, 326] on div "! Alert interview link was sent to him twice, no show for both interviews, no a…" at bounding box center [1244, 348] width 246 height 91
drag, startPoint x: 1136, startPoint y: 326, endPoint x: 1231, endPoint y: 365, distance: 102.8
click at [1231, 365] on div "interview link was sent to him twice, no show for both interviews, no answer fo…" at bounding box center [1244, 362] width 217 height 50
copy div "interview link was sent to him twice, no show for both interviews, no answer fo…"
click at [1340, 255] on app-icon "Delete alert" at bounding box center [1348, 264] width 18 height 18
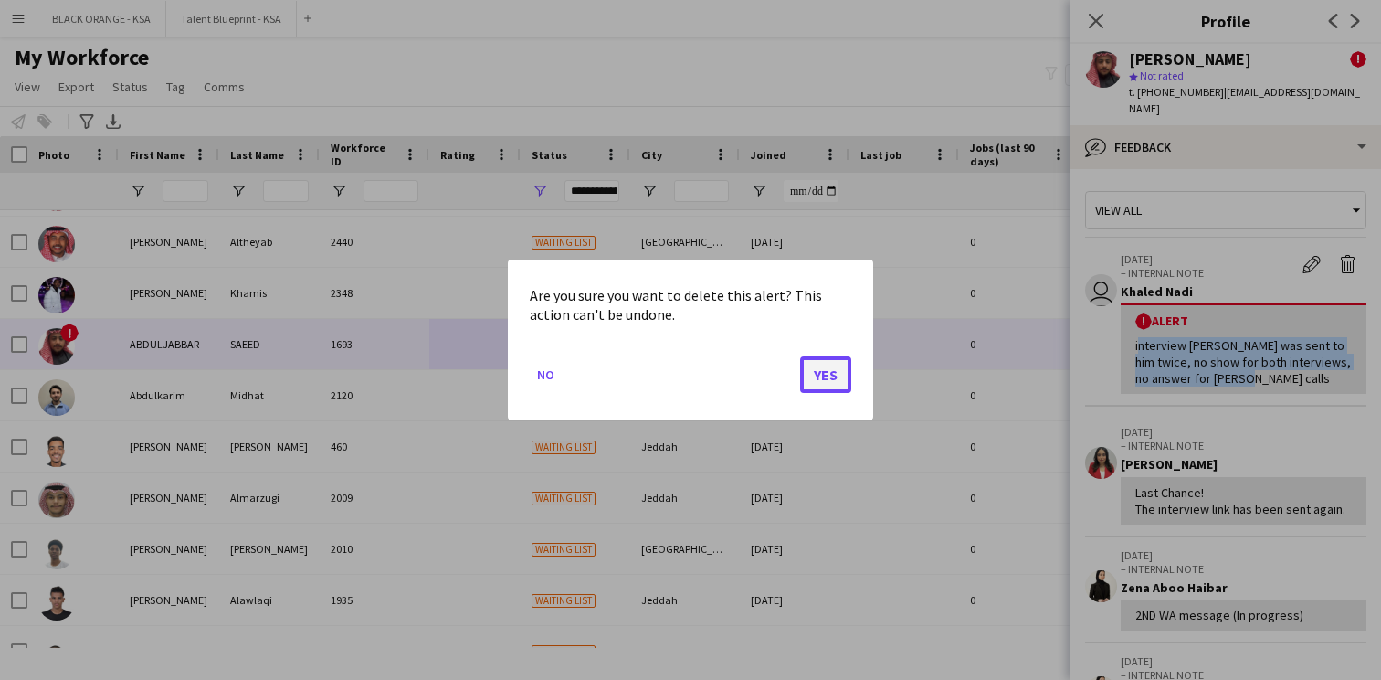
click at [840, 376] on button "Yes" at bounding box center [825, 374] width 51 height 37
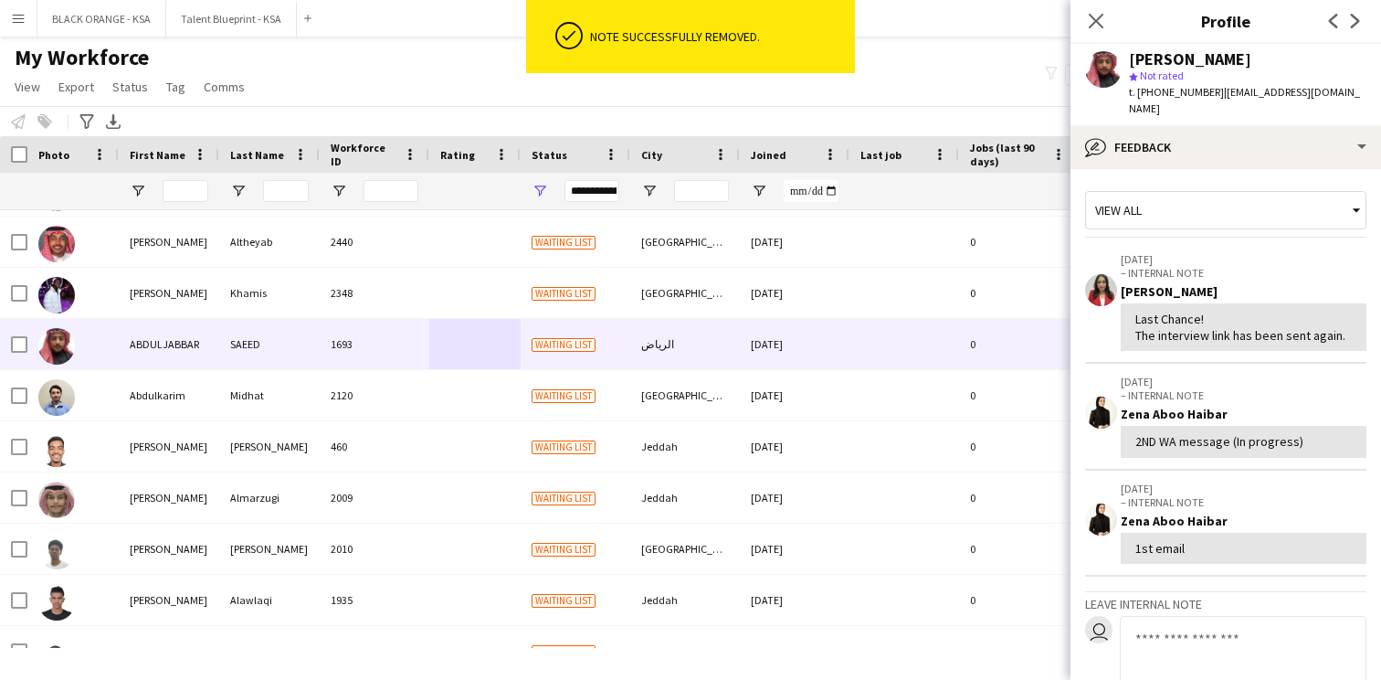
click at [1229, 193] on div "View all" at bounding box center [1216, 210] width 261 height 35
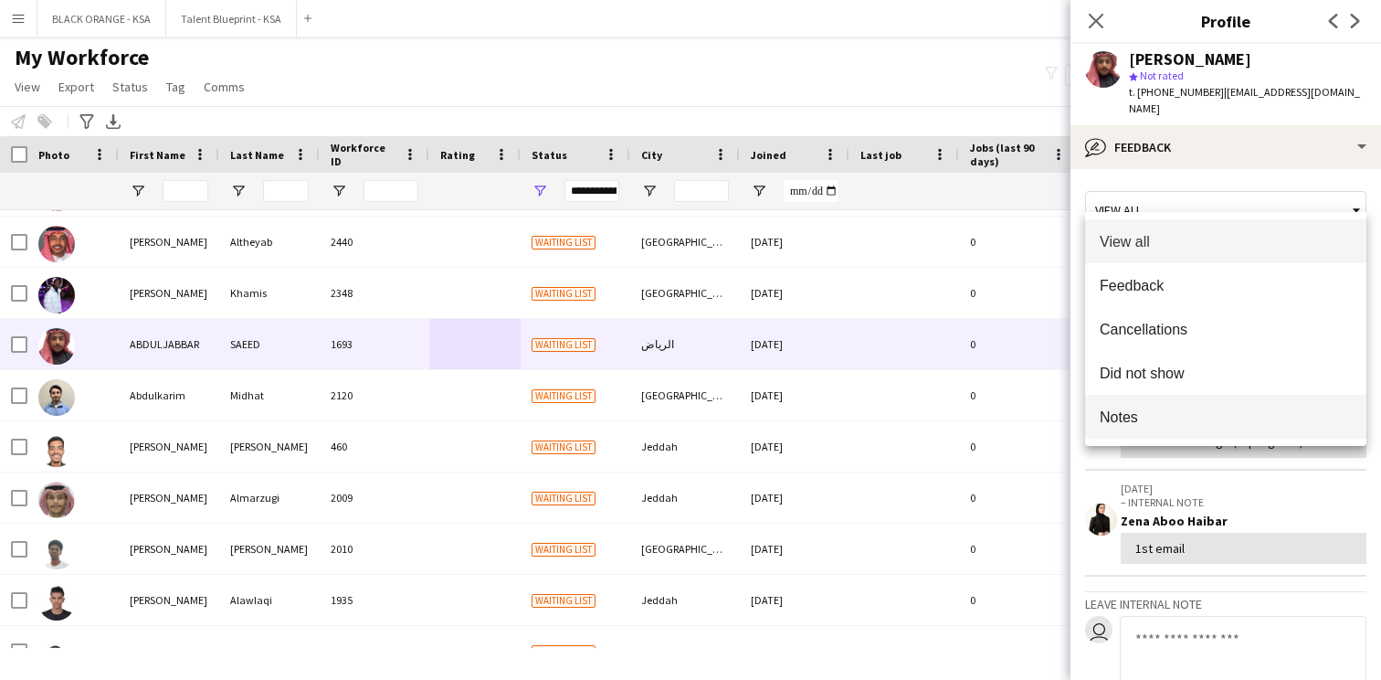
click at [1155, 407] on mat-option "Notes" at bounding box center [1225, 417] width 281 height 44
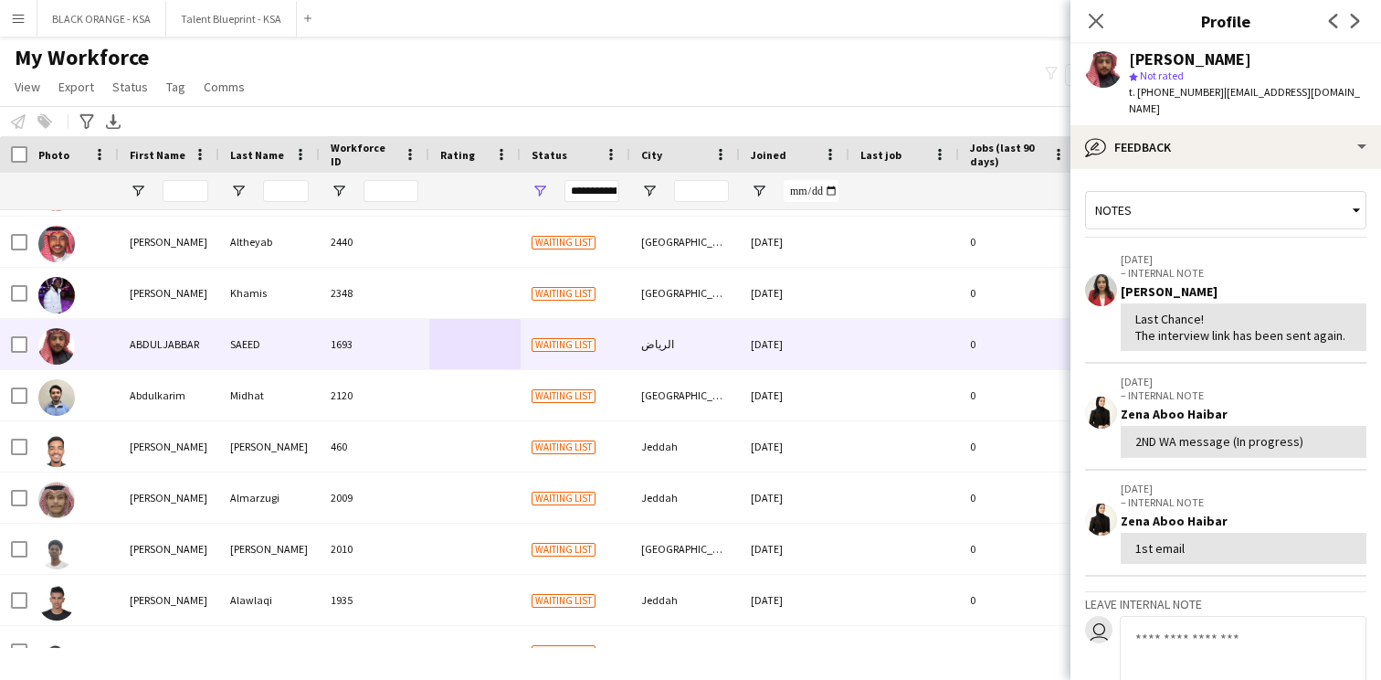
scroll to position [218, 0]
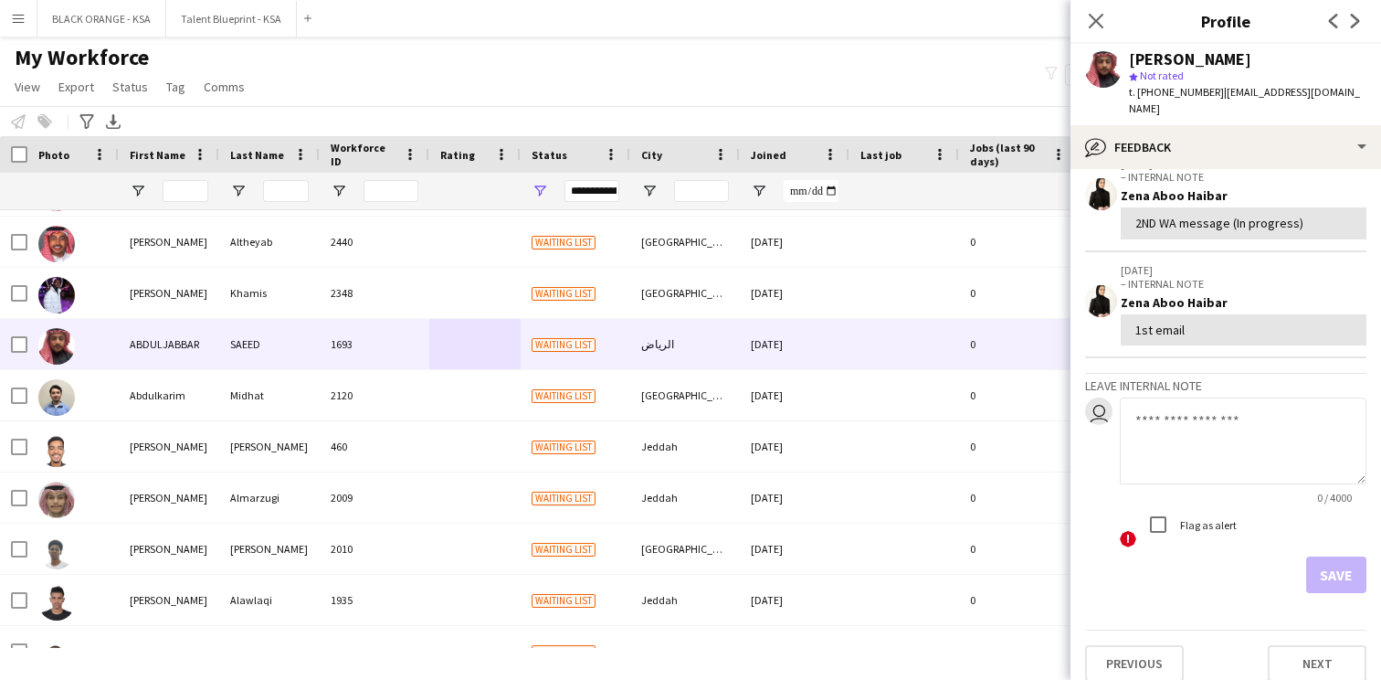
click at [1149, 417] on textarea at bounding box center [1243, 440] width 247 height 87
paste textarea "**********"
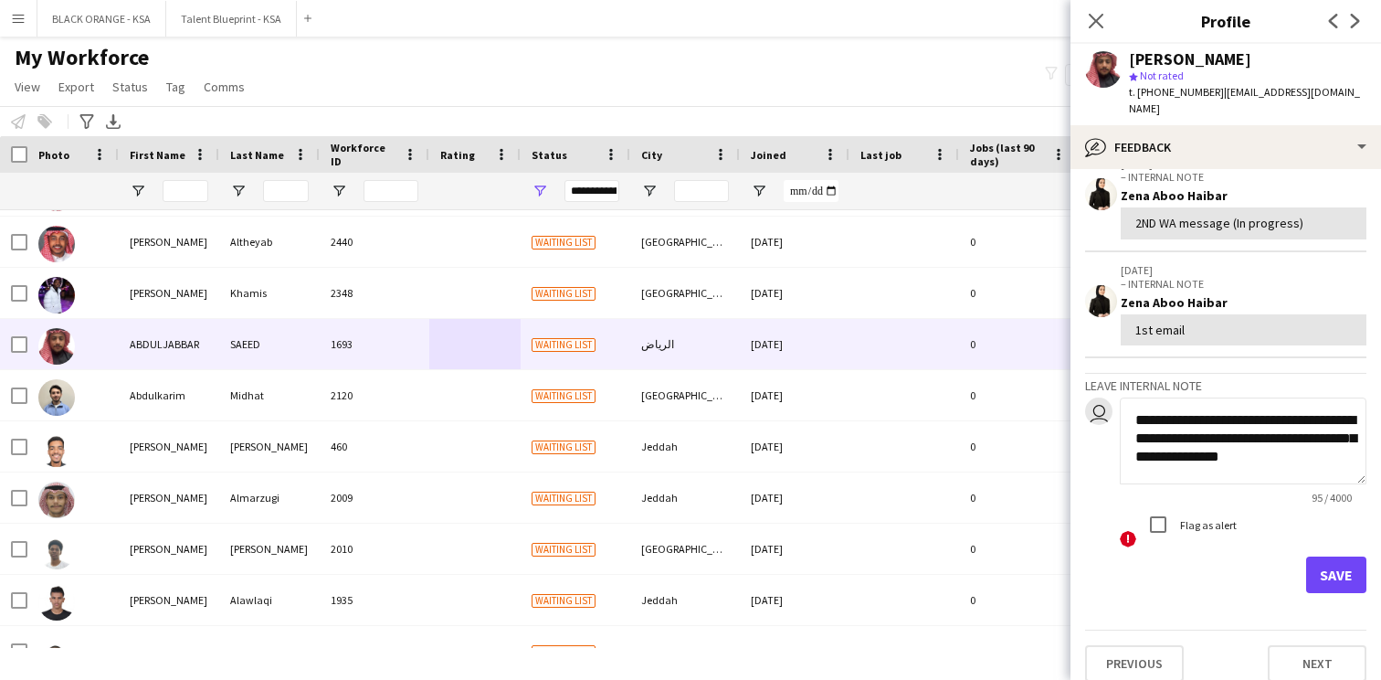
type textarea "**********"
click at [1344, 556] on button "Save" at bounding box center [1337, 574] width 60 height 37
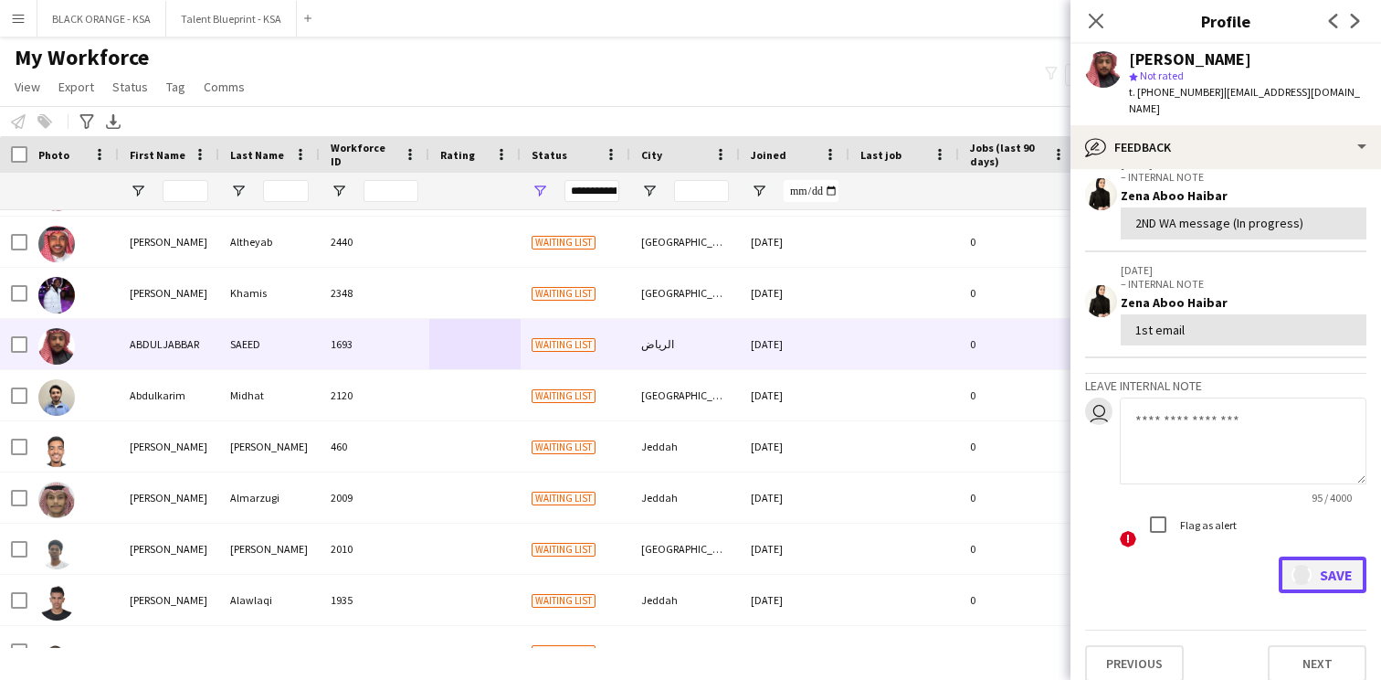
scroll to position [0, 0]
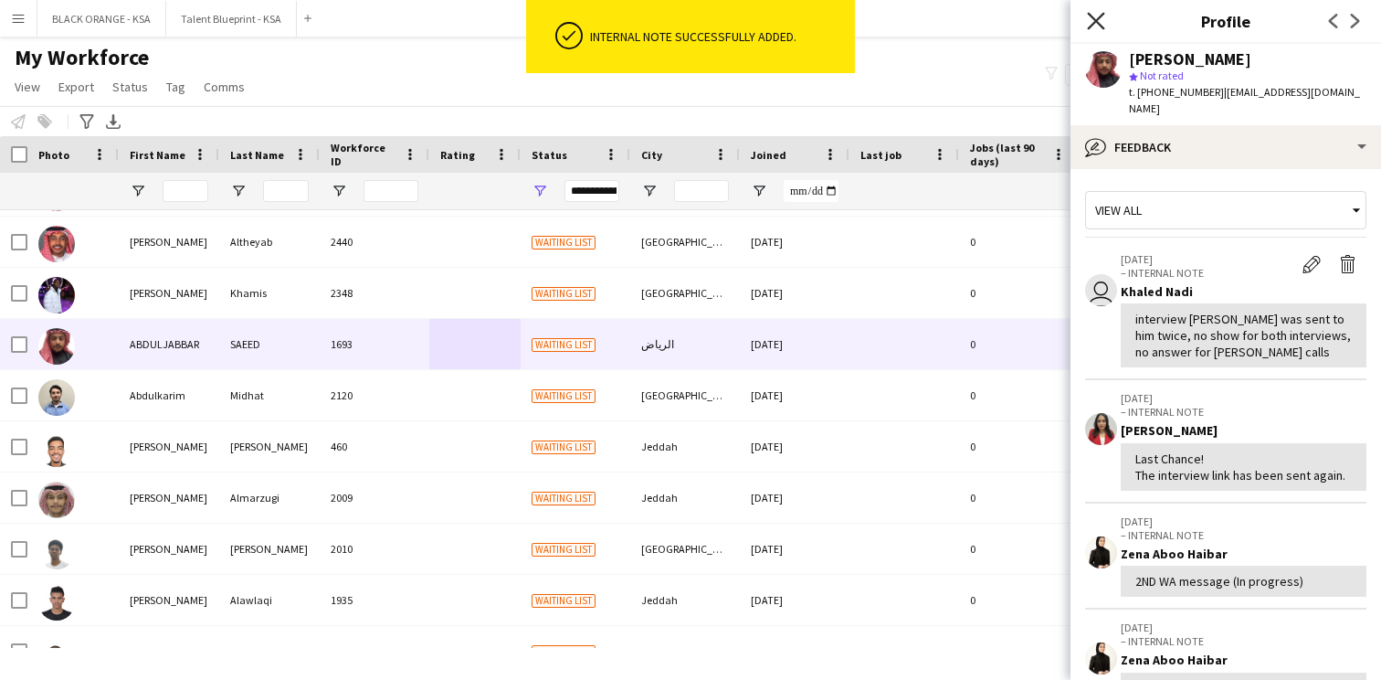
click at [1098, 29] on icon "Close pop-in" at bounding box center [1095, 20] width 17 height 17
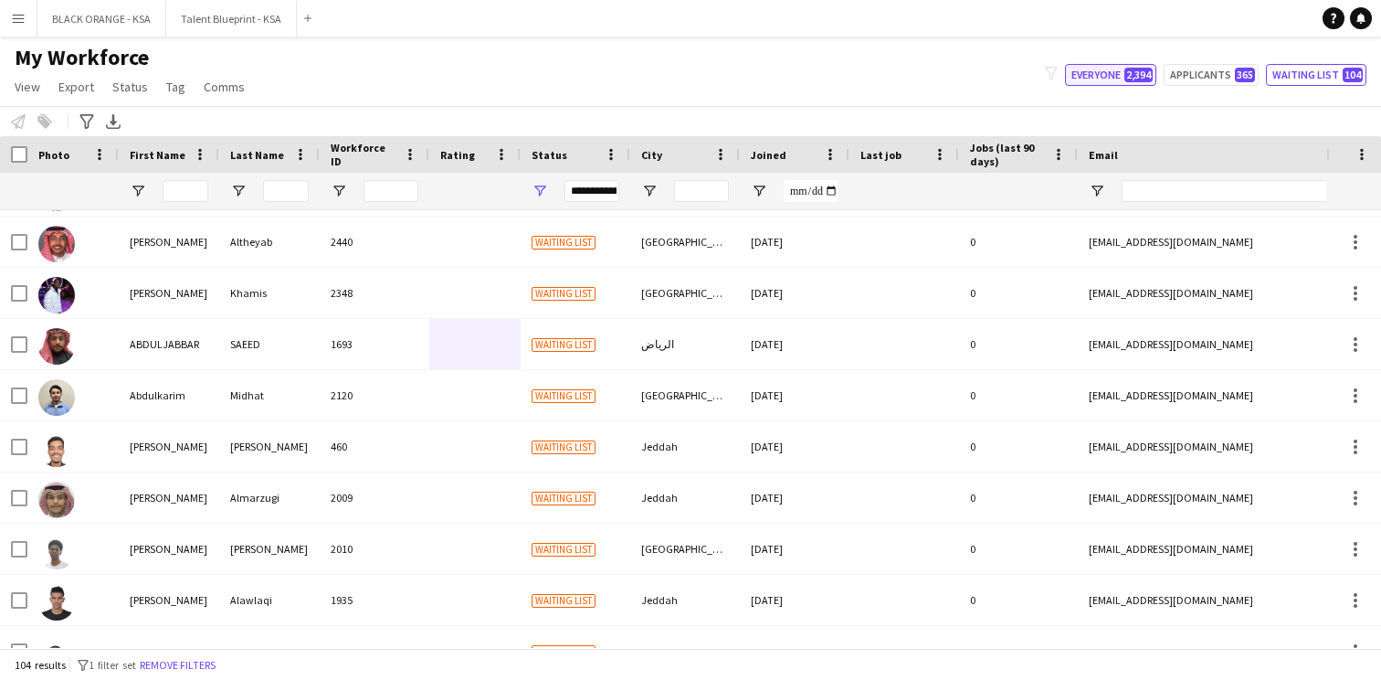
click at [1116, 71] on button "Everyone 2,394" at bounding box center [1110, 75] width 91 height 22
type input "**********"
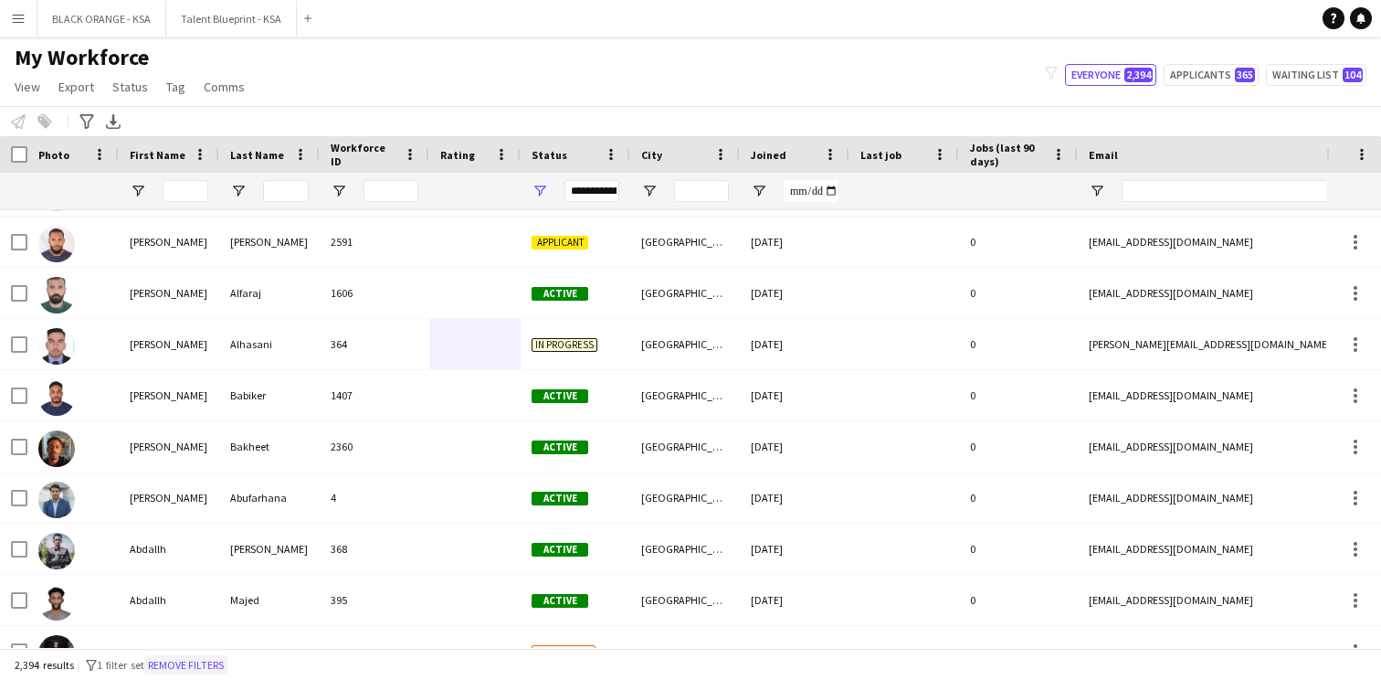
click at [211, 661] on button "Remove filters" at bounding box center [185, 665] width 83 height 20
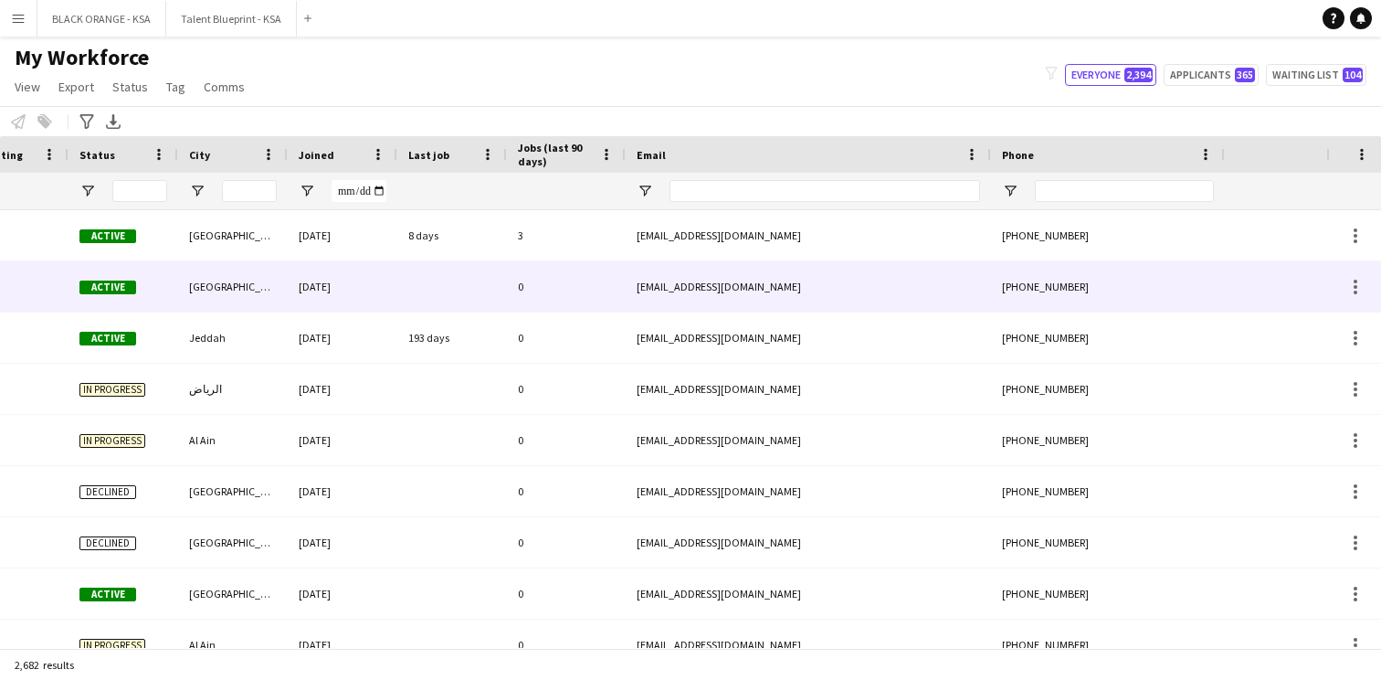
scroll to position [0, 654]
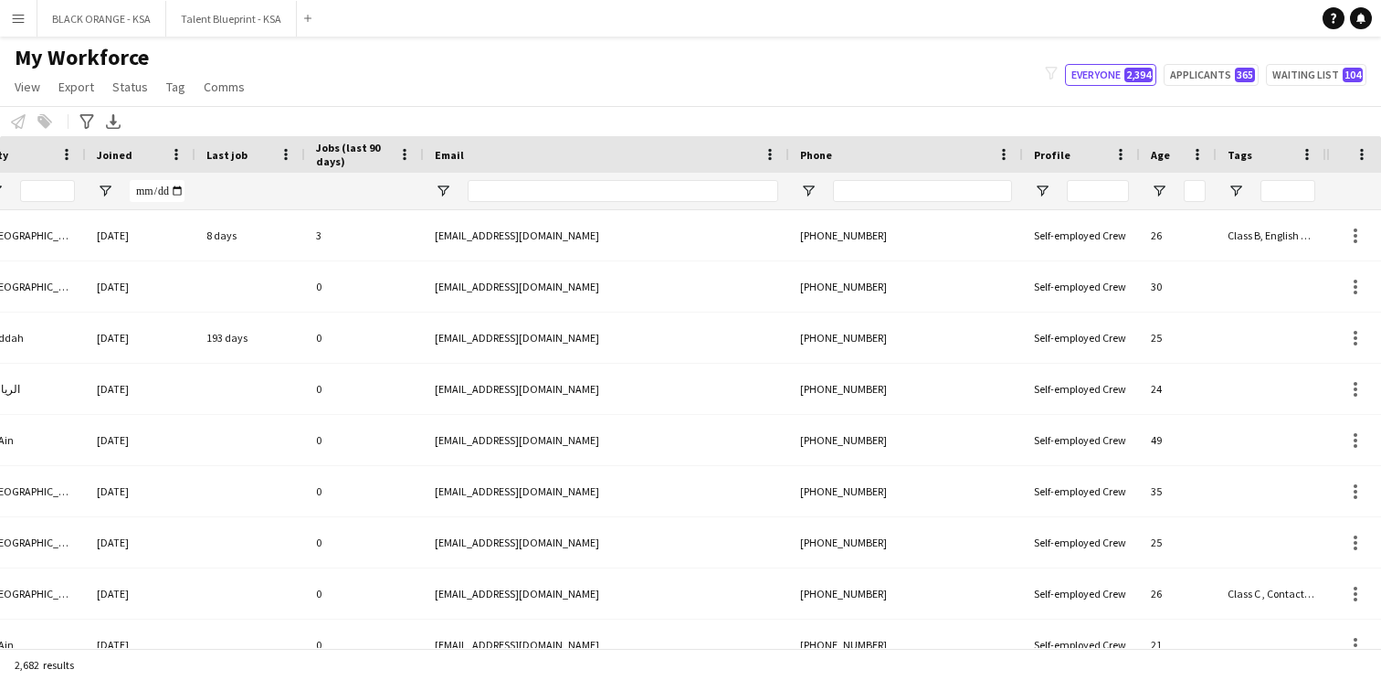
click at [1234, 180] on div at bounding box center [1272, 191] width 110 height 37
click at [1236, 190] on span "Open Filter Menu" at bounding box center [1236, 191] width 16 height 16
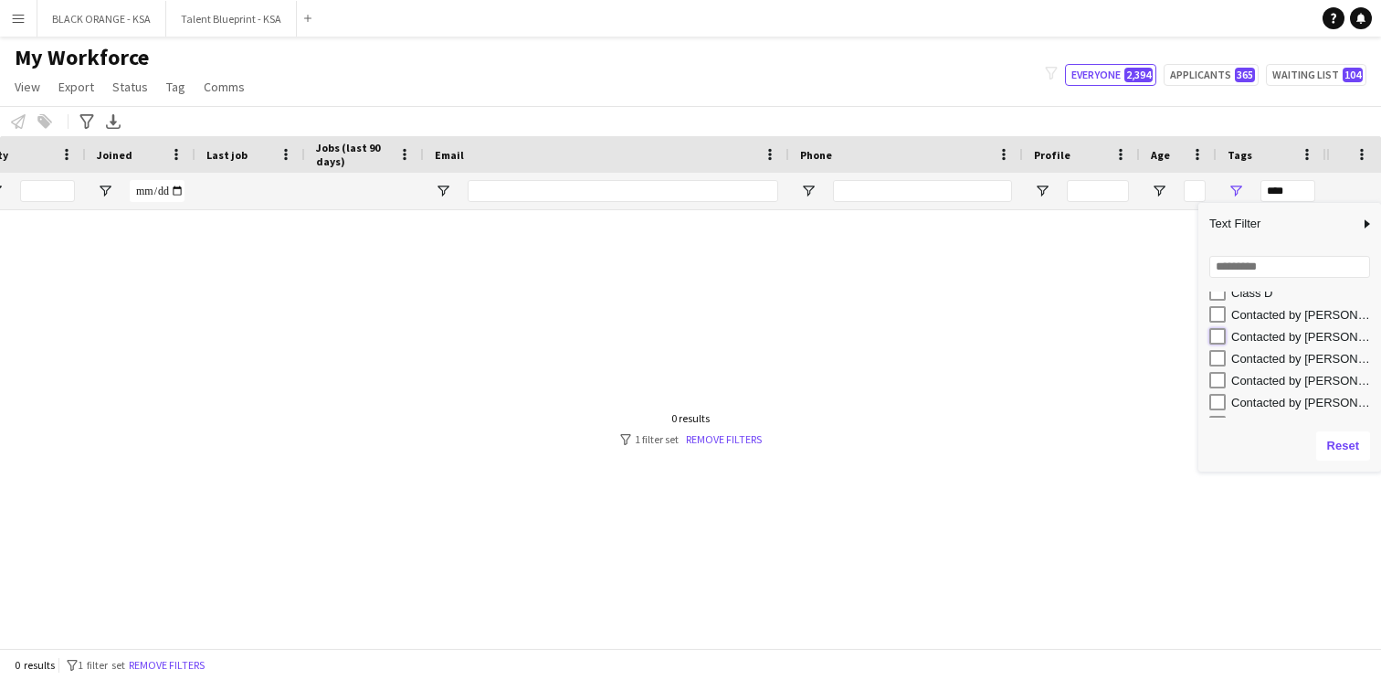
type input "**********"
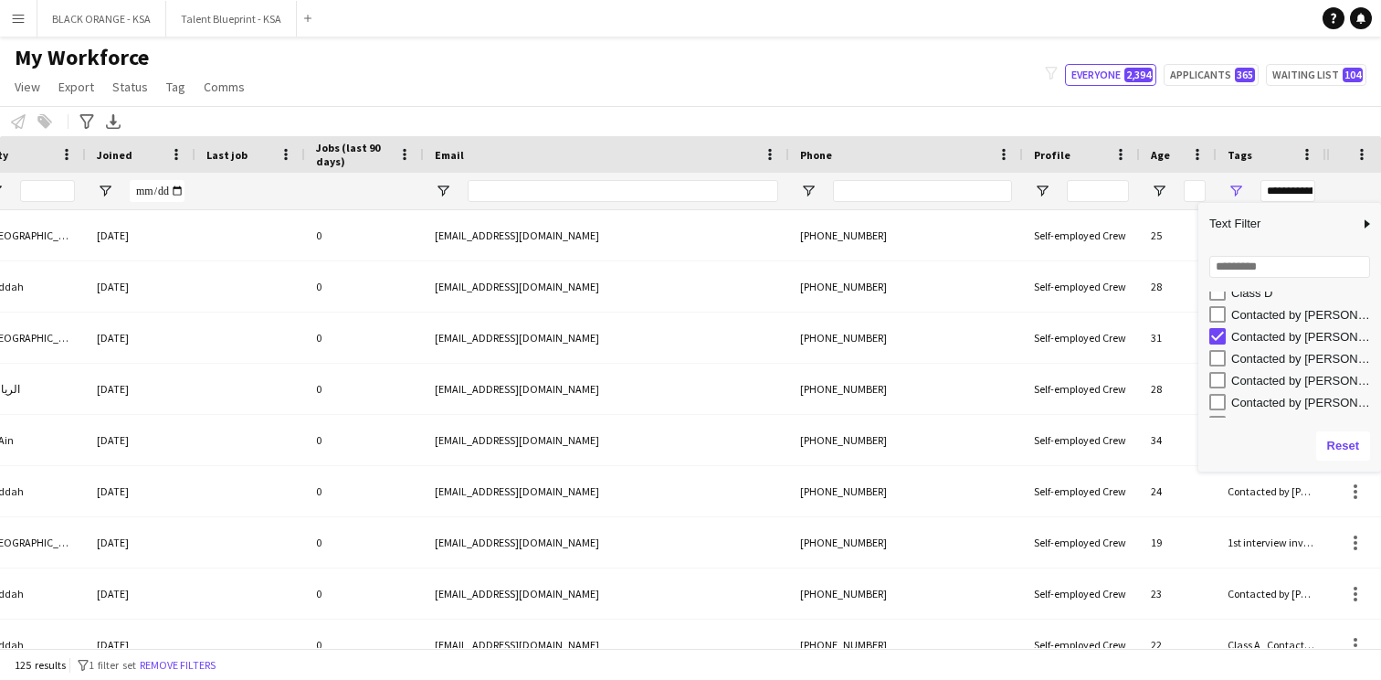
click at [1008, 100] on div "My Workforce View Views Default view New view Update view Delete view Edit name…" at bounding box center [690, 75] width 1381 height 62
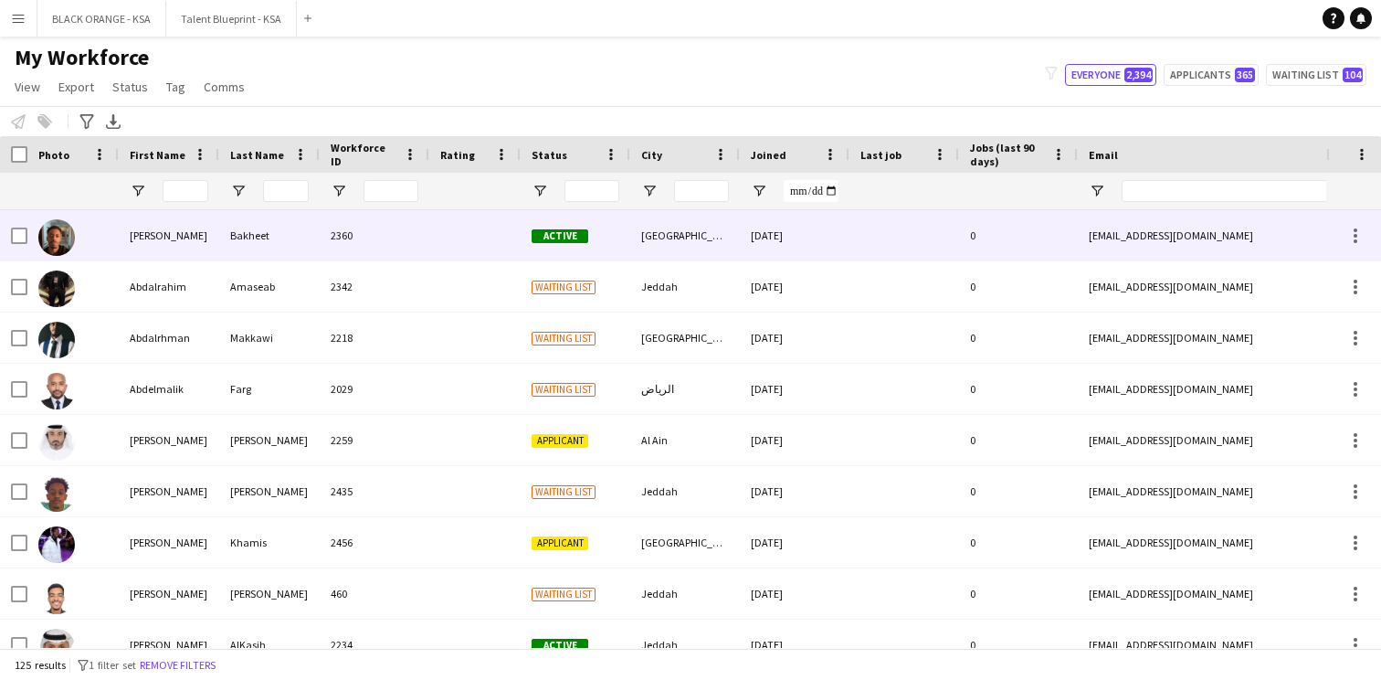
click at [330, 238] on div "2360" at bounding box center [375, 235] width 110 height 50
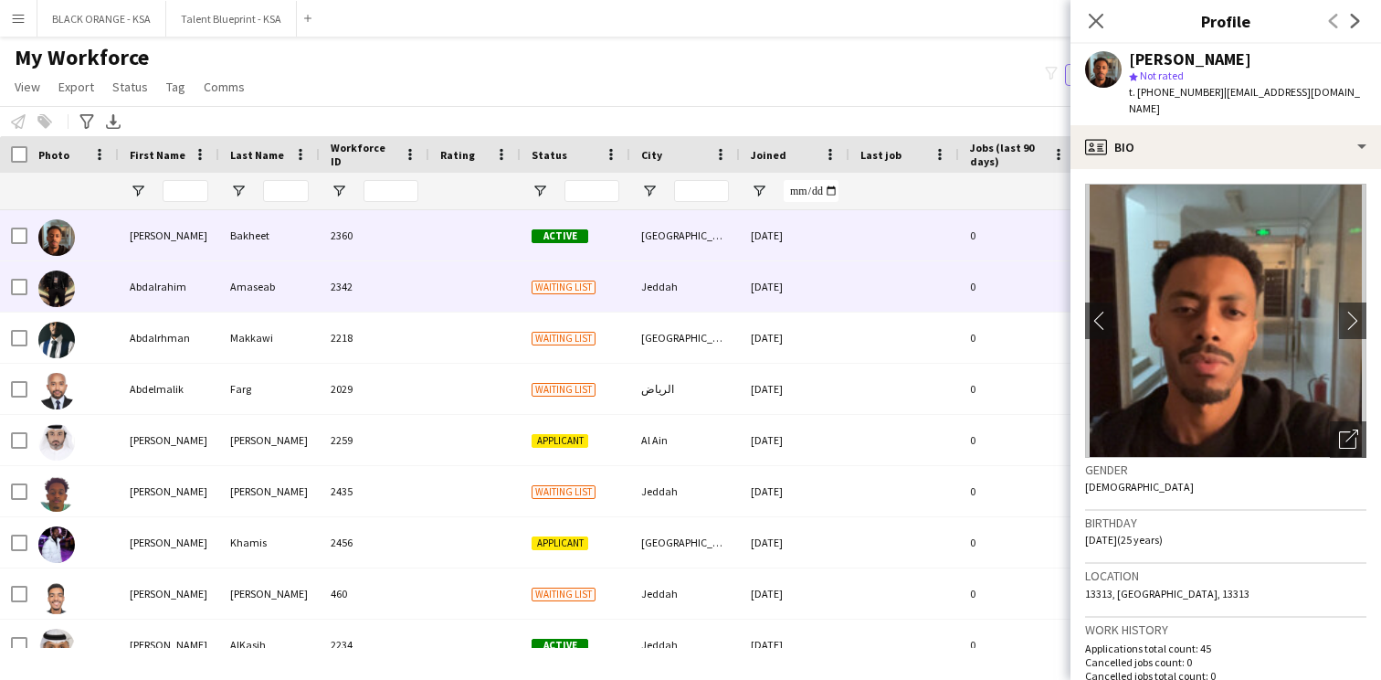
click at [334, 282] on div "2342" at bounding box center [375, 286] width 110 height 50
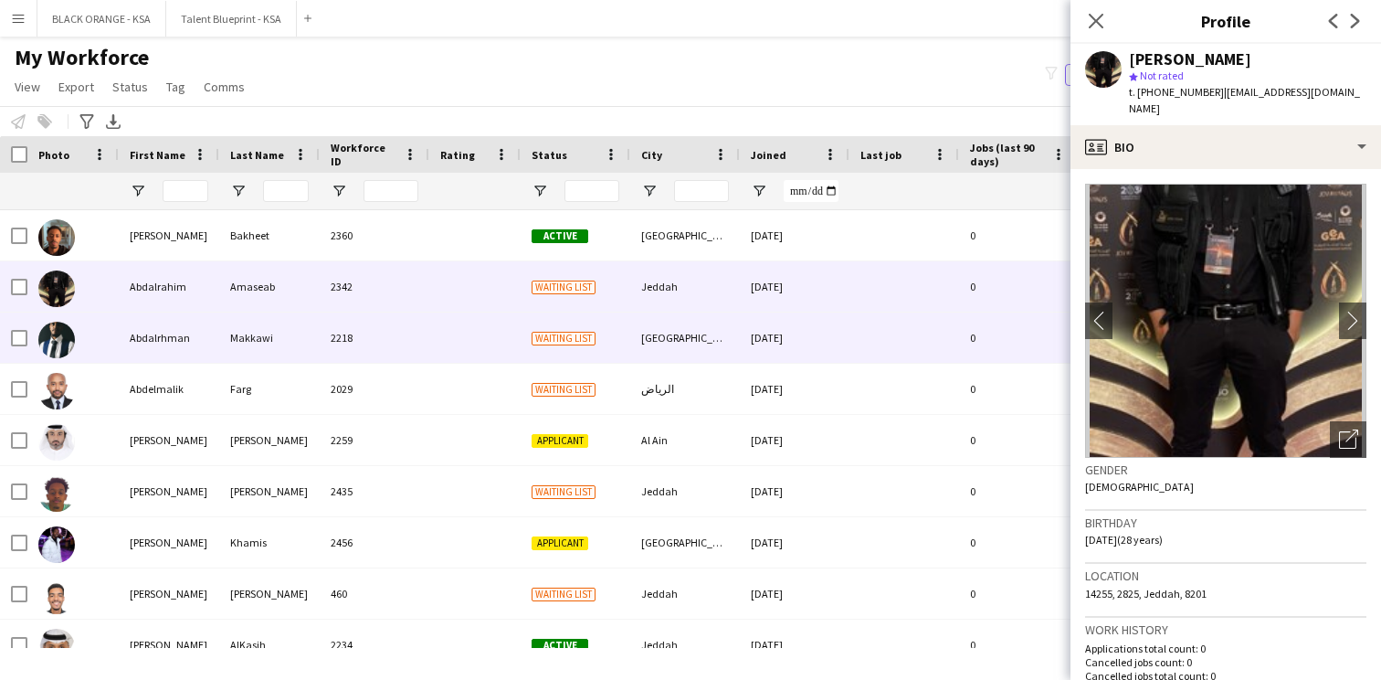
click at [326, 339] on div "2218" at bounding box center [375, 337] width 110 height 50
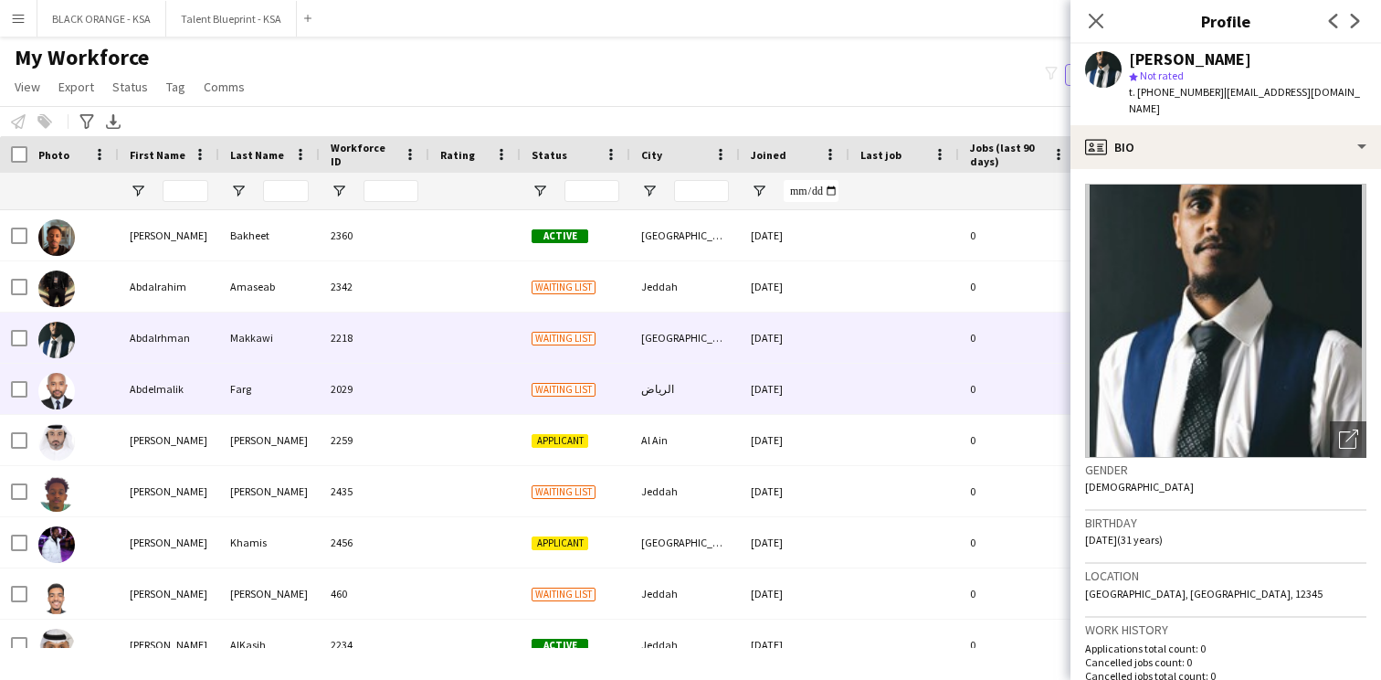
click at [327, 377] on div "2029" at bounding box center [375, 389] width 110 height 50
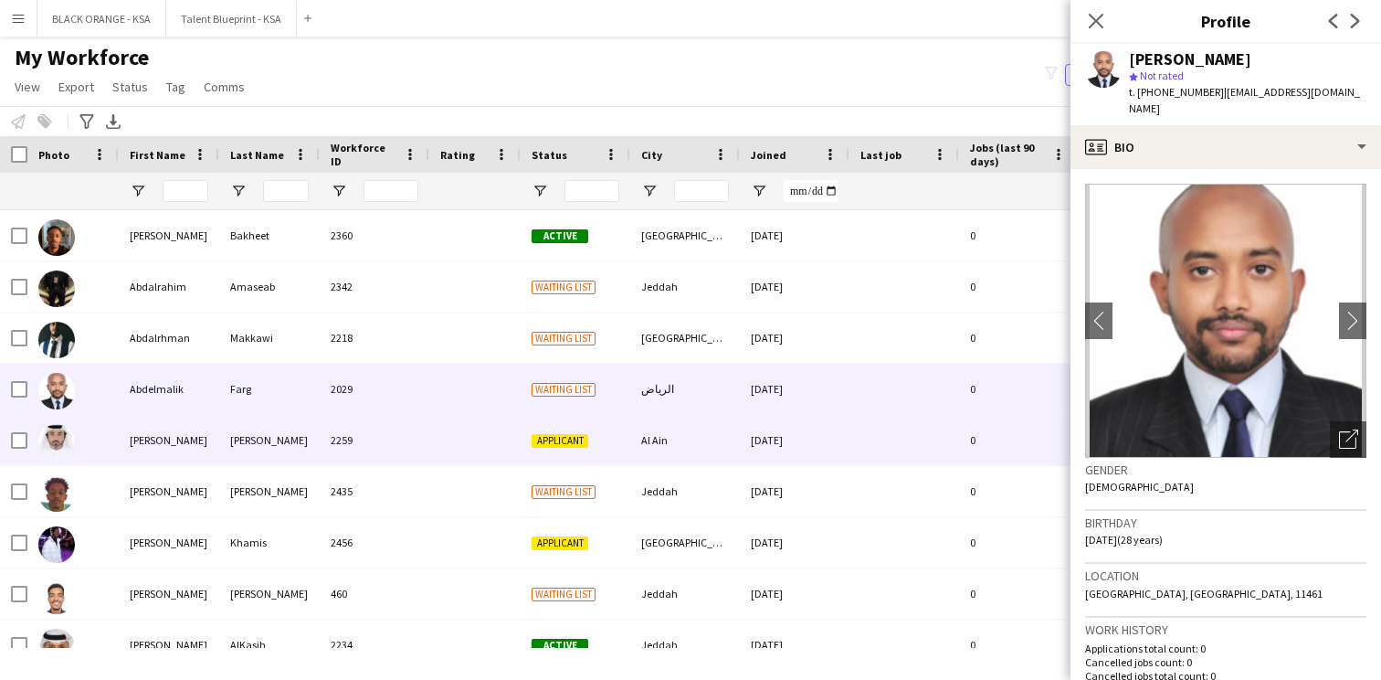
click at [325, 434] on div "2259" at bounding box center [375, 440] width 110 height 50
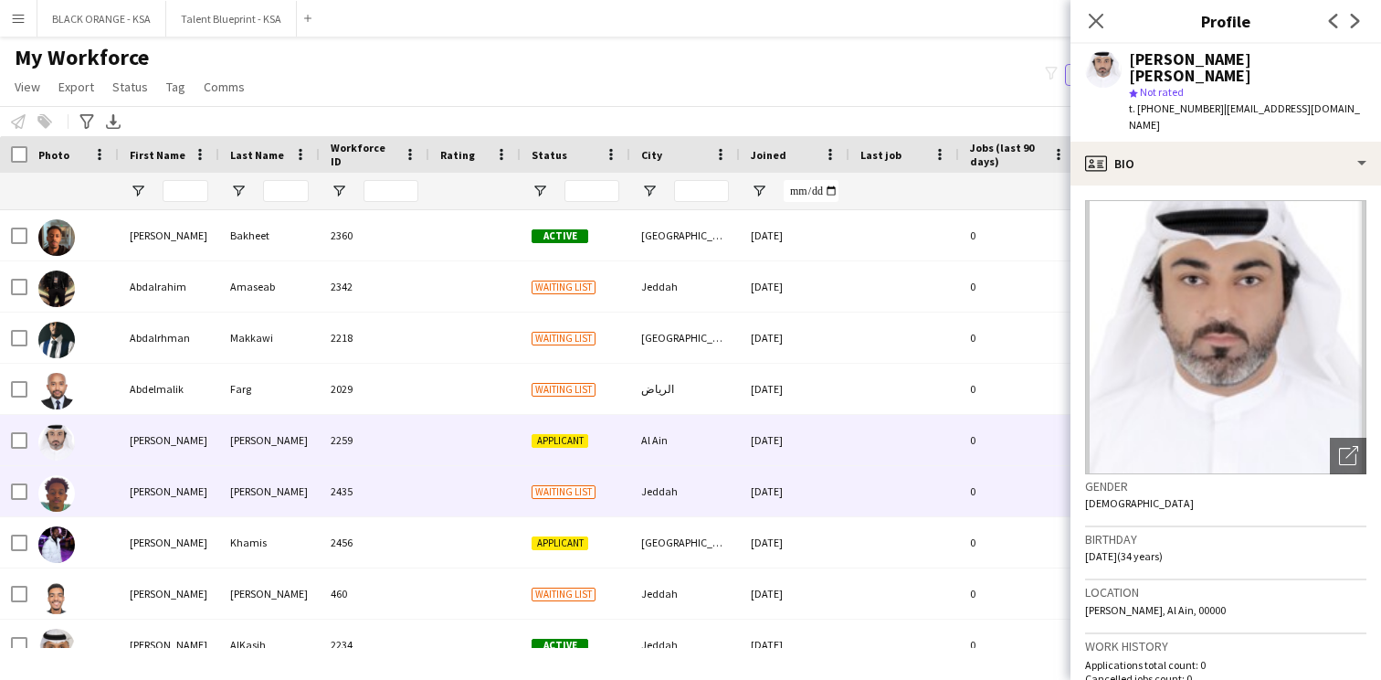
click at [319, 485] on div "[PERSON_NAME]" at bounding box center [269, 491] width 101 height 50
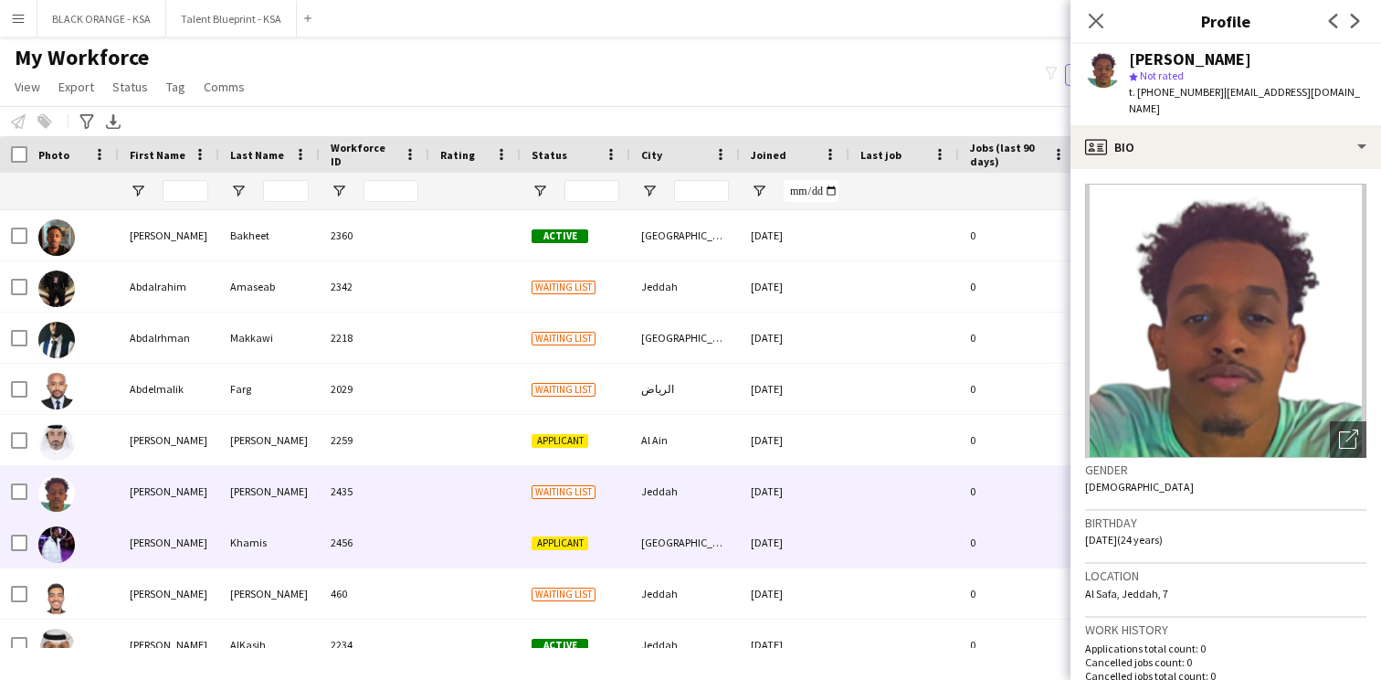
click at [322, 539] on div "2456" at bounding box center [375, 542] width 110 height 50
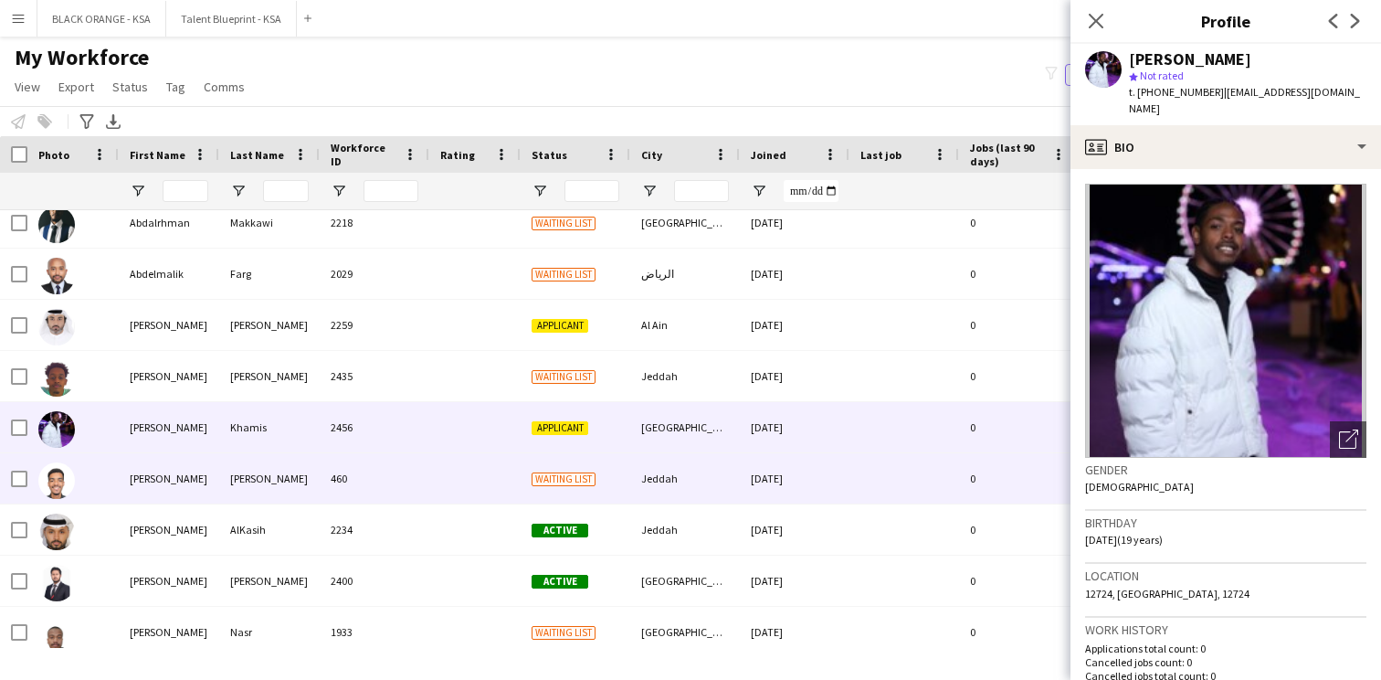
click at [324, 493] on div "460" at bounding box center [375, 478] width 110 height 50
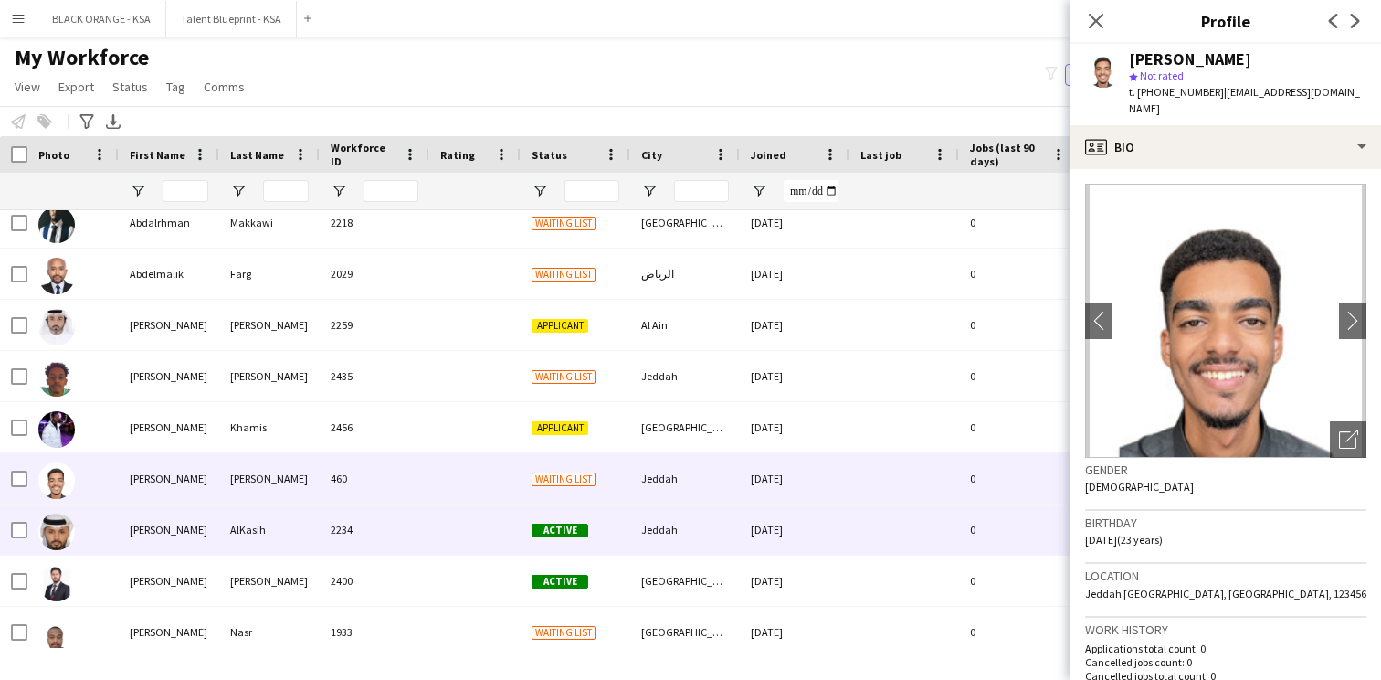
click at [312, 541] on div "AlKasih" at bounding box center [269, 529] width 101 height 50
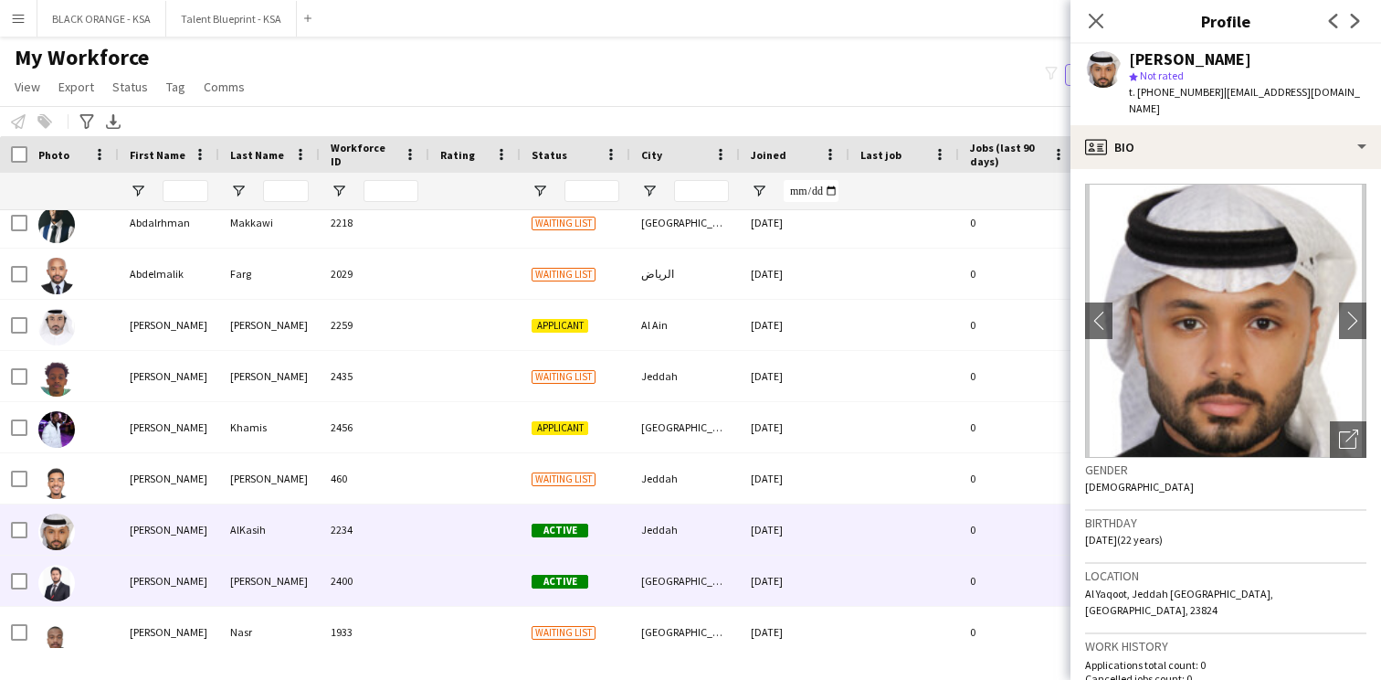
click at [308, 587] on div "[PERSON_NAME]" at bounding box center [269, 581] width 101 height 50
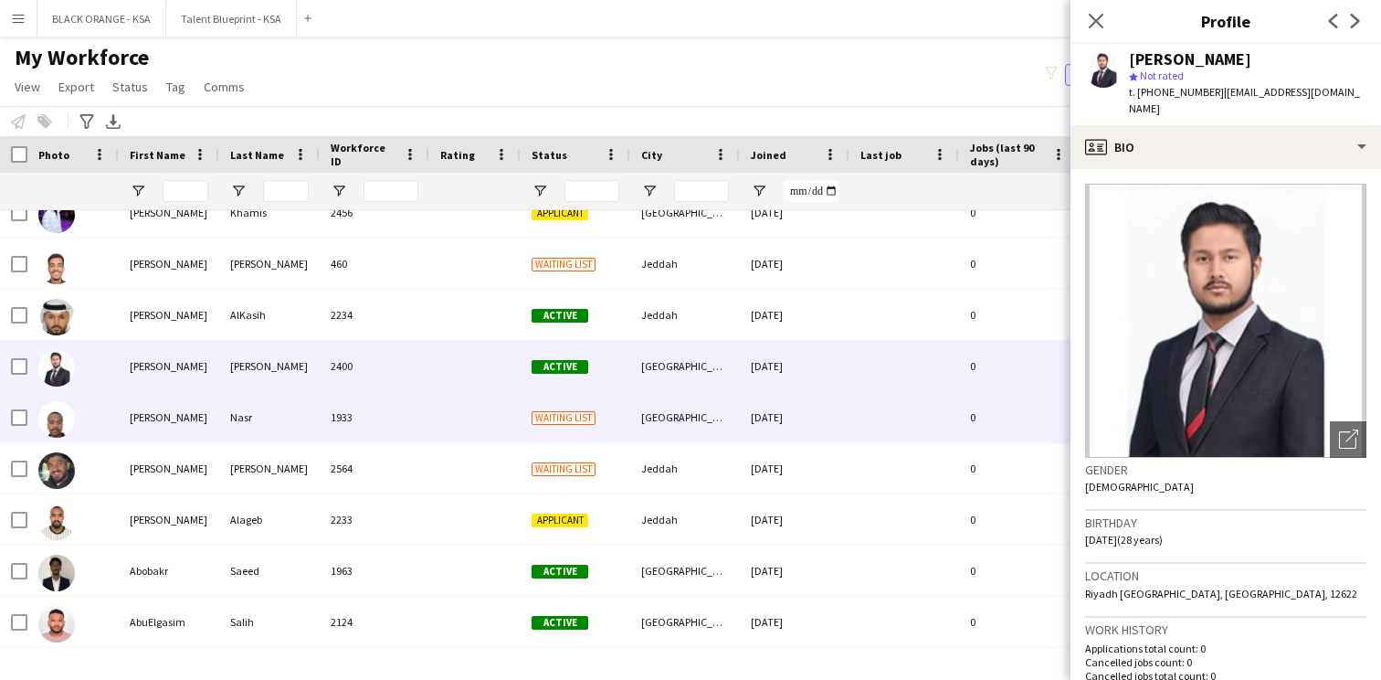
click at [320, 437] on div "1933" at bounding box center [375, 417] width 110 height 50
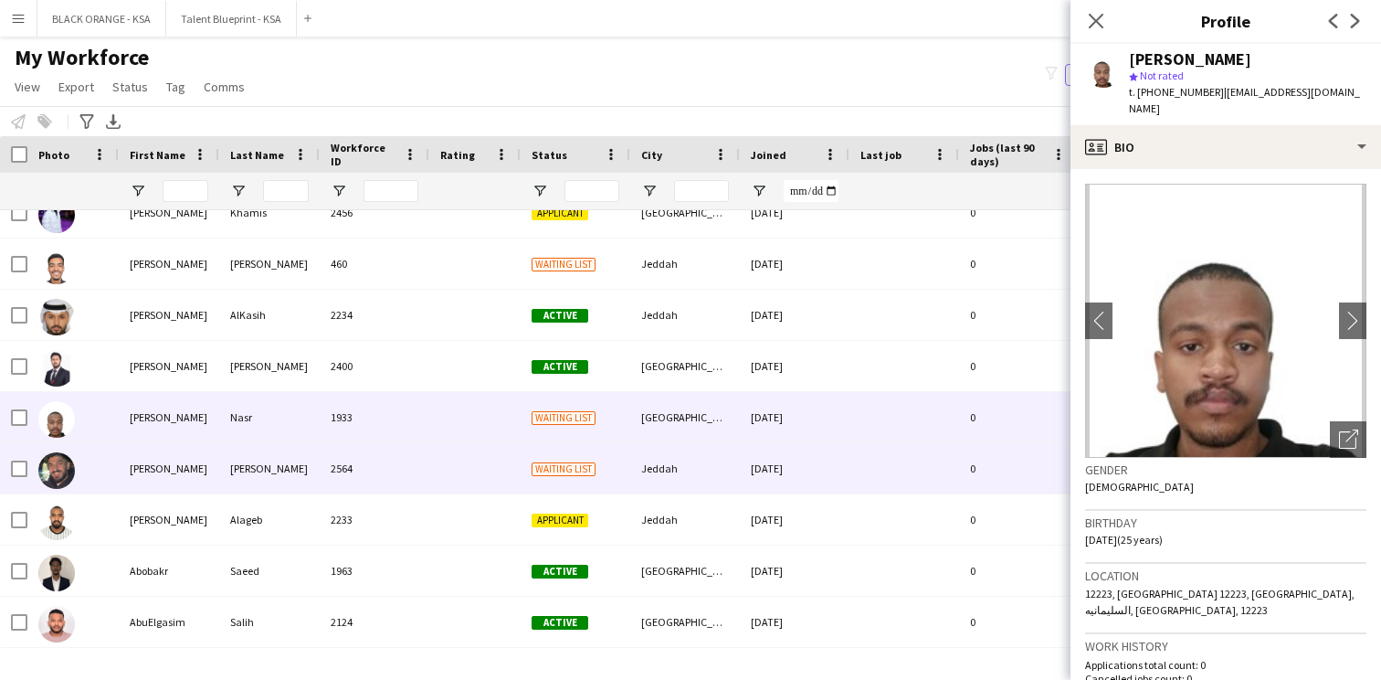
click at [314, 460] on div "[PERSON_NAME]" at bounding box center [269, 468] width 101 height 50
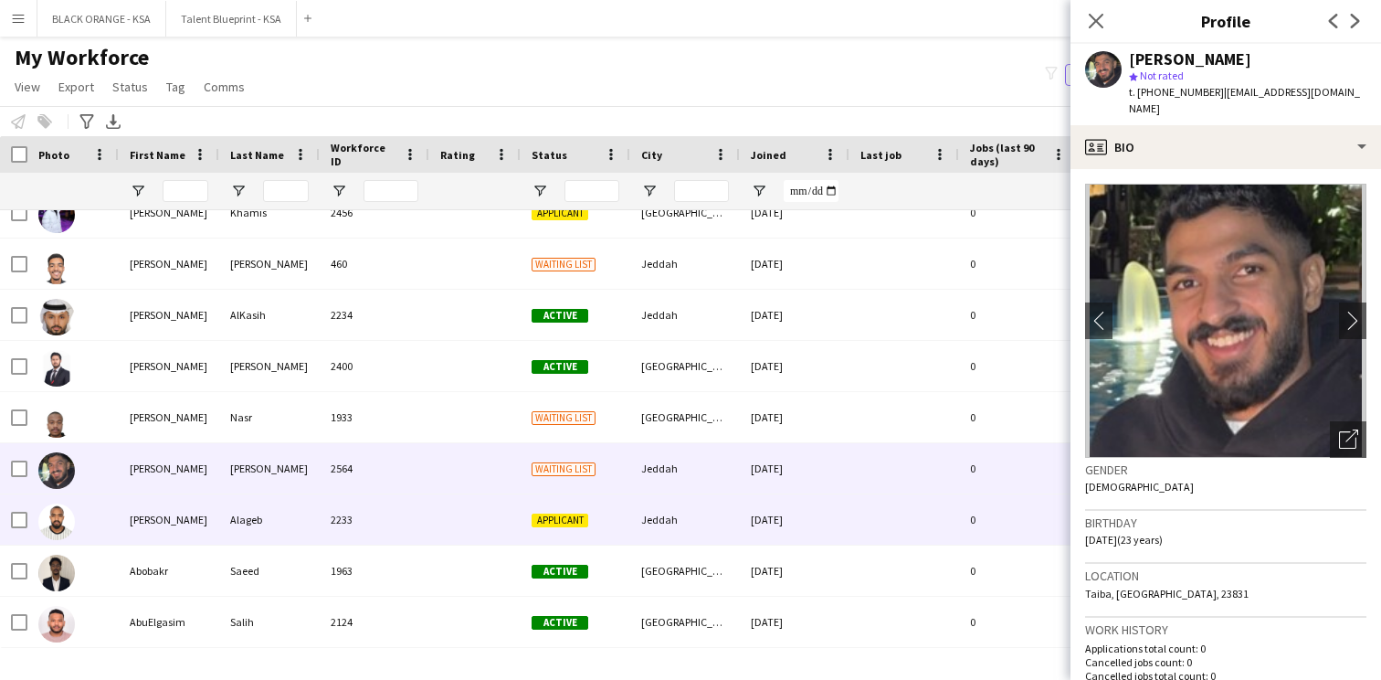
click at [313, 523] on div "Alageb" at bounding box center [269, 519] width 101 height 50
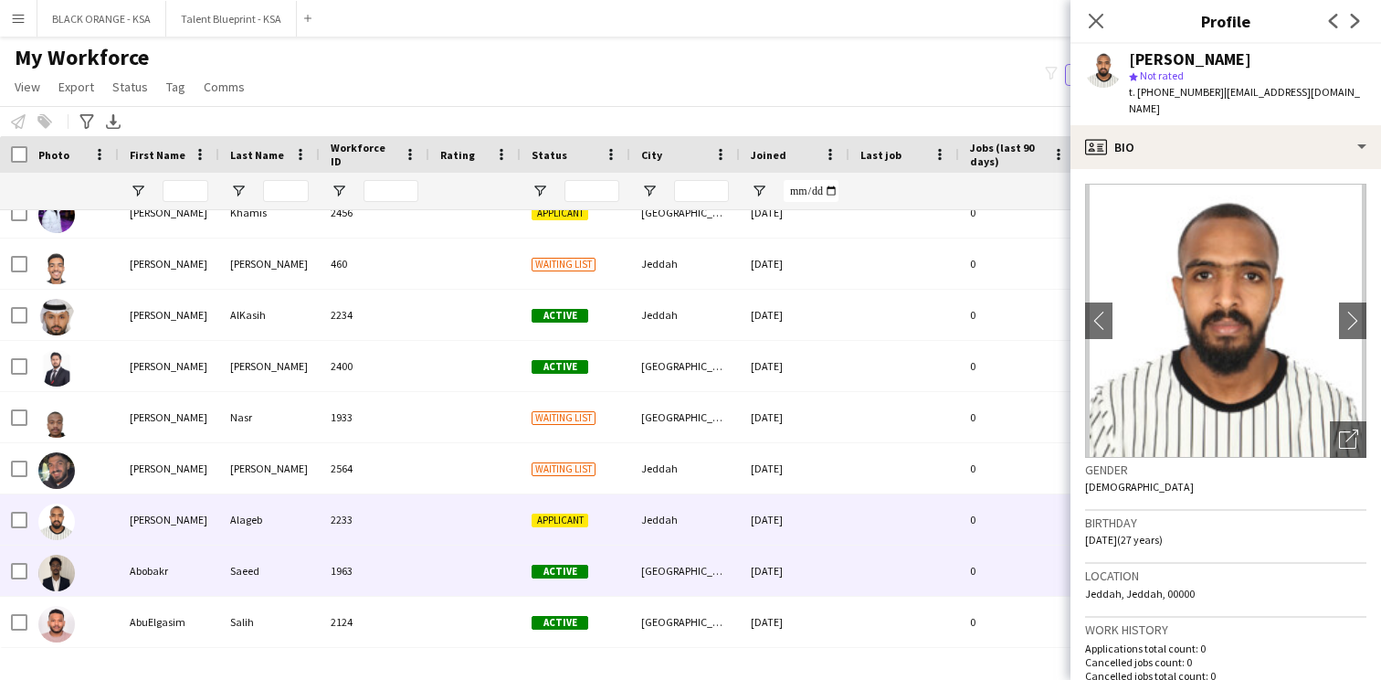
click at [302, 566] on div "Saeed" at bounding box center [269, 570] width 101 height 50
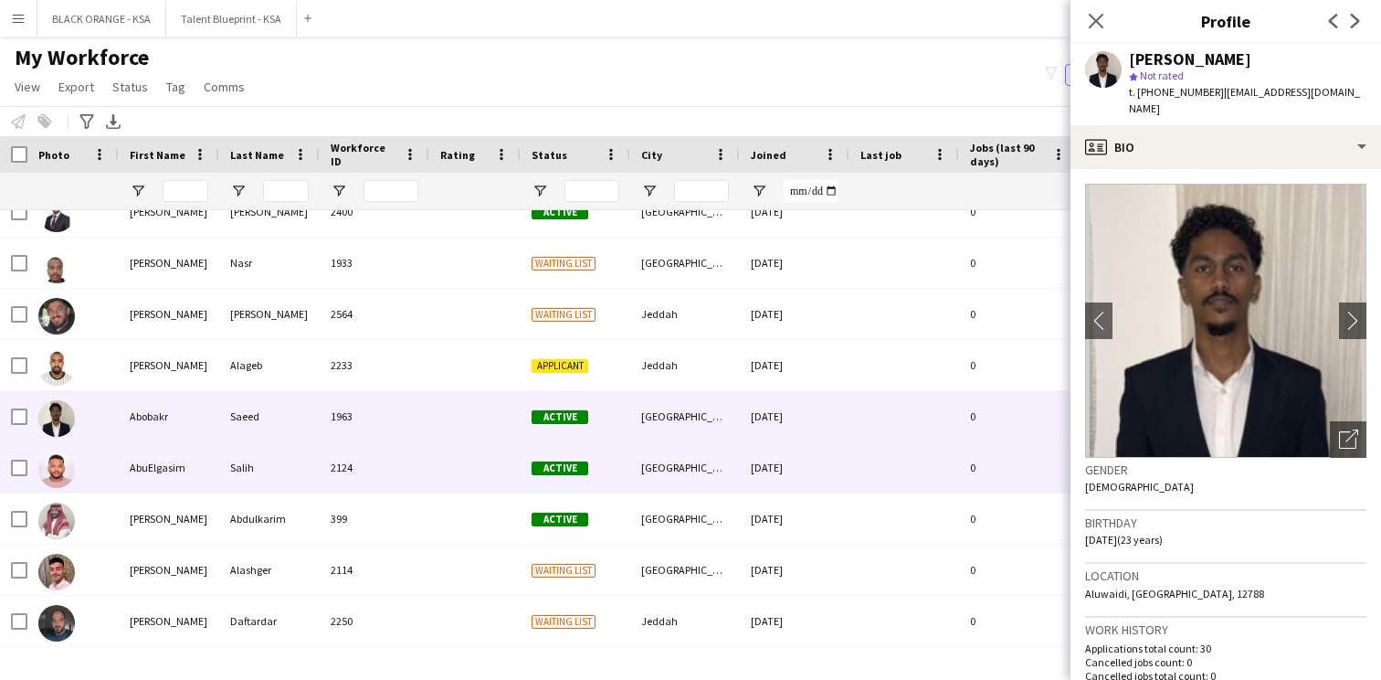
click at [315, 466] on div "Salih" at bounding box center [269, 467] width 101 height 50
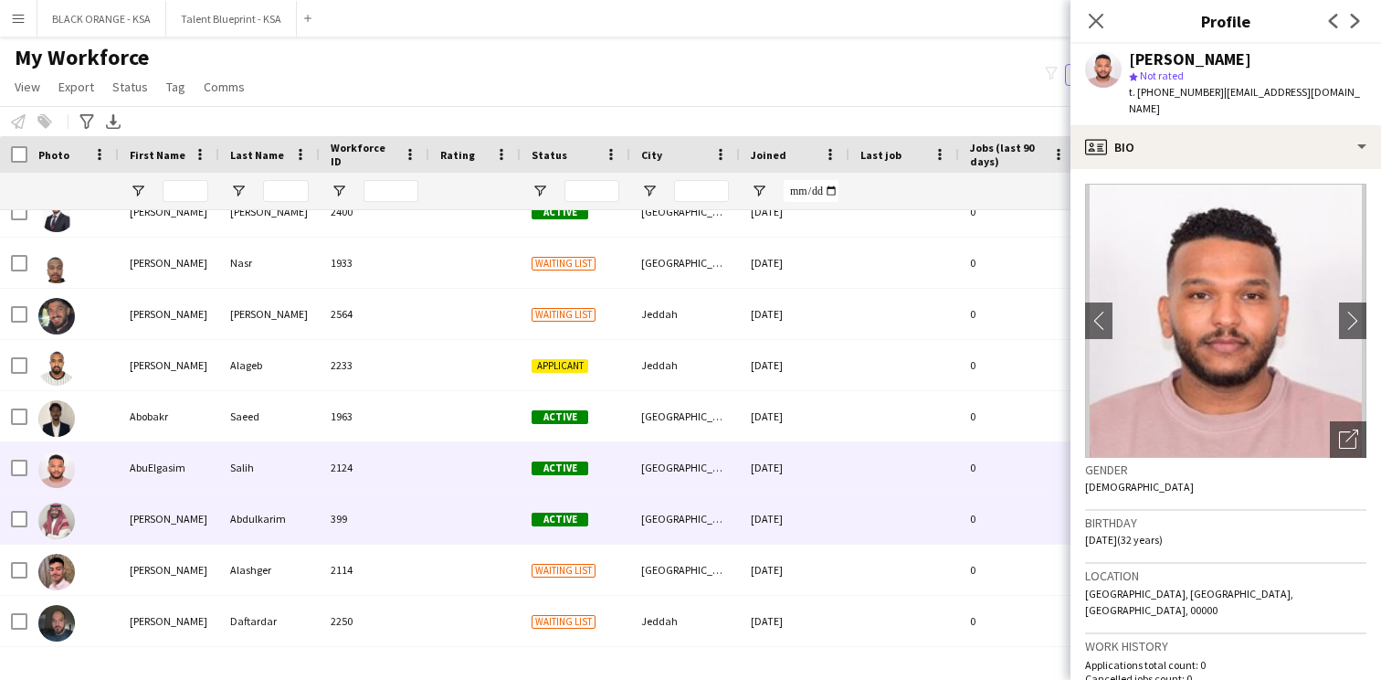
click at [305, 502] on div "Abdulkarim" at bounding box center [269, 518] width 101 height 50
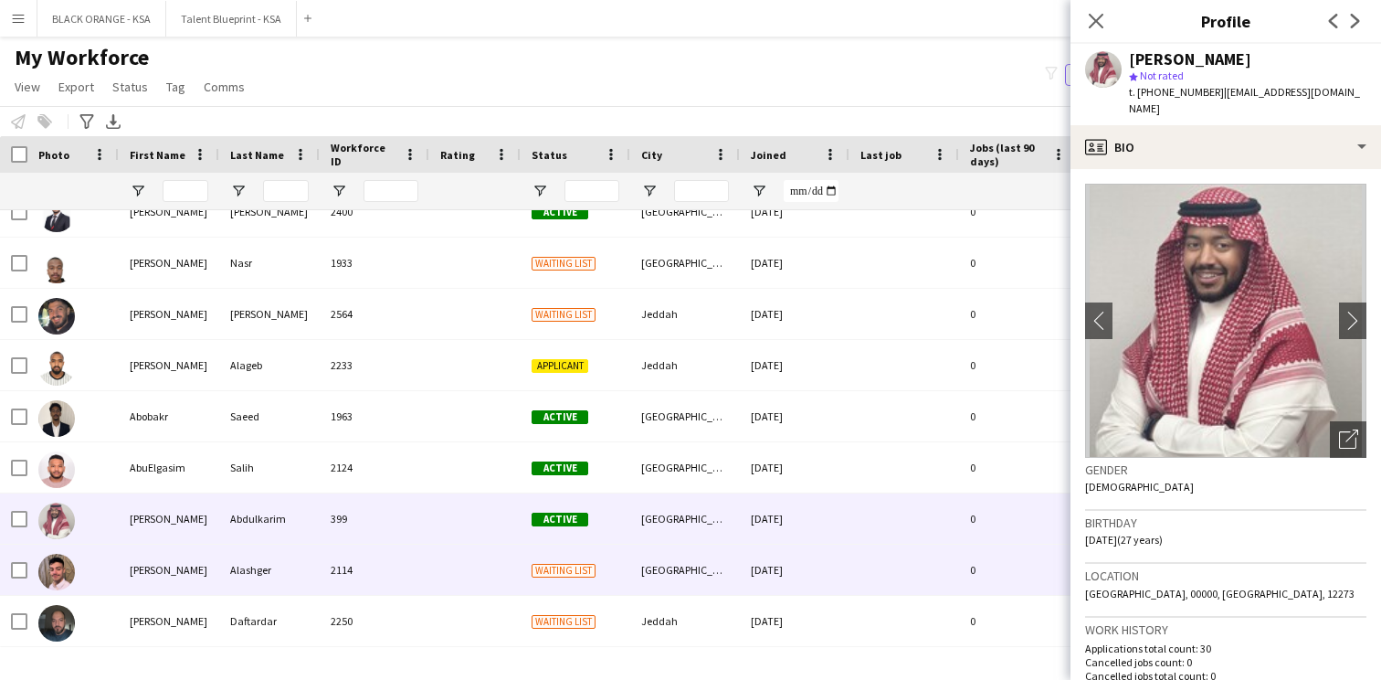
click at [279, 569] on div "Alashger" at bounding box center [269, 570] width 101 height 50
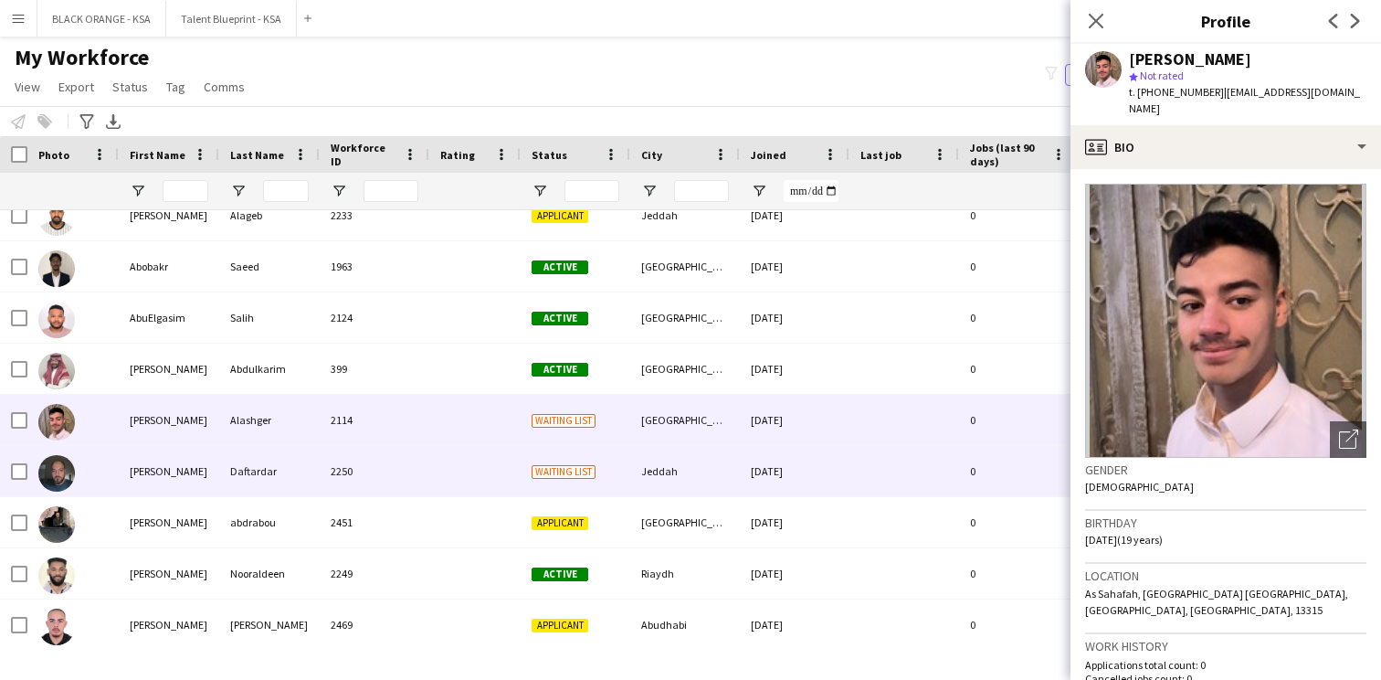
click at [280, 484] on div "Daftardar" at bounding box center [269, 471] width 101 height 50
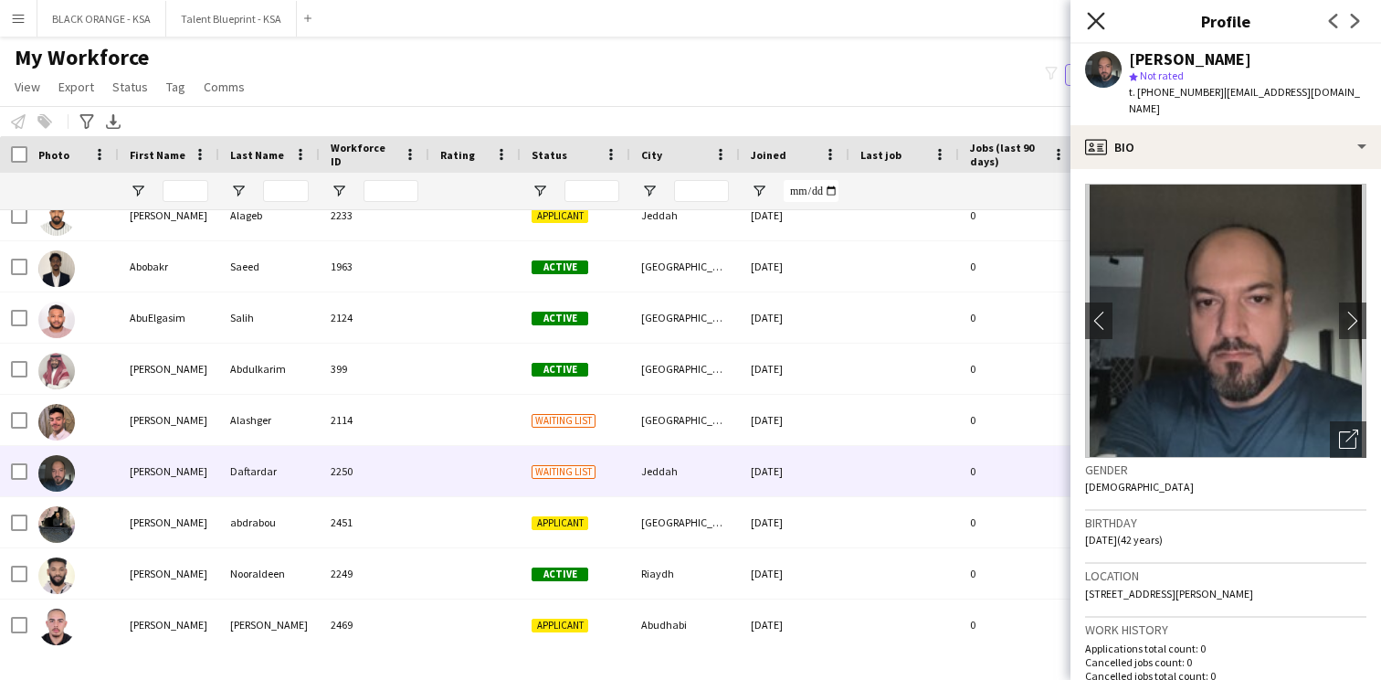
click at [1094, 24] on icon at bounding box center [1095, 20] width 17 height 17
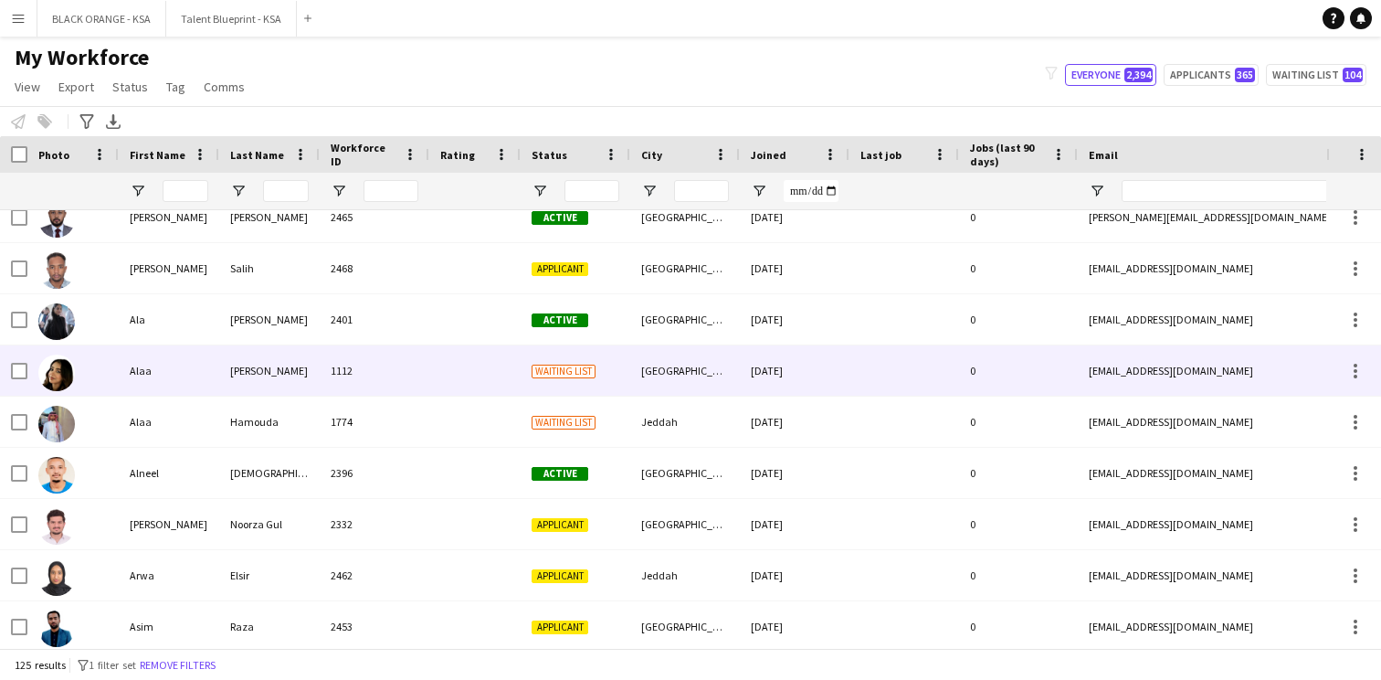
click at [500, 359] on div at bounding box center [474, 370] width 91 height 50
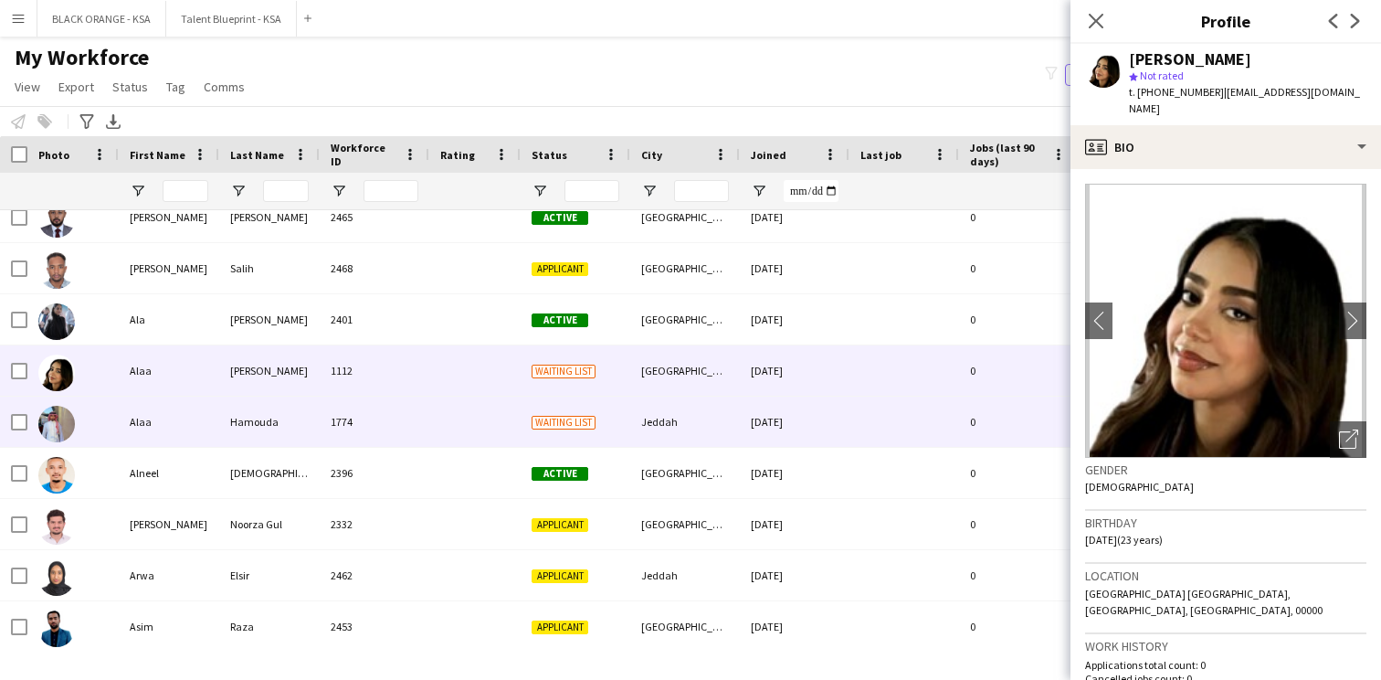
click at [490, 414] on div at bounding box center [474, 422] width 91 height 50
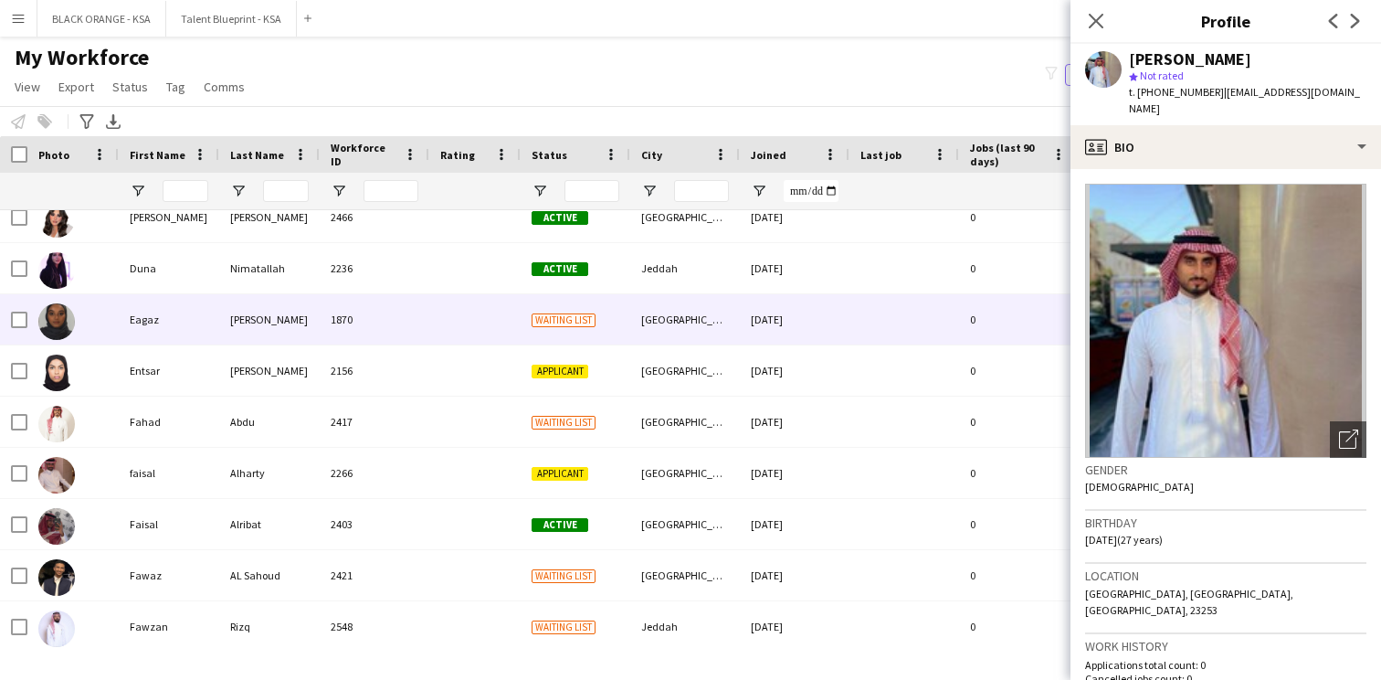
click at [457, 319] on div at bounding box center [474, 319] width 91 height 50
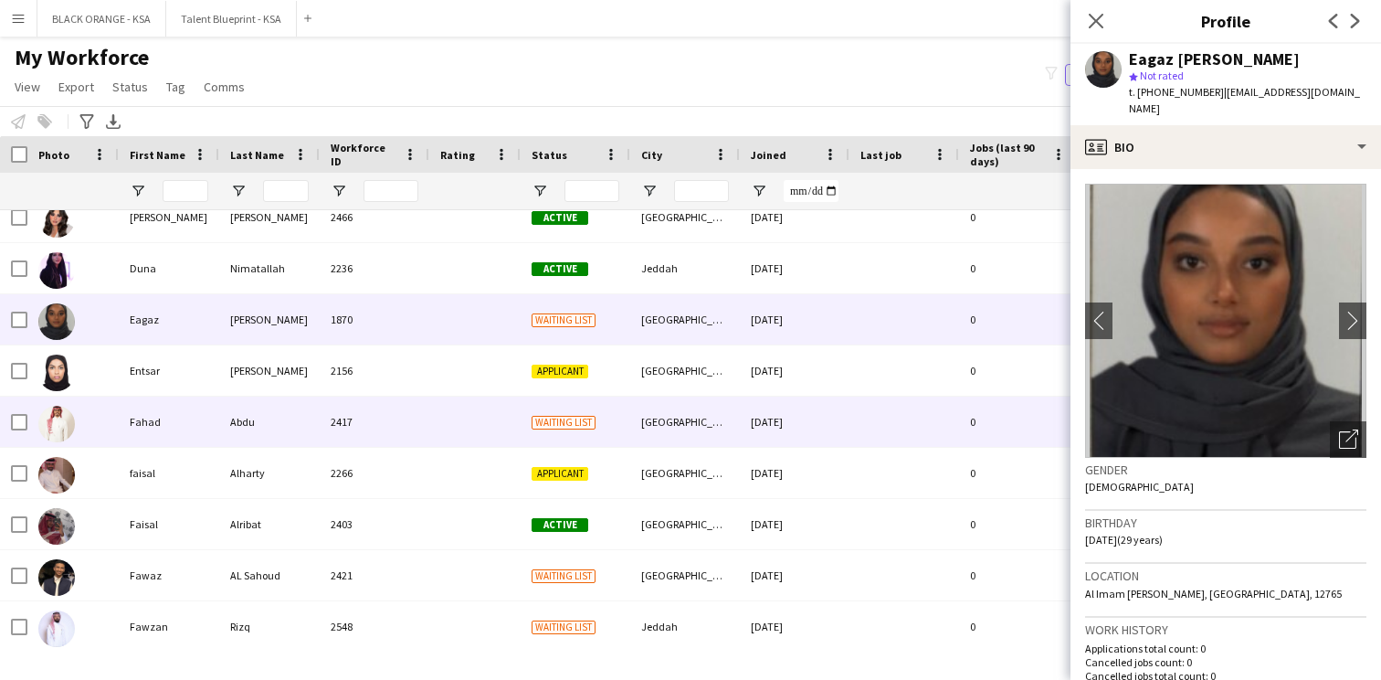
click at [441, 429] on div at bounding box center [474, 422] width 91 height 50
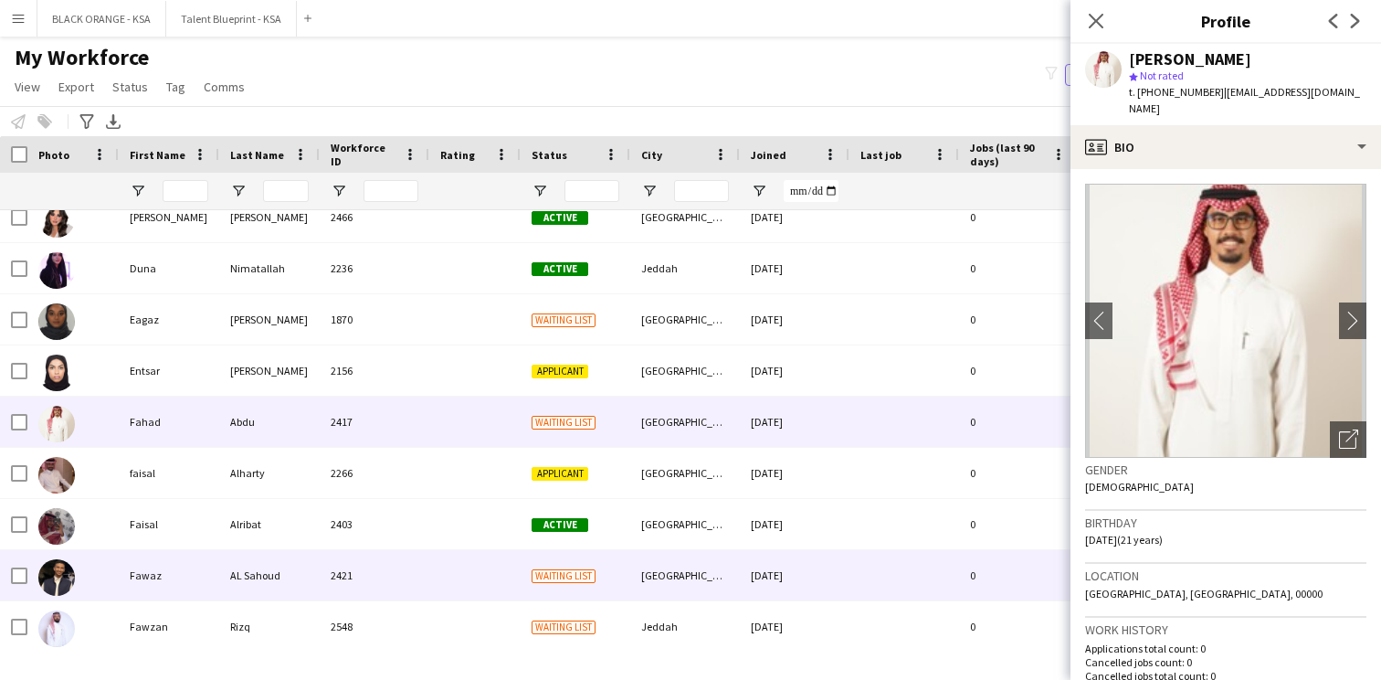
click at [421, 572] on div "2421" at bounding box center [375, 575] width 110 height 50
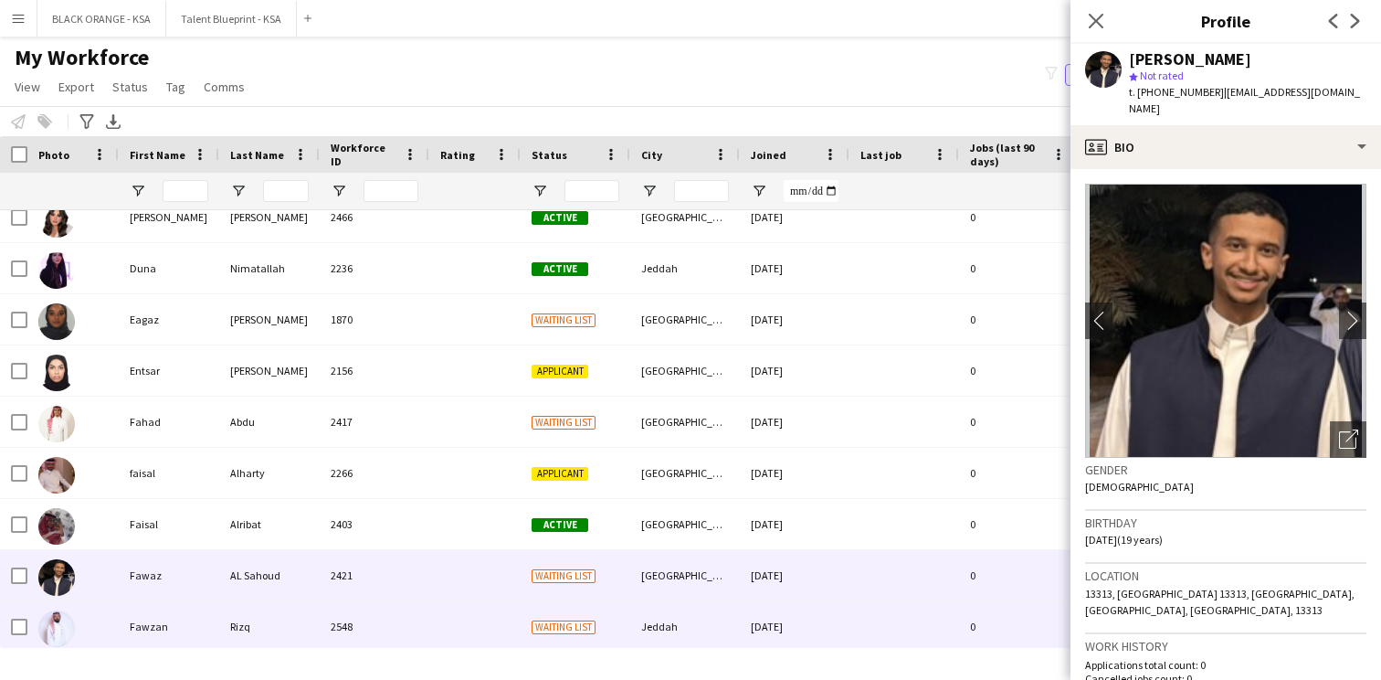
click at [412, 614] on div "2548" at bounding box center [375, 626] width 110 height 50
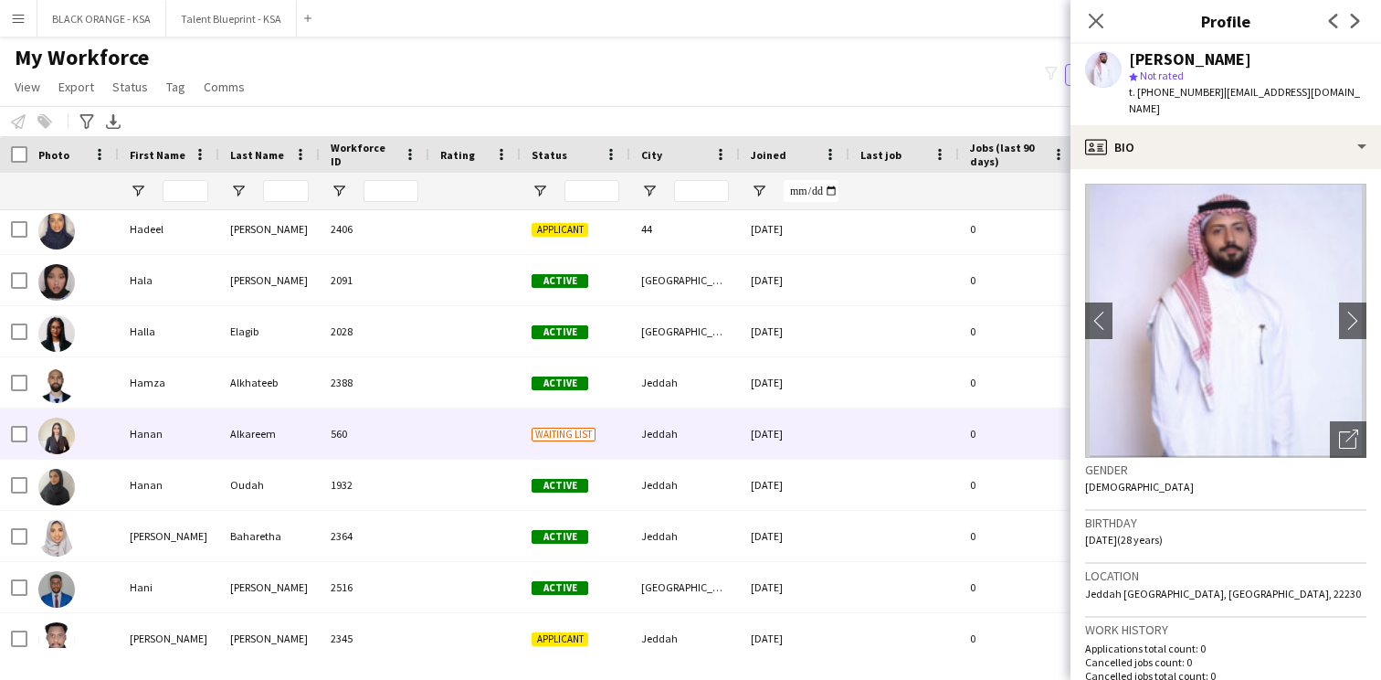
click at [412, 438] on div "560" at bounding box center [375, 433] width 110 height 50
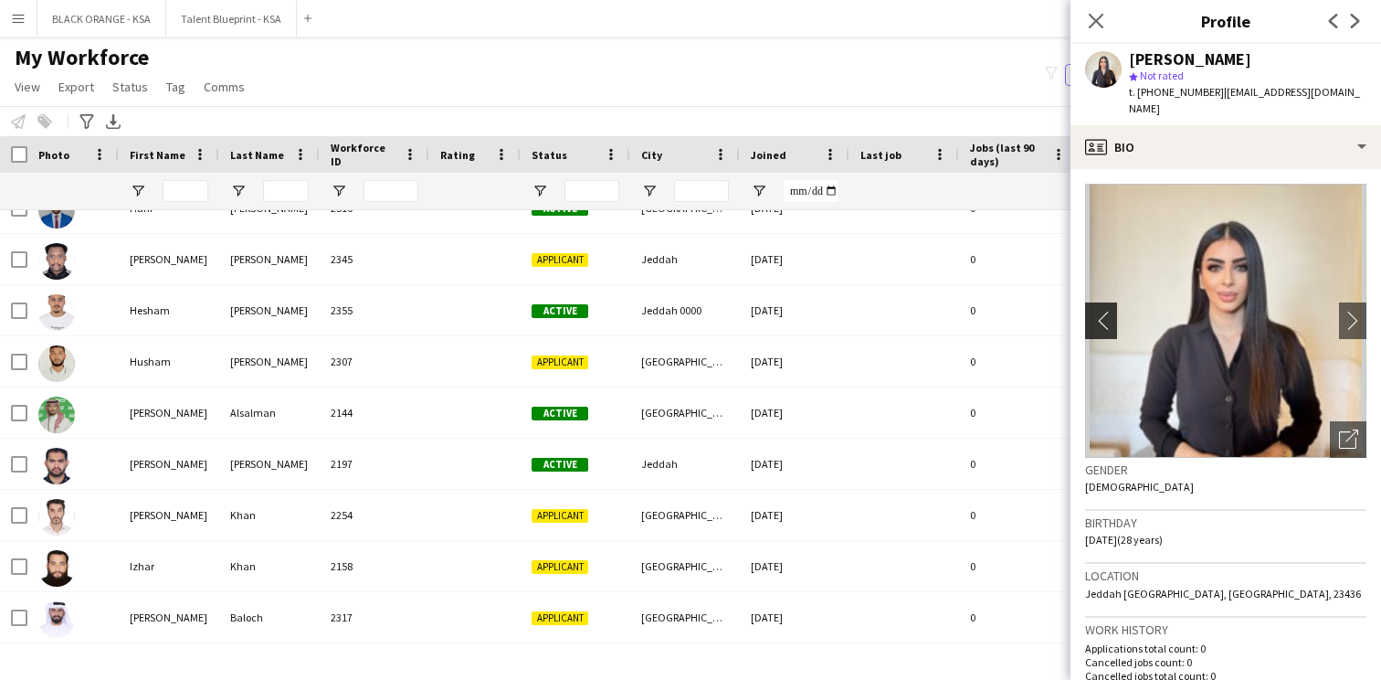
click at [1101, 311] on app-icon "chevron-left" at bounding box center [1099, 320] width 28 height 19
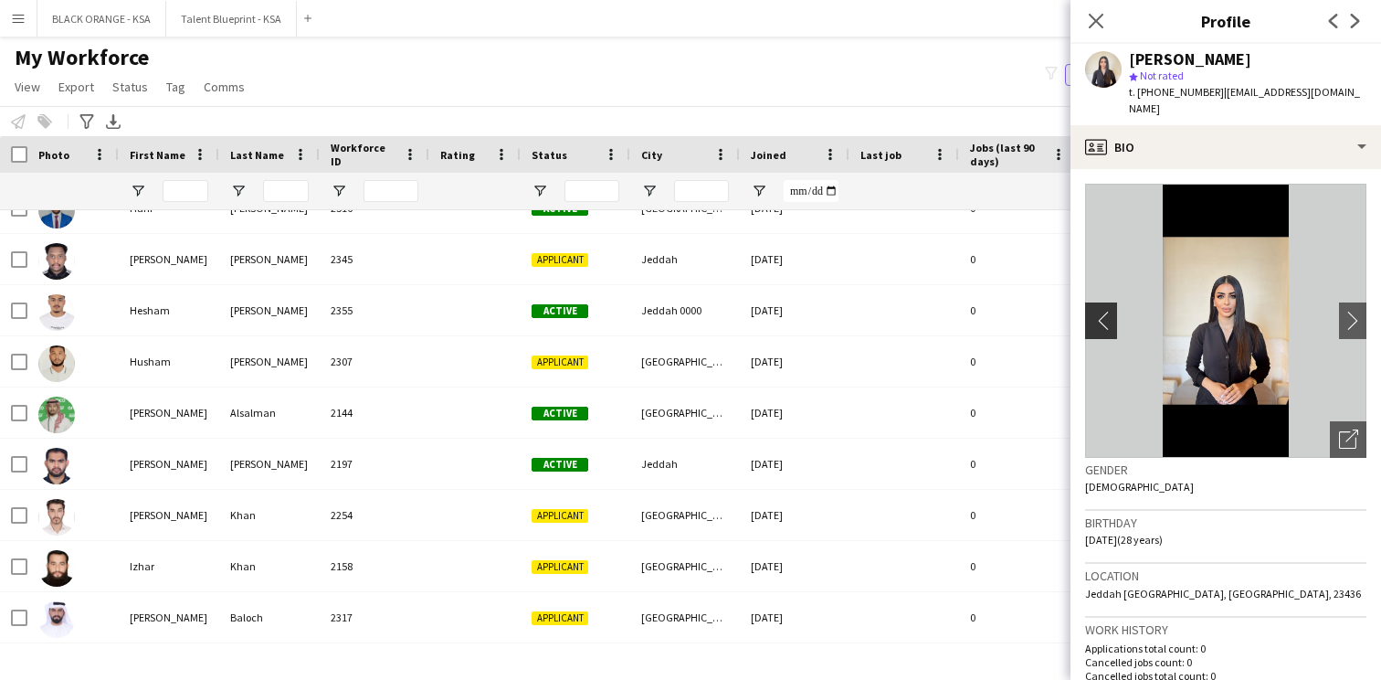
click at [1101, 311] on app-icon "chevron-left" at bounding box center [1099, 320] width 28 height 19
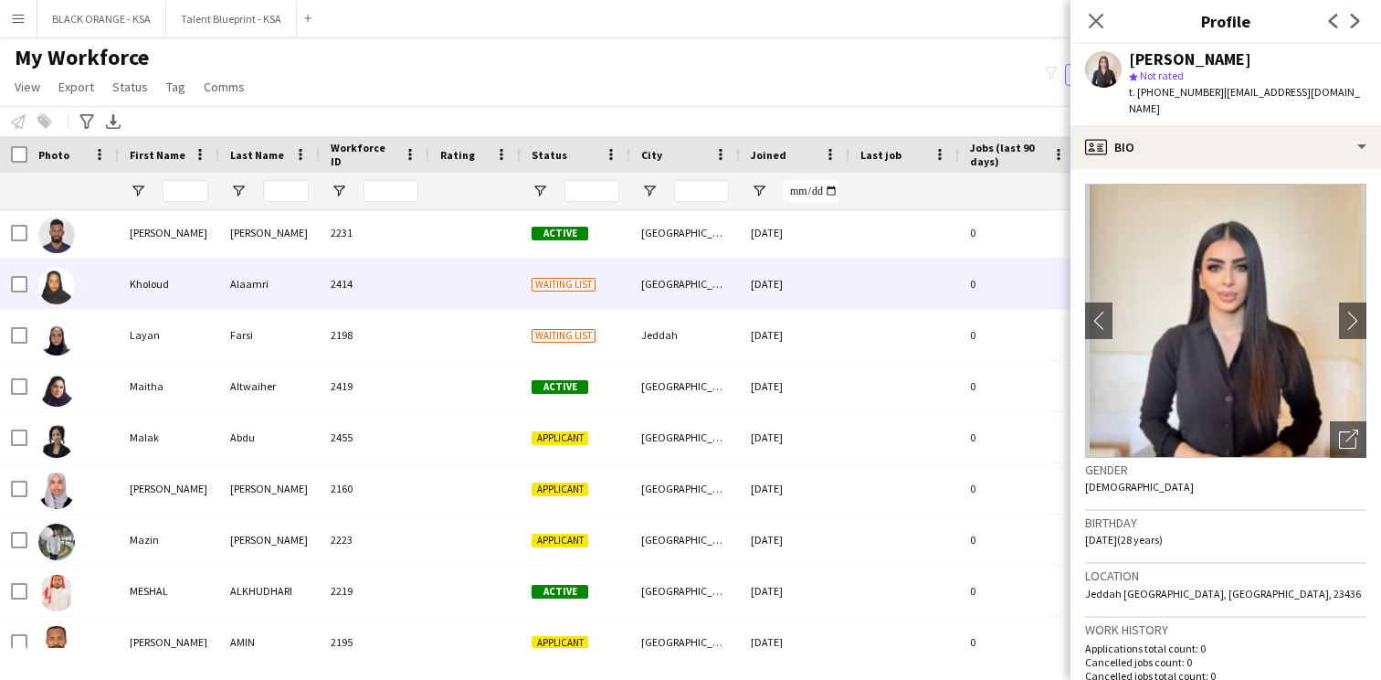
click at [487, 308] on div at bounding box center [474, 284] width 91 height 50
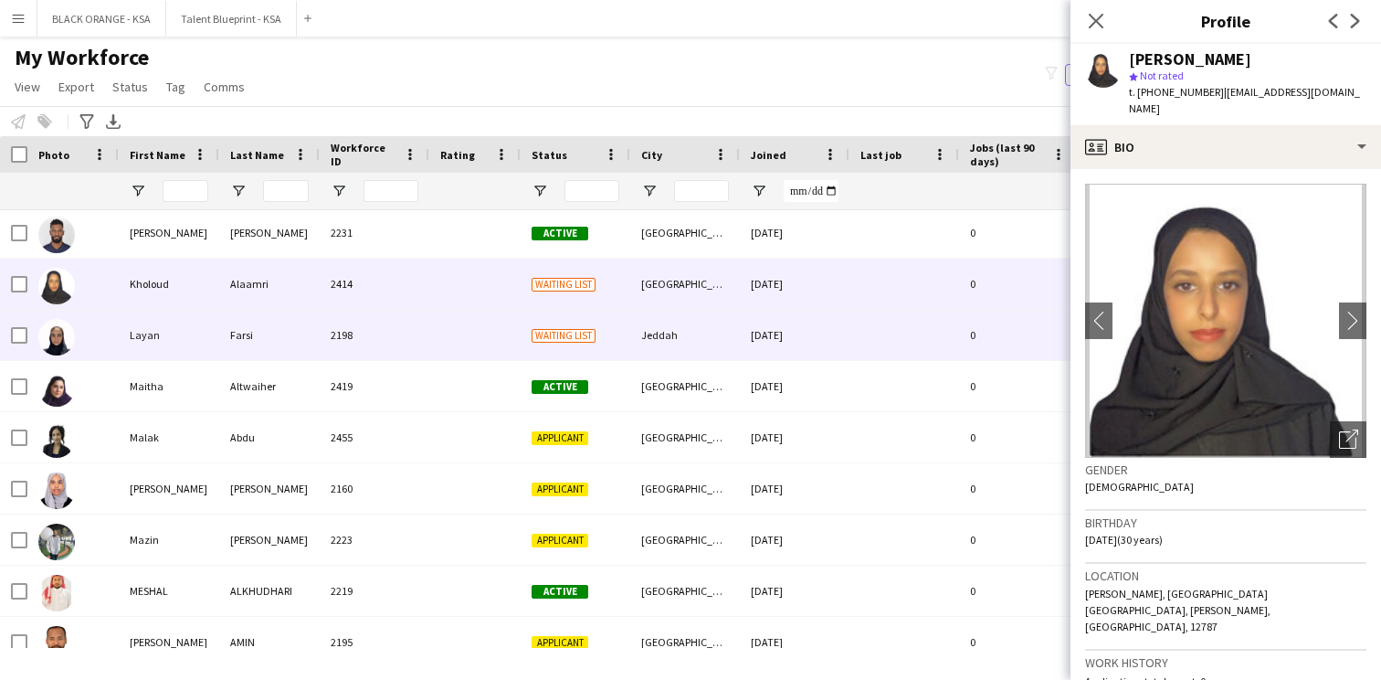
click at [474, 327] on div at bounding box center [474, 335] width 91 height 50
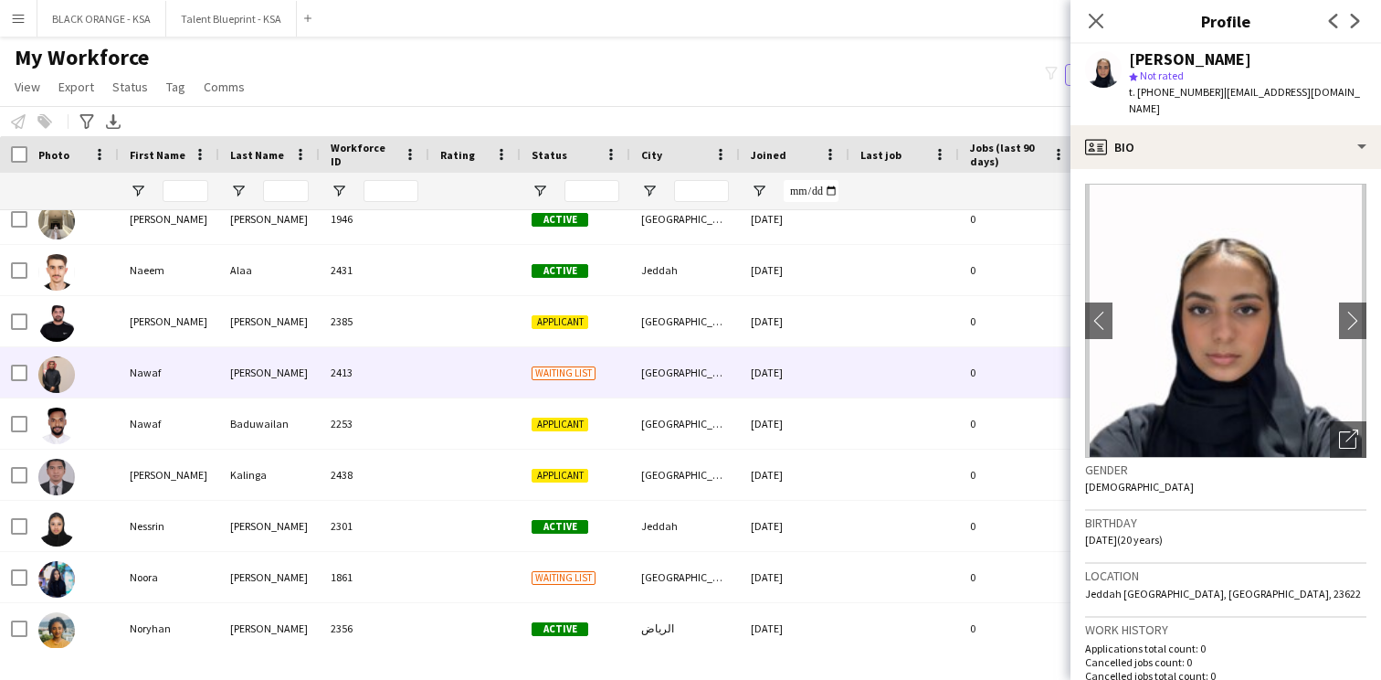
click at [479, 368] on div at bounding box center [474, 372] width 91 height 50
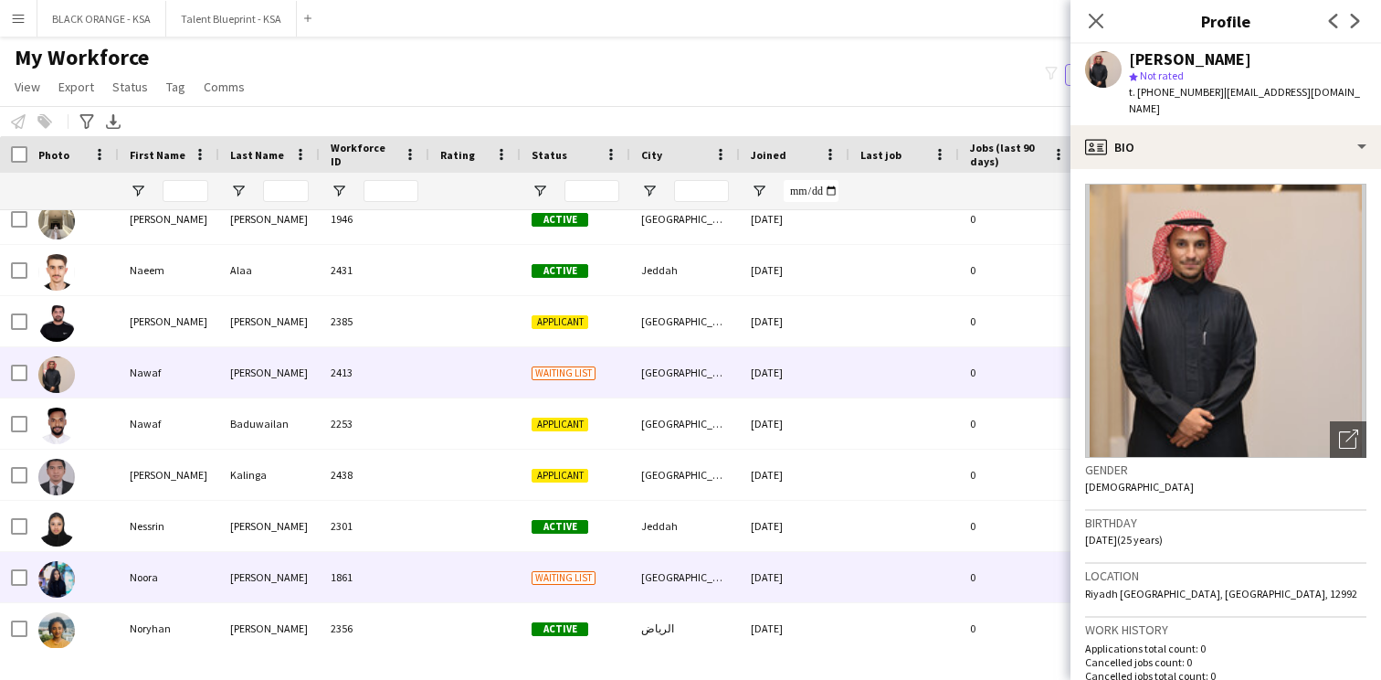
click at [463, 567] on div at bounding box center [474, 577] width 91 height 50
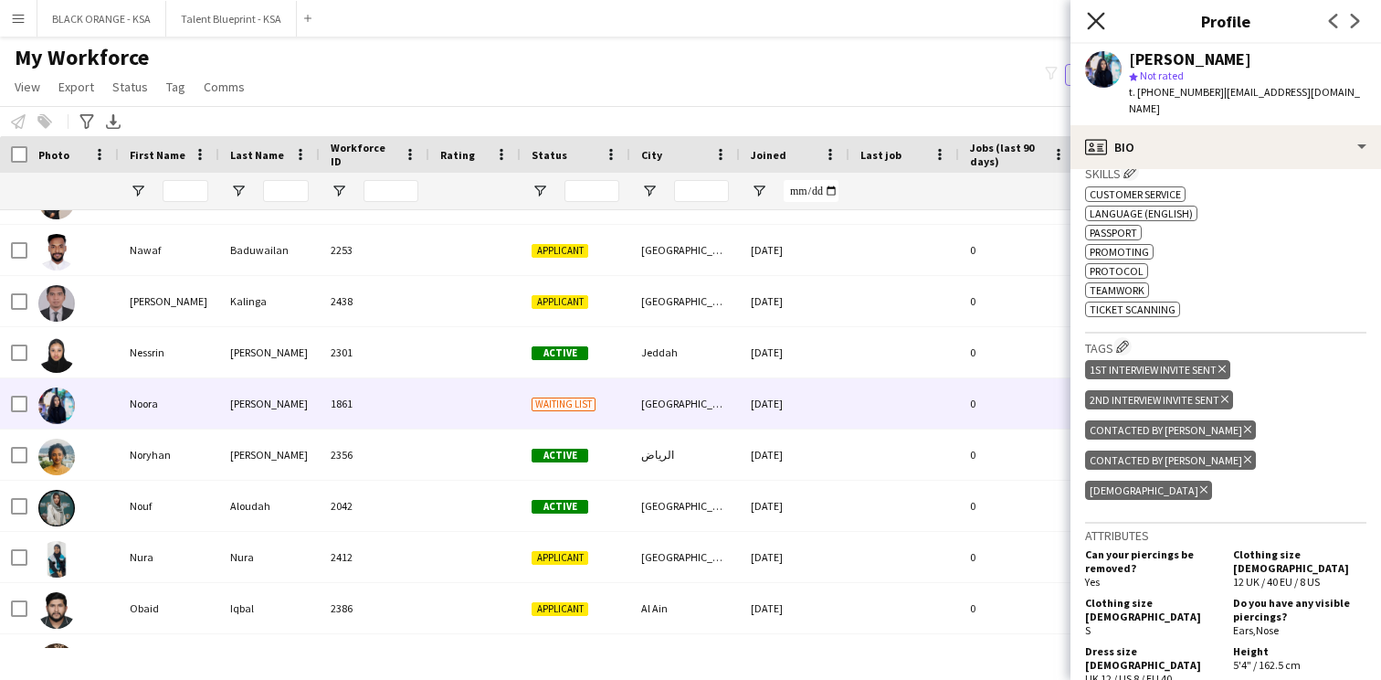
click at [1095, 18] on icon at bounding box center [1095, 20] width 17 height 17
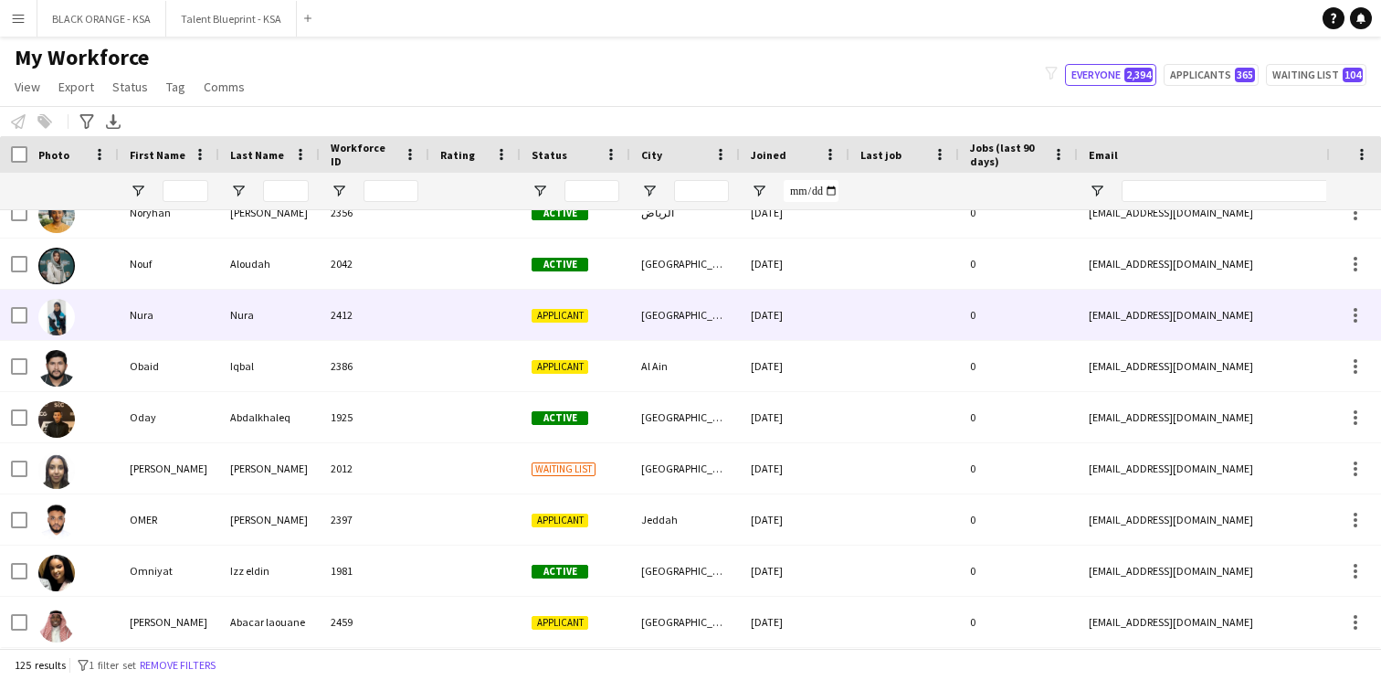
click at [675, 323] on div "[GEOGRAPHIC_DATA]" at bounding box center [685, 315] width 110 height 50
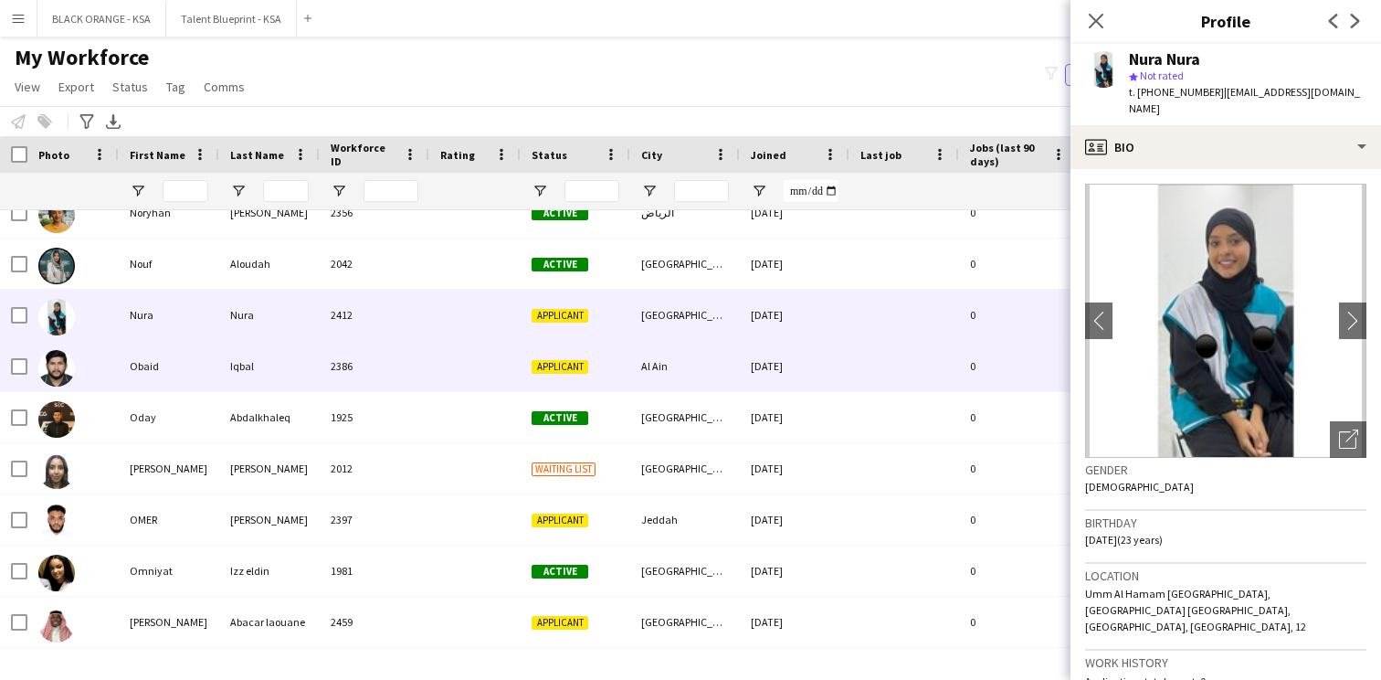
click at [670, 359] on div "Al Ain" at bounding box center [685, 366] width 110 height 50
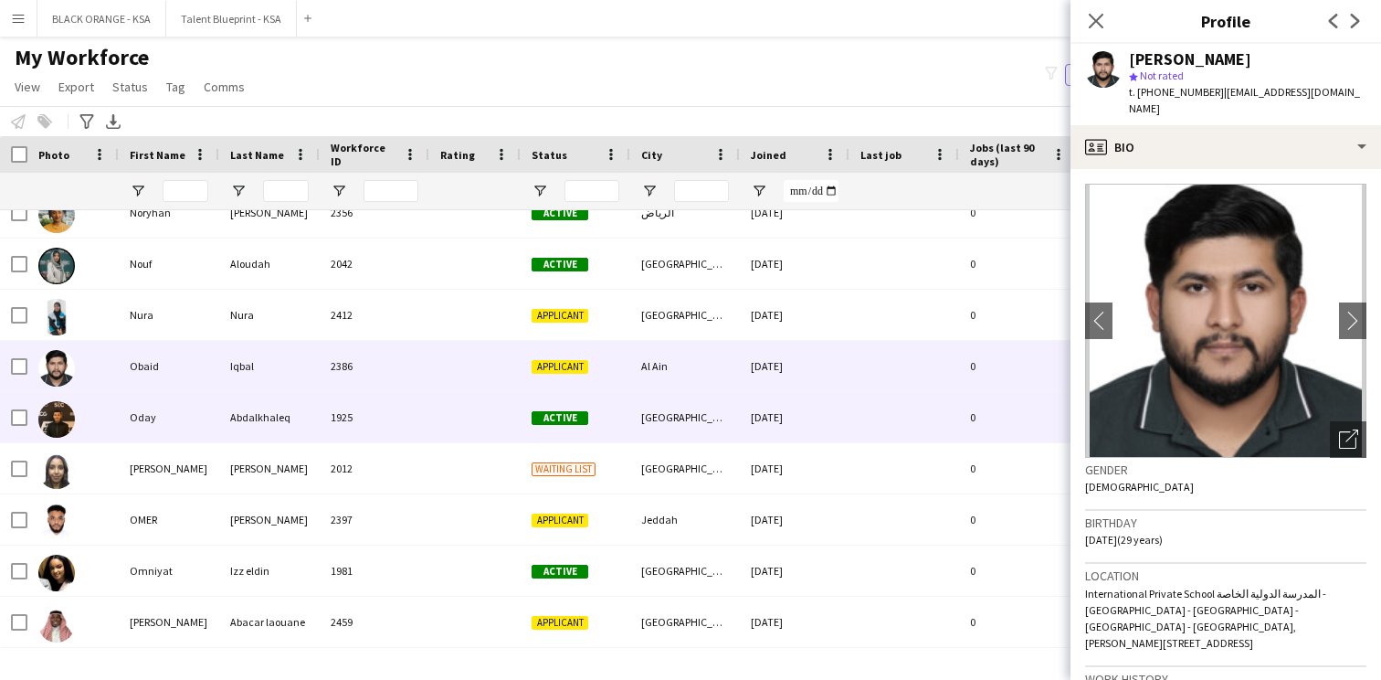
click at [633, 407] on div "[GEOGRAPHIC_DATA]" at bounding box center [685, 417] width 110 height 50
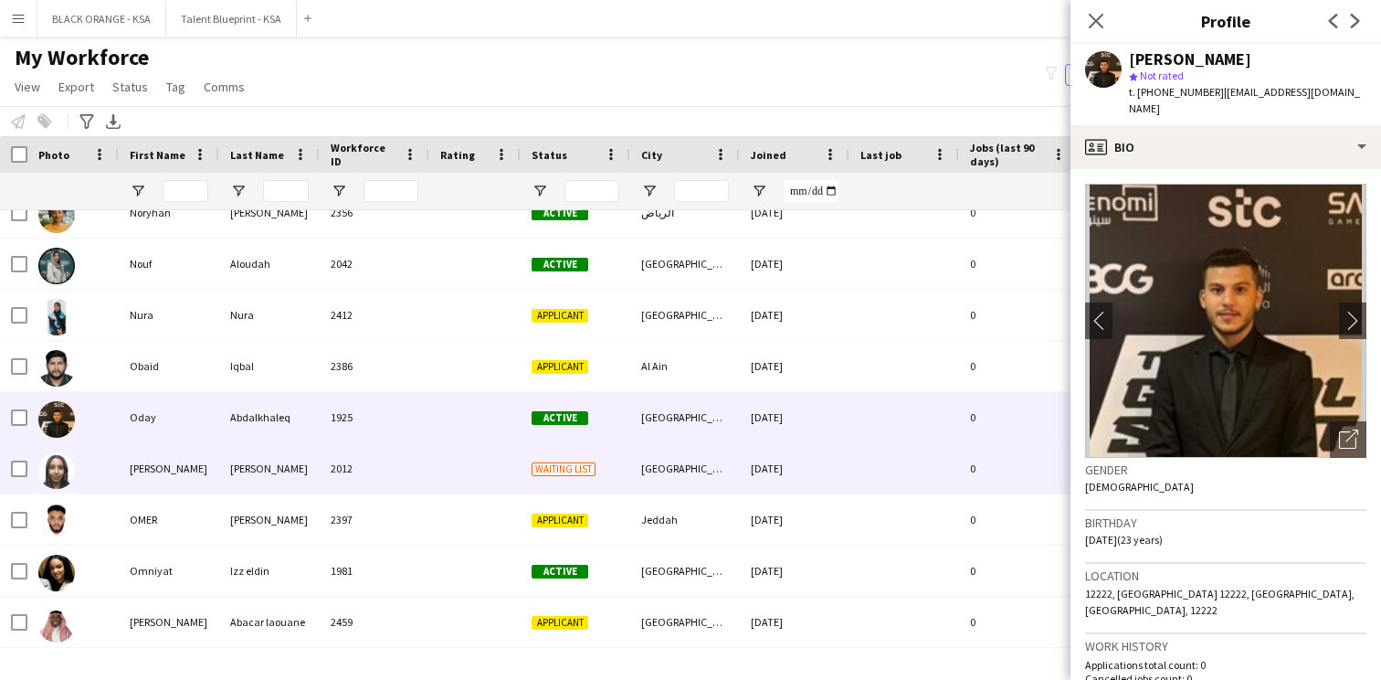
click at [625, 460] on div "Waiting list" at bounding box center [576, 468] width 110 height 50
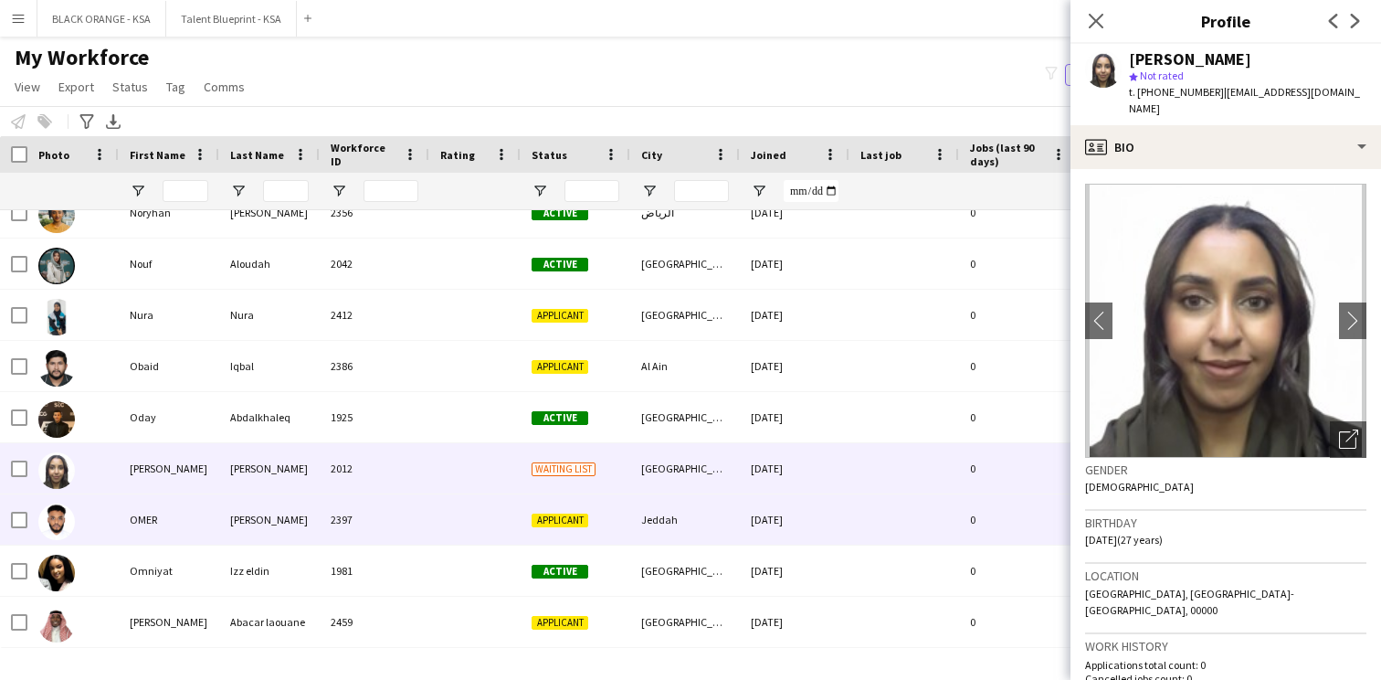
click at [623, 515] on div "Applicant" at bounding box center [576, 519] width 110 height 50
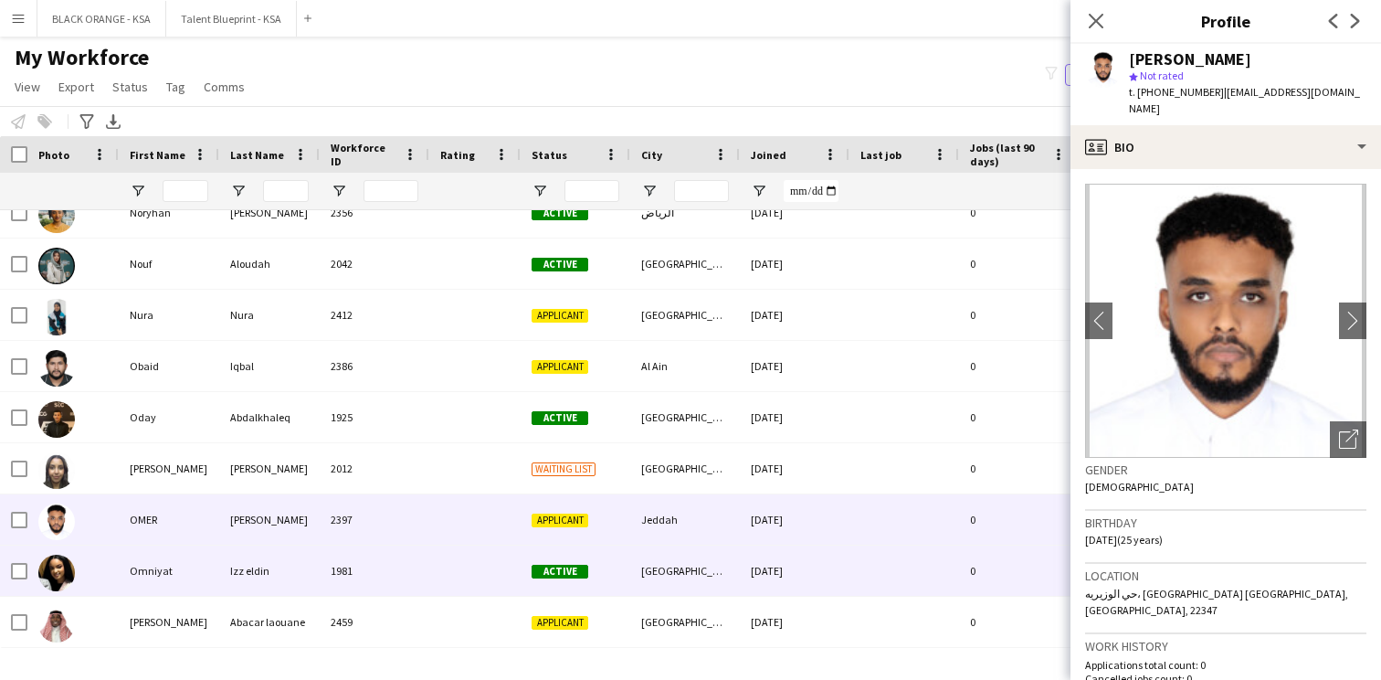
click at [622, 565] on div "Active" at bounding box center [576, 570] width 110 height 50
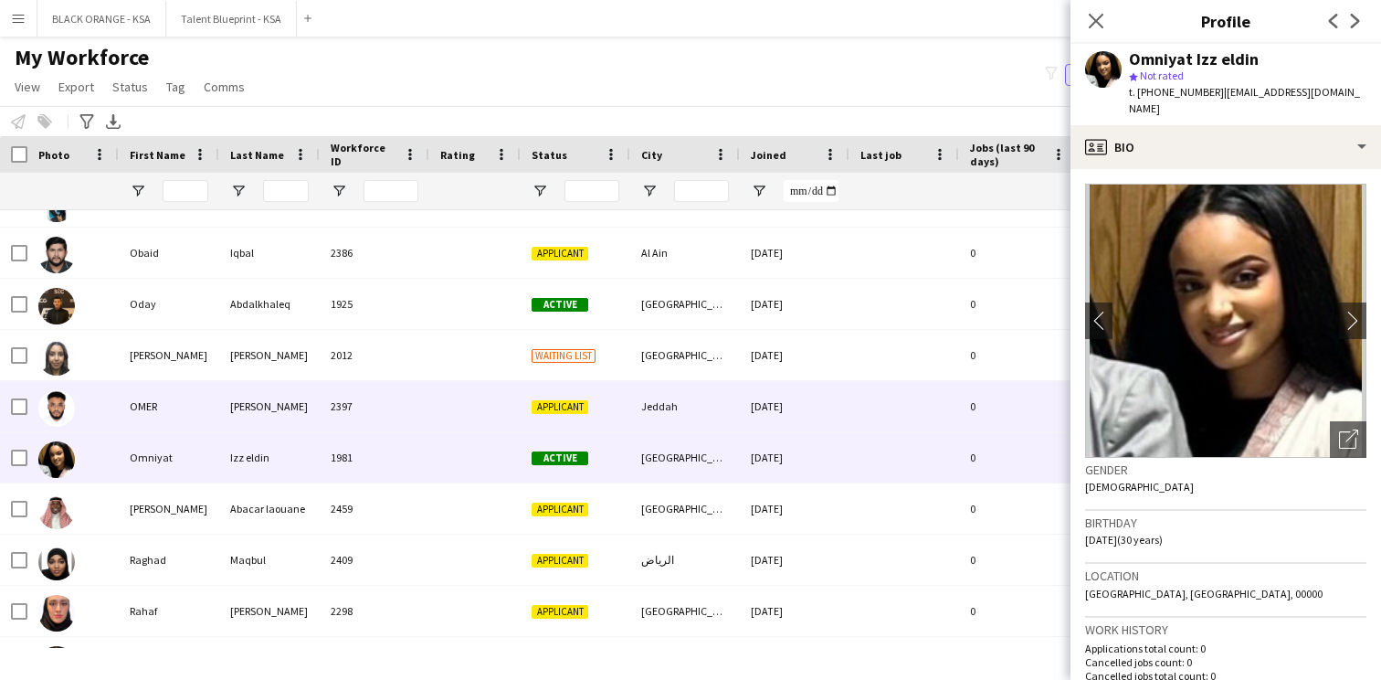
click at [629, 418] on div "Applicant" at bounding box center [576, 406] width 110 height 50
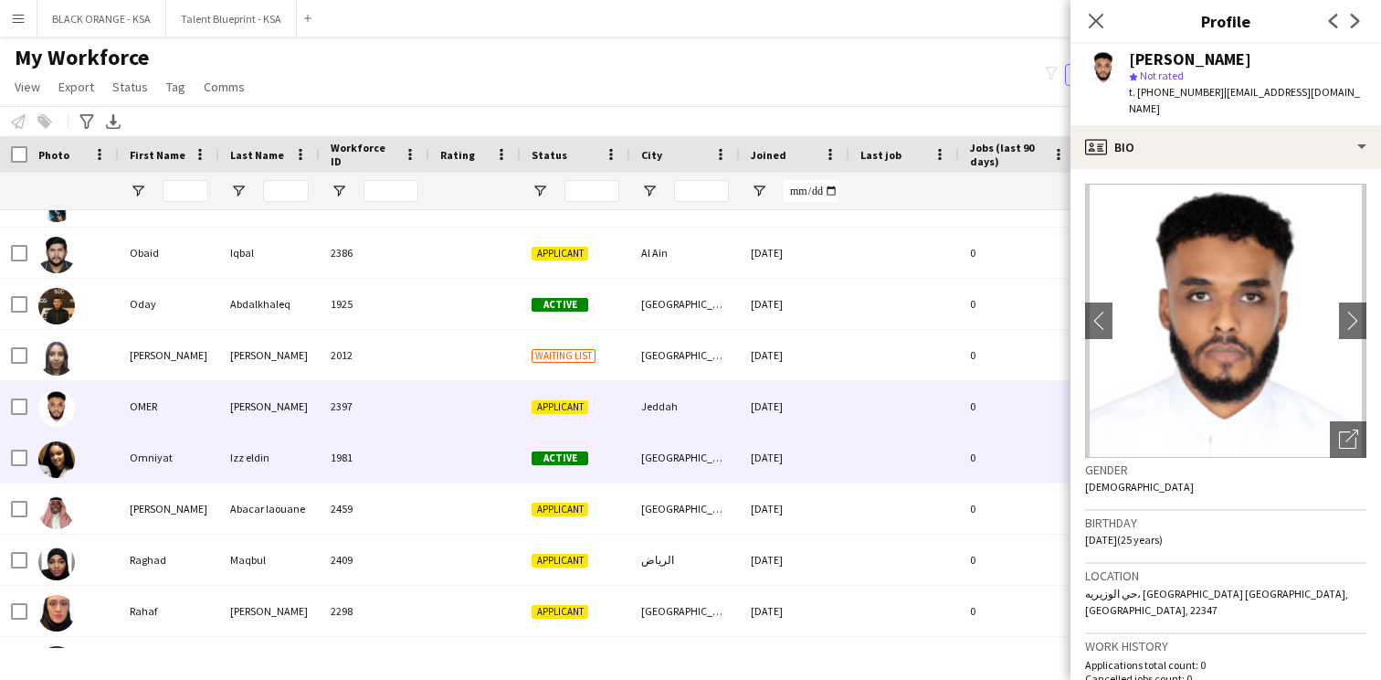
click at [619, 468] on div "Active" at bounding box center [576, 457] width 110 height 50
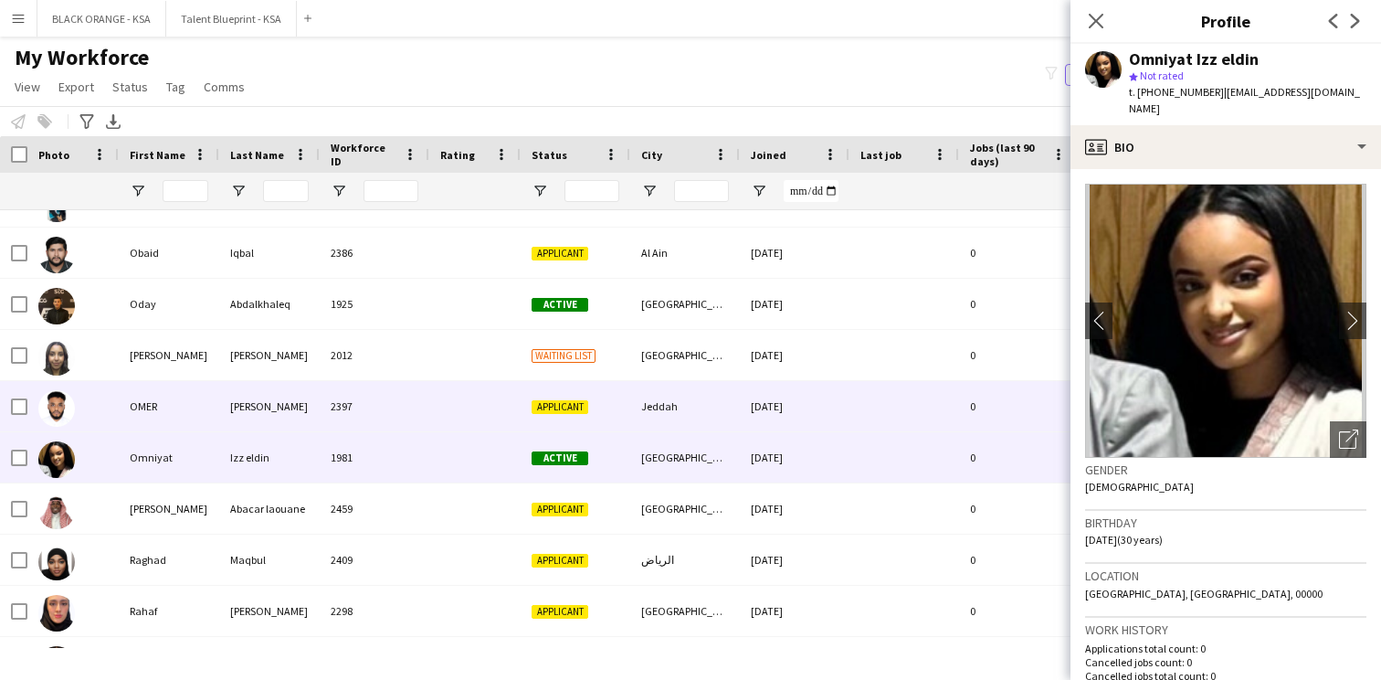
click at [640, 413] on div "Jeddah" at bounding box center [685, 406] width 110 height 50
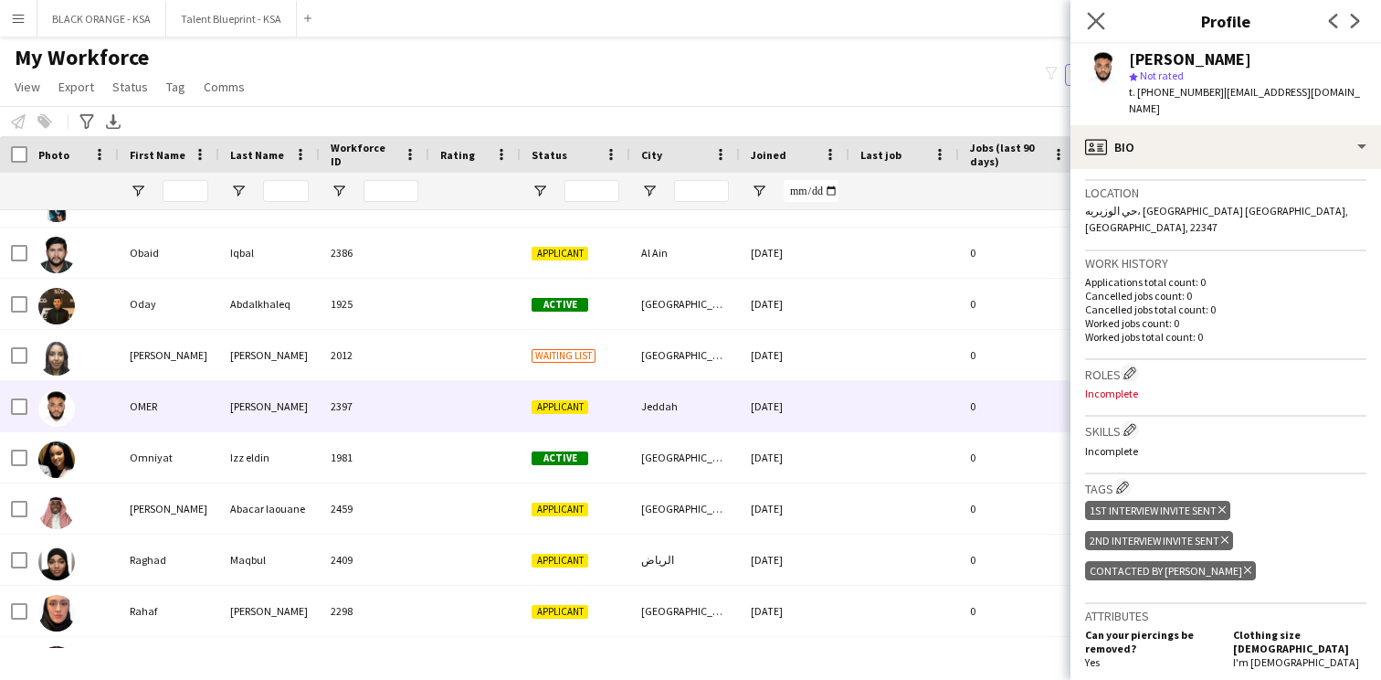
click at [1092, 31] on app-icon "Close pop-in" at bounding box center [1097, 21] width 26 height 26
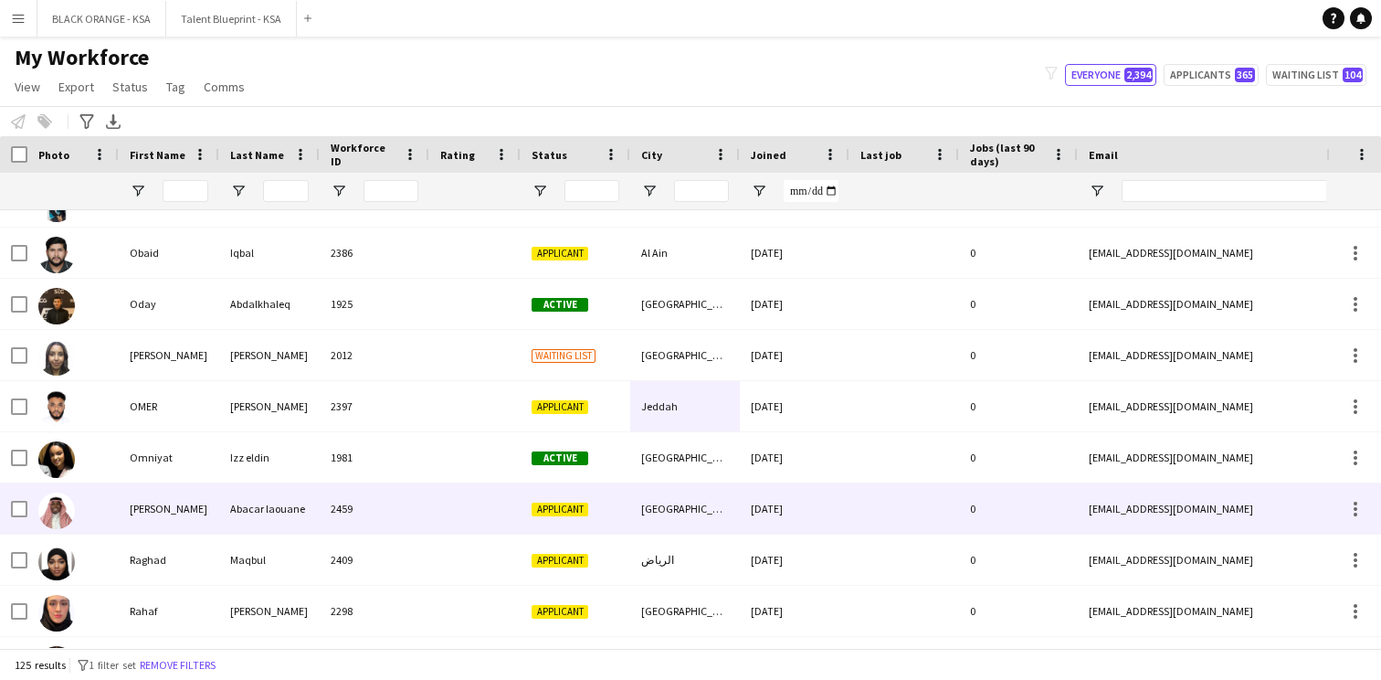
click at [679, 512] on div "[GEOGRAPHIC_DATA]" at bounding box center [685, 508] width 110 height 50
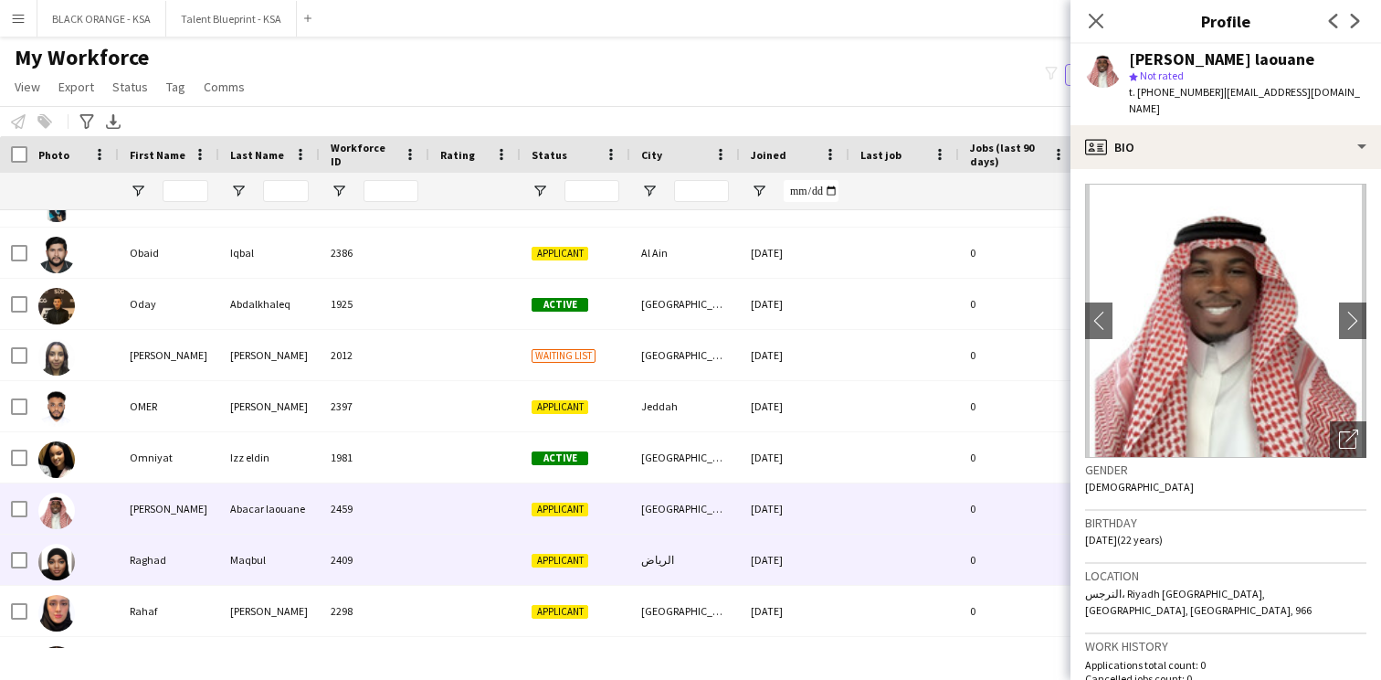
click at [664, 553] on div "الرياض" at bounding box center [685, 559] width 110 height 50
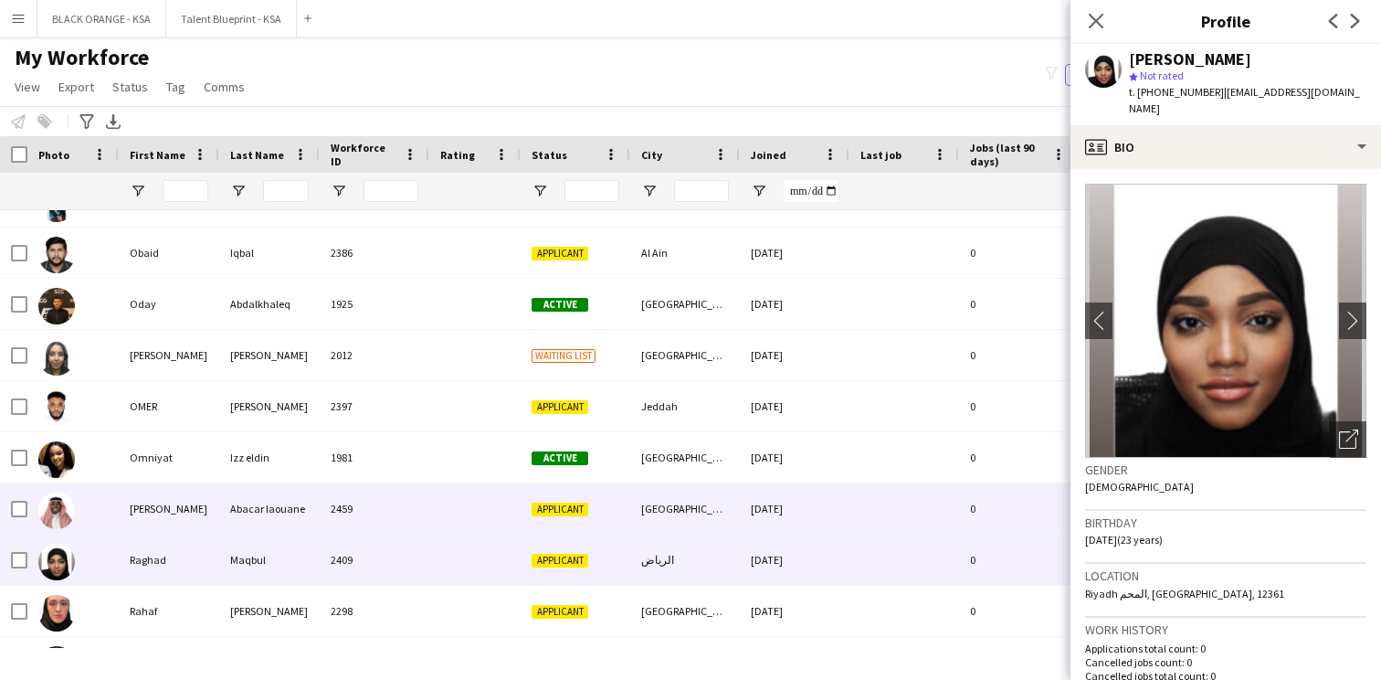
click at [671, 528] on div "[GEOGRAPHIC_DATA]" at bounding box center [685, 508] width 110 height 50
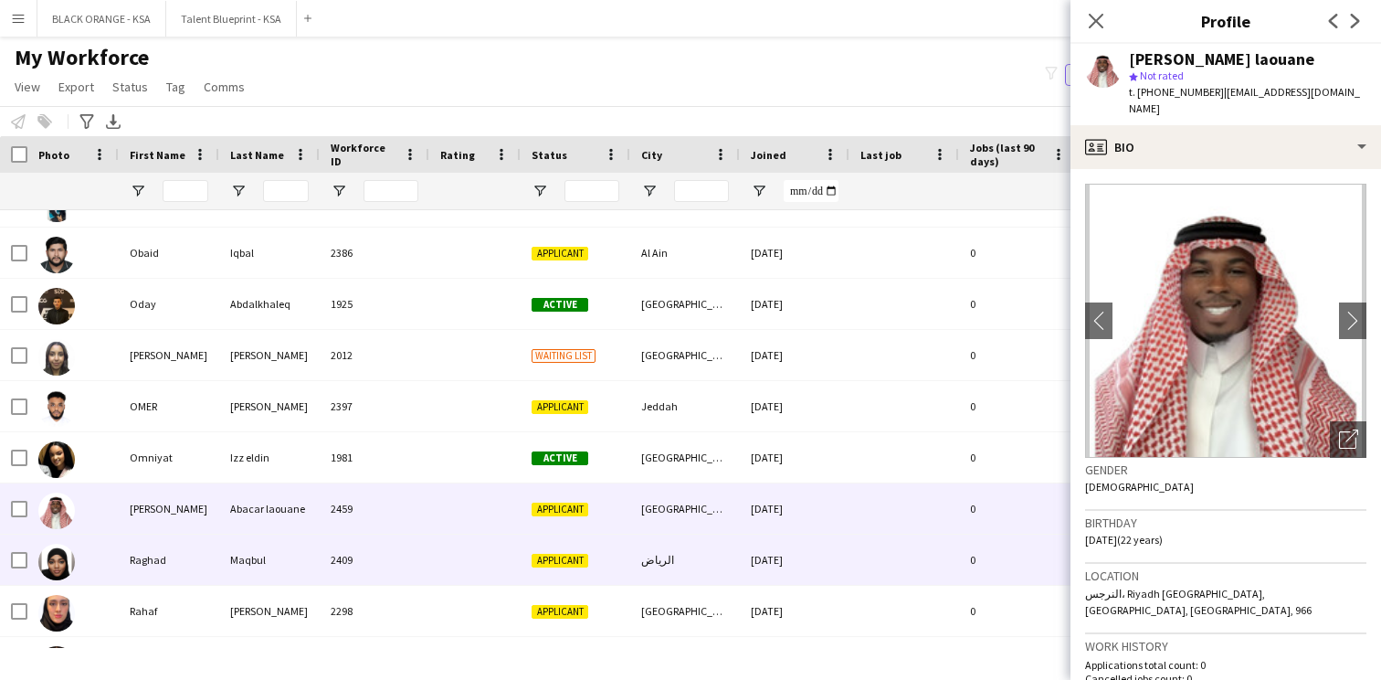
click at [277, 558] on div "Maqbul" at bounding box center [269, 559] width 101 height 50
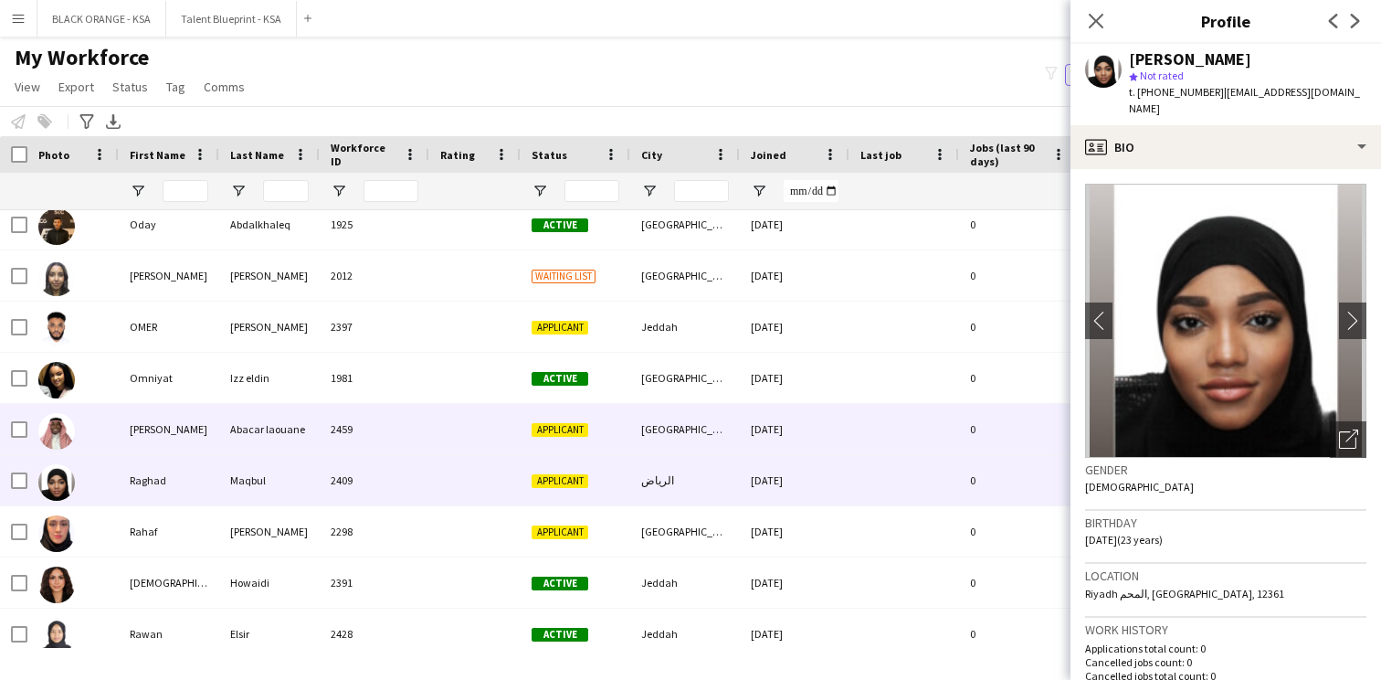
click at [362, 444] on div "2459" at bounding box center [375, 429] width 110 height 50
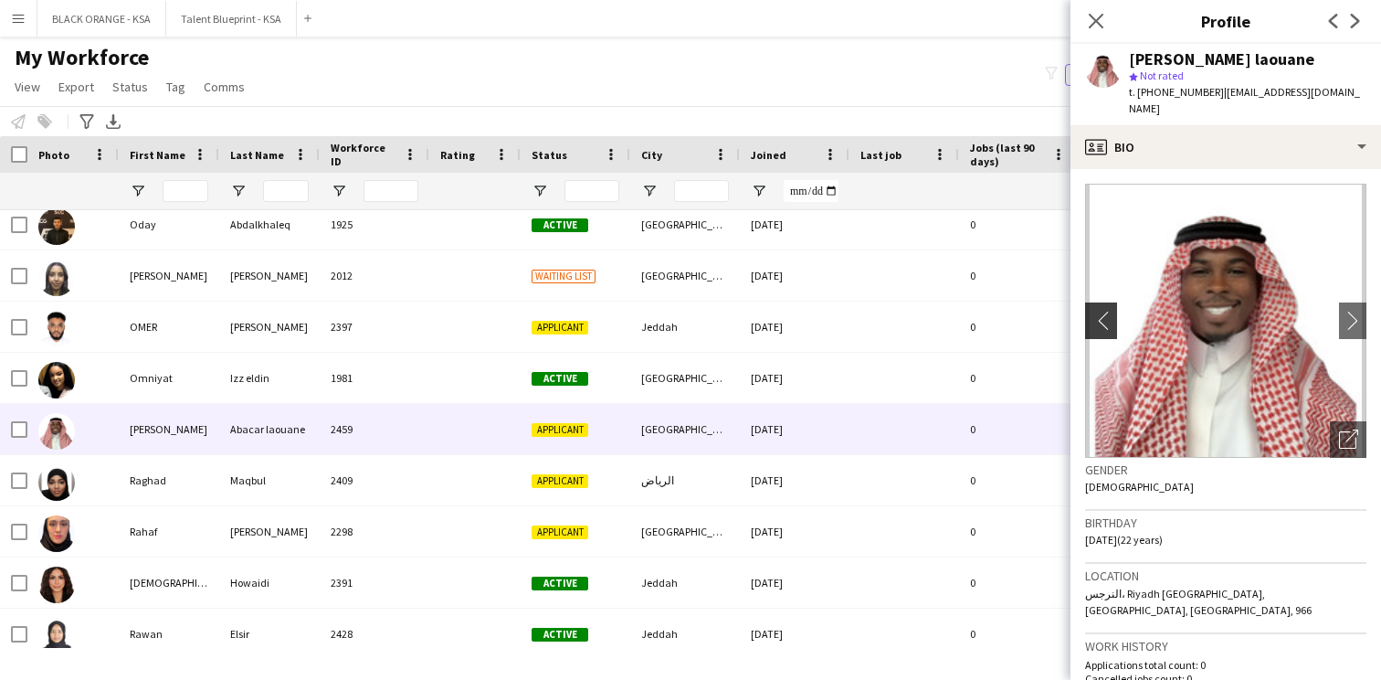
click at [1100, 311] on app-icon "chevron-left" at bounding box center [1099, 320] width 28 height 19
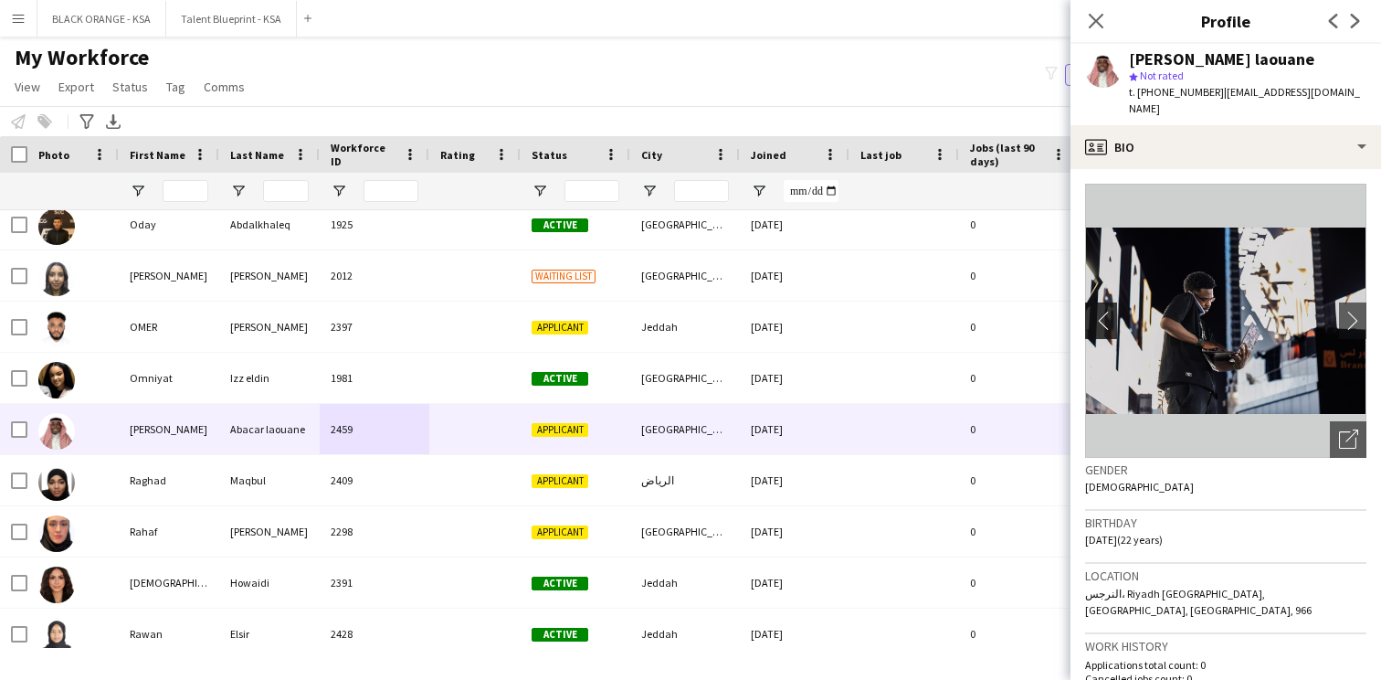
click at [1100, 311] on app-icon "chevron-left" at bounding box center [1099, 320] width 28 height 19
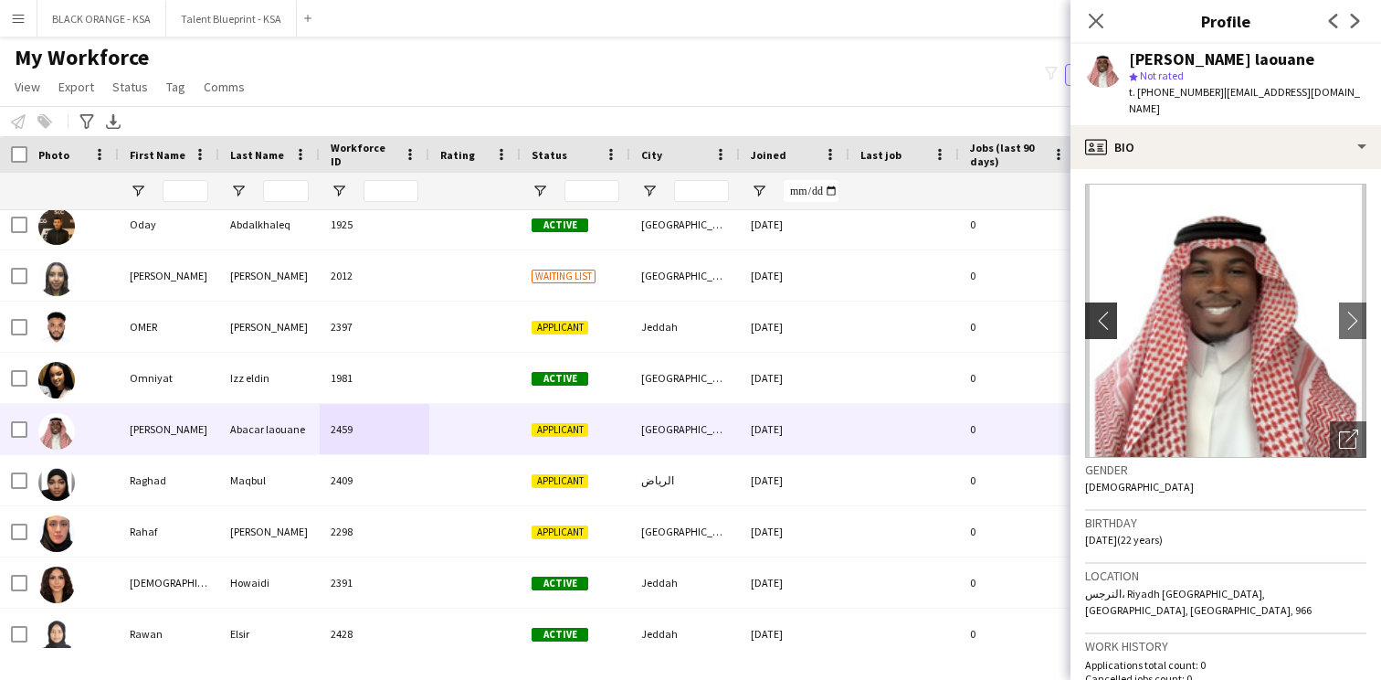
click at [1100, 311] on app-icon "chevron-left" at bounding box center [1099, 320] width 28 height 19
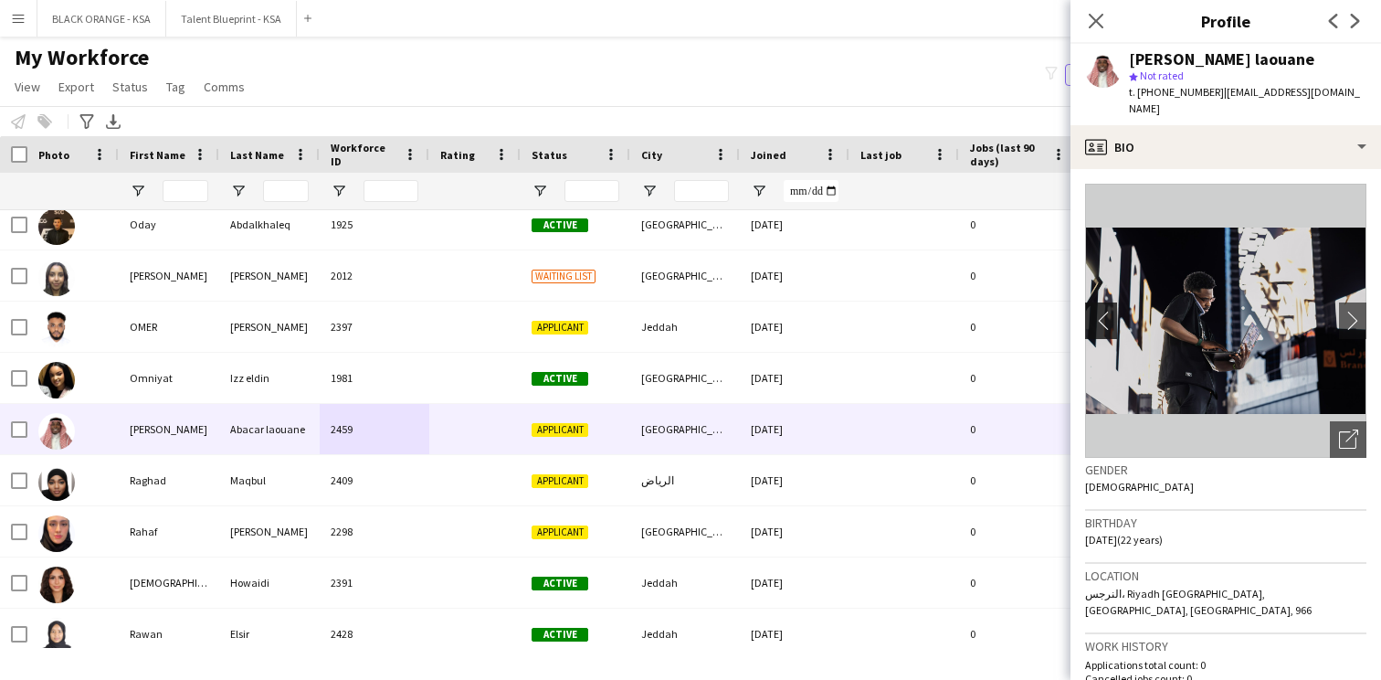
click at [1100, 311] on app-icon "chevron-left" at bounding box center [1099, 320] width 28 height 19
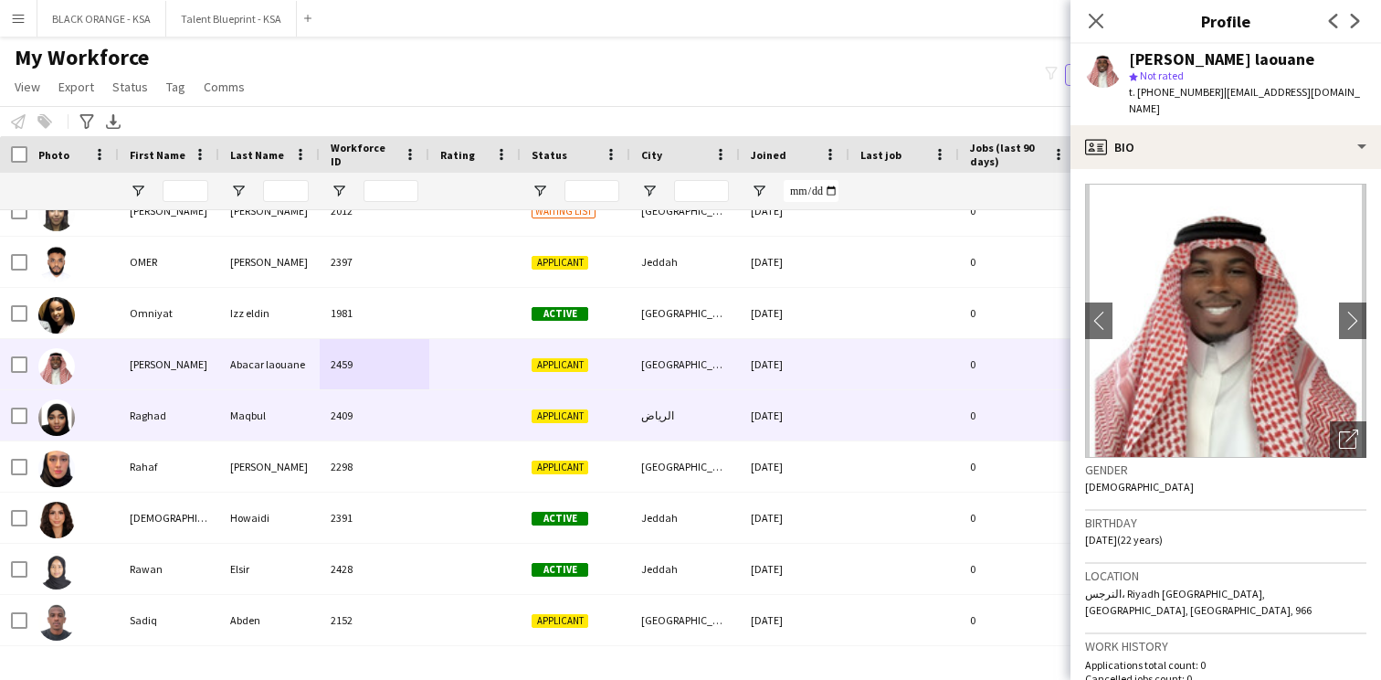
click at [685, 422] on div "الرياض" at bounding box center [685, 415] width 110 height 50
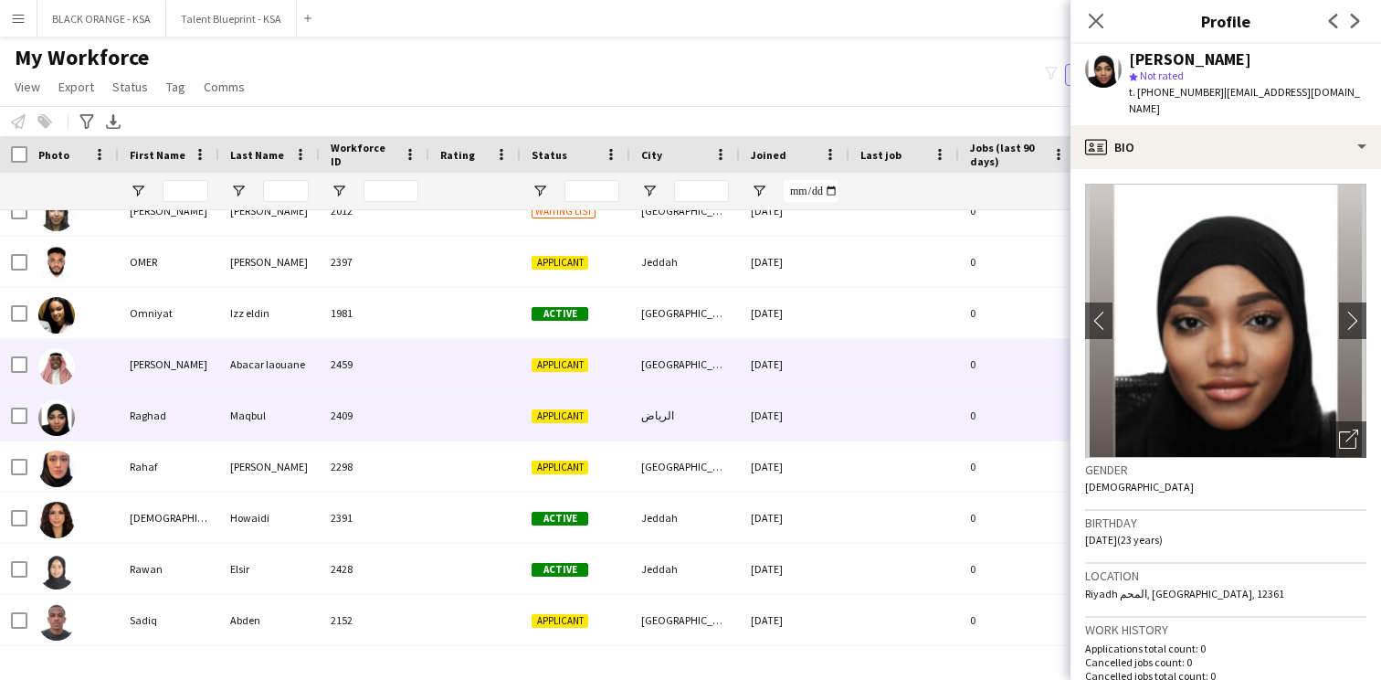
click at [679, 380] on div "[GEOGRAPHIC_DATA]" at bounding box center [685, 364] width 110 height 50
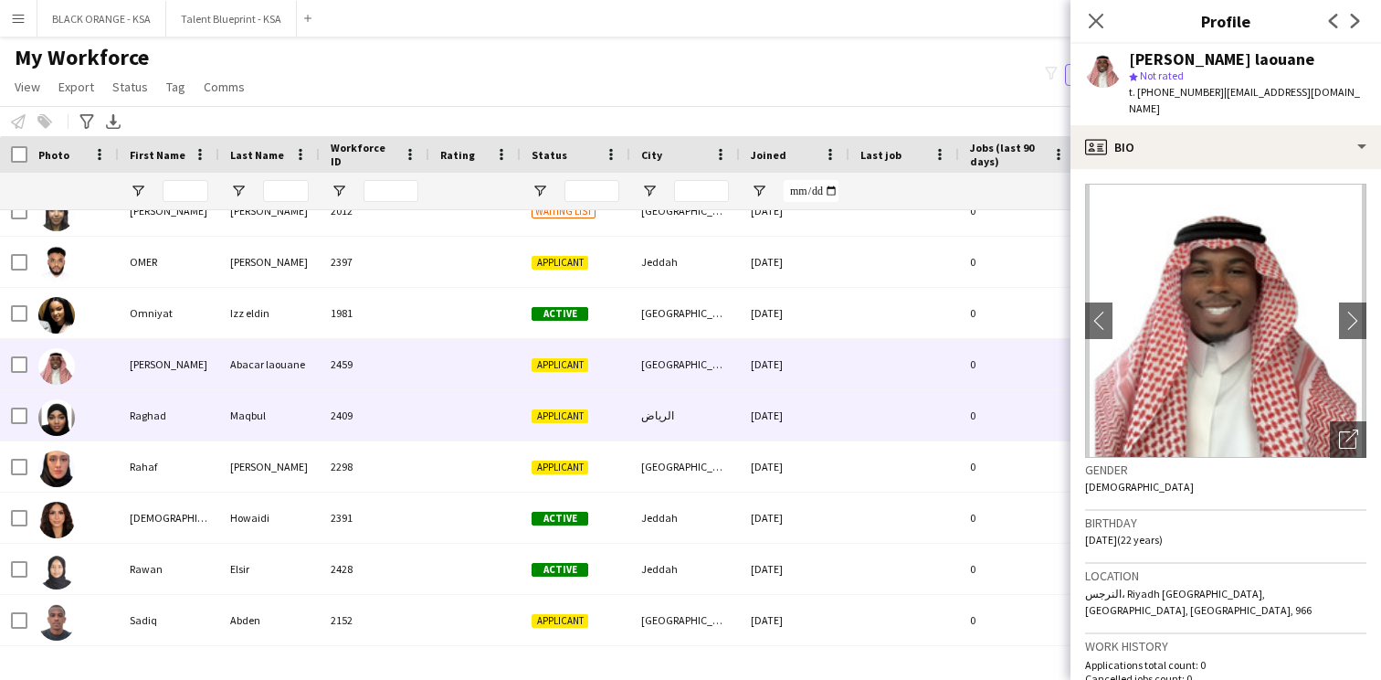
click at [676, 419] on div "الرياض" at bounding box center [685, 415] width 110 height 50
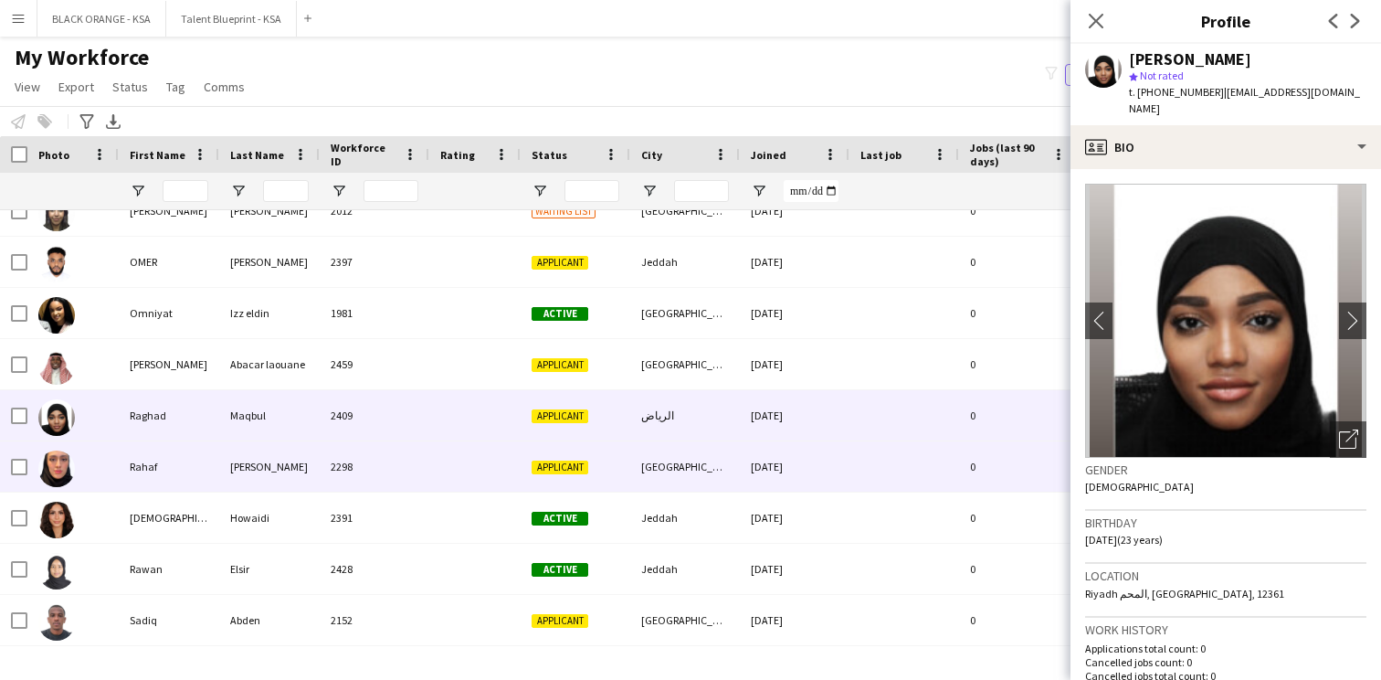
click at [664, 458] on div "[GEOGRAPHIC_DATA]" at bounding box center [685, 466] width 110 height 50
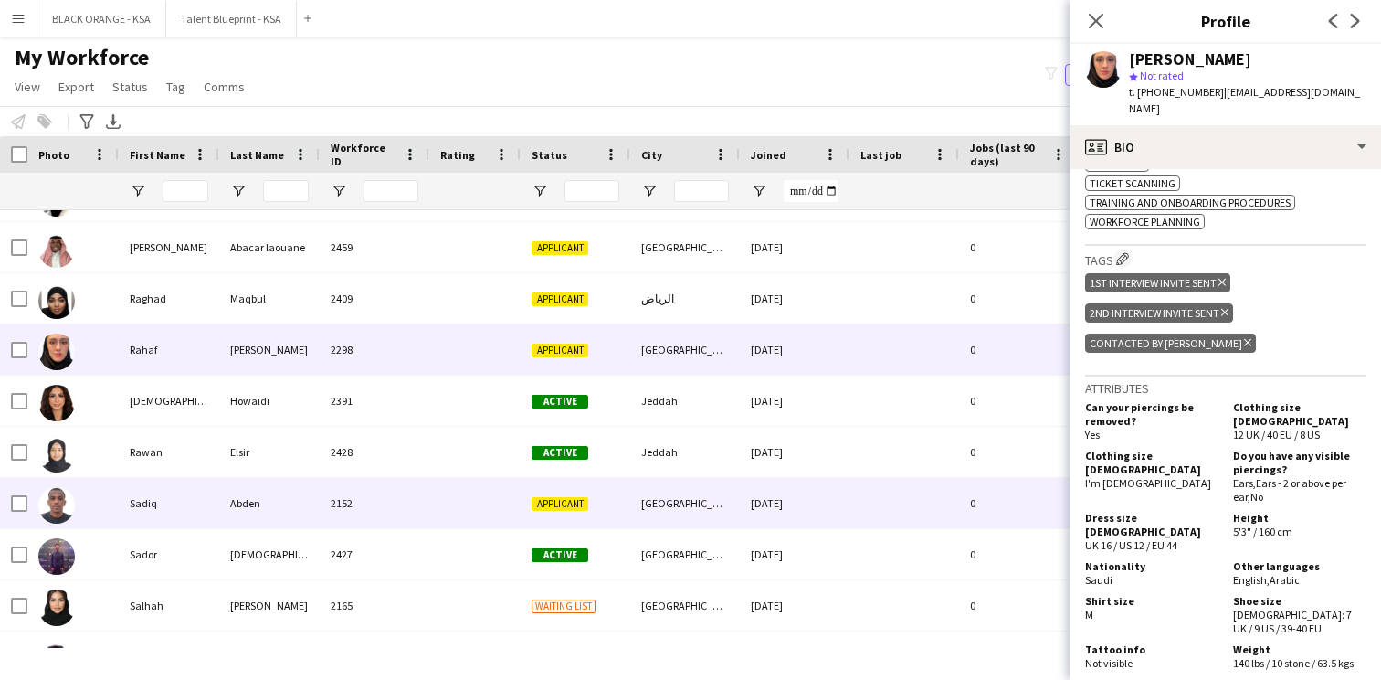
click at [643, 502] on div "[GEOGRAPHIC_DATA]" at bounding box center [685, 503] width 110 height 50
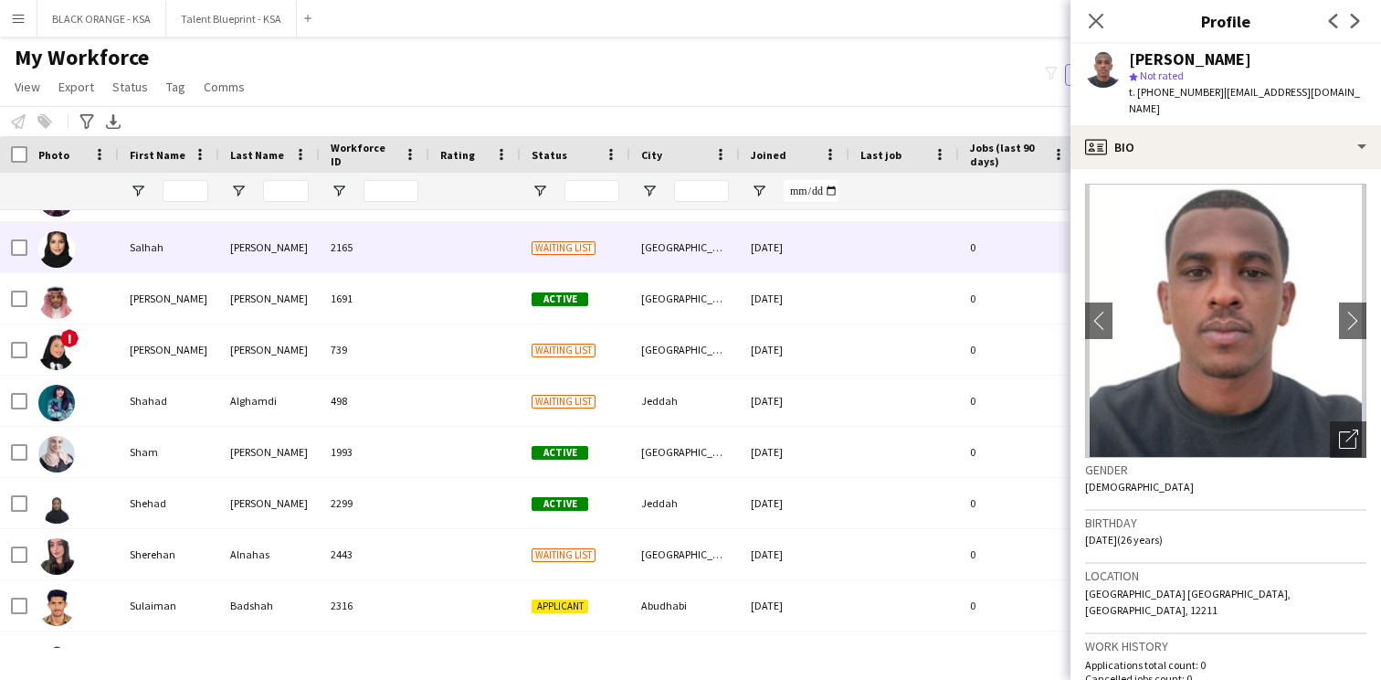
click at [661, 268] on div "[GEOGRAPHIC_DATA]" at bounding box center [685, 247] width 110 height 50
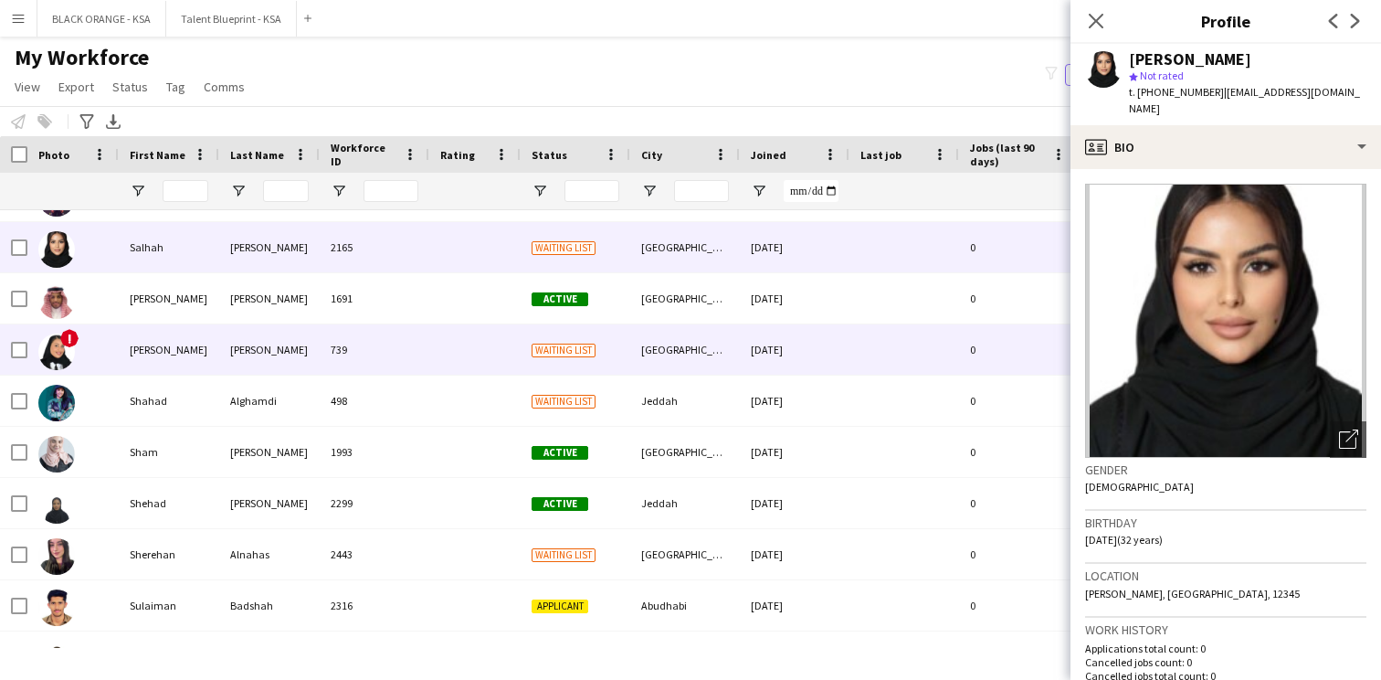
click at [647, 339] on div "[GEOGRAPHIC_DATA]" at bounding box center [685, 349] width 110 height 50
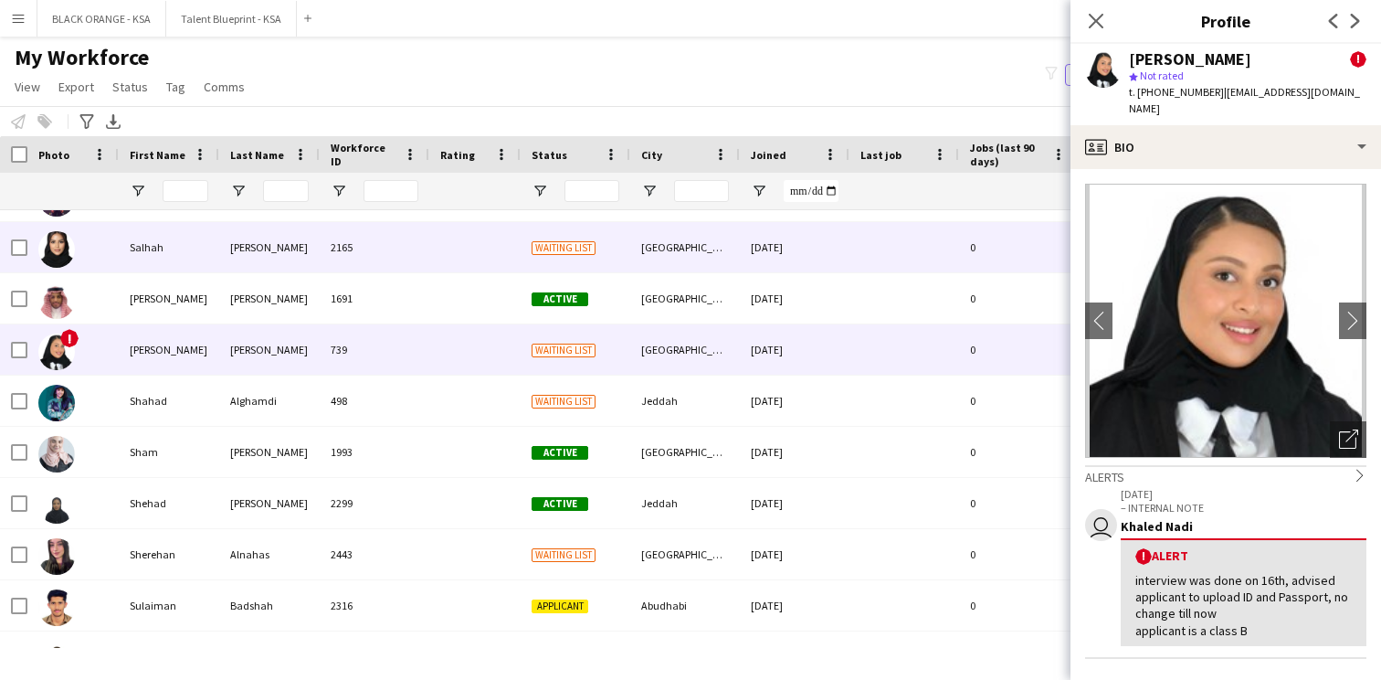
click at [666, 256] on div "[GEOGRAPHIC_DATA]" at bounding box center [685, 247] width 110 height 50
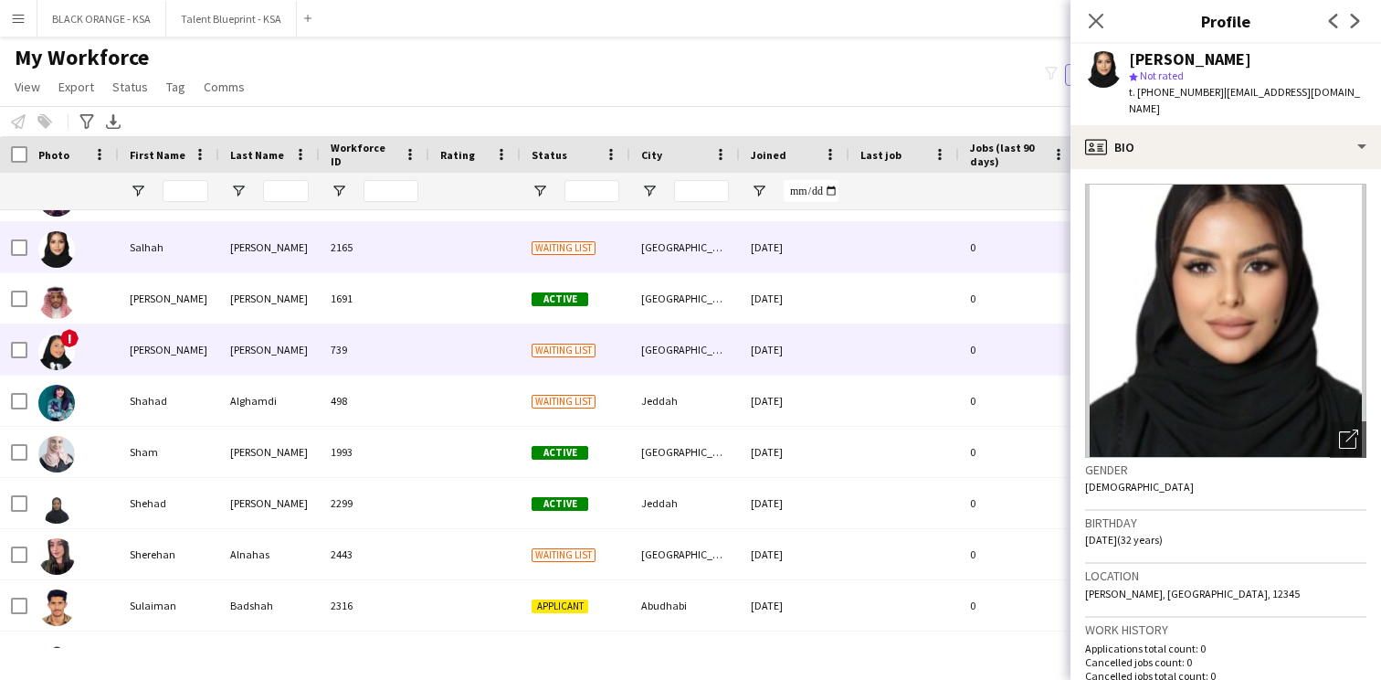
click at [653, 367] on div "[GEOGRAPHIC_DATA]" at bounding box center [685, 349] width 110 height 50
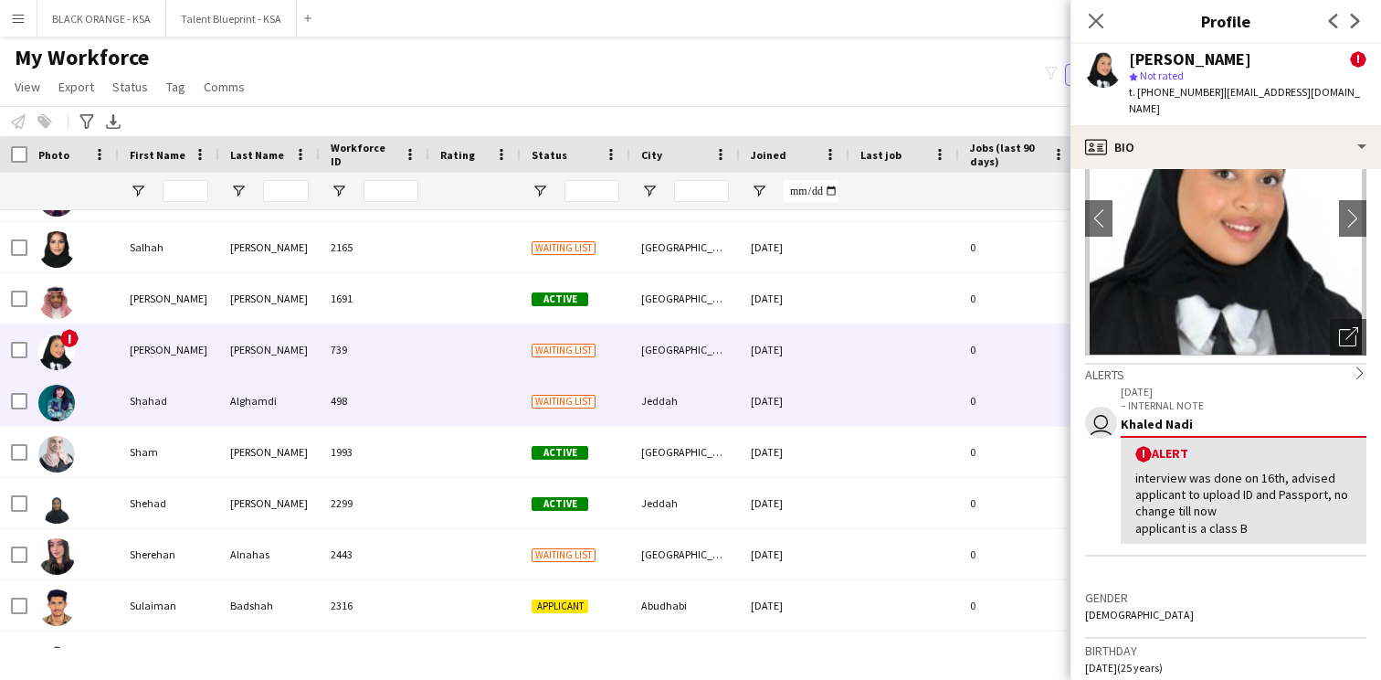
click at [323, 407] on div "498" at bounding box center [375, 401] width 110 height 50
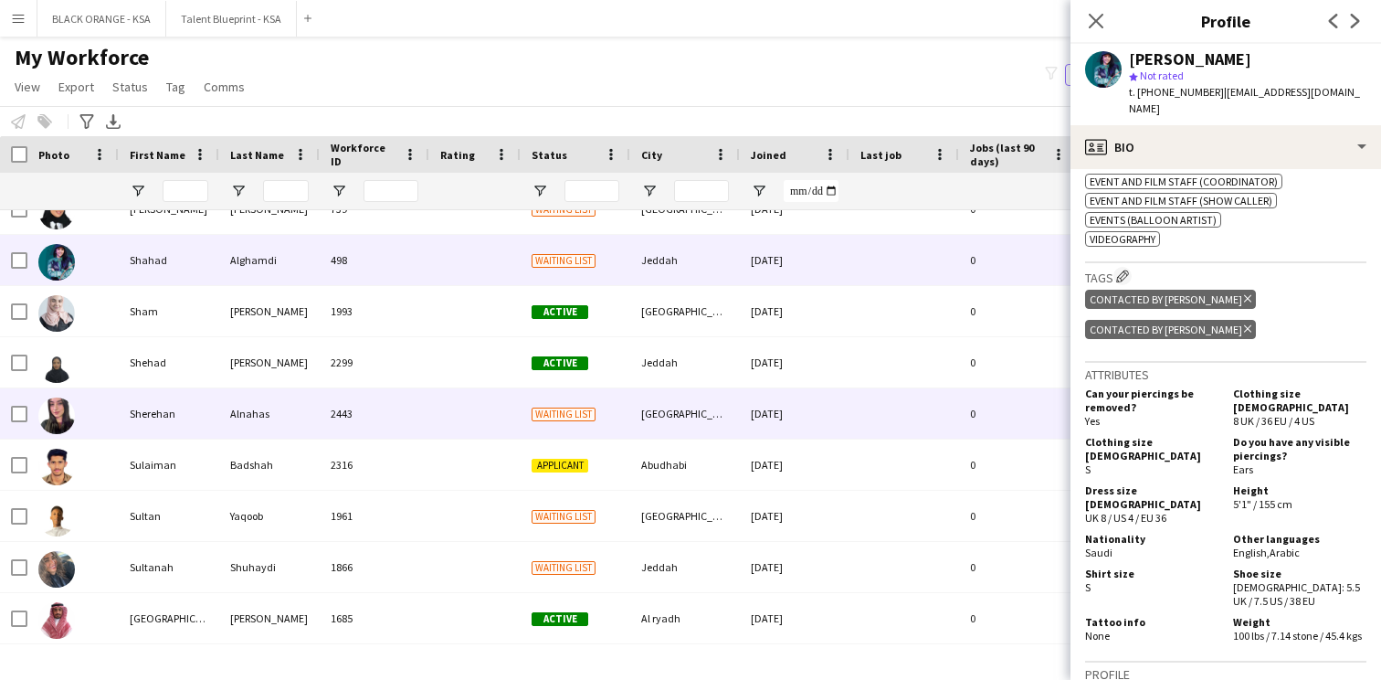
click at [506, 424] on div at bounding box center [474, 413] width 91 height 50
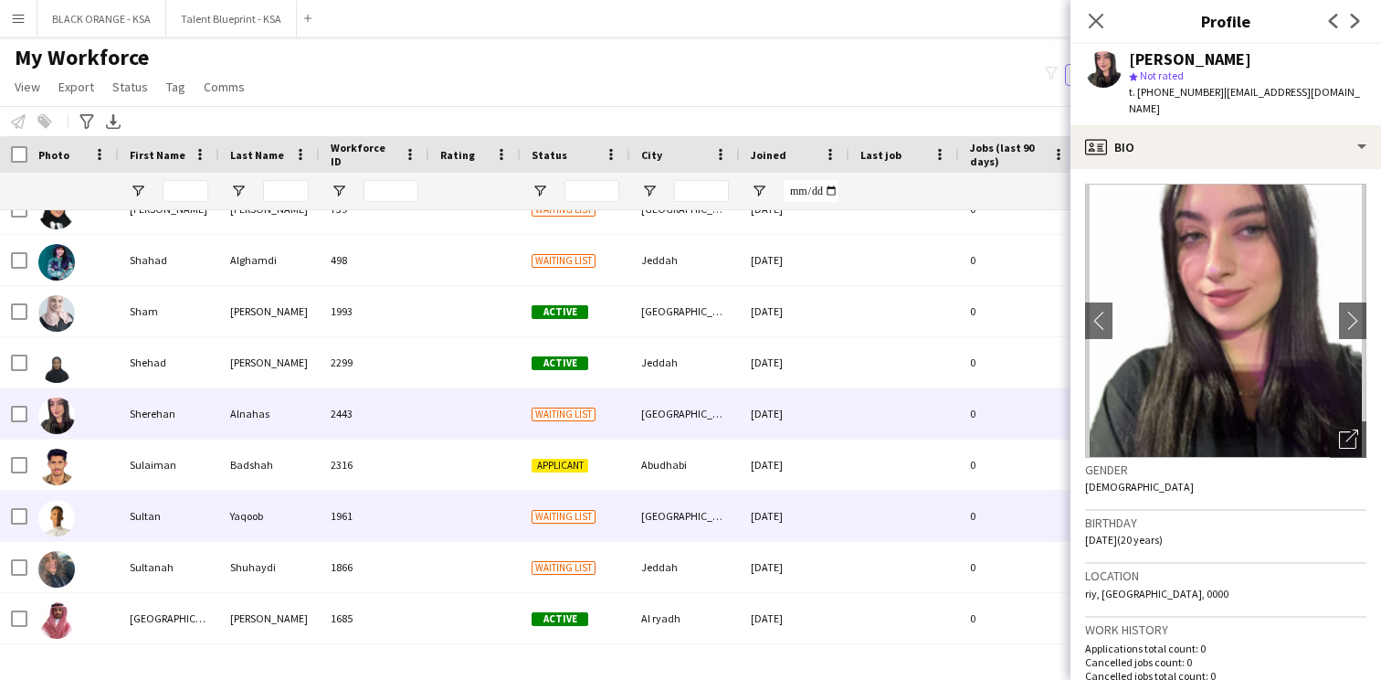
click at [490, 503] on div at bounding box center [474, 516] width 91 height 50
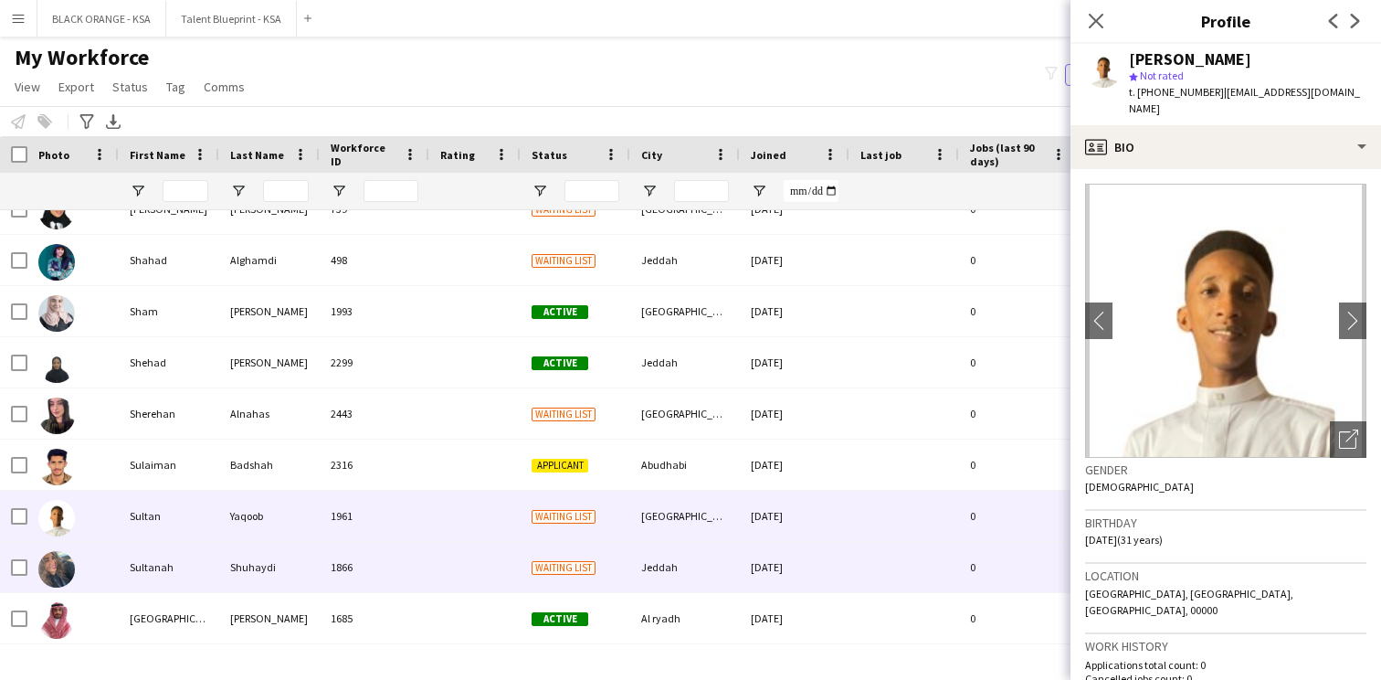
click at [459, 562] on div at bounding box center [474, 567] width 91 height 50
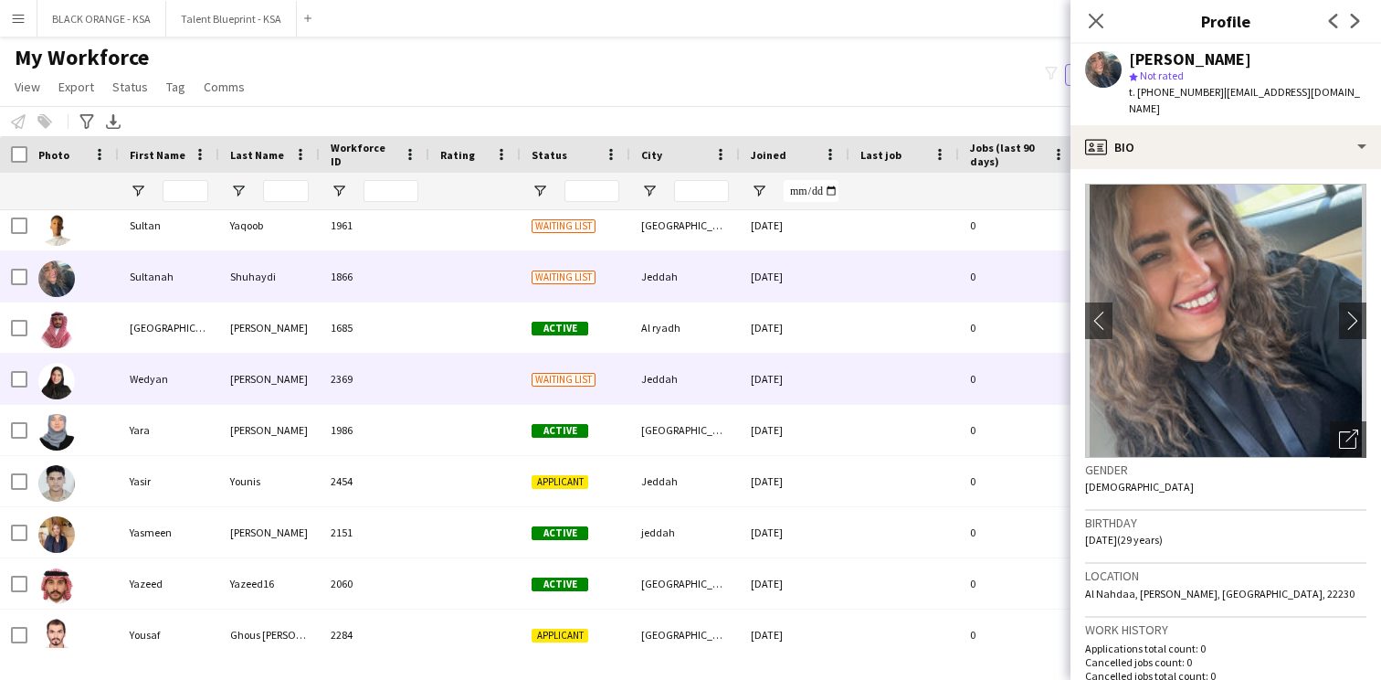
click at [513, 390] on div at bounding box center [474, 379] width 91 height 50
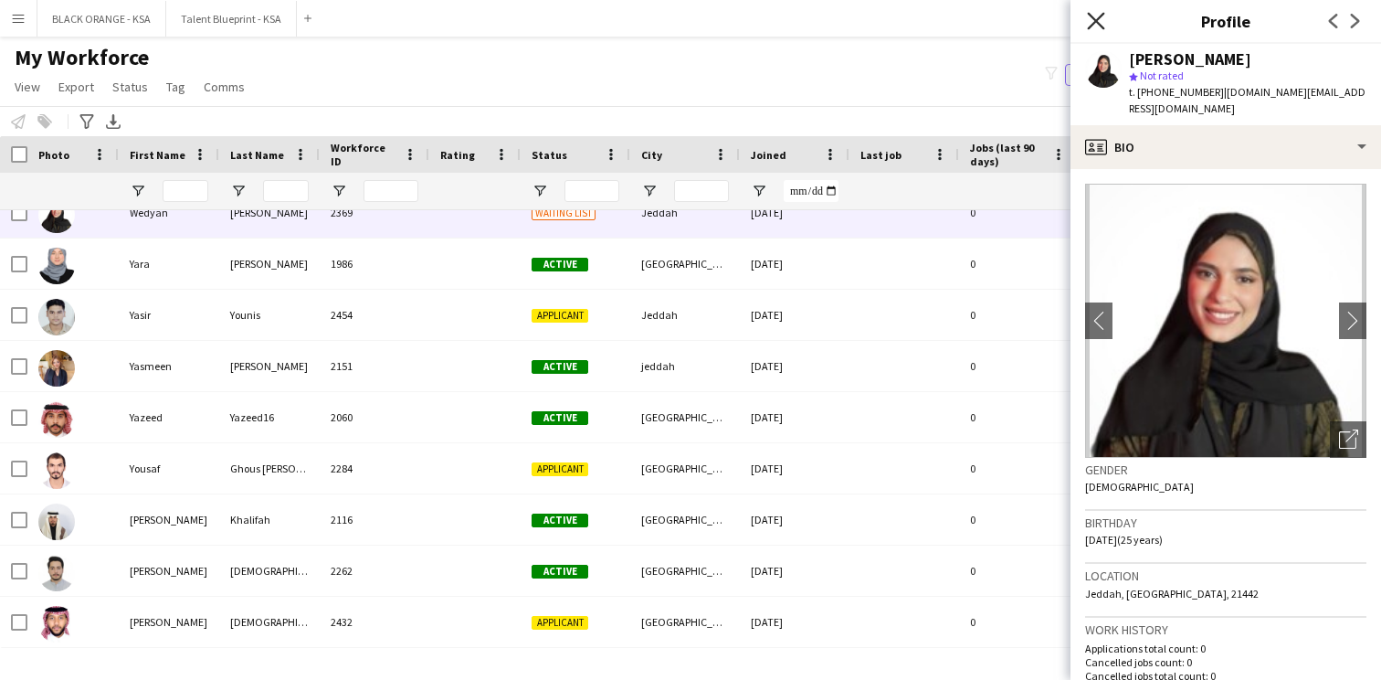
click at [1098, 15] on icon "Close pop-in" at bounding box center [1095, 20] width 17 height 17
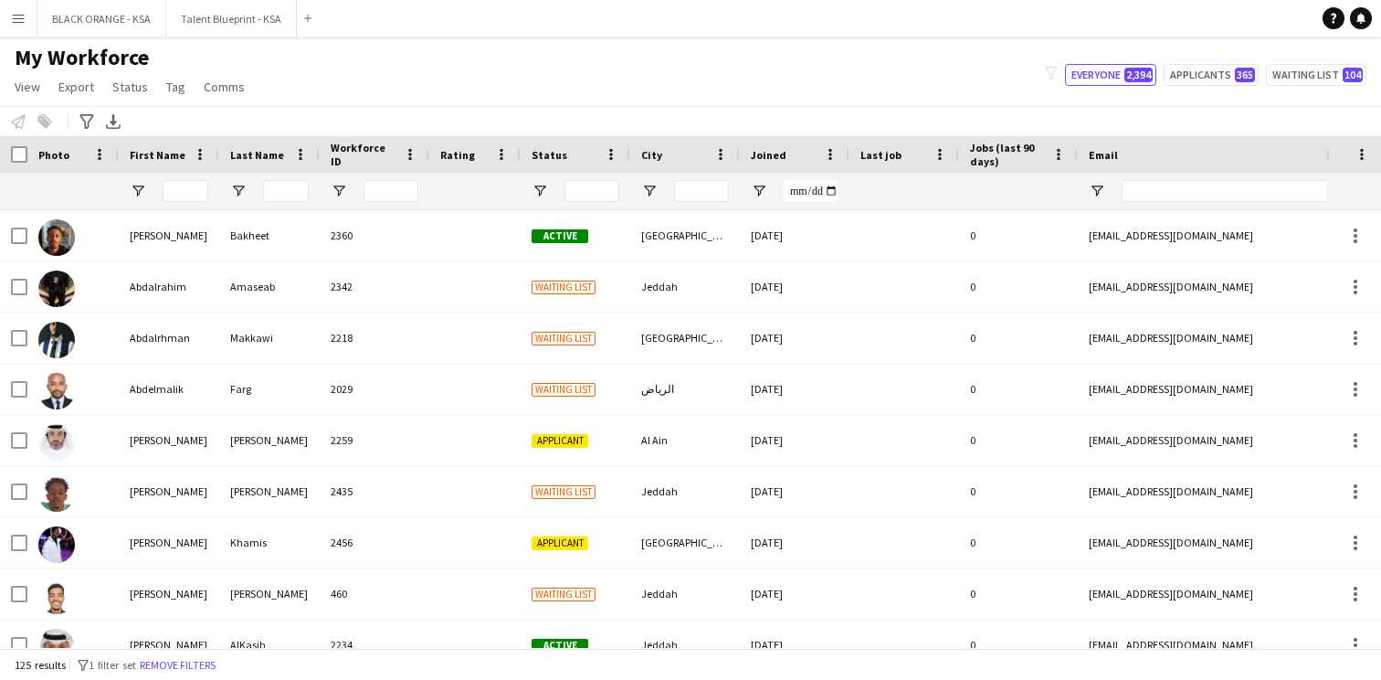
click at [346, 86] on div "My Workforce View Views Default view New view Update view Delete view Edit name…" at bounding box center [690, 75] width 1381 height 62
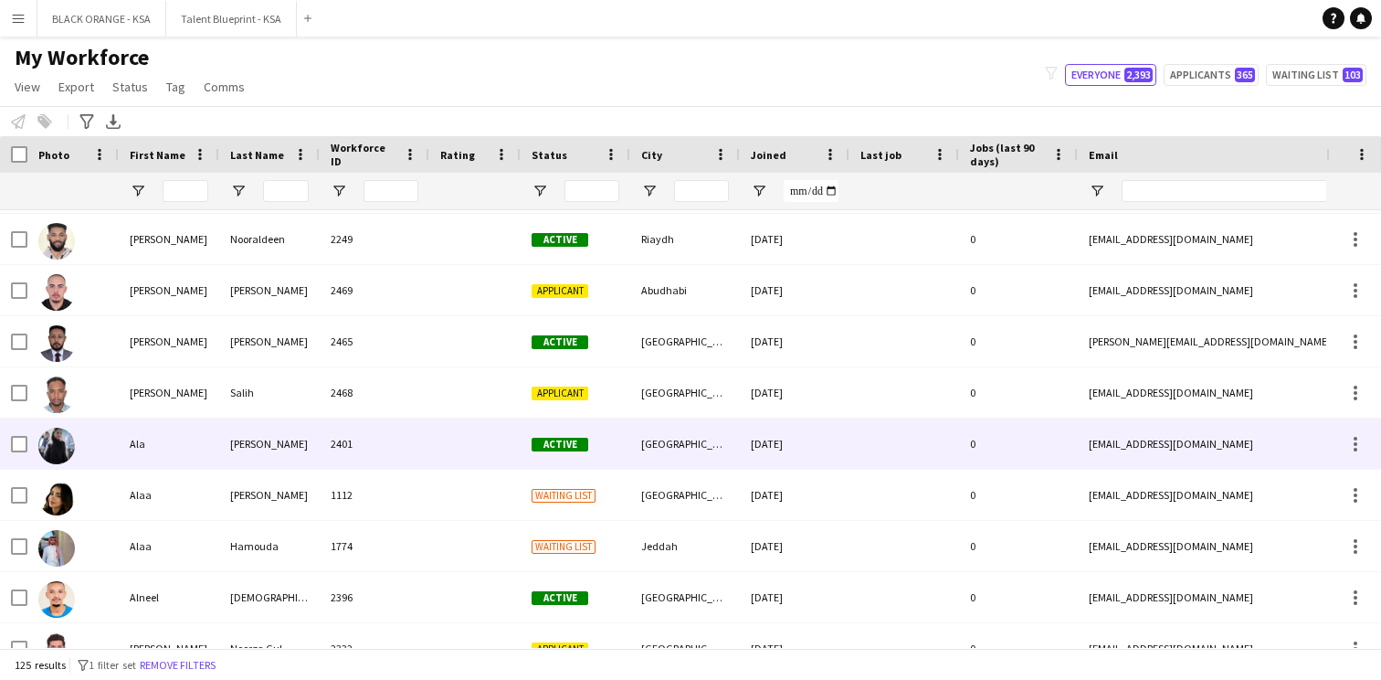
scroll to position [968, 0]
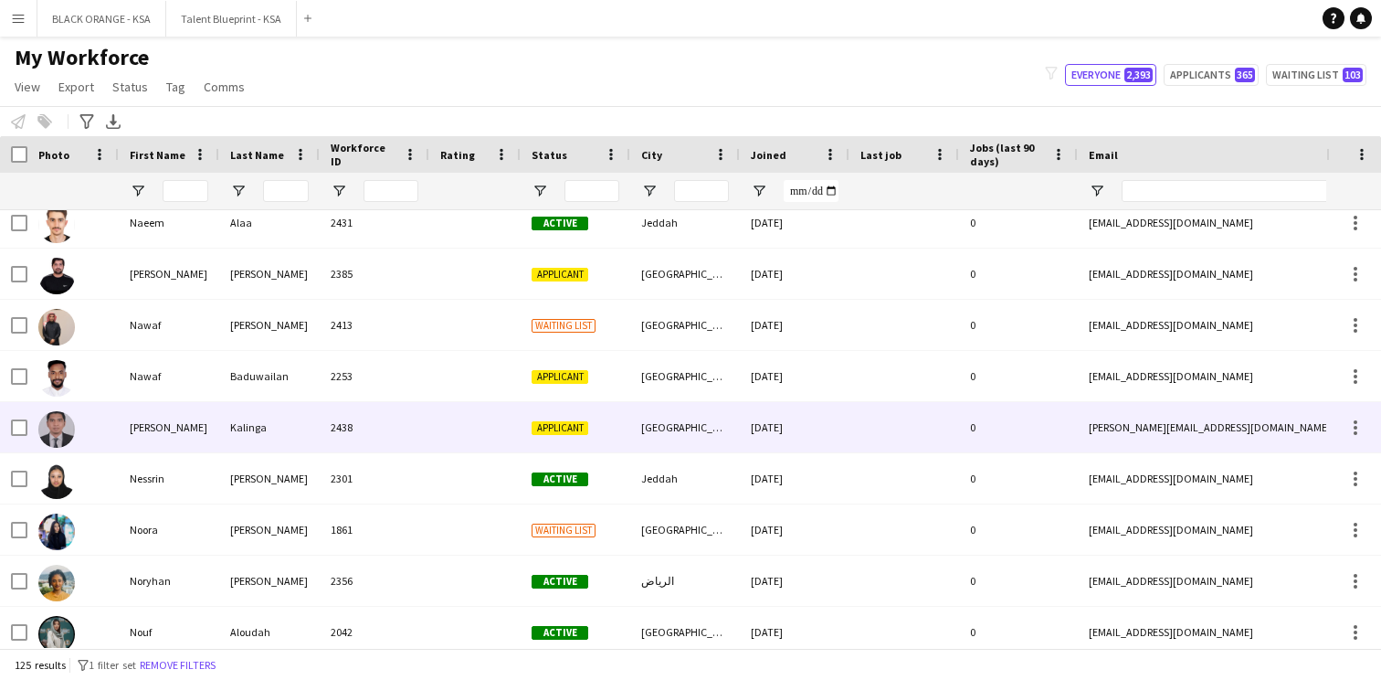
click at [494, 446] on div at bounding box center [474, 427] width 91 height 50
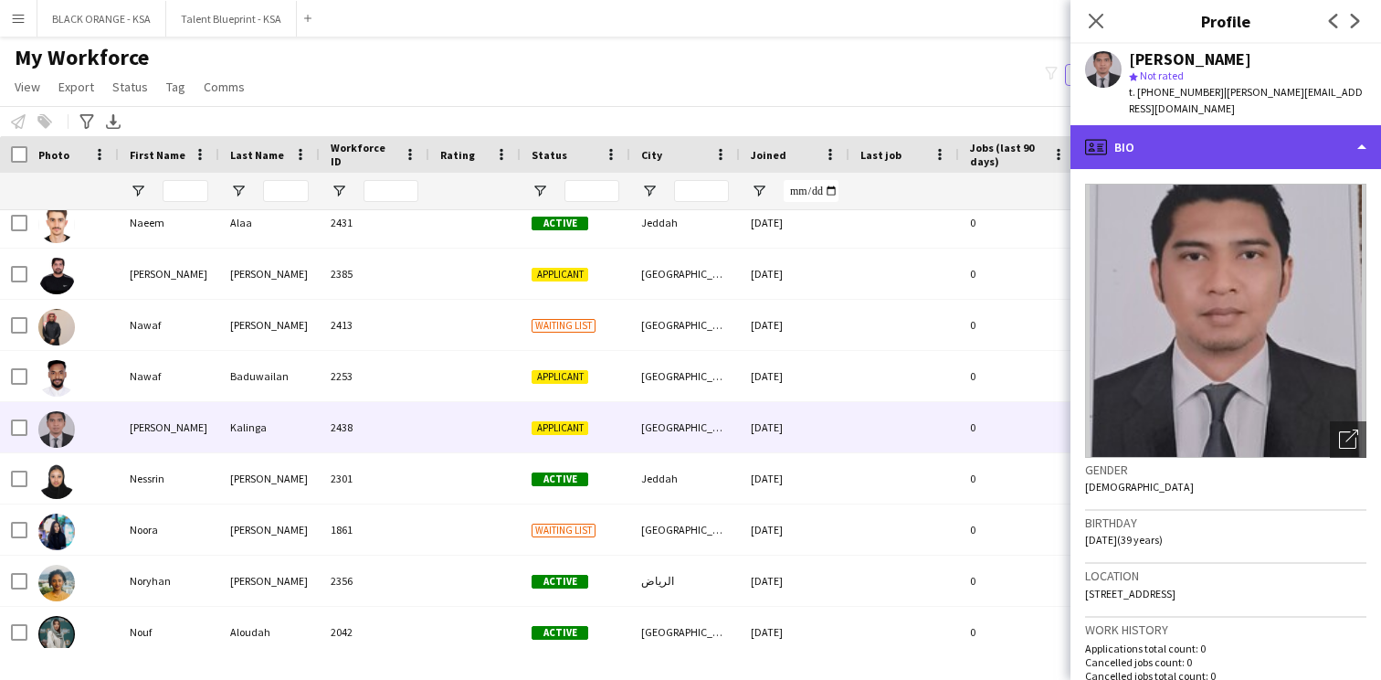
click at [1214, 125] on div "profile Bio" at bounding box center [1226, 147] width 311 height 44
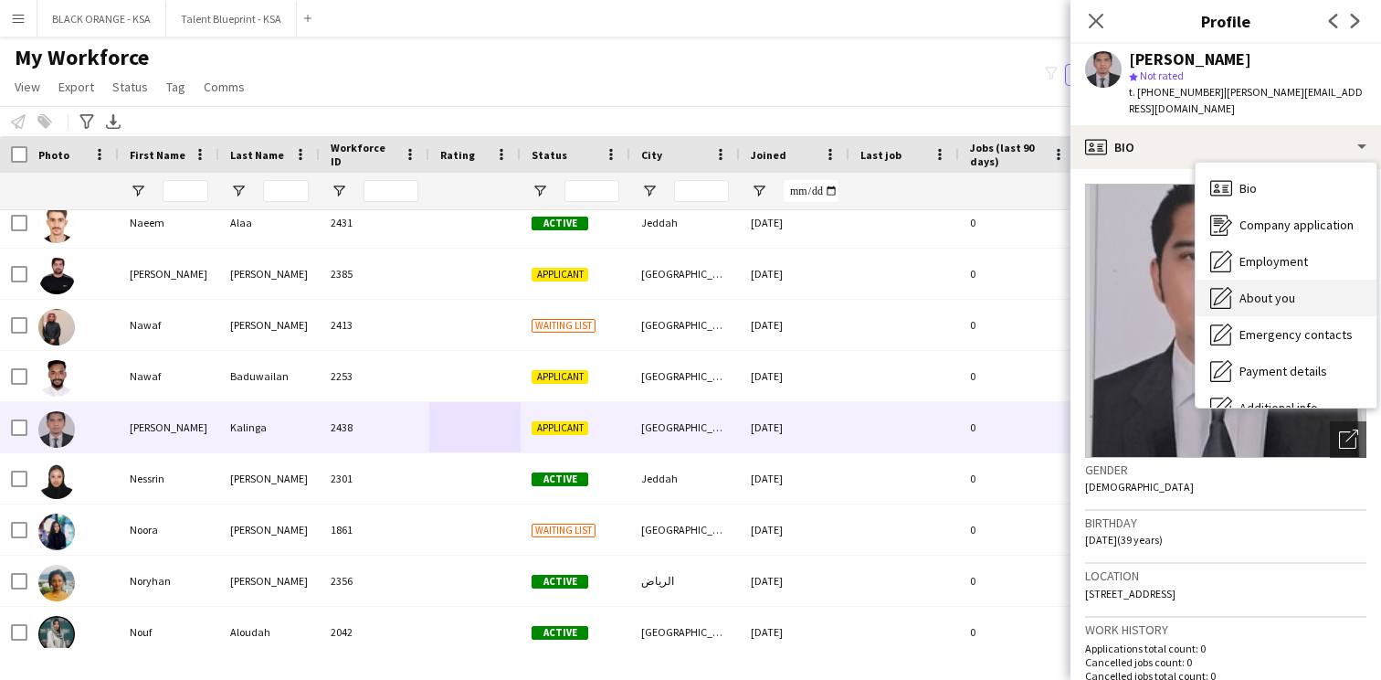
click at [1243, 290] on span "About you" at bounding box center [1268, 298] width 56 height 16
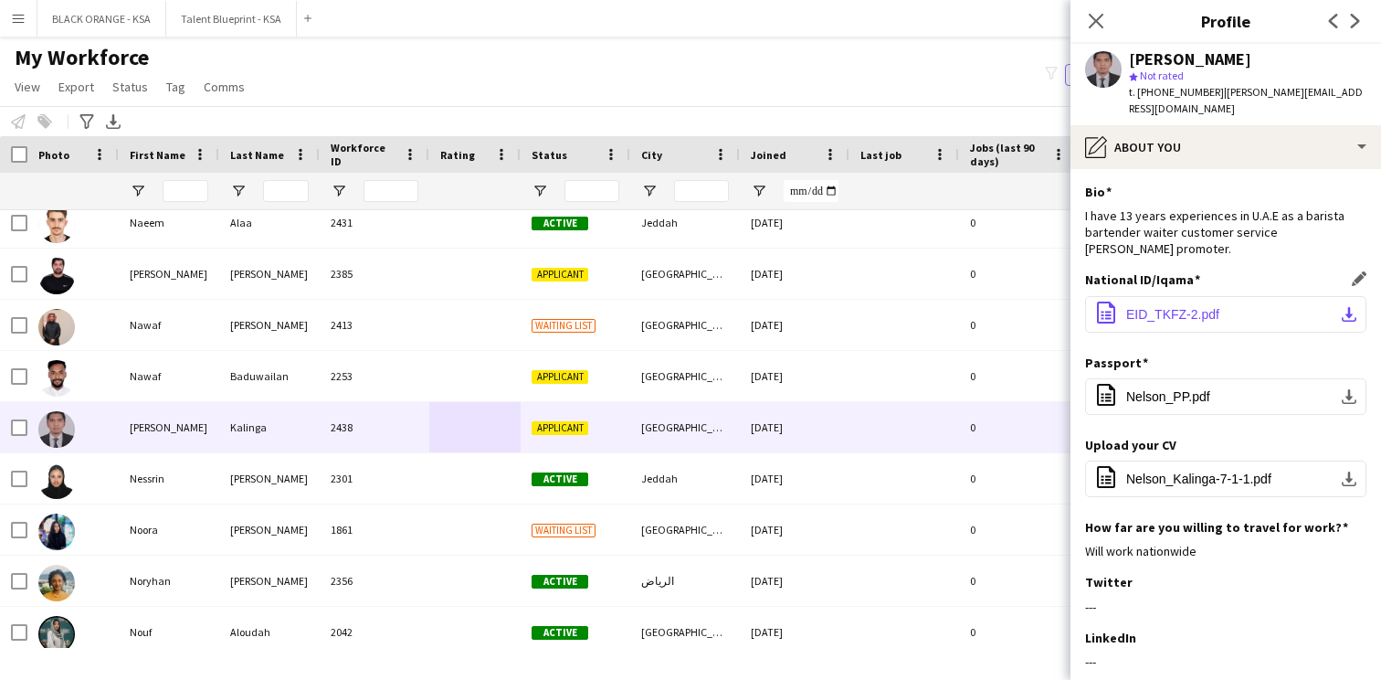
click at [1182, 307] on span "EID_TKFZ-2.pdf" at bounding box center [1173, 314] width 93 height 15
click at [1159, 471] on span "Nelson_Kalinga-7-1-1.pdf" at bounding box center [1199, 478] width 145 height 15
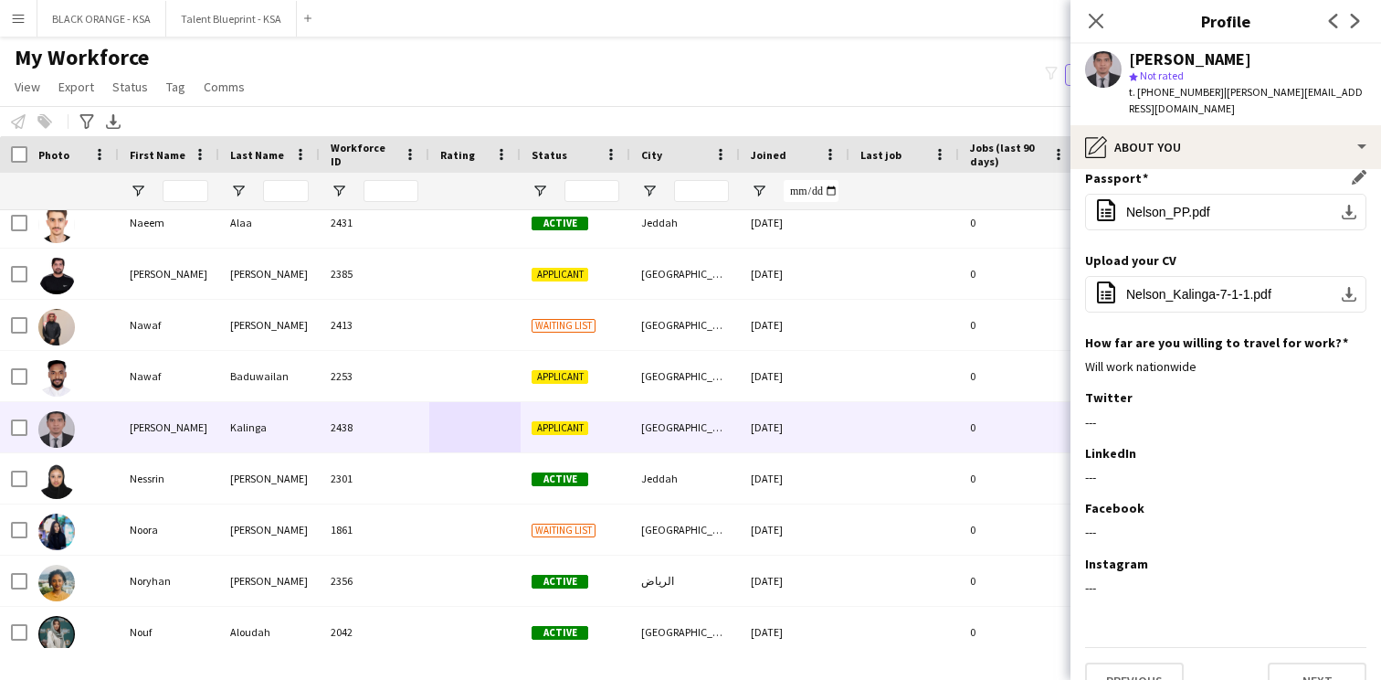
scroll to position [0, 0]
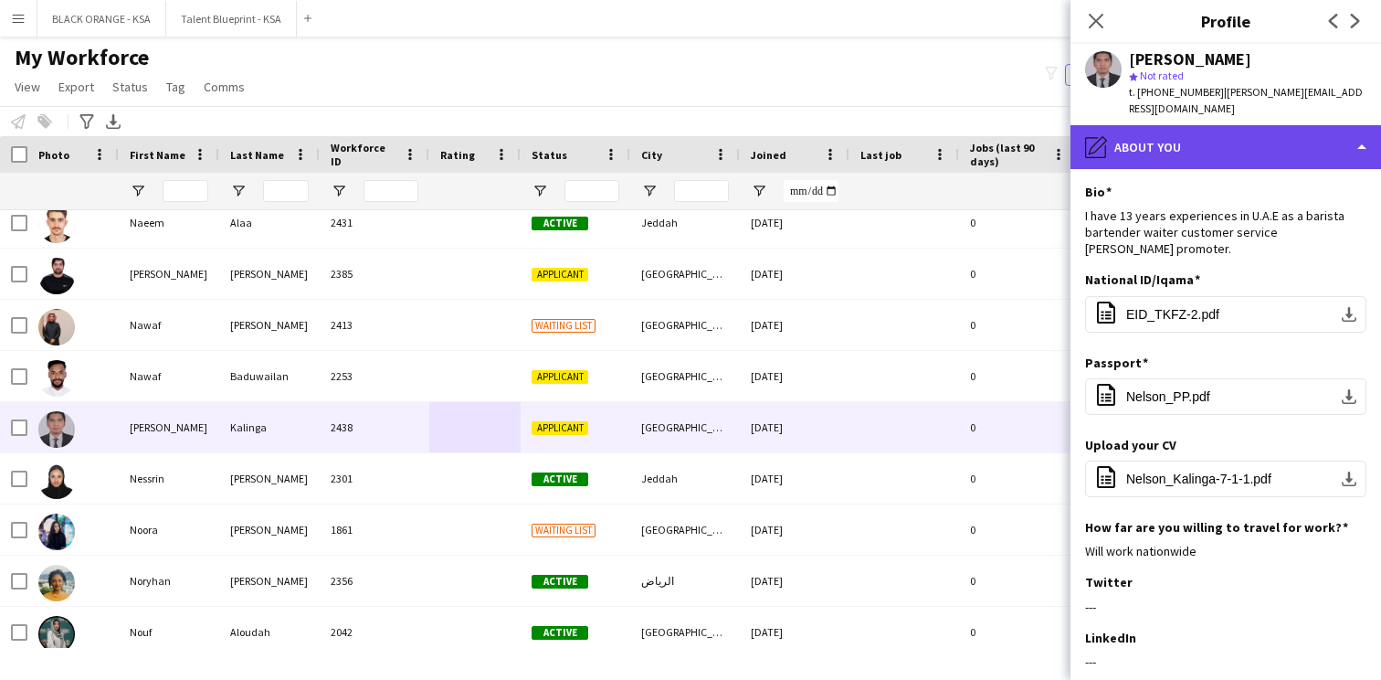
click at [1171, 141] on div "pencil4 About you" at bounding box center [1226, 147] width 311 height 44
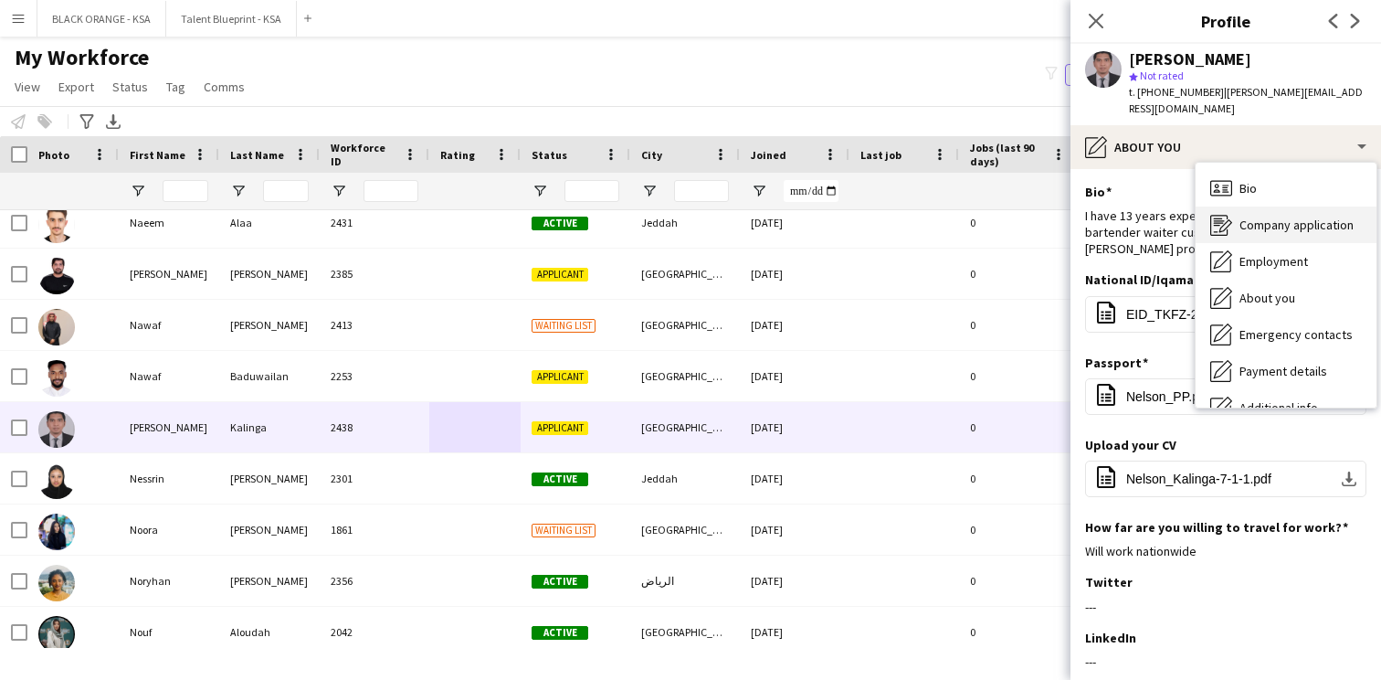
click at [1253, 217] on span "Company application" at bounding box center [1297, 225] width 114 height 16
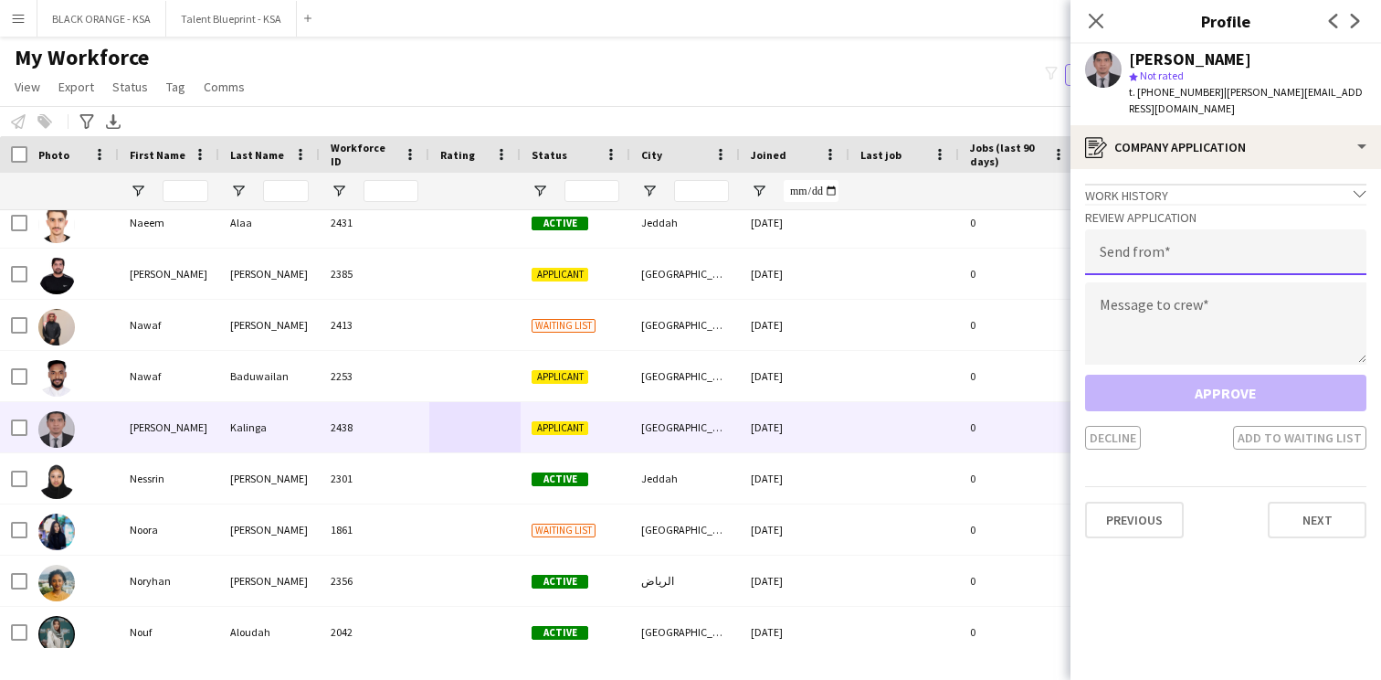
click at [1157, 238] on input "email" at bounding box center [1225, 252] width 281 height 46
type input "**********"
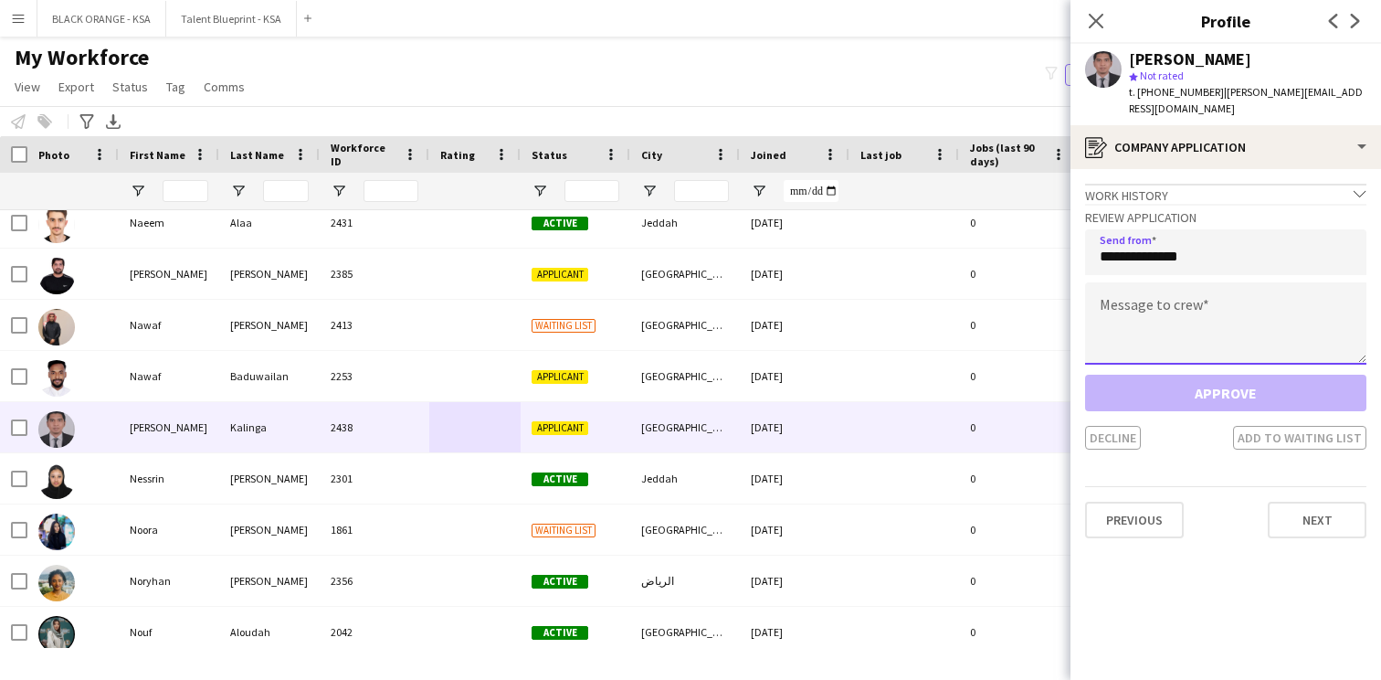
click at [1179, 302] on textarea at bounding box center [1225, 323] width 281 height 82
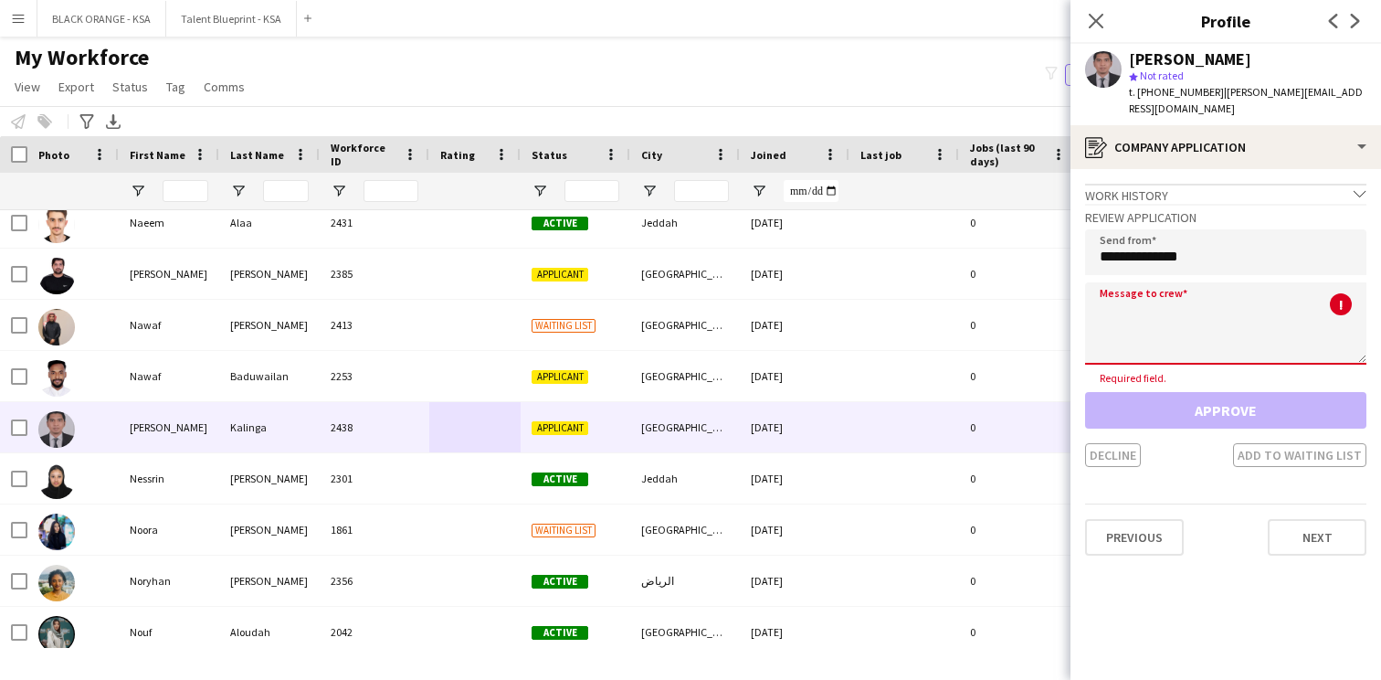
paste textarea "**********"
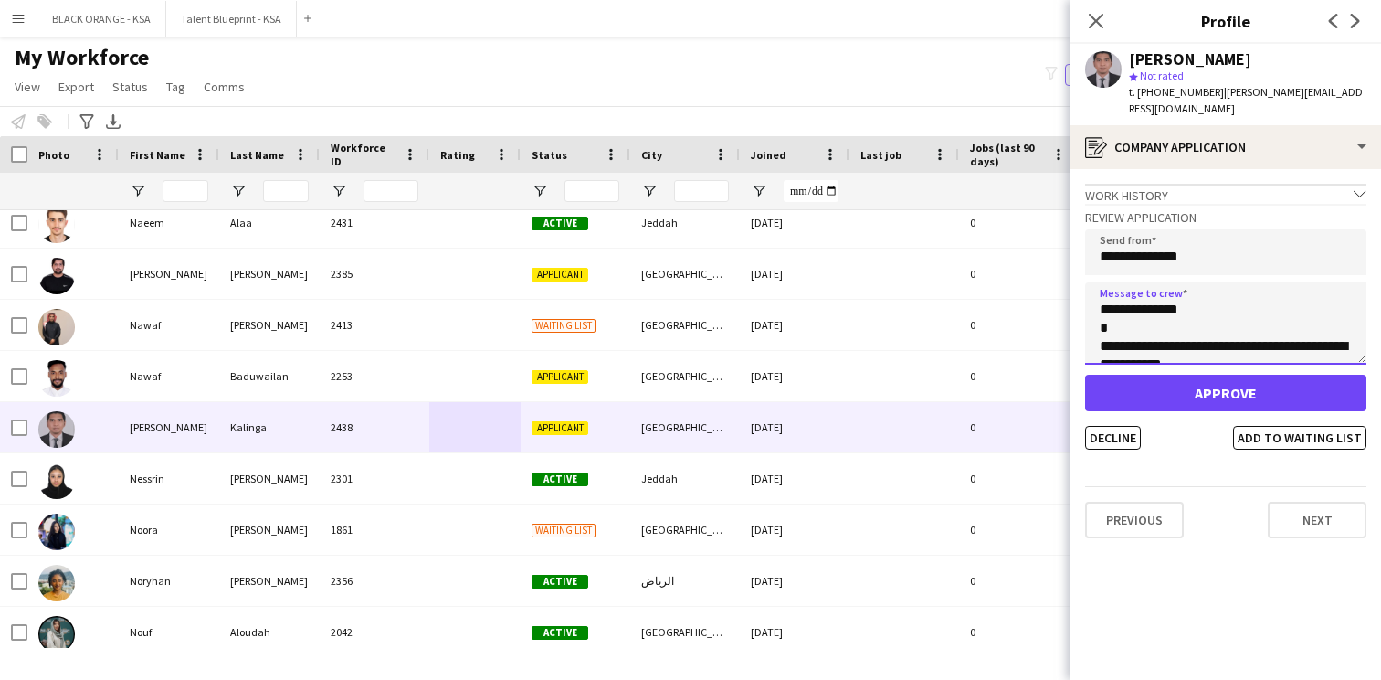
click at [1151, 297] on textarea "**********" at bounding box center [1225, 323] width 281 height 82
type textarea "**********"
click at [1302, 426] on button "Add to waiting list" at bounding box center [1299, 438] width 133 height 24
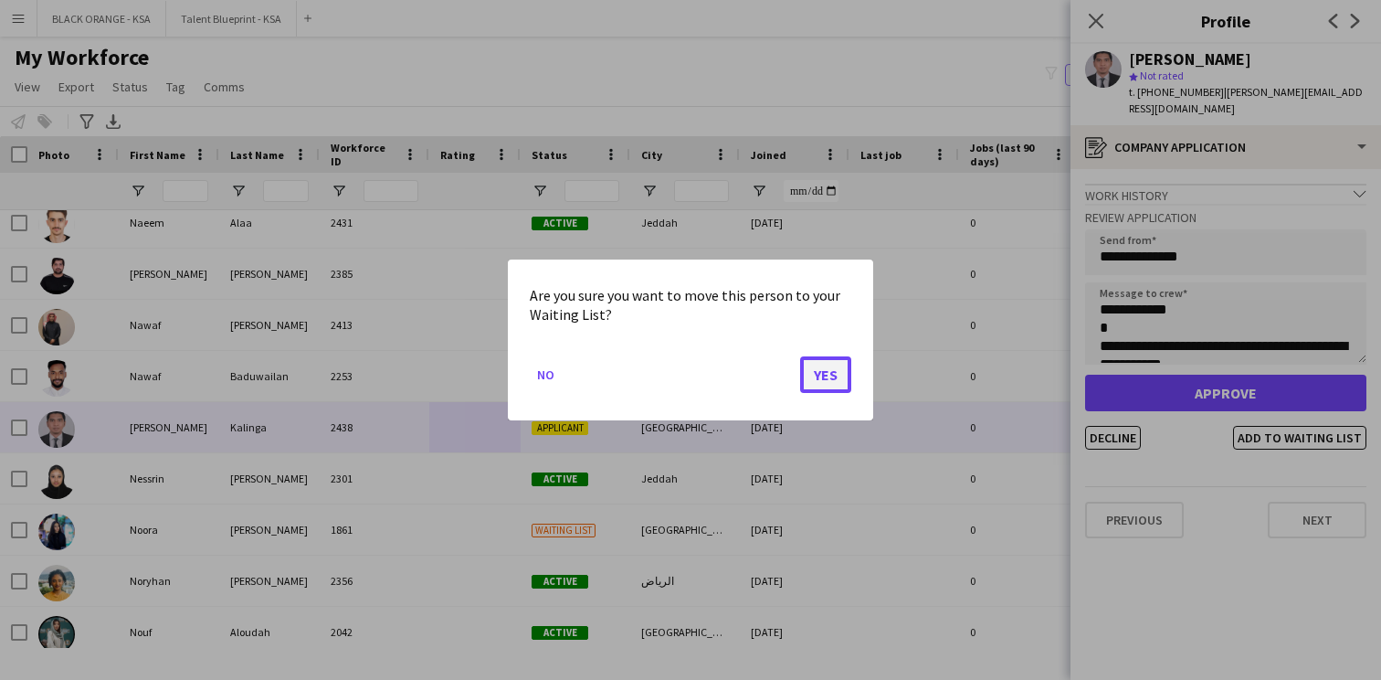
click at [840, 376] on button "Yes" at bounding box center [825, 374] width 51 height 37
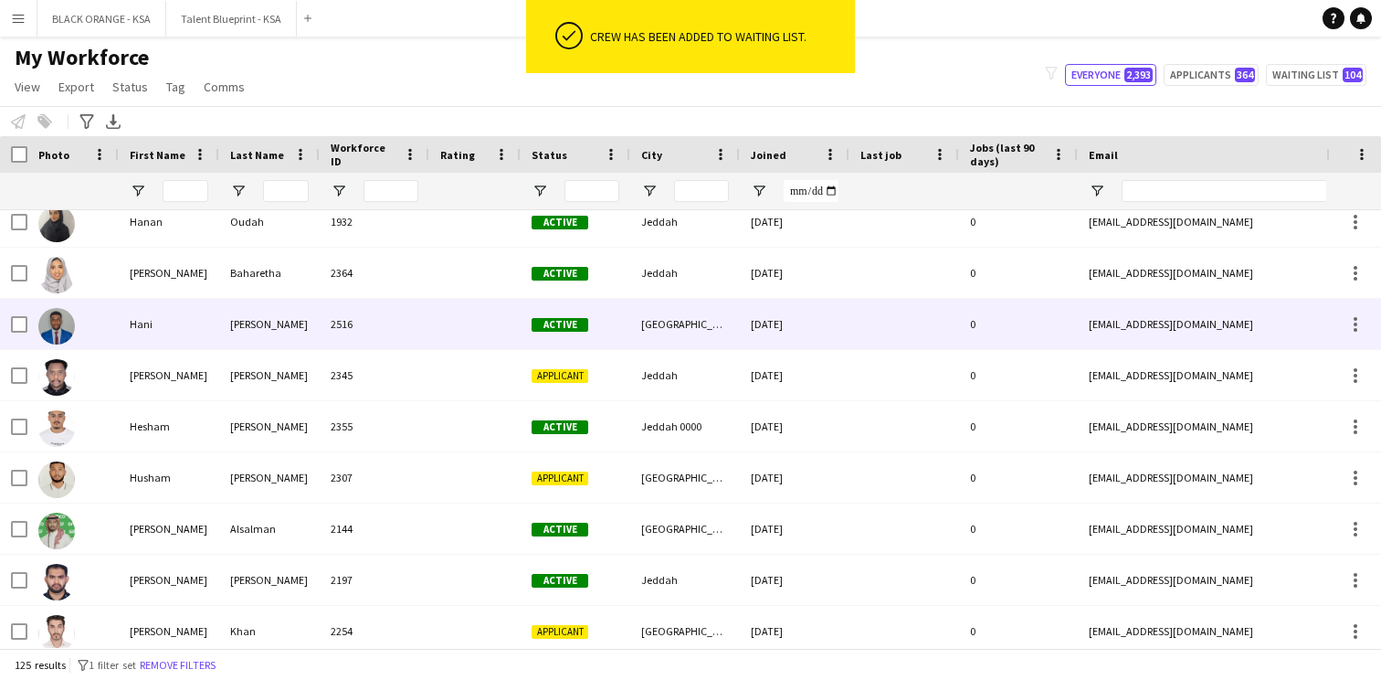
scroll to position [2454, 0]
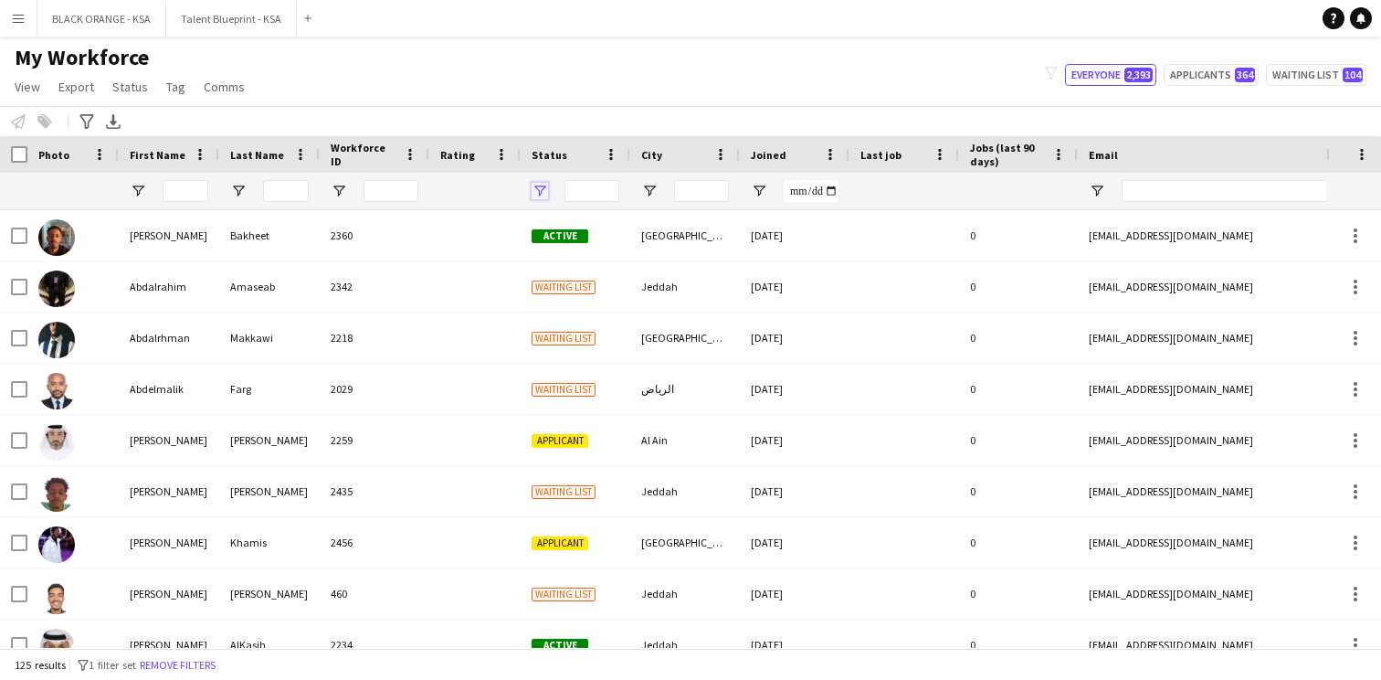
click at [540, 195] on span "Open Filter Menu" at bounding box center [540, 191] width 16 height 16
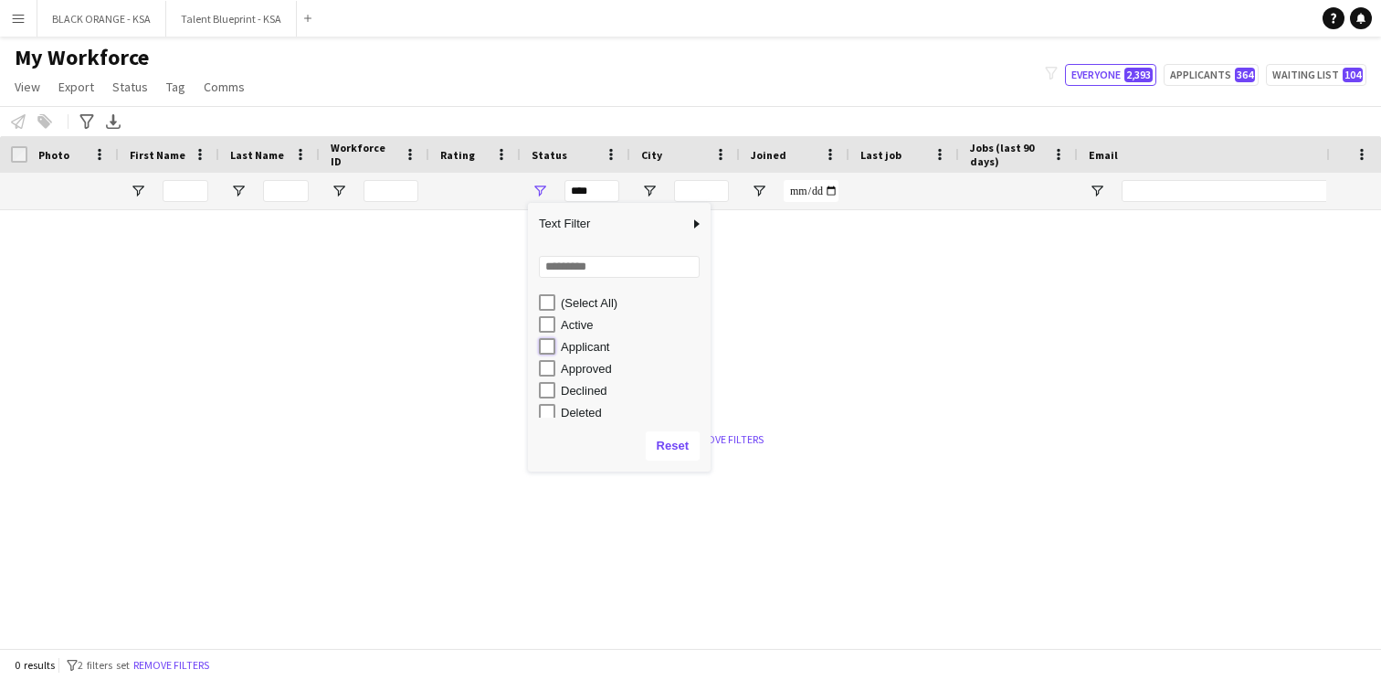
type input "**********"
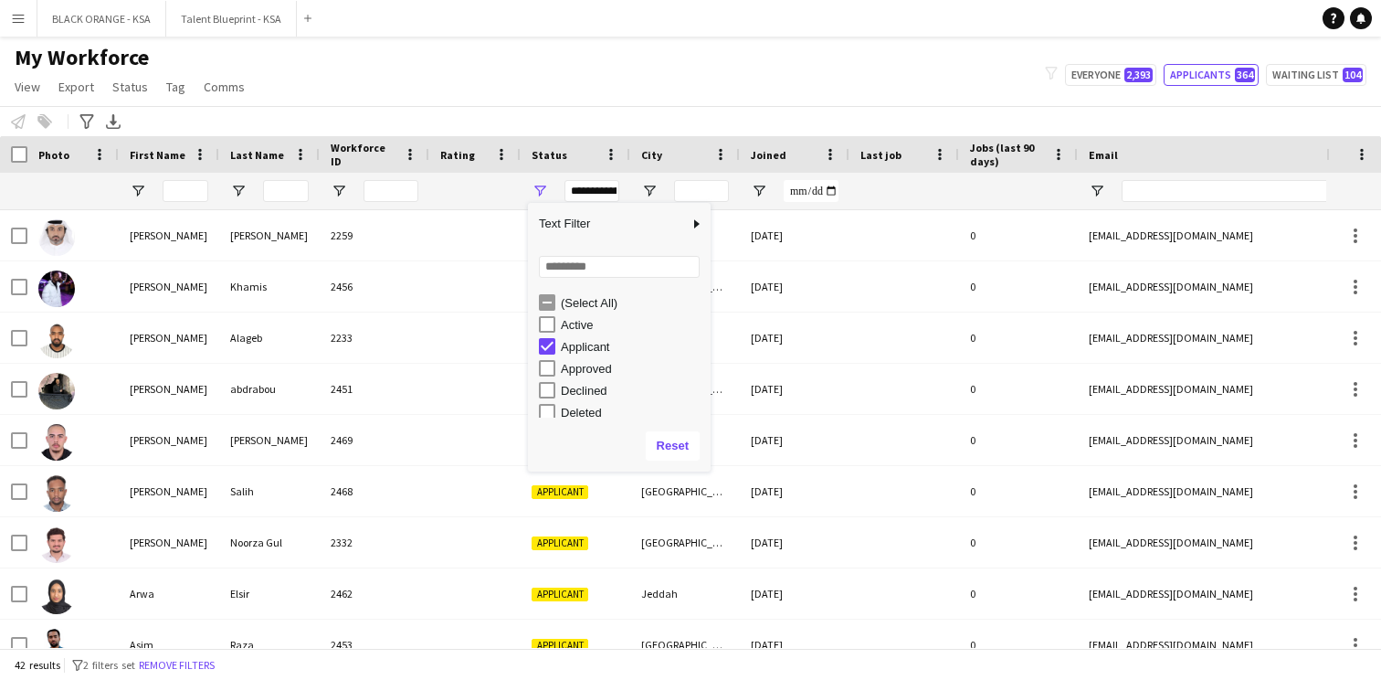
click at [501, 57] on div "My Workforce View Views Default view New view Update view Delete view Edit name…" at bounding box center [690, 75] width 1381 height 62
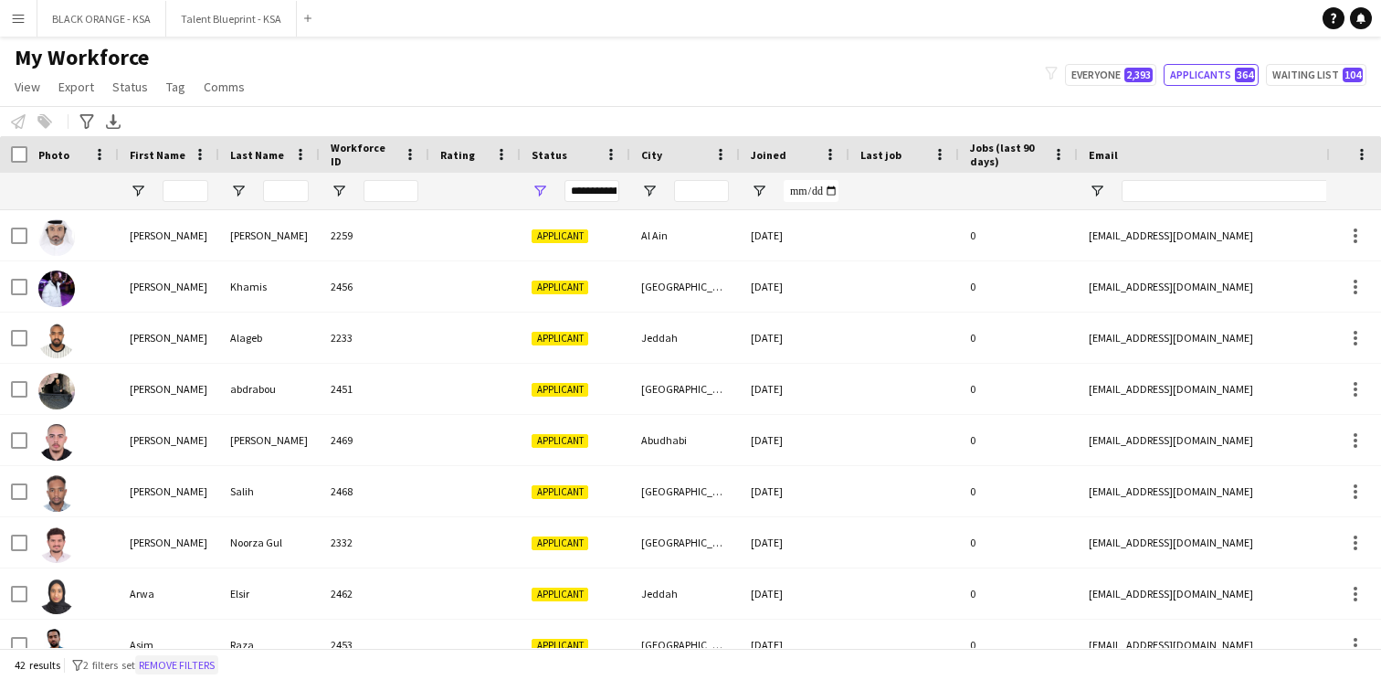
click at [197, 666] on button "Remove filters" at bounding box center [176, 665] width 83 height 20
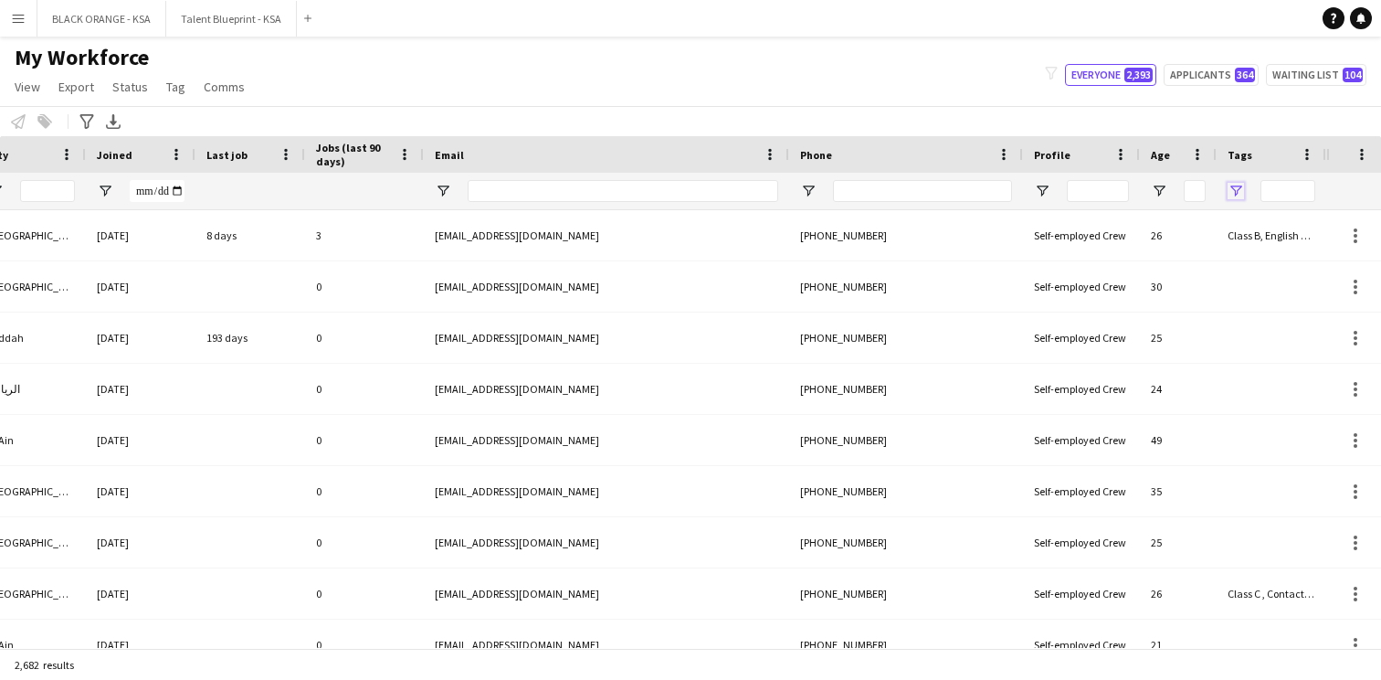
click at [1238, 190] on span "Open Filter Menu" at bounding box center [1236, 191] width 16 height 16
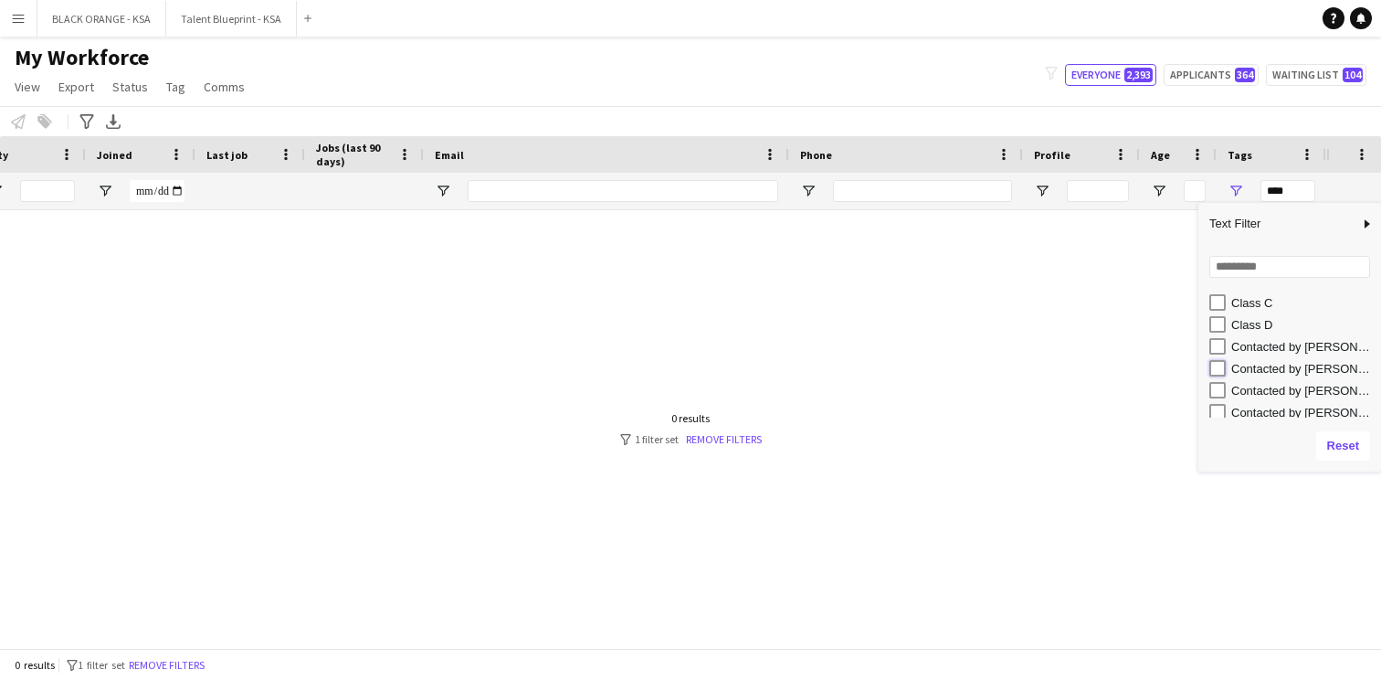
type input "**********"
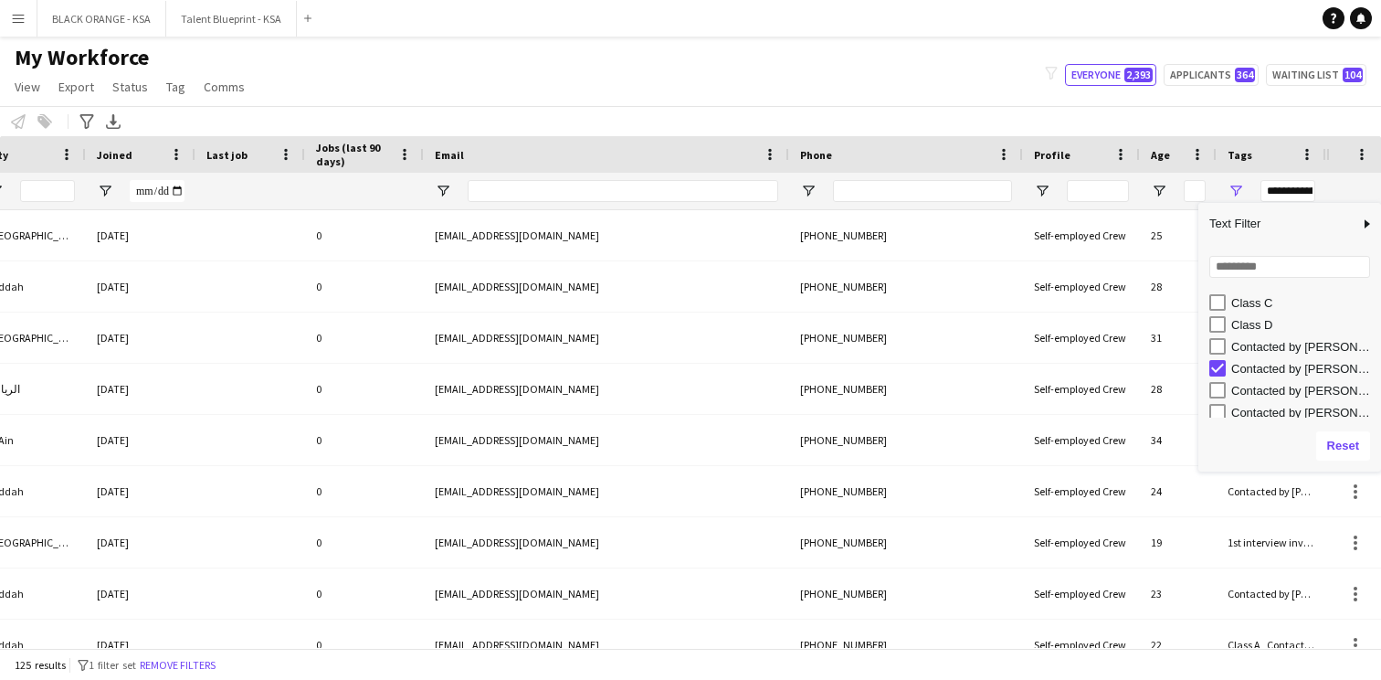
click at [1008, 98] on div "My Workforce View Views Default view New view Update view Delete view Edit name…" at bounding box center [690, 75] width 1381 height 62
